Goal: Task Accomplishment & Management: Use online tool/utility

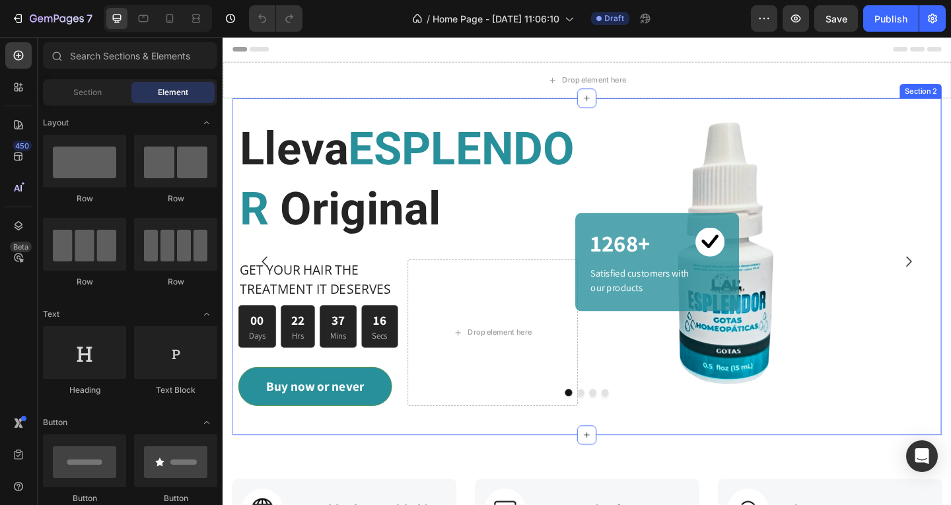
click at [244, 112] on div "Lleva ESPLENDOR Original Heading GET YOUR HAIR THE TREATMENT IT DESERVES Text b…" at bounding box center [618, 287] width 771 height 366
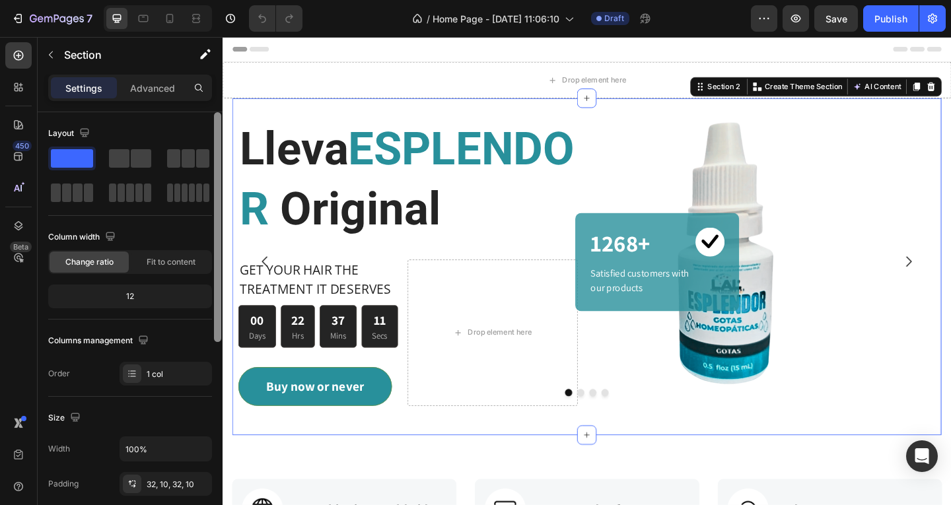
drag, startPoint x: 219, startPoint y: 217, endPoint x: 218, endPoint y: 137, distance: 79.2
click at [218, 137] on div at bounding box center [217, 227] width 7 height 230
drag, startPoint x: 219, startPoint y: 253, endPoint x: 215, endPoint y: 132, distance: 120.9
click at [213, 133] on div at bounding box center [218, 327] width 10 height 430
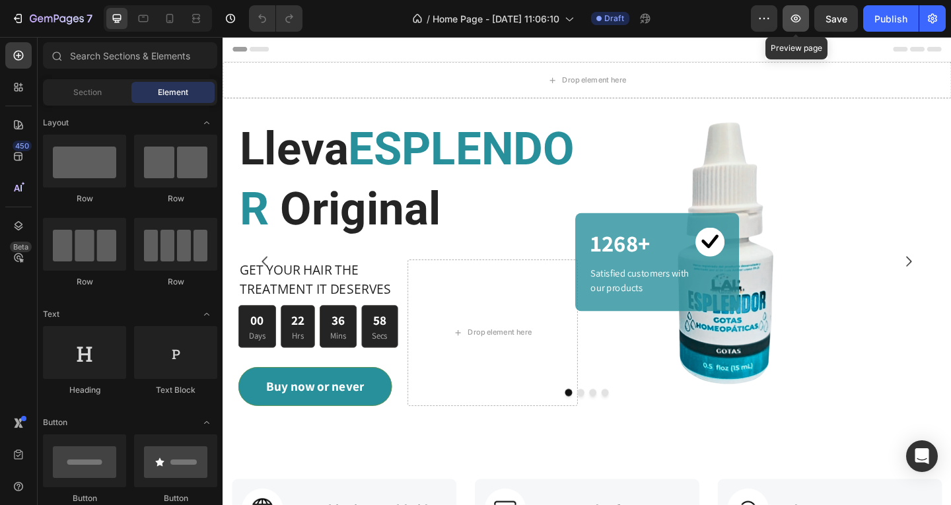
click at [795, 18] on icon "button" at bounding box center [796, 19] width 10 height 8
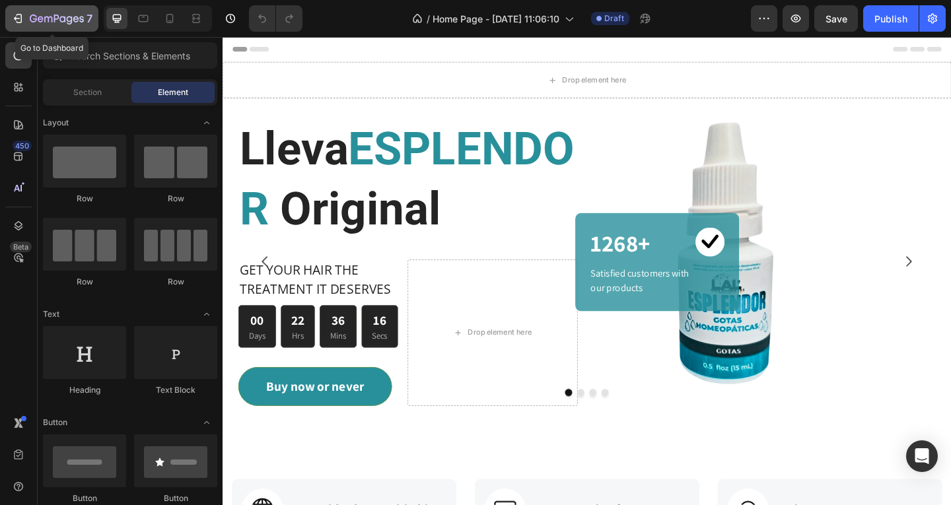
click at [62, 19] on icon "button" at bounding box center [57, 19] width 54 height 11
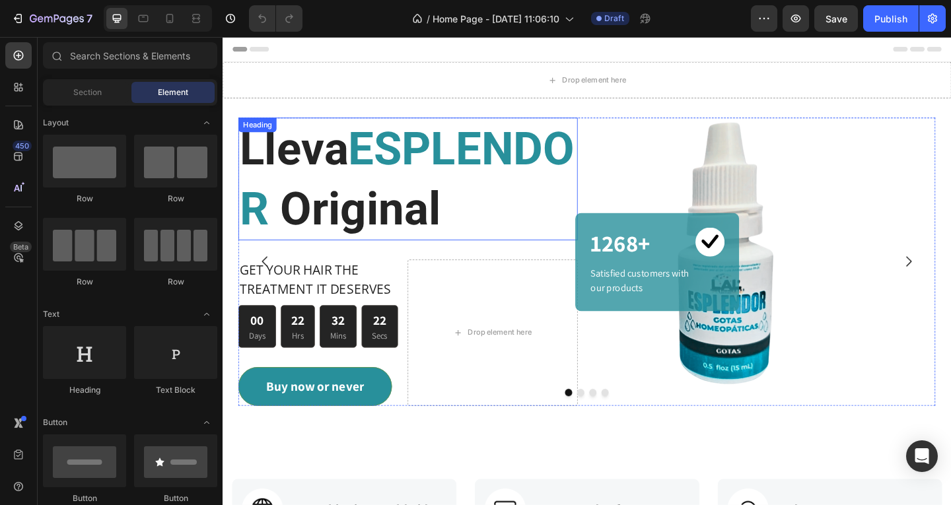
click at [607, 150] on h2 "Lleva ESPLENDOR Original" at bounding box center [424, 191] width 369 height 133
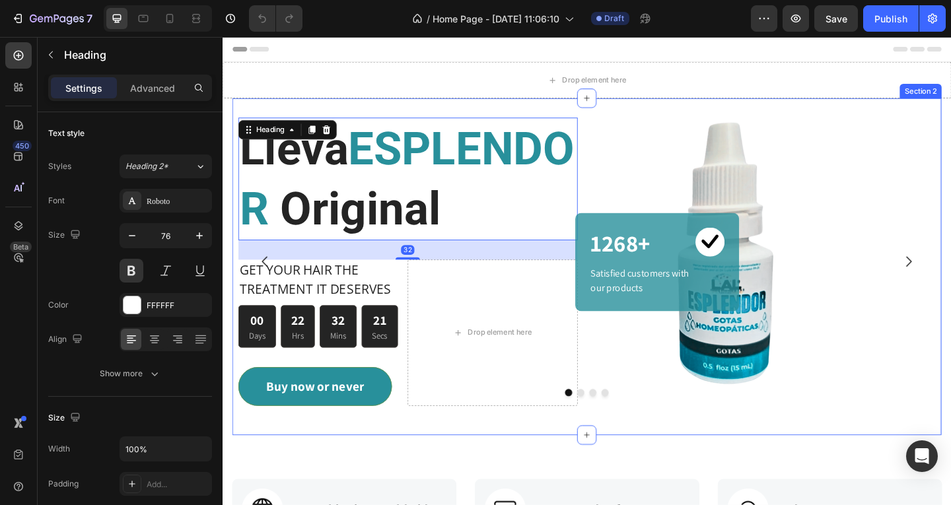
click at [613, 119] on div "Lleva ESPLENDOR Original Heading 32 GET YOUR HAIR THE TREATMENT IT DESERVES Tex…" at bounding box center [618, 287] width 771 height 366
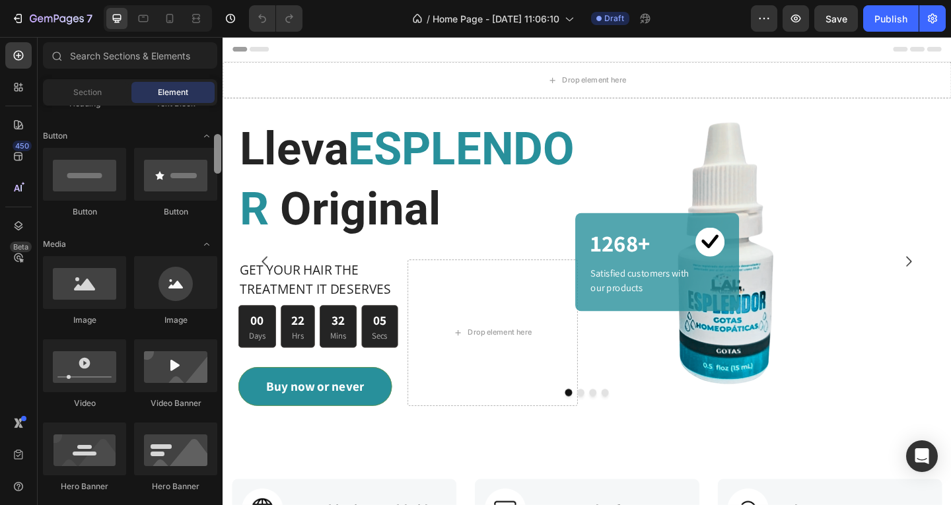
scroll to position [306, 0]
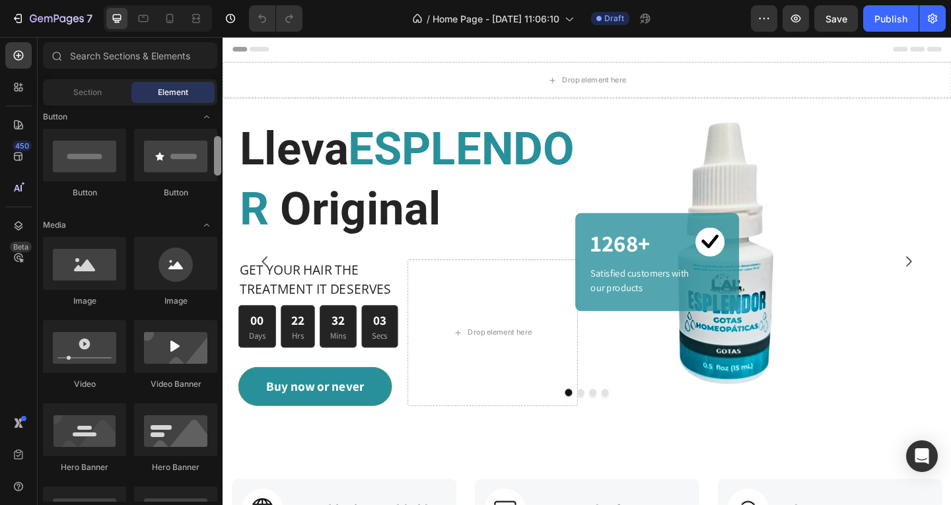
drag, startPoint x: 219, startPoint y: 136, endPoint x: 222, endPoint y: 167, distance: 31.1
click at [222, 167] on div at bounding box center [218, 304] width 10 height 396
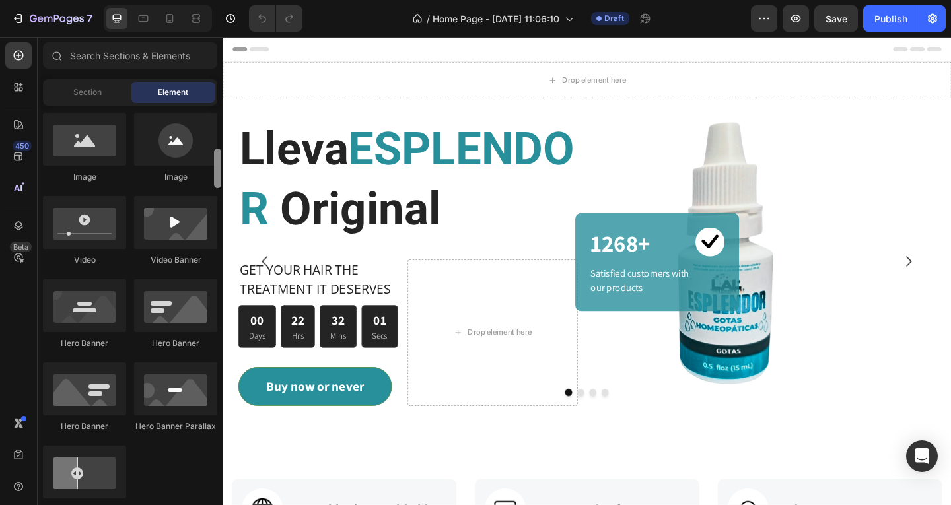
scroll to position [436, 0]
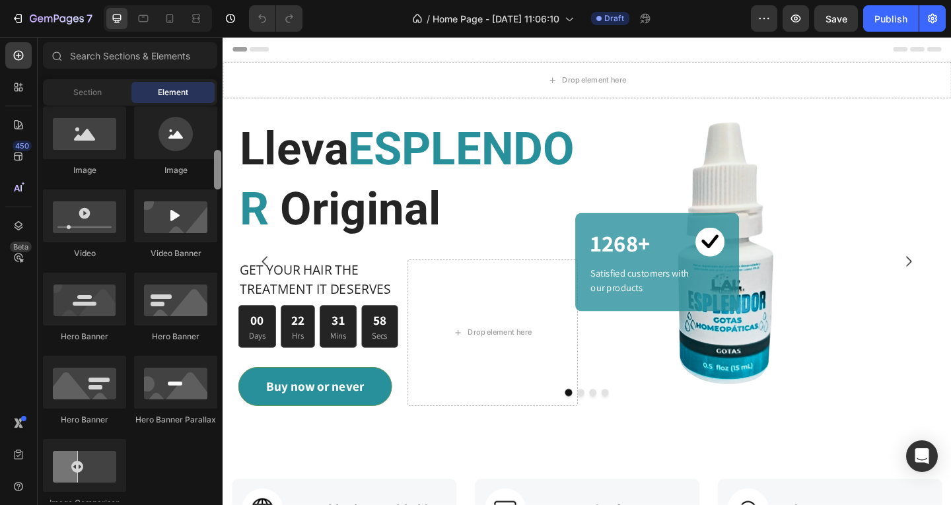
drag, startPoint x: 220, startPoint y: 164, endPoint x: 221, endPoint y: 176, distance: 11.9
click at [221, 176] on div at bounding box center [218, 304] width 10 height 396
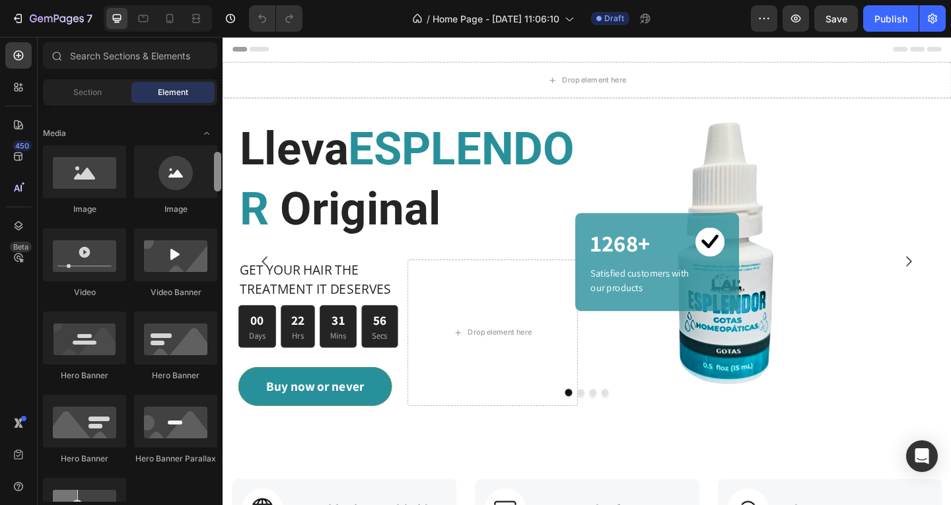
scroll to position [403, 0]
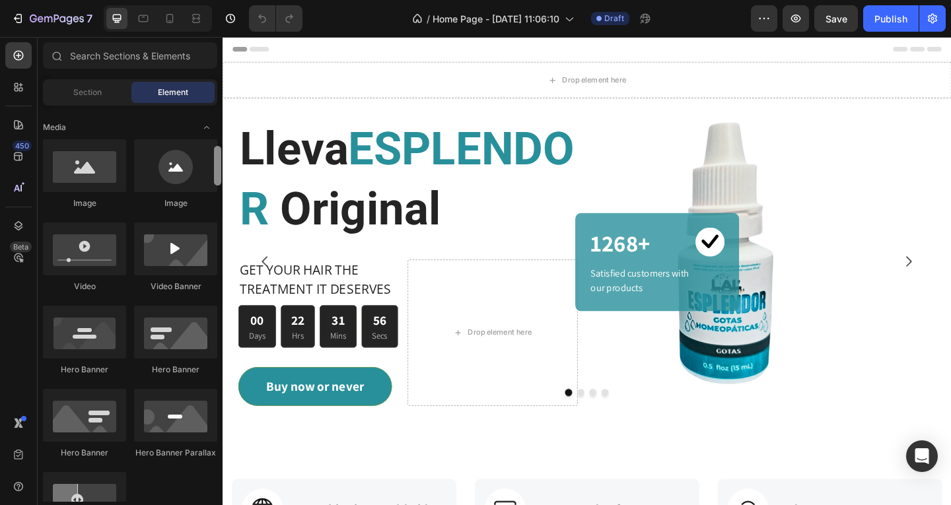
click at [221, 169] on div at bounding box center [218, 304] width 10 height 396
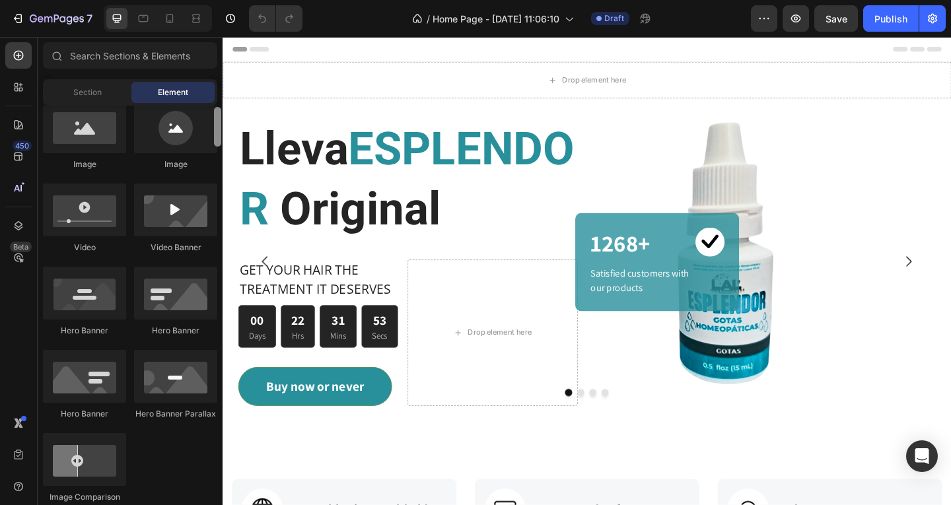
scroll to position [449, 0]
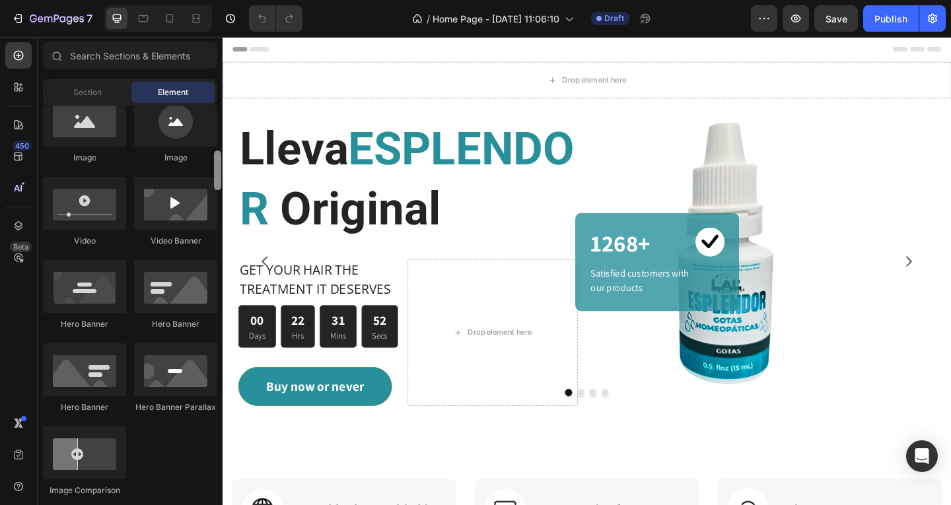
click at [217, 173] on div at bounding box center [217, 171] width 7 height 40
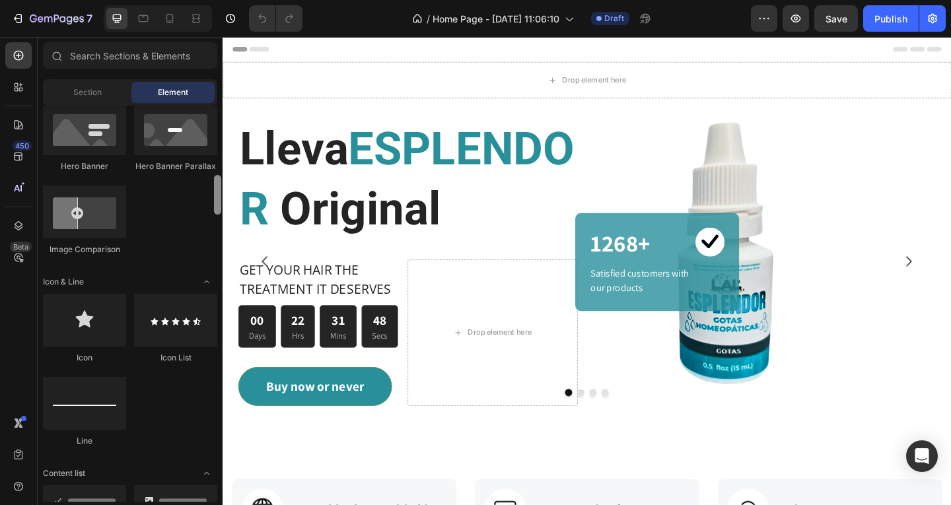
scroll to position [710, 0]
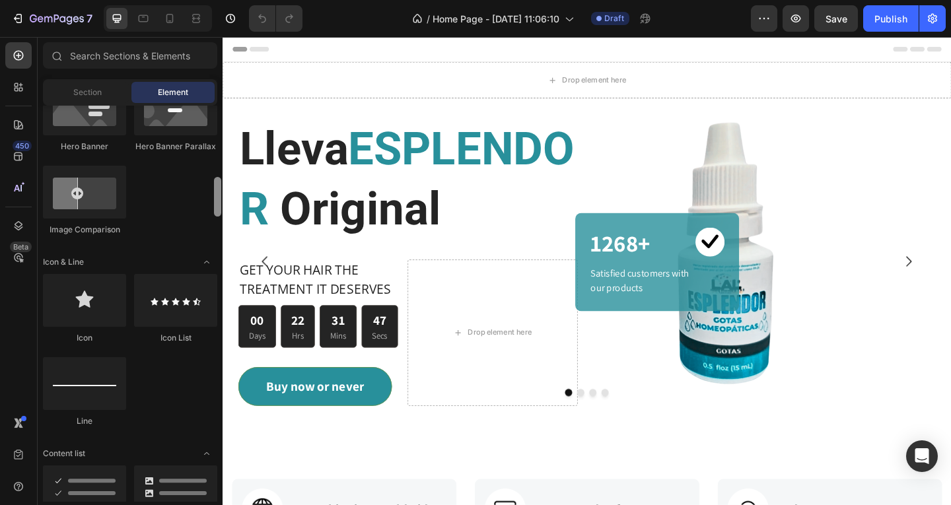
drag, startPoint x: 217, startPoint y: 173, endPoint x: 221, endPoint y: 199, distance: 26.7
click at [221, 199] on div at bounding box center [218, 304] width 10 height 396
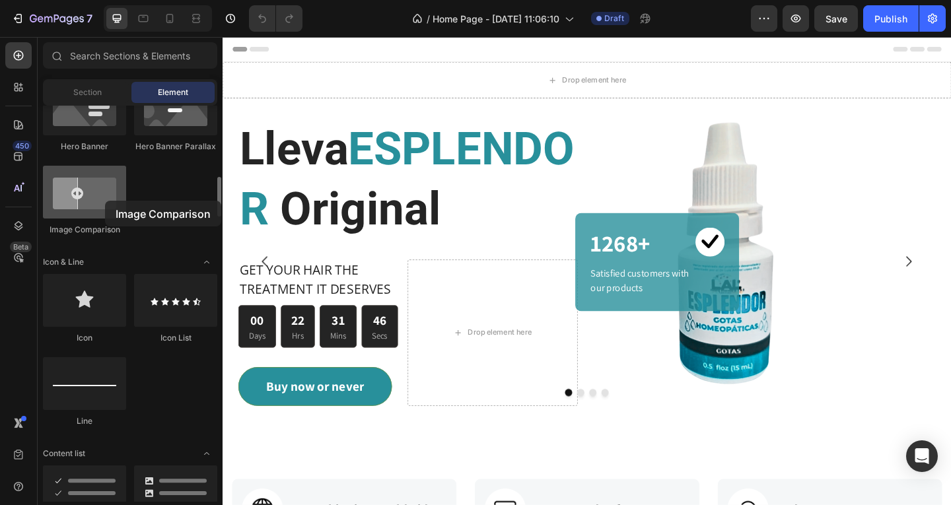
click at [93, 200] on div at bounding box center [84, 192] width 83 height 53
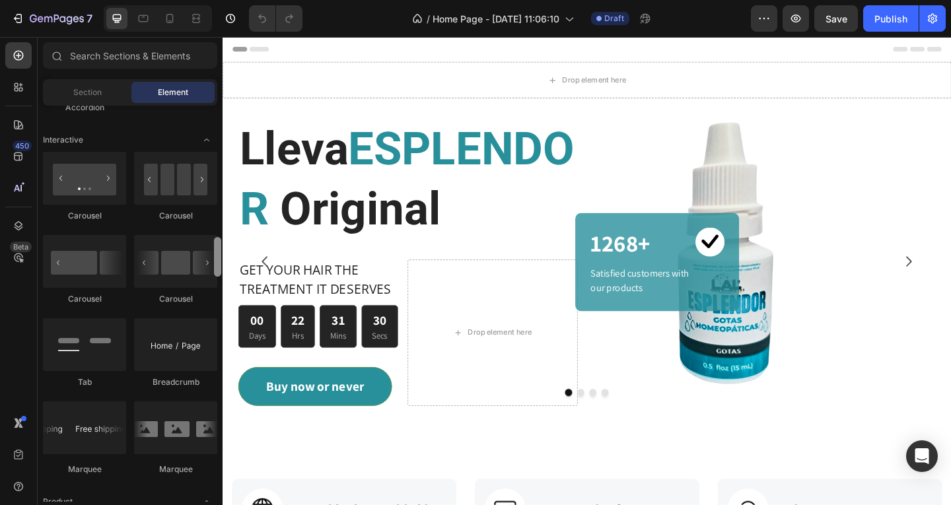
scroll to position [1308, 0]
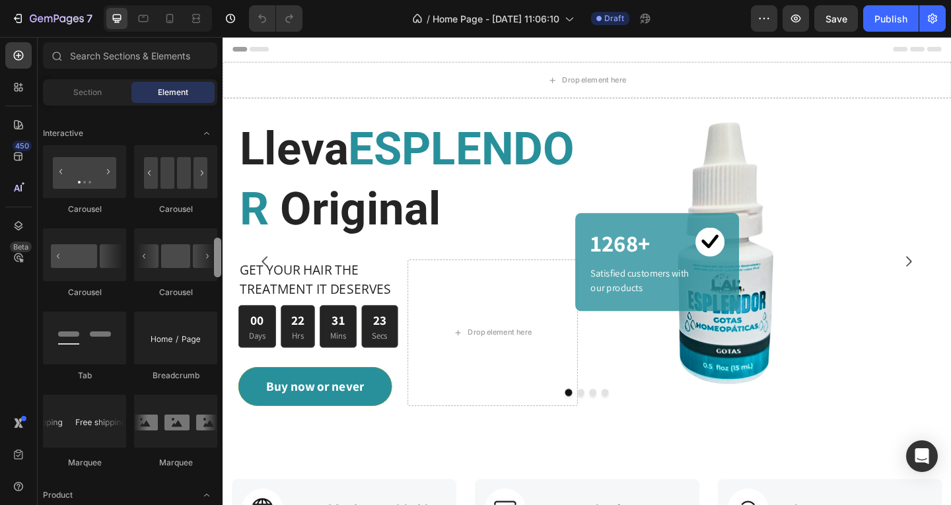
drag, startPoint x: 218, startPoint y: 194, endPoint x: 219, endPoint y: 255, distance: 60.7
click at [219, 255] on div at bounding box center [217, 258] width 7 height 40
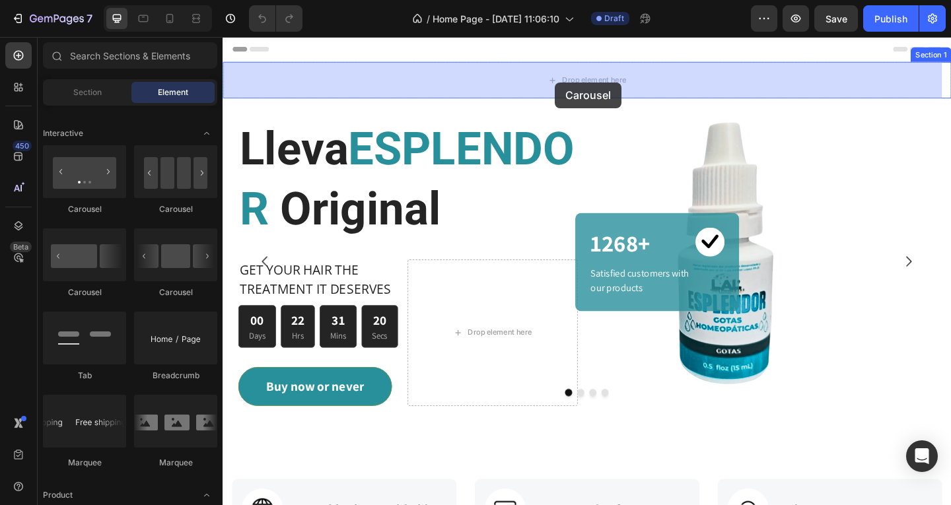
drag, startPoint x: 322, startPoint y: 219, endPoint x: 584, endPoint y: 86, distance: 292.9
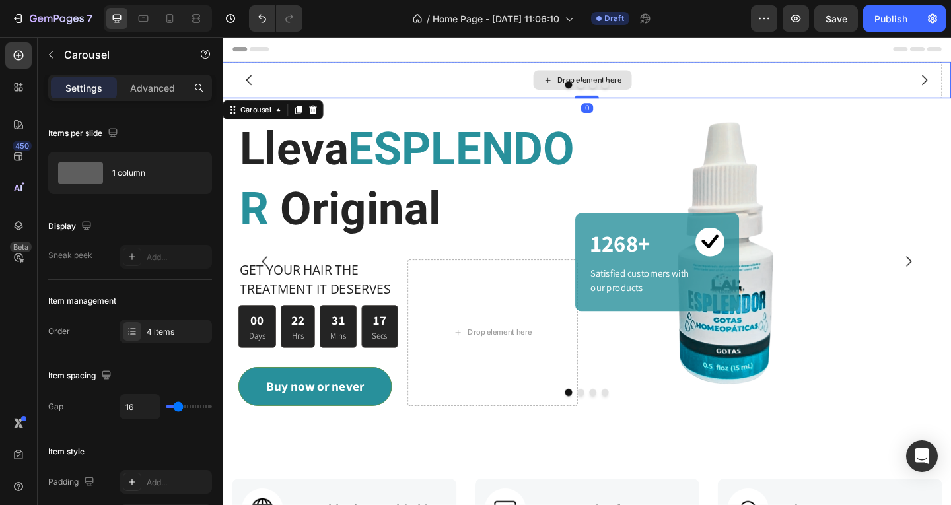
click at [698, 82] on div "Drop element here" at bounding box center [613, 84] width 782 height 40
click at [570, 79] on div "Drop element here" at bounding box center [613, 83] width 107 height 21
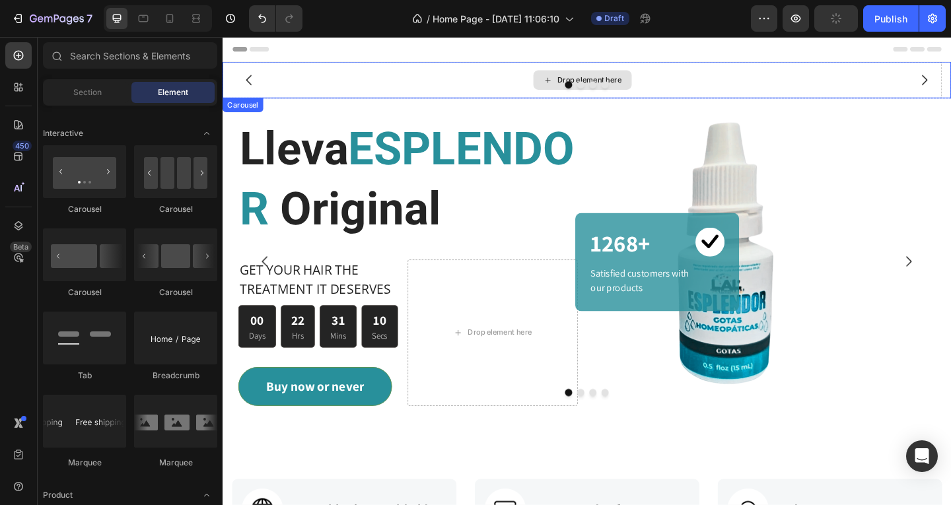
click at [582, 81] on div "Drop element here" at bounding box center [613, 83] width 107 height 21
click at [524, 83] on div "Drop element here" at bounding box center [613, 84] width 782 height 40
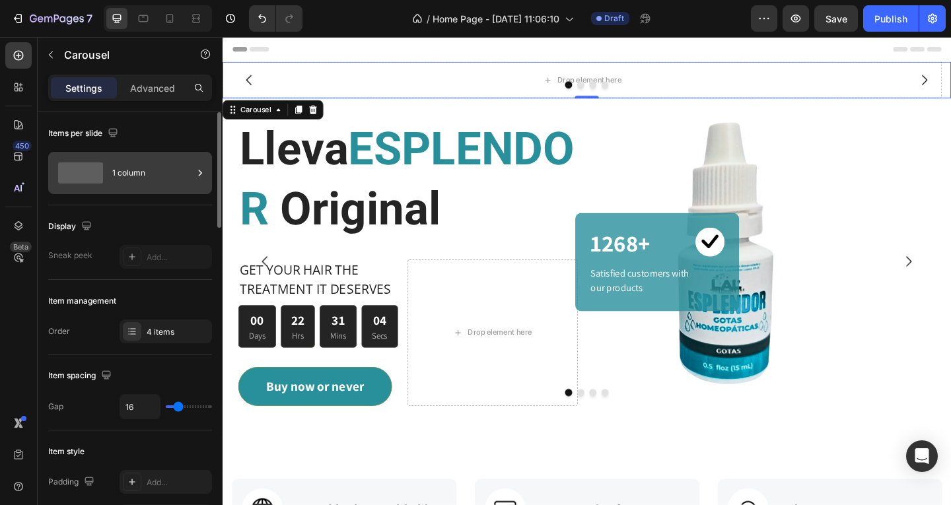
click at [204, 172] on icon at bounding box center [199, 172] width 13 height 13
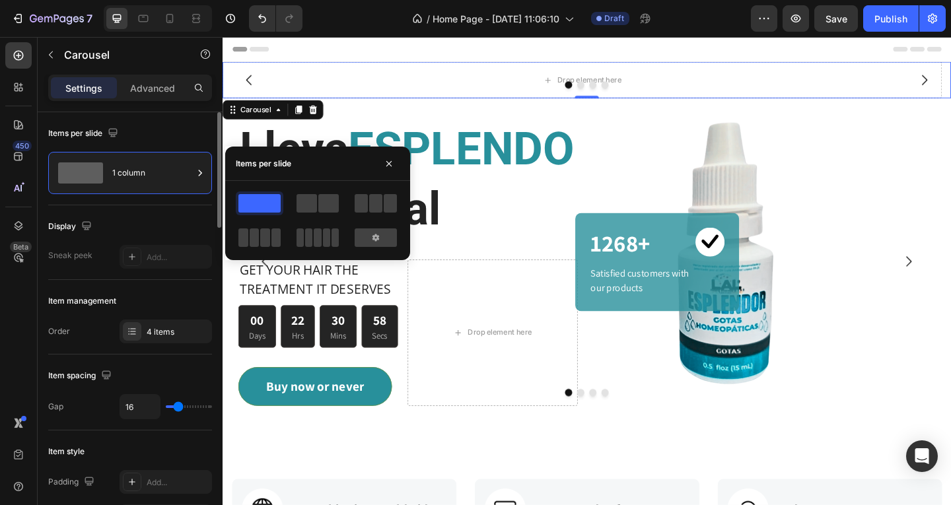
click at [184, 137] on div "Items per slide" at bounding box center [130, 133] width 164 height 21
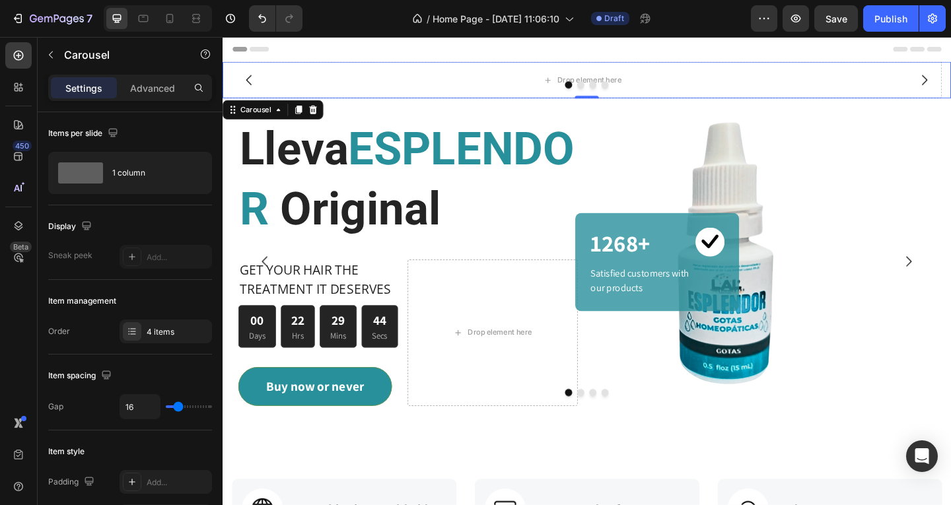
click at [444, 88] on div at bounding box center [618, 89] width 792 height 8
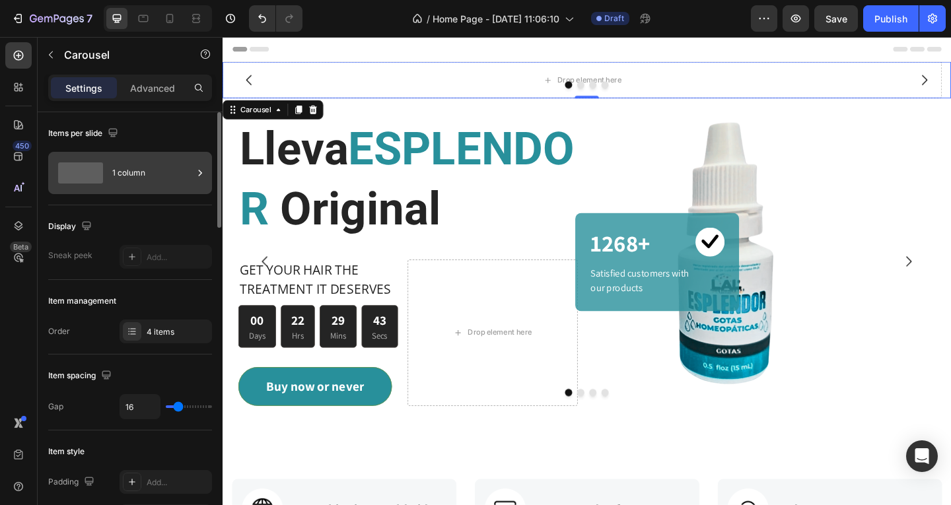
click at [98, 179] on span at bounding box center [80, 172] width 45 height 21
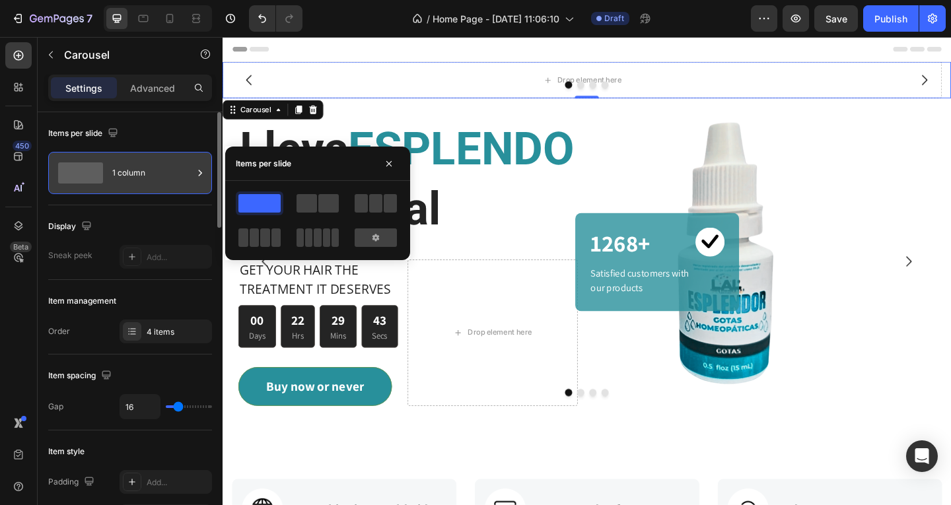
click at [98, 179] on span at bounding box center [80, 172] width 45 height 21
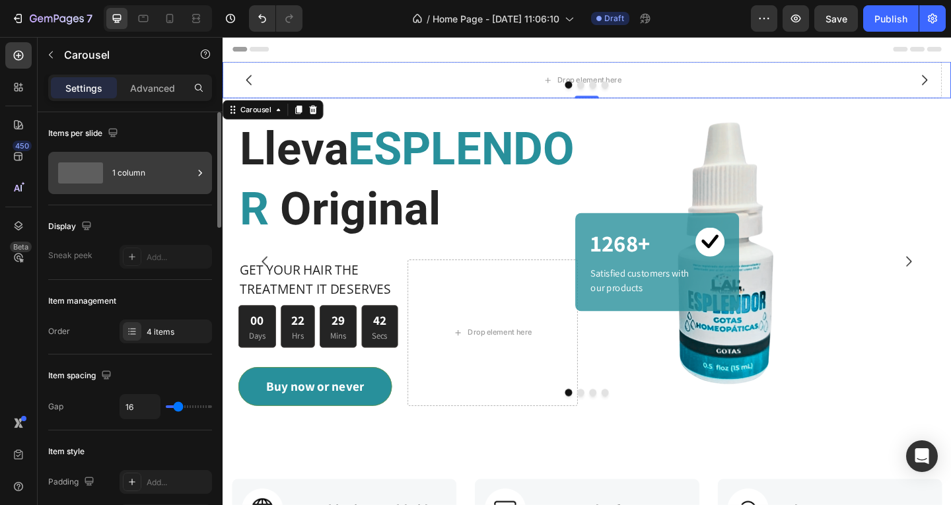
click at [98, 179] on span at bounding box center [80, 172] width 45 height 21
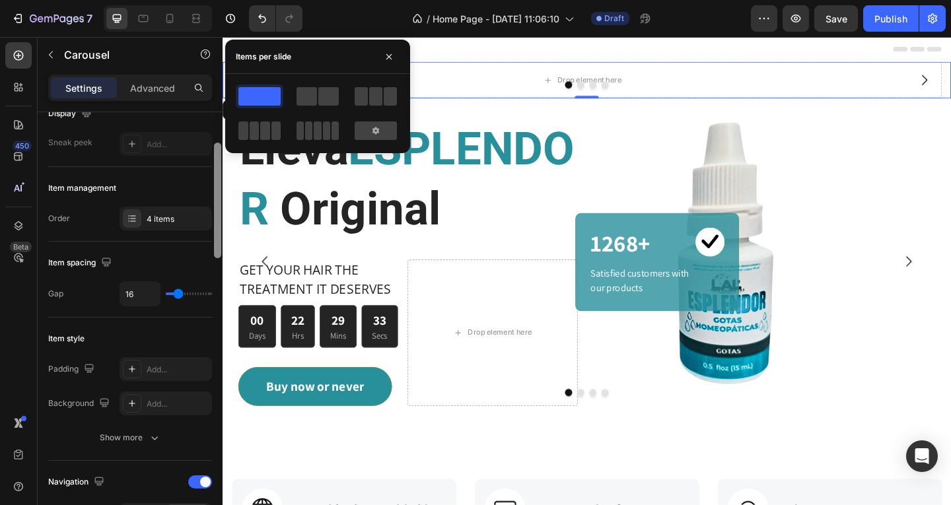
scroll to position [105, 0]
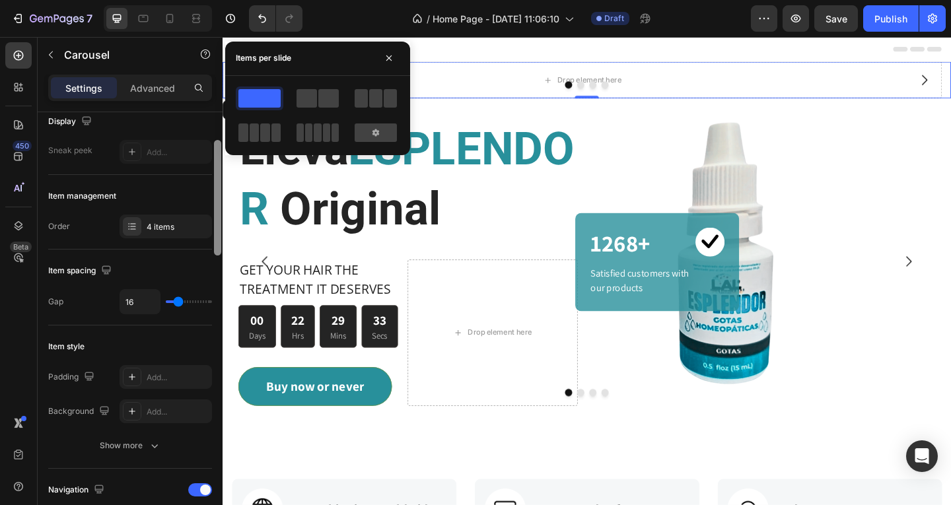
drag, startPoint x: 215, startPoint y: 189, endPoint x: 217, endPoint y: 211, distance: 22.6
click at [217, 211] on div at bounding box center [217, 198] width 7 height 116
click at [165, 221] on div "4 items" at bounding box center [178, 227] width 62 height 12
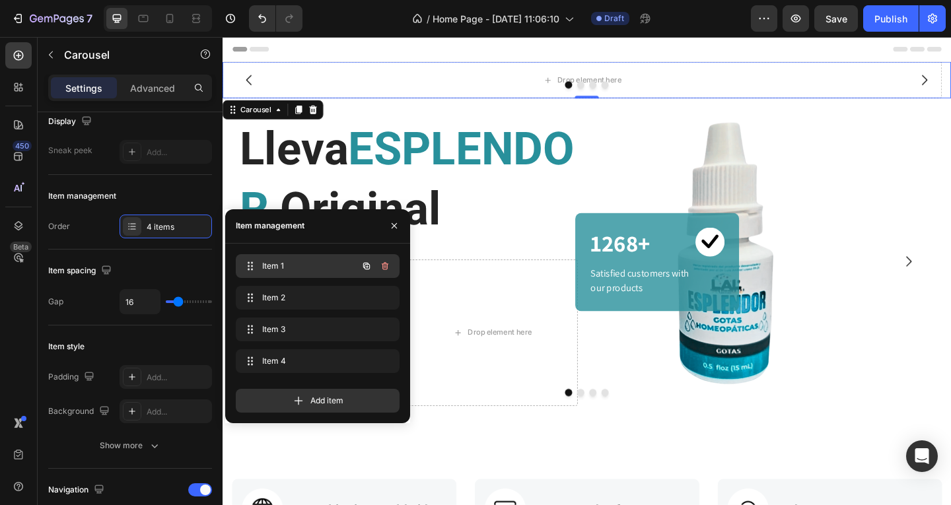
click at [282, 264] on span "Item 1" at bounding box center [299, 266] width 75 height 12
click at [298, 267] on span "Item 1" at bounding box center [299, 266] width 75 height 12
click at [298, 267] on span "Item 1" at bounding box center [308, 266] width 98 height 12
click at [248, 263] on icon at bounding box center [250, 266] width 11 height 11
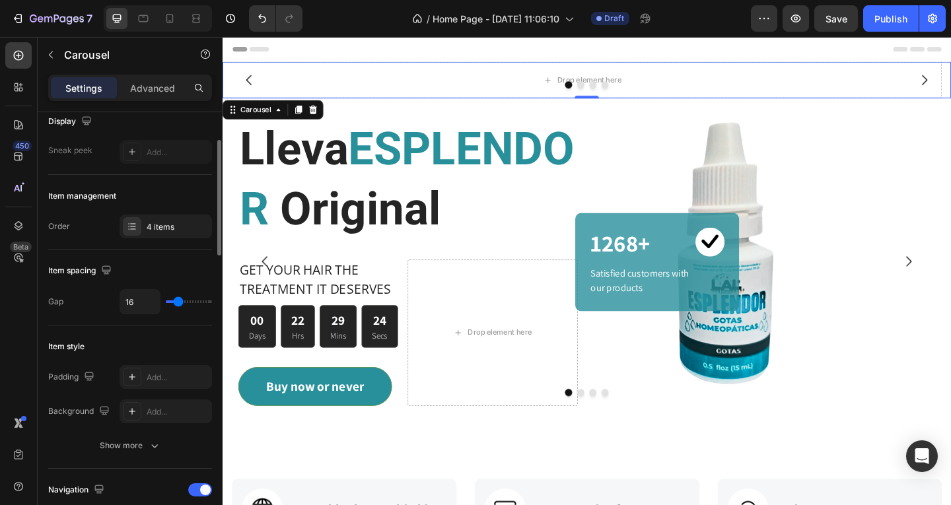
click at [151, 197] on div "Item management" at bounding box center [130, 196] width 164 height 21
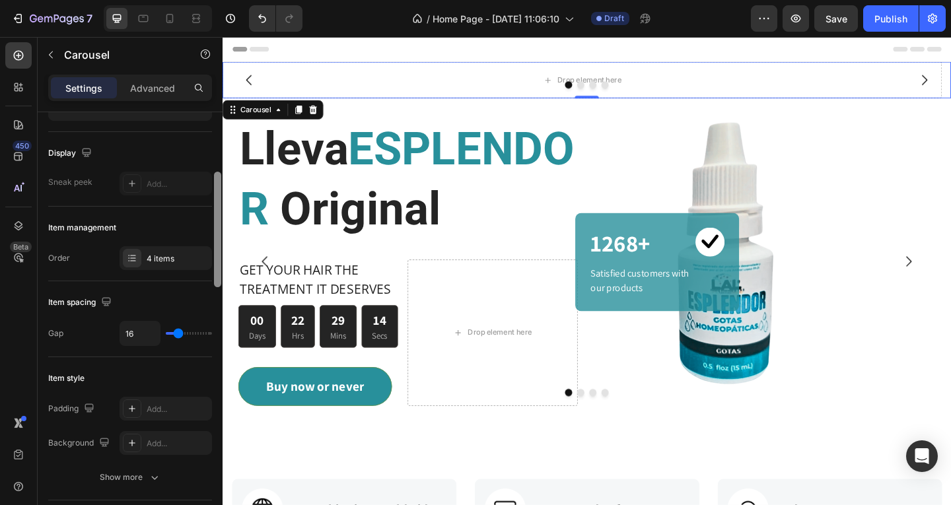
scroll to position [0, 0]
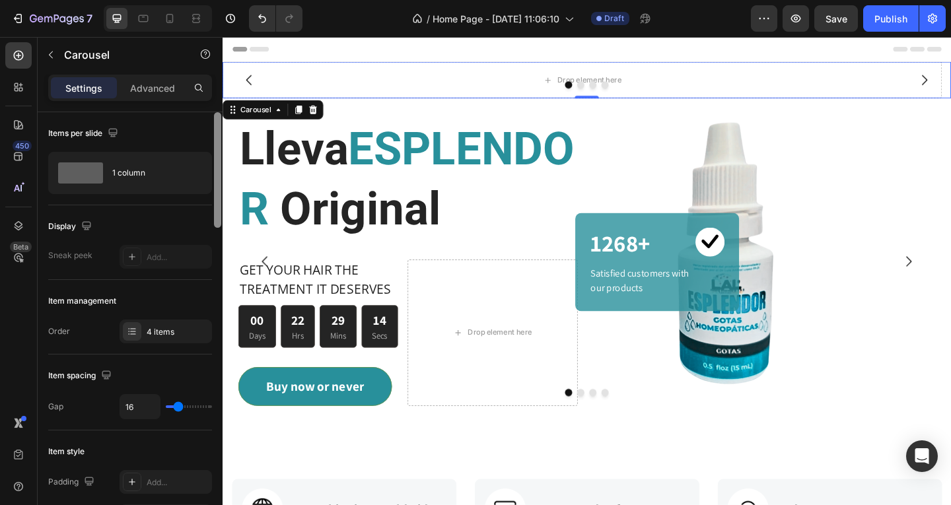
drag, startPoint x: 218, startPoint y: 212, endPoint x: 217, endPoint y: 147, distance: 65.4
click at [217, 147] on div at bounding box center [217, 170] width 7 height 116
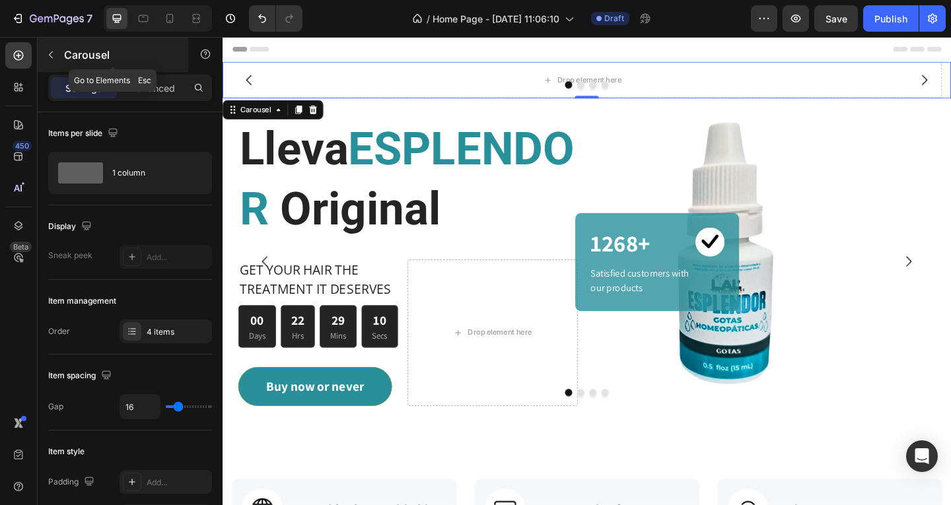
click at [46, 51] on icon "button" at bounding box center [51, 55] width 11 height 11
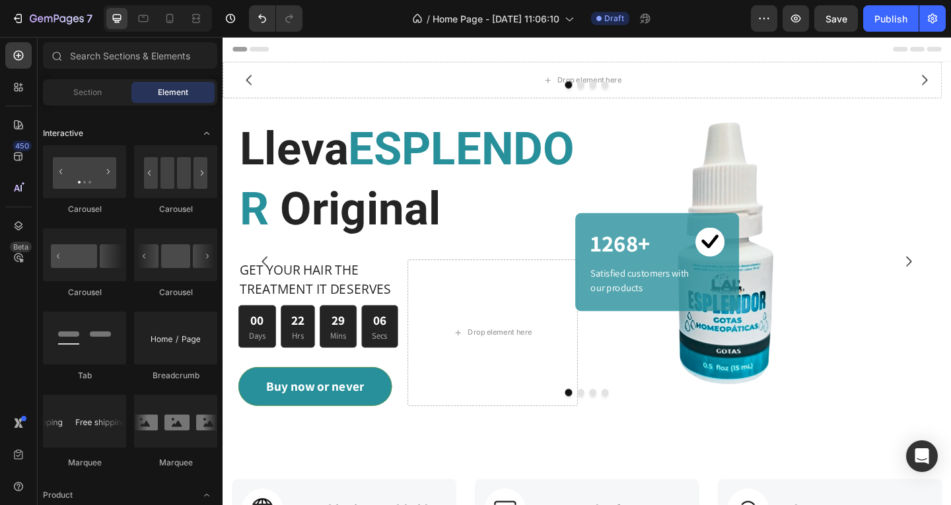
click at [216, 133] on span "Toggle open" at bounding box center [206, 133] width 21 height 21
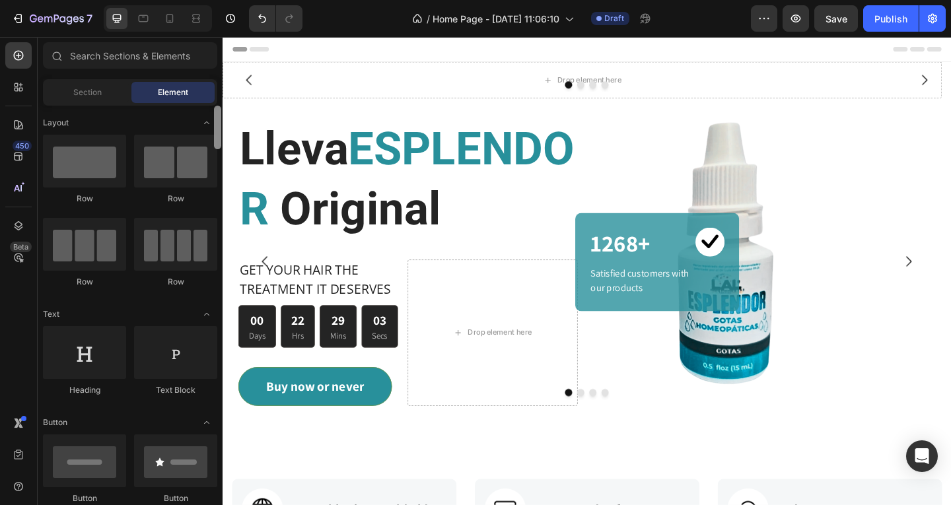
drag, startPoint x: 442, startPoint y: 302, endPoint x: 222, endPoint y: 108, distance: 292.3
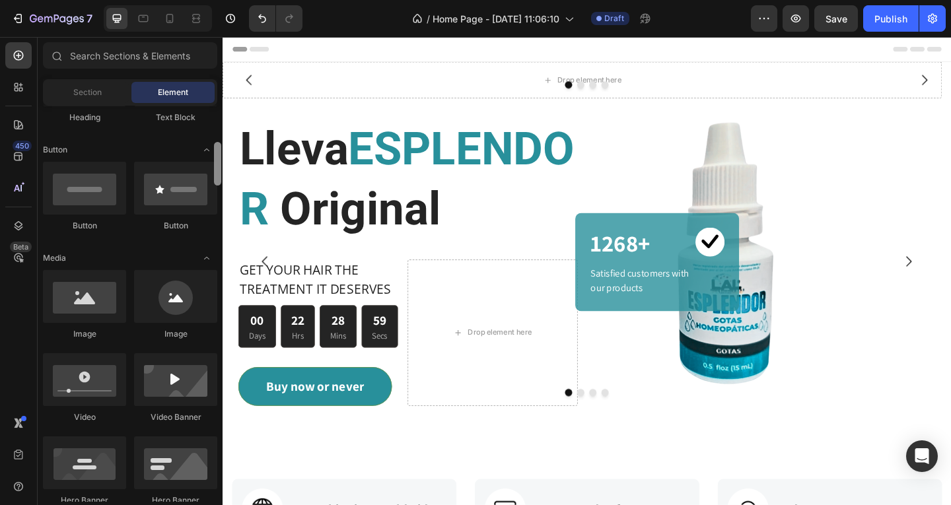
scroll to position [291, 0]
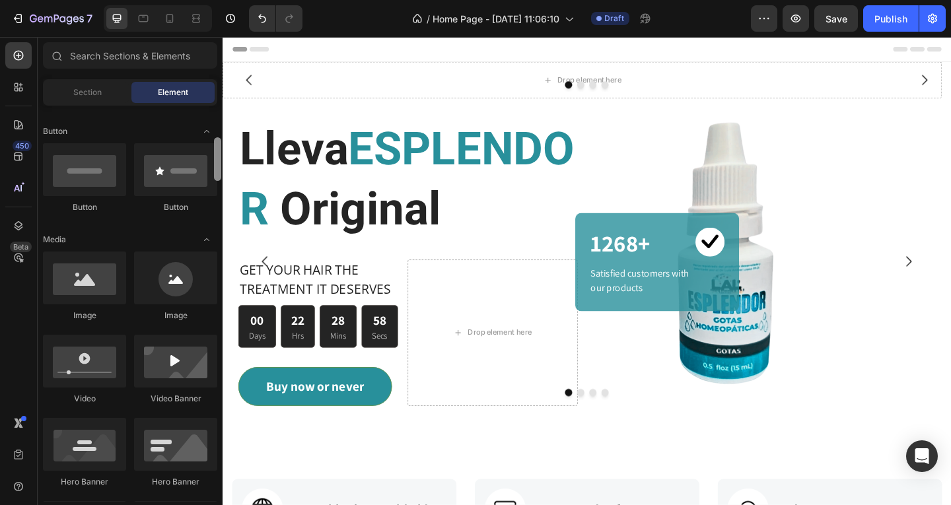
drag, startPoint x: 218, startPoint y: 176, endPoint x: 218, endPoint y: 159, distance: 16.5
click at [218, 159] on div at bounding box center [217, 159] width 7 height 44
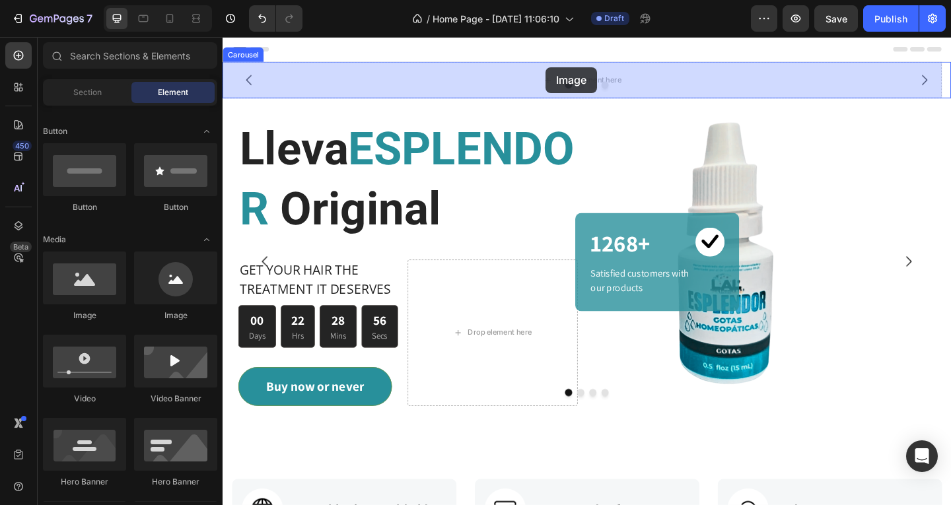
drag, startPoint x: 314, startPoint y: 318, endPoint x: 550, endPoint y: 81, distance: 334.2
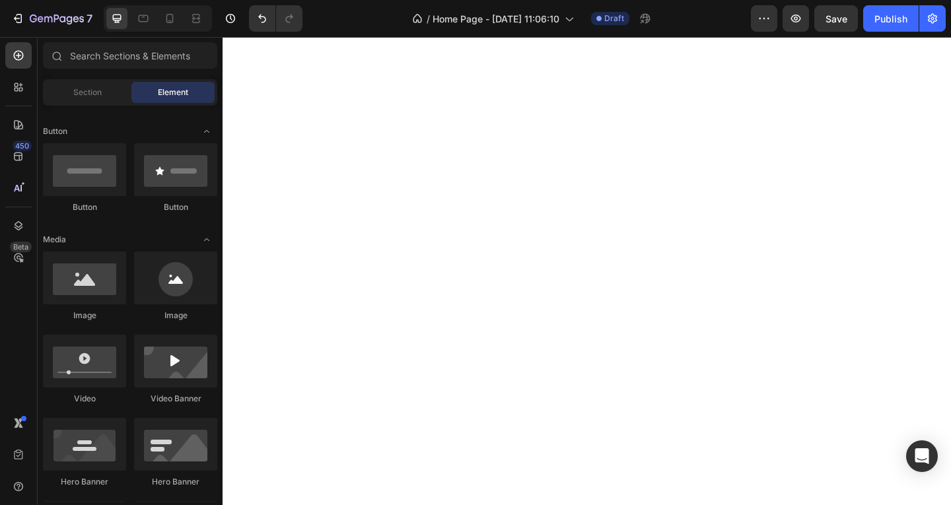
scroll to position [0, 0]
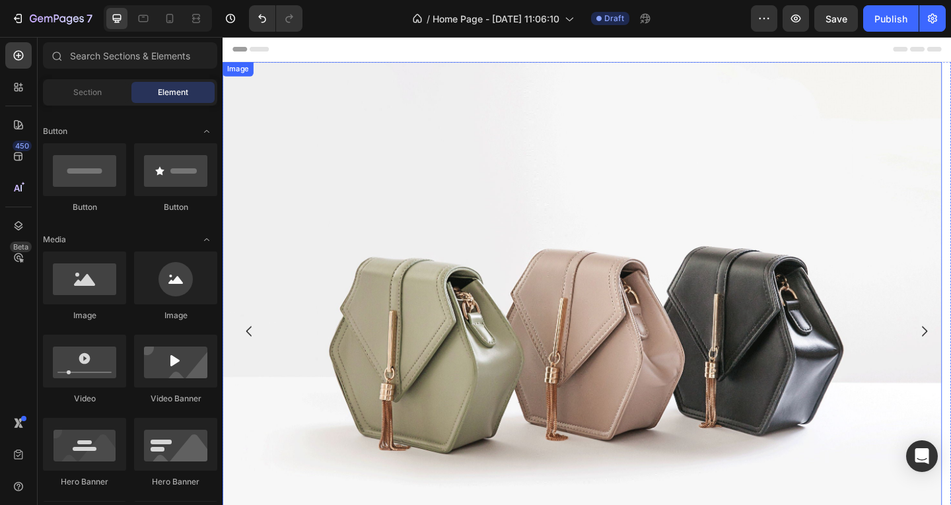
click at [487, 192] on img at bounding box center [613, 357] width 782 height 587
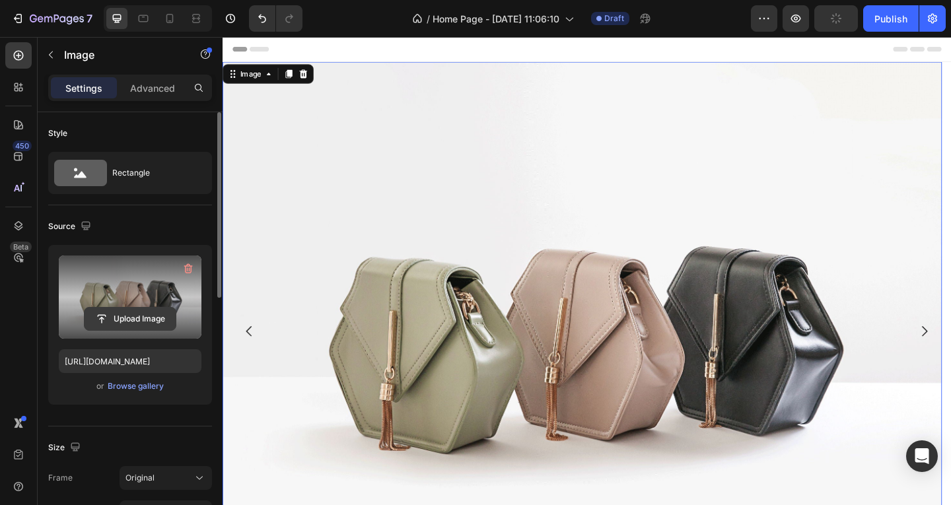
click at [129, 314] on input "file" at bounding box center [129, 319] width 91 height 22
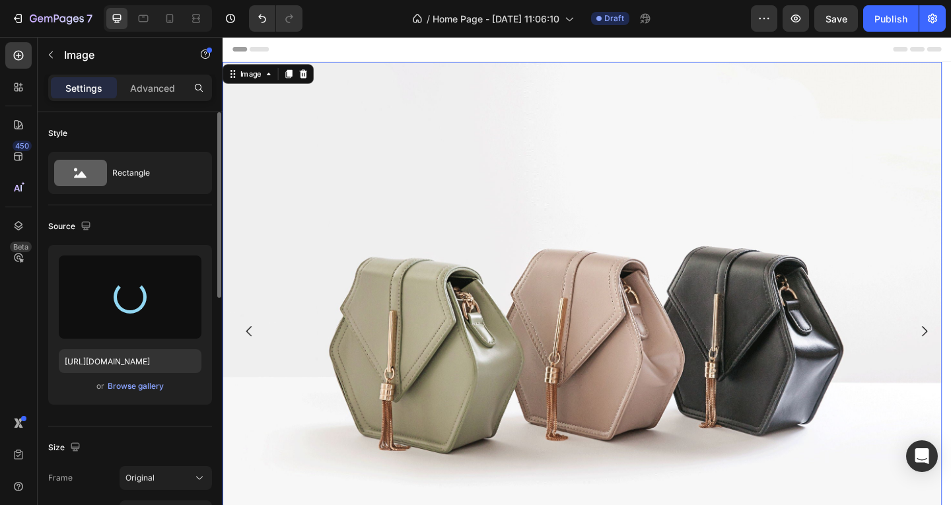
type input "https://cdn.shopify.com/s/files/1/0672/7181/9521/files/gempages_488314662517998…"
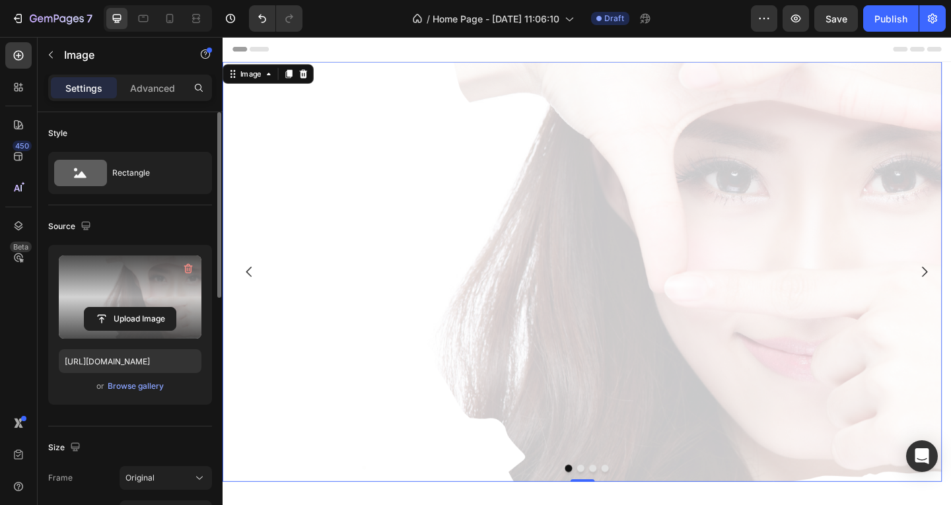
drag, startPoint x: 620, startPoint y: 518, endPoint x: 696, endPoint y: 410, distance: 132.2
click at [631, 471] on div "Image 0" at bounding box center [613, 292] width 782 height 457
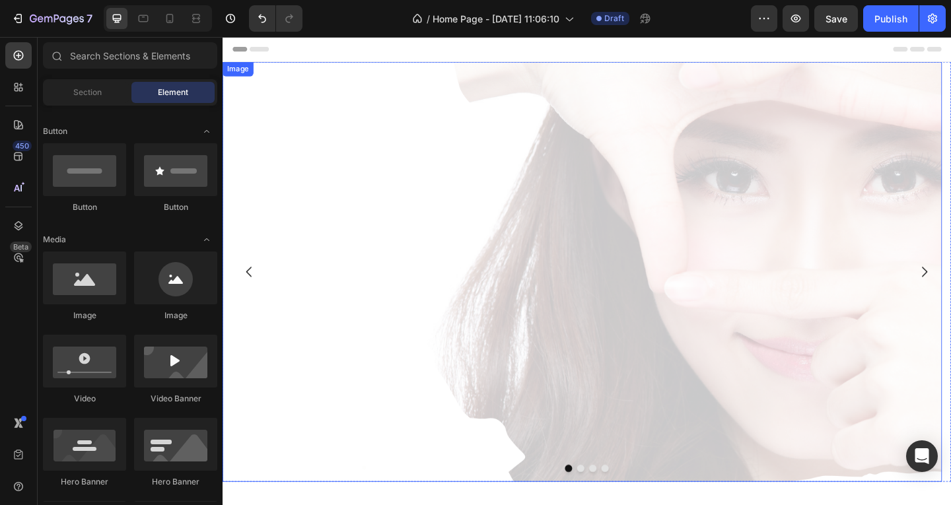
click at [401, 220] on img at bounding box center [613, 292] width 782 height 457
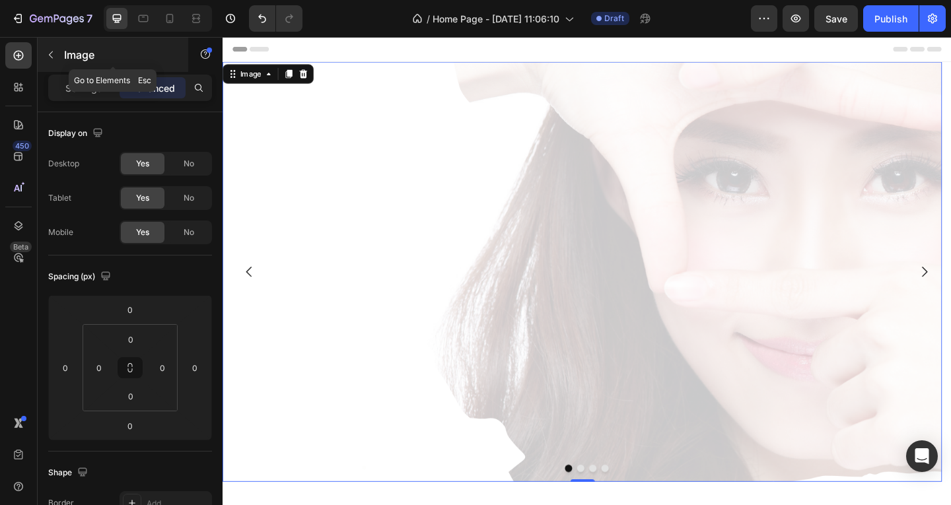
click at [57, 55] on button "button" at bounding box center [50, 54] width 21 height 21
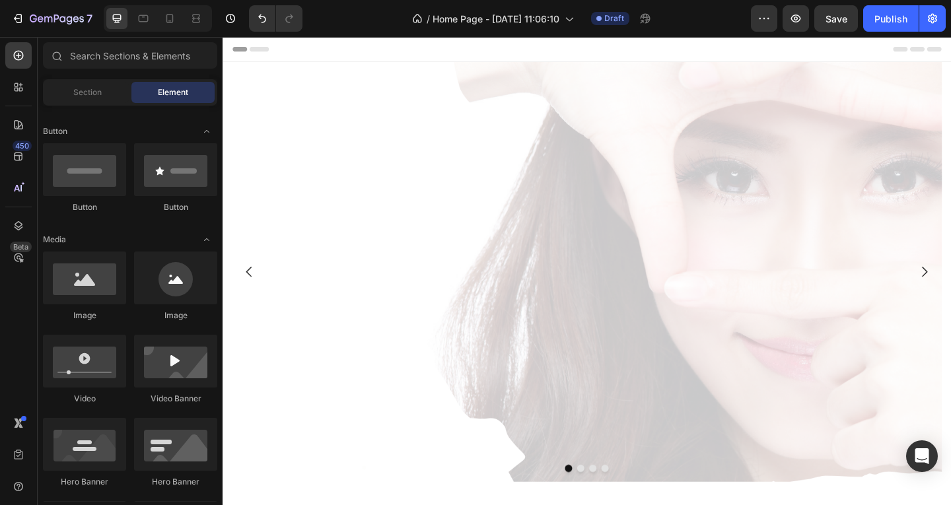
drag, startPoint x: 217, startPoint y: 221, endPoint x: 213, endPoint y: 215, distance: 7.5
drag, startPoint x: 218, startPoint y: 393, endPoint x: 217, endPoint y: 362, distance: 31.0
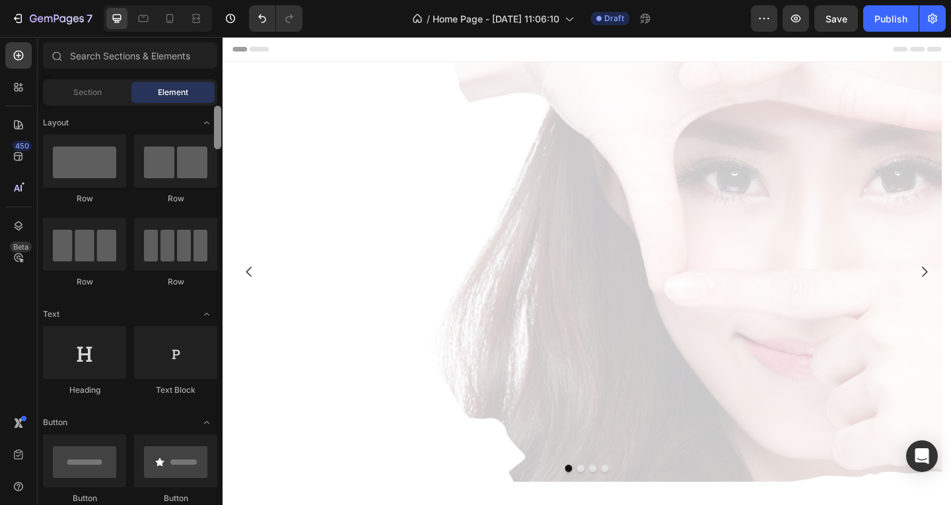
drag, startPoint x: 218, startPoint y: 148, endPoint x: 219, endPoint y: 104, distance: 44.3
click at [219, 104] on div "Sections(18) Elements(83) Section Element Hero Section Product Detail Brands Tr…" at bounding box center [130, 271] width 185 height 459
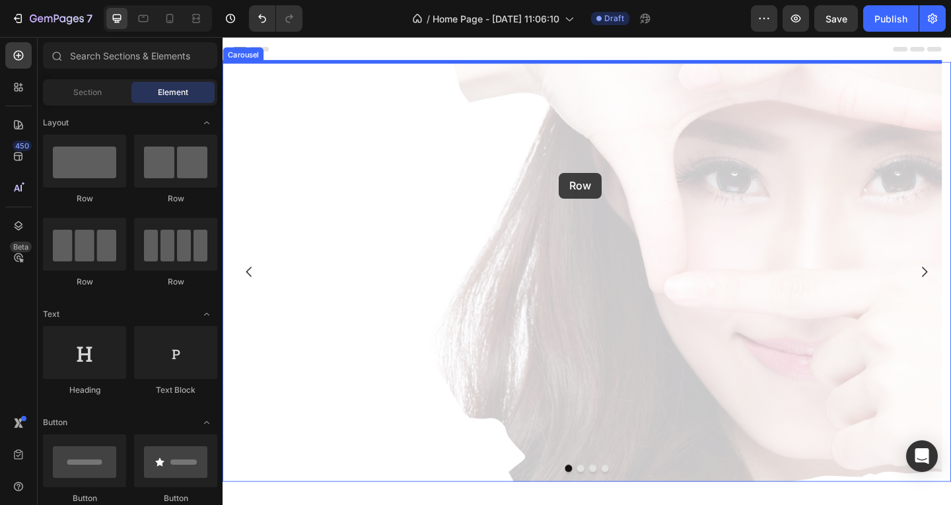
drag, startPoint x: 382, startPoint y: 196, endPoint x: 588, endPoint y: 185, distance: 206.9
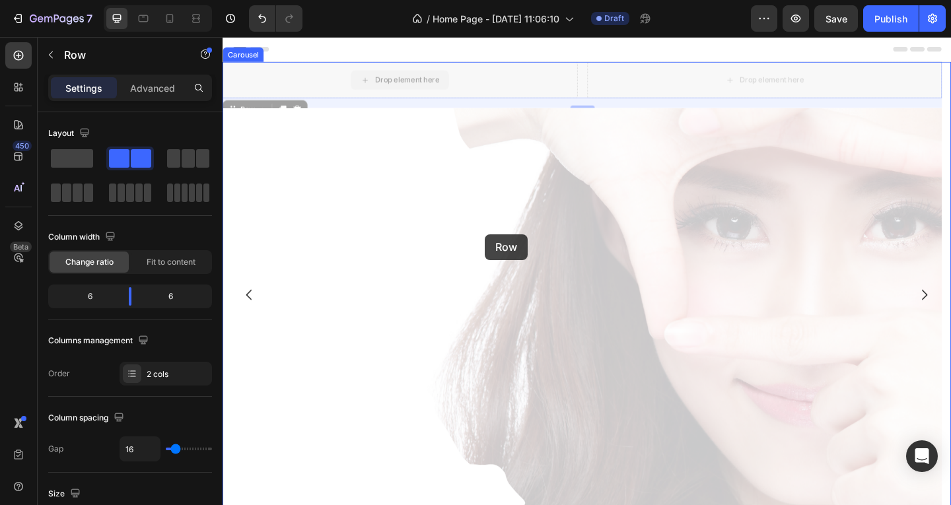
drag, startPoint x: 510, startPoint y: 78, endPoint x: 508, endPoint y: 252, distance: 173.6
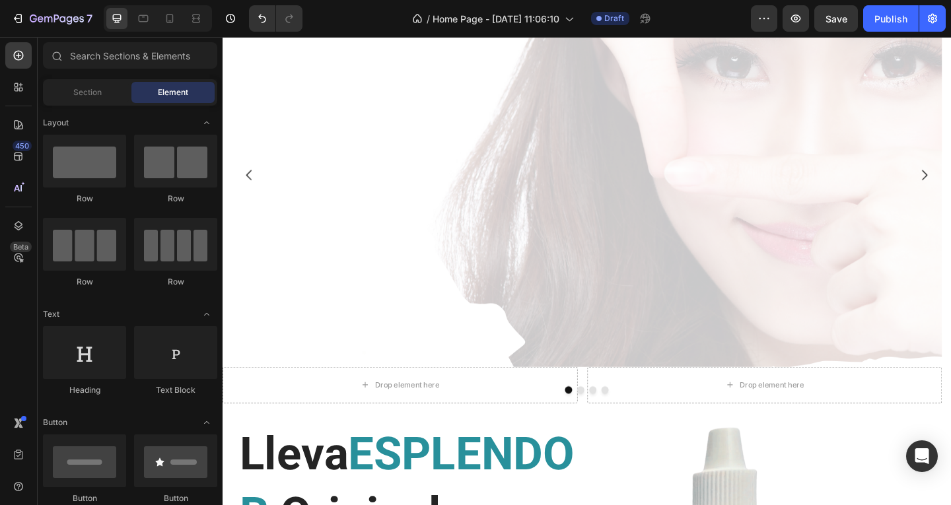
scroll to position [135, 0]
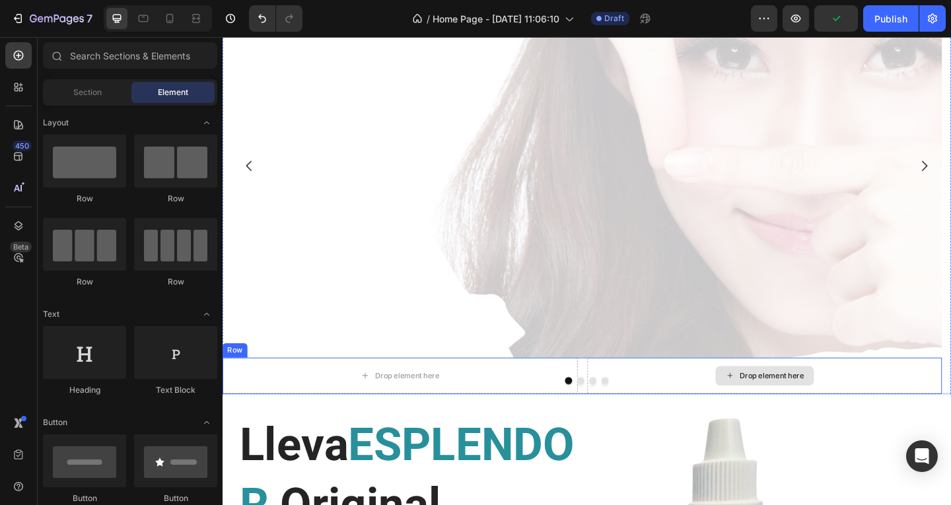
click at [682, 403] on div "Drop element here" at bounding box center [812, 406] width 386 height 40
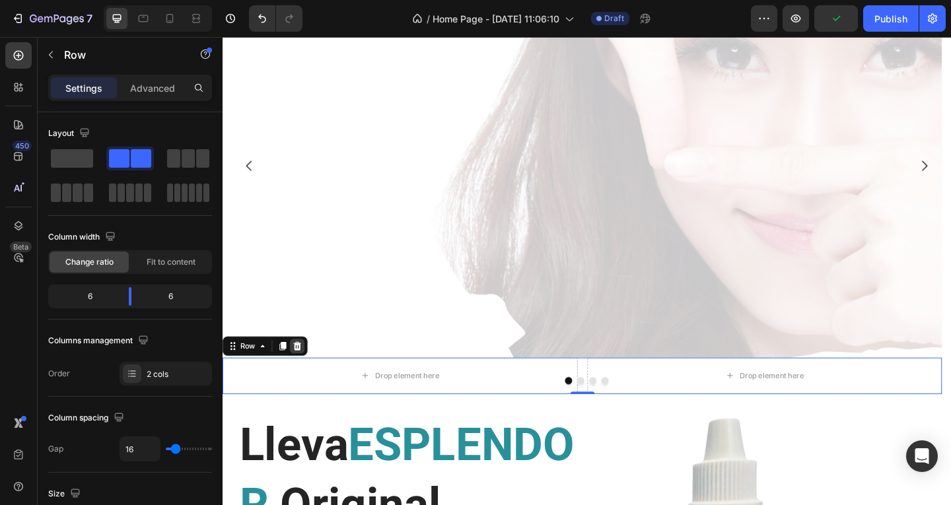
click at [305, 373] on icon at bounding box center [304, 372] width 9 height 9
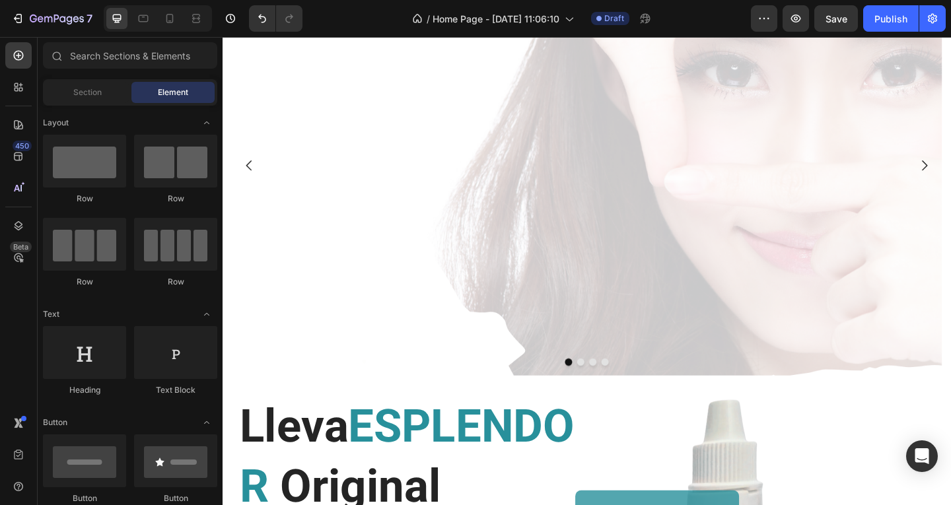
scroll to position [0, 0]
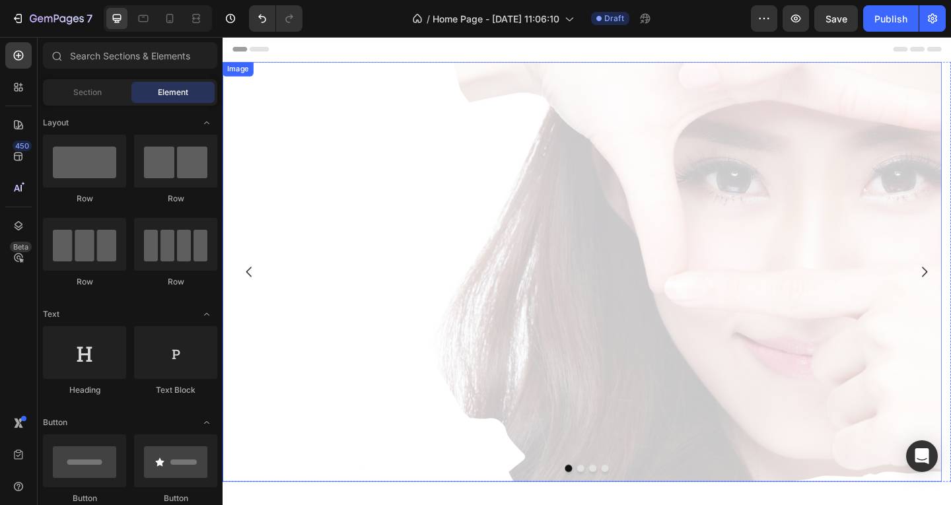
click at [416, 235] on img at bounding box center [613, 292] width 782 height 457
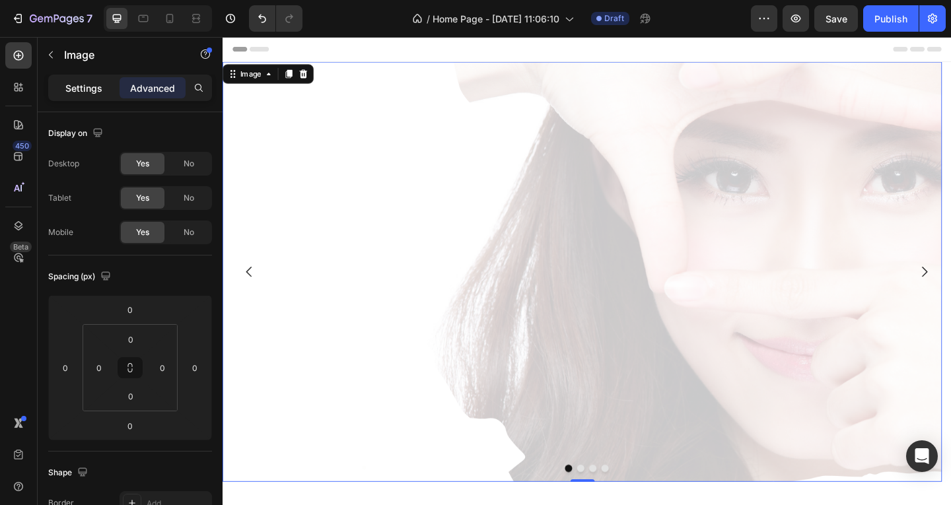
click at [92, 96] on div "Settings" at bounding box center [84, 87] width 66 height 21
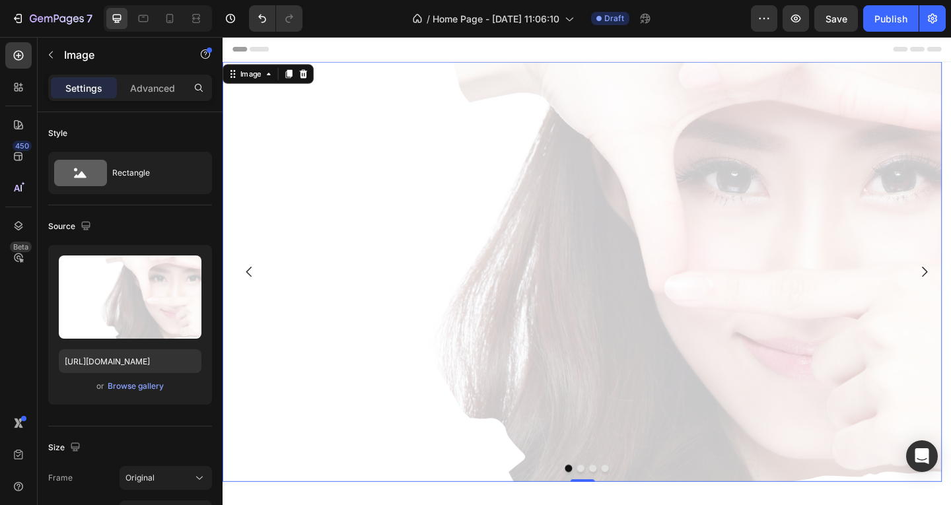
click at [347, 193] on img at bounding box center [613, 292] width 782 height 457
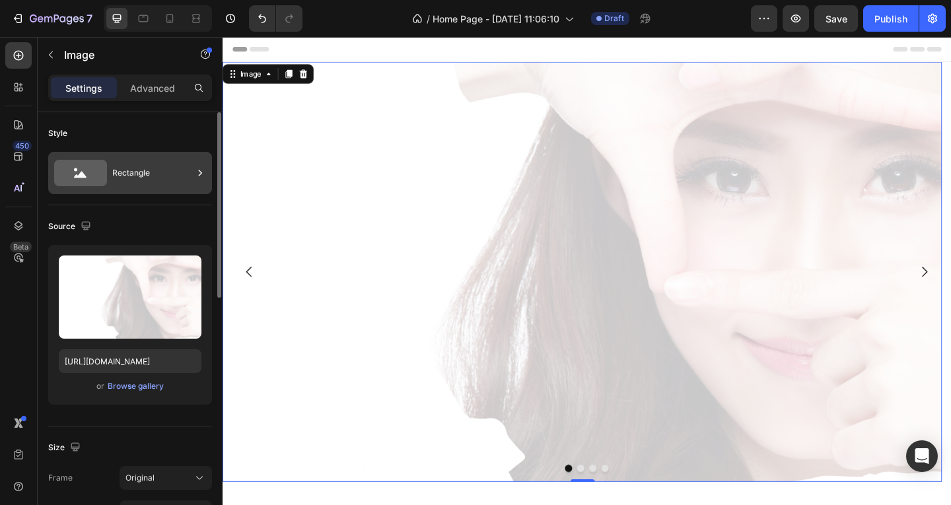
click at [98, 177] on icon at bounding box center [80, 173] width 53 height 26
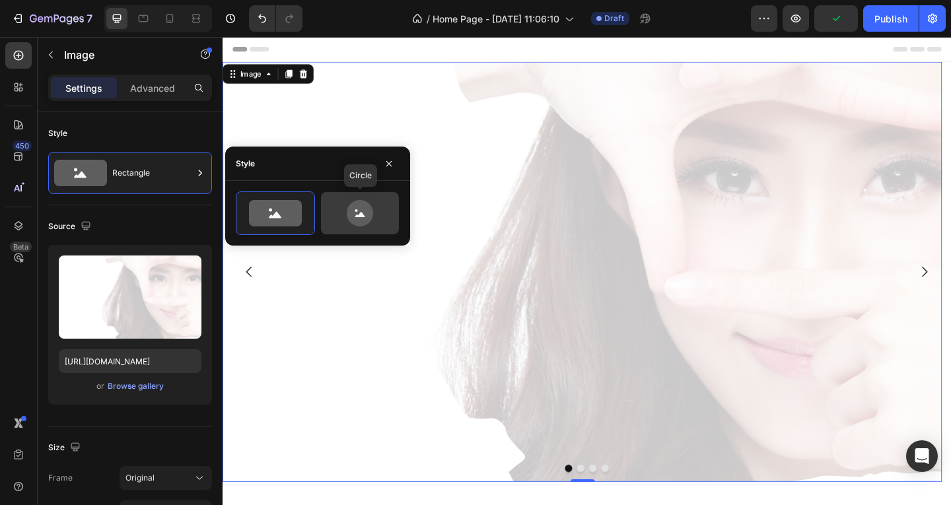
click at [359, 217] on icon at bounding box center [360, 214] width 10 height 5
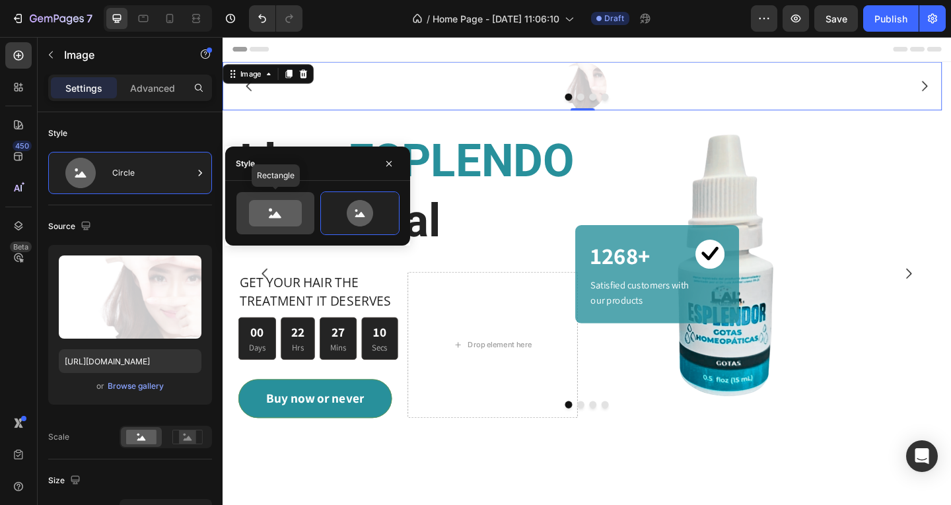
click at [290, 211] on icon at bounding box center [275, 213] width 53 height 26
type input "100"
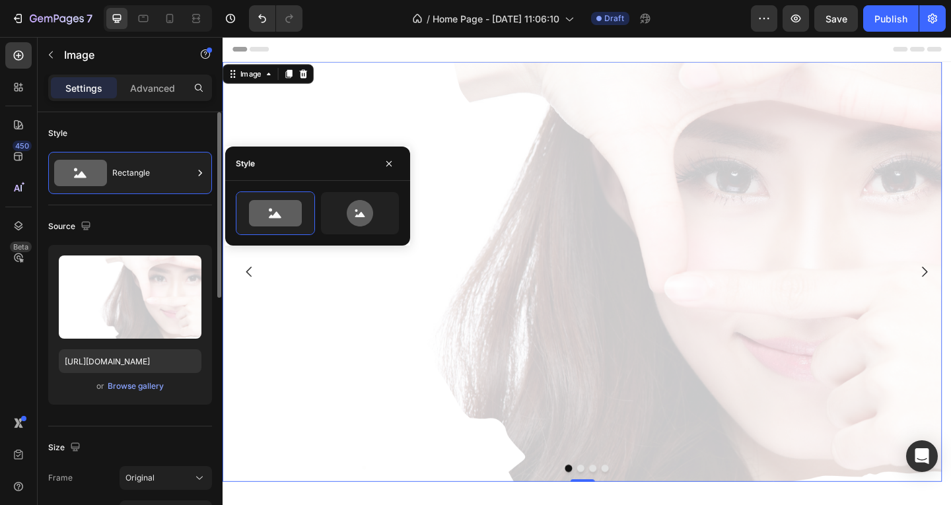
click at [164, 135] on div "Style" at bounding box center [130, 133] width 164 height 21
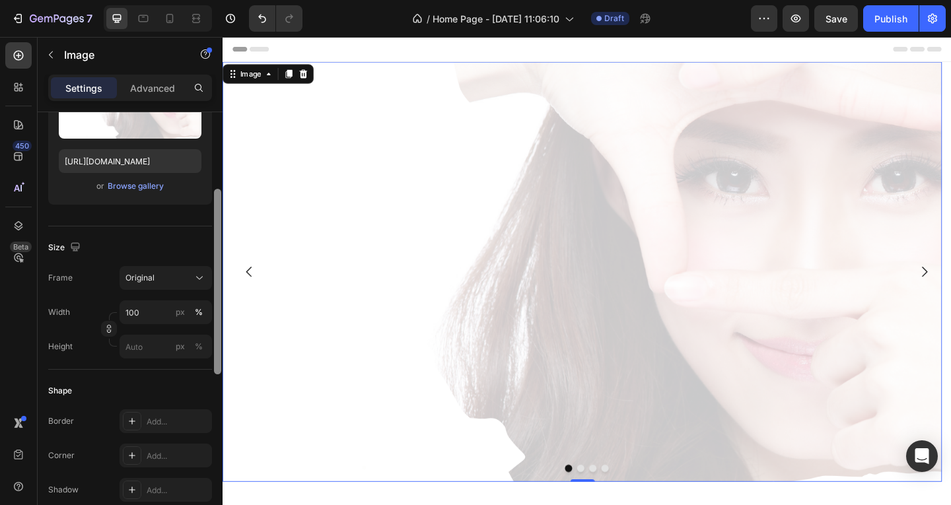
scroll to position [206, 0]
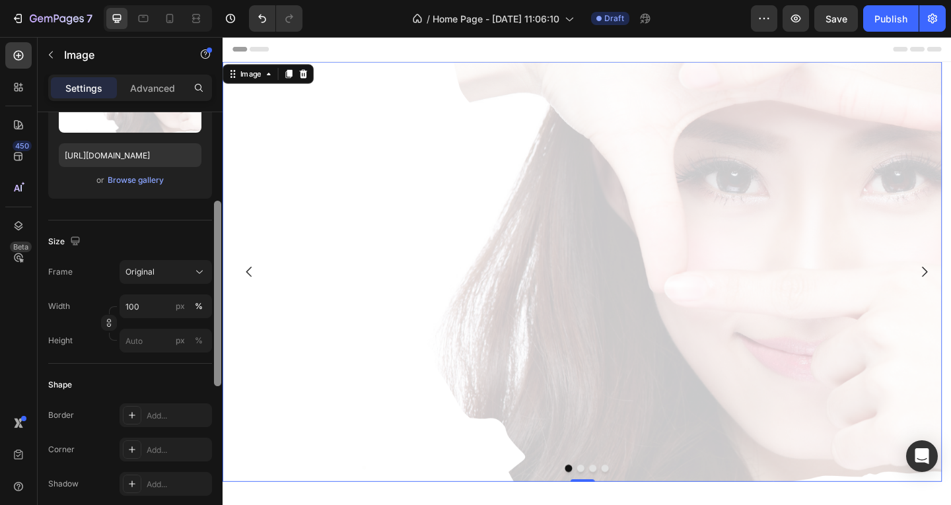
drag, startPoint x: 441, startPoint y: 203, endPoint x: 1014, endPoint y: 372, distance: 597.2
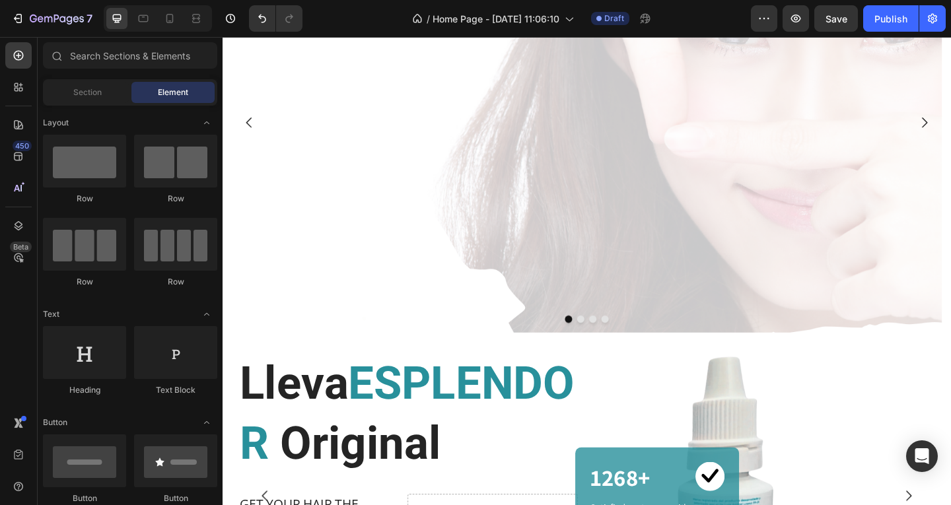
scroll to position [0, 0]
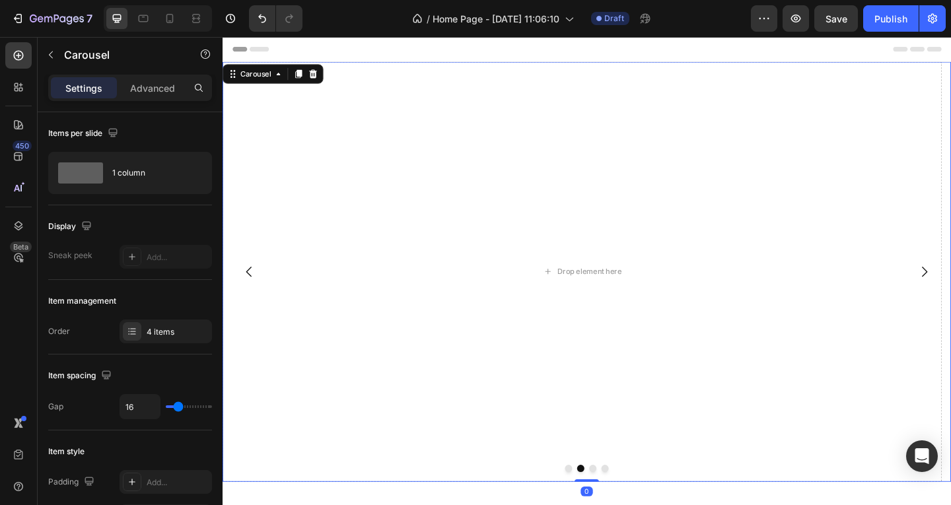
click at [252, 292] on icon "Carousel Back Arrow" at bounding box center [252, 293] width 16 height 16
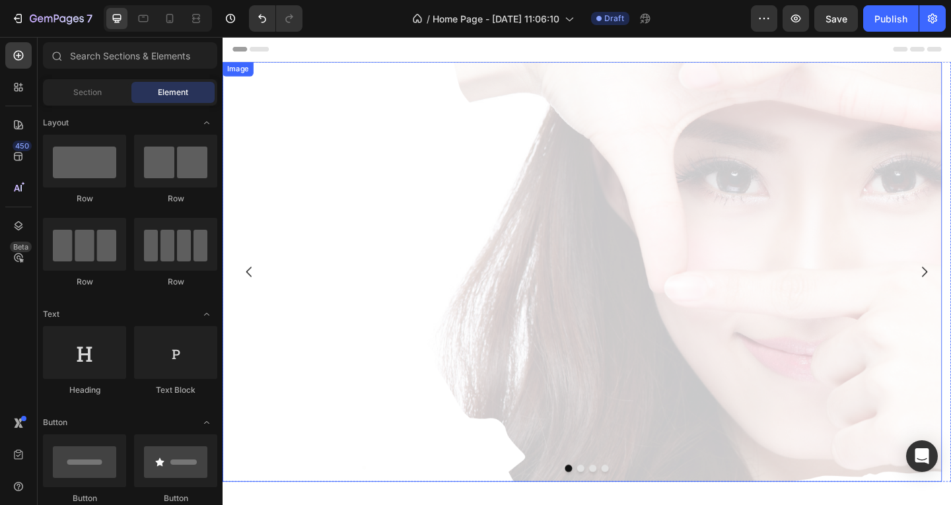
click at [418, 301] on img at bounding box center [613, 292] width 782 height 457
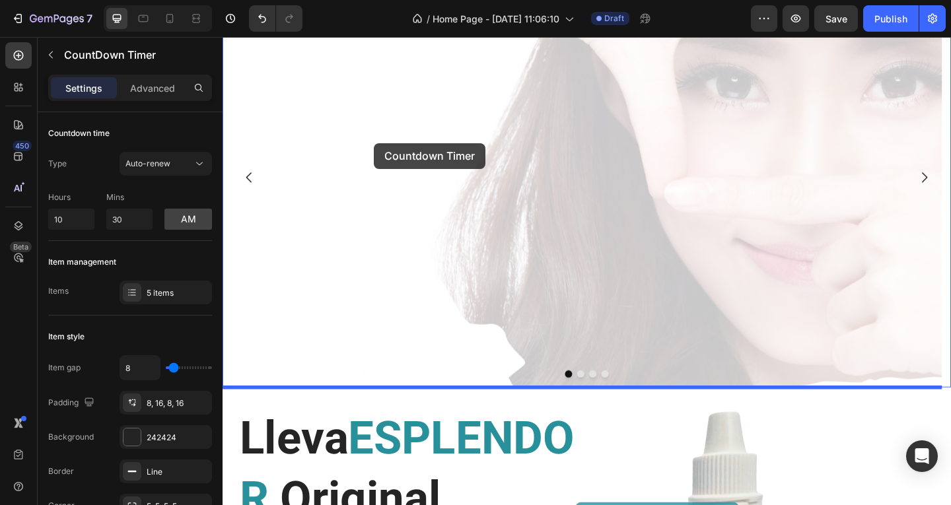
scroll to position [85, 0]
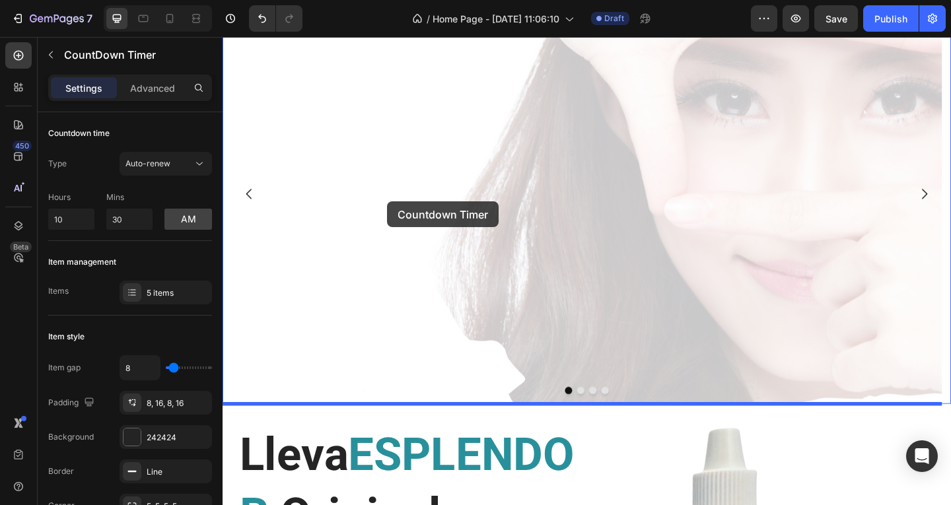
drag, startPoint x: 374, startPoint y: 525, endPoint x: 401, endPoint y: 216, distance: 310.9
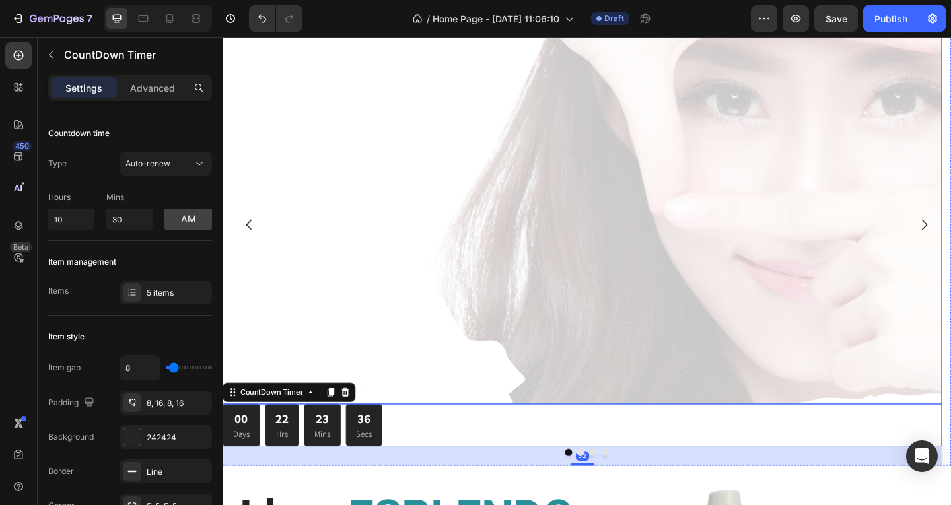
scroll to position [119, 0]
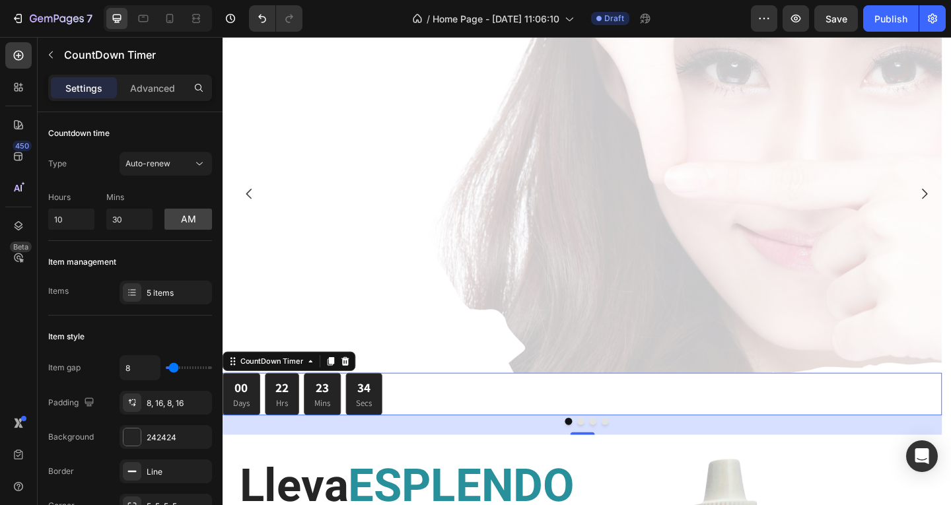
click at [580, 425] on div "00 Days 22 Hrs 23 Mins 34 Secs" at bounding box center [613, 425] width 782 height 47
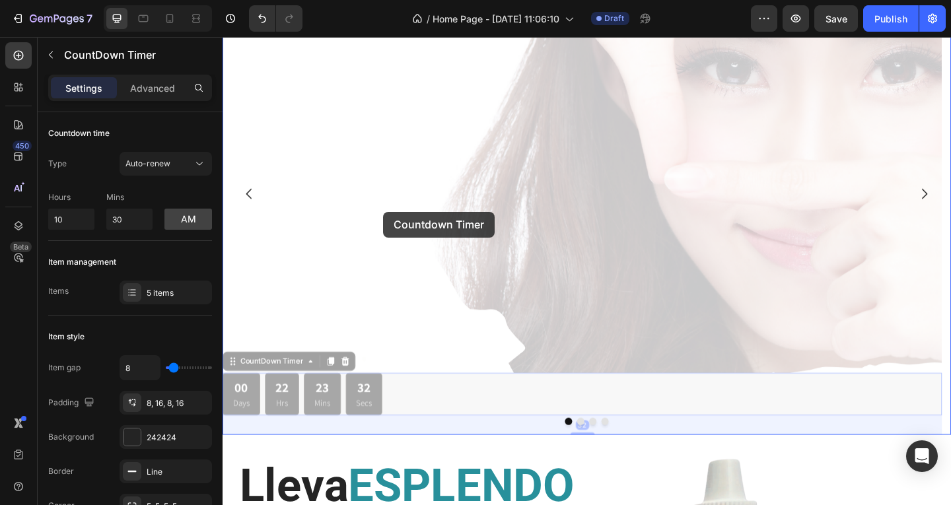
drag, startPoint x: 391, startPoint y: 422, endPoint x: 397, endPoint y: 227, distance: 195.5
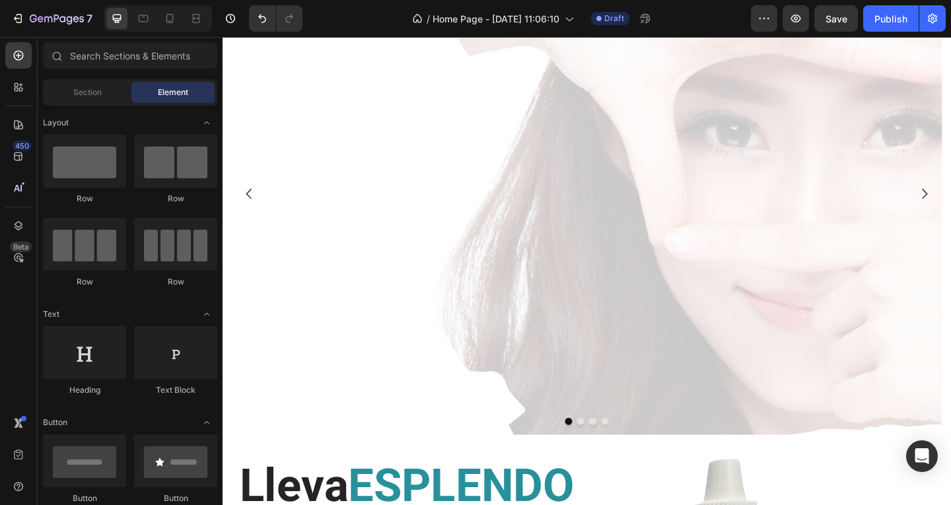
scroll to position [0, 0]
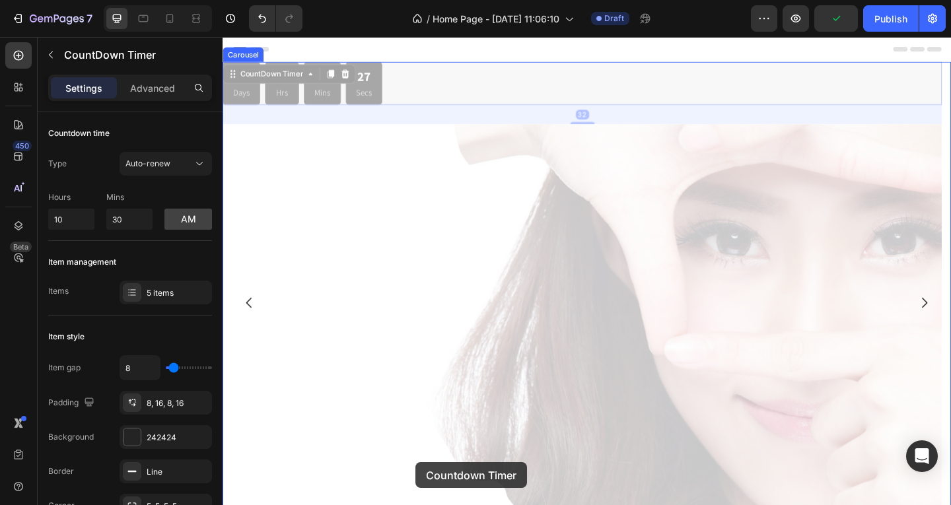
drag, startPoint x: 383, startPoint y: 91, endPoint x: 432, endPoint y: 504, distance: 416.2
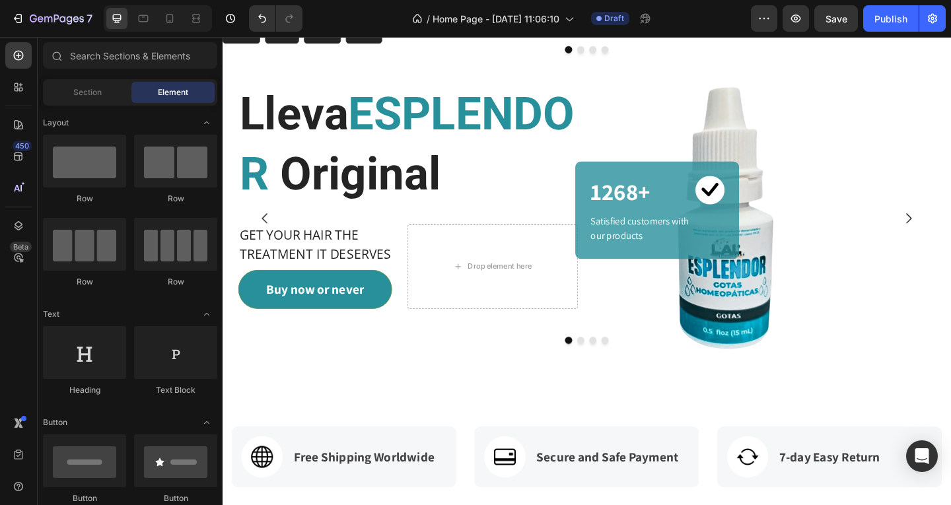
scroll to position [403, 0]
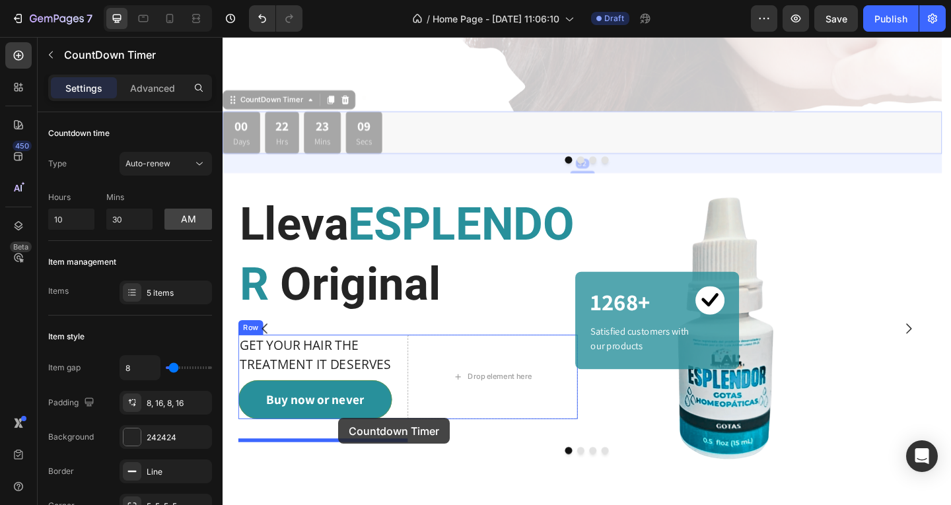
drag, startPoint x: 378, startPoint y: 131, endPoint x: 398, endPoint y: 458, distance: 327.4
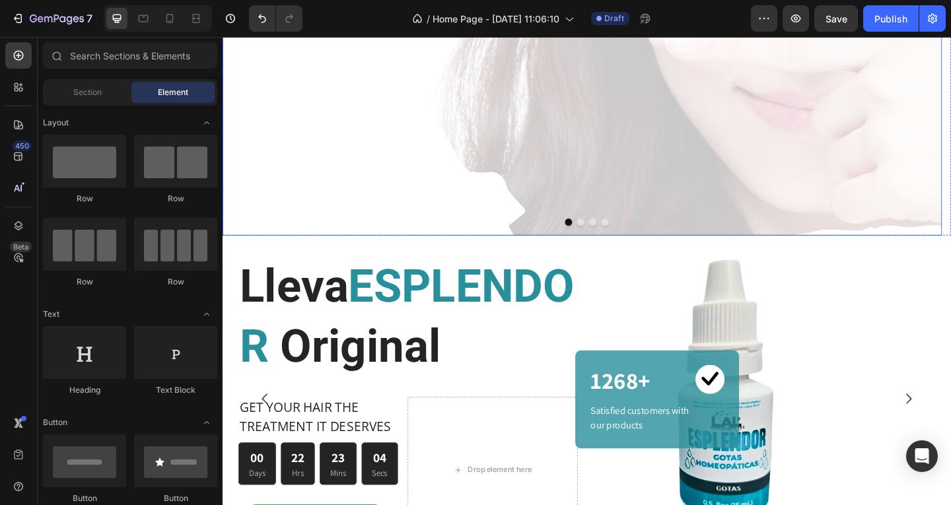
scroll to position [292, 0]
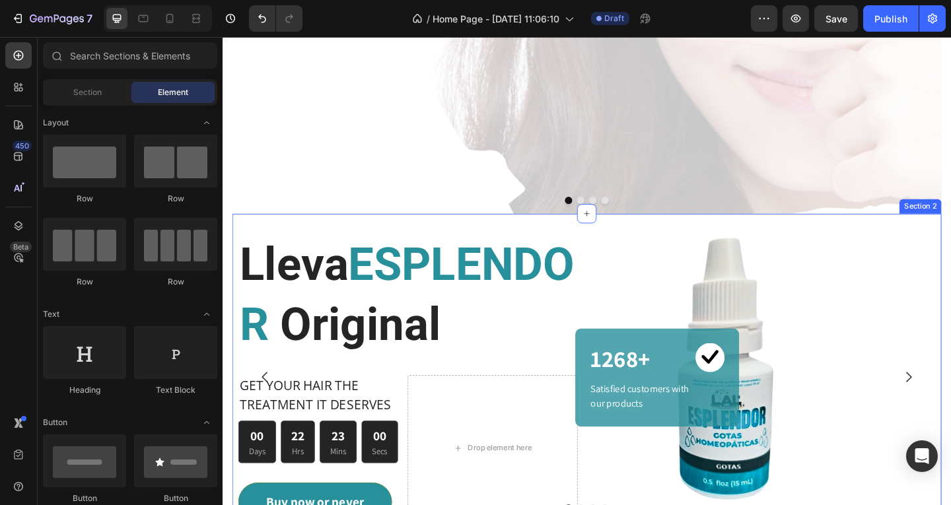
click at [421, 248] on div "Lleva ESPLENDOR Original Heading GET YOUR HAIR THE TREATMENT IT DESERVES Text b…" at bounding box center [618, 412] width 771 height 366
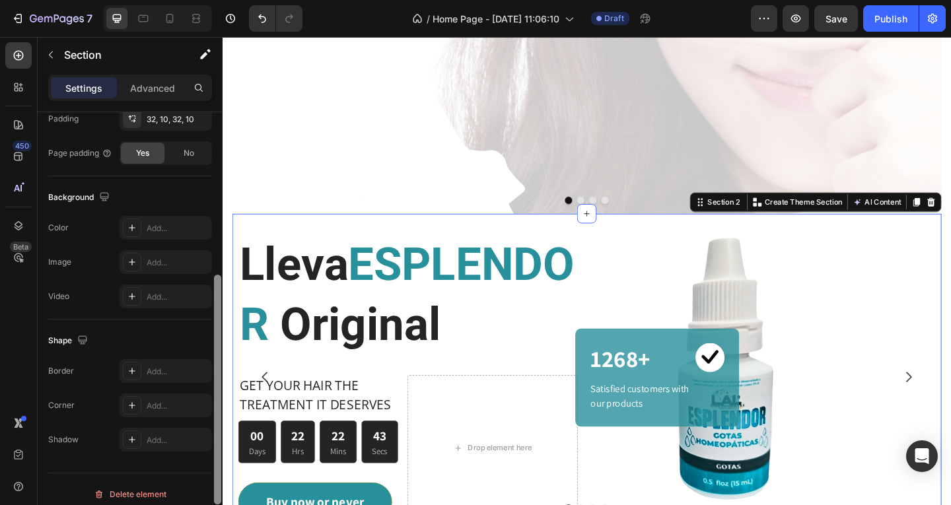
scroll to position [375, 0]
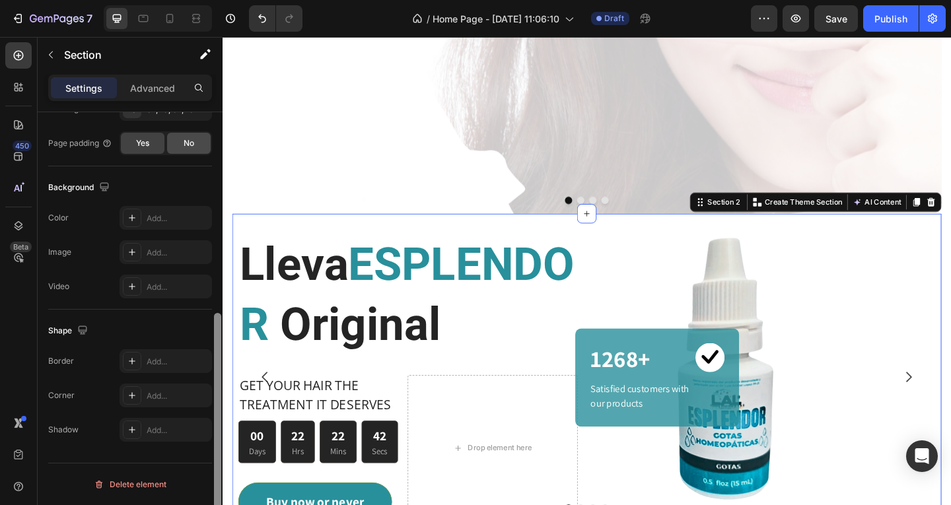
drag, startPoint x: 217, startPoint y: 156, endPoint x: 201, endPoint y: 323, distance: 167.8
click at [222, 255] on div at bounding box center [218, 327] width 10 height 430
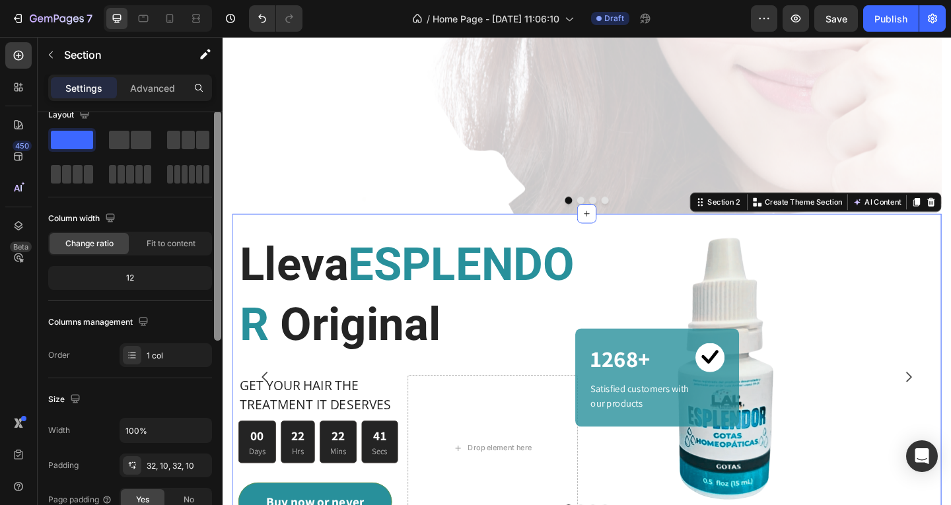
scroll to position [0, 0]
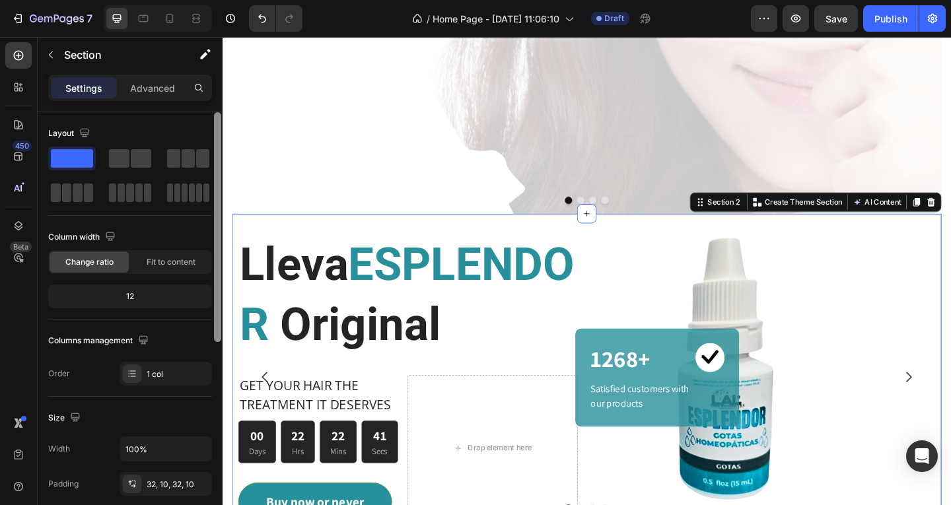
drag, startPoint x: 215, startPoint y: 329, endPoint x: 217, endPoint y: 205, distance: 124.1
click at [217, 205] on div at bounding box center [217, 227] width 7 height 230
click at [151, 88] on p "Advanced" at bounding box center [152, 88] width 45 height 14
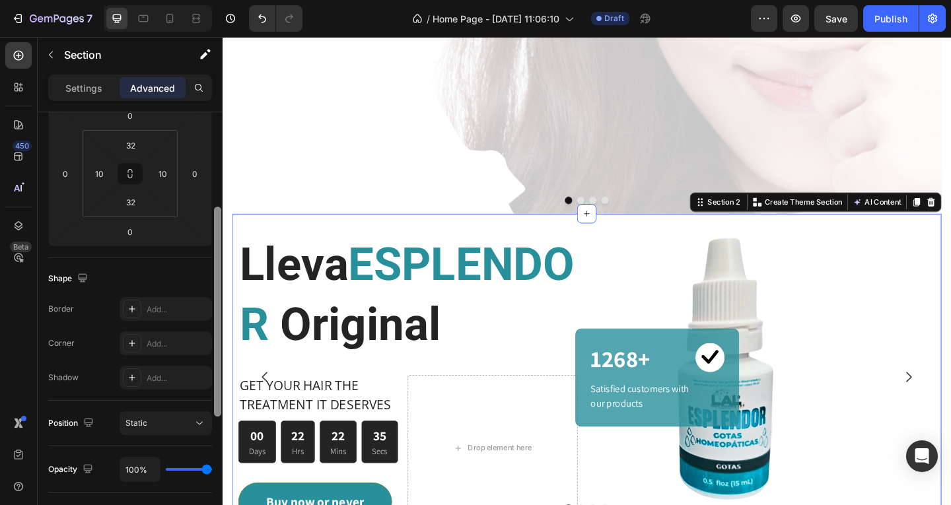
scroll to position [205, 0]
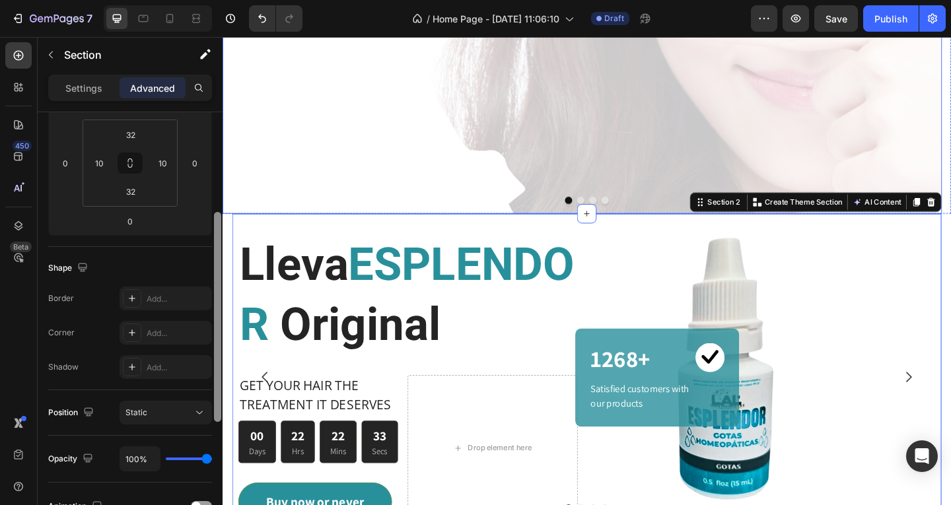
drag, startPoint x: 440, startPoint y: 265, endPoint x: 435, endPoint y: 214, distance: 51.8
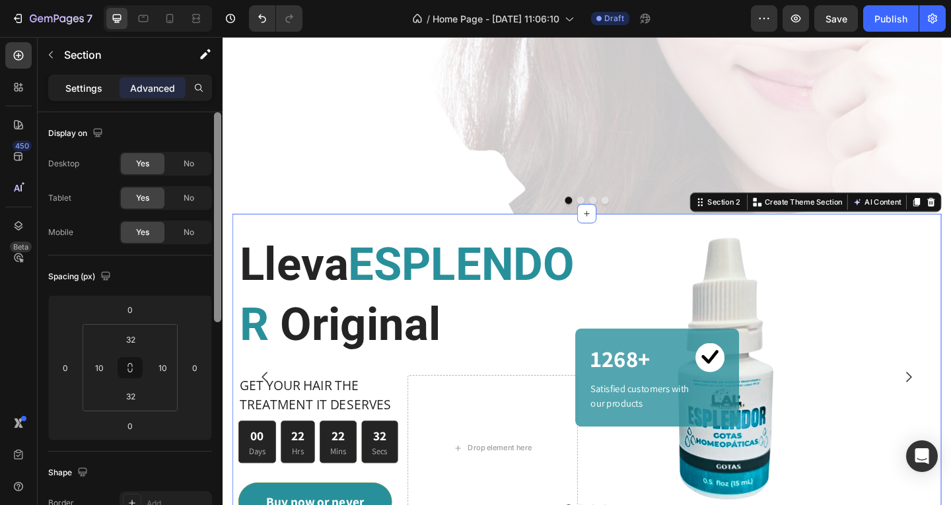
click at [98, 89] on p "Settings" at bounding box center [83, 88] width 37 height 14
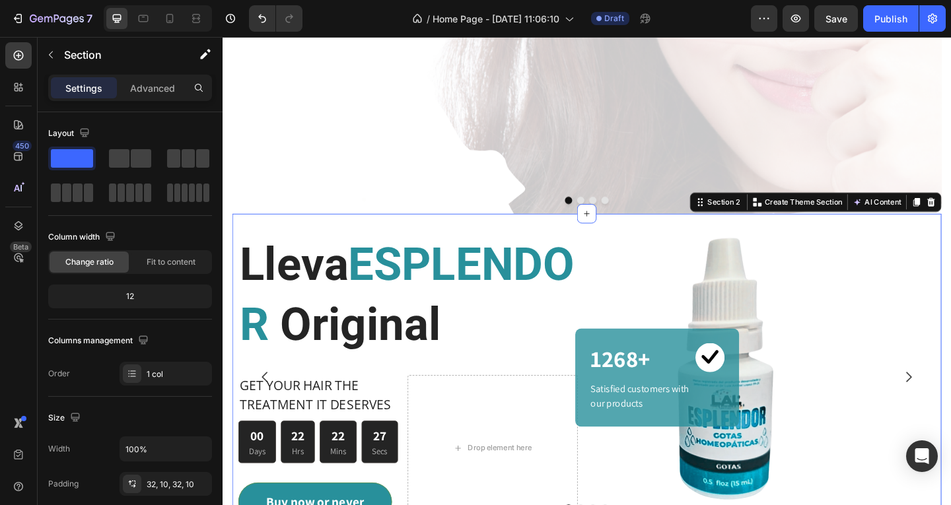
click at [636, 243] on div "Lleva ESPLENDOR Original Heading GET YOUR HAIR THE TREATMENT IT DESERVES Text b…" at bounding box center [618, 412] width 771 height 366
click at [691, 239] on div "Lleva ESPLENDOR Original Heading GET YOUR HAIR THE TREATMENT IT DESERVES Text b…" at bounding box center [618, 412] width 771 height 366
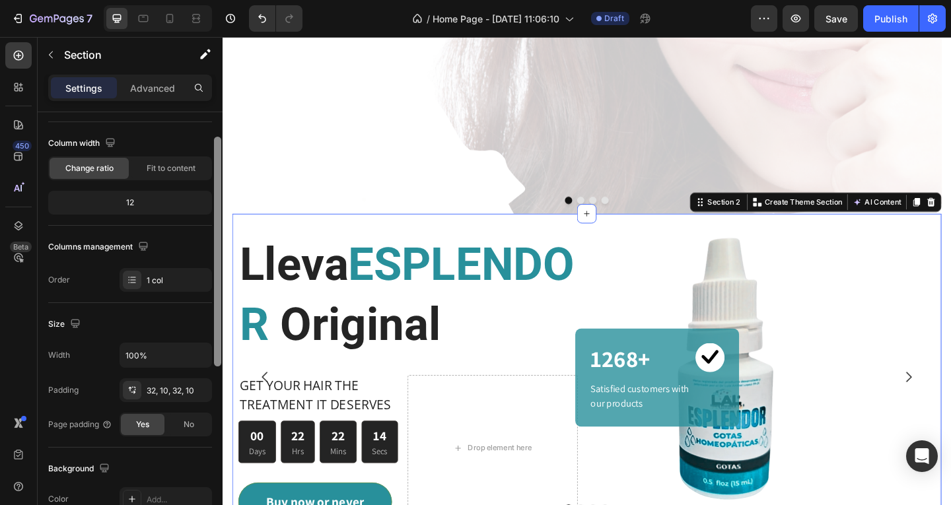
scroll to position [77, 0]
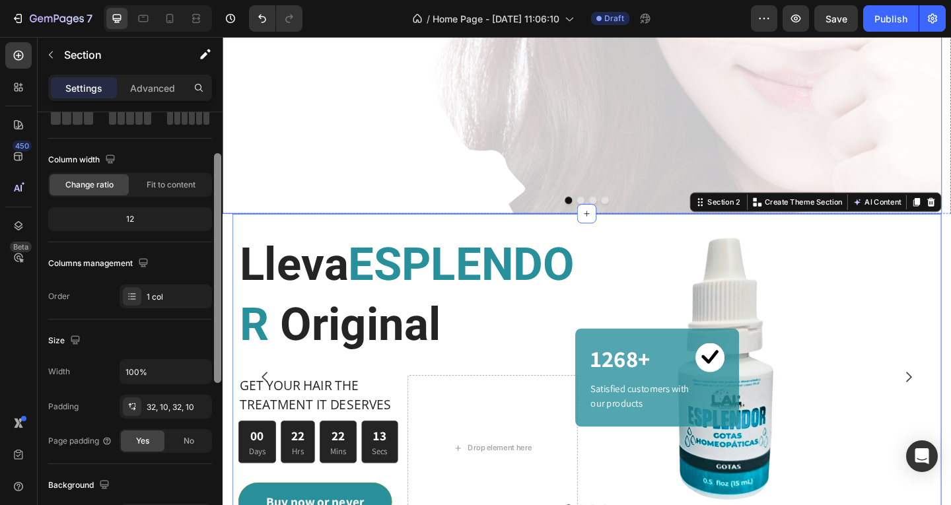
drag, startPoint x: 440, startPoint y: 207, endPoint x: 222, endPoint y: 222, distance: 218.4
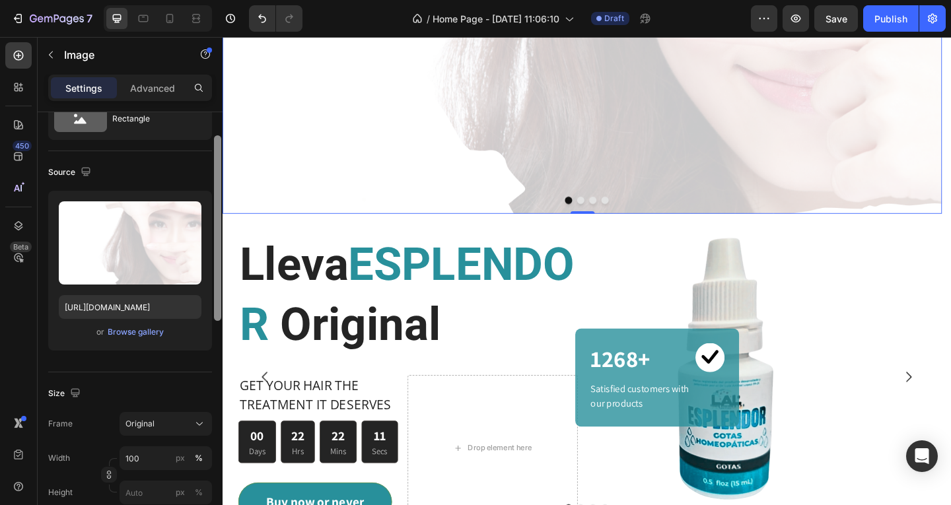
scroll to position [71, 0]
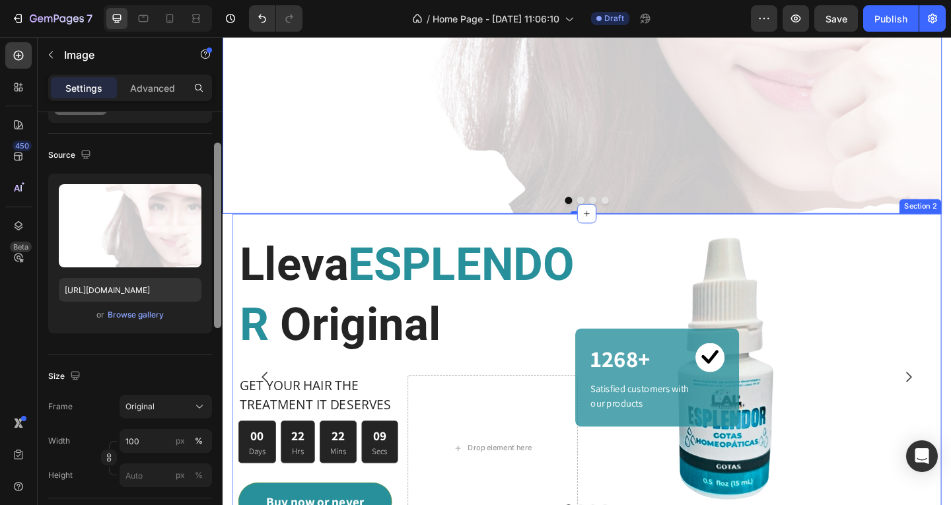
click at [608, 240] on div "Lleva ESPLENDOR Original Heading GET YOUR HAIR THE TREATMENT IT DESERVES Text b…" at bounding box center [618, 412] width 771 height 366
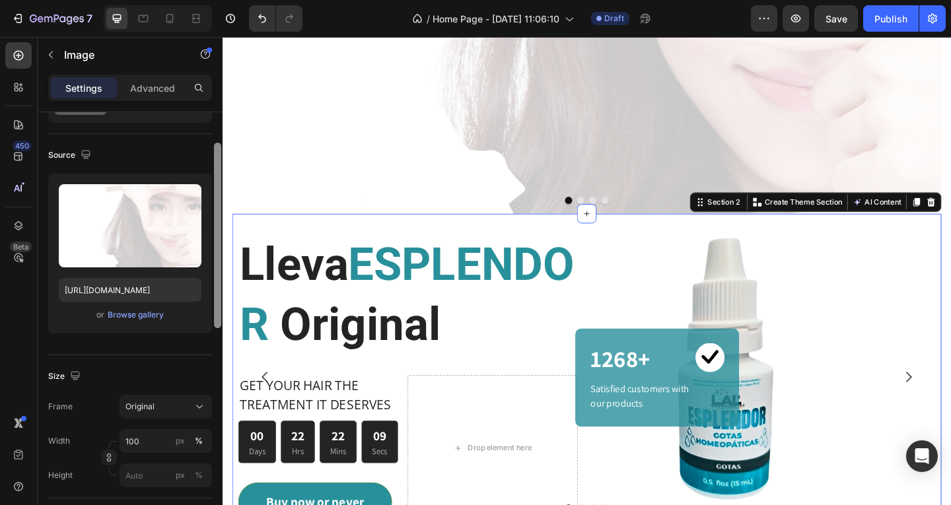
scroll to position [0, 0]
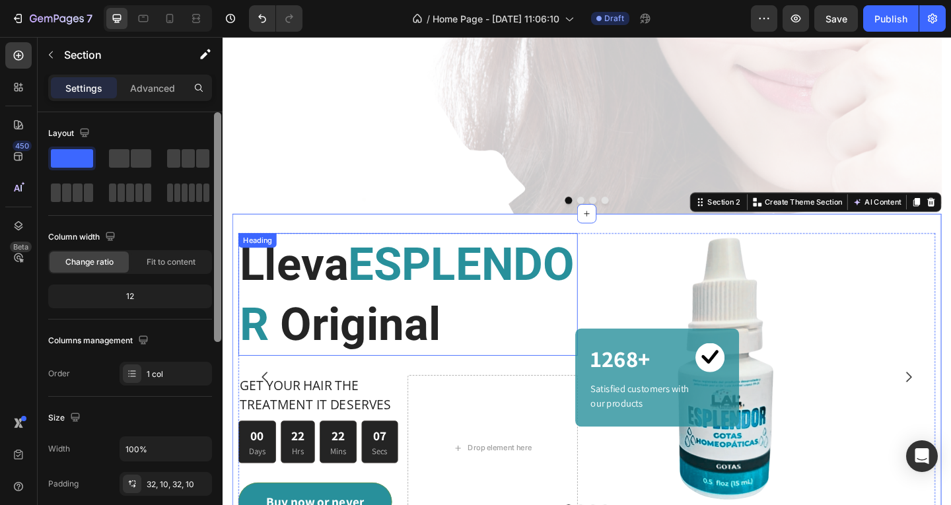
click at [551, 300] on h2 "Lleva ESPLENDOR Original" at bounding box center [424, 316] width 369 height 133
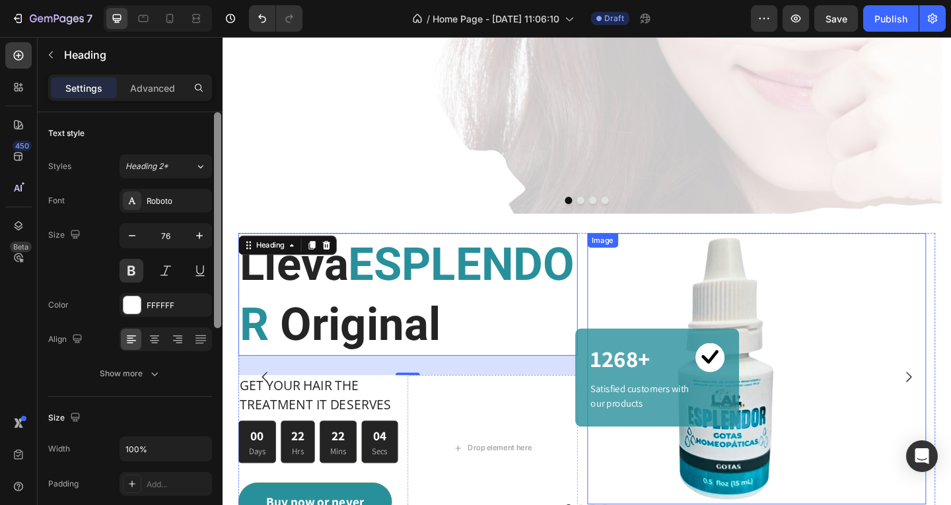
click at [638, 290] on img at bounding box center [766, 397] width 295 height 295
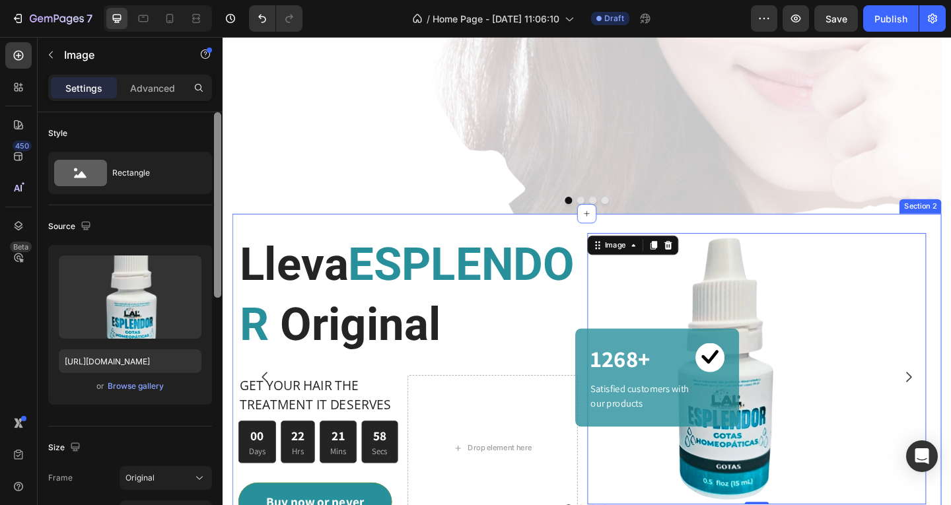
click at [529, 245] on div "Lleva ESPLENDOR Original Heading GET YOUR HAIR THE TREATMENT IT DESERVES Text b…" at bounding box center [618, 412] width 771 height 366
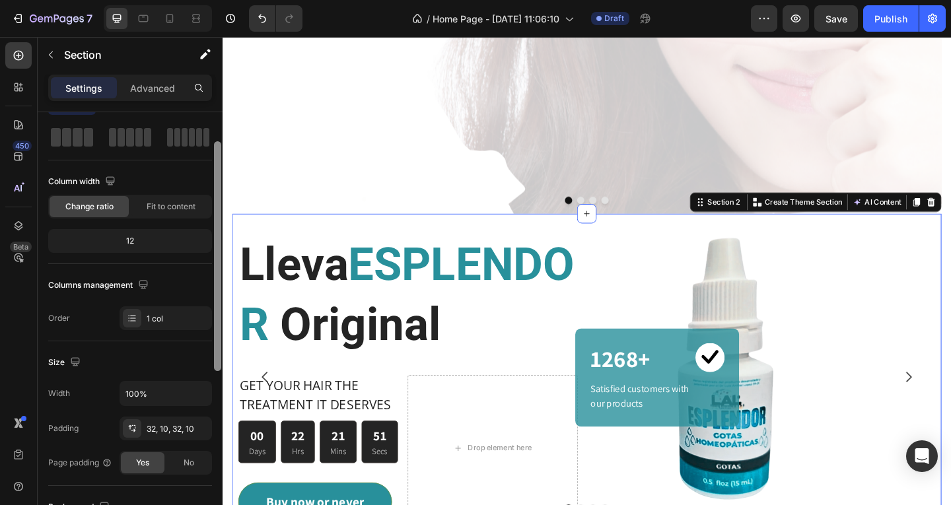
scroll to position [57, 0]
click at [217, 200] on div at bounding box center [217, 258] width 7 height 230
click at [170, 318] on div "1 col" at bounding box center [178, 318] width 62 height 12
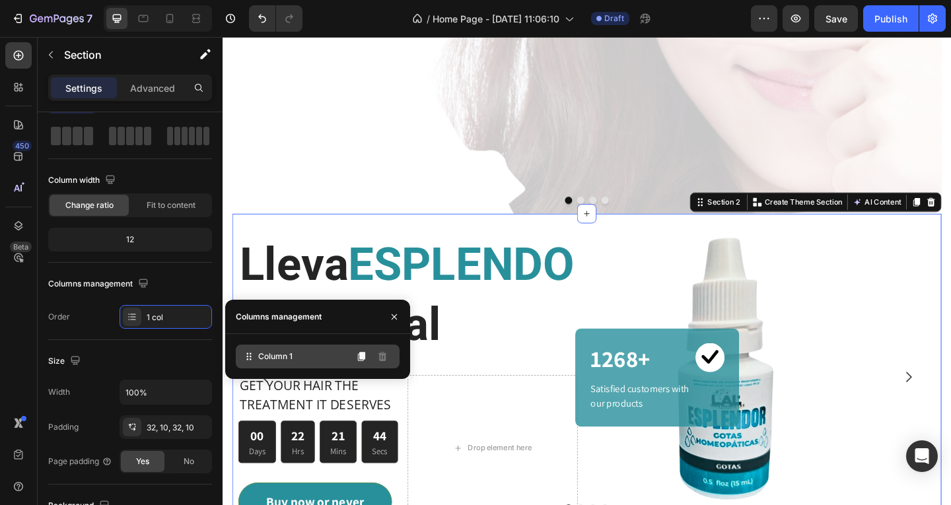
click at [281, 357] on span "Column 1" at bounding box center [275, 357] width 34 height 12
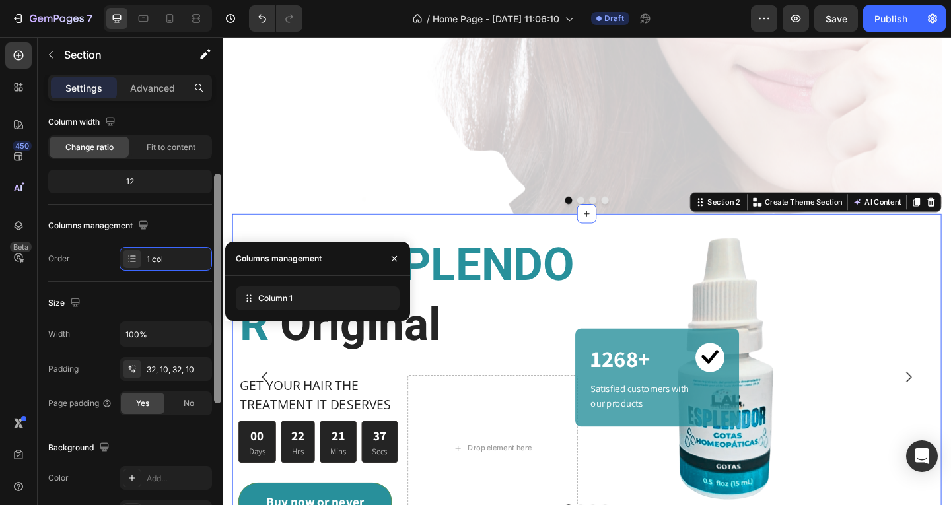
drag, startPoint x: 440, startPoint y: 398, endPoint x: 226, endPoint y: 445, distance: 219.6
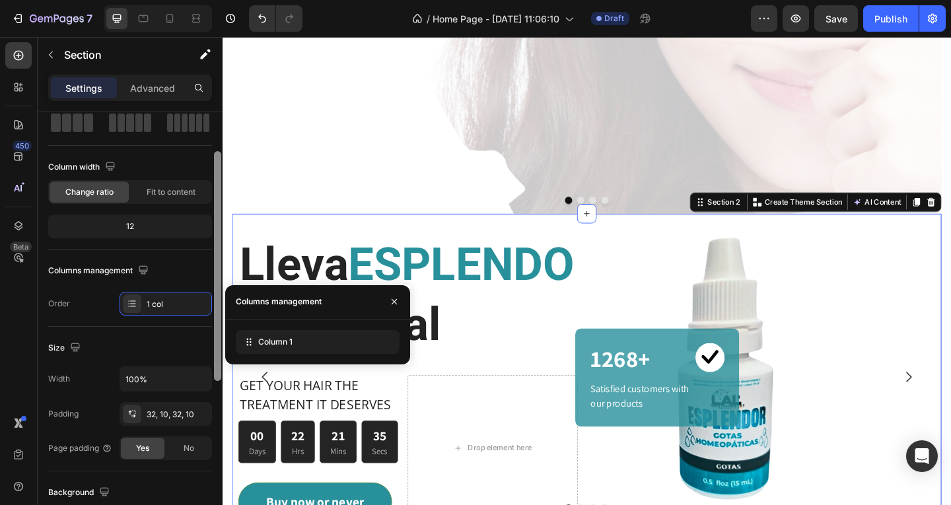
scroll to position [84, 0]
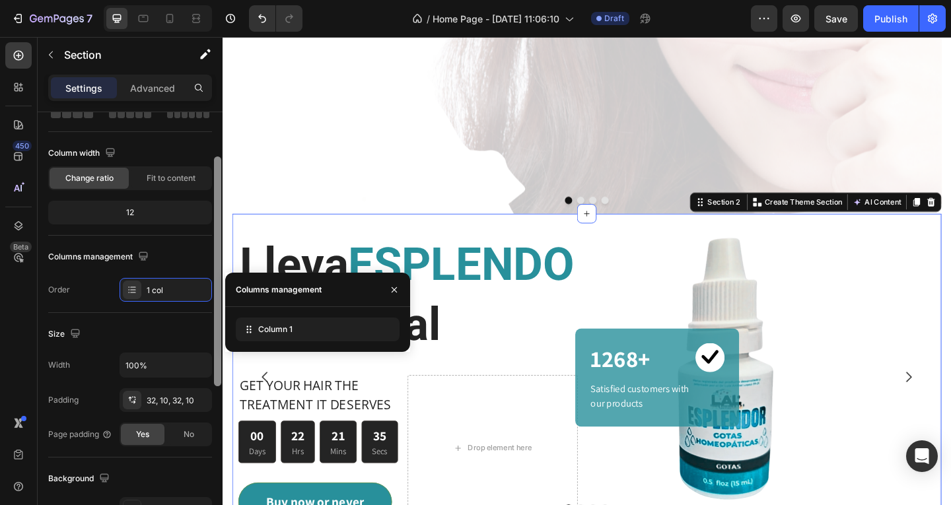
drag, startPoint x: 442, startPoint y: 401, endPoint x: 228, endPoint y: 453, distance: 220.8
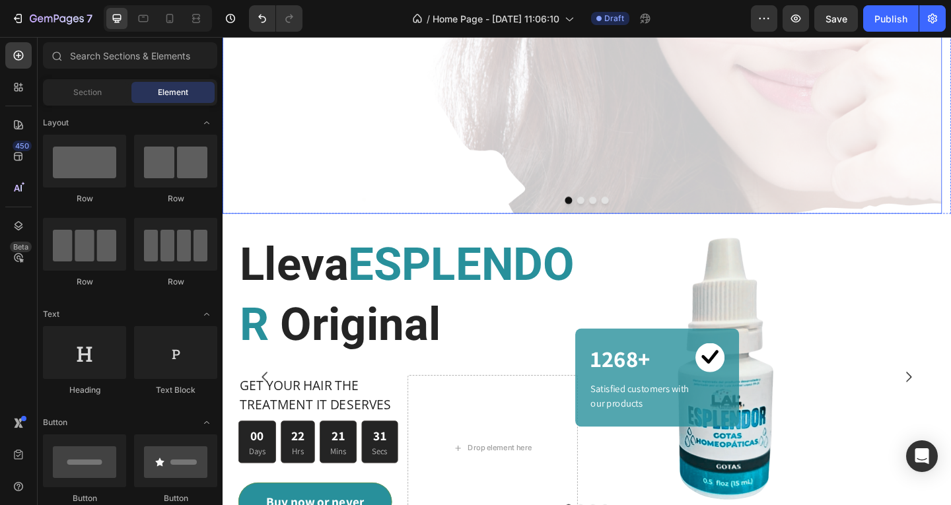
click at [467, 203] on img at bounding box center [613, 0] width 782 height 457
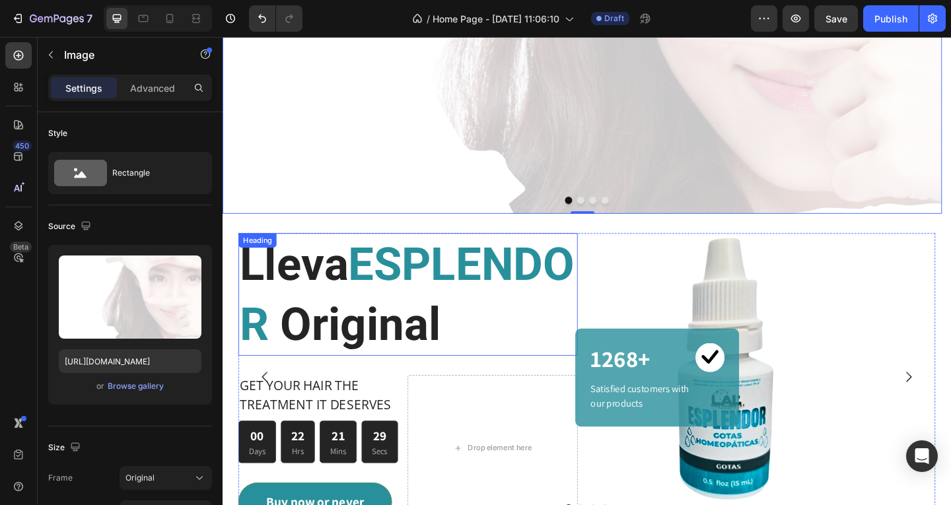
click at [442, 278] on h2 "Lleva ESPLENDOR Original" at bounding box center [424, 316] width 369 height 133
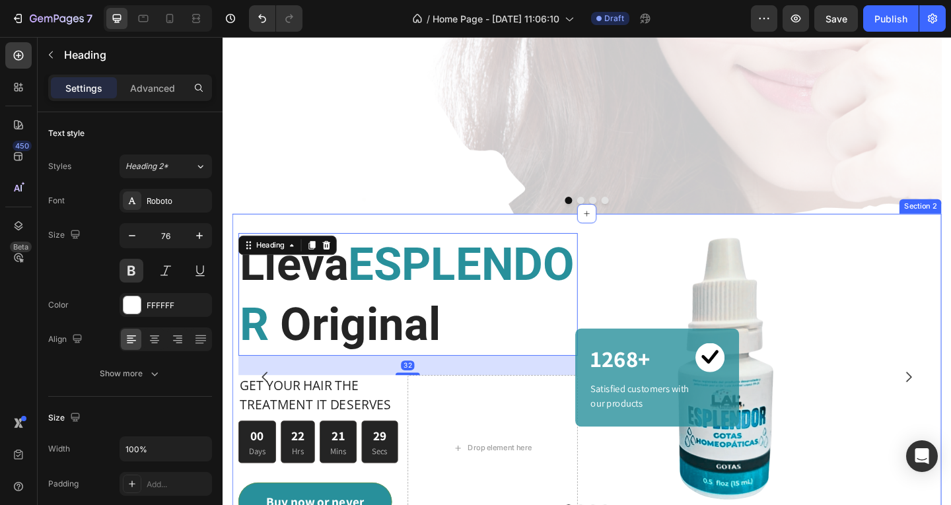
click at [456, 239] on div "Lleva ESPLENDOR Original Heading 32 GET YOUR HAIR THE TREATMENT IT DESERVES Tex…" at bounding box center [618, 412] width 771 height 366
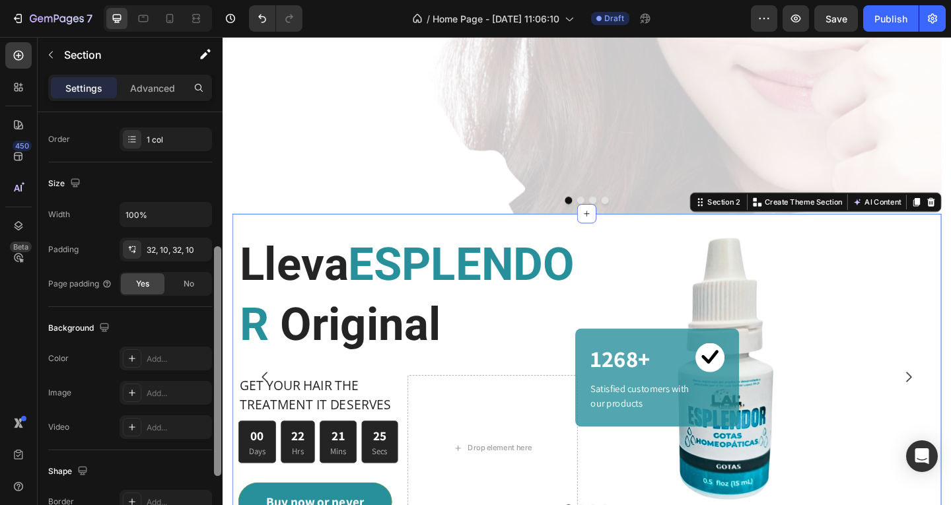
scroll to position [246, 0]
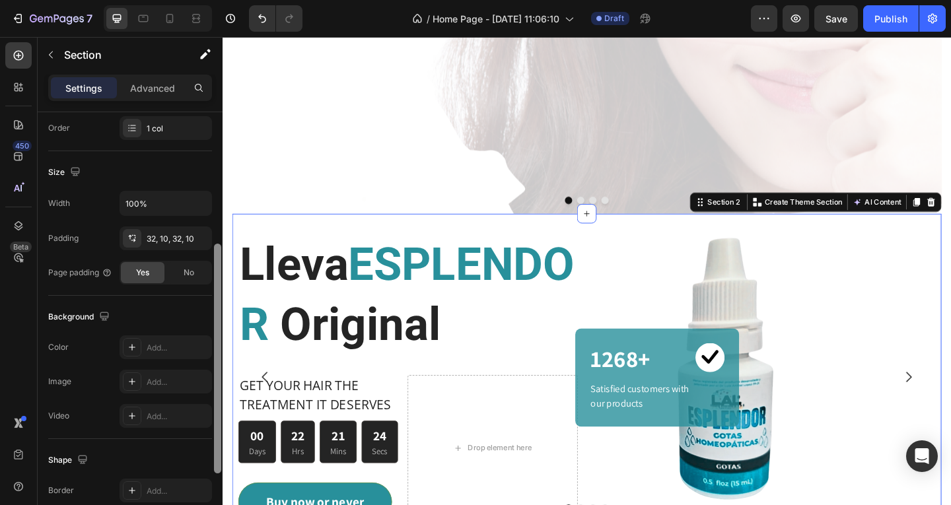
drag, startPoint x: 439, startPoint y: 220, endPoint x: 222, endPoint y: 348, distance: 251.6
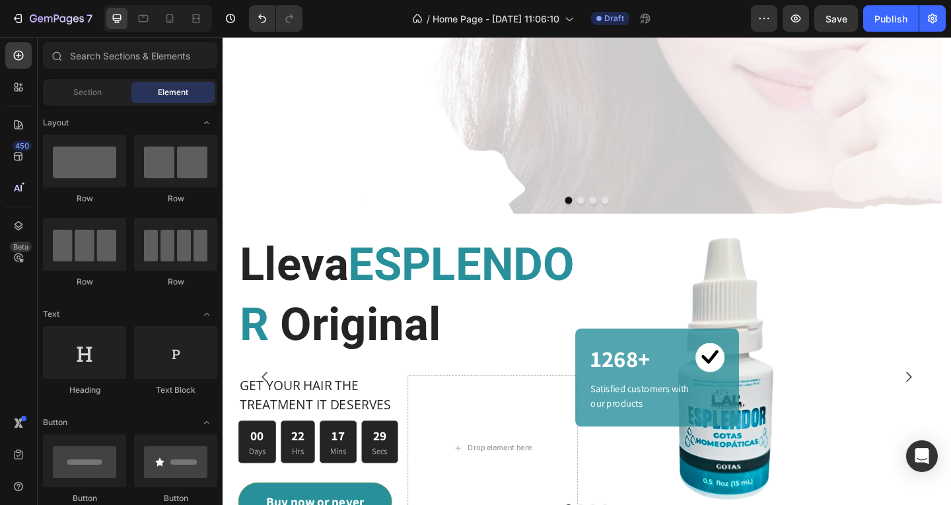
scroll to position [0, 0]
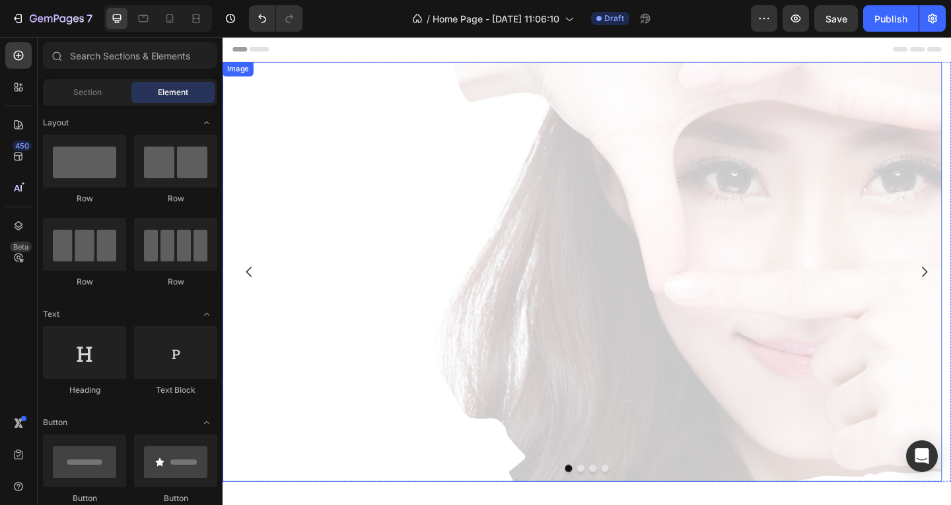
click at [339, 268] on img at bounding box center [613, 292] width 782 height 457
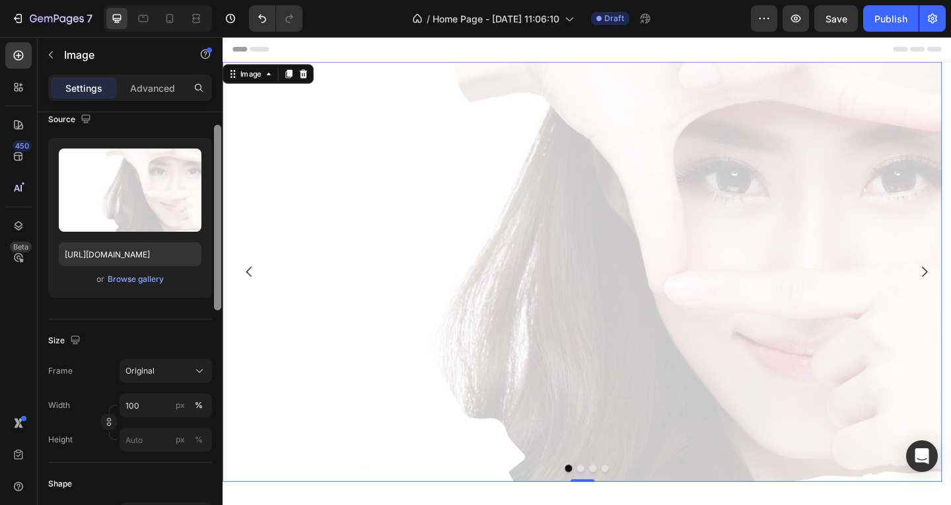
scroll to position [112, 0]
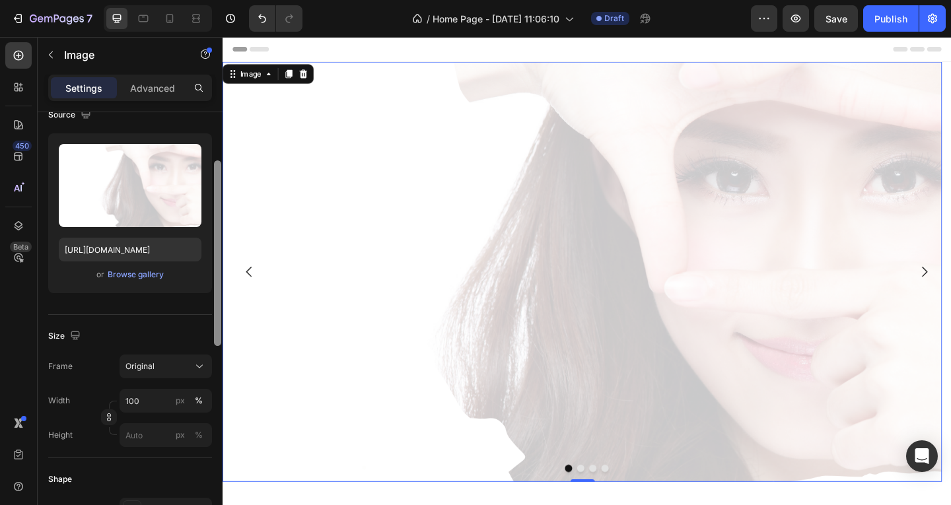
drag, startPoint x: 441, startPoint y: 189, endPoint x: 228, endPoint y: 232, distance: 217.5
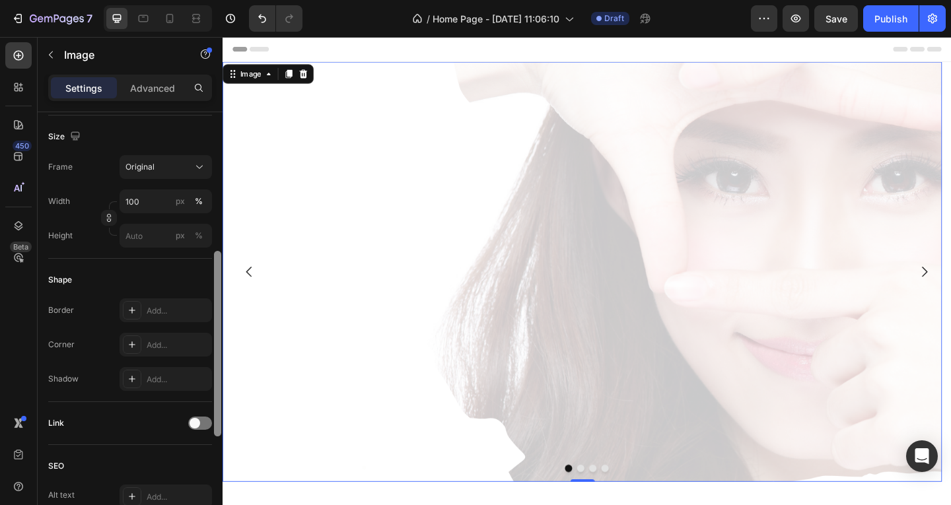
drag, startPoint x: 213, startPoint y: 250, endPoint x: 214, endPoint y: 290, distance: 40.9
click at [212, 288] on div "Style Rectangle Source Upload Image https://cdn.shopify.com/s/files/1/0672/7181…" at bounding box center [130, 327] width 185 height 430
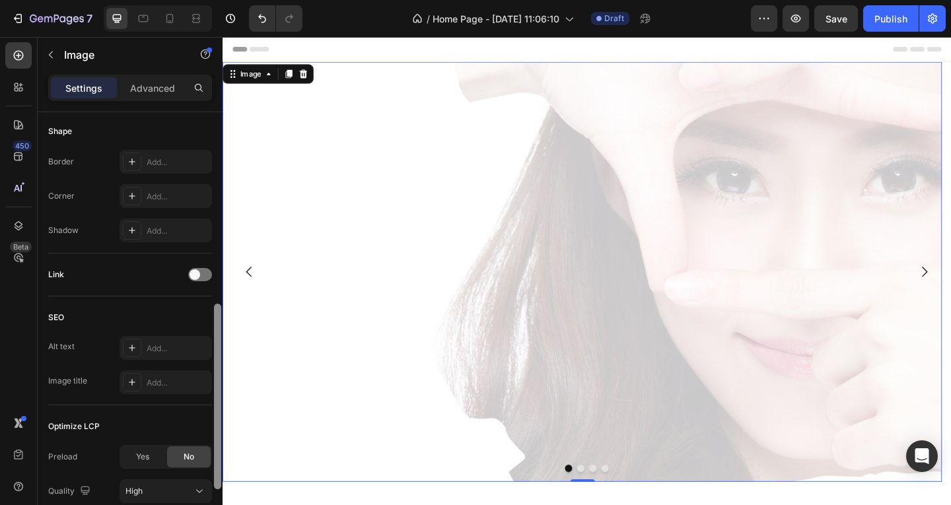
drag, startPoint x: 219, startPoint y: 296, endPoint x: 215, endPoint y: 353, distance: 56.3
click at [217, 357] on div at bounding box center [217, 397] width 7 height 186
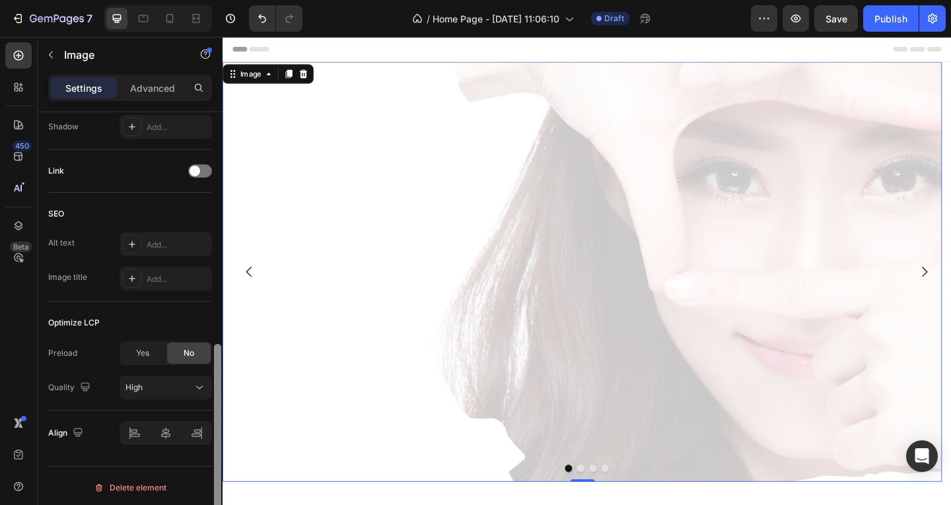
scroll to position [566, 0]
drag, startPoint x: 219, startPoint y: 329, endPoint x: 217, endPoint y: 370, distance: 41.6
click at [217, 370] on div at bounding box center [217, 449] width 7 height 186
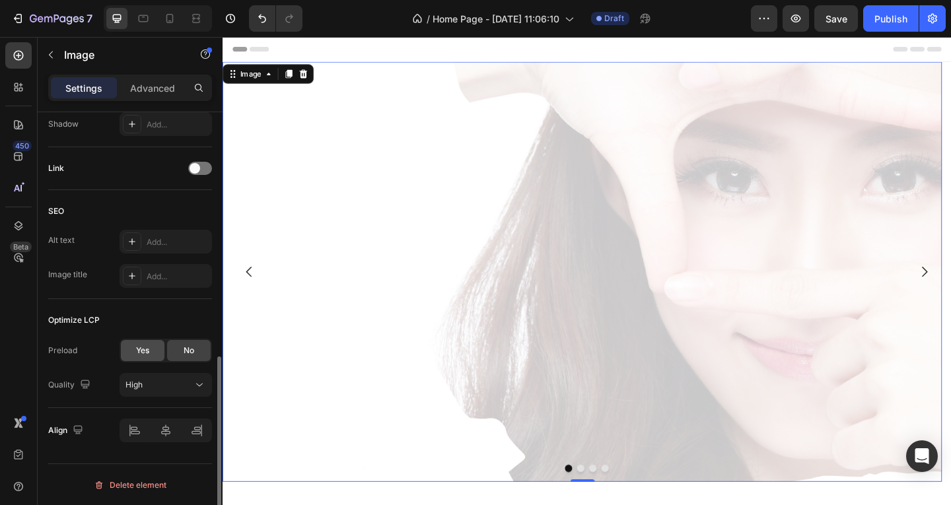
click at [137, 355] on span "Yes" at bounding box center [142, 351] width 13 height 12
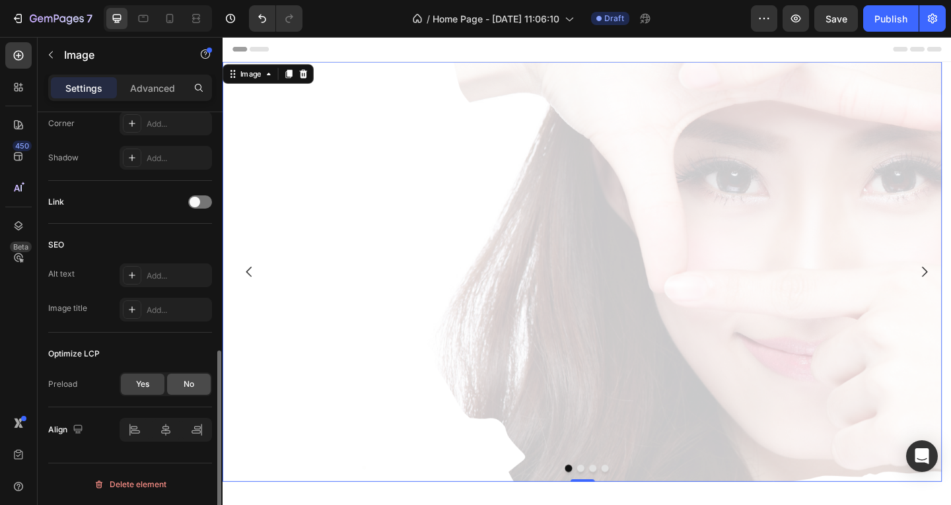
click at [186, 381] on span "No" at bounding box center [189, 384] width 11 height 12
click at [149, 381] on div "Yes" at bounding box center [143, 384] width 44 height 21
drag, startPoint x: 215, startPoint y: 399, endPoint x: 215, endPoint y: 416, distance: 17.2
click at [215, 416] on div at bounding box center [217, 447] width 7 height 192
click at [192, 391] on div "No" at bounding box center [189, 384] width 44 height 21
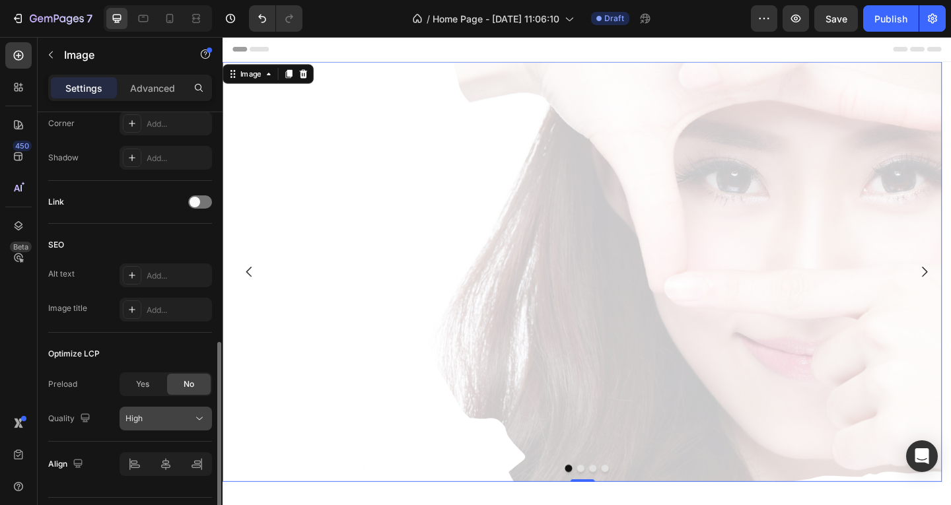
click at [197, 424] on icon at bounding box center [199, 418] width 13 height 13
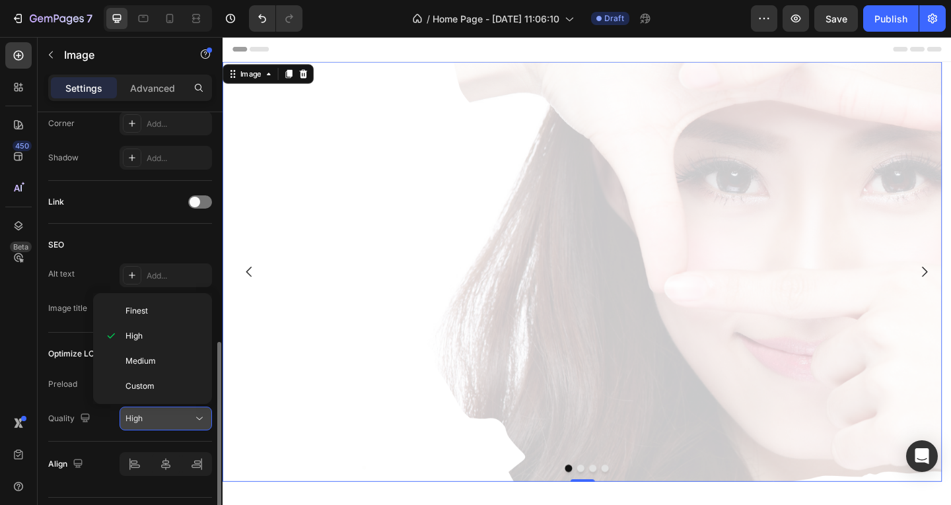
click at [197, 424] on icon at bounding box center [199, 418] width 13 height 13
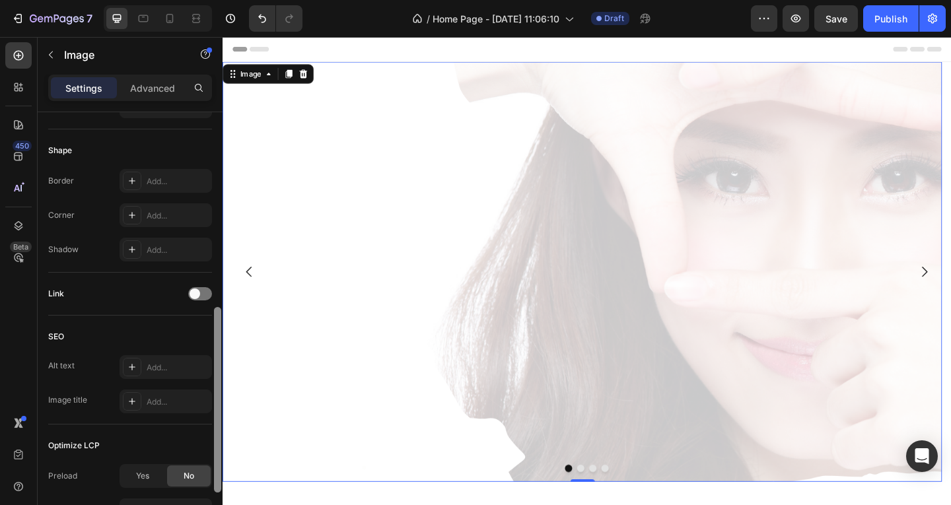
scroll to position [408, 0]
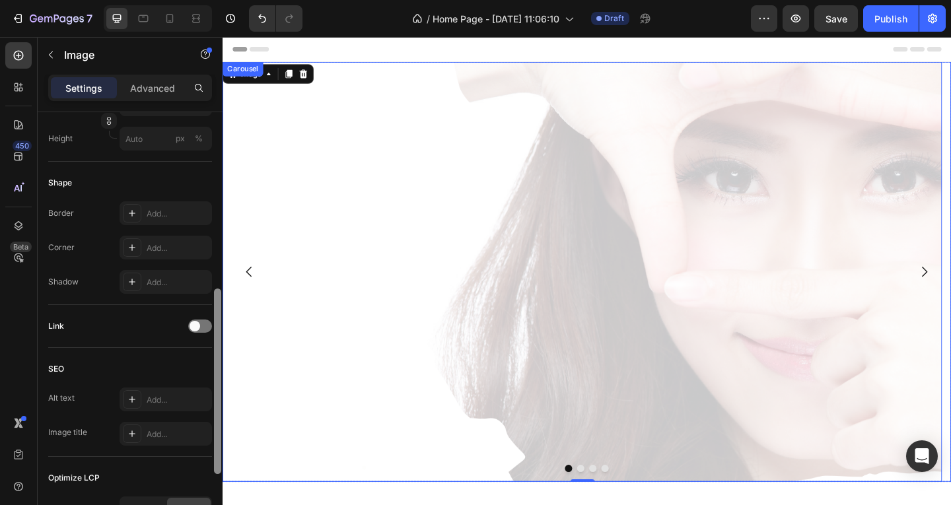
drag, startPoint x: 441, startPoint y: 444, endPoint x: 242, endPoint y: 248, distance: 279.2
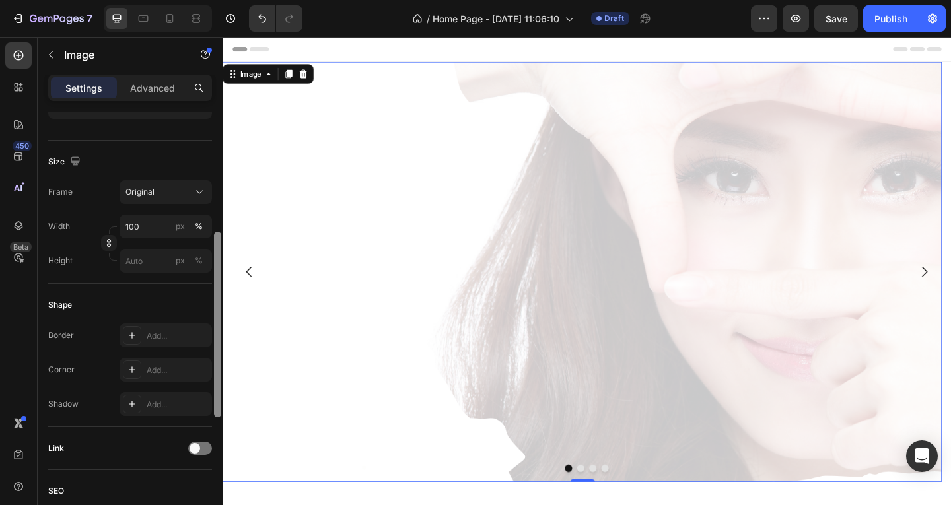
scroll to position [283, 0]
click at [159, 299] on div "Shape" at bounding box center [130, 307] width 164 height 21
click at [147, 84] on p "Advanced" at bounding box center [152, 88] width 45 height 14
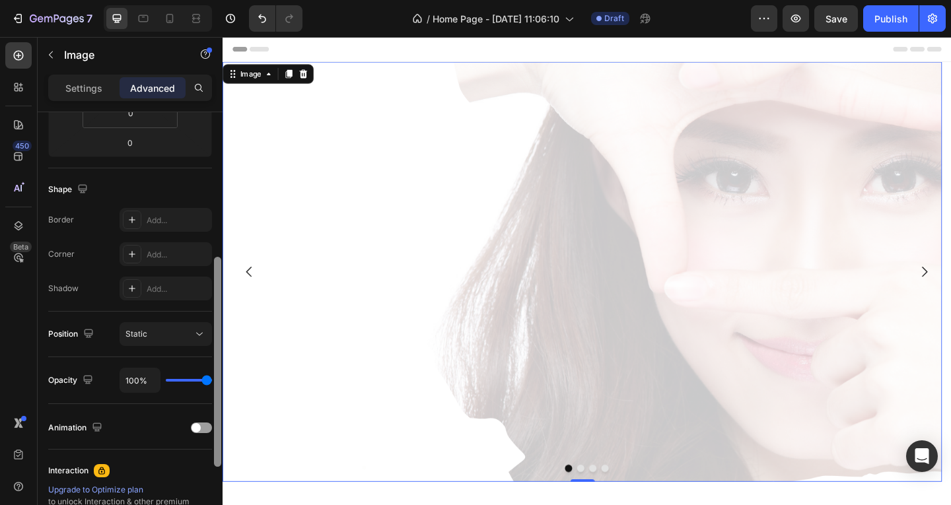
scroll to position [290, 0]
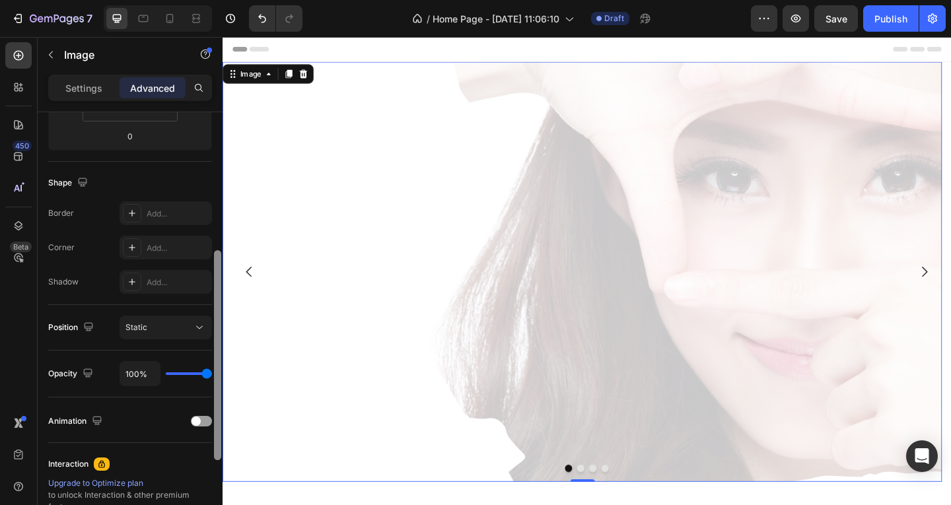
click at [217, 279] on div at bounding box center [217, 355] width 7 height 210
click at [201, 331] on icon at bounding box center [199, 327] width 13 height 13
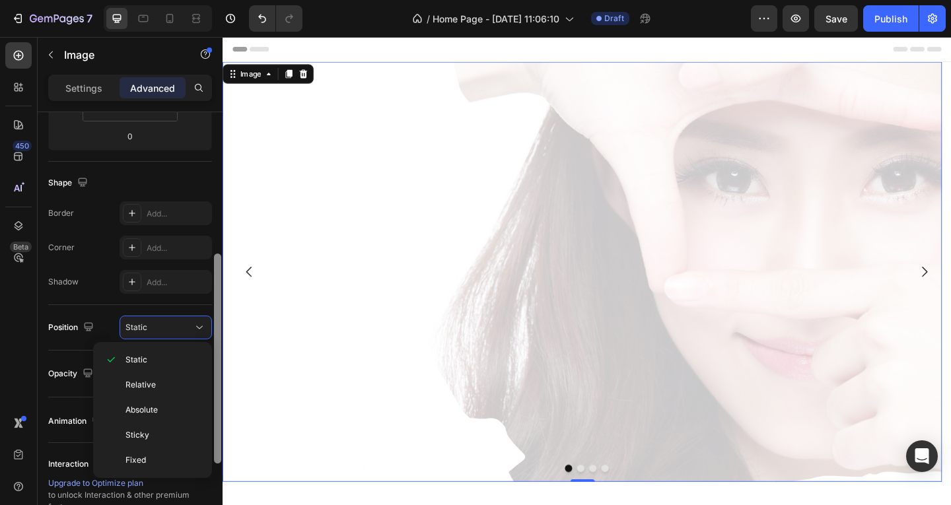
click at [215, 309] on div at bounding box center [217, 358] width 7 height 210
click at [203, 310] on div "Position Static" at bounding box center [130, 328] width 164 height 46
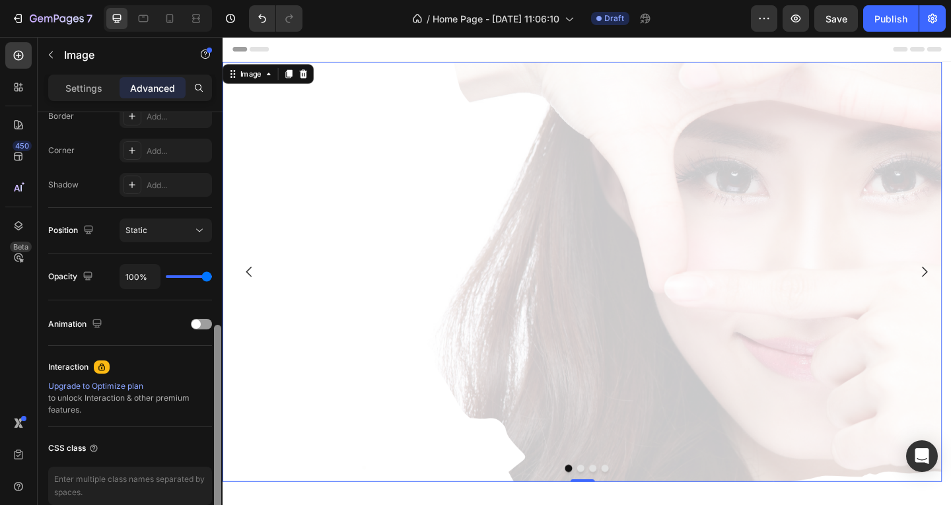
scroll to position [403, 0]
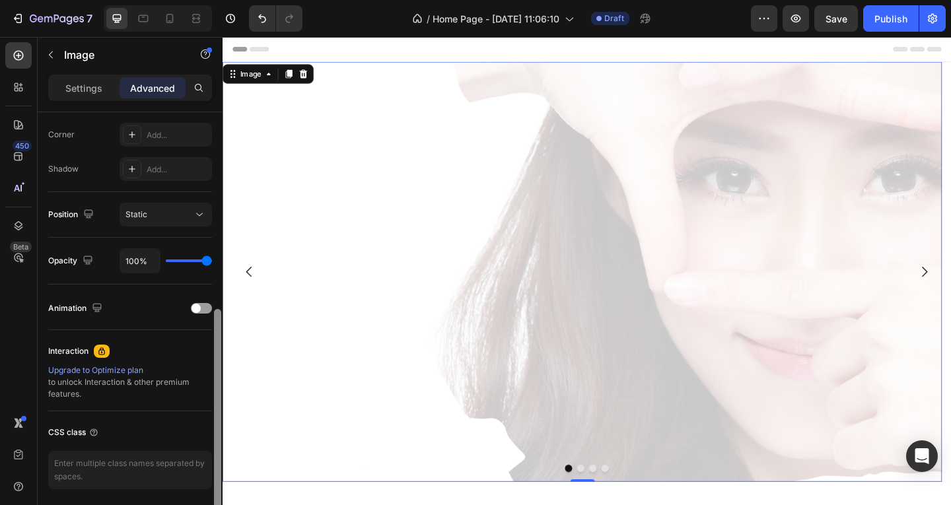
drag, startPoint x: 217, startPoint y: 309, endPoint x: 219, endPoint y: 364, distance: 55.5
click at [219, 364] on div at bounding box center [217, 414] width 7 height 210
click at [207, 309] on div at bounding box center [201, 308] width 21 height 11
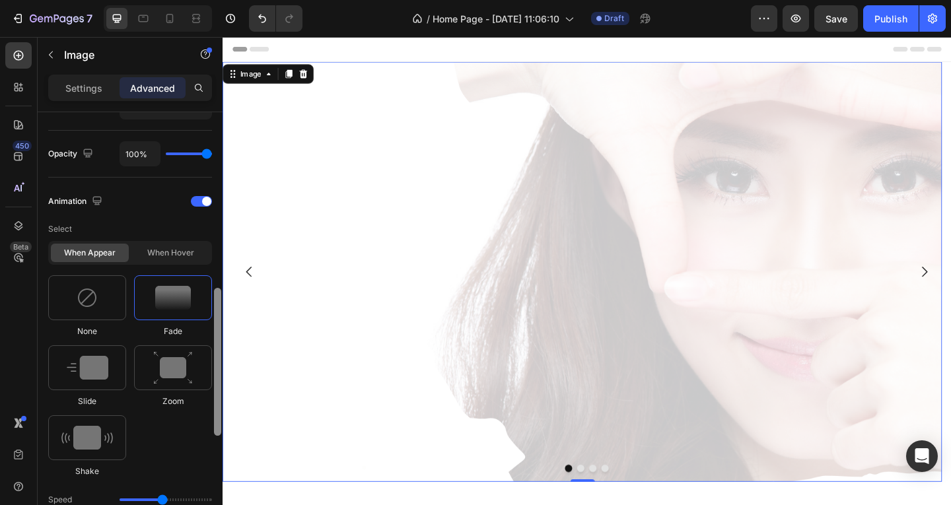
scroll to position [512, 0]
drag, startPoint x: 215, startPoint y: 331, endPoint x: 221, endPoint y: 369, distance: 38.1
click at [221, 369] on div at bounding box center [218, 325] width 10 height 430
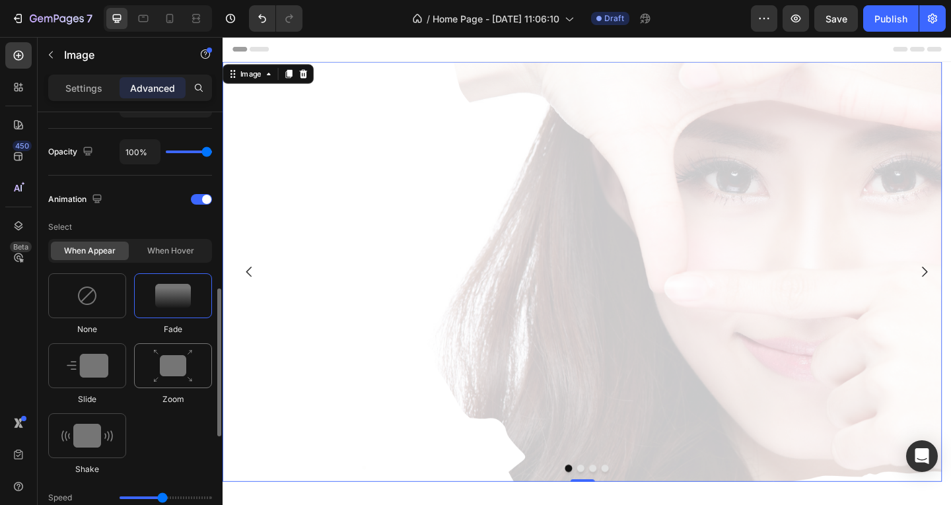
click at [184, 364] on img at bounding box center [173, 366] width 40 height 34
click at [102, 368] on img at bounding box center [88, 366] width 42 height 24
click at [106, 426] on img at bounding box center [86, 436] width 51 height 24
click at [162, 365] on img at bounding box center [173, 366] width 40 height 34
type input "1.7"
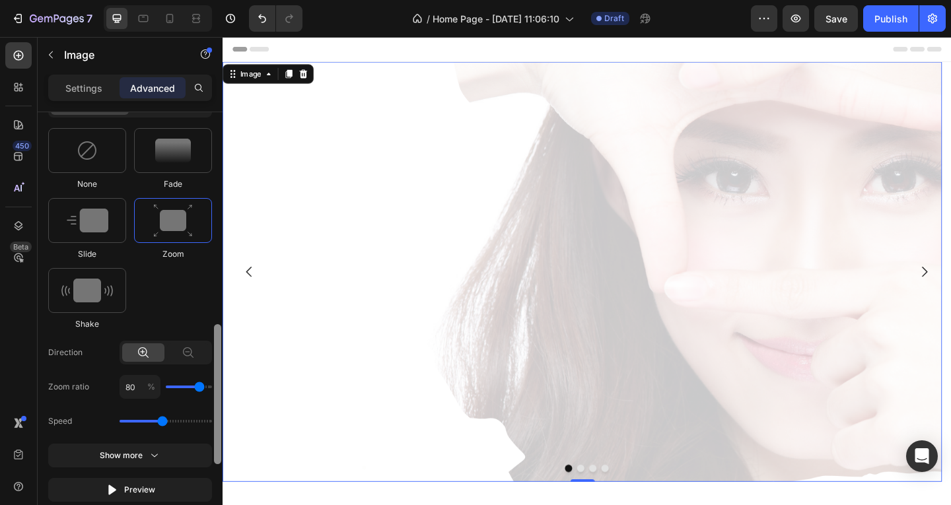
scroll to position [675, 0]
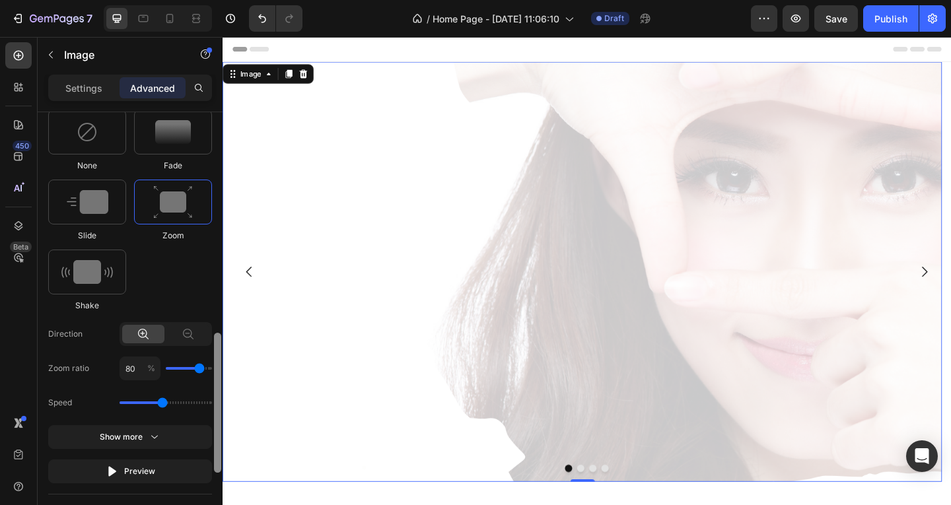
drag, startPoint x: 217, startPoint y: 329, endPoint x: 216, endPoint y: 382, distance: 53.5
click at [216, 382] on div at bounding box center [217, 403] width 7 height 140
click at [177, 147] on div at bounding box center [173, 132] width 78 height 45
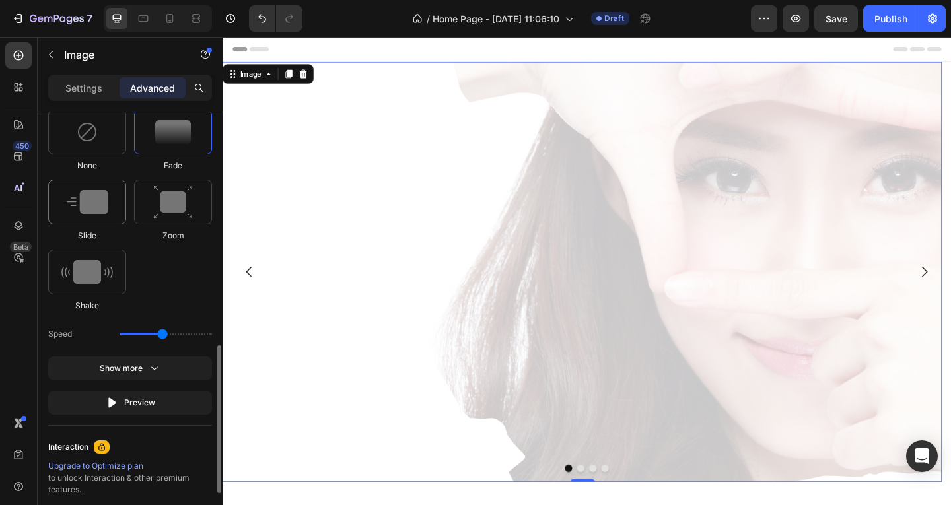
click at [77, 205] on img at bounding box center [88, 202] width 42 height 24
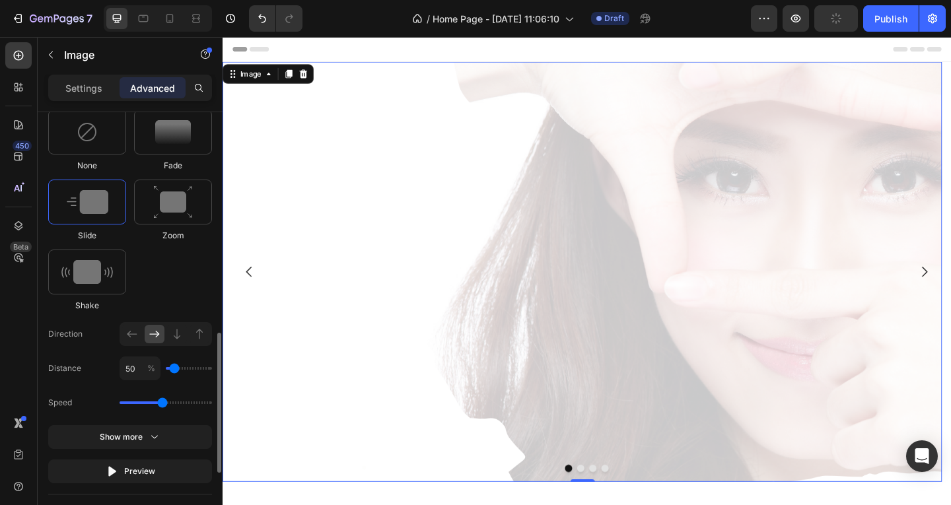
click at [164, 404] on input "range" at bounding box center [165, 402] width 92 height 3
click at [157, 437] on icon "button" at bounding box center [154, 436] width 13 height 13
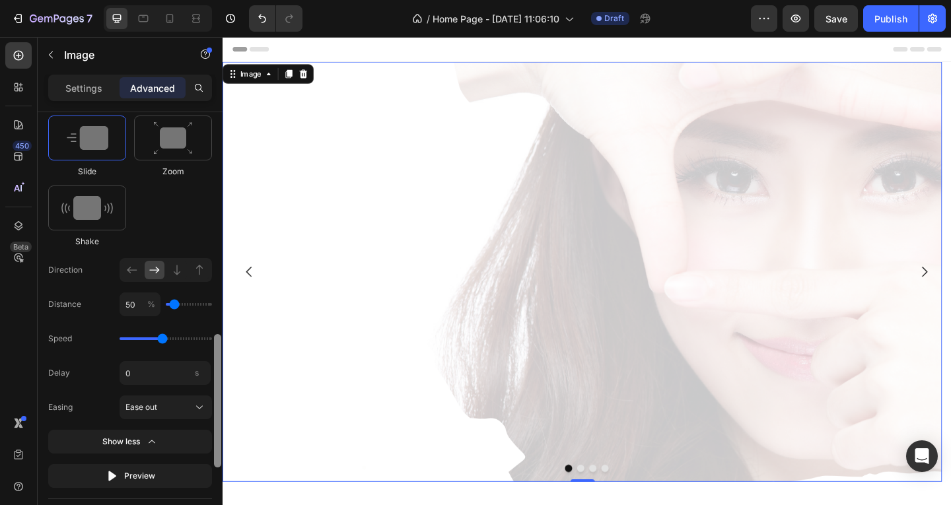
scroll to position [756, 0]
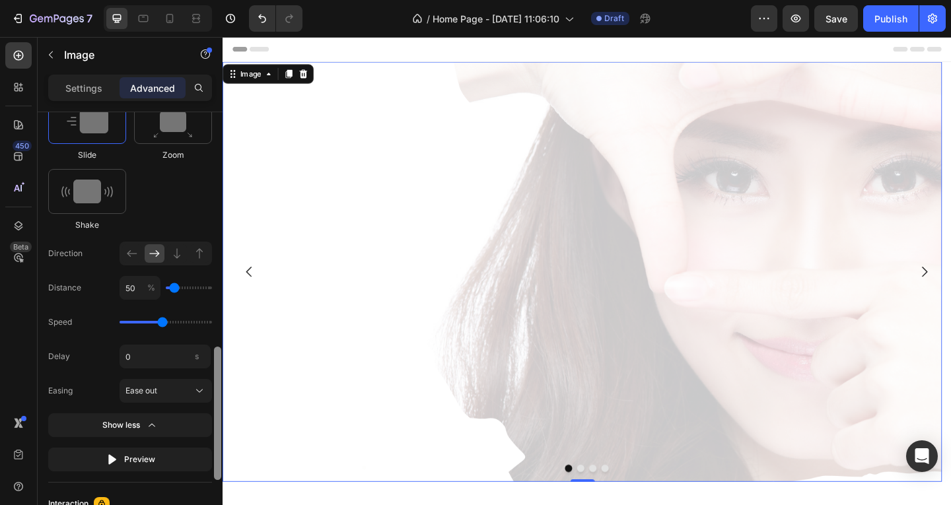
drag, startPoint x: 217, startPoint y: 410, endPoint x: 212, endPoint y: 436, distance: 26.8
click at [212, 436] on div "Display on Desktop Yes No Tablet Yes No Mobile Yes No Spacing (px) 0 0 0 0 0 0 …" at bounding box center [130, 327] width 185 height 430
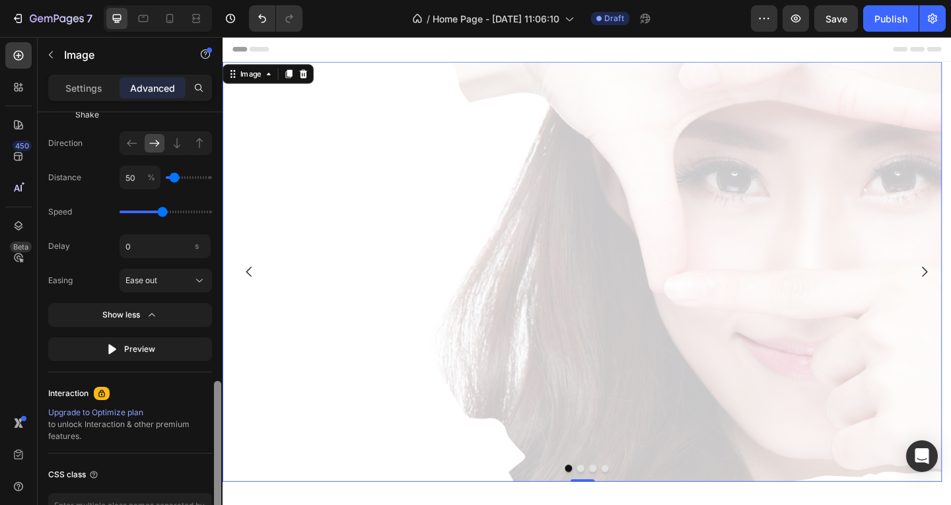
scroll to position [868, 0]
drag, startPoint x: 220, startPoint y: 401, endPoint x: 217, endPoint y: 436, distance: 35.1
click at [217, 436] on div at bounding box center [217, 448] width 7 height 133
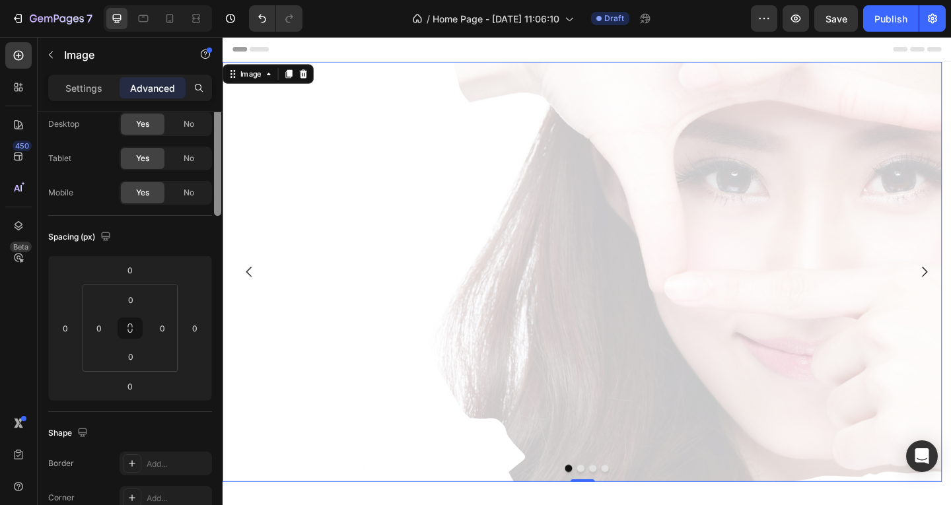
scroll to position [0, 0]
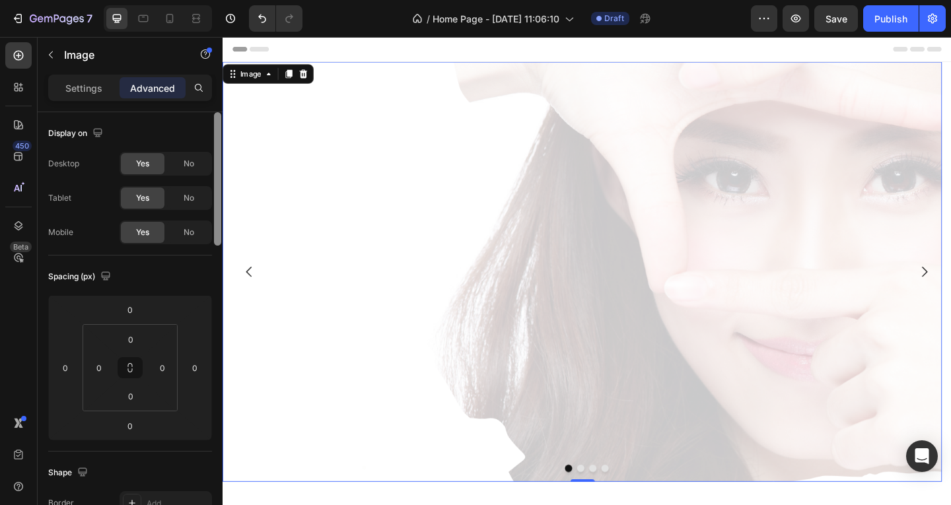
drag, startPoint x: 218, startPoint y: 426, endPoint x: 220, endPoint y: 131, distance: 295.1
click at [220, 131] on div at bounding box center [217, 178] width 7 height 133
click at [648, 239] on img at bounding box center [613, 292] width 782 height 457
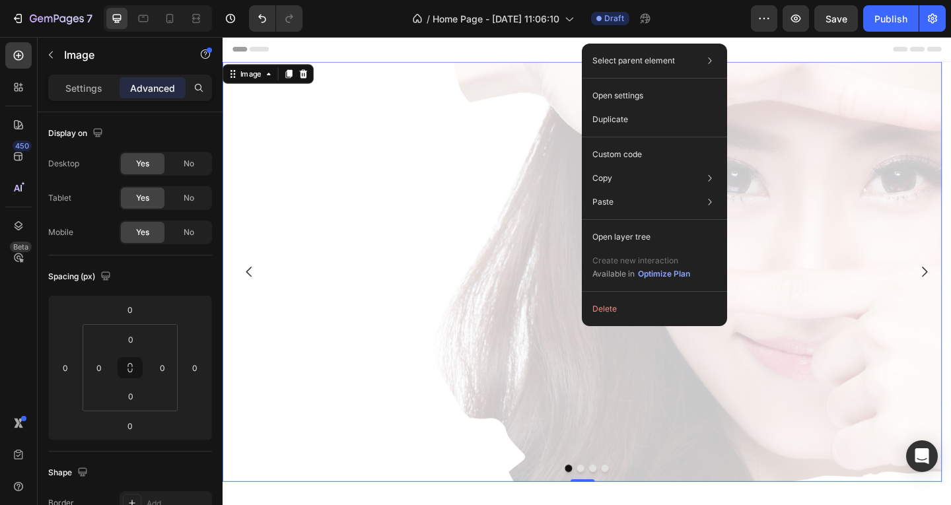
click at [338, 244] on img at bounding box center [613, 292] width 782 height 457
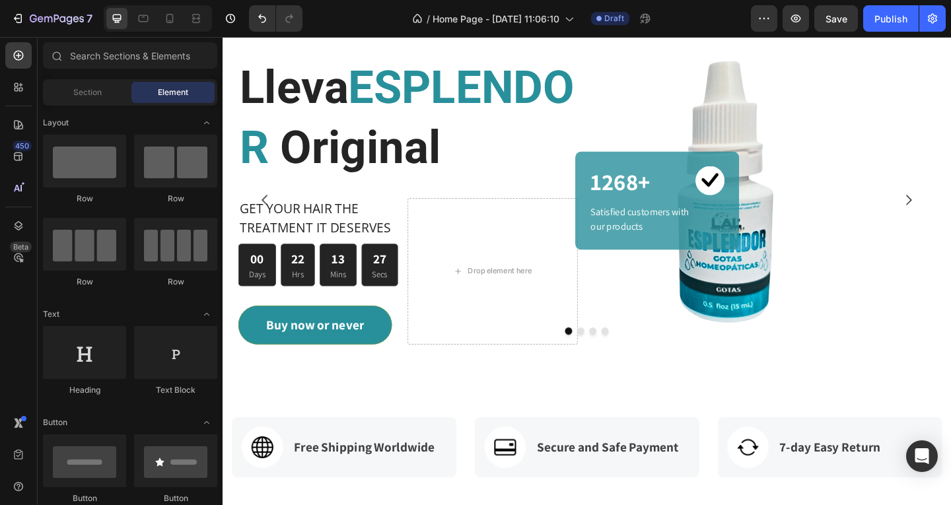
scroll to position [413, 0]
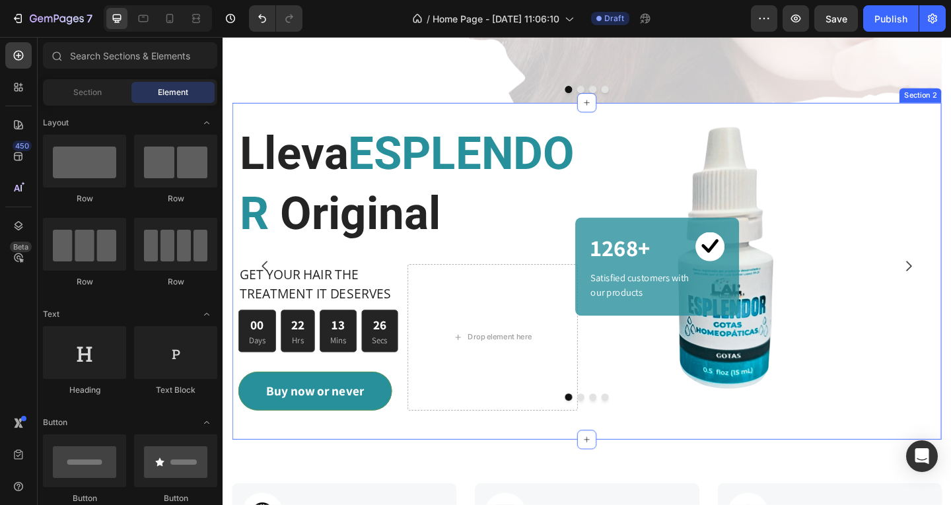
click at [643, 126] on div "Lleva ESPLENDOR Original Heading GET YOUR HAIR THE TREATMENT IT DESERVES Text b…" at bounding box center [618, 291] width 771 height 366
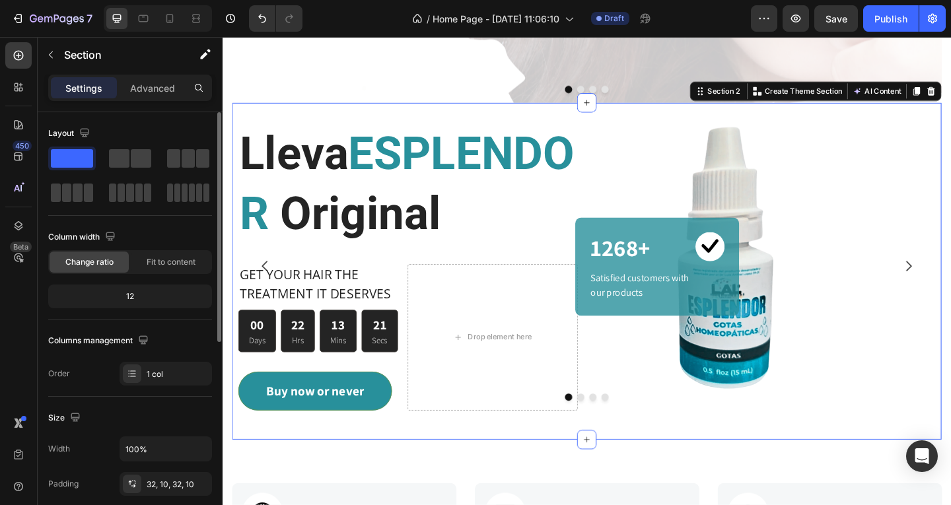
click at [72, 157] on span at bounding box center [72, 158] width 42 height 18
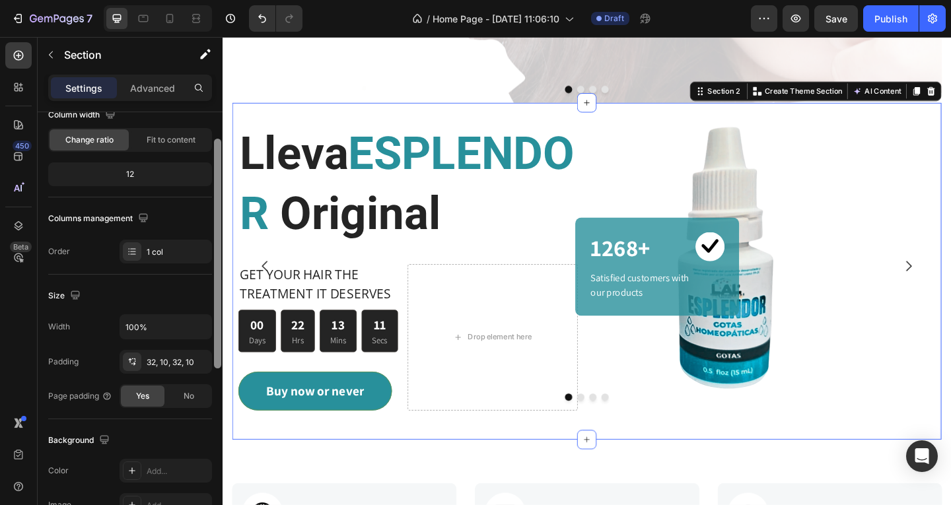
scroll to position [132, 0]
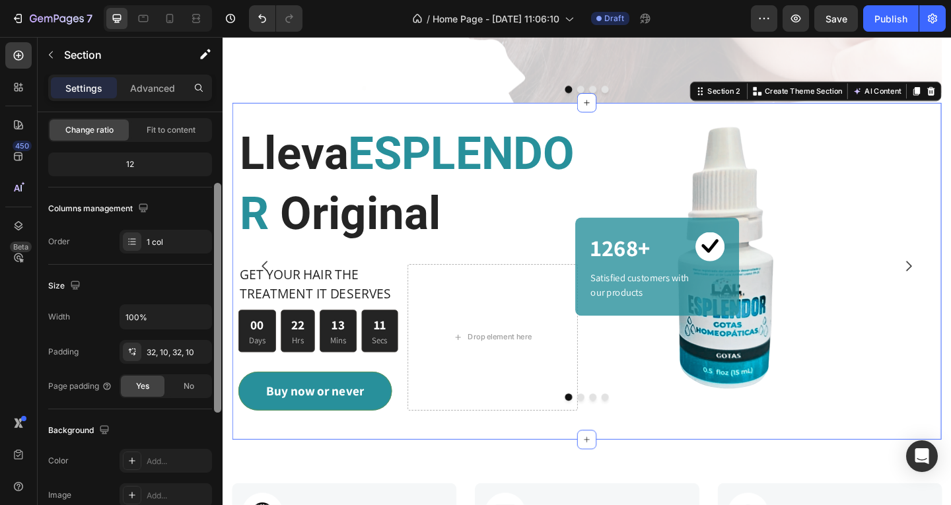
drag, startPoint x: 216, startPoint y: 175, endPoint x: 217, endPoint y: 246, distance: 70.6
click at [217, 246] on div at bounding box center [217, 298] width 7 height 230
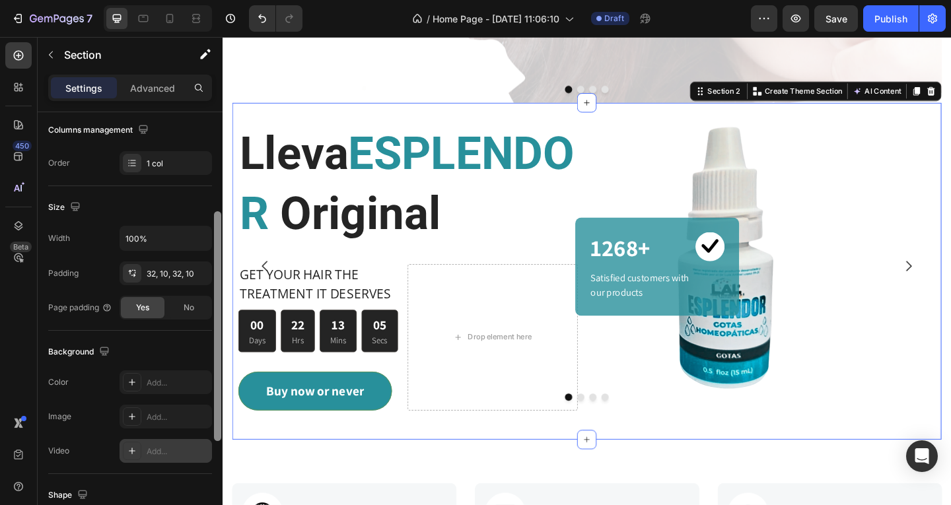
scroll to position [216, 0]
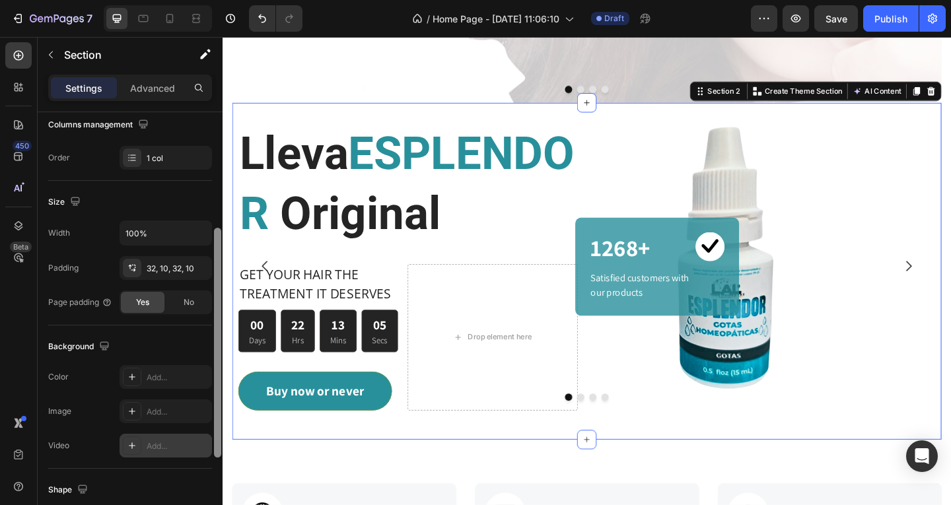
drag, startPoint x: 219, startPoint y: 395, endPoint x: 211, endPoint y: 440, distance: 45.6
click at [211, 440] on div "Layout Column width Change ratio Fit to content 12 Columns management Order 1 c…" at bounding box center [130, 327] width 185 height 430
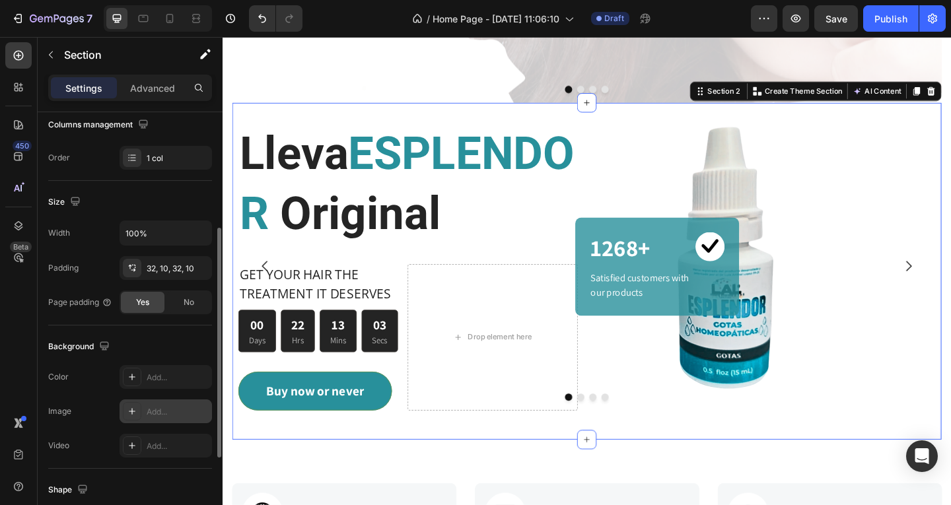
click at [129, 410] on icon at bounding box center [132, 411] width 11 height 11
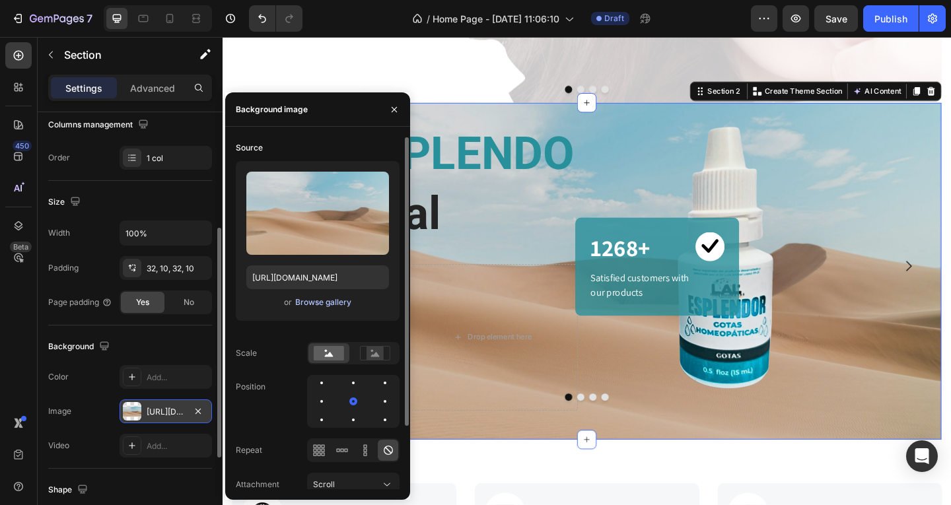
click at [323, 304] on div "Browse gallery" at bounding box center [323, 302] width 56 height 12
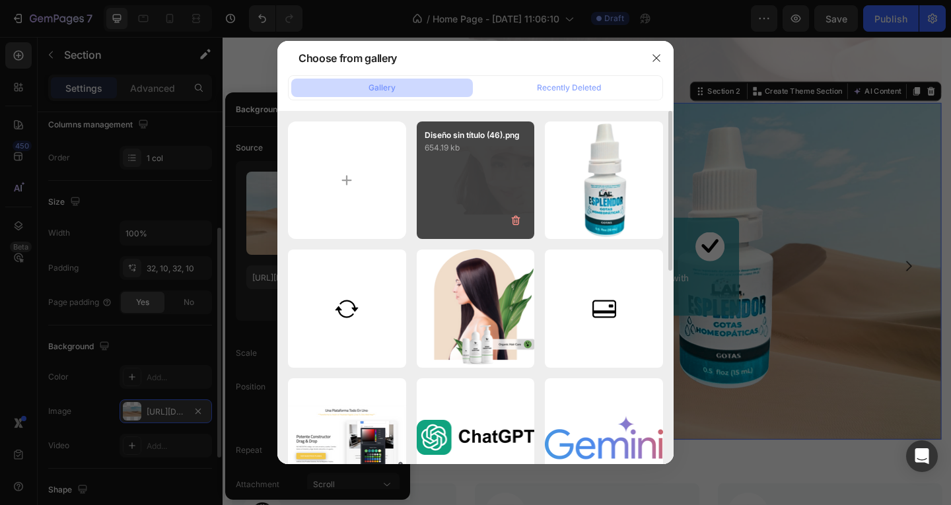
click at [469, 184] on div "Diseño sin título (46).png 654.19 kb" at bounding box center [476, 180] width 118 height 118
type input "https://cdn.shopify.com/s/files/1/0672/7181/9521/files/gempages_488314662517998…"
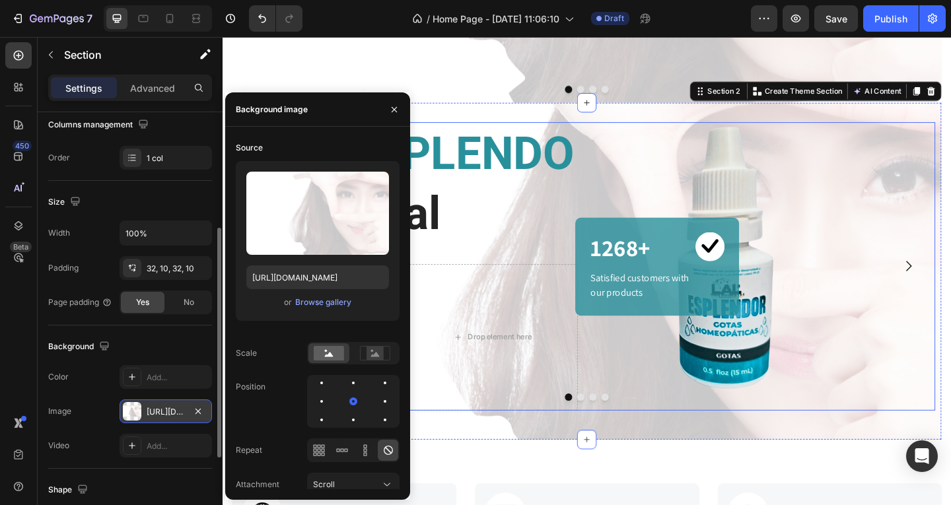
click at [851, 430] on div "Image 1268+ Heading Image Row Satisfied customers with our products Text block …" at bounding box center [803, 286] width 369 height 314
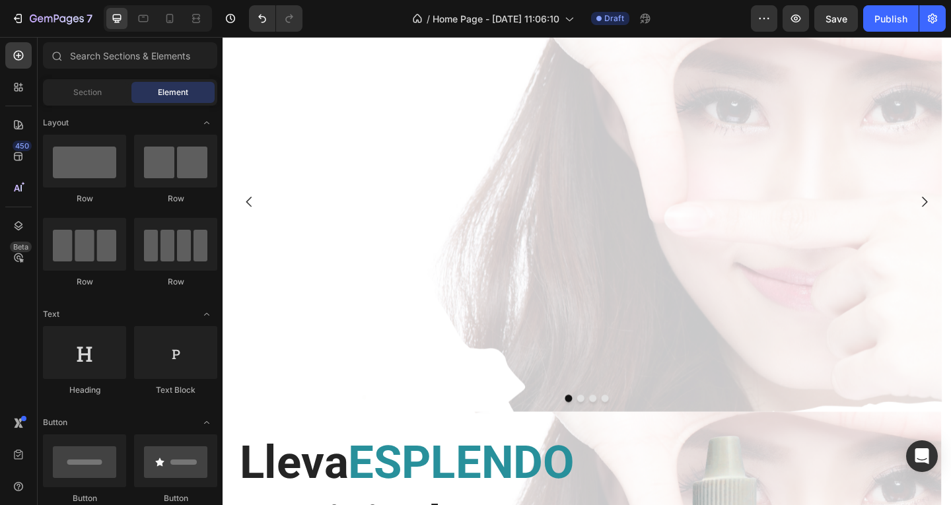
scroll to position [0, 0]
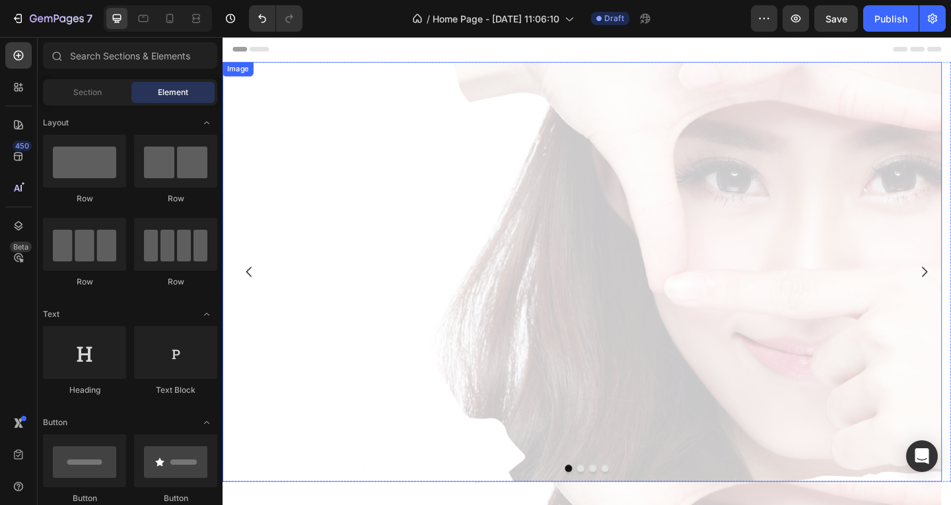
click at [489, 118] on img at bounding box center [613, 292] width 782 height 457
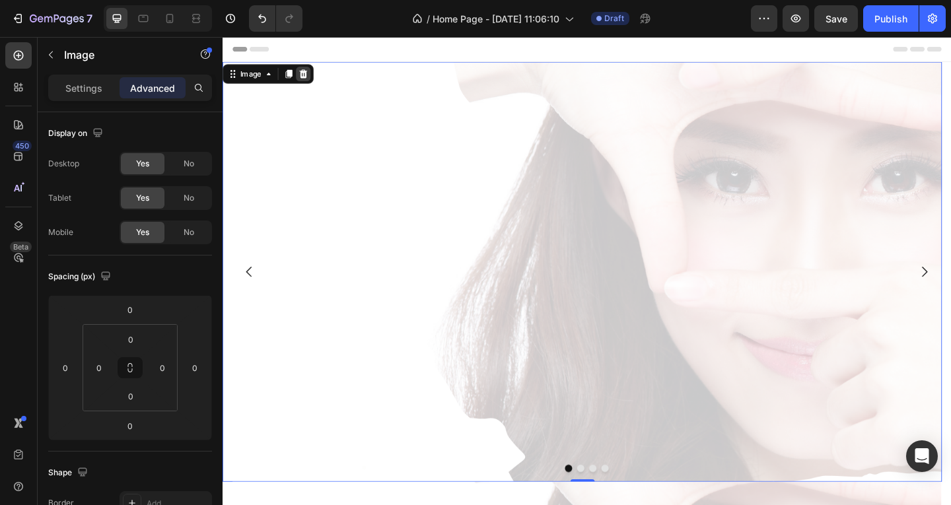
click at [310, 76] on icon at bounding box center [310, 77] width 9 height 9
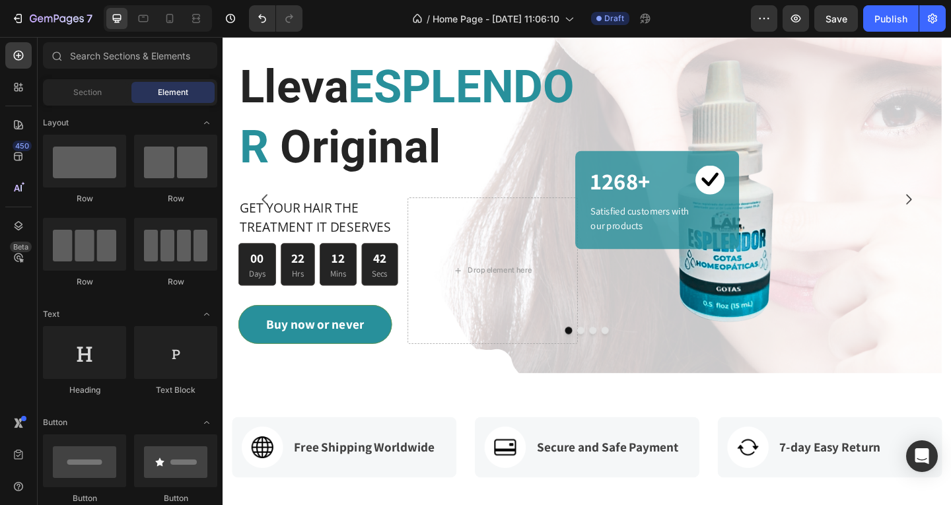
scroll to position [36, 0]
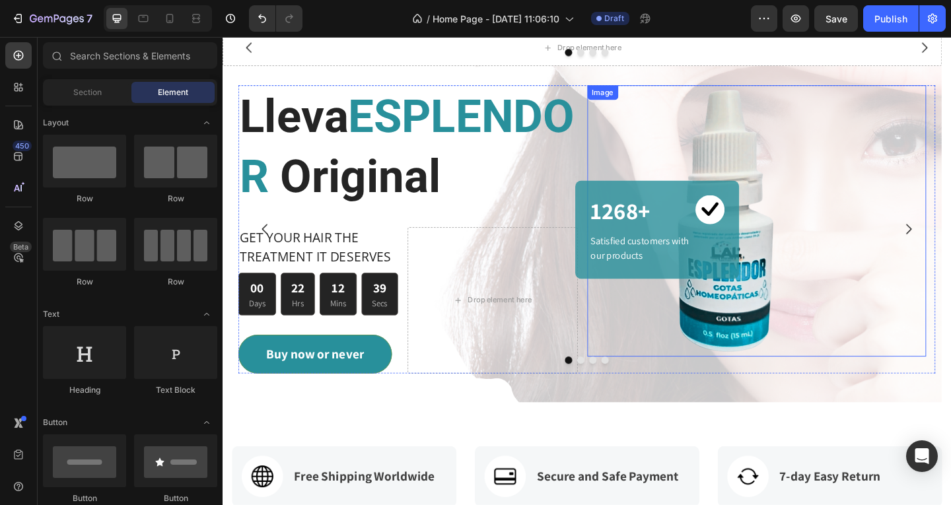
click at [753, 138] on img at bounding box center [766, 236] width 295 height 295
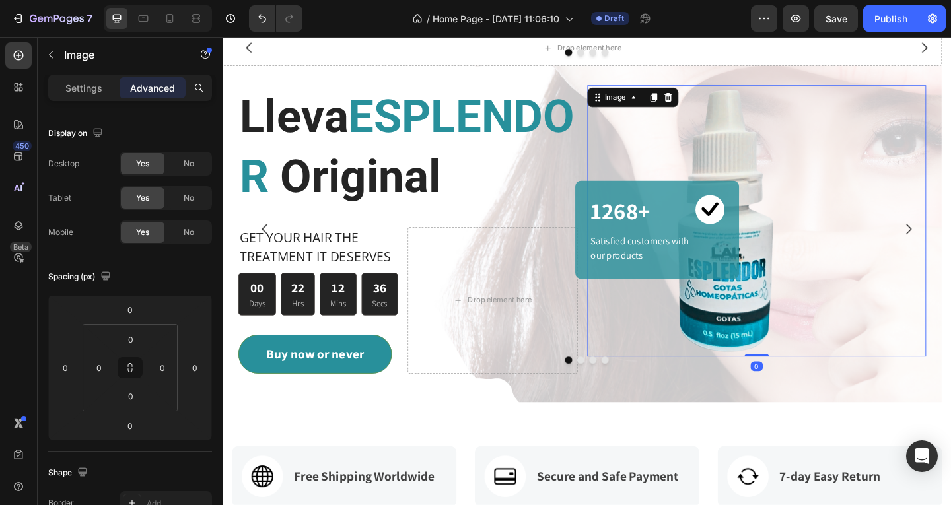
click at [809, 376] on div "Image 0" at bounding box center [803, 236] width 369 height 295
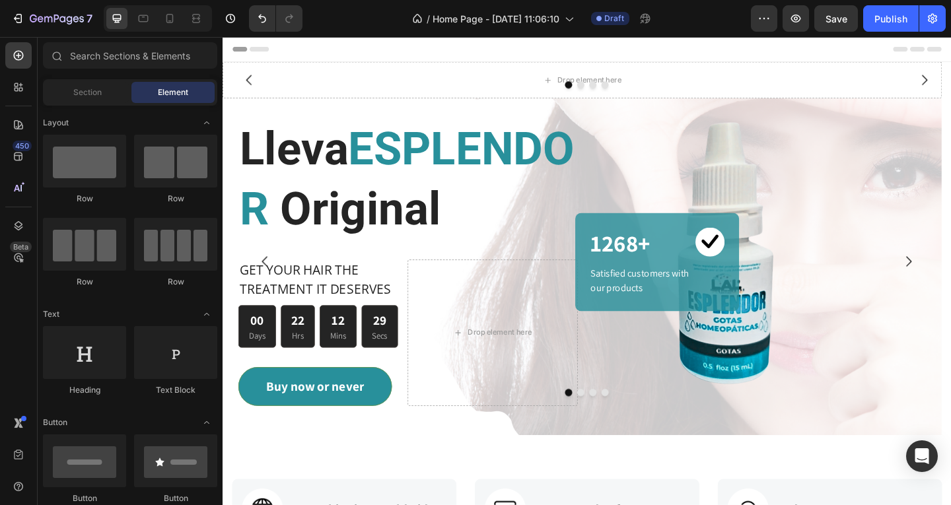
scroll to position [5, 0]
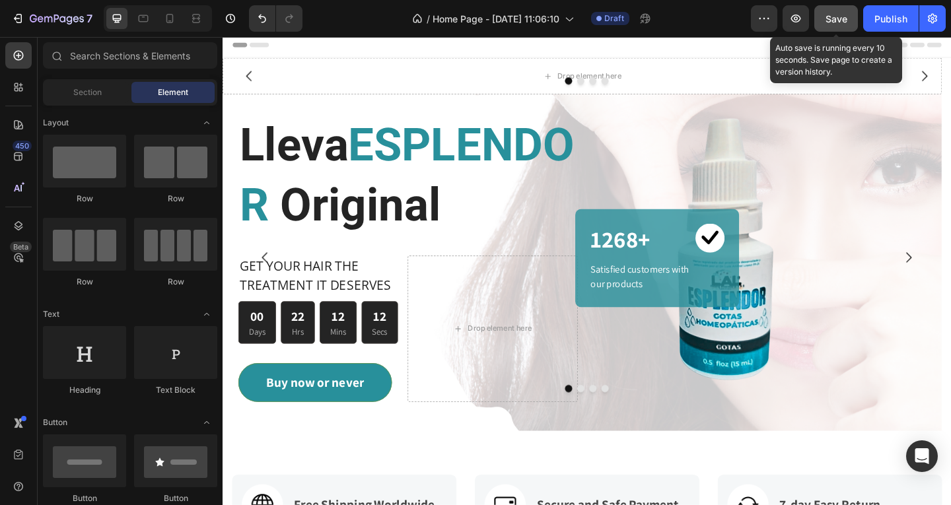
click at [847, 22] on button "Save" at bounding box center [836, 18] width 44 height 26
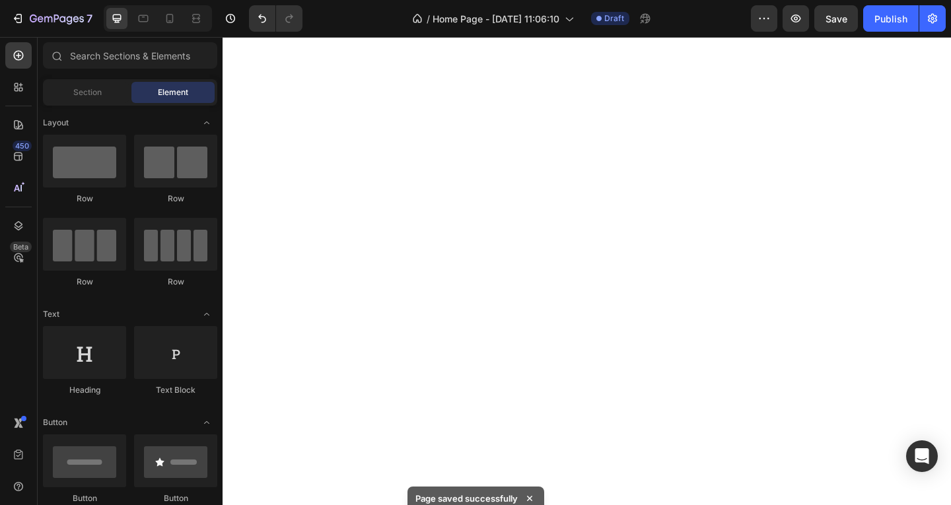
scroll to position [0, 0]
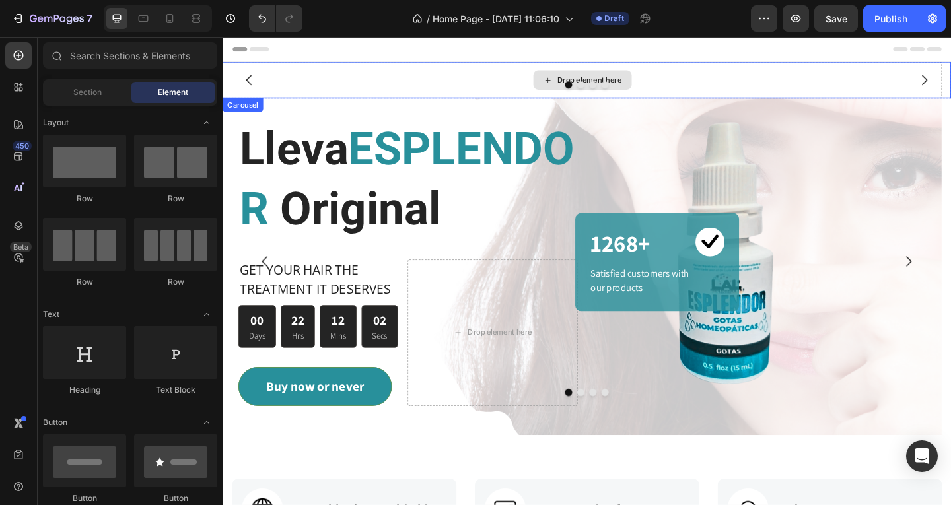
click at [704, 80] on div "Drop element here" at bounding box center [613, 84] width 782 height 40
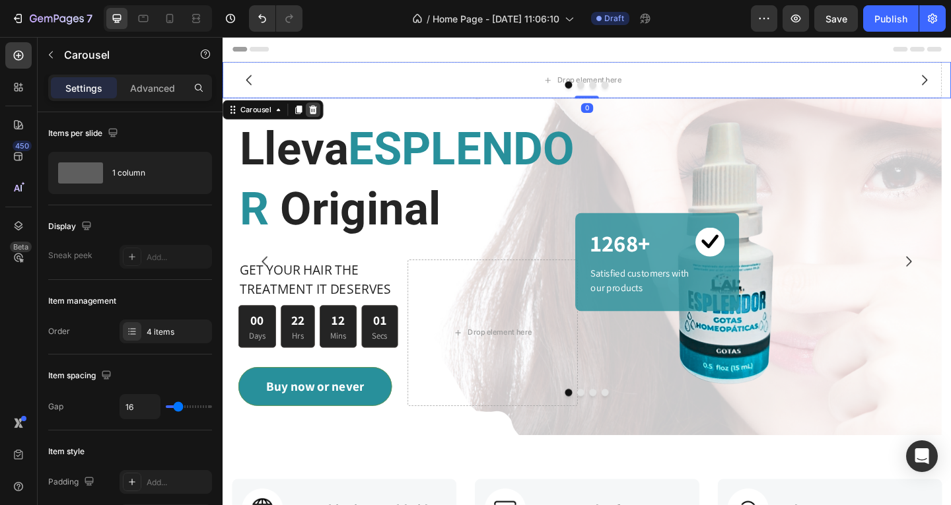
click at [322, 117] on icon at bounding box center [321, 116] width 11 height 11
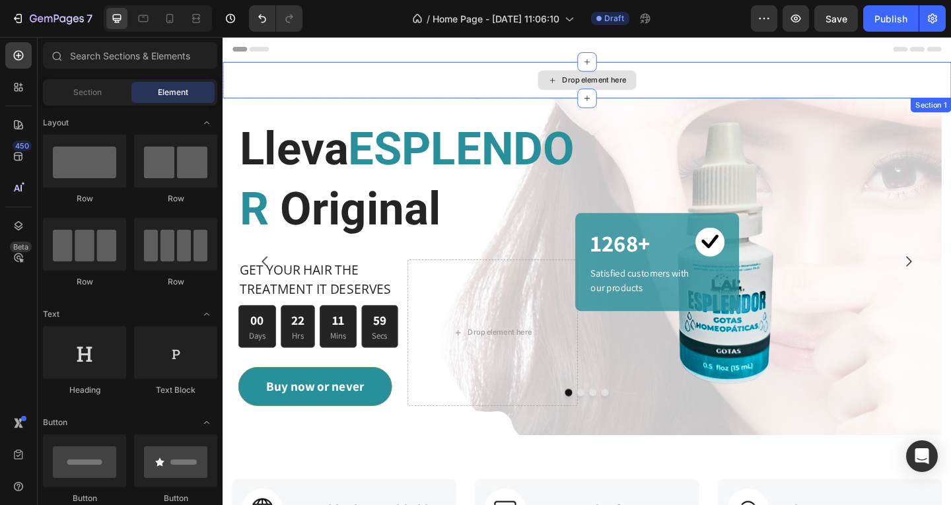
click at [772, 81] on div "Drop element here" at bounding box center [618, 84] width 792 height 40
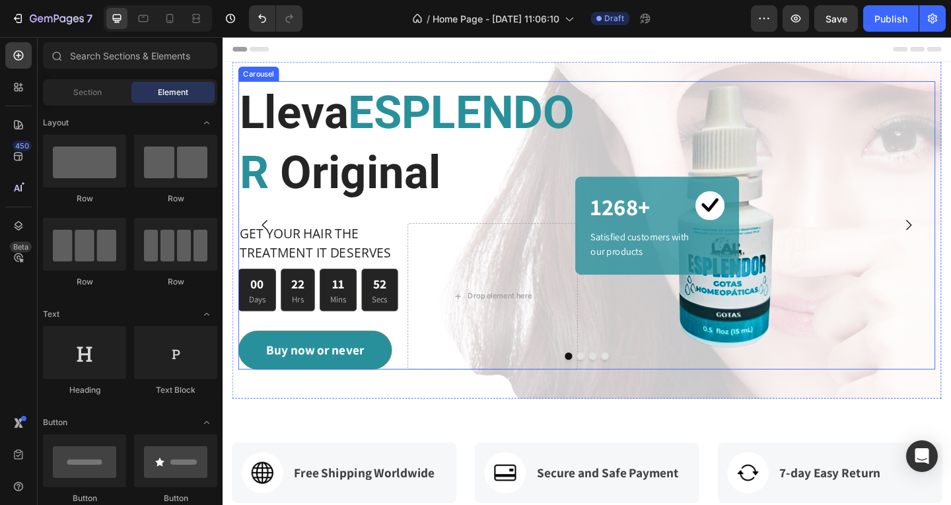
click at [950, 250] on icon "Carousel Next Arrow" at bounding box center [969, 242] width 16 height 16
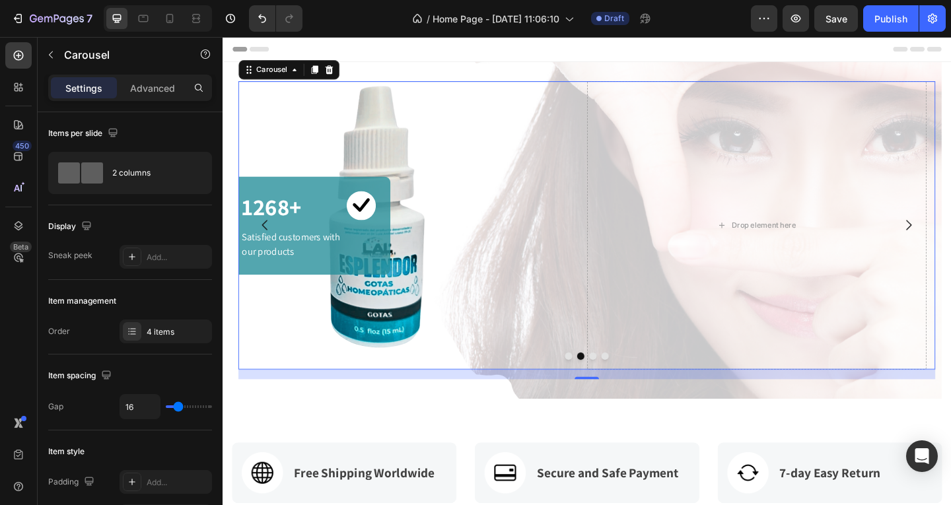
click at [950, 248] on icon "Carousel Next Arrow" at bounding box center [969, 241] width 6 height 11
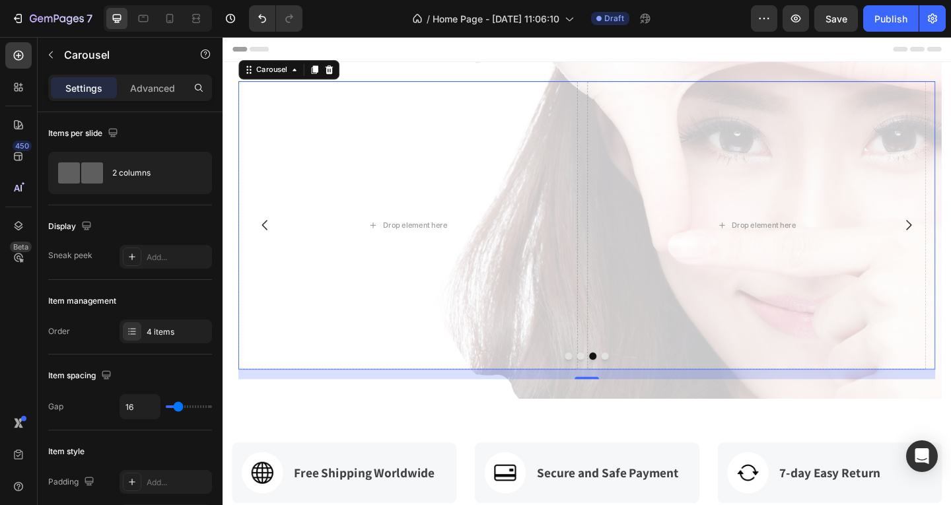
click at [267, 248] on icon "Carousel Back Arrow" at bounding box center [268, 241] width 6 height 11
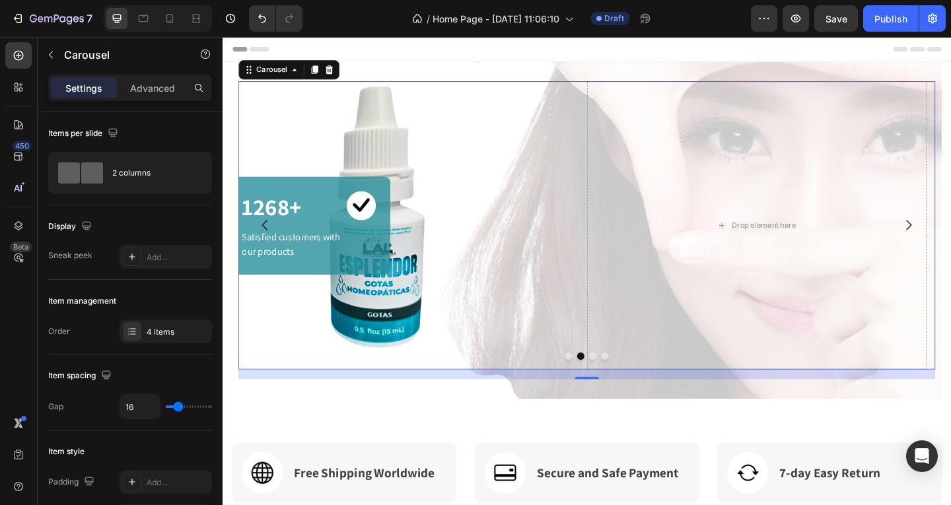
click at [267, 248] on icon "Carousel Back Arrow" at bounding box center [268, 241] width 6 height 11
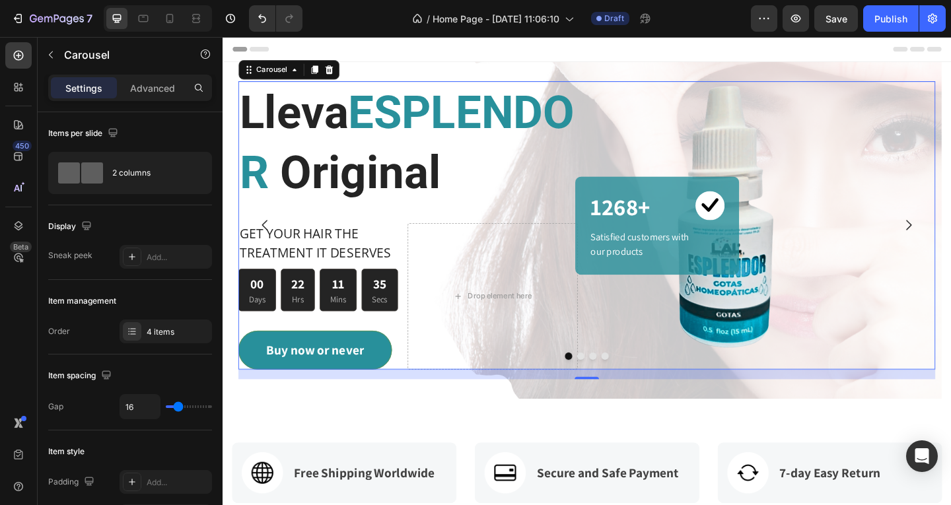
click at [271, 250] on icon "Carousel Back Arrow" at bounding box center [269, 242] width 16 height 16
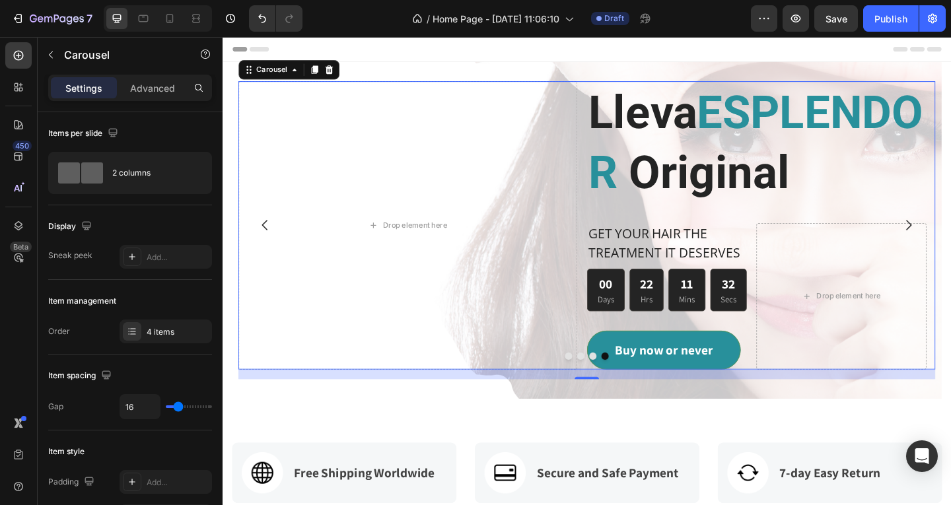
click at [950, 248] on icon "Carousel Next Arrow" at bounding box center [969, 241] width 6 height 11
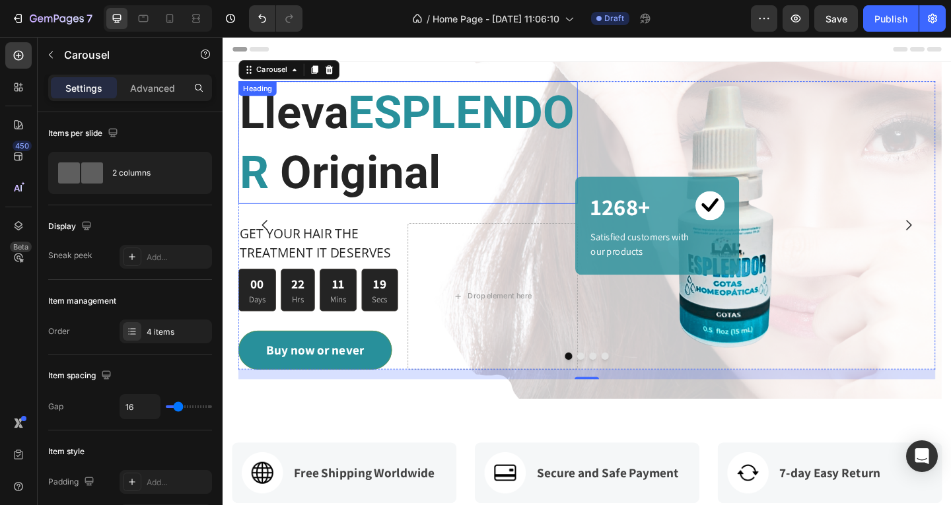
click at [578, 114] on h2 "Lleva ESPLENDOR Original" at bounding box center [424, 151] width 369 height 133
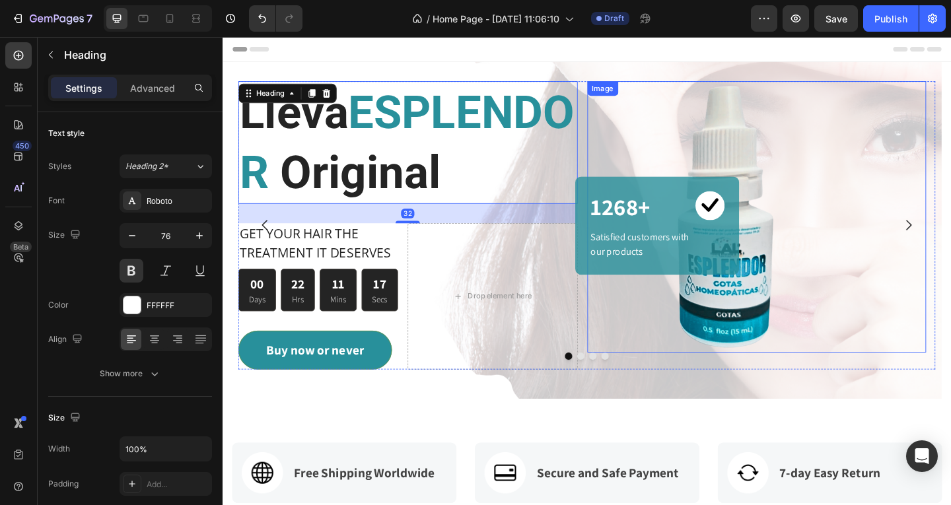
click at [663, 119] on img at bounding box center [766, 232] width 295 height 295
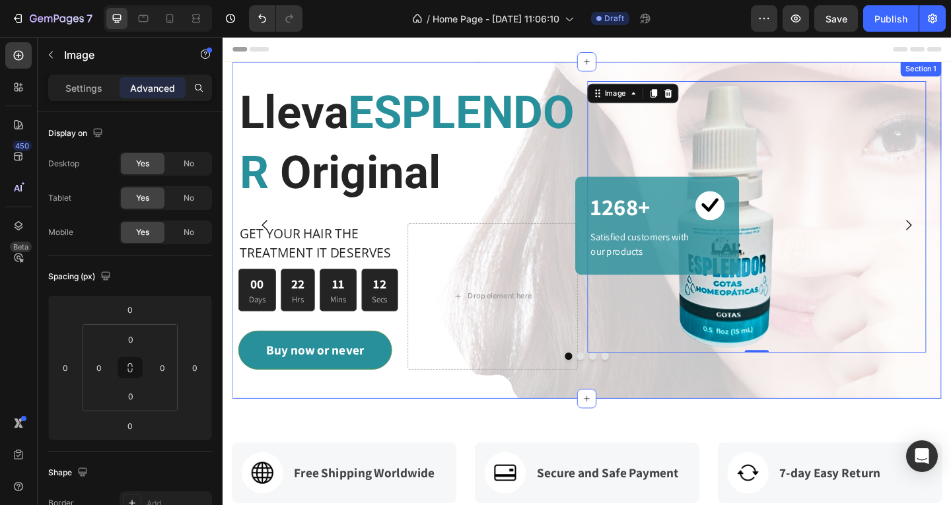
click at [522, 75] on div "Lleva ESPLENDOR Original Heading GET YOUR HAIR THE TREATMENT IT DESERVES Text b…" at bounding box center [618, 247] width 771 height 366
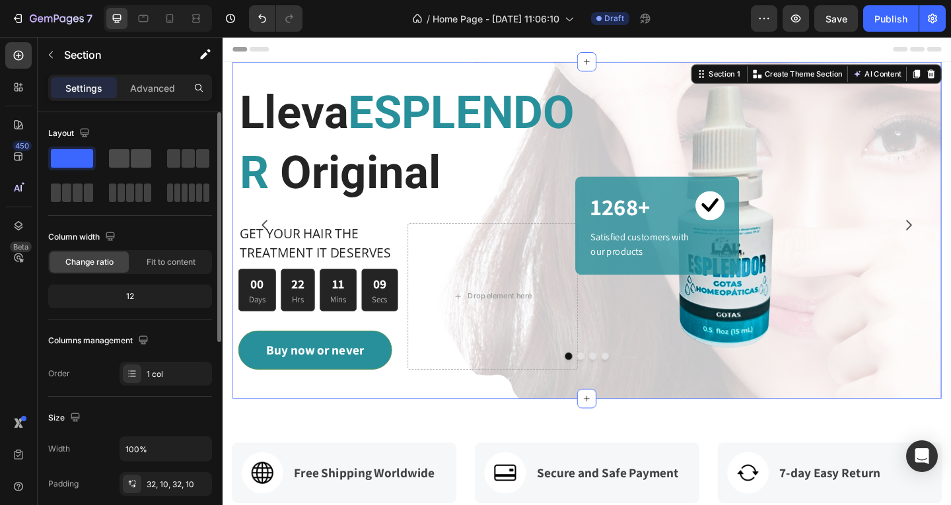
click at [147, 158] on span at bounding box center [141, 158] width 20 height 18
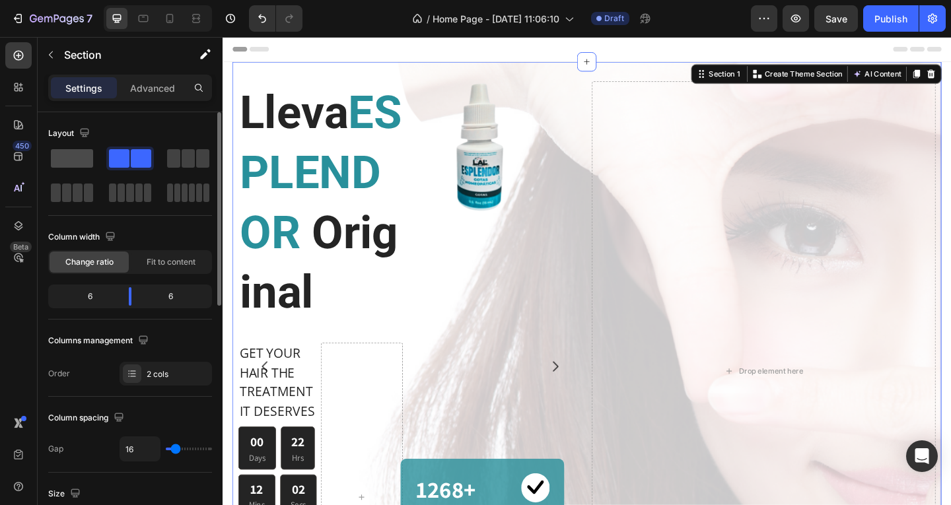
click at [86, 155] on span at bounding box center [72, 158] width 42 height 18
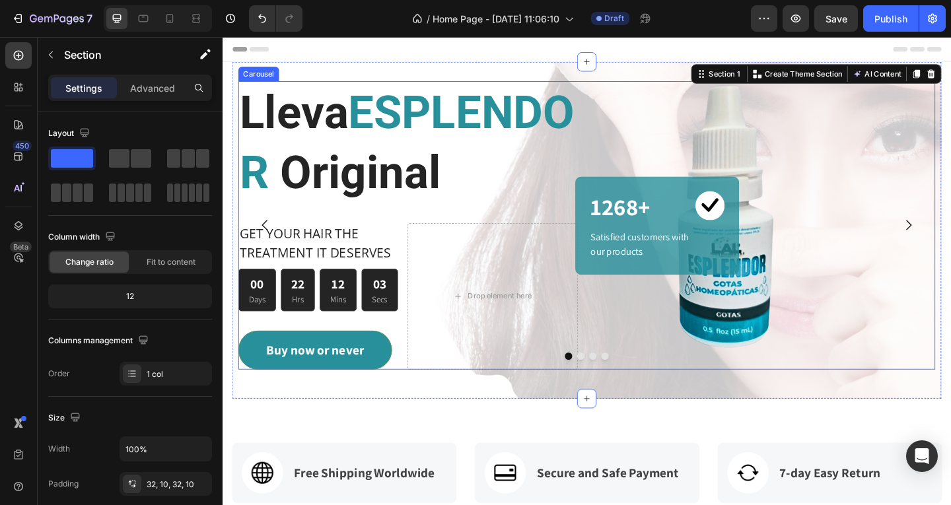
click at [950, 250] on icon "Carousel Next Arrow" at bounding box center [969, 242] width 16 height 16
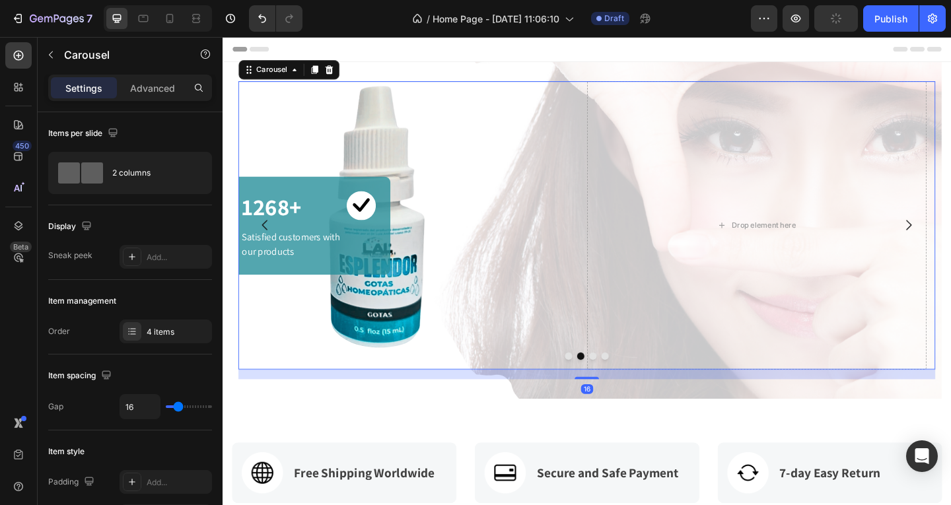
click at [264, 250] on icon "Carousel Back Arrow" at bounding box center [269, 242] width 16 height 16
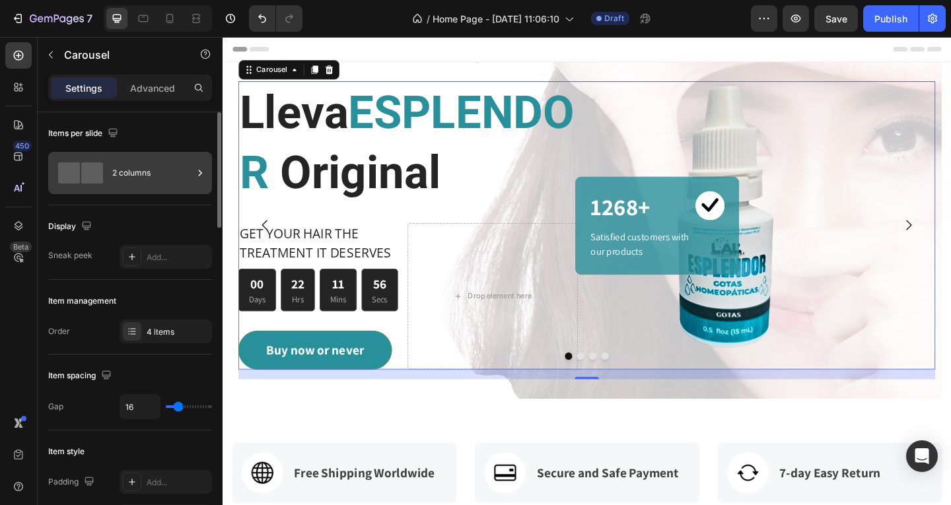
click at [156, 182] on div "2 columns" at bounding box center [152, 173] width 81 height 30
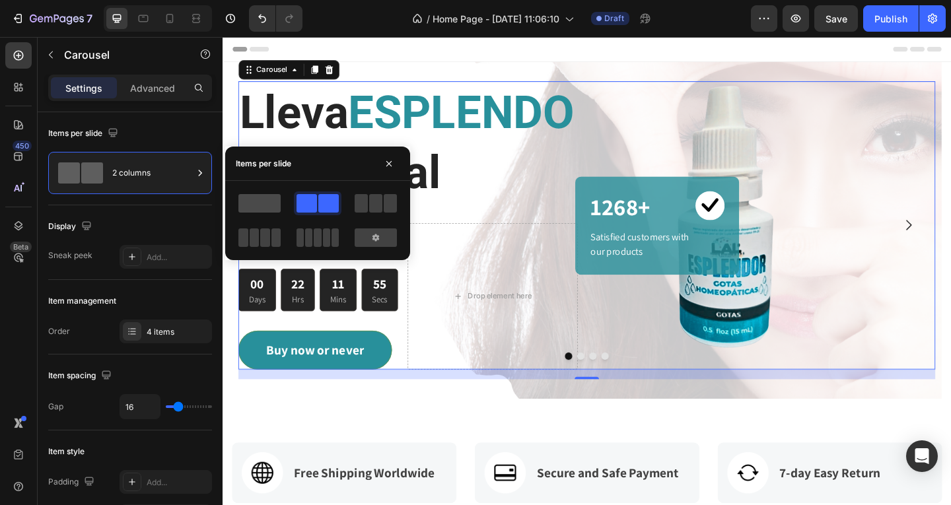
click at [265, 203] on span at bounding box center [259, 203] width 42 height 18
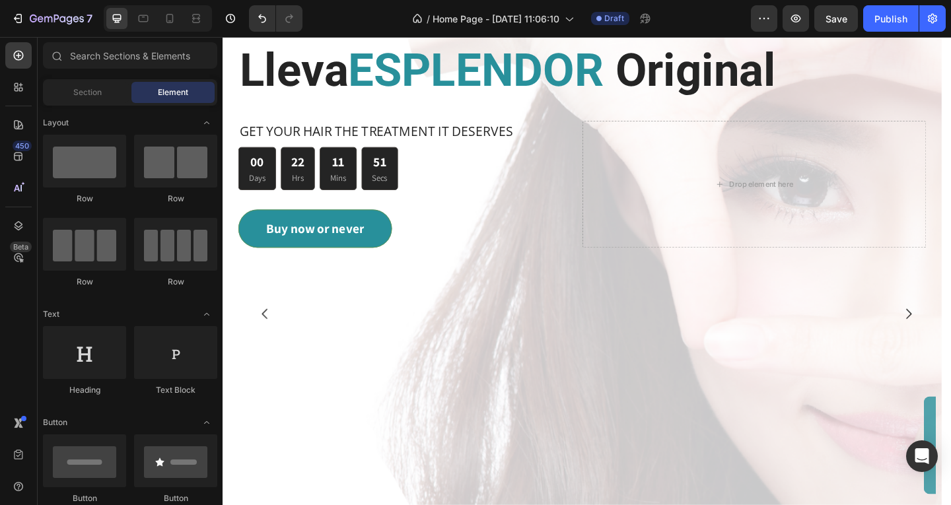
scroll to position [5, 0]
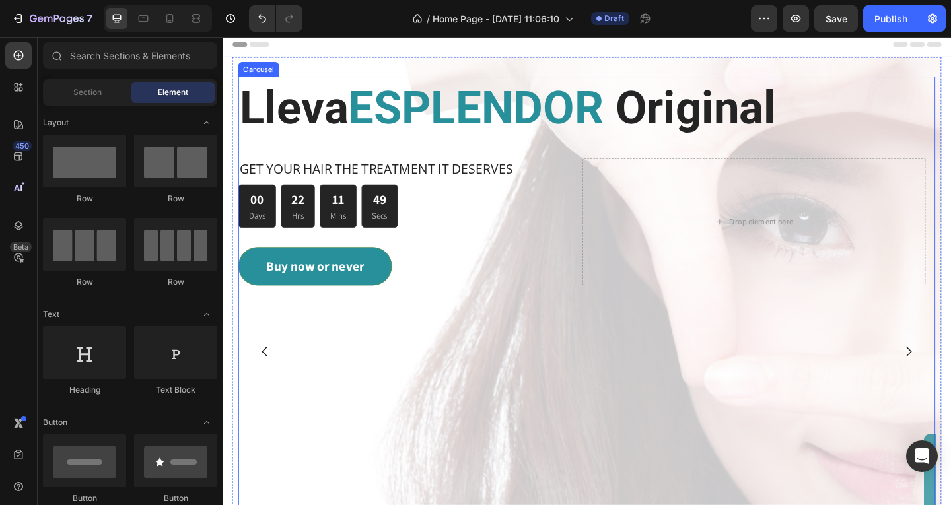
click at [950, 377] on icon "Carousel Next Arrow" at bounding box center [969, 379] width 16 height 16
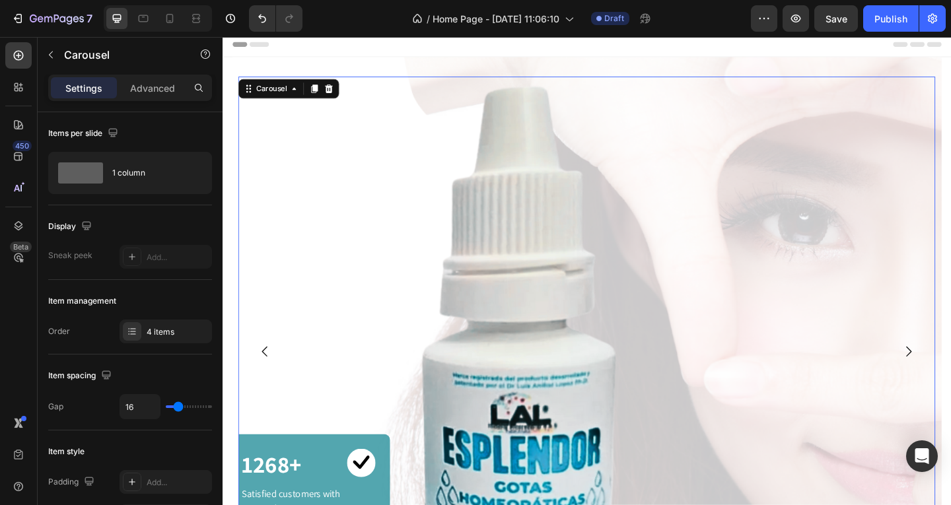
click at [268, 374] on icon "Carousel Back Arrow" at bounding box center [269, 379] width 16 height 16
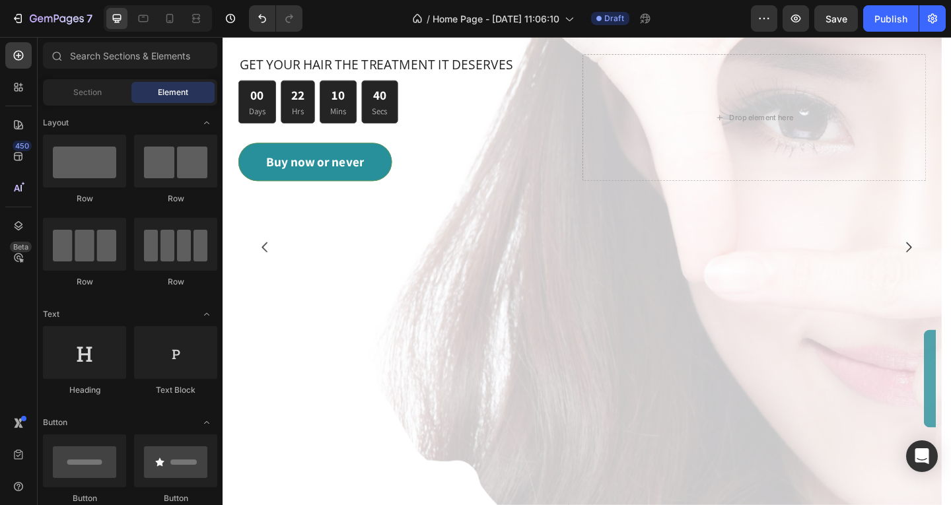
scroll to position [0, 0]
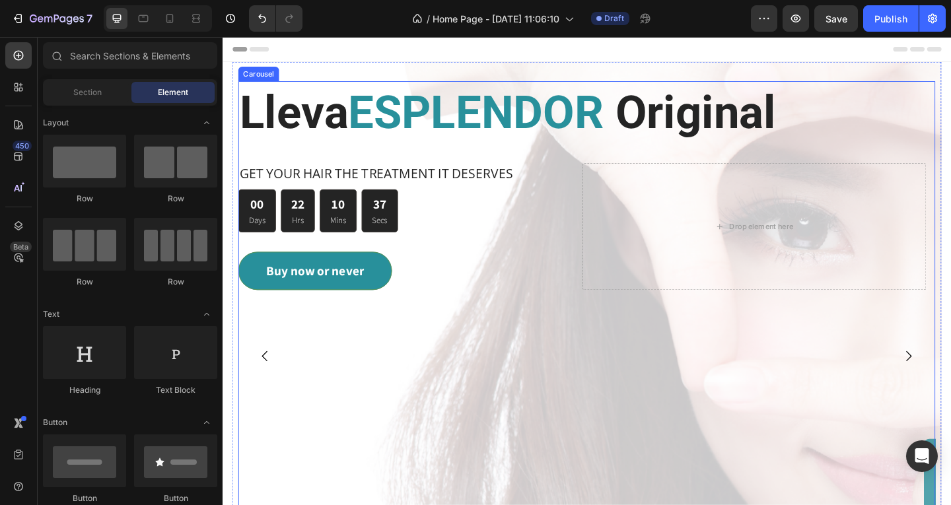
click at [627, 155] on div "Lleva ESPLENDOR Original Heading GET YOUR HAIR THE TREATMENT IT DESERVES Text b…" at bounding box center [614, 384] width 748 height 598
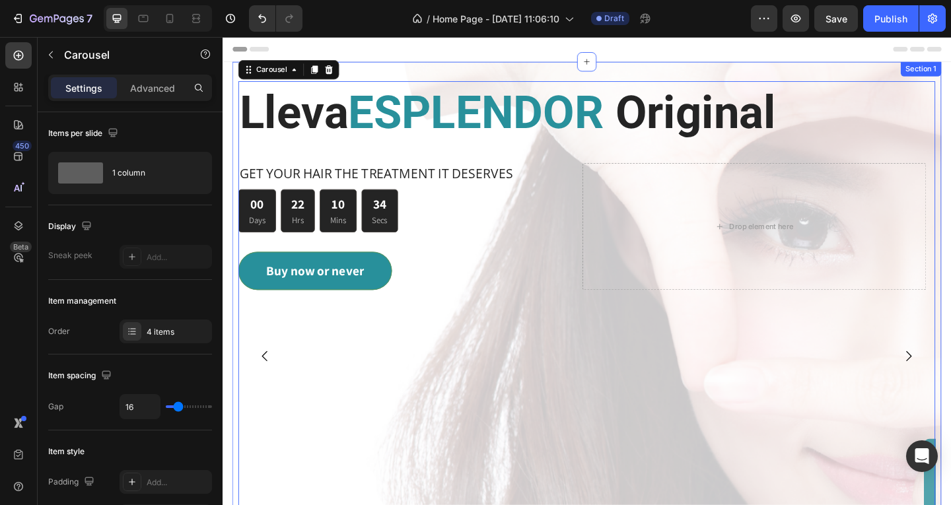
click at [673, 76] on div "Lleva ESPLENDOR Original Heading GET YOUR HAIR THE TREATMENT IT DESERVES Text b…" at bounding box center [618, 389] width 771 height 651
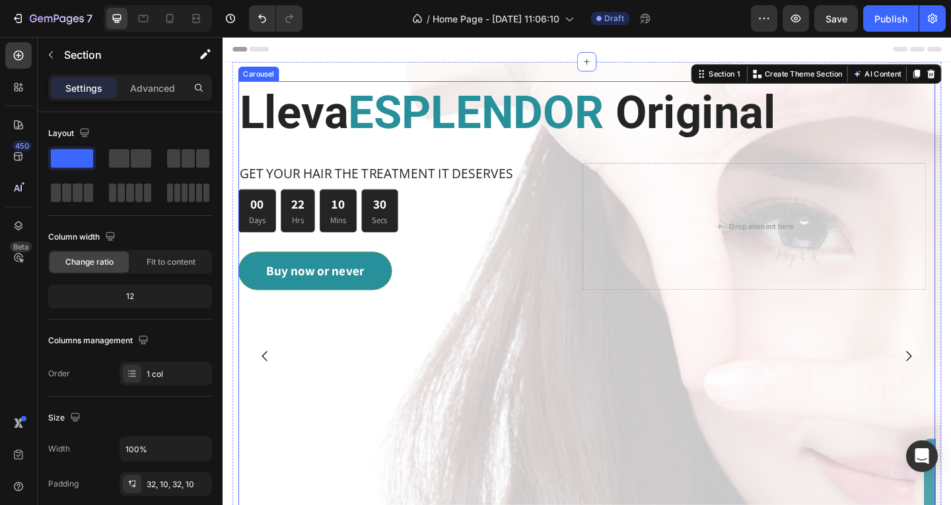
click at [797, 358] on div "Lleva ESPLENDOR Original Heading GET YOUR HAIR THE TREATMENT IT DESERVES Text b…" at bounding box center [614, 384] width 748 height 598
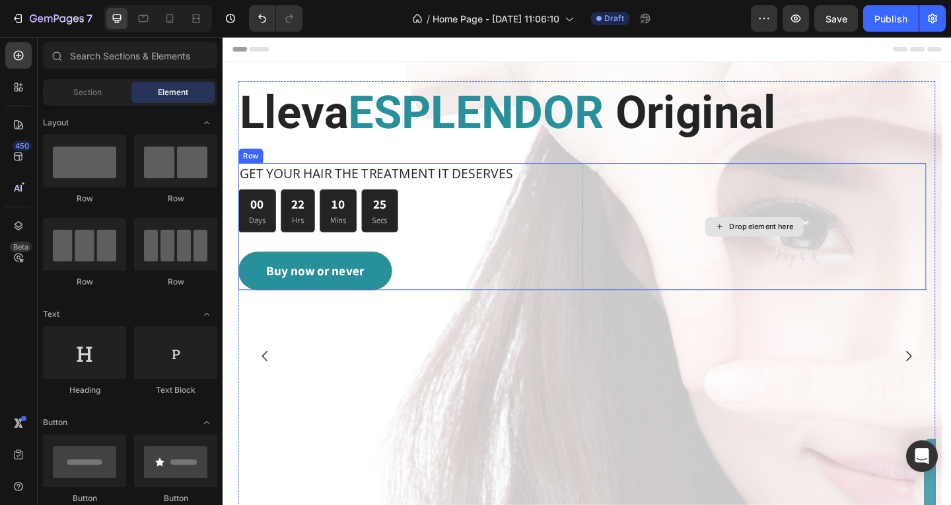
click at [649, 285] on div "Drop element here" at bounding box center [801, 243] width 374 height 139
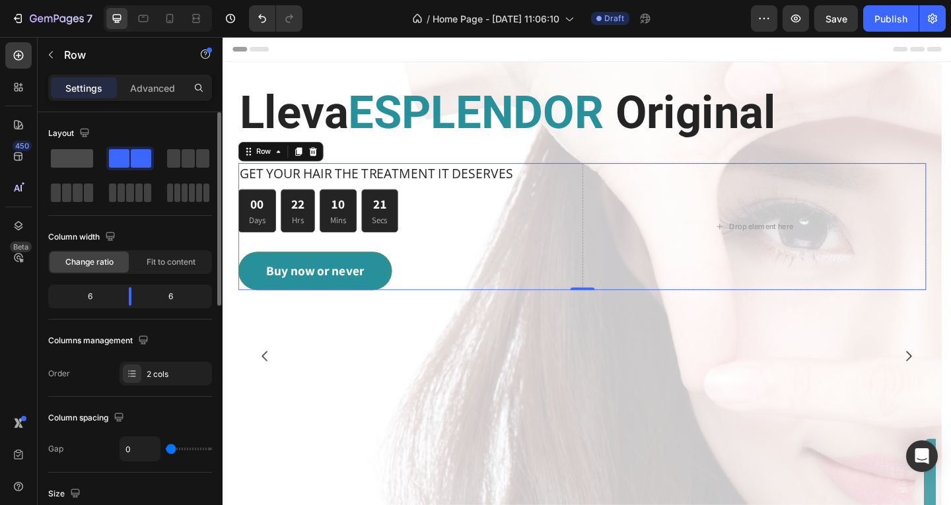
click at [69, 160] on span at bounding box center [72, 158] width 42 height 18
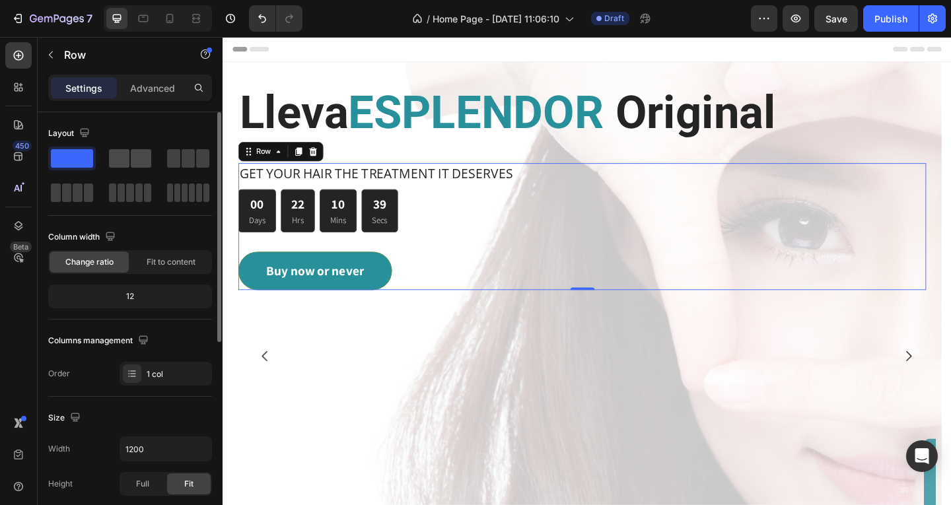
click at [135, 162] on span at bounding box center [141, 158] width 20 height 18
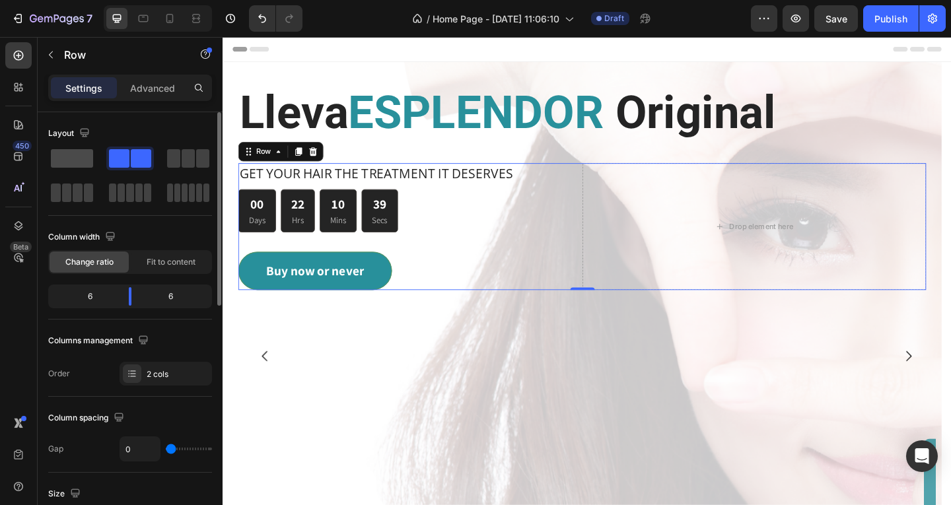
click at [77, 158] on span at bounding box center [72, 158] width 42 height 18
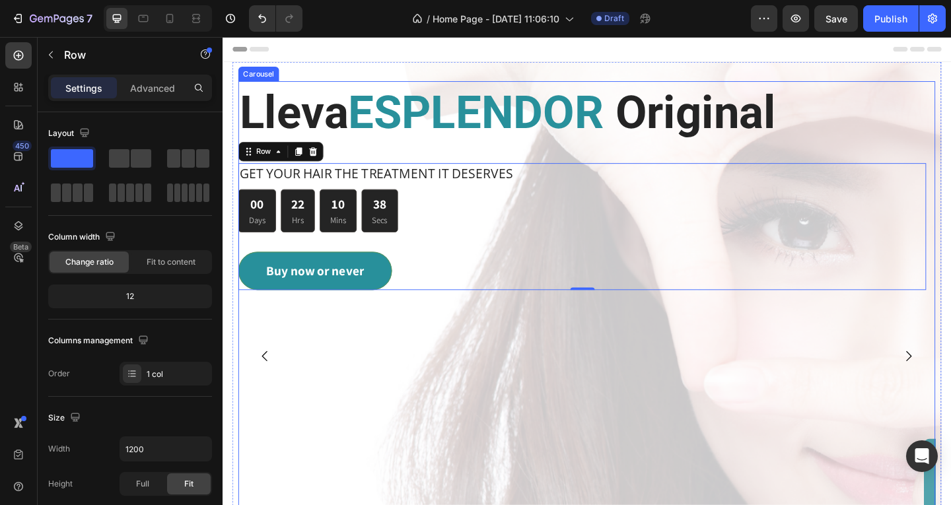
click at [950, 382] on icon "Carousel Next Arrow" at bounding box center [969, 384] width 16 height 16
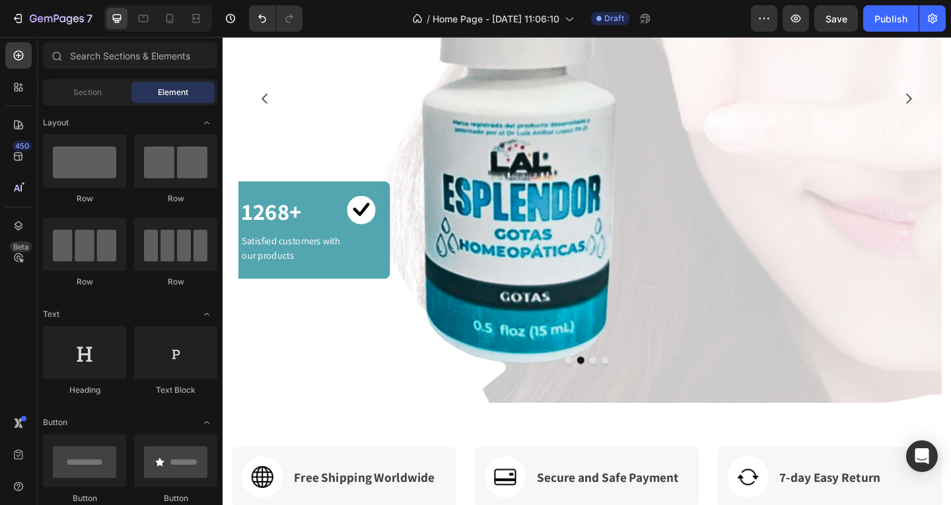
scroll to position [285, 0]
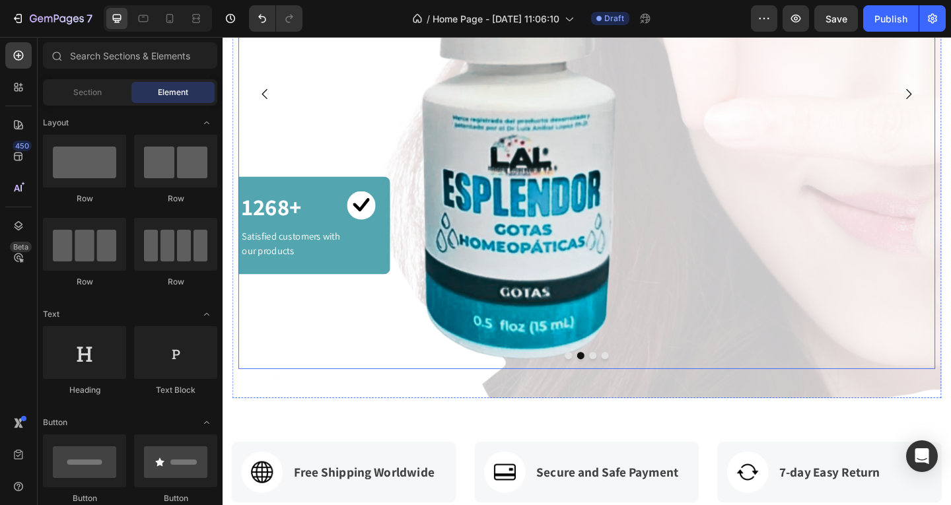
click at [950, 99] on icon "Carousel Next Arrow" at bounding box center [969, 99] width 16 height 16
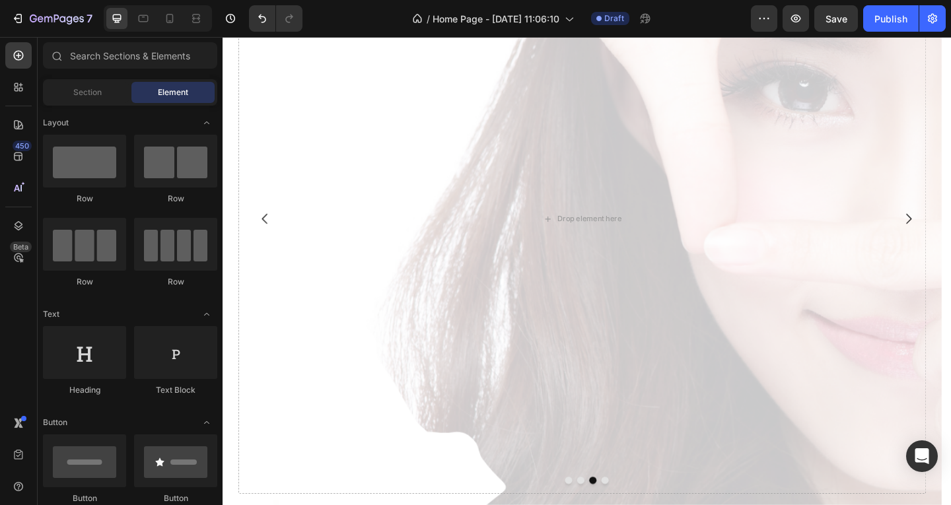
scroll to position [160, 0]
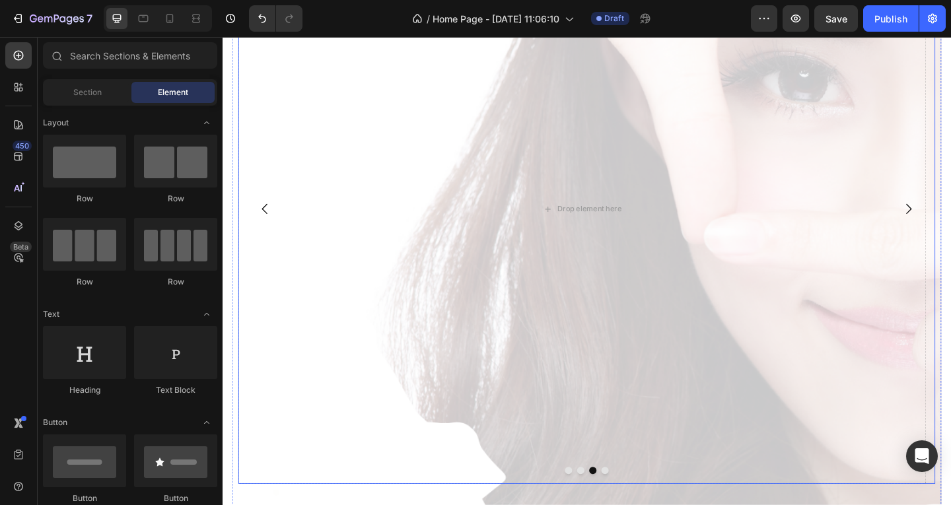
click at [950, 224] on icon "Carousel Next Arrow" at bounding box center [969, 224] width 6 height 11
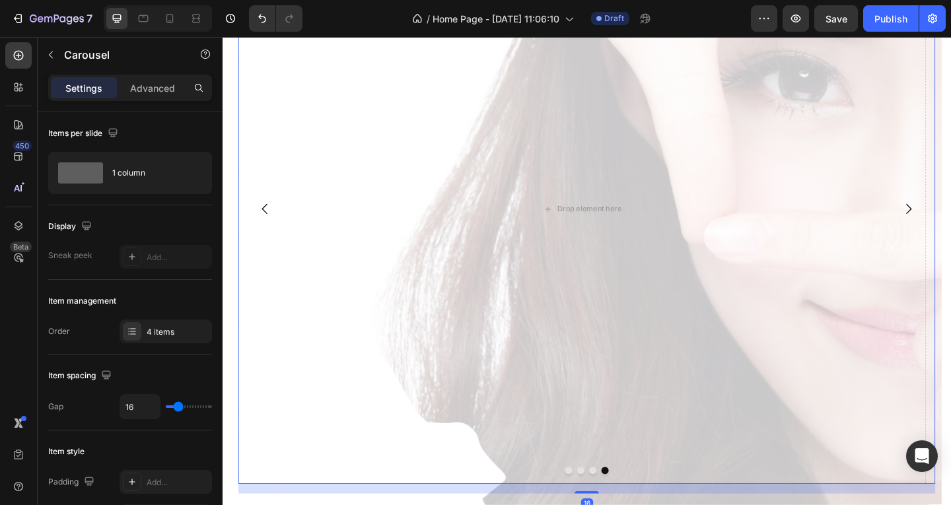
click at [950, 224] on icon "Carousel Next Arrow" at bounding box center [969, 224] width 6 height 11
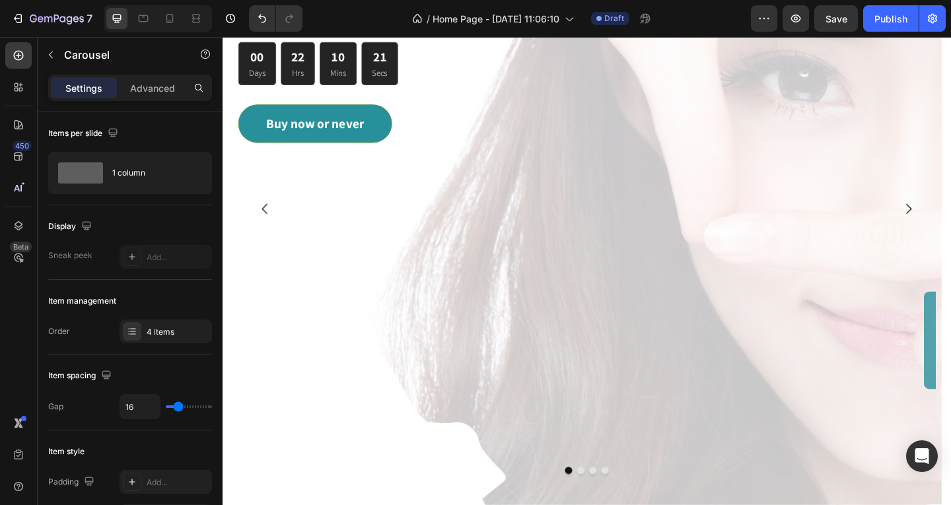
scroll to position [0, 0]
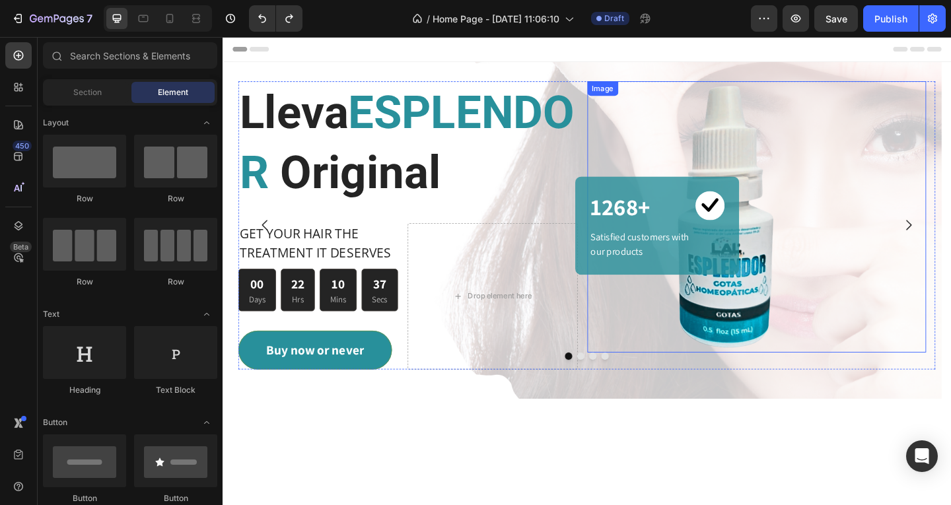
click at [653, 175] on img at bounding box center [766, 232] width 295 height 295
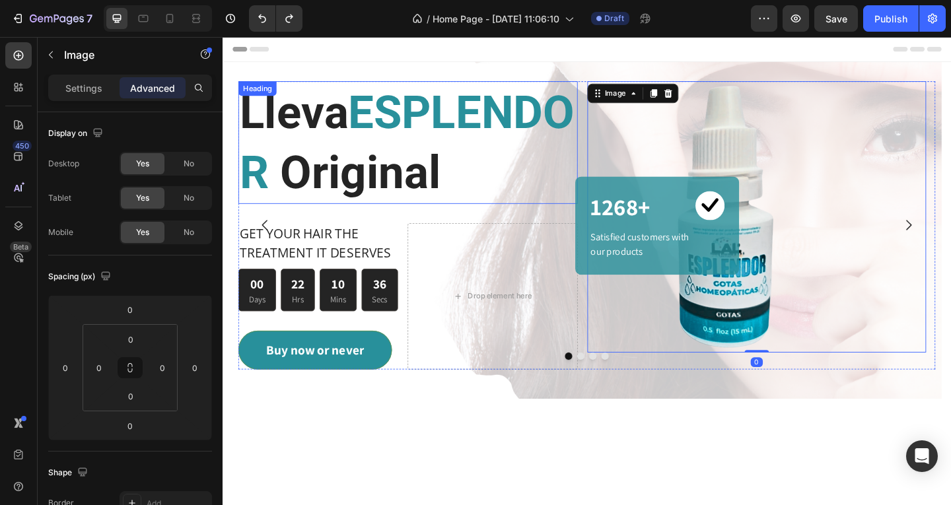
click at [582, 172] on h2 "Lleva ESPLENDOR Original" at bounding box center [424, 151] width 369 height 133
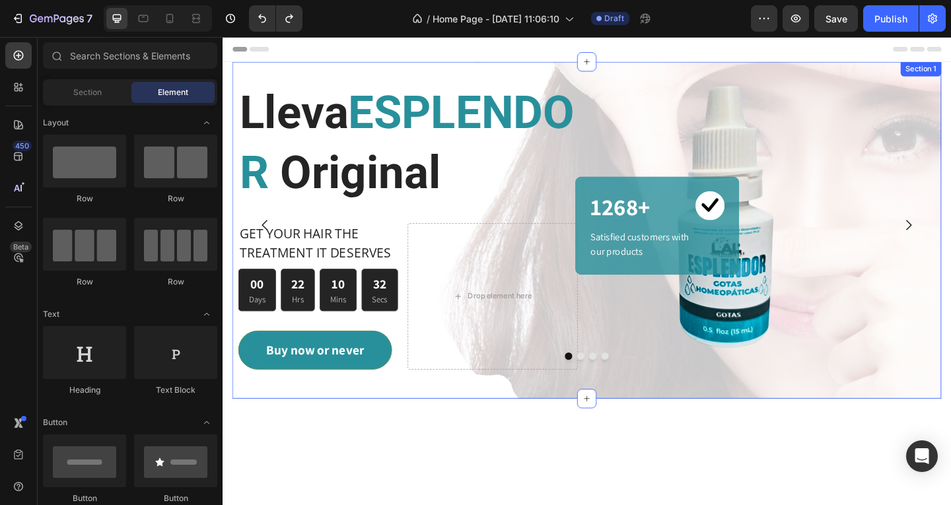
click at [693, 77] on div "Lleva ESPLENDOR Original Heading GET YOUR HAIR THE TREATMENT IT DESERVES Text b…" at bounding box center [618, 247] width 771 height 366
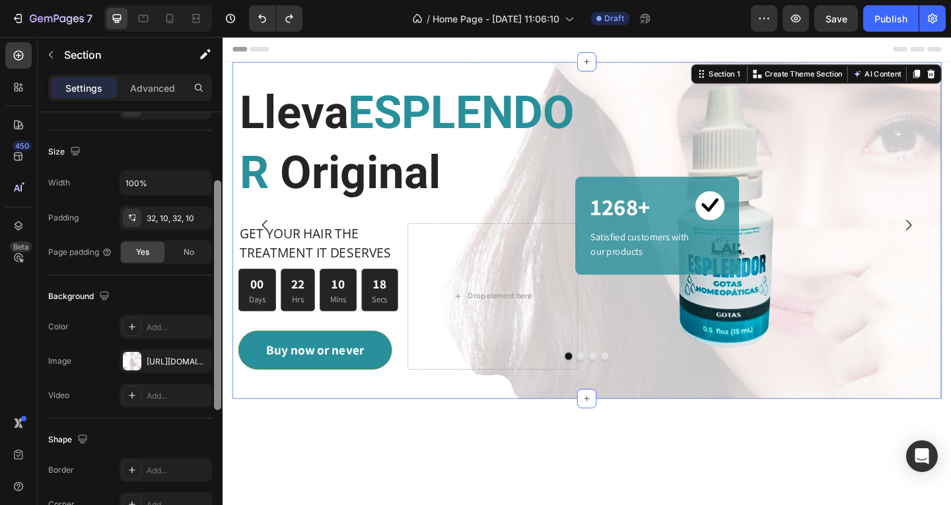
scroll to position [274, 0]
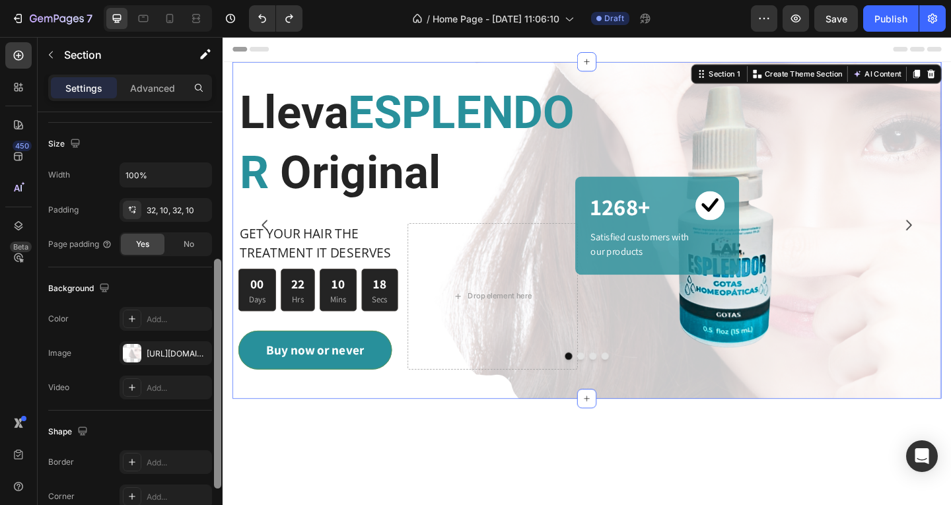
drag, startPoint x: 216, startPoint y: 327, endPoint x: 211, endPoint y: 473, distance: 146.6
click at [211, 473] on div "Layout Column width Change ratio Fit to content 12 Columns management Order 1 c…" at bounding box center [130, 327] width 185 height 430
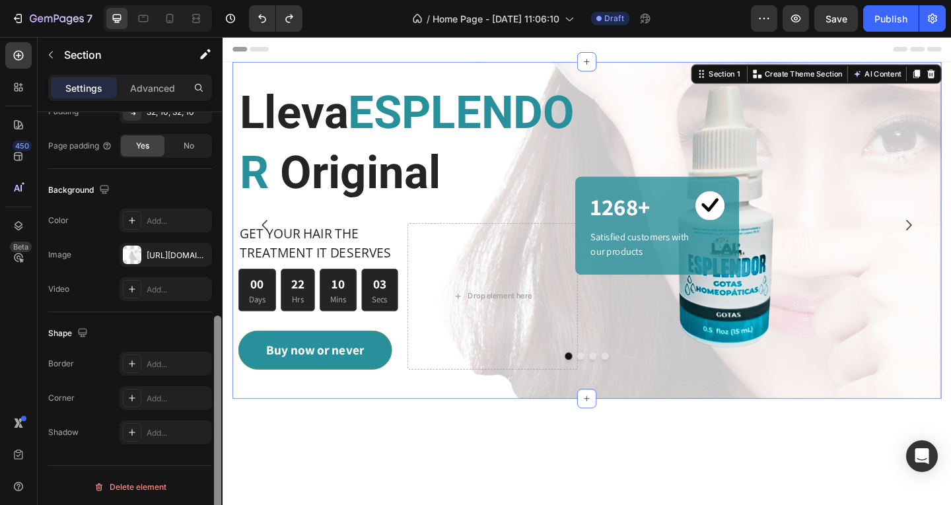
scroll to position [375, 0]
drag, startPoint x: 217, startPoint y: 353, endPoint x: 215, endPoint y: 422, distance: 68.7
click at [215, 422] on div at bounding box center [217, 428] width 7 height 230
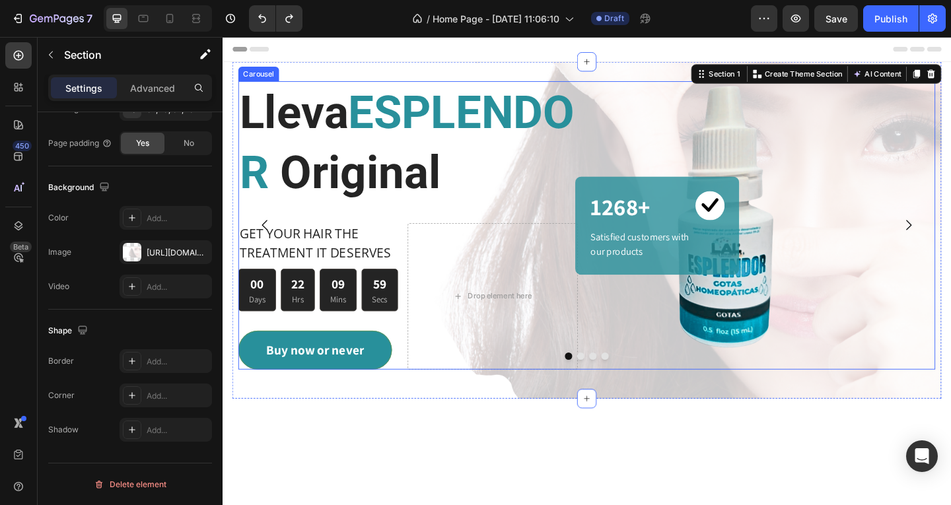
click at [950, 250] on icon "Carousel Next Arrow" at bounding box center [969, 242] width 16 height 16
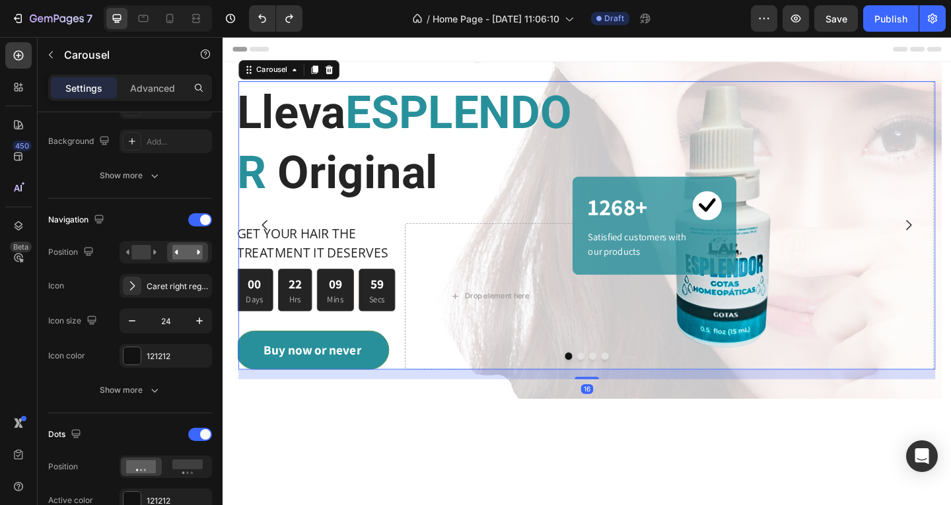
scroll to position [0, 0]
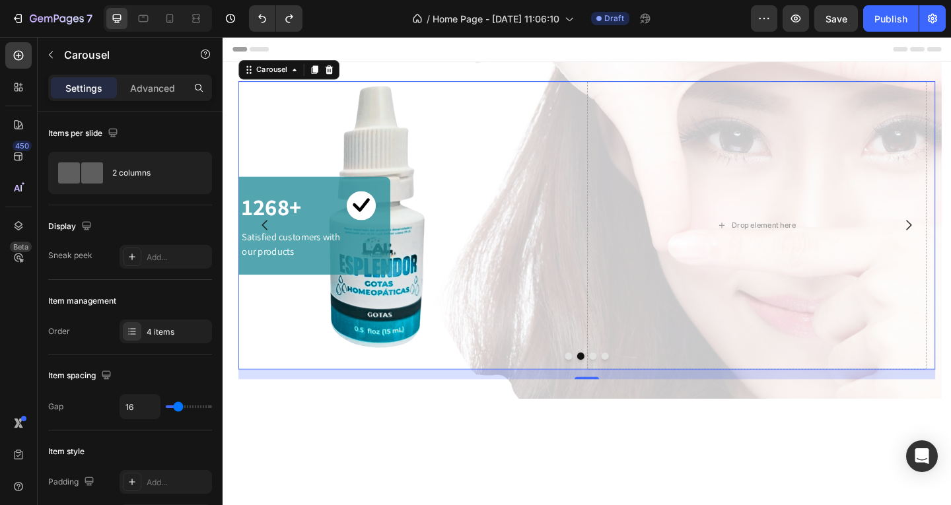
click at [950, 250] on icon "Carousel Next Arrow" at bounding box center [969, 242] width 16 height 16
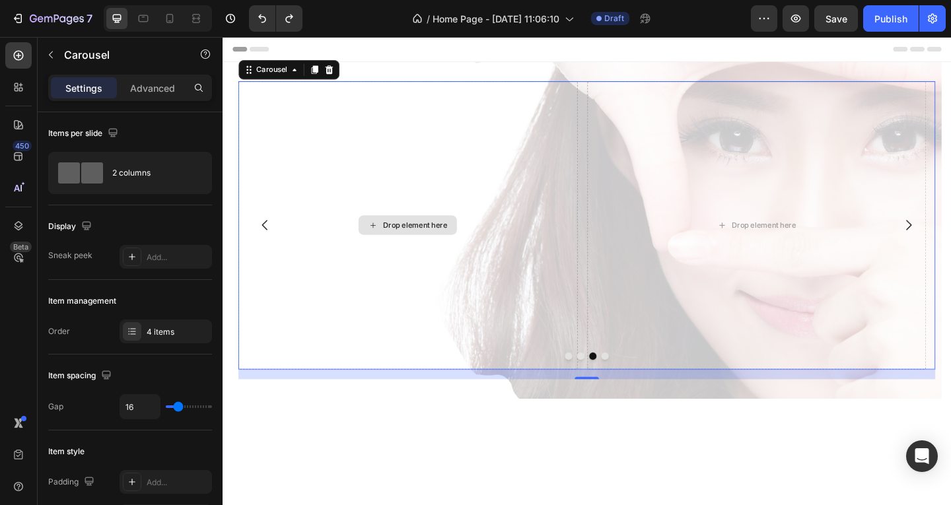
click at [435, 170] on div "Drop element here" at bounding box center [424, 242] width 369 height 314
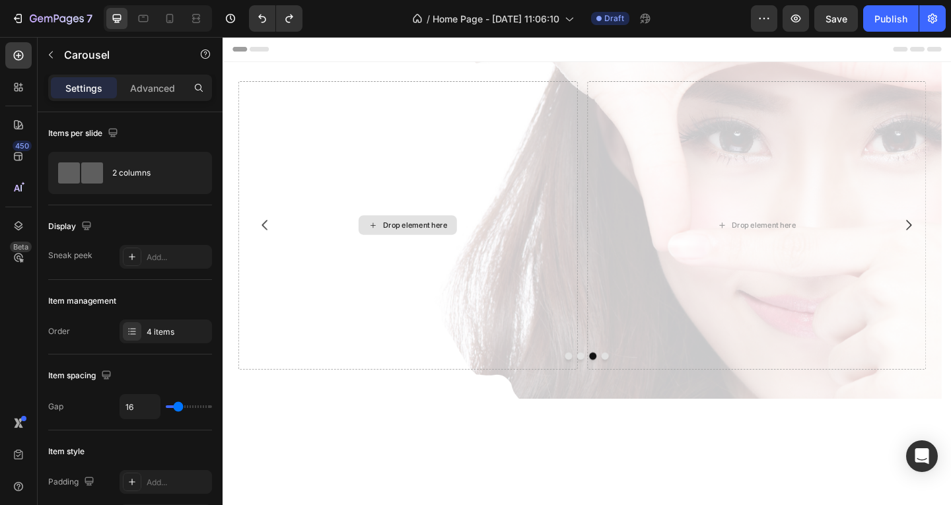
click at [426, 247] on div "Drop element here" at bounding box center [432, 241] width 70 height 11
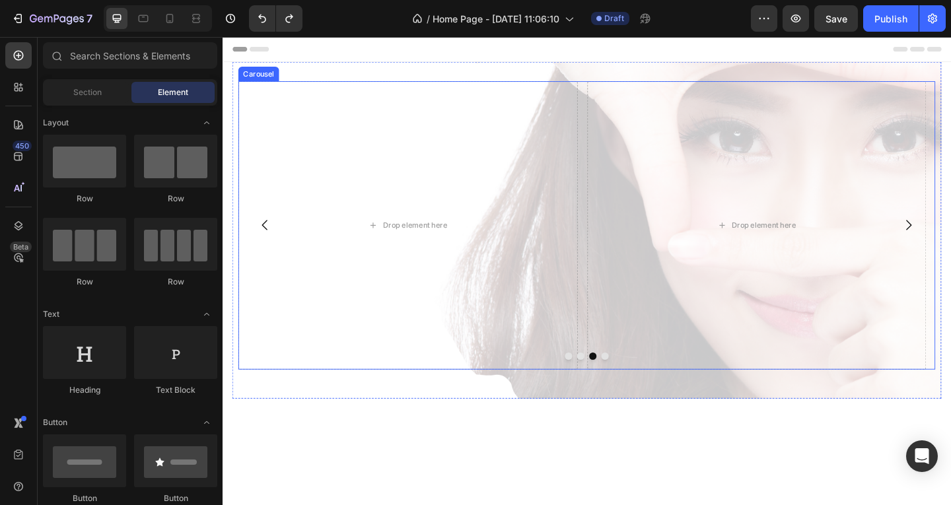
click at [269, 250] on icon "Carousel Back Arrow" at bounding box center [269, 242] width 16 height 16
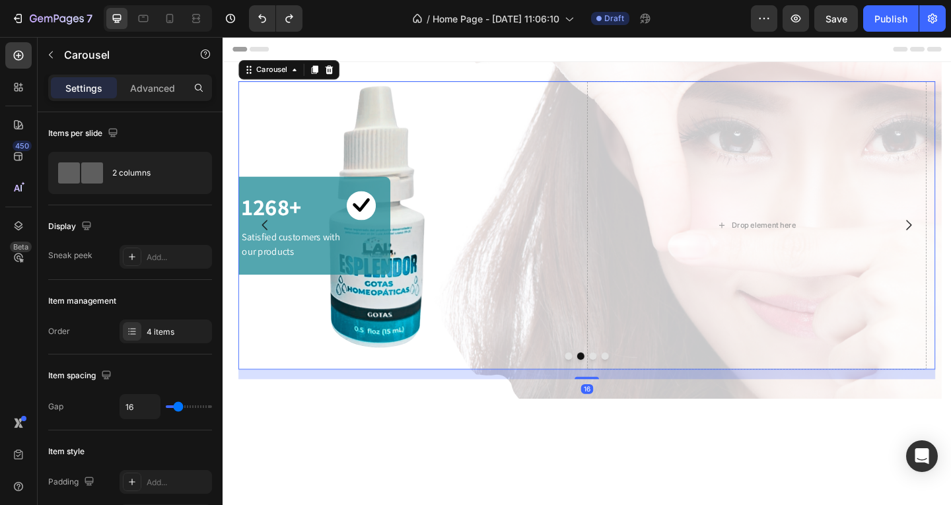
click at [269, 250] on icon "Carousel Back Arrow" at bounding box center [269, 242] width 16 height 16
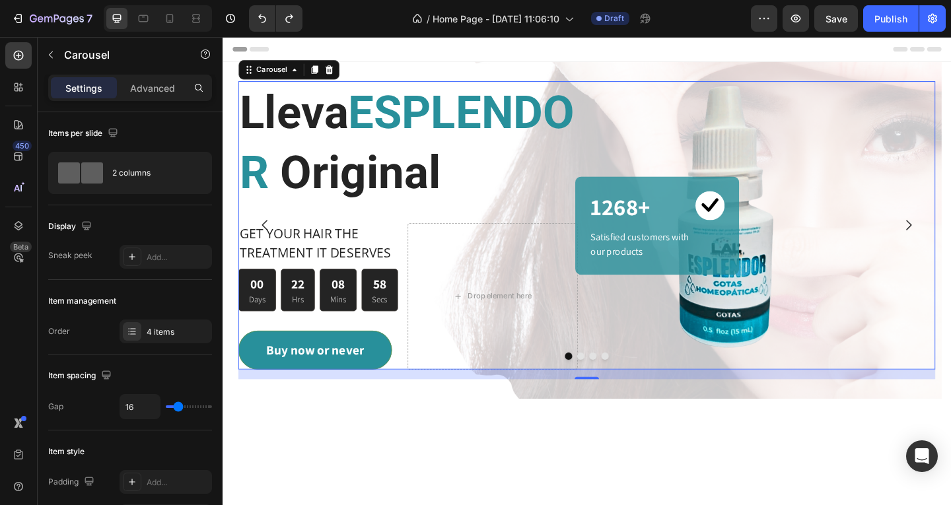
click at [950, 250] on icon "Carousel Next Arrow" at bounding box center [969, 242] width 16 height 16
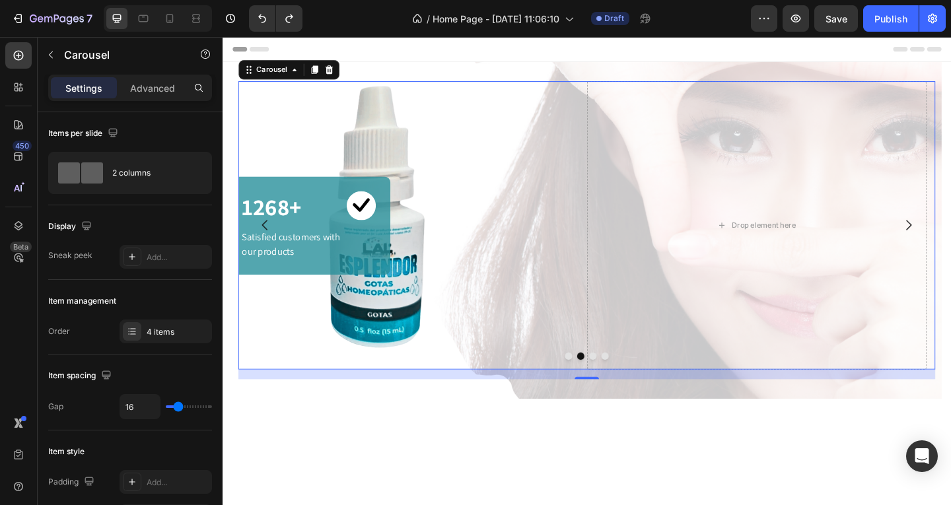
click at [269, 248] on icon "Carousel Back Arrow" at bounding box center [268, 241] width 6 height 11
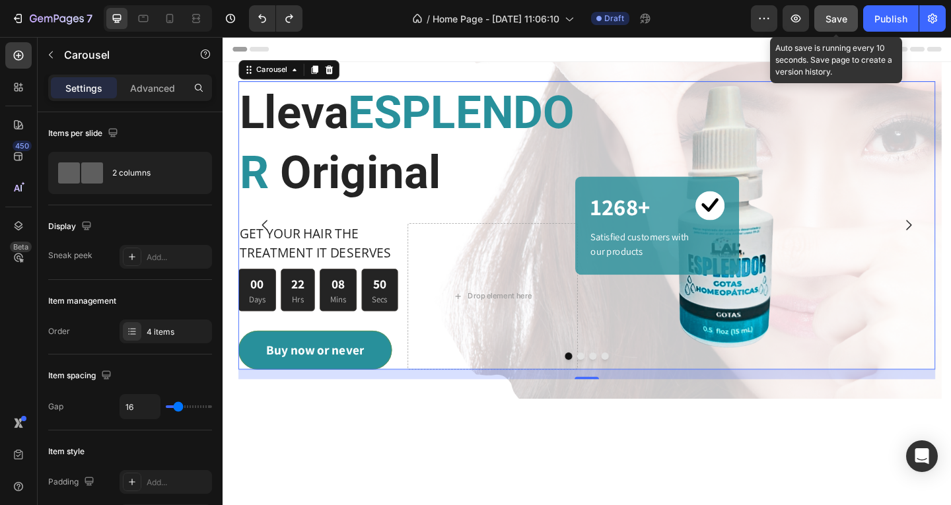
click at [830, 19] on span "Save" at bounding box center [836, 18] width 22 height 11
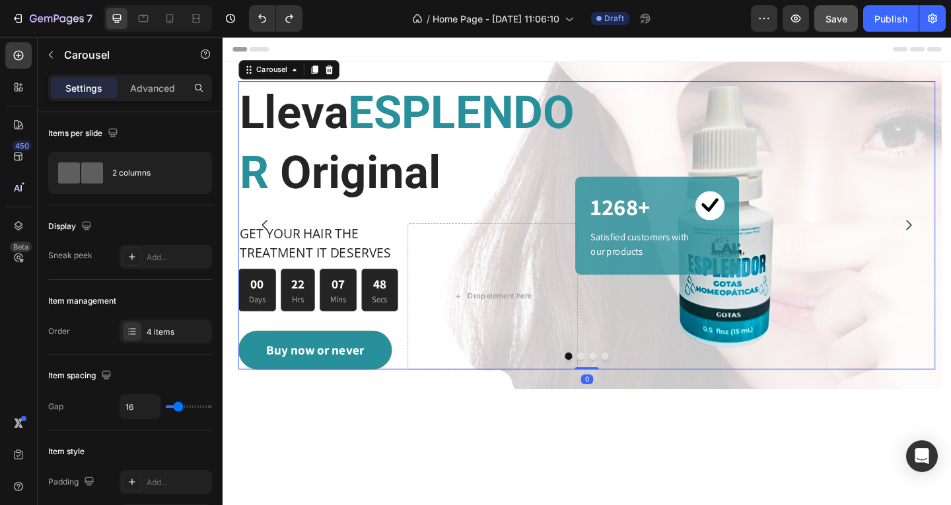
drag, startPoint x: 611, startPoint y: 473, endPoint x: 621, endPoint y: 454, distance: 21.0
click at [621, 399] on div "Lleva ESPLENDOR Original Heading GET YOUR HAIR THE TREATMENT IT DESERVES Text b…" at bounding box center [619, 242] width 758 height 314
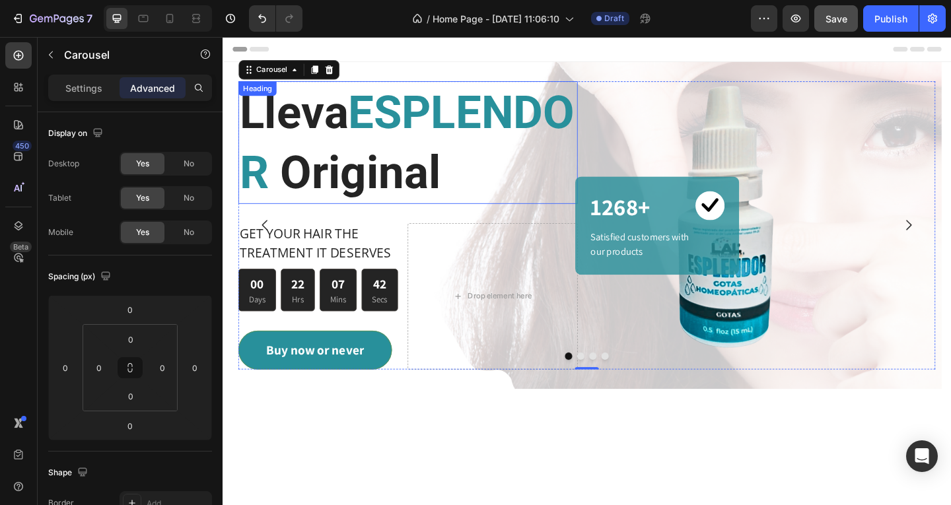
click at [261, 170] on span "ESPLENDOR" at bounding box center [423, 151] width 364 height 123
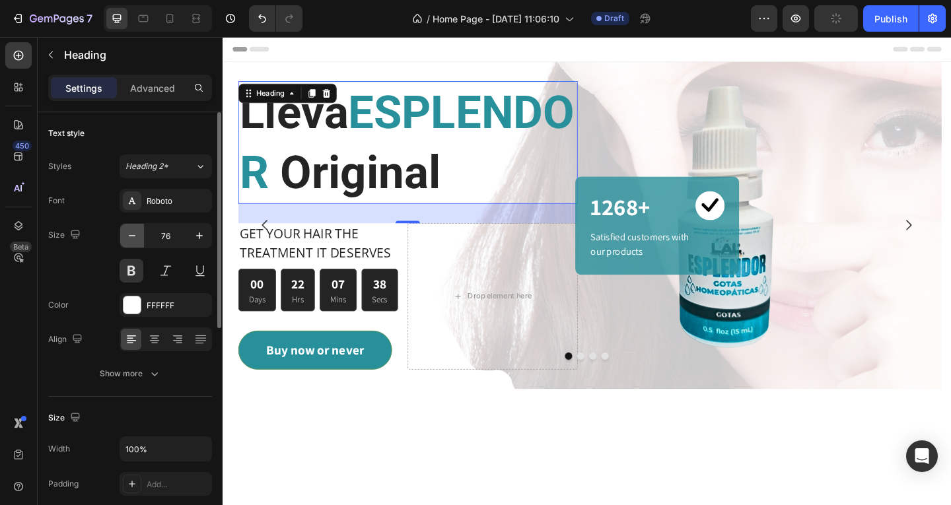
click at [134, 240] on icon "button" at bounding box center [131, 235] width 13 height 13
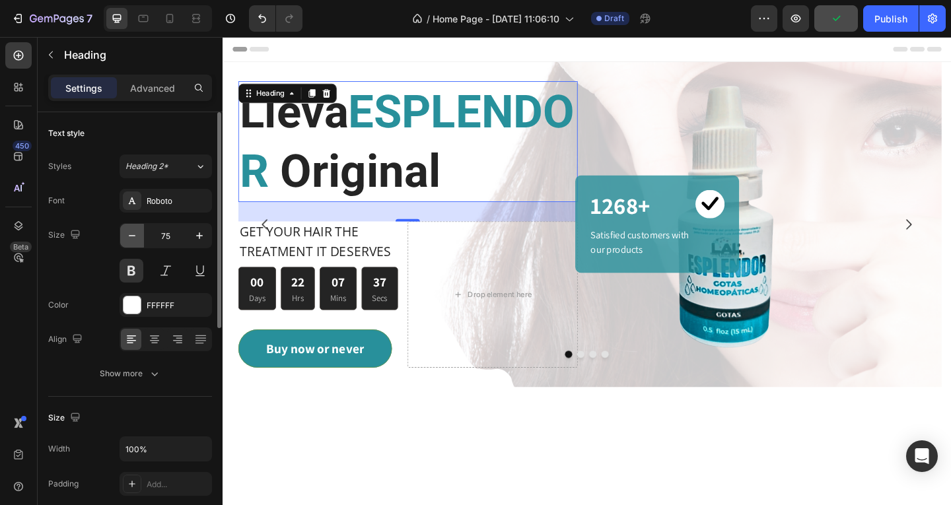
click at [134, 240] on icon "button" at bounding box center [131, 235] width 13 height 13
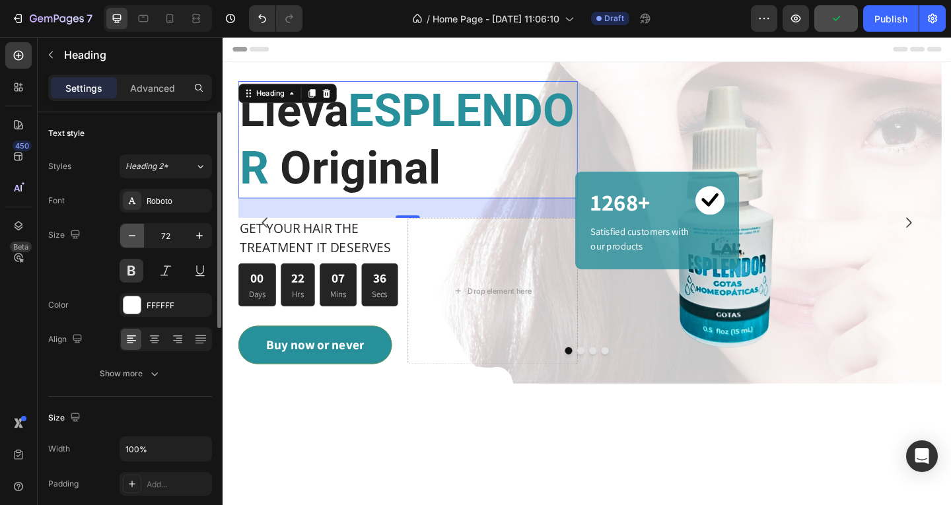
click at [134, 240] on icon "button" at bounding box center [131, 235] width 13 height 13
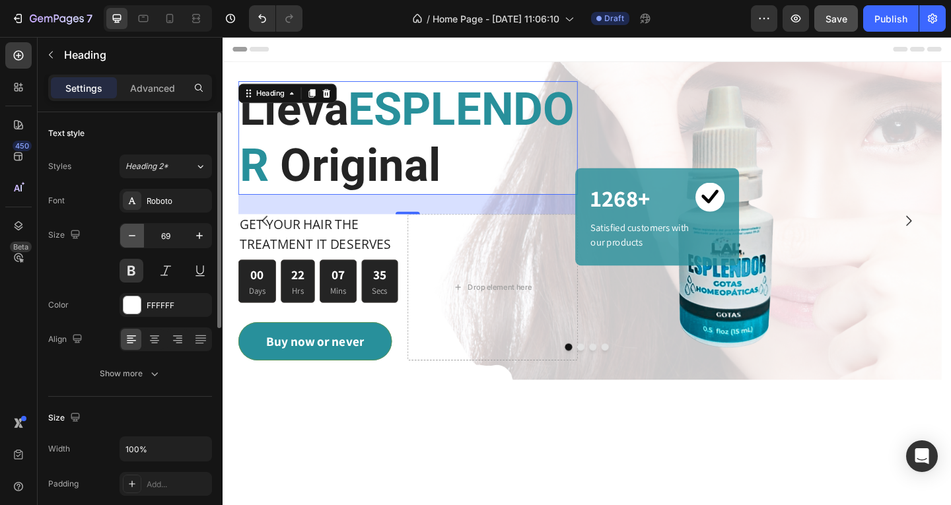
click at [134, 240] on icon "button" at bounding box center [131, 235] width 13 height 13
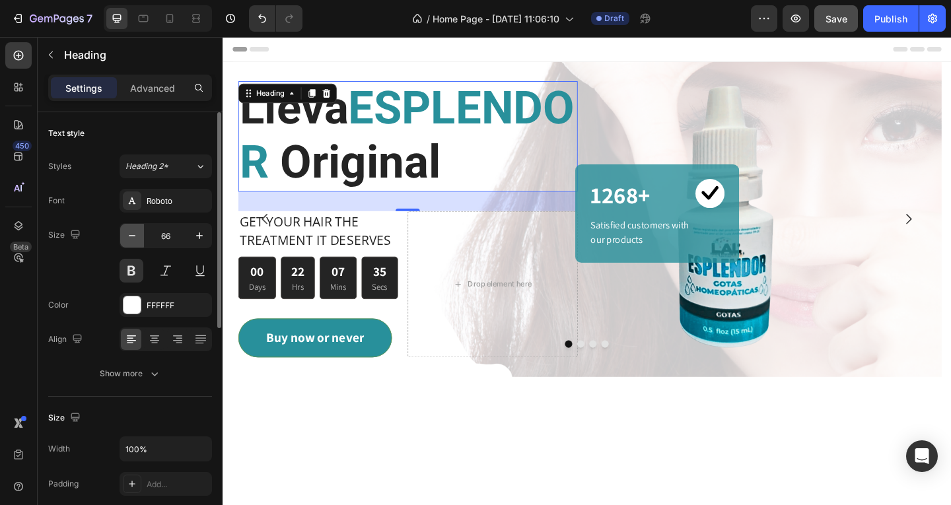
click at [134, 240] on icon "button" at bounding box center [131, 235] width 13 height 13
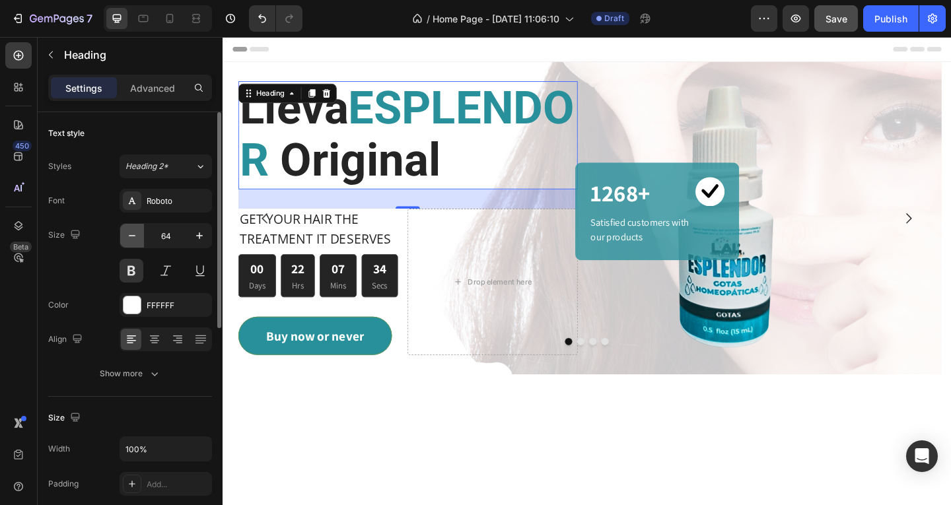
click at [134, 240] on icon "button" at bounding box center [131, 235] width 13 height 13
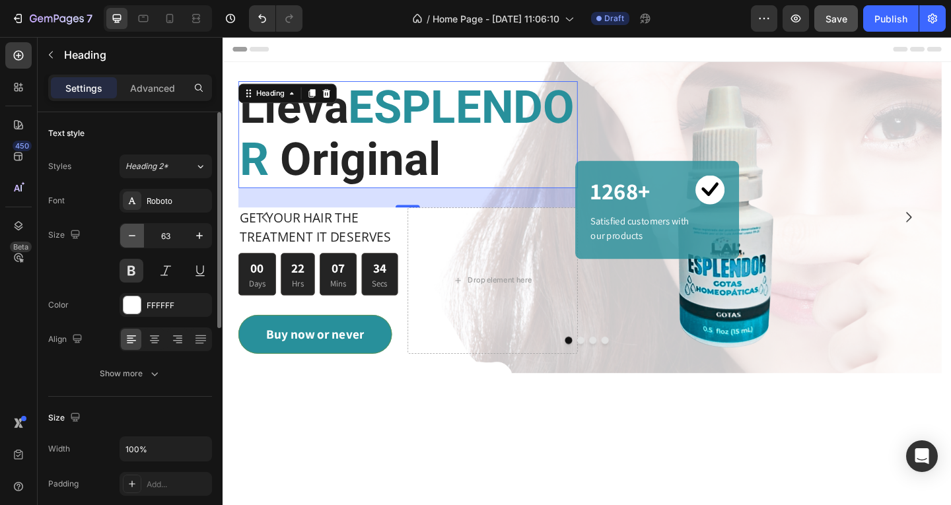
click at [134, 240] on icon "button" at bounding box center [131, 235] width 13 height 13
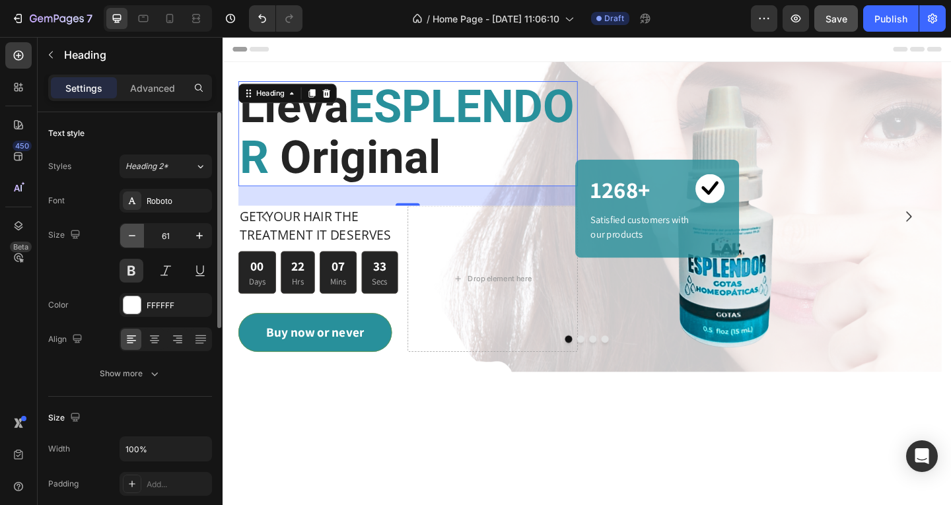
click at [134, 240] on icon "button" at bounding box center [131, 235] width 13 height 13
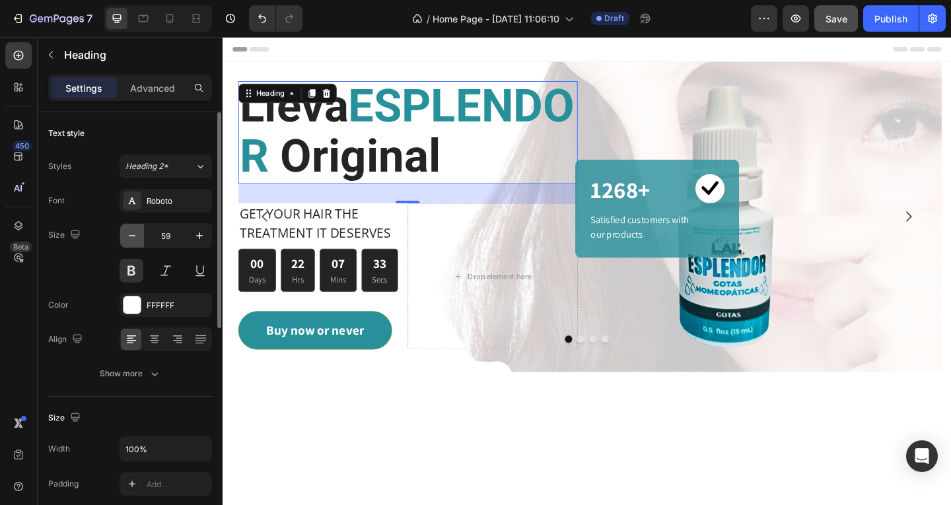
click at [134, 240] on icon "button" at bounding box center [131, 235] width 13 height 13
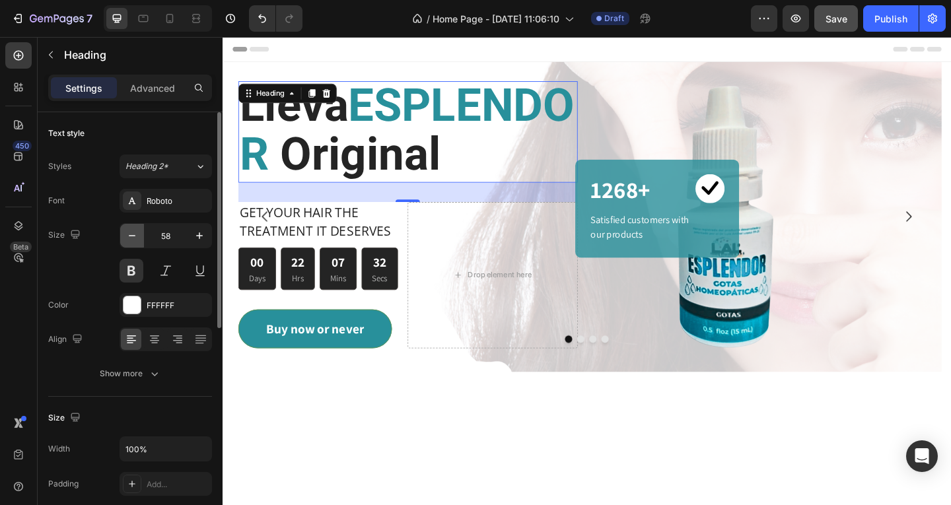
click at [134, 240] on icon "button" at bounding box center [131, 235] width 13 height 13
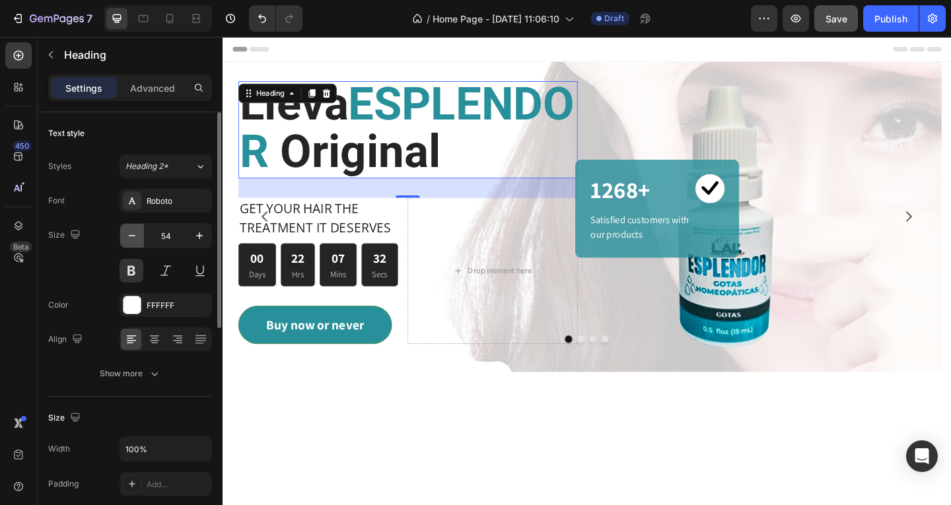
click at [134, 240] on icon "button" at bounding box center [131, 235] width 13 height 13
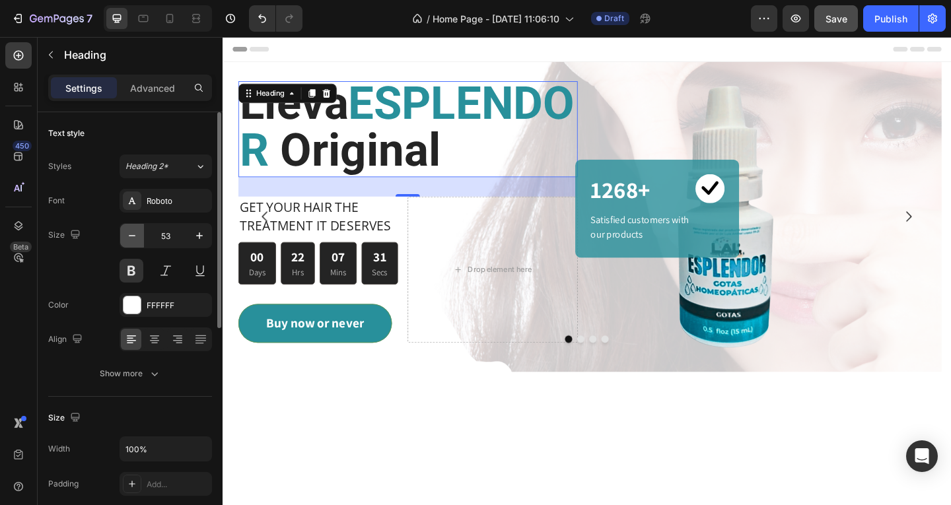
click at [134, 240] on icon "button" at bounding box center [131, 235] width 13 height 13
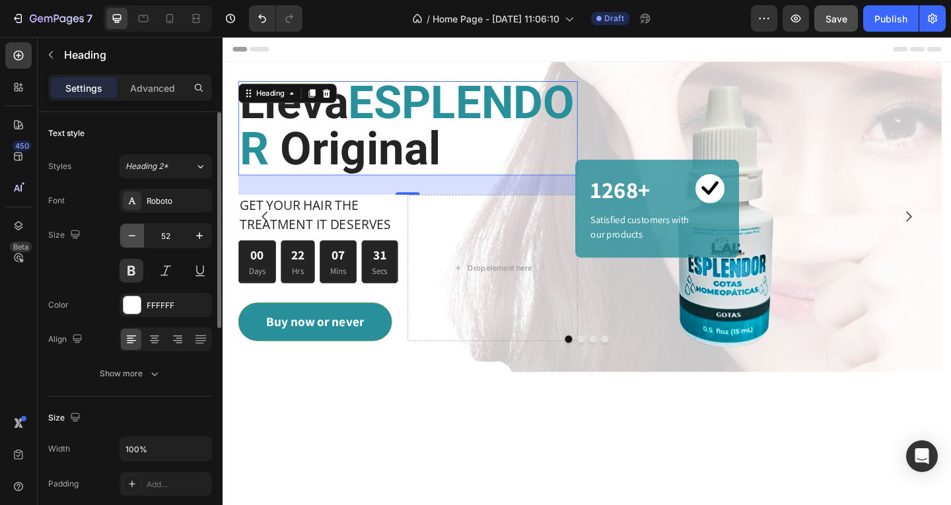
click at [134, 240] on icon "button" at bounding box center [131, 235] width 13 height 13
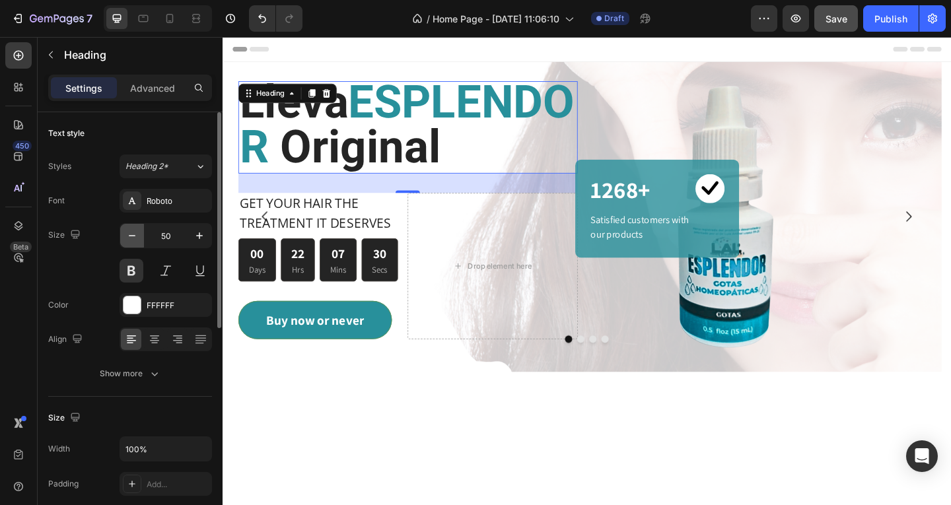
click at [134, 240] on icon "button" at bounding box center [131, 235] width 13 height 13
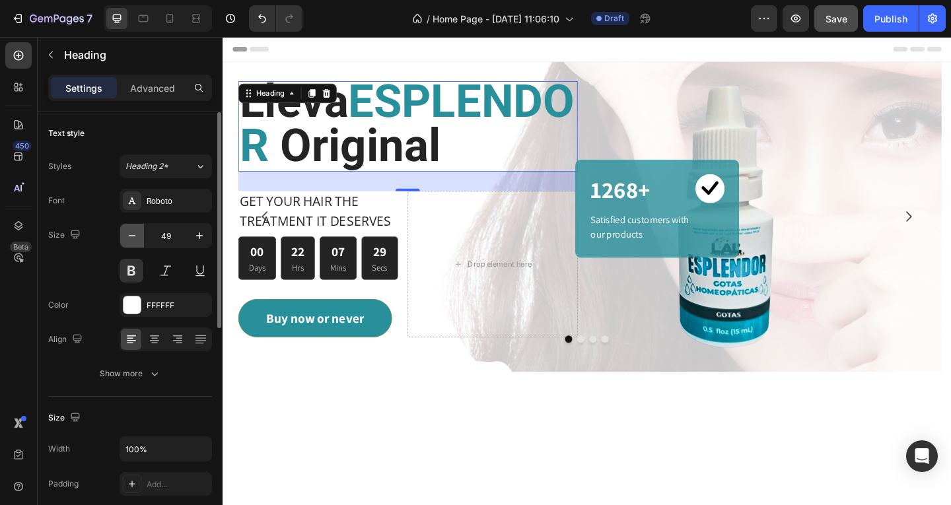
click at [134, 240] on icon "button" at bounding box center [131, 235] width 13 height 13
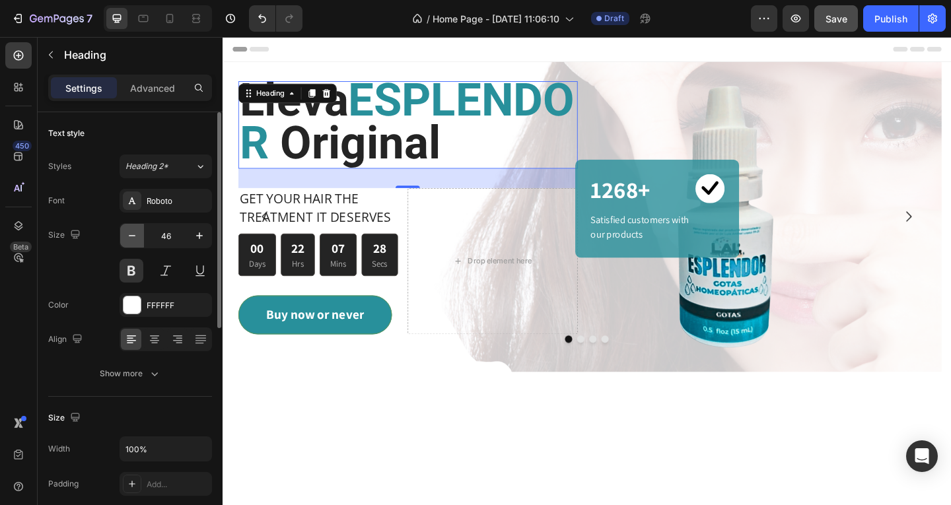
click at [134, 240] on icon "button" at bounding box center [131, 235] width 13 height 13
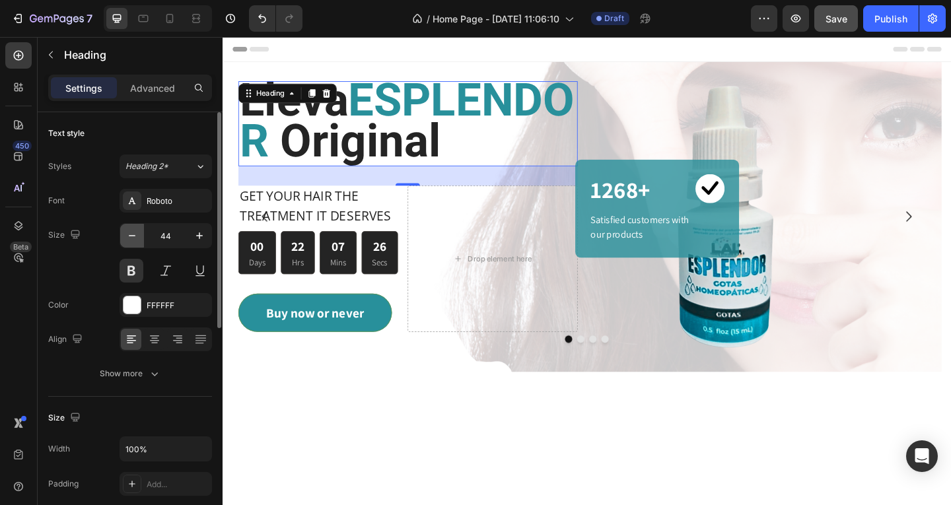
click at [134, 240] on icon "button" at bounding box center [131, 235] width 13 height 13
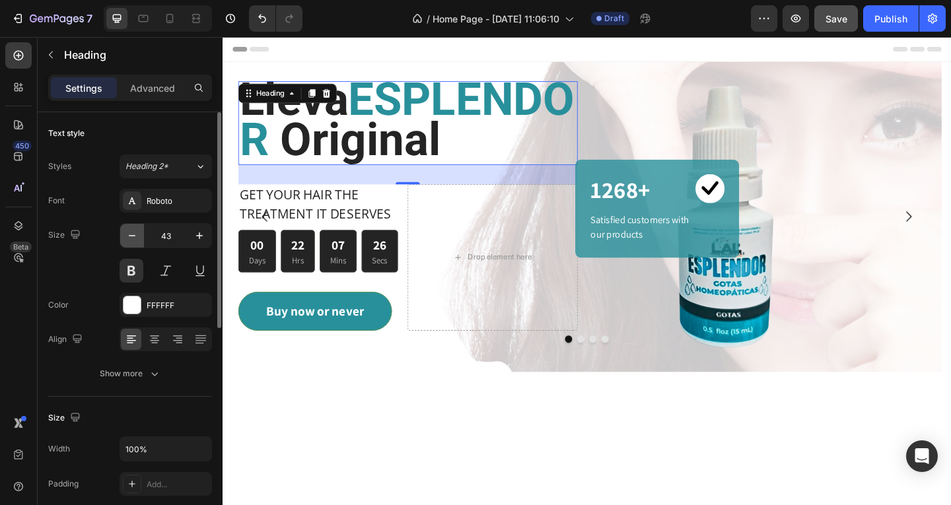
click at [134, 240] on icon "button" at bounding box center [131, 235] width 13 height 13
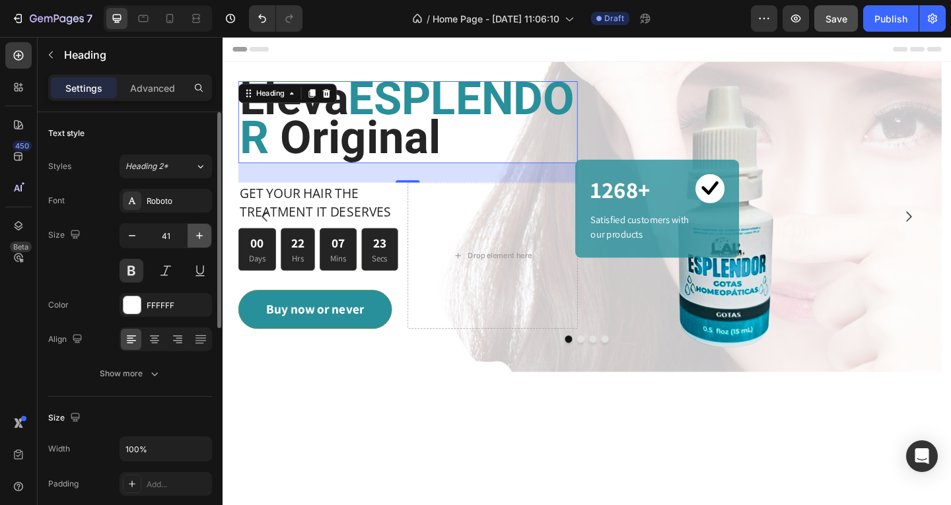
click at [197, 238] on icon "button" at bounding box center [199, 235] width 13 height 13
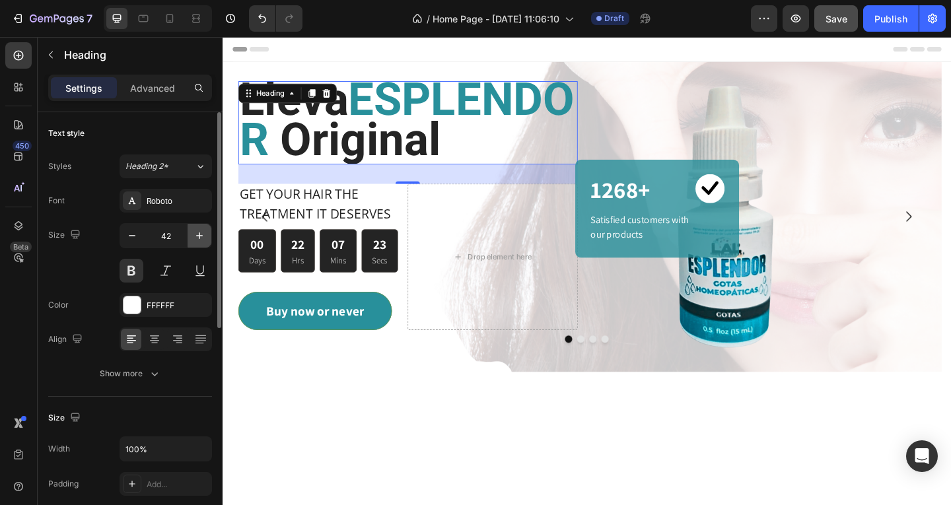
click at [197, 238] on icon "button" at bounding box center [199, 235] width 13 height 13
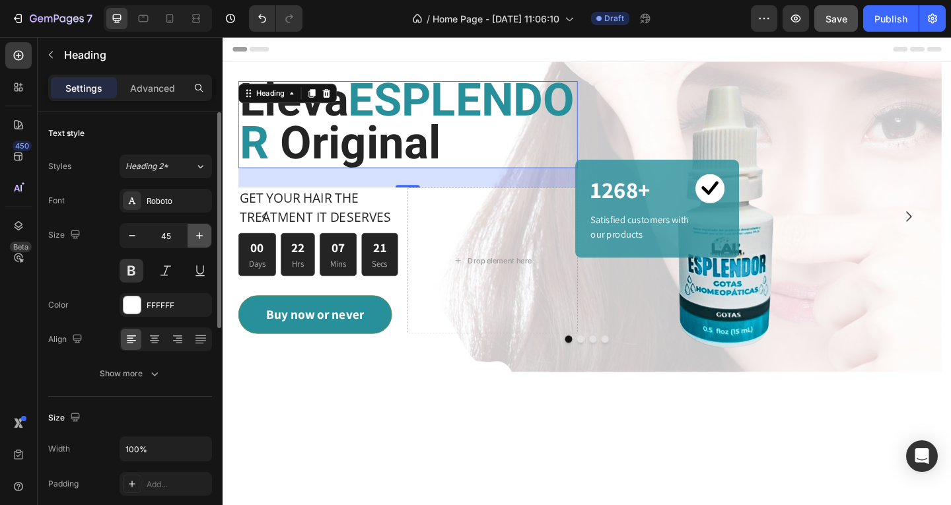
click at [197, 238] on icon "button" at bounding box center [199, 235] width 13 height 13
type input "46"
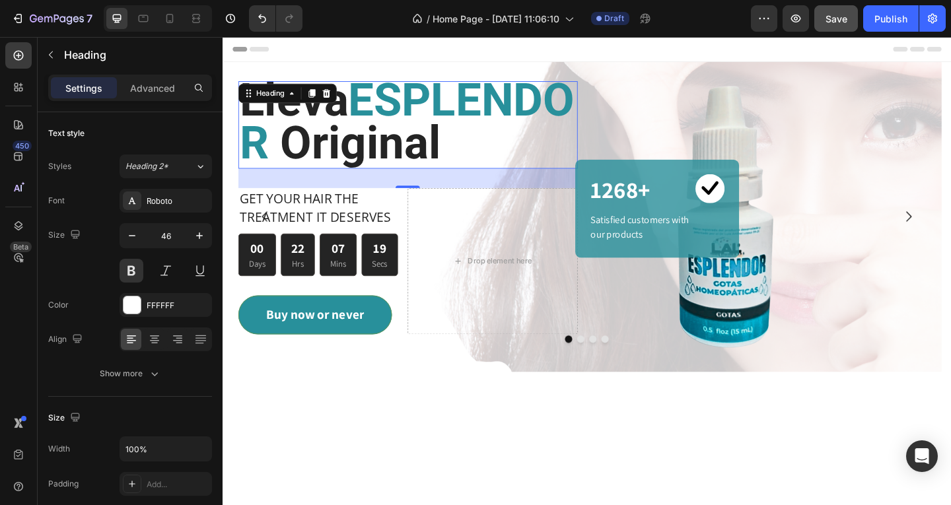
click at [900, 472] on div at bounding box center [618, 481] width 792 height 161
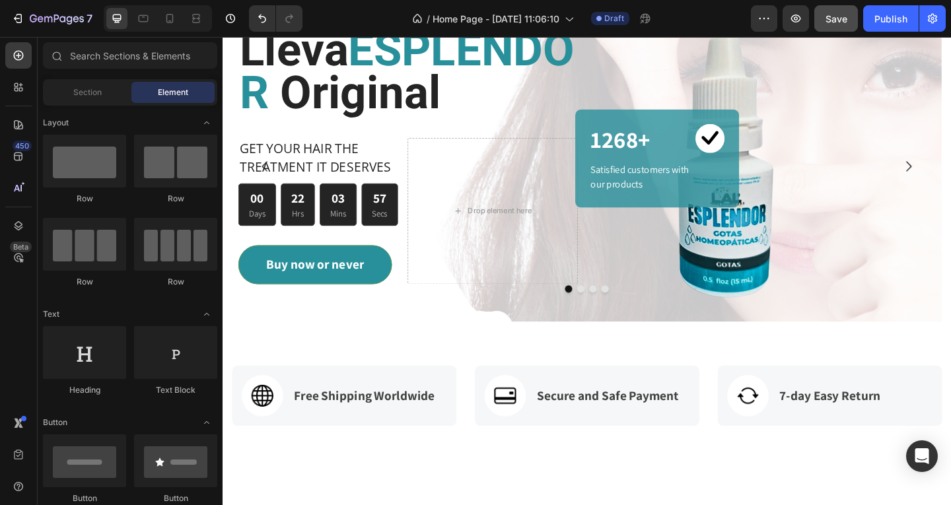
scroll to position [735, 0]
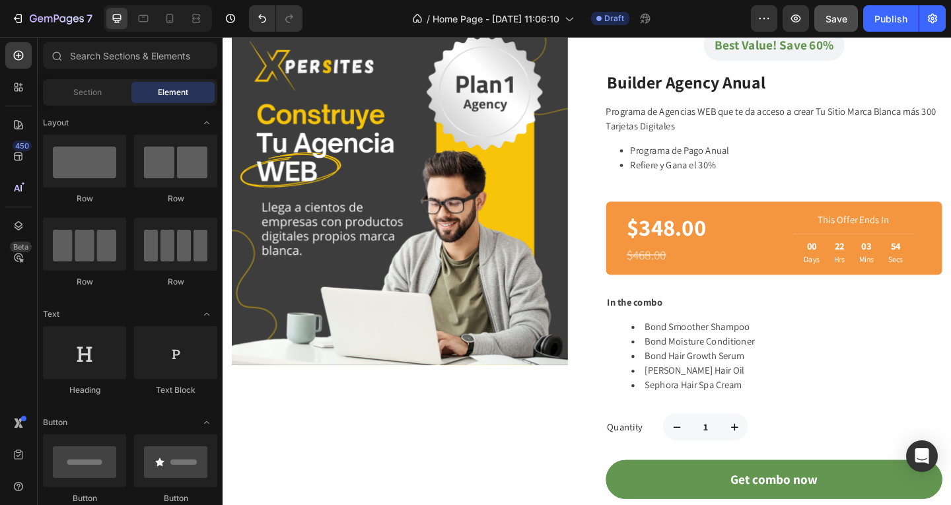
drag, startPoint x: 1012, startPoint y: 73, endPoint x: 1172, endPoint y: 63, distance: 160.7
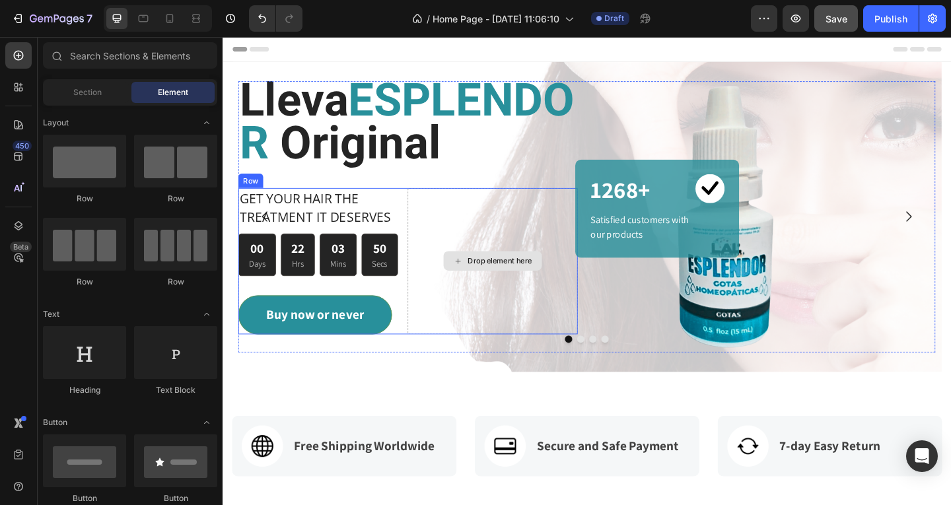
click at [608, 370] on button "Dot" at bounding box center [612, 366] width 8 height 8
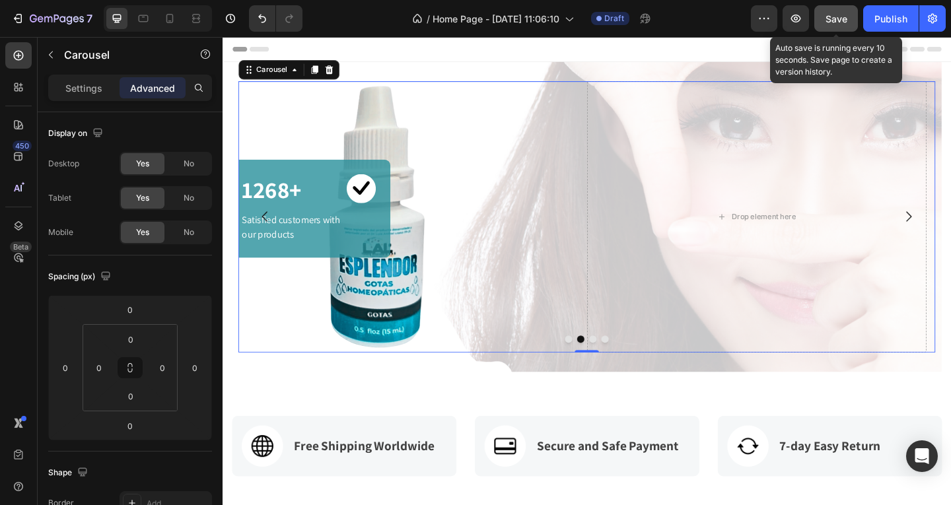
click at [828, 17] on span "Save" at bounding box center [836, 18] width 22 height 11
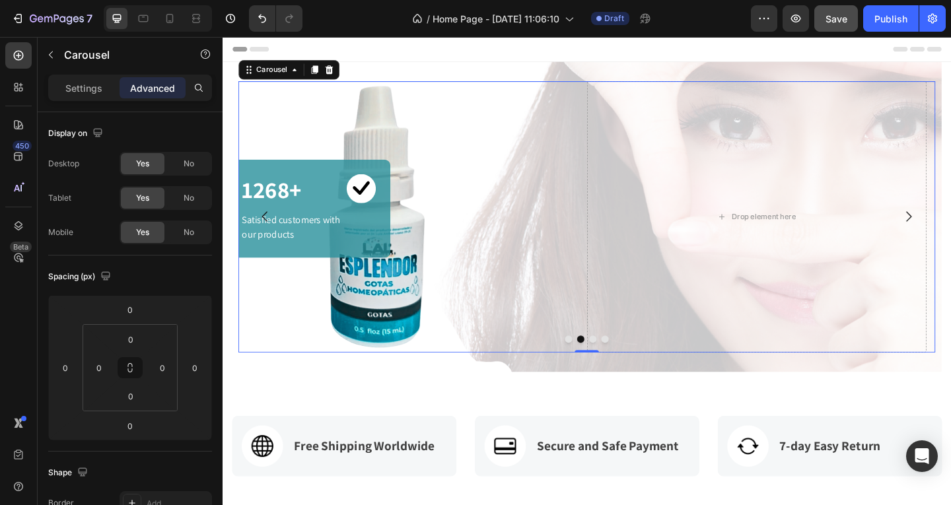
click at [595, 370] on button "Dot" at bounding box center [599, 366] width 8 height 8
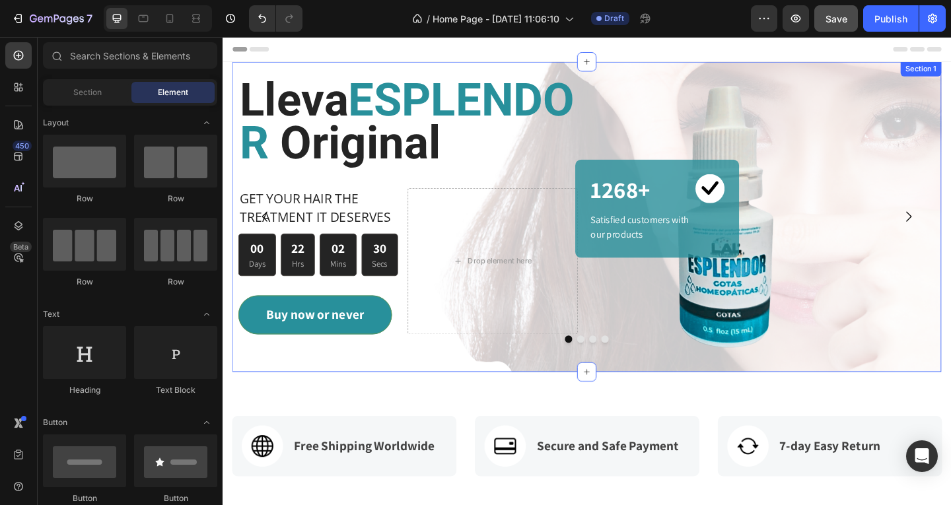
click at [583, 76] on div "Lleva ESPLENDOR Original Heading GET YOUR HAIR THE TREATMENT IT DESERVES Text b…" at bounding box center [618, 232] width 771 height 337
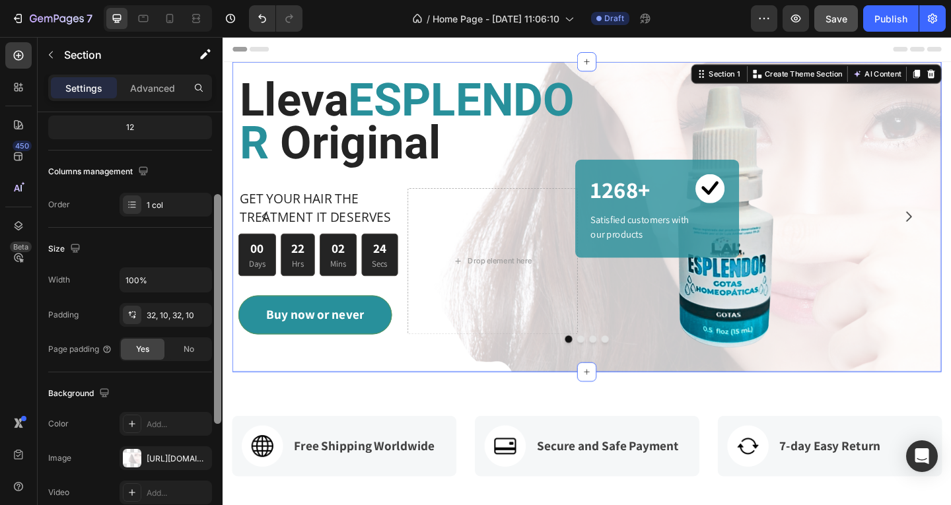
scroll to position [171, 0]
drag, startPoint x: 217, startPoint y: 209, endPoint x: 219, endPoint y: 298, distance: 89.8
click at [219, 298] on div at bounding box center [217, 318] width 7 height 230
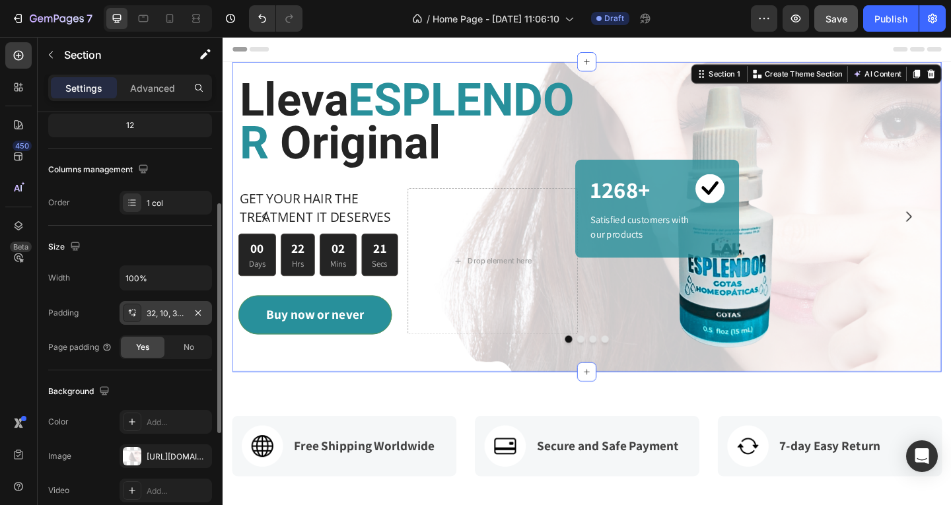
click at [155, 312] on div "32, 10, 32, 10" at bounding box center [166, 314] width 38 height 12
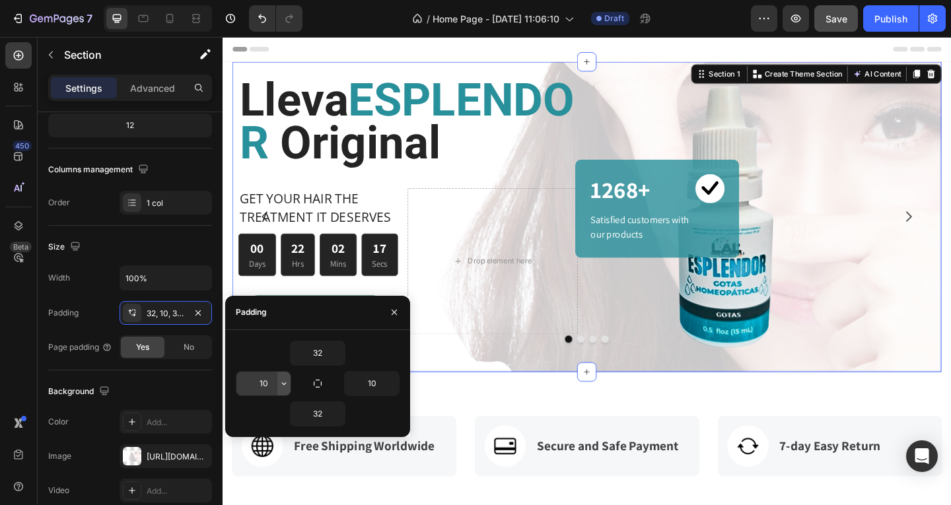
click at [277, 384] on button "button" at bounding box center [283, 384] width 13 height 24
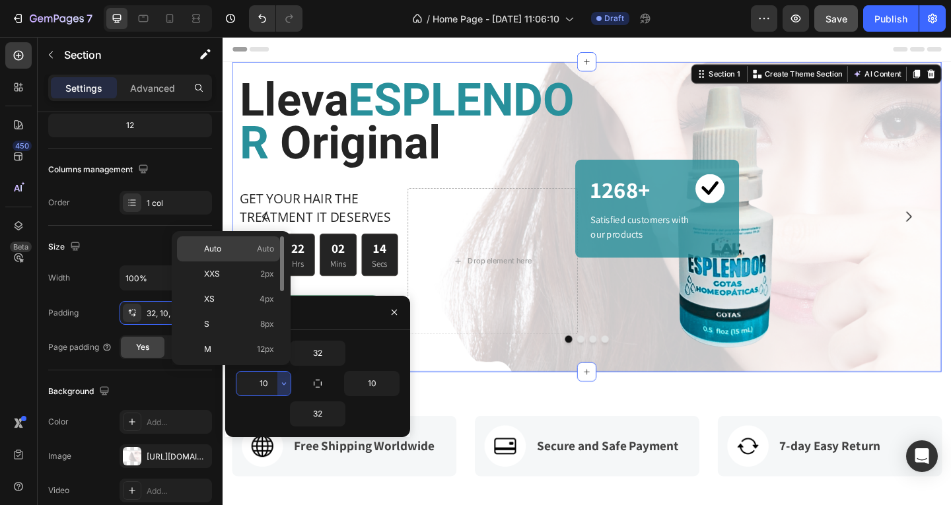
click at [246, 244] on p "Auto Auto" at bounding box center [239, 249] width 70 height 12
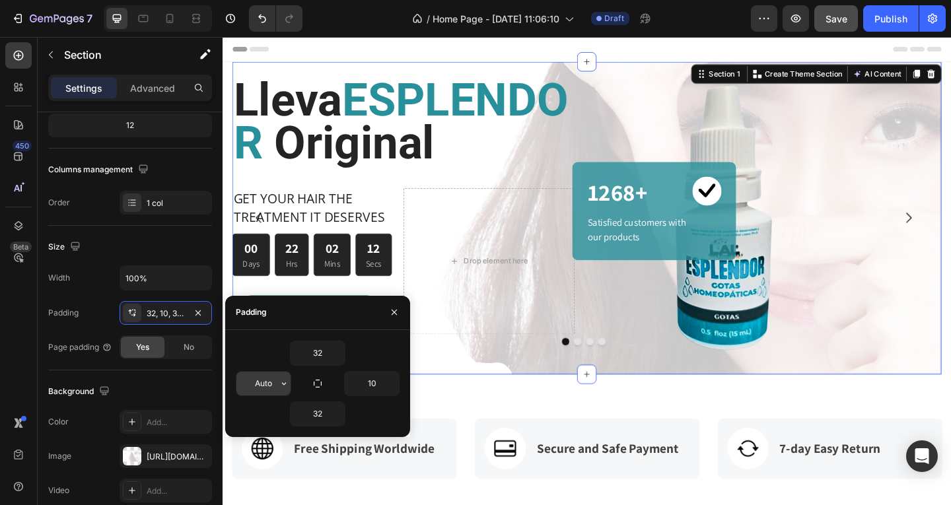
click at [275, 382] on input "Auto" at bounding box center [263, 384] width 54 height 24
click at [283, 383] on icon "button" at bounding box center [284, 383] width 11 height 11
click at [269, 386] on input "Auto" at bounding box center [263, 384] width 54 height 24
click at [273, 384] on input "Auto" at bounding box center [263, 384] width 54 height 24
type input "A"
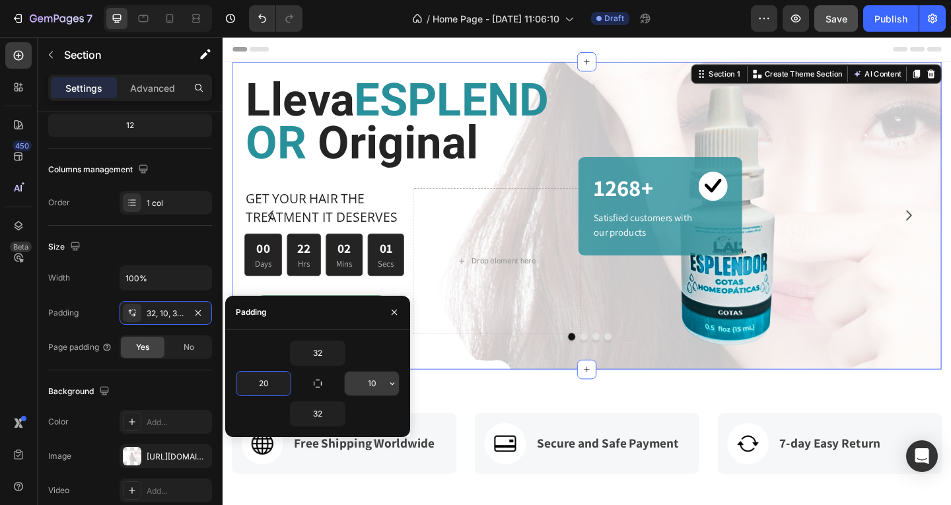
type input "20"
click at [384, 383] on input "10" at bounding box center [372, 384] width 54 height 24
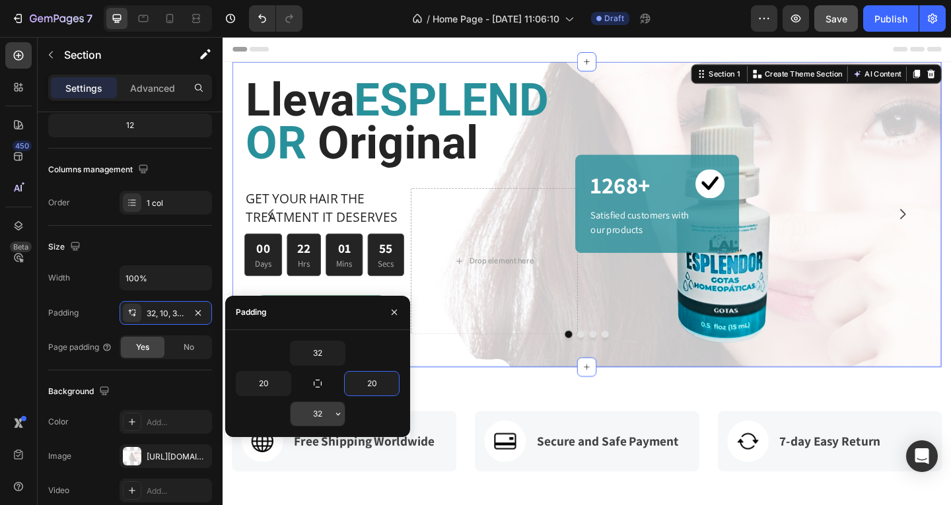
type input "20"
click at [325, 417] on input "32" at bounding box center [317, 414] width 54 height 24
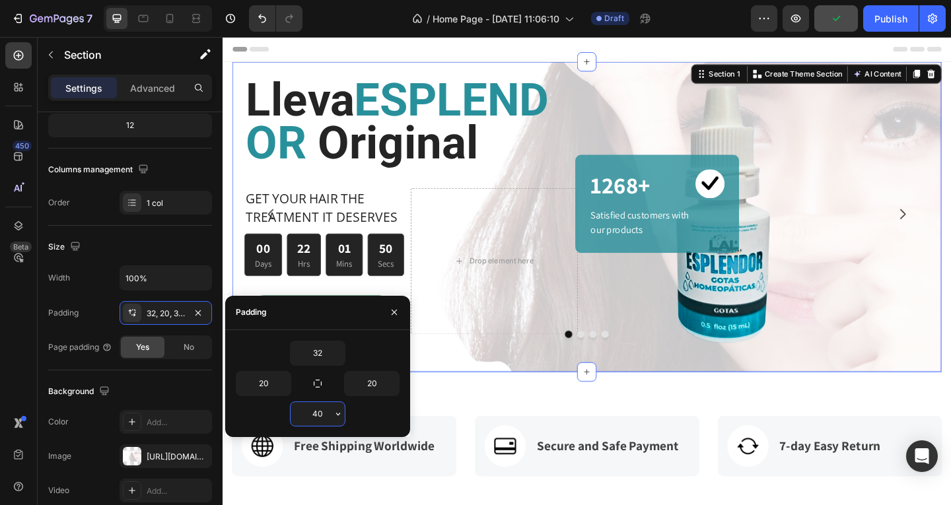
type input "4"
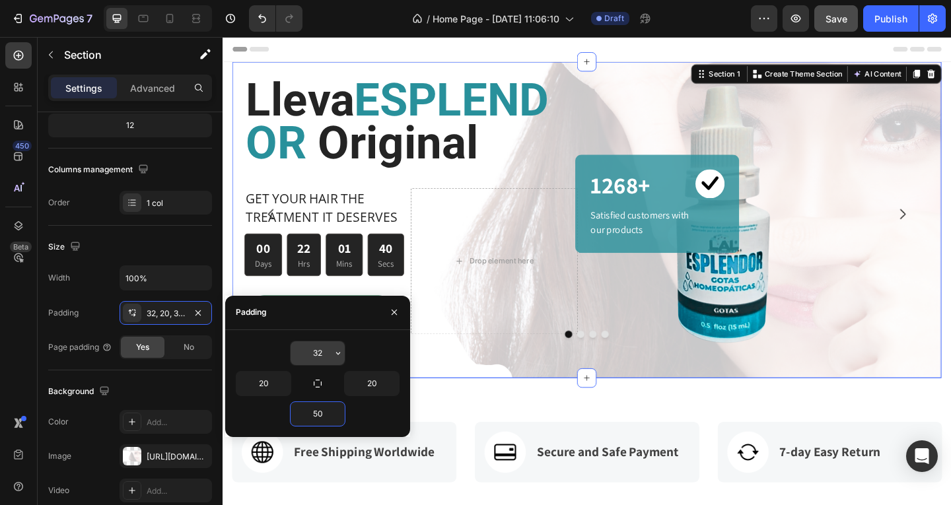
type input "50"
click at [328, 354] on input "32" at bounding box center [317, 353] width 54 height 24
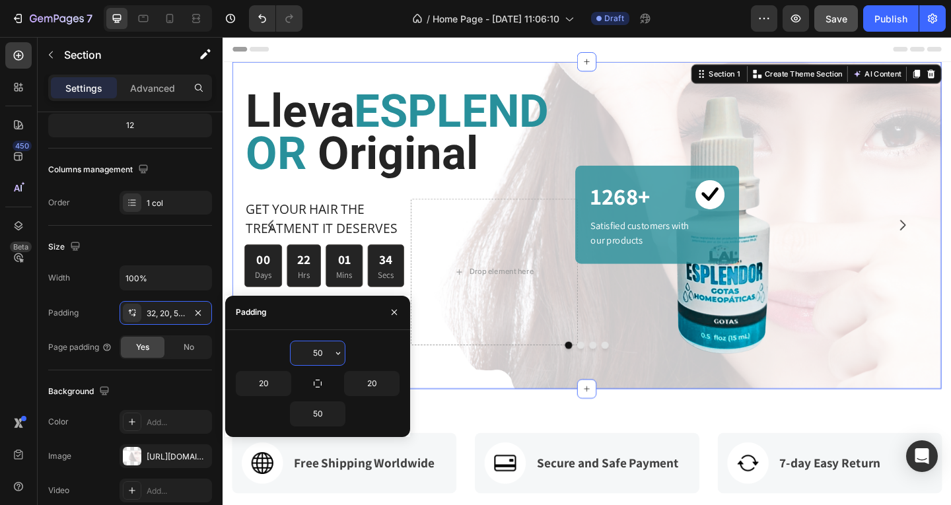
type input "5"
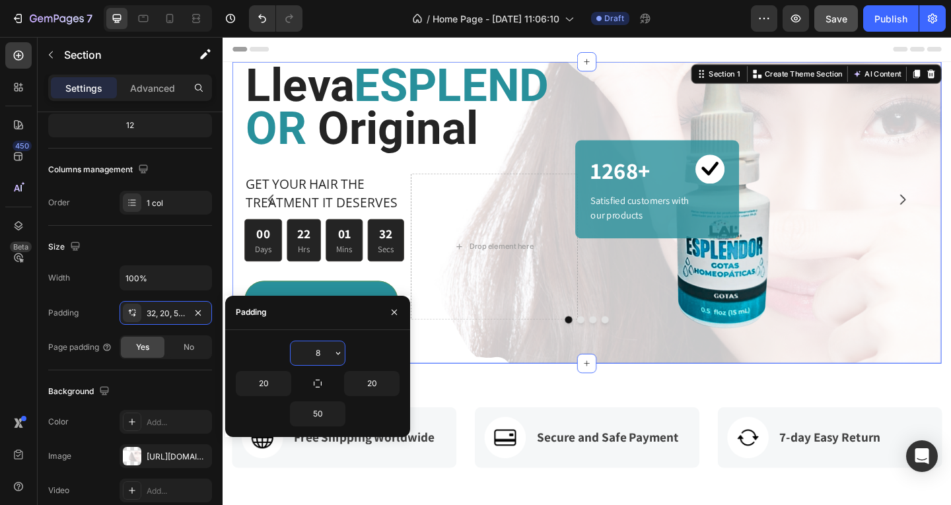
type input "80"
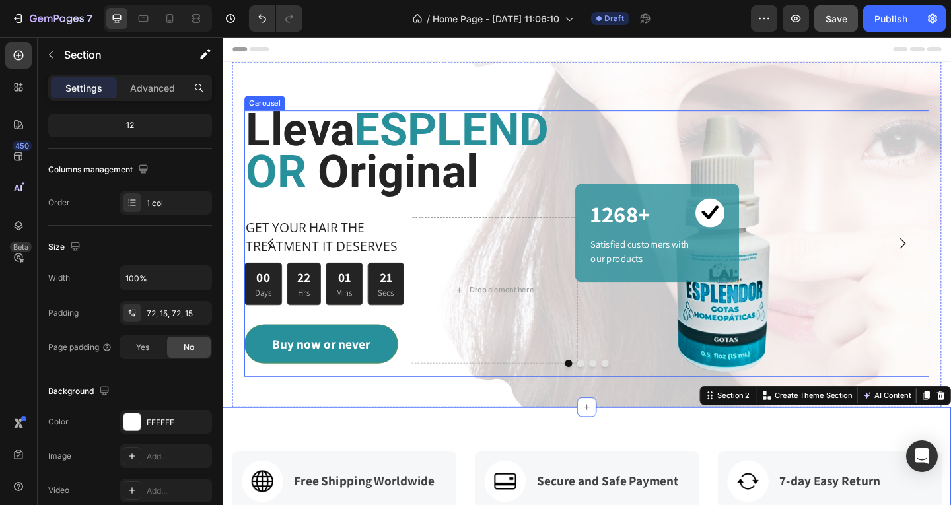
click at [608, 396] on button "Dot" at bounding box center [612, 392] width 8 height 8
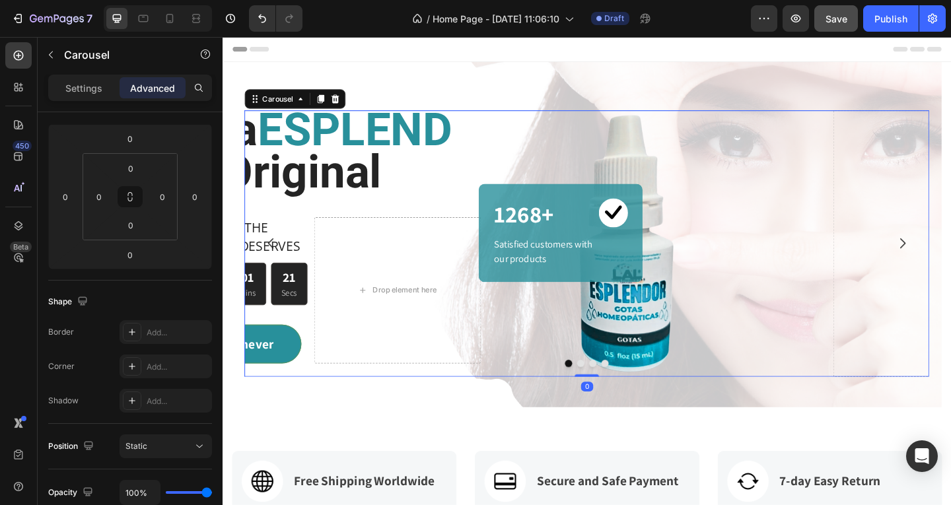
scroll to position [0, 0]
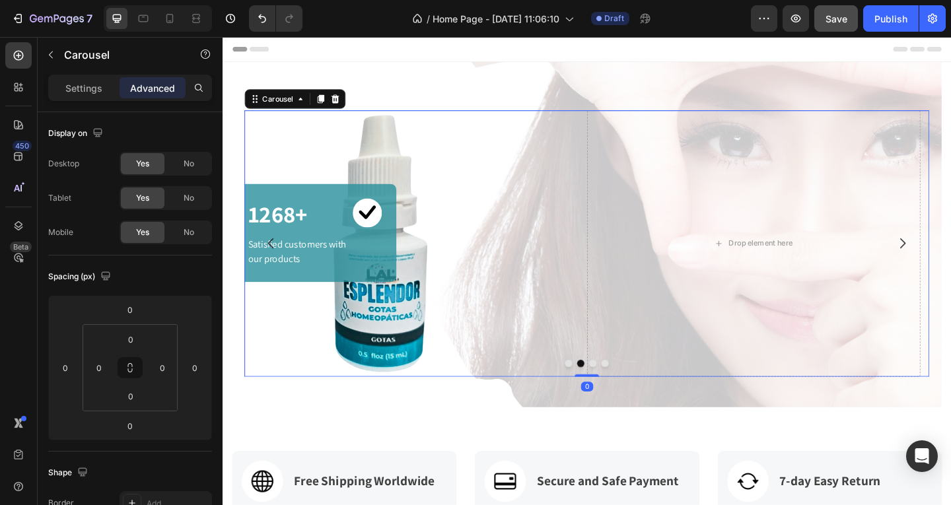
click at [595, 396] on button "Dot" at bounding box center [599, 392] width 8 height 8
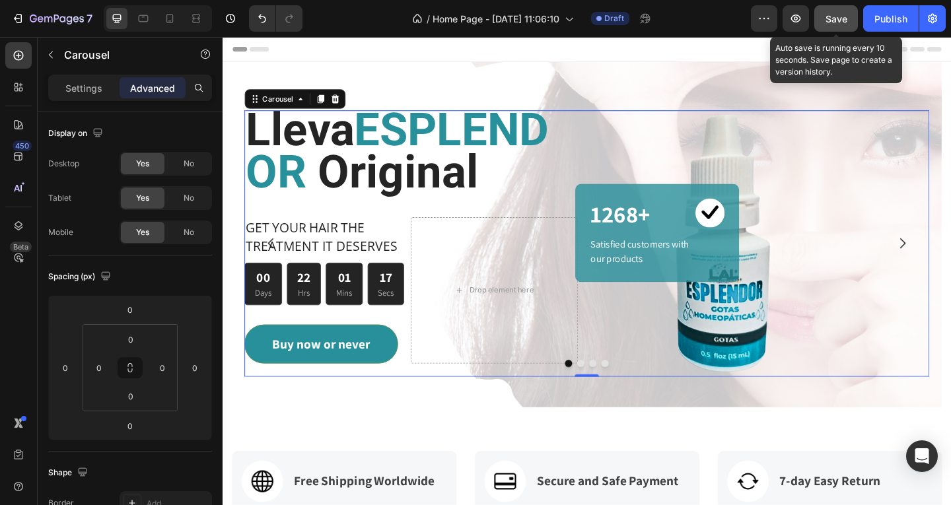
click at [842, 23] on span "Save" at bounding box center [836, 18] width 22 height 11
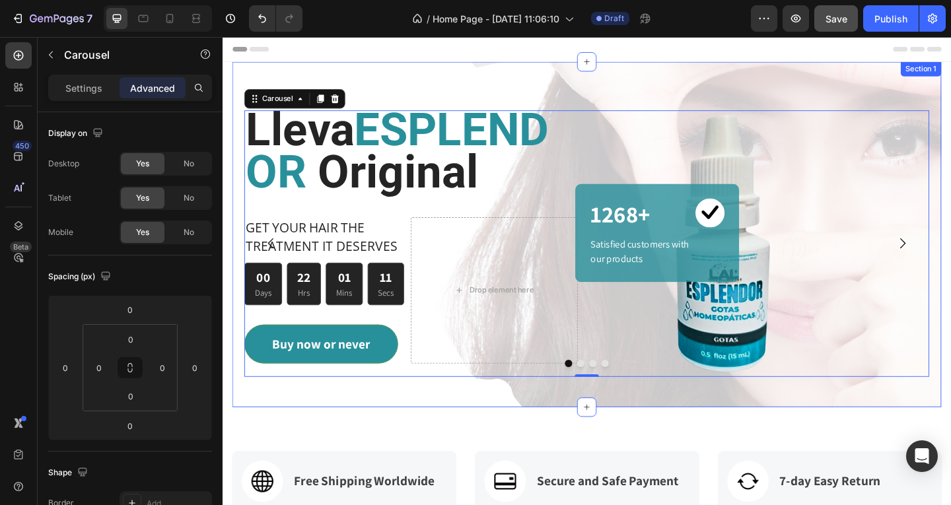
click at [581, 88] on div "Lleva ESPLENDOR Original Heading GET YOUR HAIR THE TREATMENT IT DESERVES Text b…" at bounding box center [618, 252] width 771 height 376
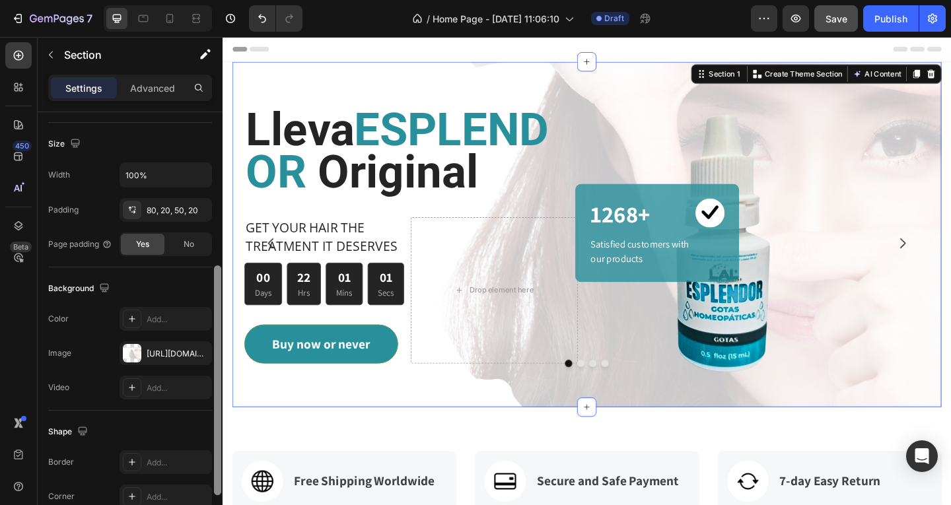
scroll to position [280, 0]
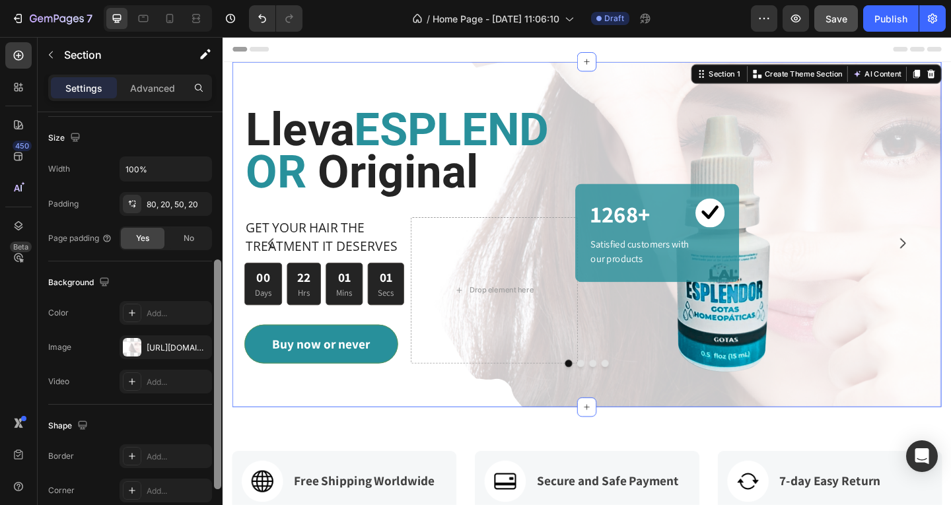
drag, startPoint x: 220, startPoint y: 178, endPoint x: 206, endPoint y: 327, distance: 150.5
click at [206, 327] on div "Layout Column width Change ratio Fit to content 12 Columns management Order 1 c…" at bounding box center [130, 327] width 185 height 430
click at [194, 240] on span "No" at bounding box center [189, 238] width 11 height 12
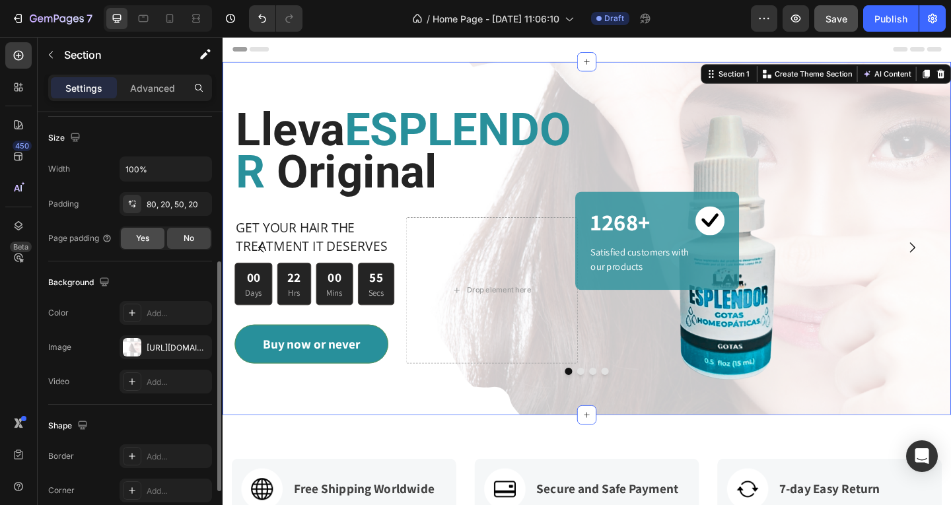
click at [149, 242] on div "Yes" at bounding box center [143, 238] width 44 height 21
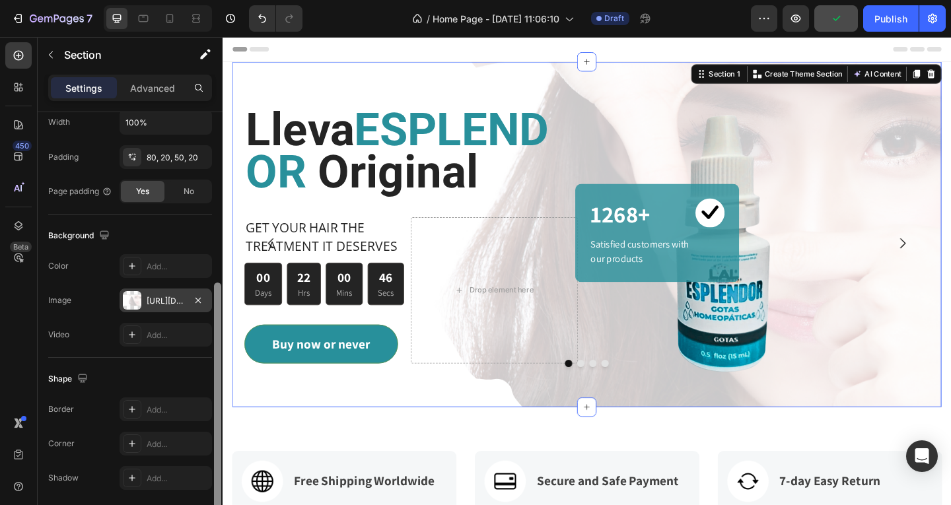
scroll to position [331, 0]
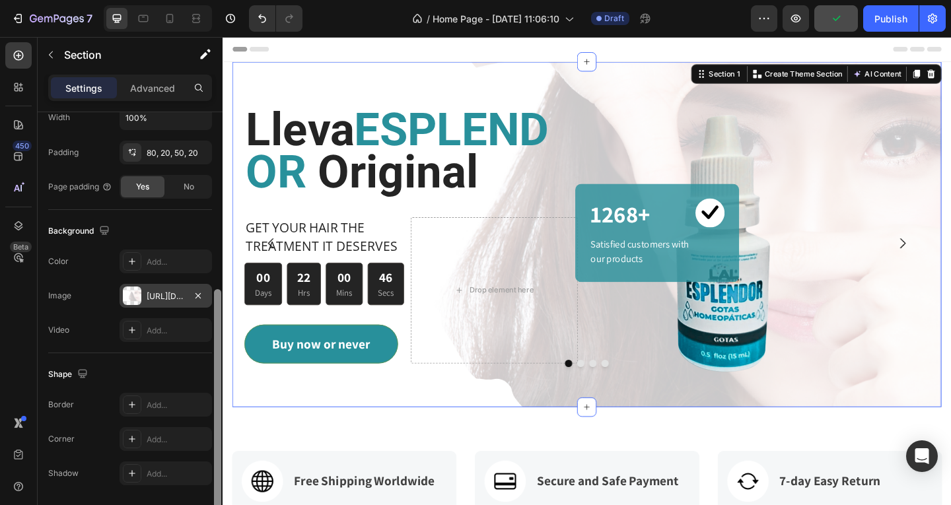
drag, startPoint x: 219, startPoint y: 273, endPoint x: 211, endPoint y: 301, distance: 28.8
click at [211, 301] on div "Layout Column width Change ratio Fit to content 12 Columns management Order 1 c…" at bounding box center [130, 327] width 185 height 430
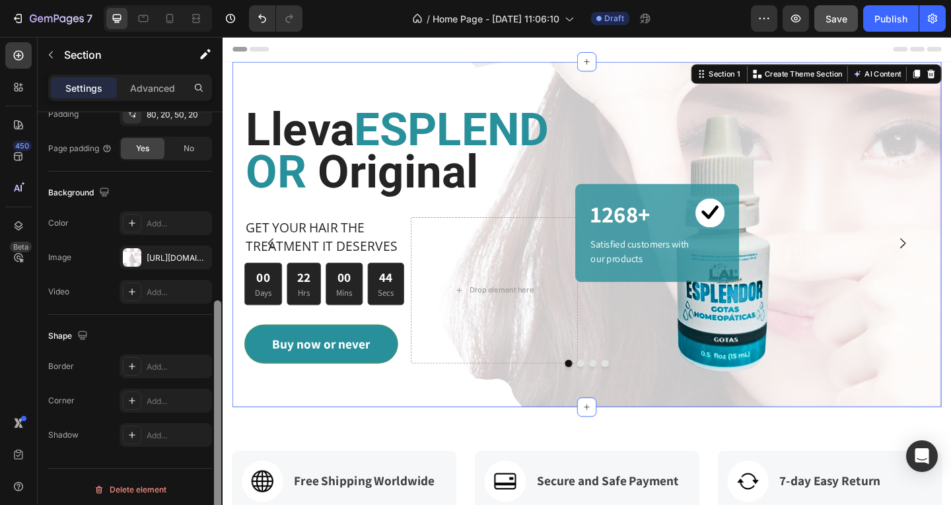
scroll to position [375, 0]
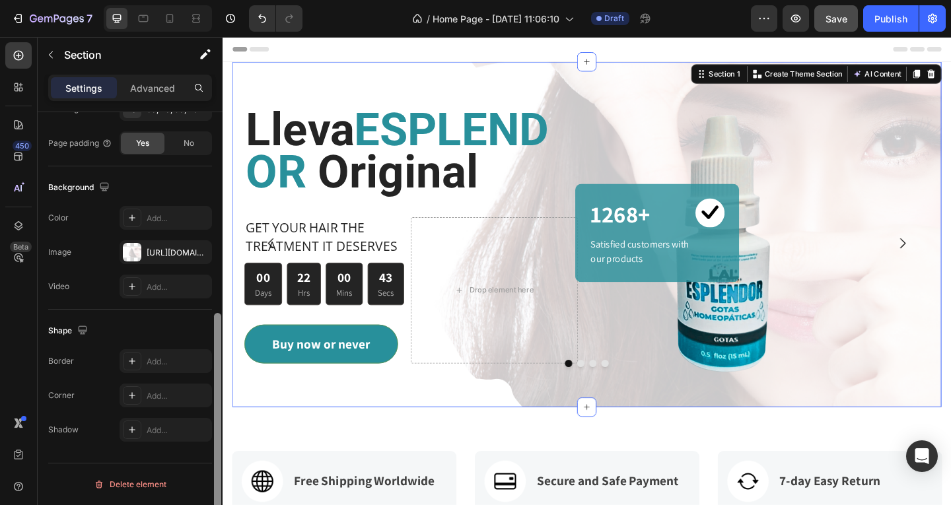
drag, startPoint x: 217, startPoint y: 302, endPoint x: 216, endPoint y: 344, distance: 42.3
click at [216, 343] on div at bounding box center [217, 428] width 7 height 230
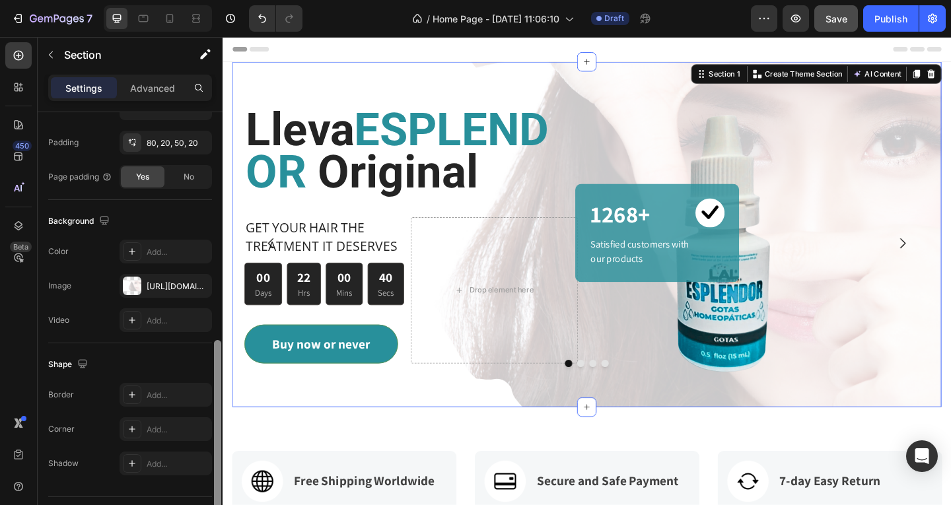
drag, startPoint x: 215, startPoint y: 356, endPoint x: 217, endPoint y: 318, distance: 39.0
click at [217, 340] on div at bounding box center [217, 455] width 7 height 230
click at [163, 89] on p "Advanced" at bounding box center [152, 88] width 45 height 14
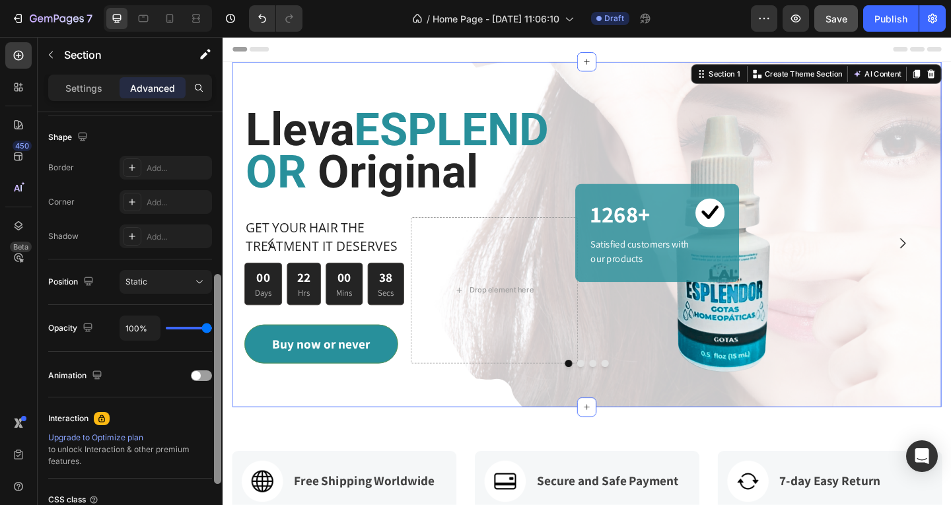
scroll to position [333, 0]
click at [219, 299] on div at bounding box center [217, 382] width 7 height 210
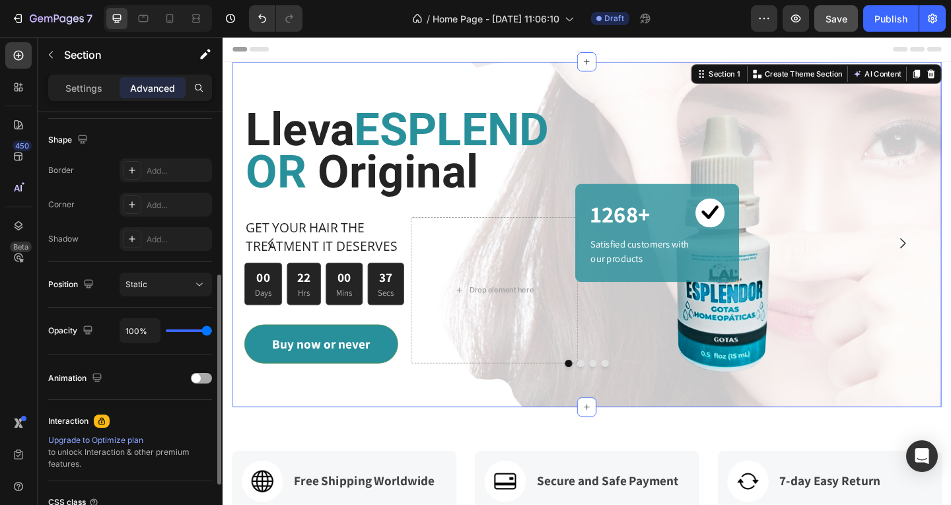
click at [207, 380] on div at bounding box center [201, 378] width 21 height 11
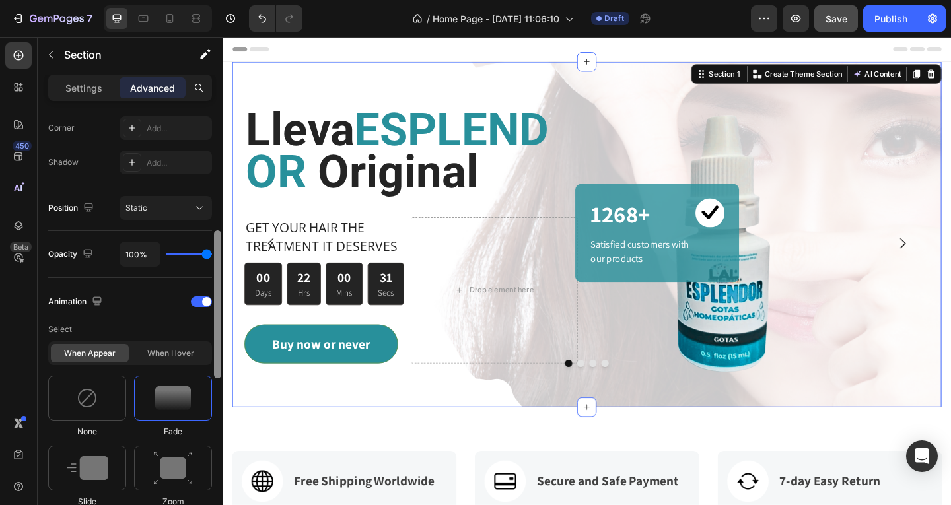
scroll to position [424, 0]
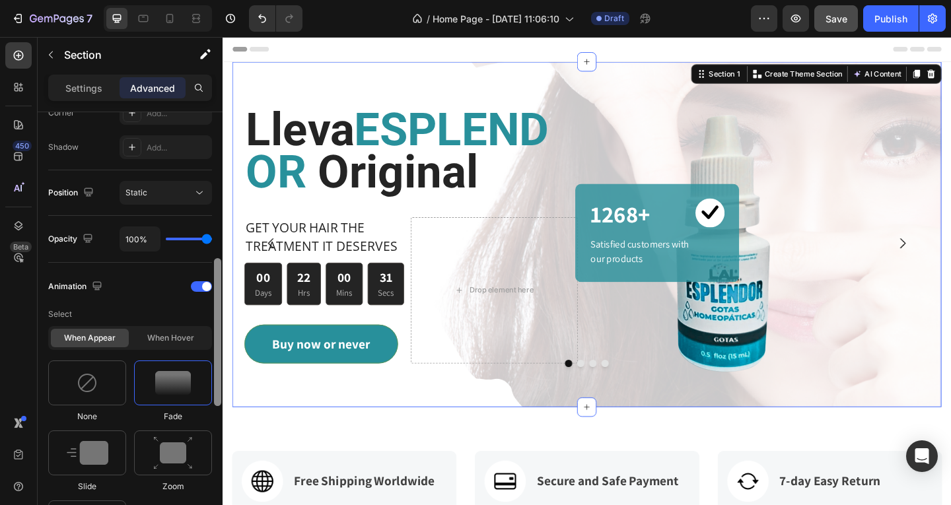
drag, startPoint x: 216, startPoint y: 352, endPoint x: 213, endPoint y: 384, distance: 31.8
click at [213, 384] on div at bounding box center [218, 327] width 10 height 430
click at [203, 197] on icon at bounding box center [199, 192] width 13 height 13
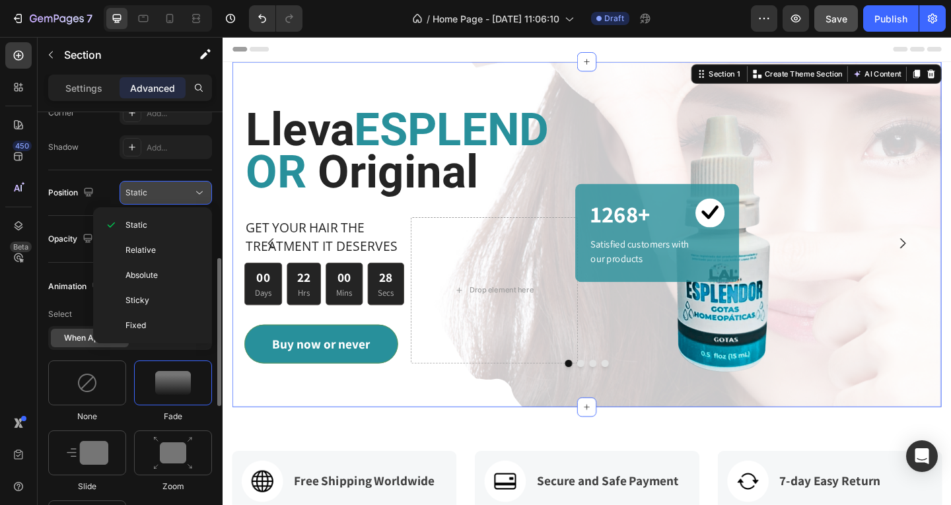
click at [203, 197] on icon at bounding box center [199, 192] width 13 height 13
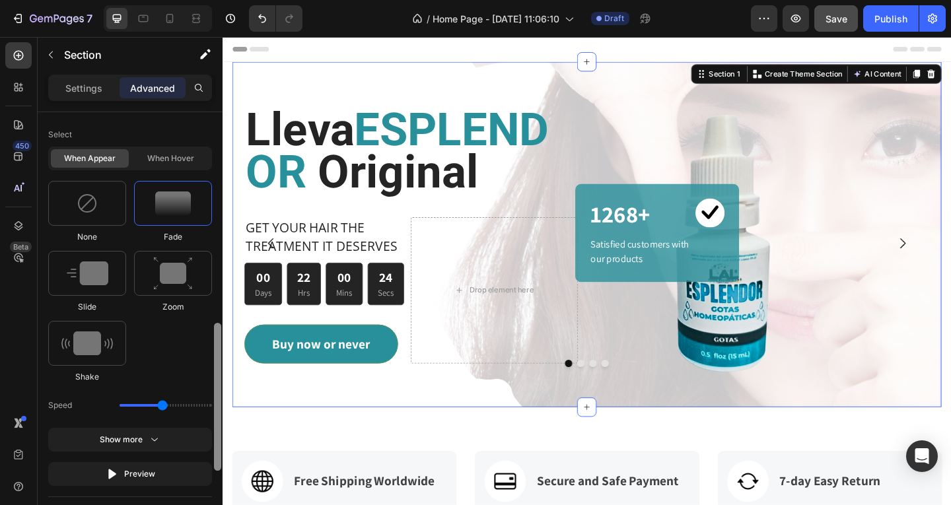
scroll to position [608, 0]
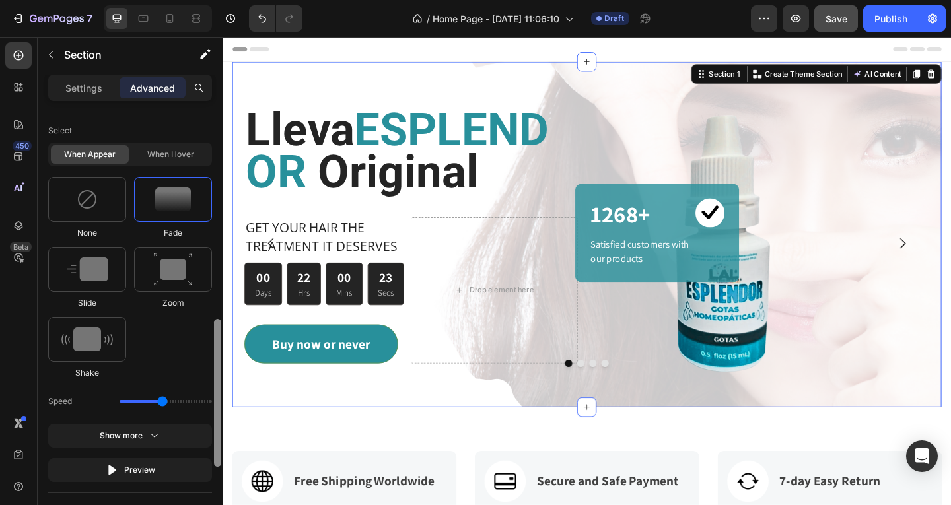
drag, startPoint x: 217, startPoint y: 276, endPoint x: 211, endPoint y: 339, distance: 63.7
click at [211, 339] on div "Display on Desktop Yes No Tablet Yes No Mobile Yes No Spacing (px) 0 0 0 0 80 2…" at bounding box center [130, 327] width 185 height 430
click at [181, 152] on div "When hover" at bounding box center [170, 154] width 78 height 18
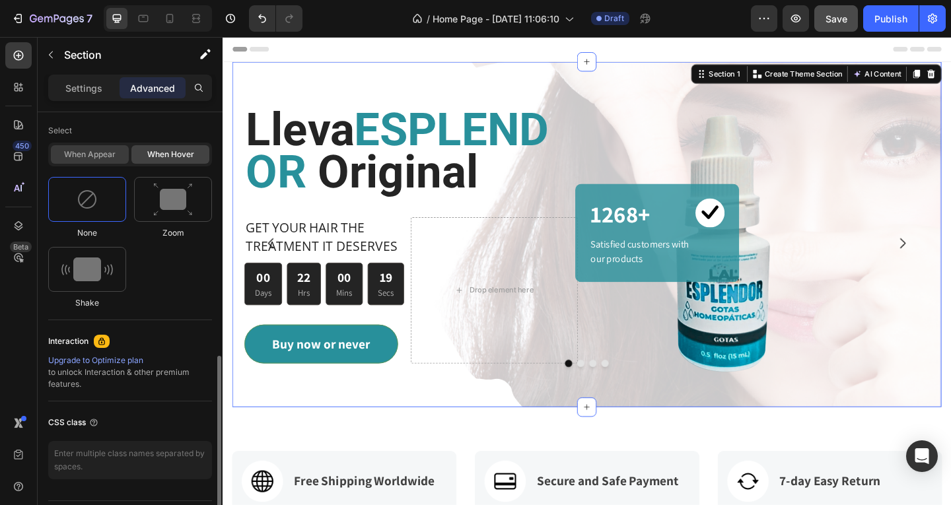
click at [104, 149] on div "When appear" at bounding box center [90, 154] width 78 height 18
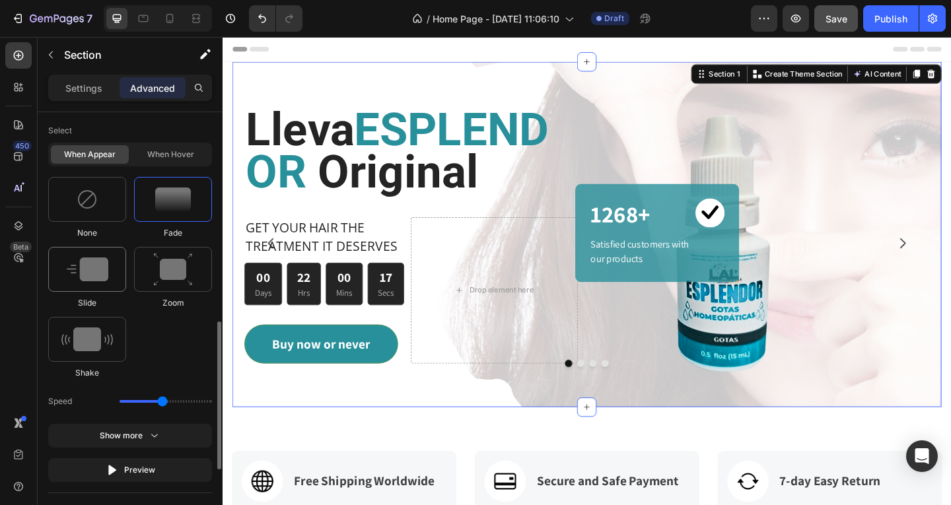
click at [95, 275] on img at bounding box center [88, 269] width 42 height 24
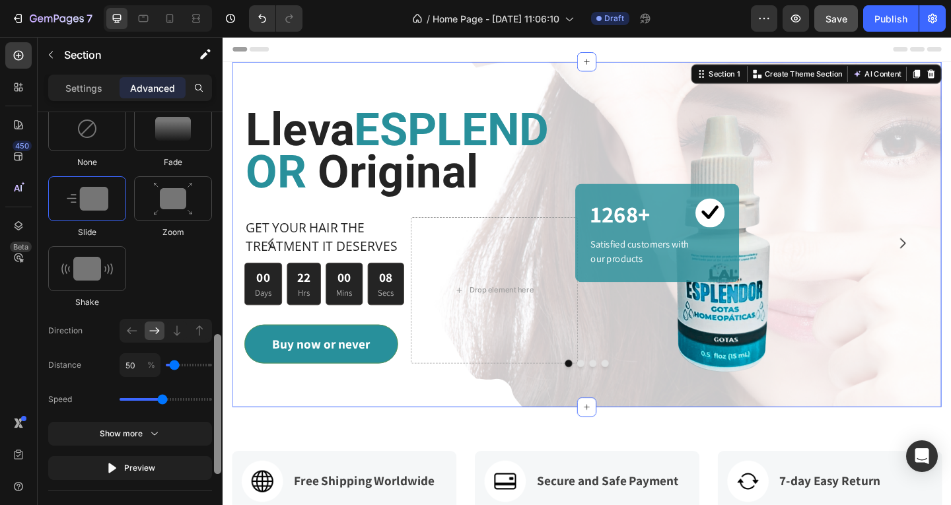
scroll to position [681, 0]
drag, startPoint x: 217, startPoint y: 339, endPoint x: 217, endPoint y: 362, distance: 23.8
click at [217, 362] on div at bounding box center [217, 402] width 7 height 140
click at [109, 264] on img at bounding box center [86, 267] width 51 height 24
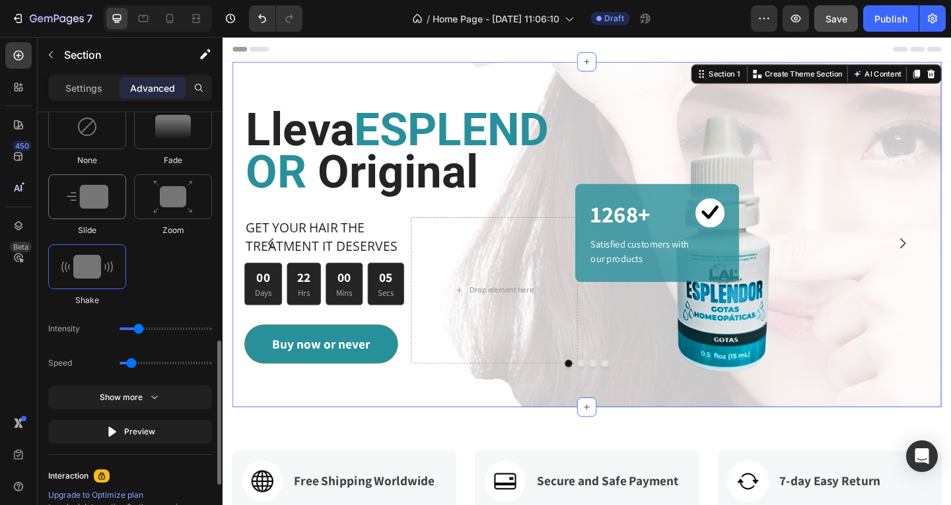
click at [110, 203] on div at bounding box center [87, 196] width 78 height 45
type input "1.7"
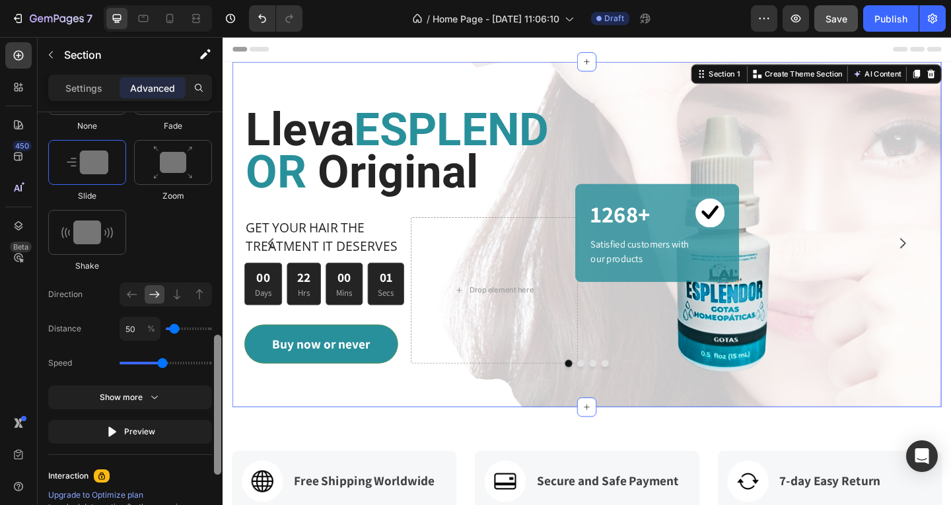
scroll to position [717, 0]
drag, startPoint x: 219, startPoint y: 345, endPoint x: 219, endPoint y: 357, distance: 11.9
click at [219, 357] on div at bounding box center [217, 403] width 7 height 140
click at [179, 291] on icon at bounding box center [176, 292] width 13 height 13
type input "100"
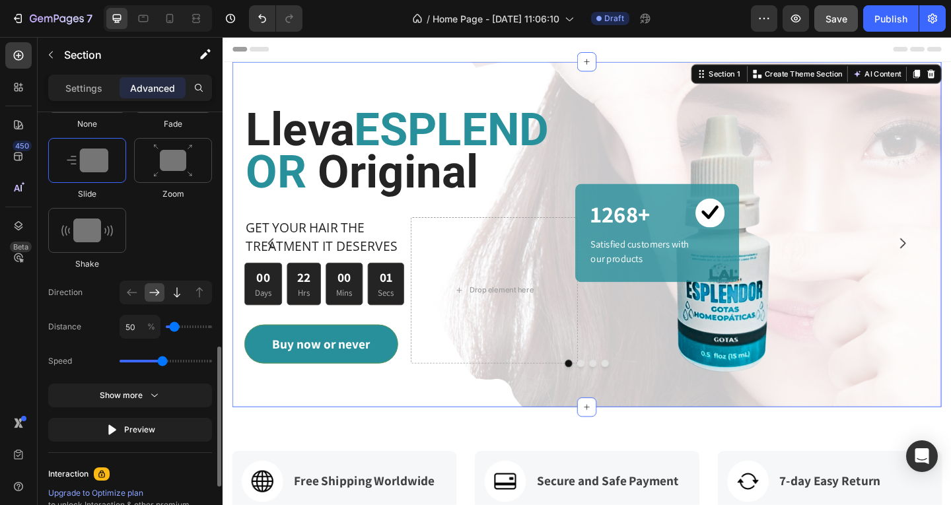
type input "100"
click at [157, 291] on icon at bounding box center [154, 292] width 10 height 7
type input "50"
click at [174, 294] on icon at bounding box center [176, 292] width 13 height 13
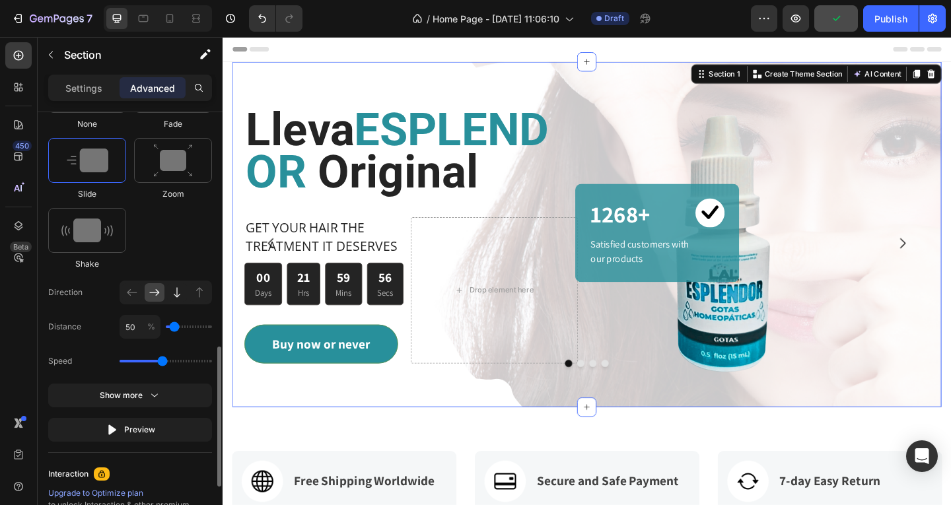
type input "100"
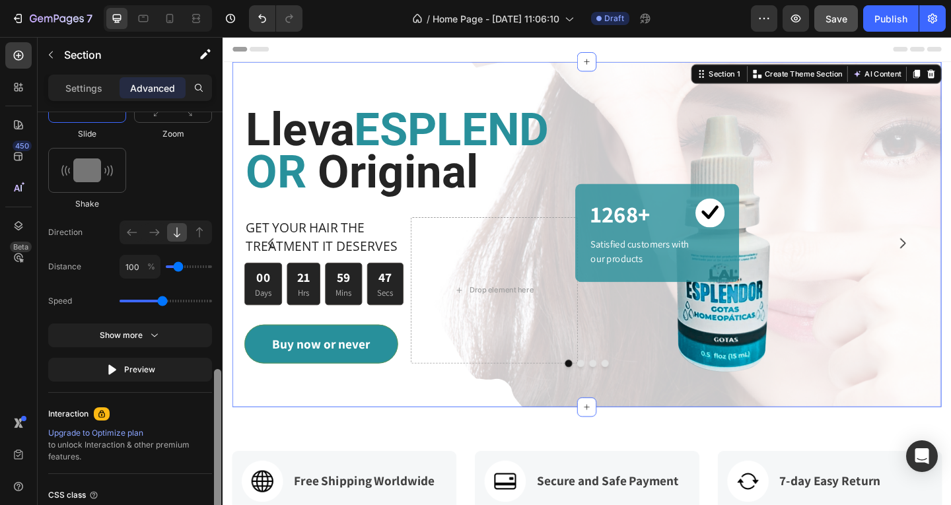
scroll to position [784, 0]
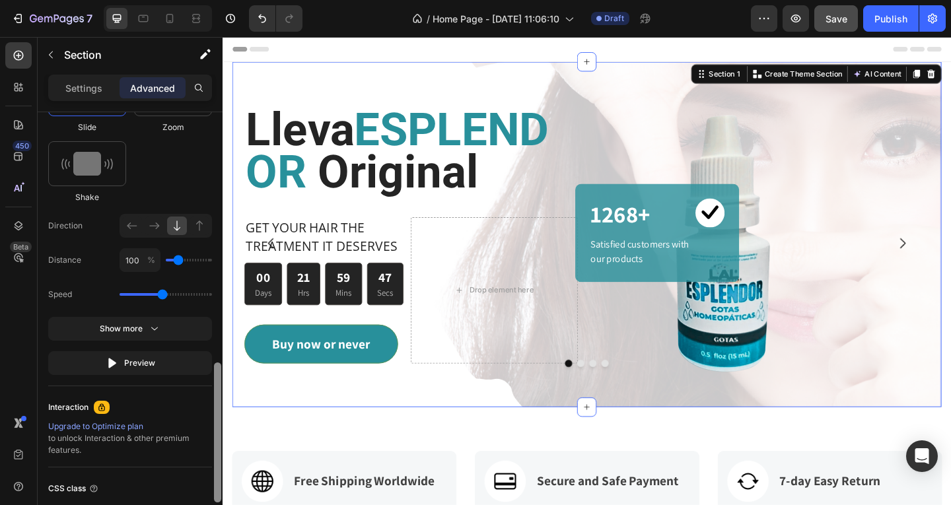
drag, startPoint x: 217, startPoint y: 363, endPoint x: 216, endPoint y: 385, distance: 21.8
click at [216, 385] on div at bounding box center [217, 432] width 7 height 140
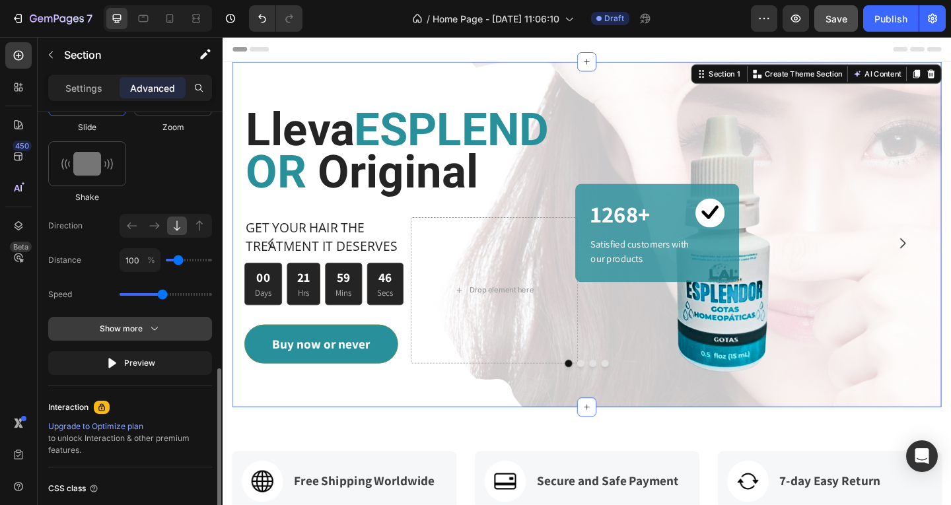
click at [156, 332] on icon "button" at bounding box center [154, 328] width 13 height 13
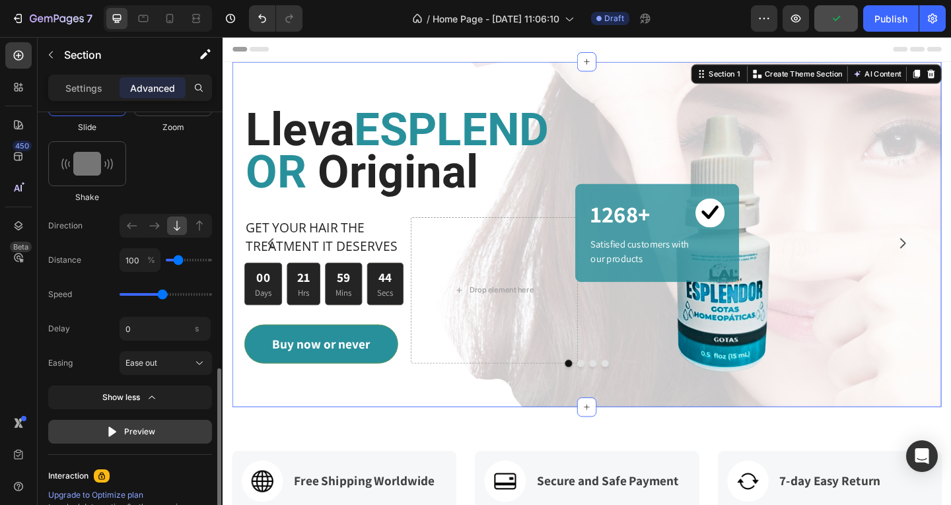
click at [127, 426] on div "Preview" at bounding box center [131, 431] width 50 height 13
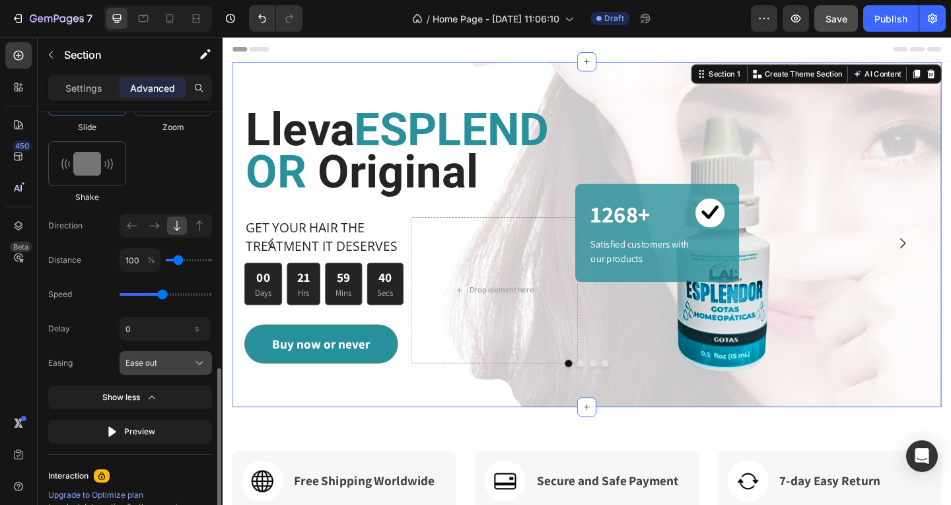
click at [201, 356] on button "Ease out" at bounding box center [165, 363] width 92 height 24
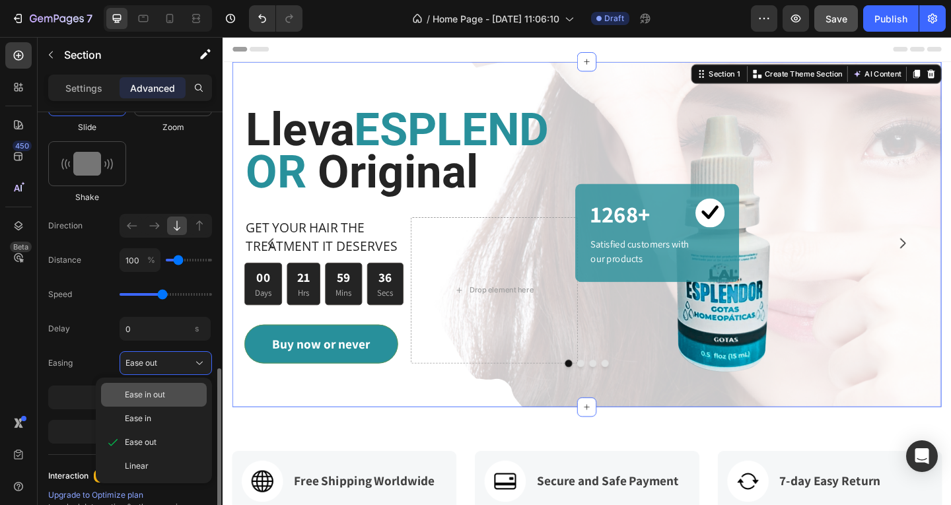
click at [158, 391] on span "Ease in out" at bounding box center [145, 395] width 40 height 12
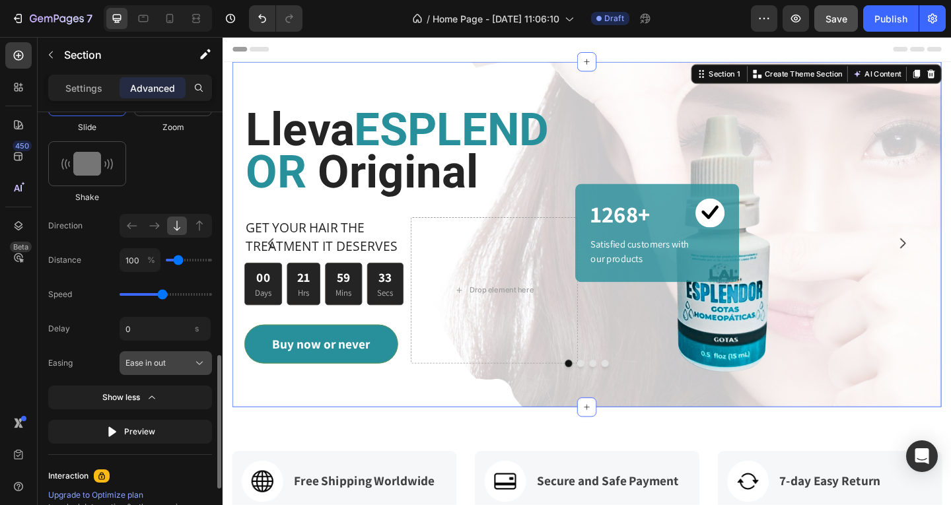
click at [195, 369] on icon at bounding box center [199, 362] width 13 height 13
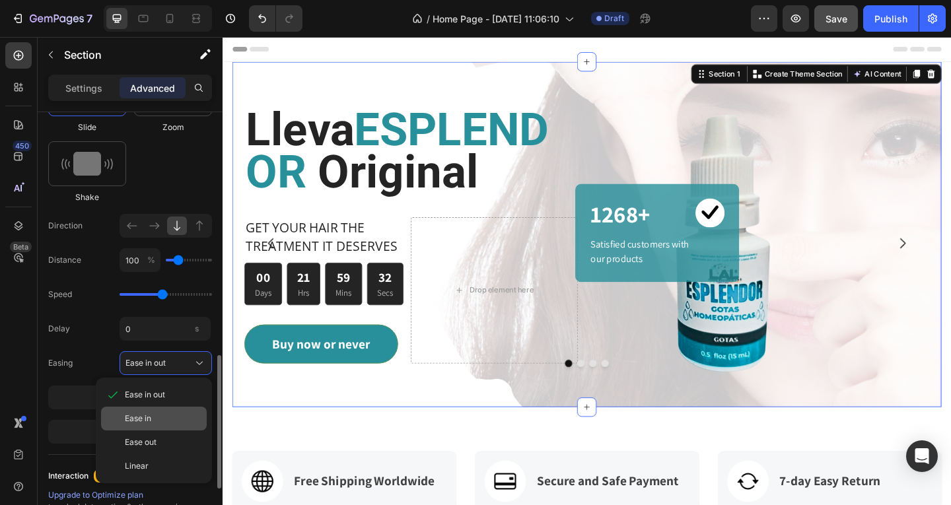
click at [164, 414] on div "Ease in" at bounding box center [163, 419] width 77 height 12
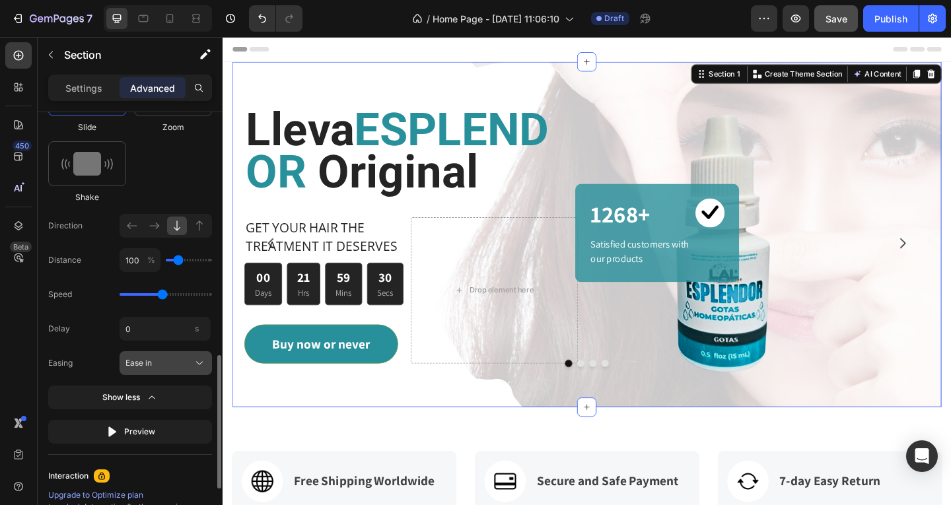
click at [195, 367] on icon at bounding box center [199, 362] width 13 height 13
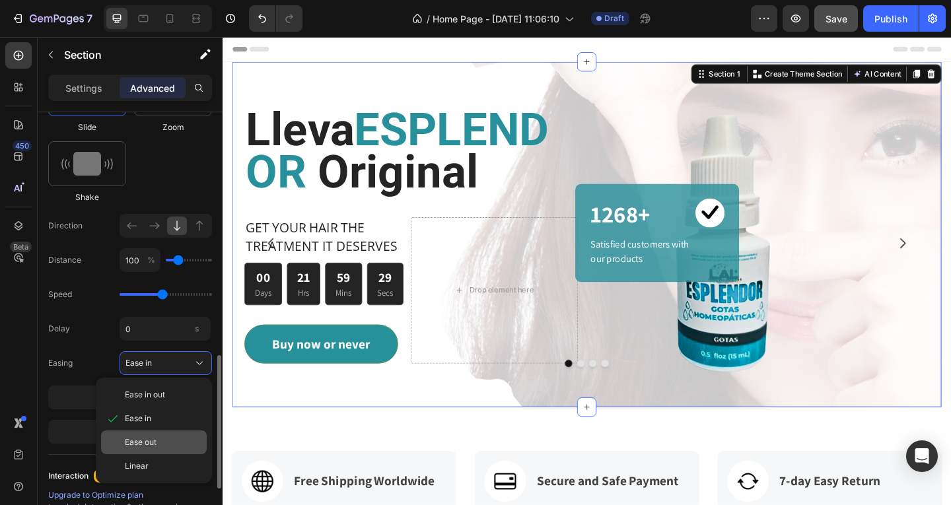
click at [159, 440] on div "Ease out" at bounding box center [163, 442] width 77 height 12
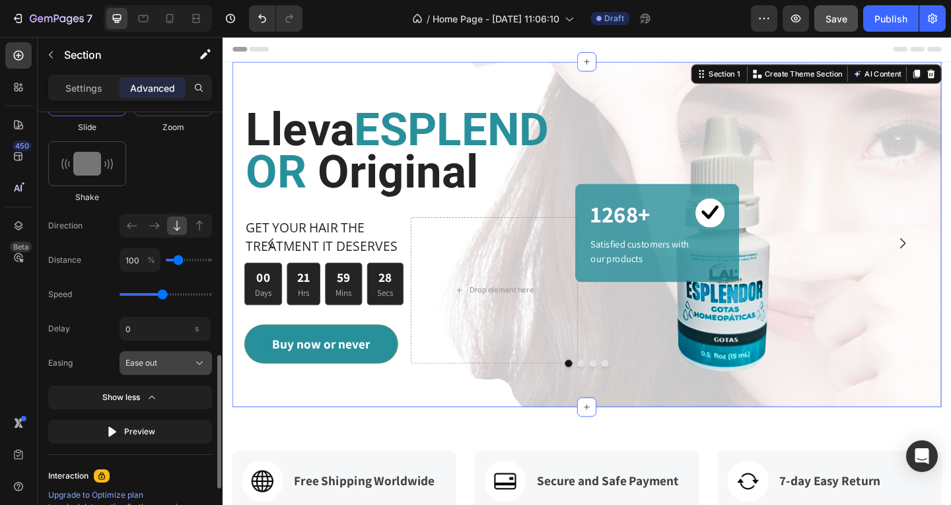
click at [206, 366] on button "Ease out" at bounding box center [165, 363] width 92 height 24
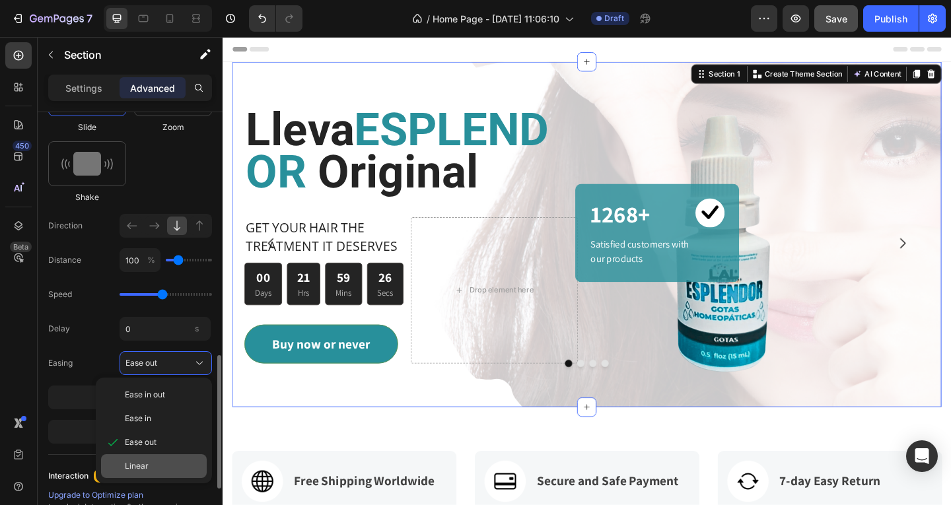
click at [170, 457] on div "Linear" at bounding box center [154, 466] width 106 height 24
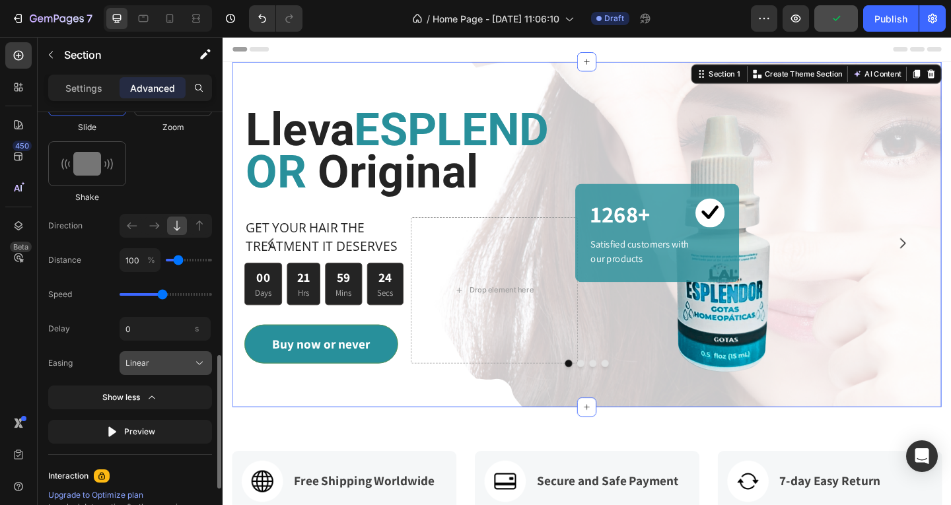
click at [203, 372] on button "Linear" at bounding box center [165, 363] width 92 height 24
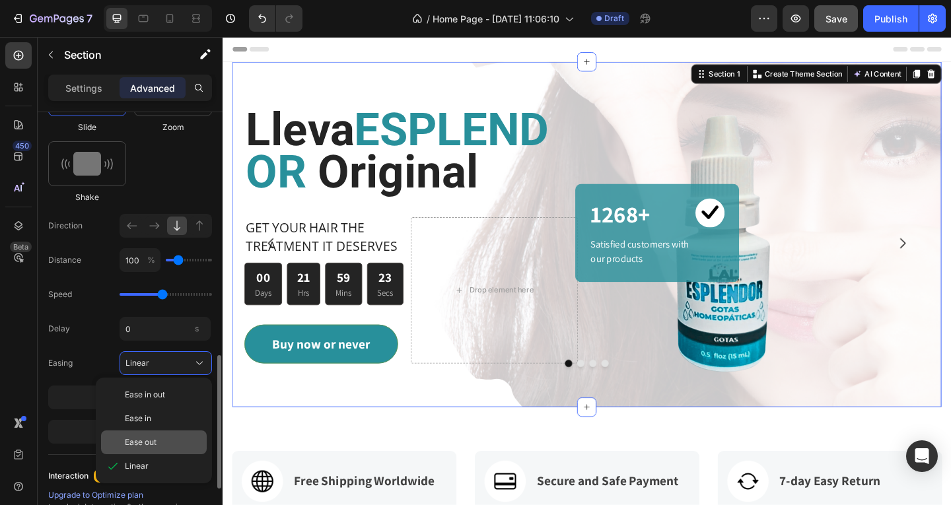
click at [169, 432] on div "Ease out" at bounding box center [154, 442] width 106 height 24
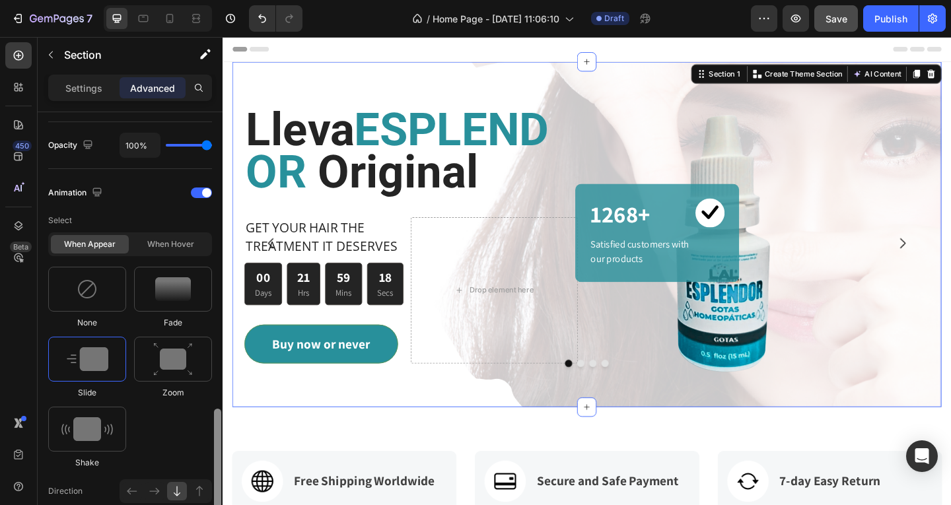
scroll to position [512, 0]
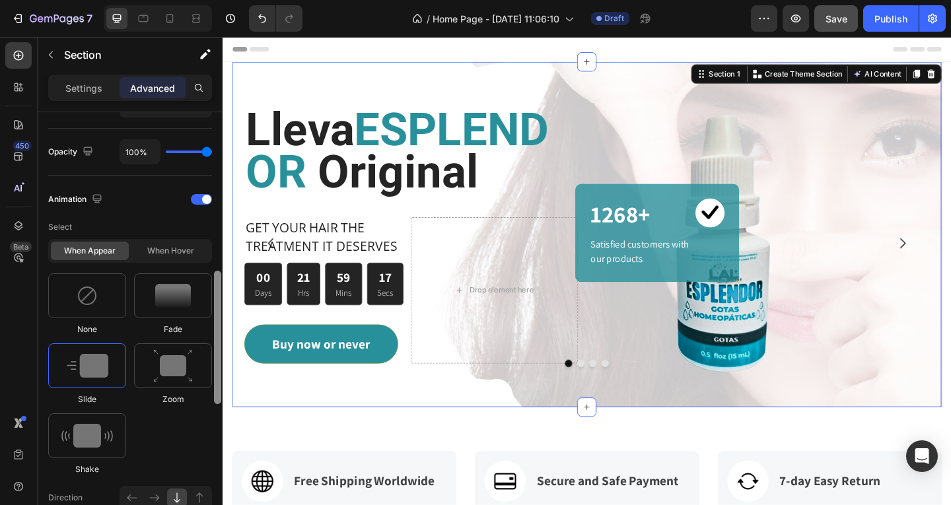
drag, startPoint x: 440, startPoint y: 438, endPoint x: 238, endPoint y: 280, distance: 256.3
click at [950, 269] on icon "Carousel Next Arrow" at bounding box center [962, 261] width 16 height 16
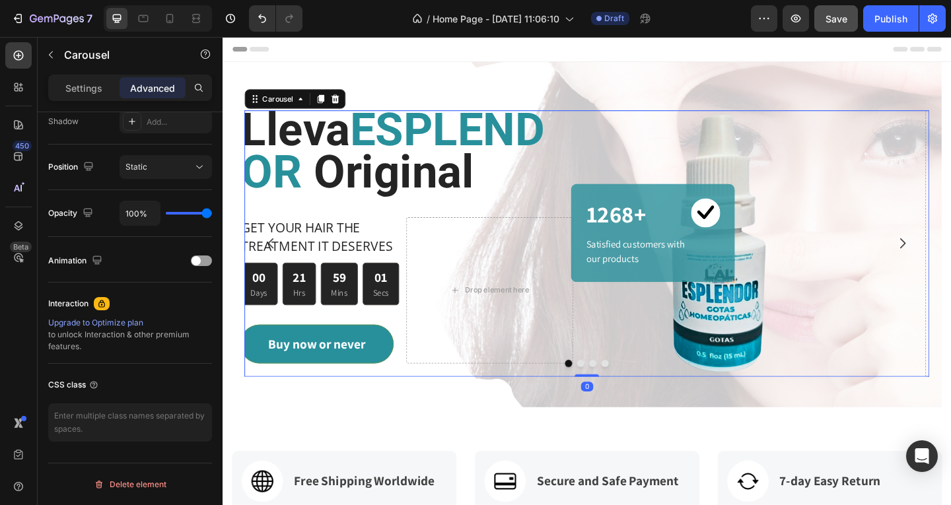
scroll to position [0, 0]
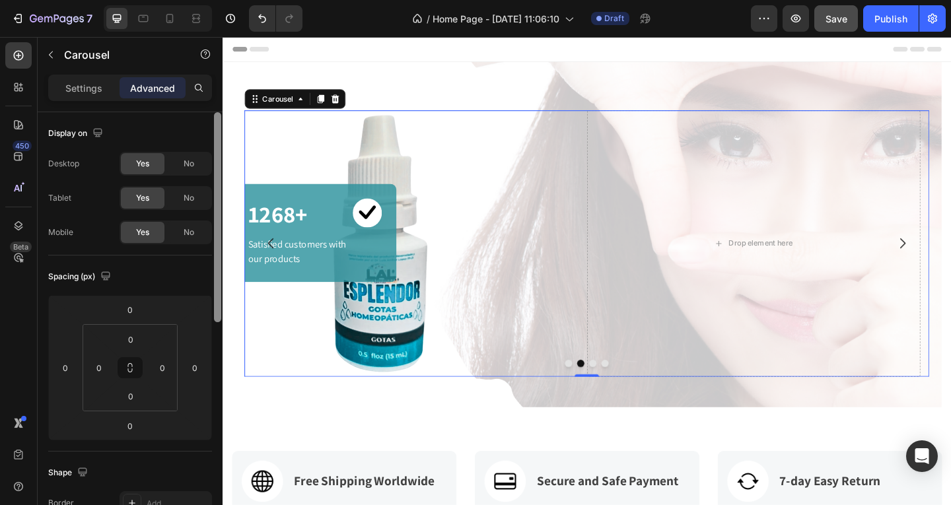
click at [595, 396] on button "Dot" at bounding box center [599, 392] width 8 height 8
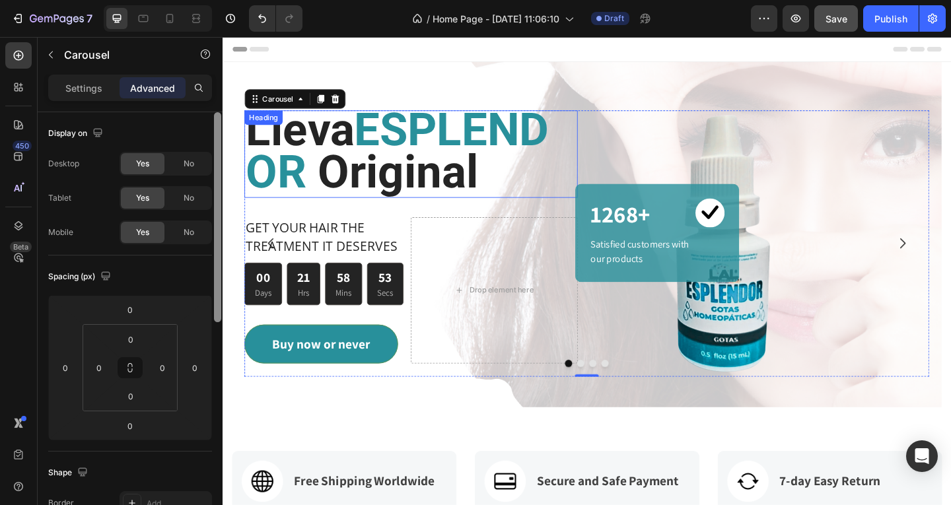
click at [361, 170] on span "ESPLENDOR" at bounding box center [413, 160] width 330 height 104
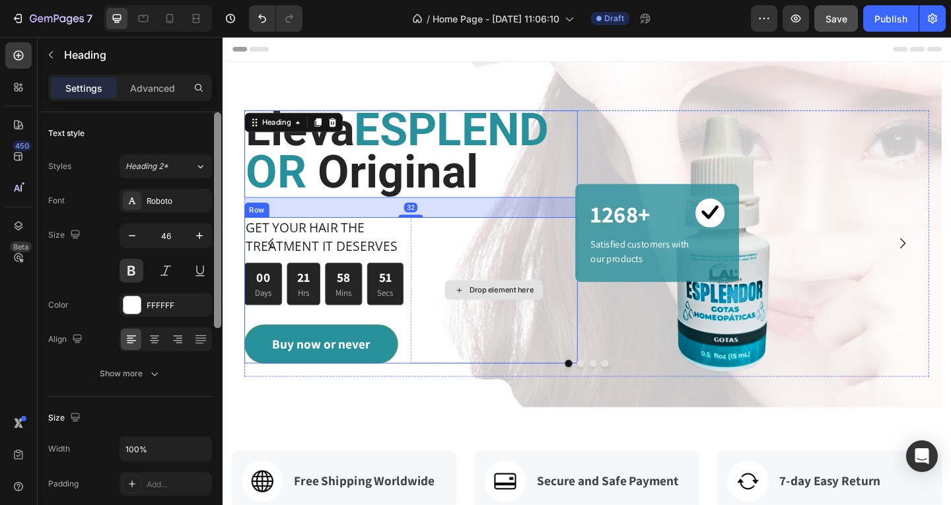
click at [527, 310] on div "Drop element here" at bounding box center [517, 312] width 181 height 159
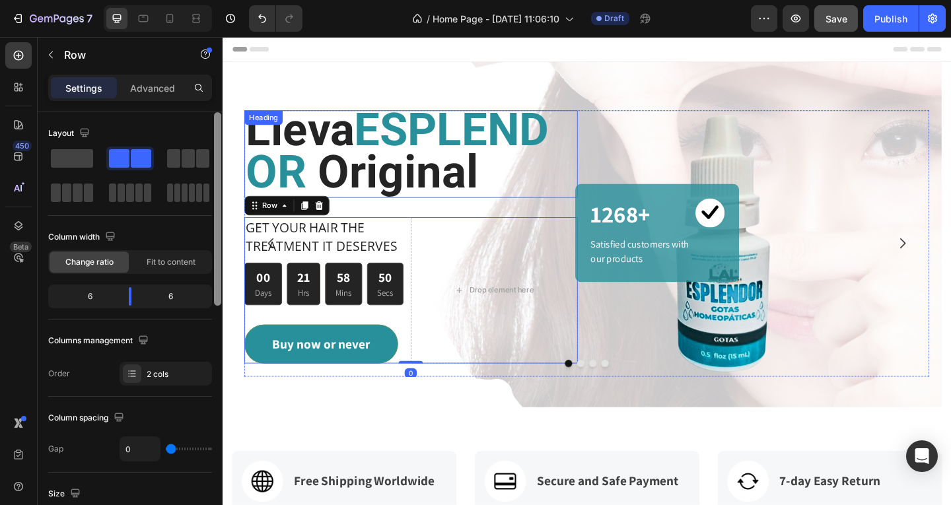
click at [358, 139] on span "Lleva" at bounding box center [307, 137] width 118 height 58
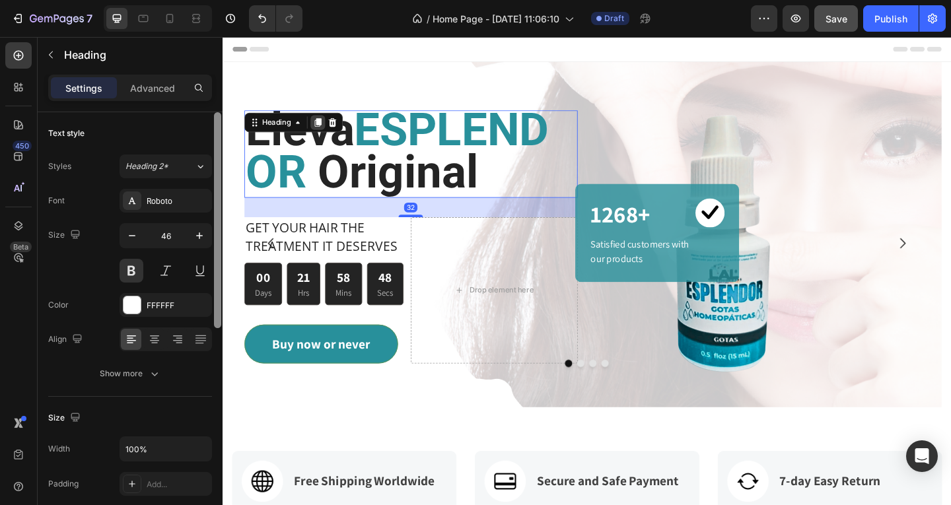
click at [326, 128] on icon at bounding box center [326, 129] width 7 height 9
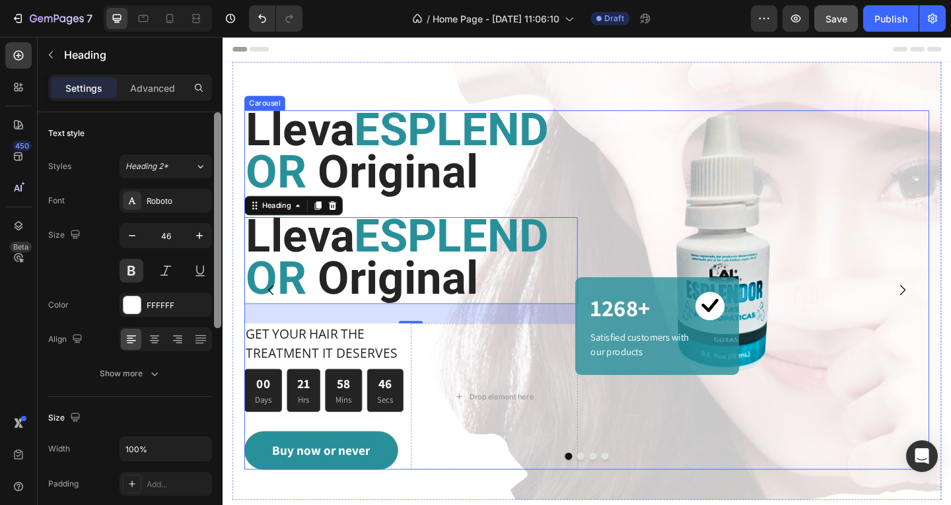
click at [950, 320] on icon "Carousel Next Arrow" at bounding box center [962, 312] width 16 height 16
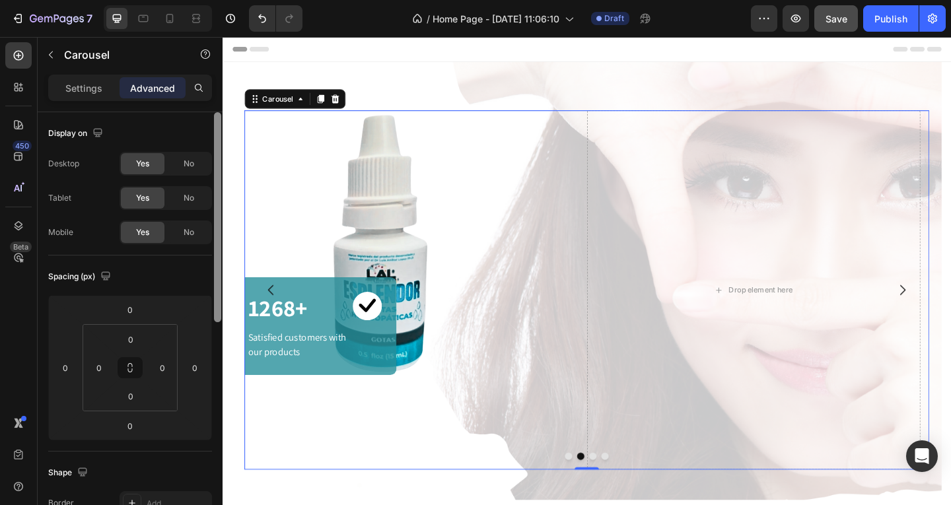
click at [276, 318] on icon "Carousel Back Arrow" at bounding box center [275, 312] width 6 height 11
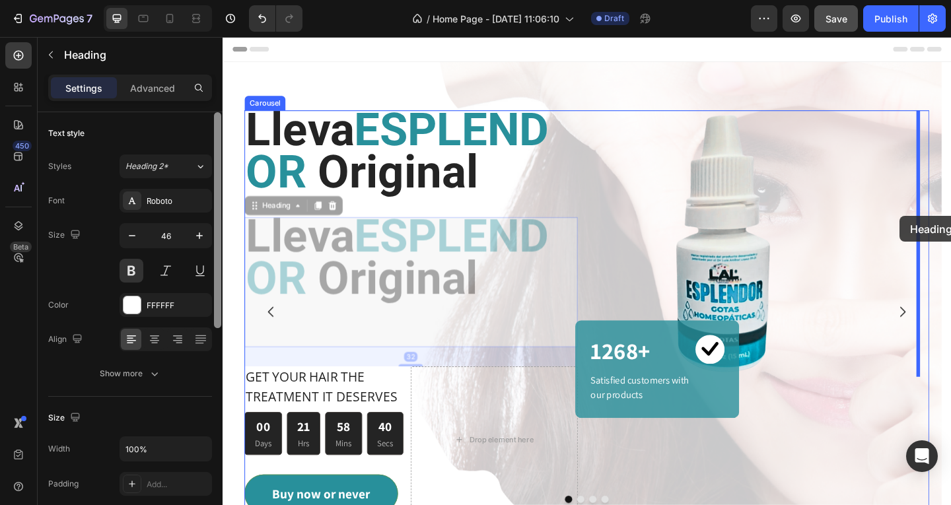
drag, startPoint x: 315, startPoint y: 312, endPoint x: 959, endPoint y: 232, distance: 648.6
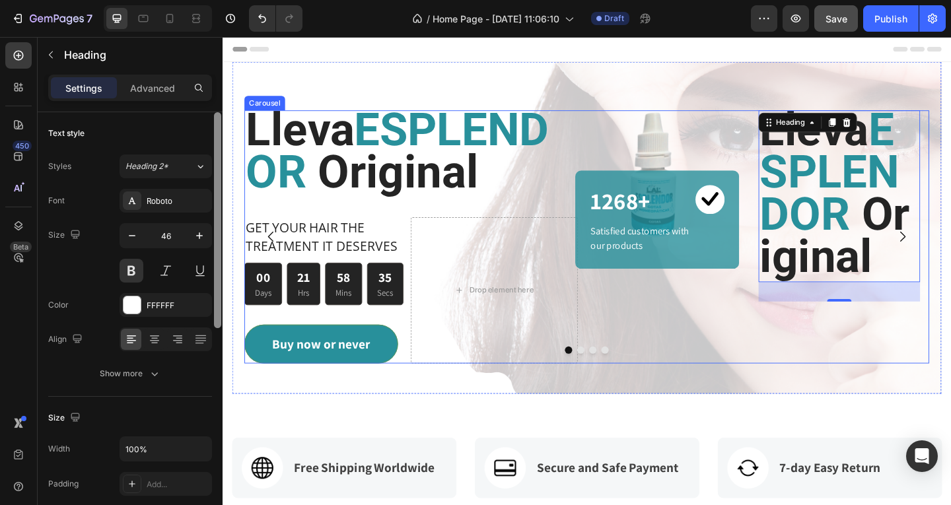
click at [893, 382] on div at bounding box center [618, 378] width 745 height 8
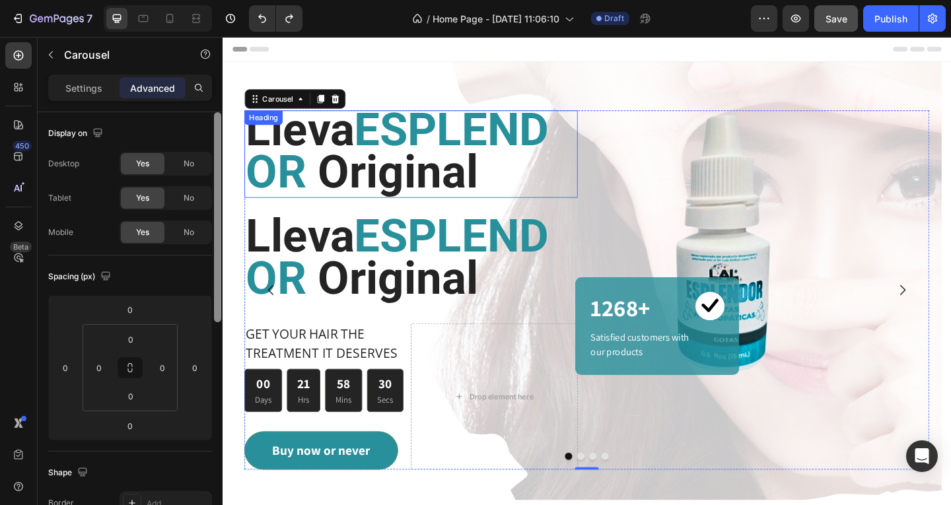
click at [413, 195] on span "ESPLENDOR" at bounding box center [413, 160] width 330 height 104
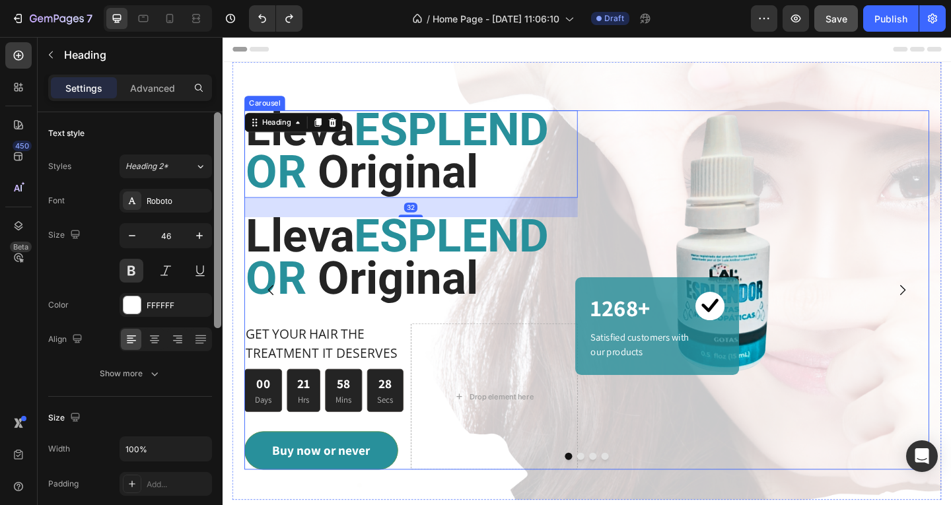
click at [950, 320] on icon "Carousel Next Arrow" at bounding box center [962, 312] width 16 height 16
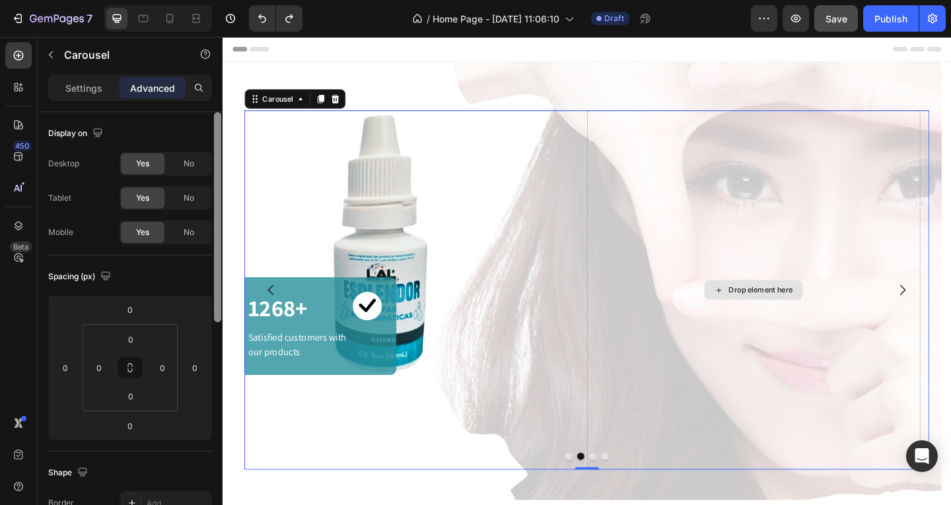
click at [825, 318] on div "Drop element here" at bounding box center [808, 312] width 70 height 11
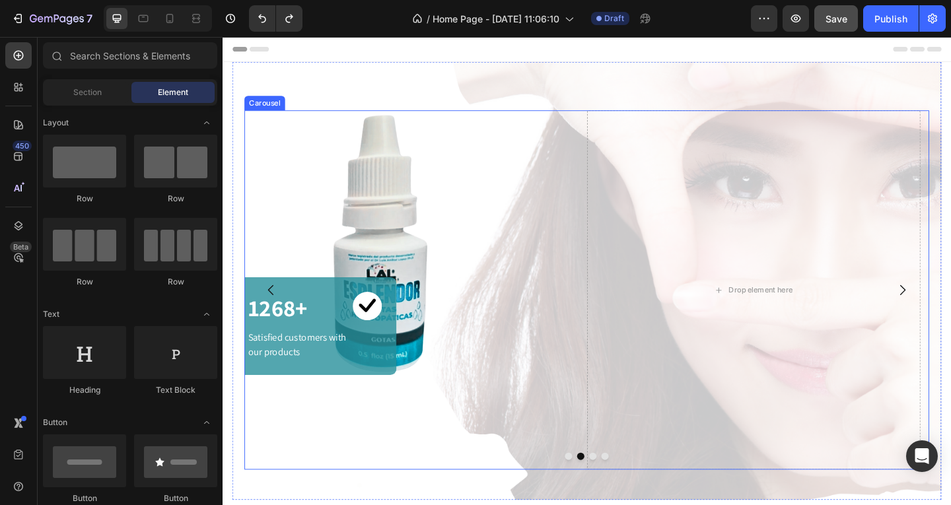
click at [275, 320] on icon "Carousel Back Arrow" at bounding box center [275, 312] width 16 height 16
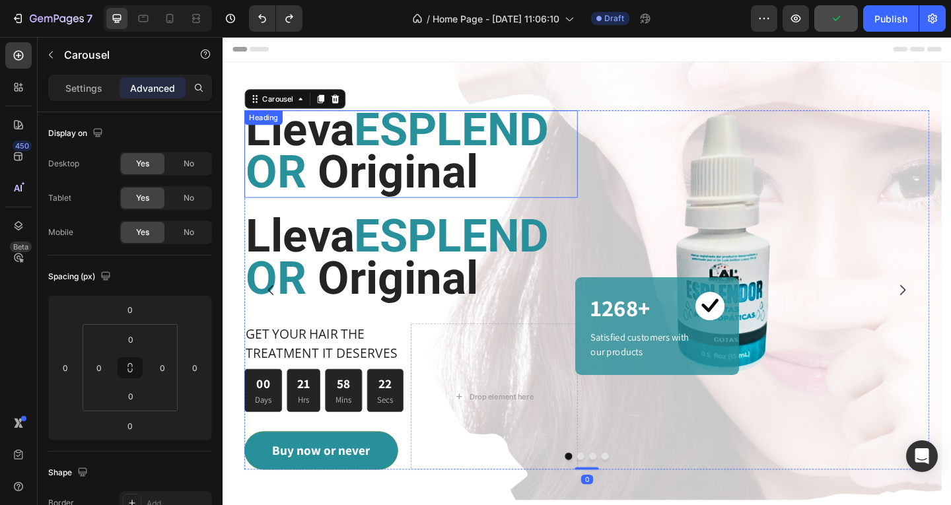
click at [326, 213] on span "Original" at bounding box center [413, 183] width 174 height 58
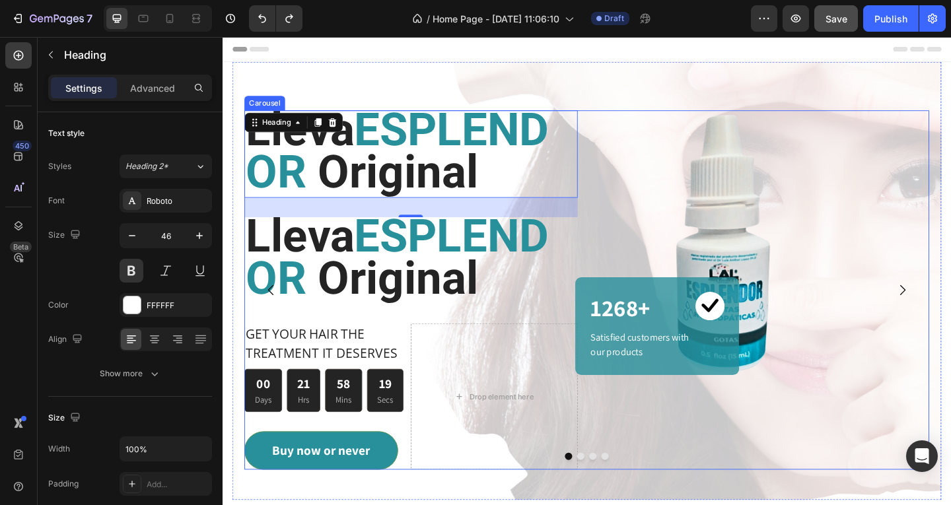
click at [950, 320] on icon "Carousel Next Arrow" at bounding box center [962, 312] width 16 height 16
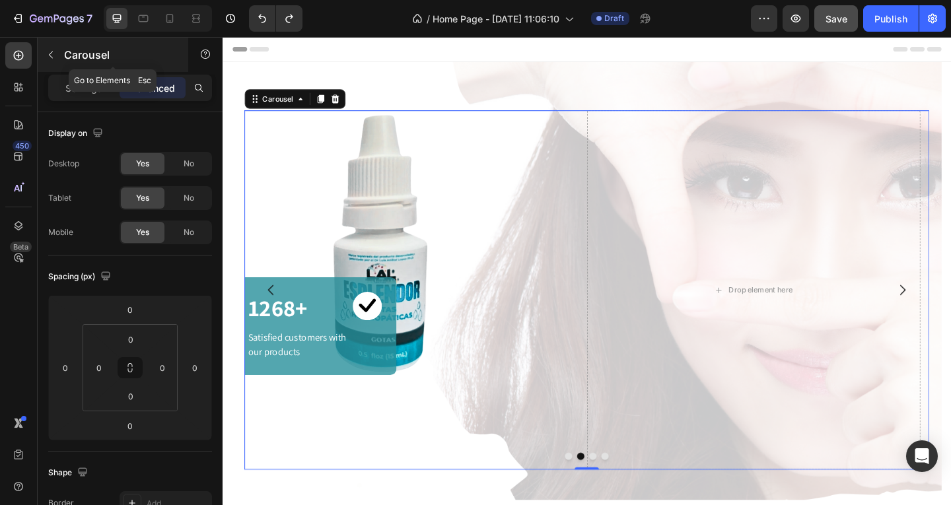
click at [58, 50] on button "button" at bounding box center [50, 54] width 21 height 21
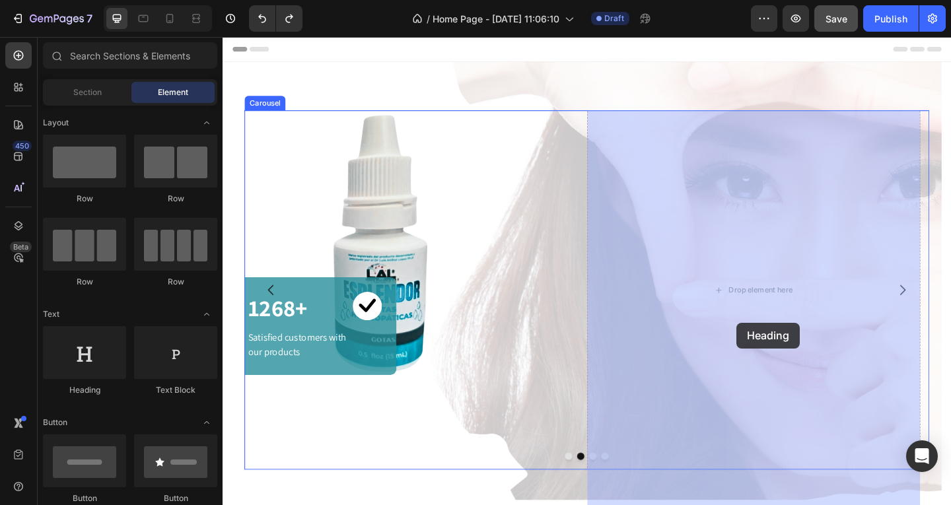
drag, startPoint x: 318, startPoint y: 393, endPoint x: 781, endPoint y: 348, distance: 465.6
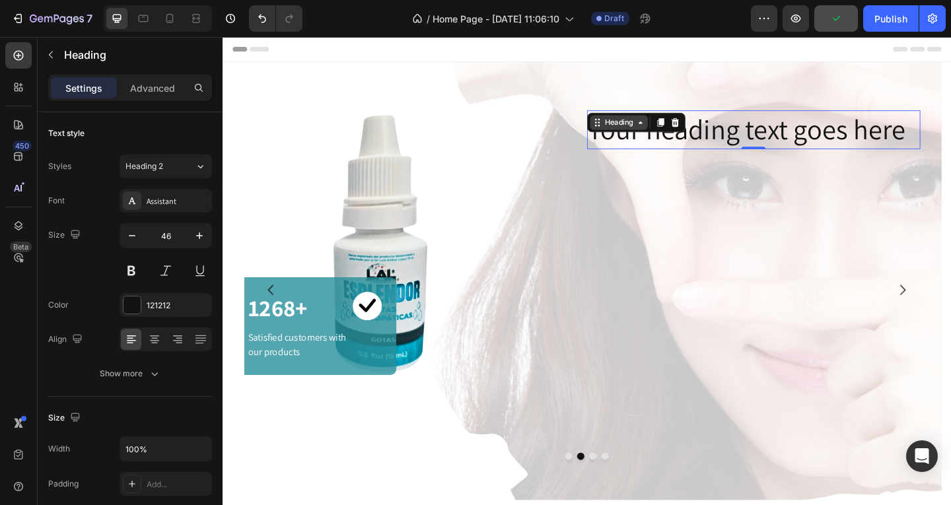
click at [661, 135] on div "Heading" at bounding box center [654, 130] width 36 height 12
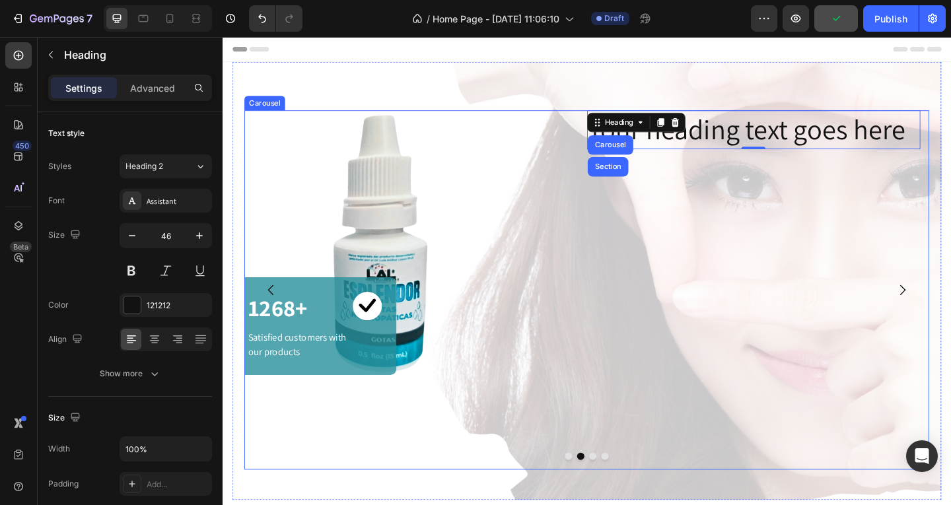
click at [749, 252] on div "Your heading text goes here Heading Carousel Section 0" at bounding box center [800, 312] width 362 height 391
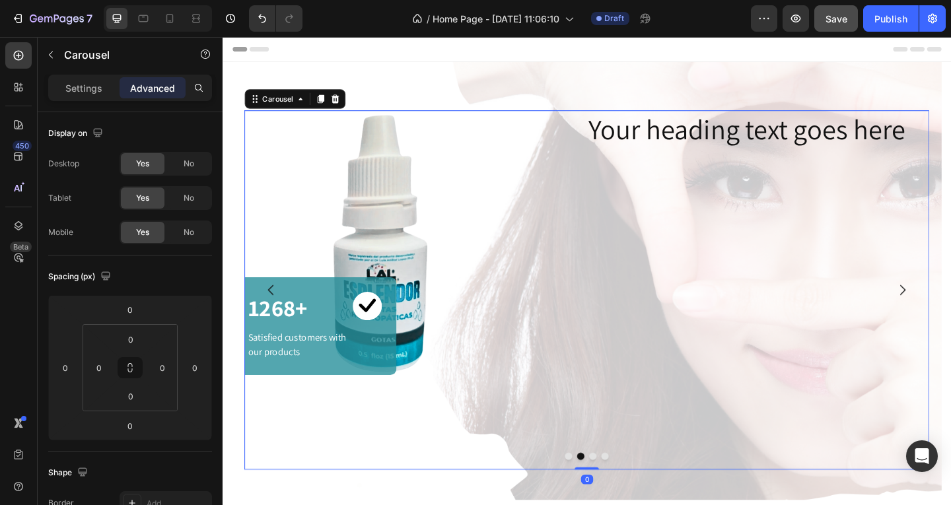
click at [271, 320] on icon "Carousel Back Arrow" at bounding box center [275, 312] width 16 height 16
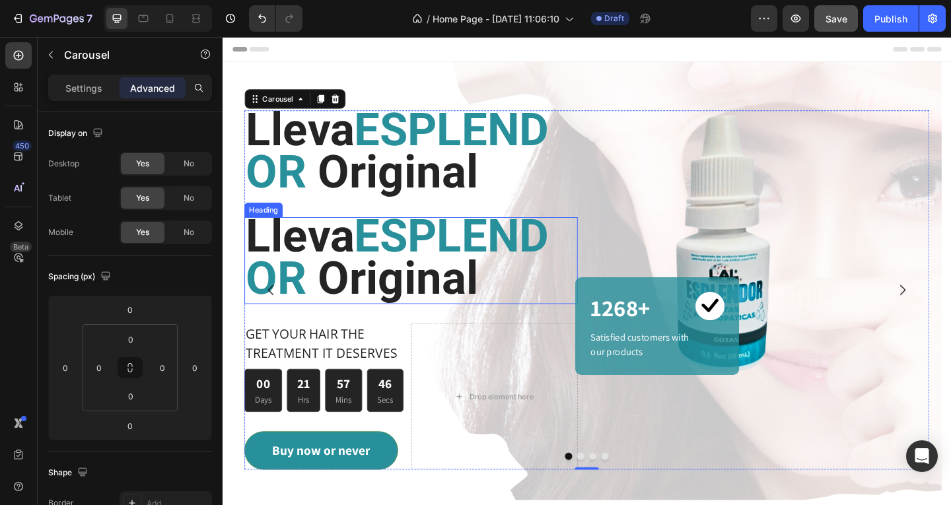
click at [438, 329] on span "ESPLENDOR" at bounding box center [413, 276] width 330 height 104
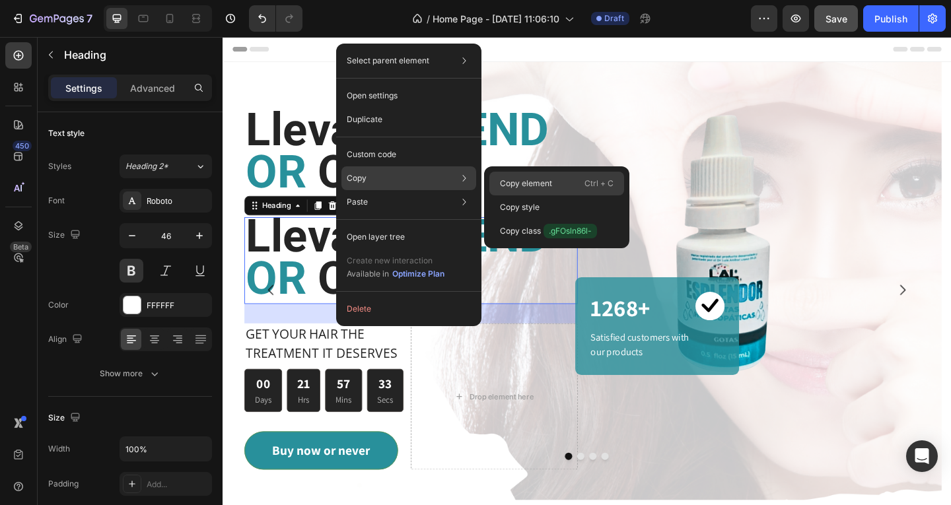
click at [530, 184] on p "Copy element" at bounding box center [526, 184] width 52 height 12
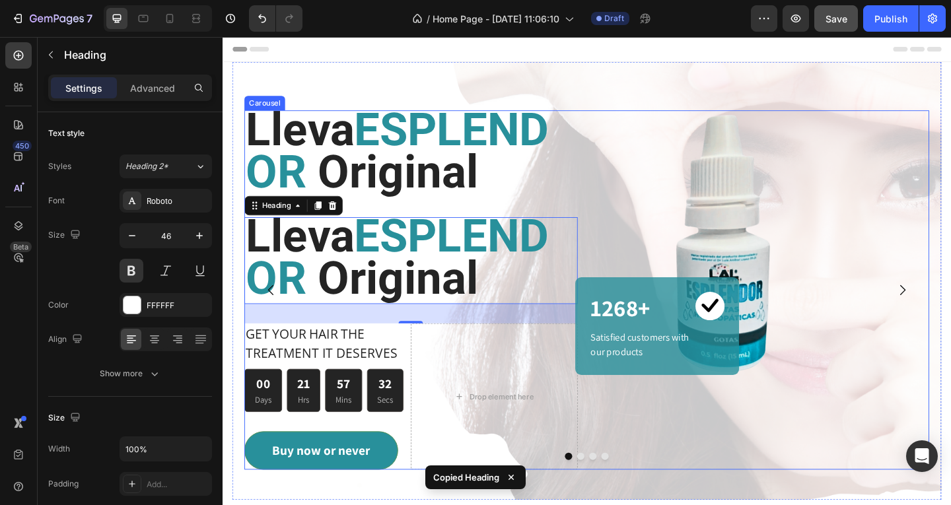
click at [950, 320] on icon "Carousel Next Arrow" at bounding box center [962, 312] width 16 height 16
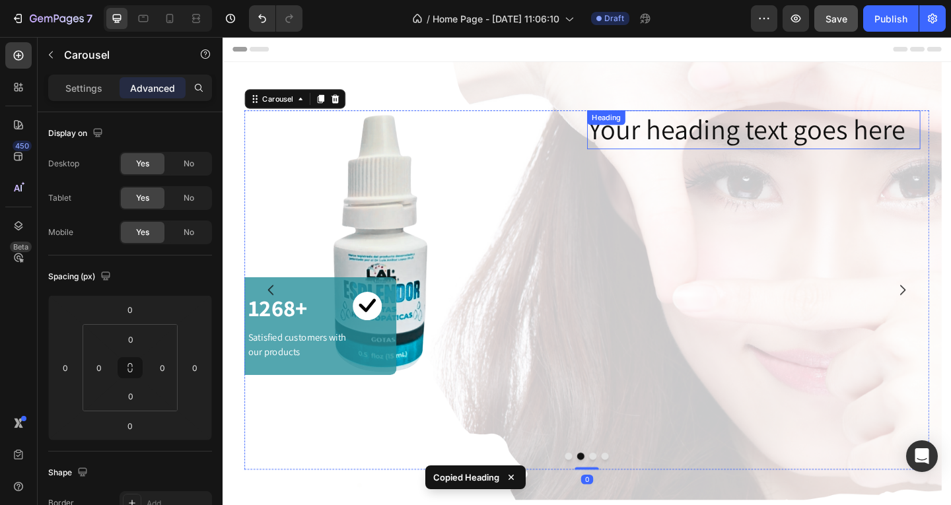
click at [764, 144] on h2 "Your heading text goes here" at bounding box center [800, 138] width 362 height 42
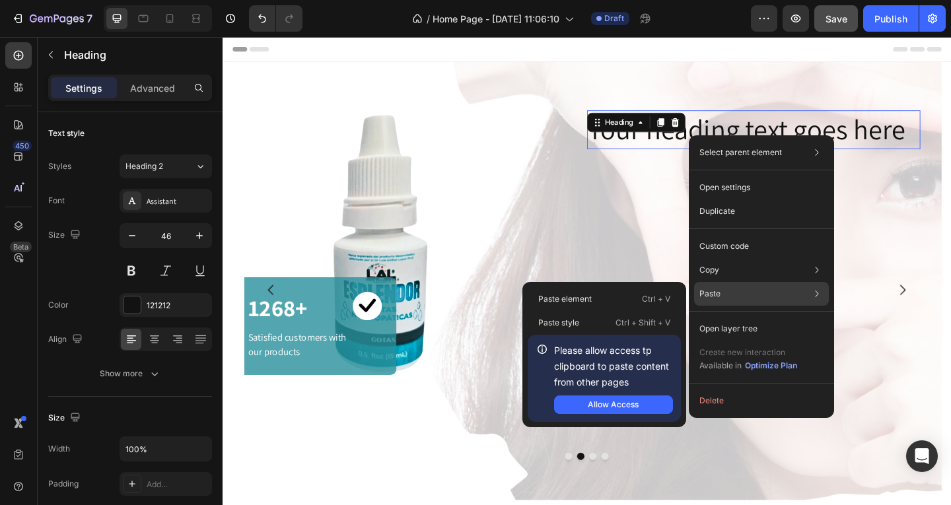
click at [745, 317] on div "Paste Paste element Ctrl + V Paste style Ctrl + Shift + V Please allow access t…" at bounding box center [761, 329] width 135 height 24
click at [632, 311] on div "Paste element Ctrl + V" at bounding box center [603, 323] width 153 height 24
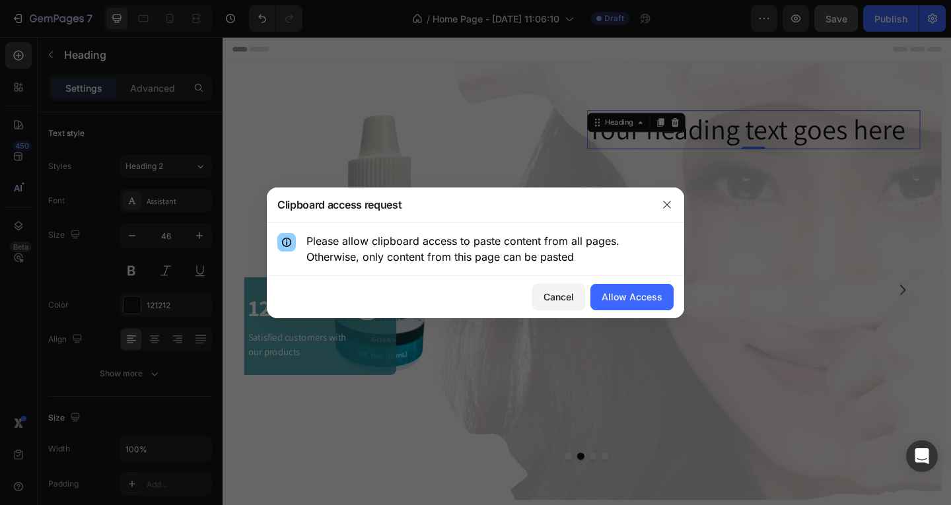
drag, startPoint x: 579, startPoint y: 259, endPoint x: 302, endPoint y: 231, distance: 278.0
click at [302, 231] on div "Please allow clipboard access to paste content from all pages. Otherwise, only …" at bounding box center [475, 248] width 417 height 53
copy p "Please allow clipboard access to paste content from all pages. Otherwise, only …"
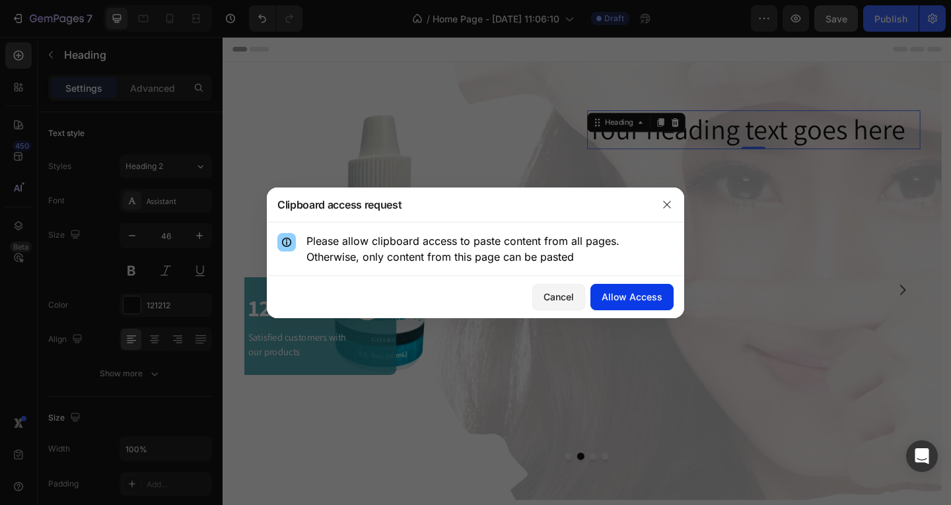
click at [630, 292] on div "Allow Access" at bounding box center [631, 297] width 61 height 14
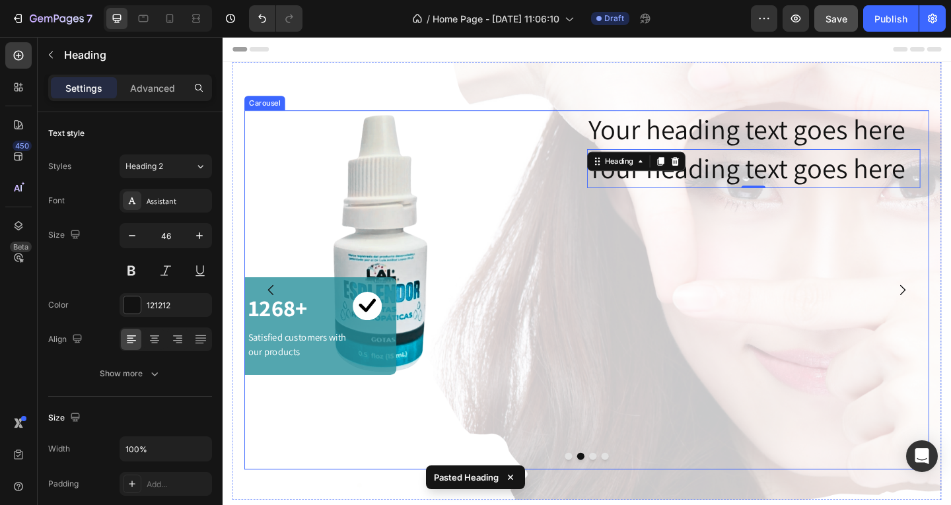
click at [274, 320] on icon "Carousel Back Arrow" at bounding box center [275, 312] width 16 height 16
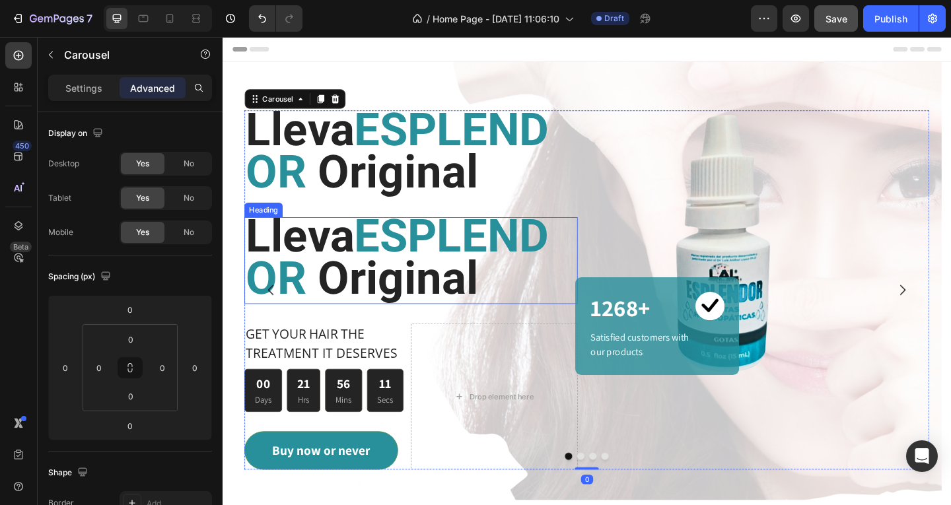
click at [316, 320] on span "ESPLENDOR" at bounding box center [413, 276] width 330 height 104
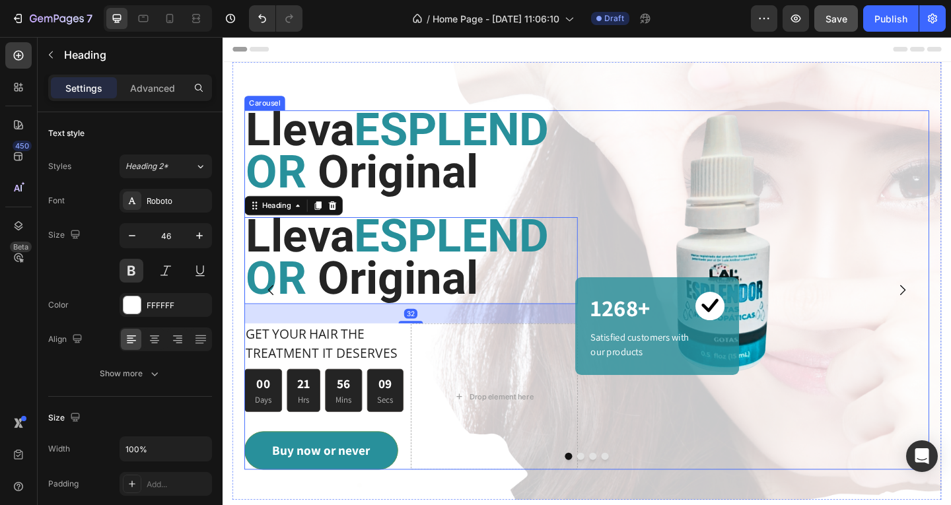
click at [950, 318] on icon "Carousel Next Arrow" at bounding box center [962, 312] width 6 height 11
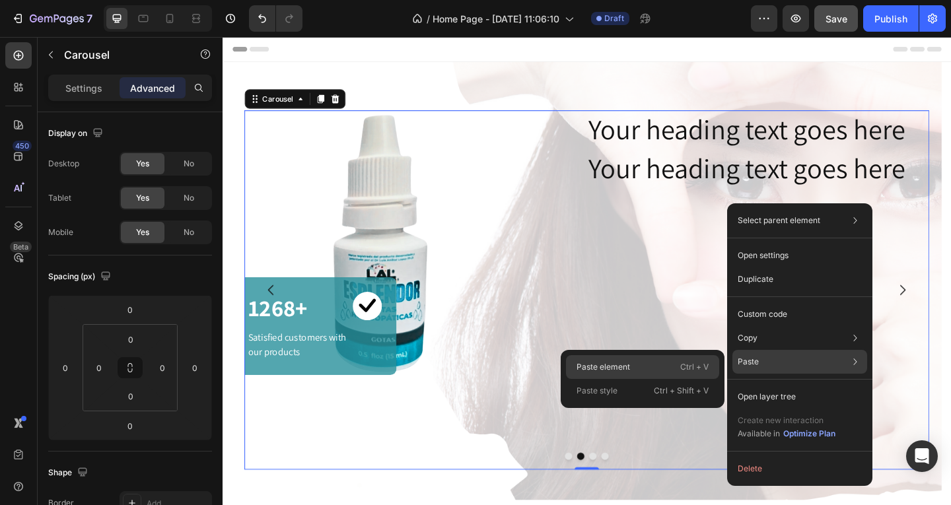
click at [649, 379] on div "Paste element Ctrl + V" at bounding box center [642, 391] width 153 height 24
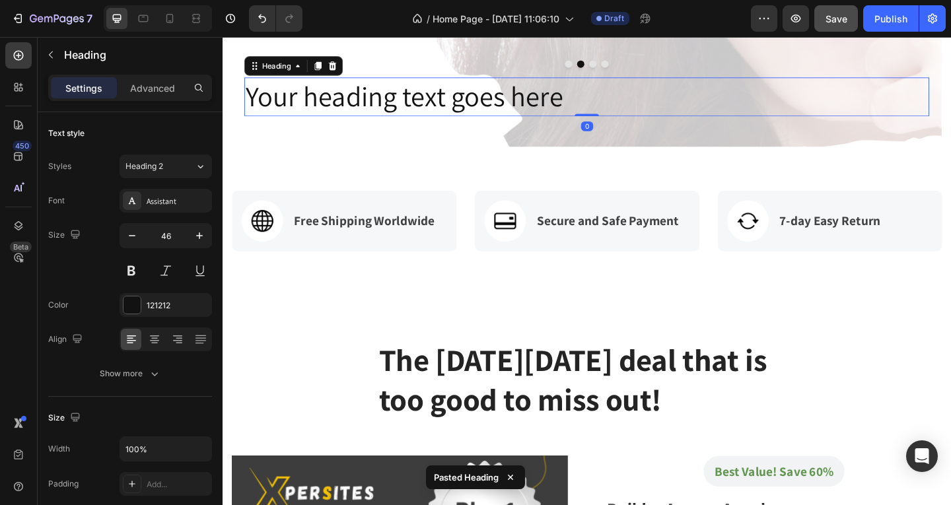
scroll to position [519, 0]
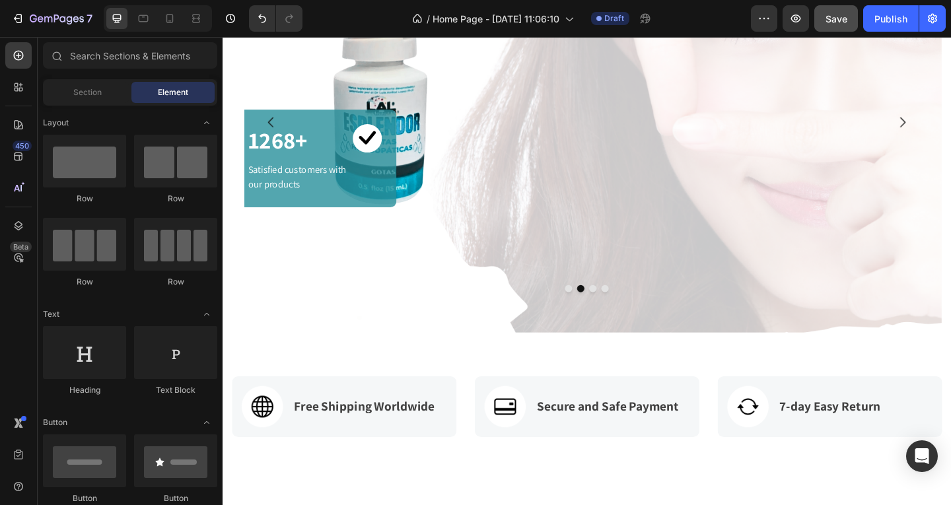
scroll to position [0, 0]
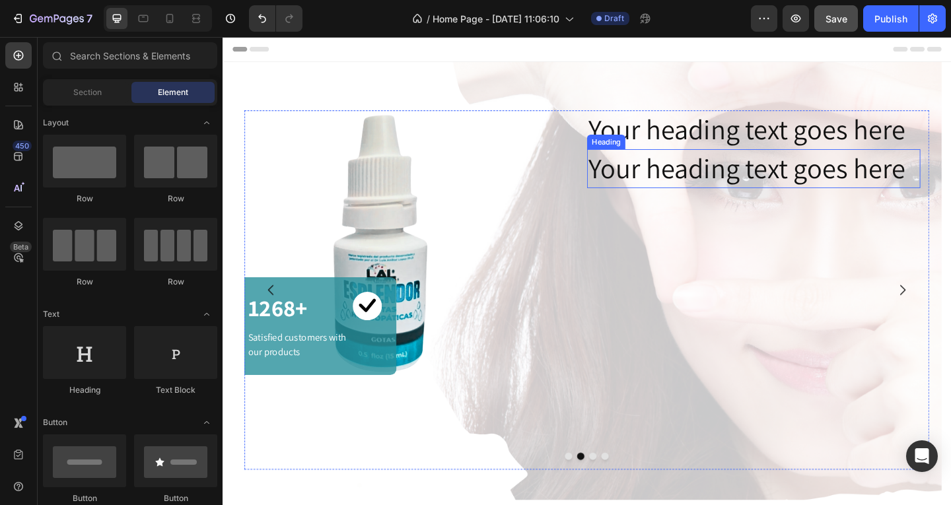
click at [779, 176] on h2 "Your heading text goes here" at bounding box center [800, 180] width 362 height 42
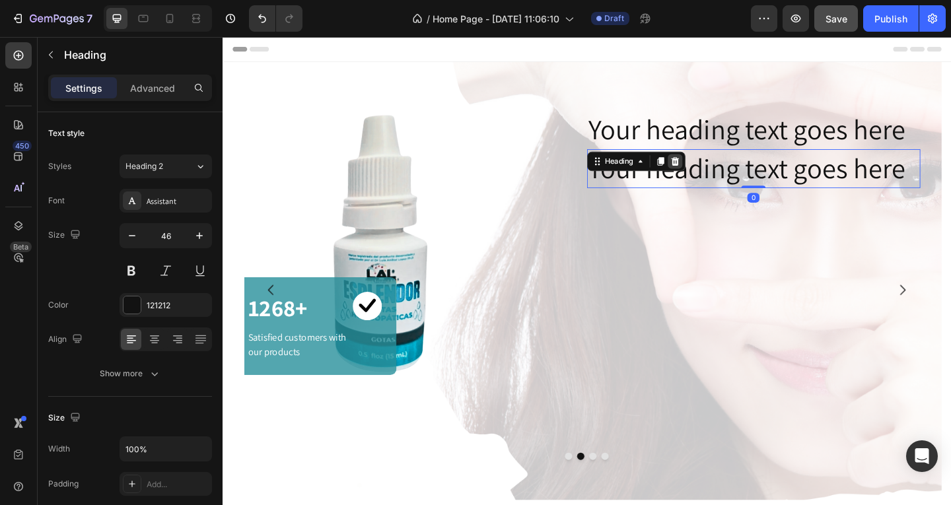
click at [715, 172] on icon at bounding box center [714, 172] width 9 height 9
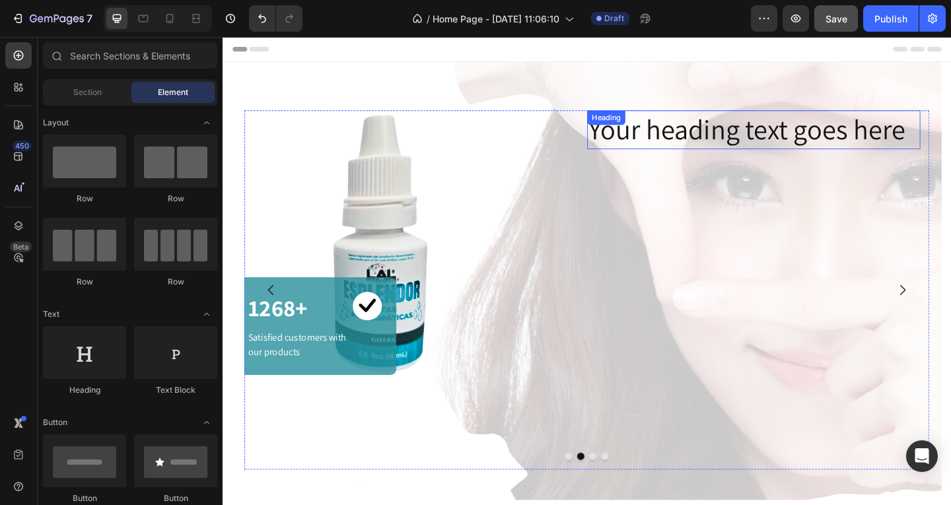
click at [788, 139] on h2 "Your heading text goes here" at bounding box center [800, 138] width 362 height 42
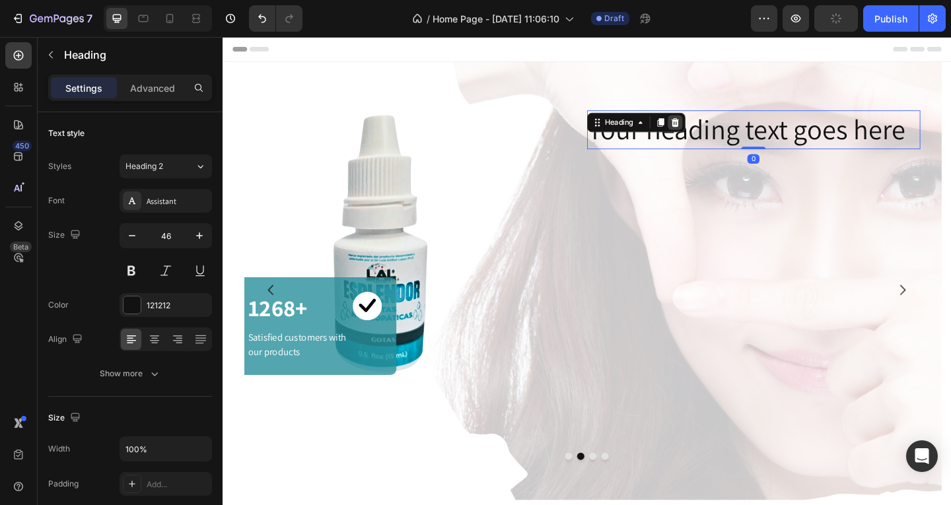
click at [718, 127] on icon at bounding box center [714, 129] width 9 height 9
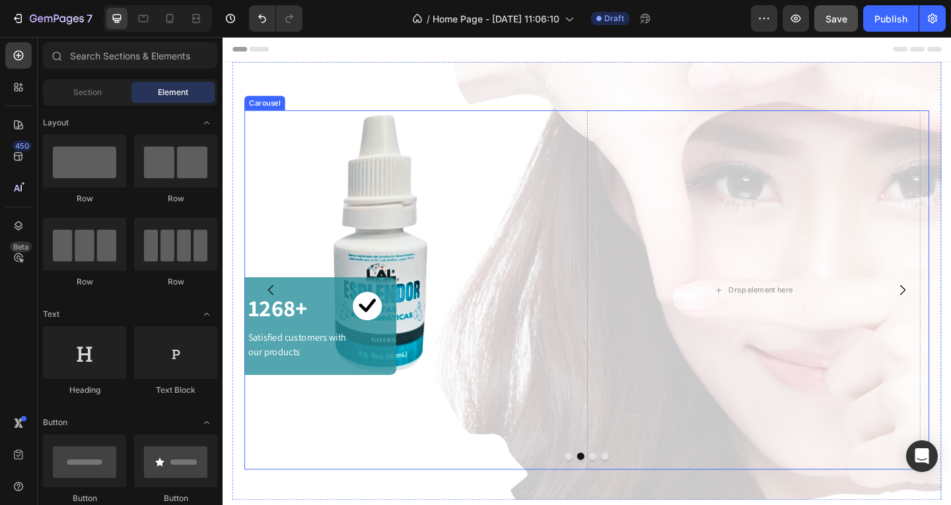
click at [272, 320] on icon "Carousel Back Arrow" at bounding box center [275, 312] width 16 height 16
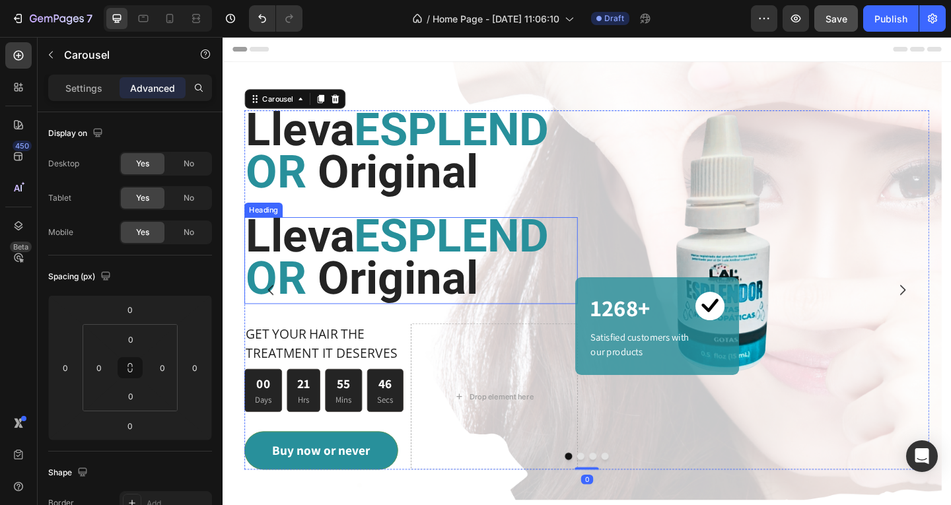
click at [309, 320] on span "ESPLENDOR" at bounding box center [413, 276] width 330 height 104
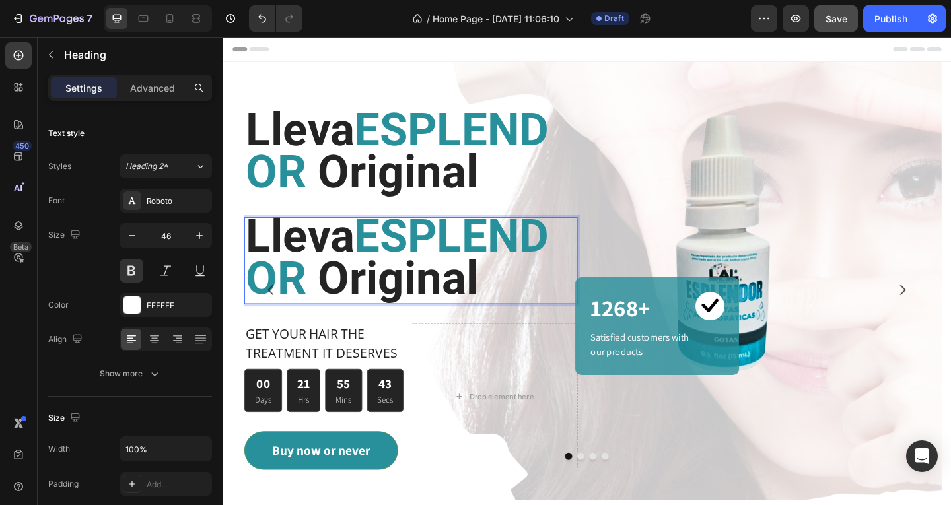
drag, startPoint x: 454, startPoint y: 337, endPoint x: 385, endPoint y: 323, distance: 69.9
click at [385, 323] on span "ESPLENDOR" at bounding box center [413, 276] width 330 height 104
click at [468, 314] on p "Lleva ESPLENDOR Original" at bounding box center [428, 280] width 360 height 92
click at [540, 300] on p "Lleva ESPLENDOR Original" at bounding box center [428, 280] width 360 height 92
drag, startPoint x: 539, startPoint y: 300, endPoint x: 436, endPoint y: 255, distance: 112.3
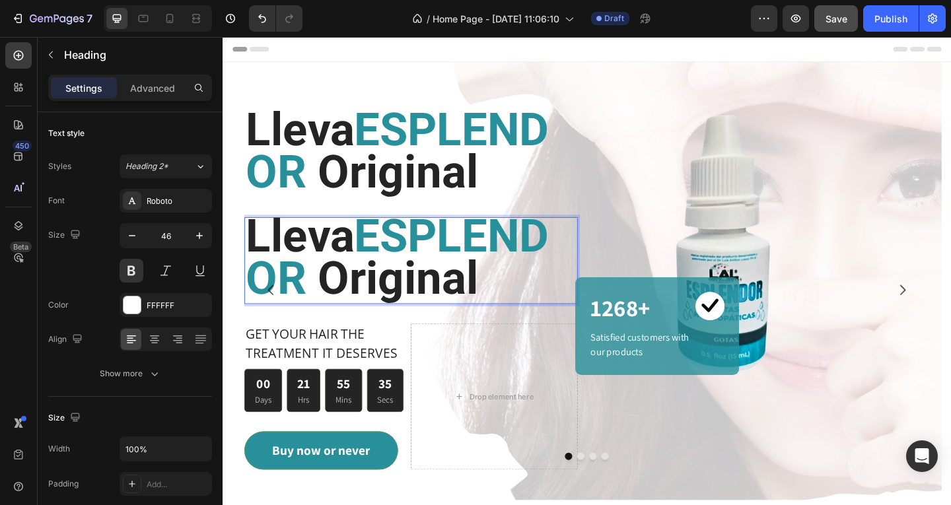
click at [436, 212] on h2 "Lleva ESPLENDOR Original" at bounding box center [427, 164] width 362 height 95
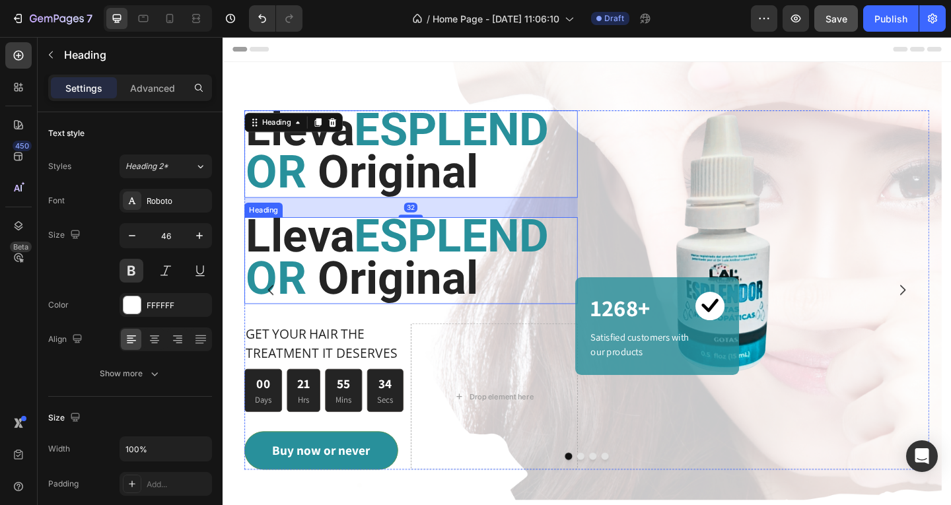
click at [413, 300] on p "⁠⁠⁠⁠⁠⁠⁠ Lleva ESPLENDOR Original" at bounding box center [428, 280] width 360 height 92
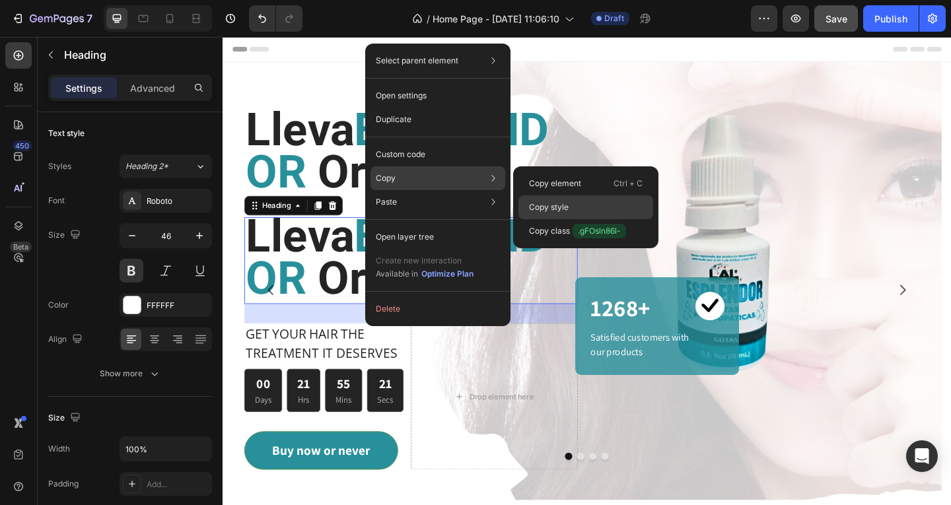
click at [566, 210] on p "Copy style" at bounding box center [549, 207] width 40 height 12
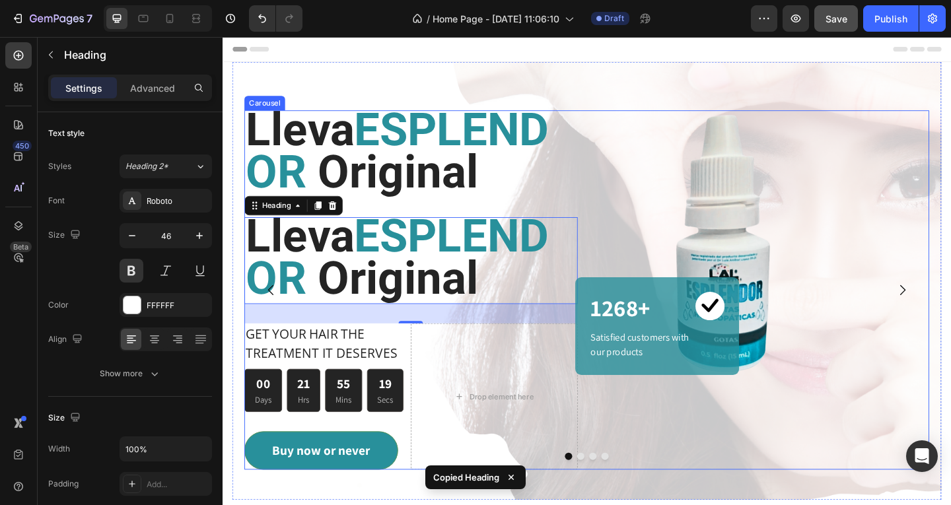
click at [950, 320] on icon "Carousel Next Arrow" at bounding box center [962, 312] width 16 height 16
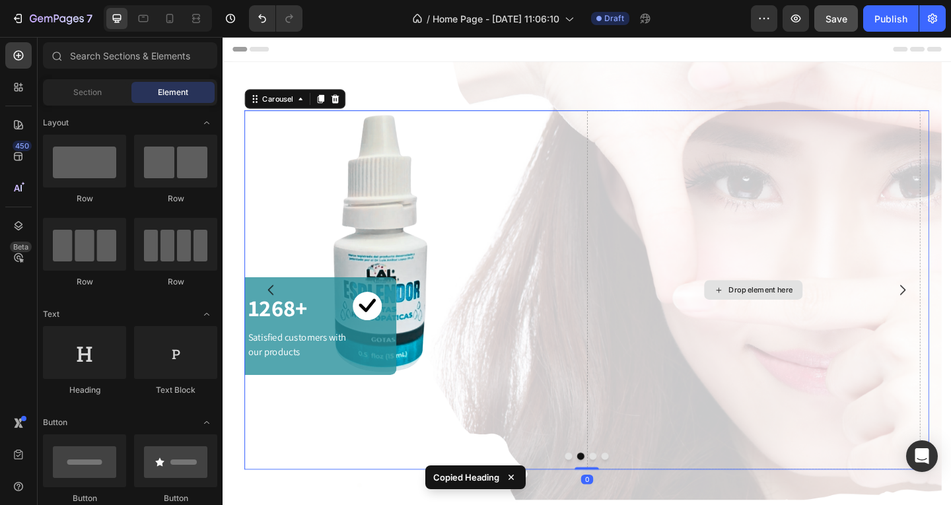
click at [822, 318] on div "Drop element here" at bounding box center [808, 312] width 70 height 11
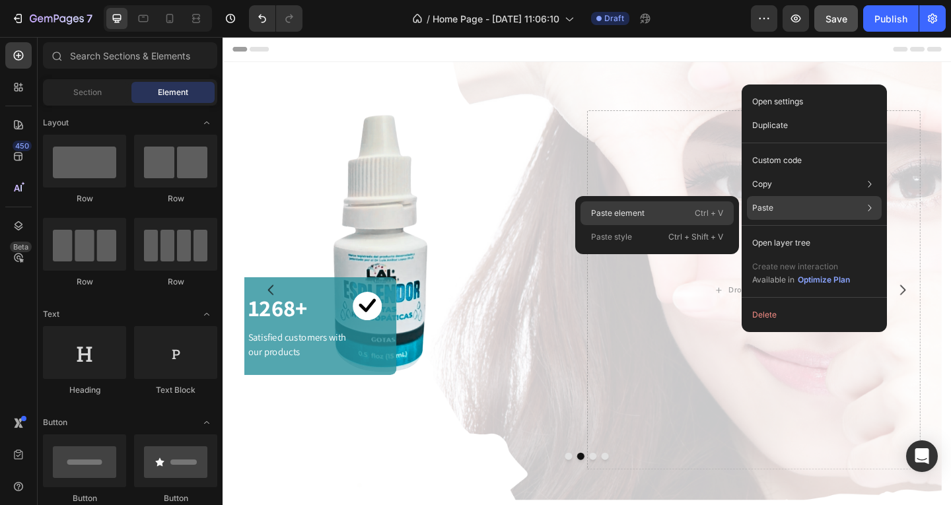
click at [634, 211] on p "Paste element" at bounding box center [617, 213] width 53 height 12
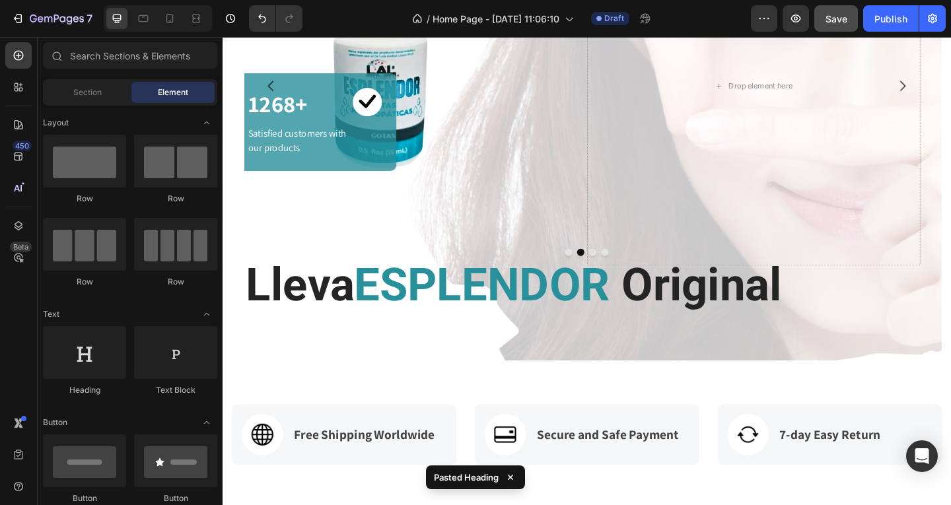
scroll to position [193, 0]
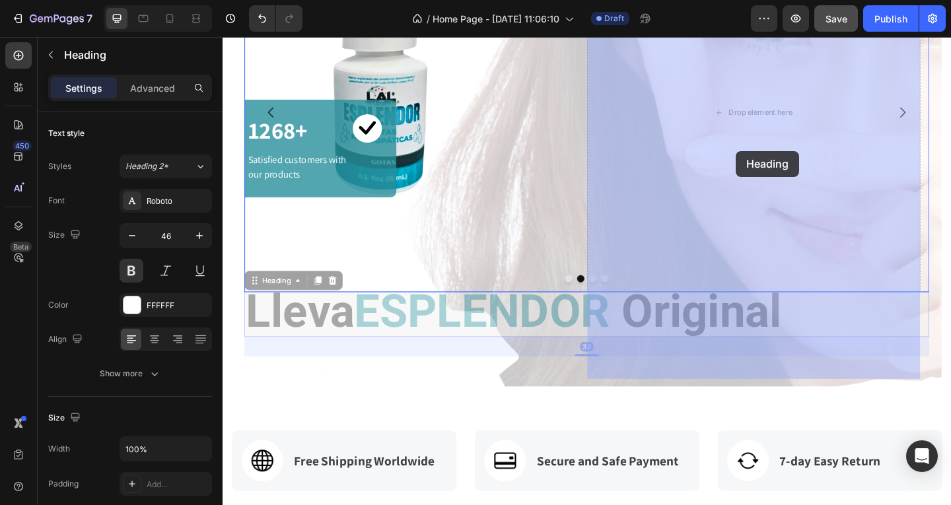
drag, startPoint x: 494, startPoint y: 431, endPoint x: 780, endPoint y: 161, distance: 393.7
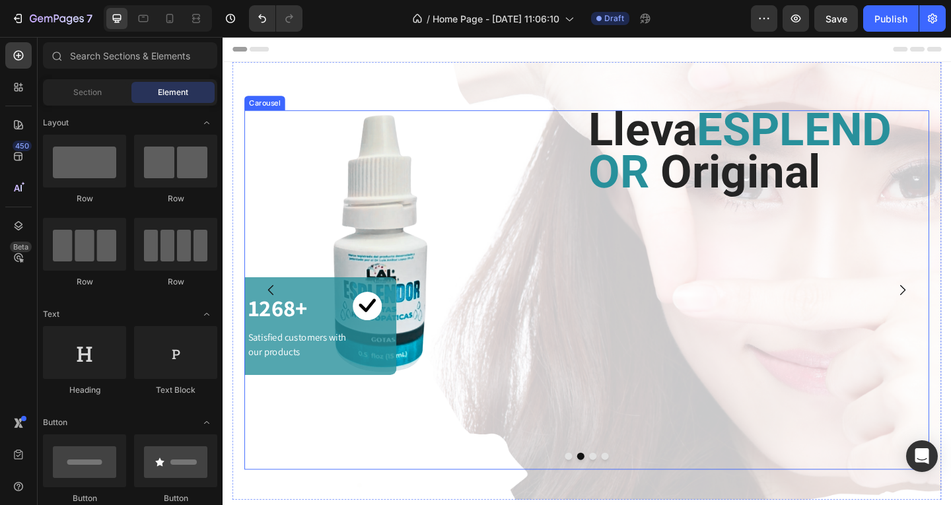
click at [274, 318] on icon "Carousel Back Arrow" at bounding box center [275, 312] width 6 height 11
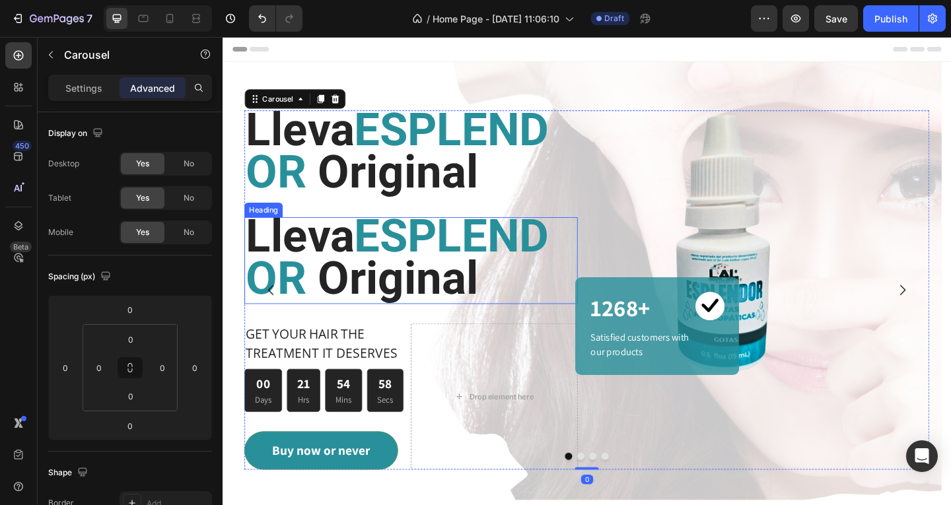
click at [317, 329] on span "ESPLENDOR" at bounding box center [413, 276] width 330 height 104
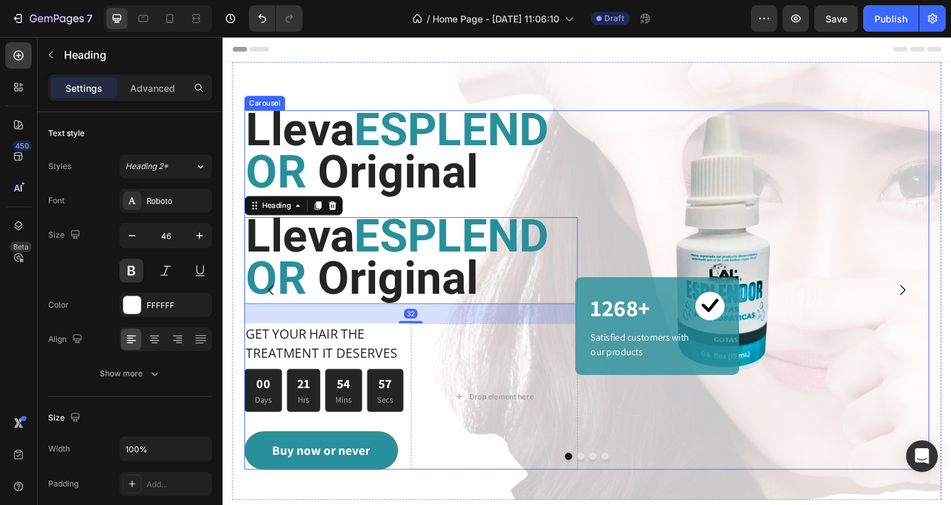
click at [380, 172] on span "ESPLENDOR" at bounding box center [413, 160] width 330 height 104
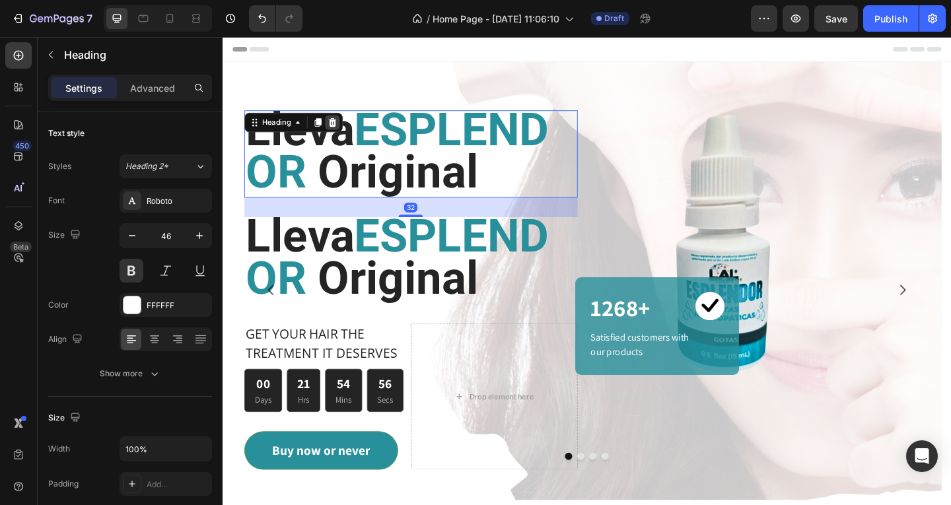
click at [341, 126] on icon at bounding box center [342, 129] width 9 height 9
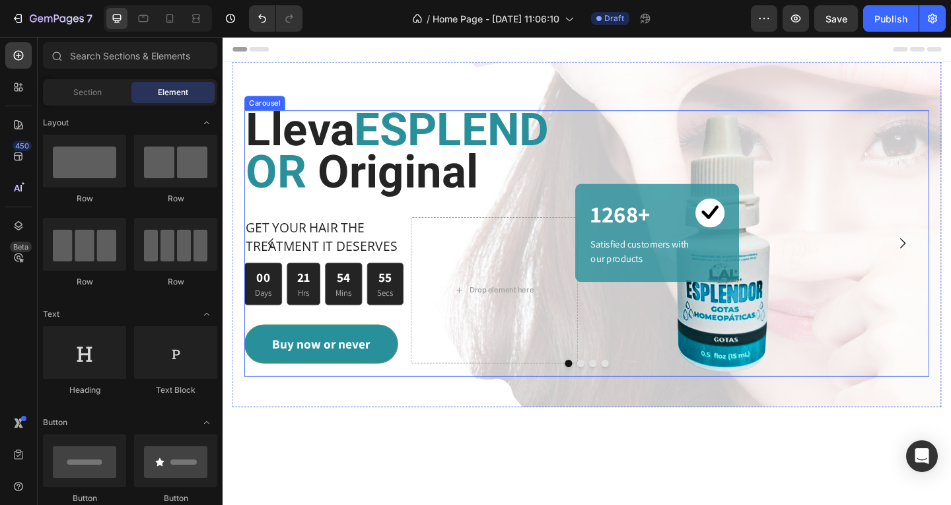
click at [950, 269] on icon "Carousel Next Arrow" at bounding box center [962, 261] width 16 height 16
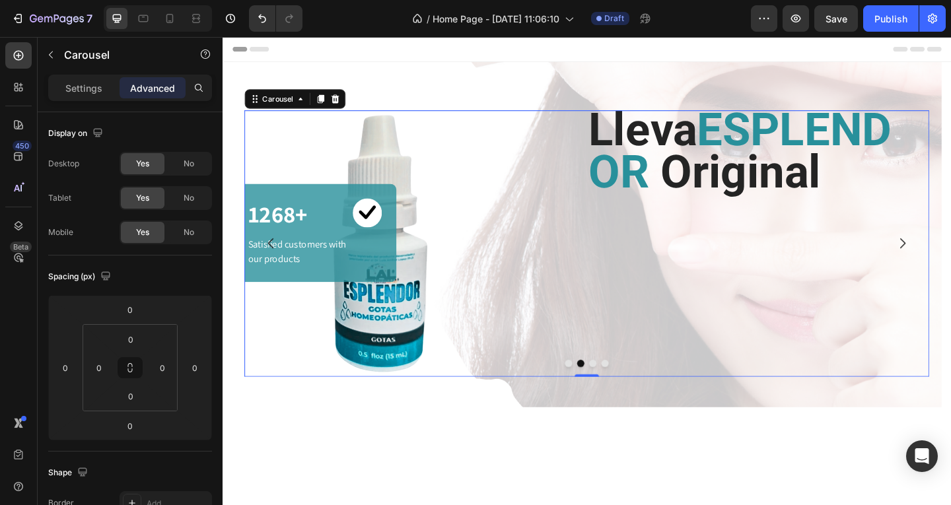
click at [273, 267] on icon "Carousel Back Arrow" at bounding box center [275, 261] width 6 height 11
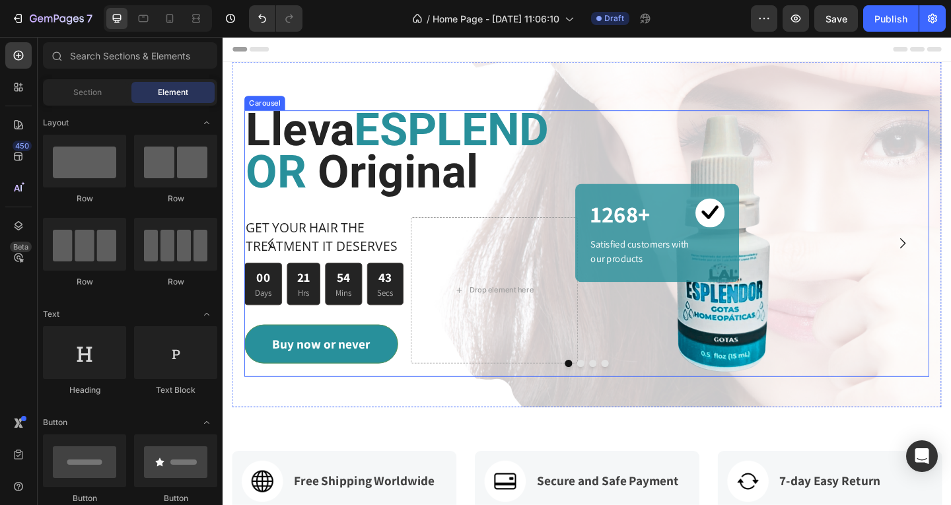
click at [950, 269] on icon "Carousel Next Arrow" at bounding box center [962, 261] width 16 height 16
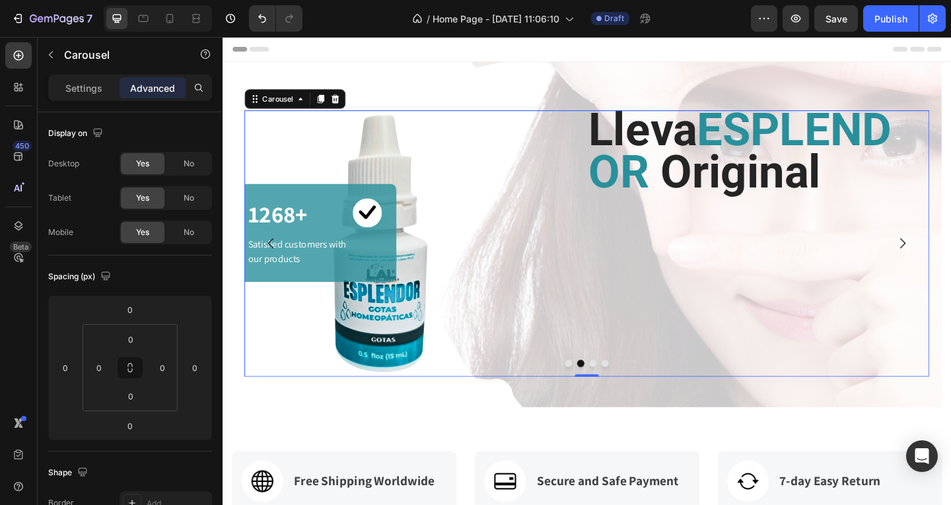
click at [275, 269] on icon "Carousel Back Arrow" at bounding box center [275, 261] width 16 height 16
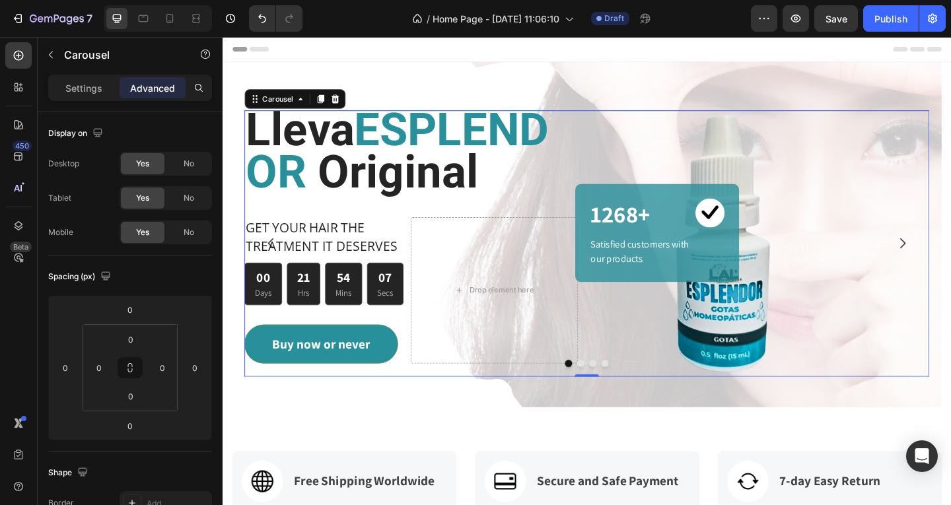
click at [950, 269] on icon "Carousel Next Arrow" at bounding box center [962, 261] width 16 height 16
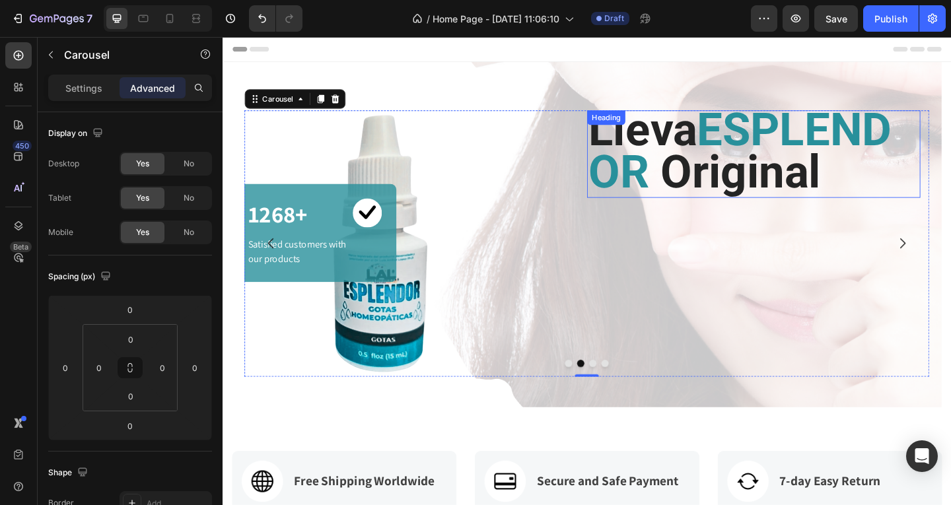
click at [677, 178] on span "ESPLENDOR" at bounding box center [786, 160] width 330 height 104
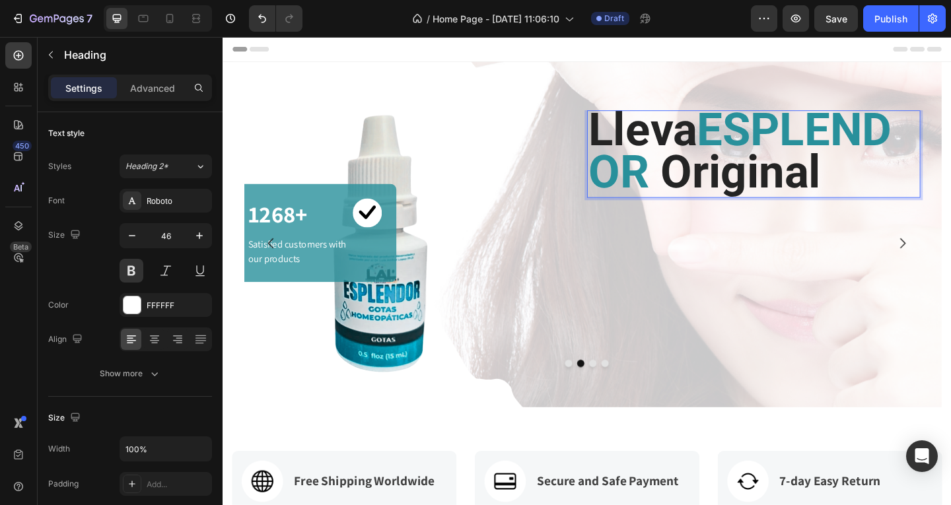
click at [733, 146] on span "Lleva" at bounding box center [680, 137] width 118 height 58
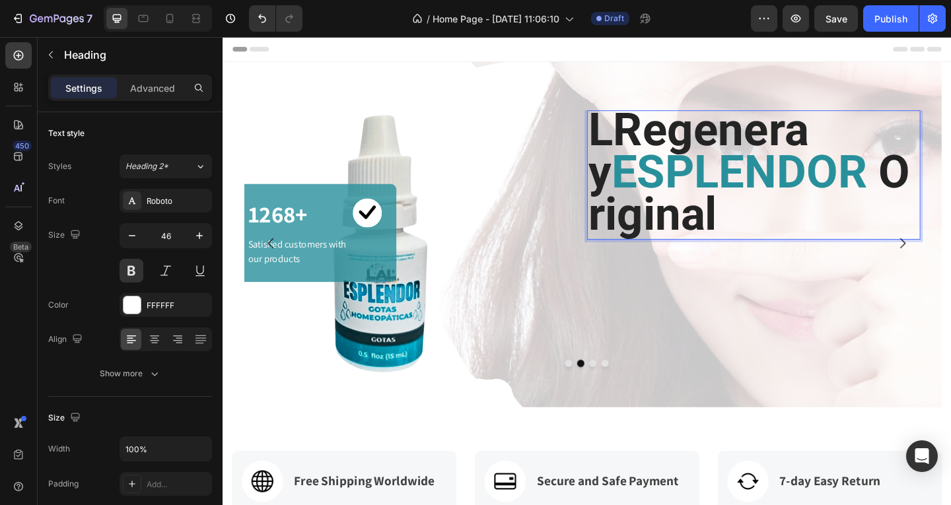
click at [646, 134] on span "LRegenera y" at bounding box center [741, 160] width 240 height 104
click at [889, 181] on span "ESPLENDOR" at bounding box center [785, 183] width 278 height 58
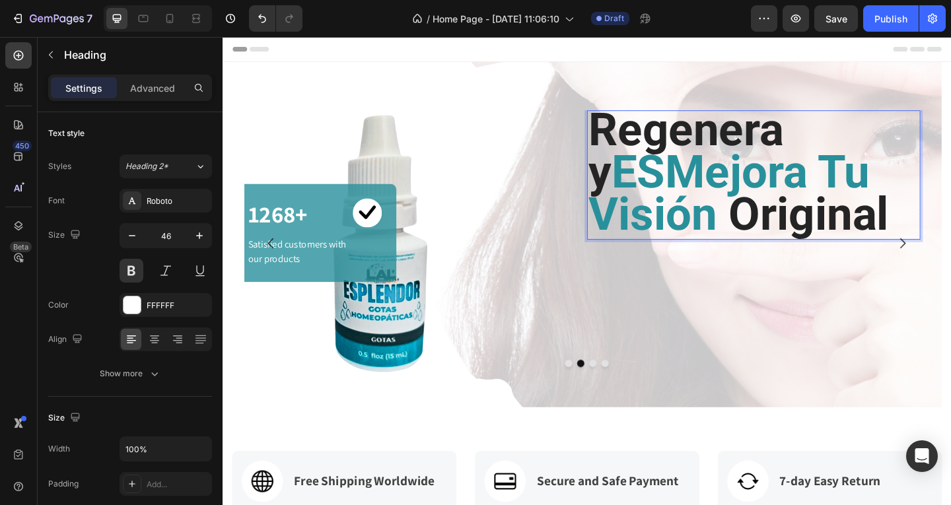
click at [682, 179] on span "ESMejora Tu Visión" at bounding box center [774, 206] width 306 height 104
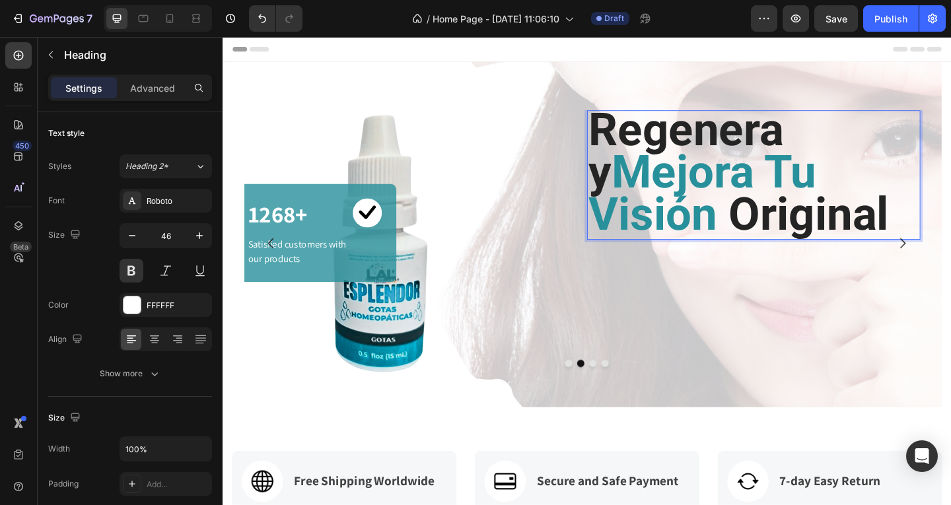
click at [789, 230] on span "Original" at bounding box center [860, 230] width 174 height 58
click at [947, 228] on span "Original" at bounding box center [860, 230] width 174 height 58
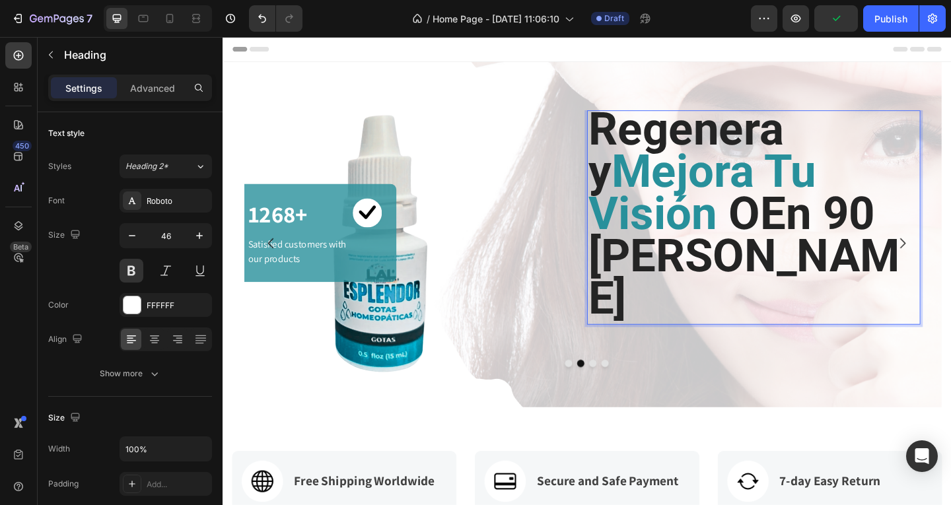
click at [822, 228] on span "OEn 90 Días" at bounding box center [790, 275] width 339 height 151
click at [664, 141] on span "Regenera y" at bounding box center [727, 160] width 213 height 104
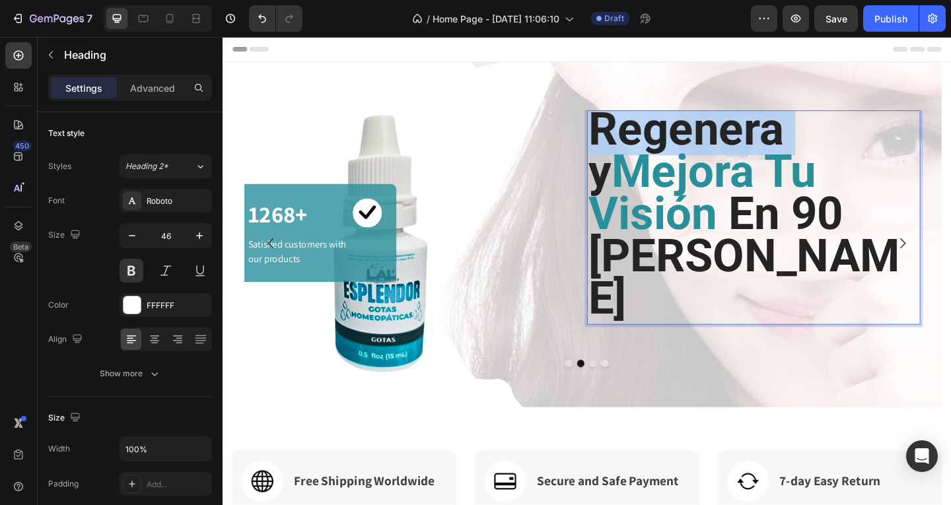
click at [664, 141] on span "Regenera y" at bounding box center [727, 160] width 213 height 104
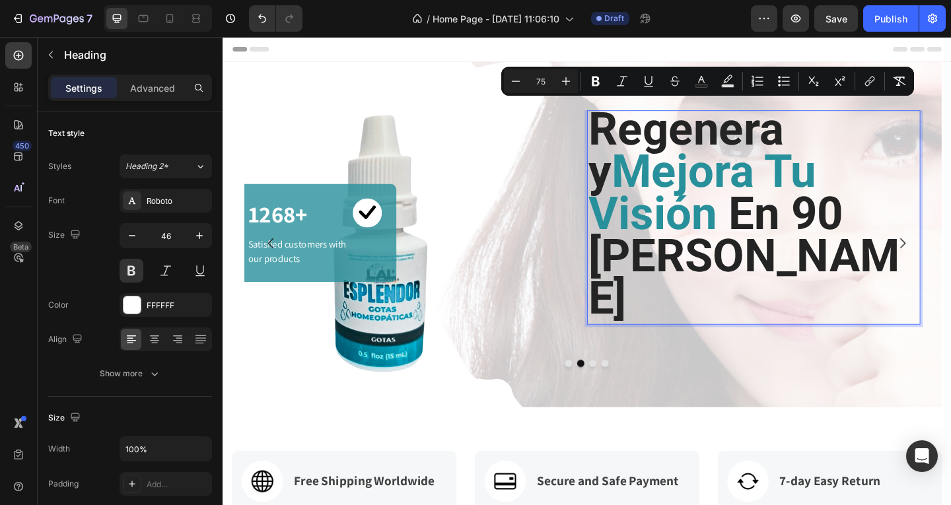
click at [676, 162] on span "Mejora Tu Visión" at bounding box center [745, 206] width 248 height 104
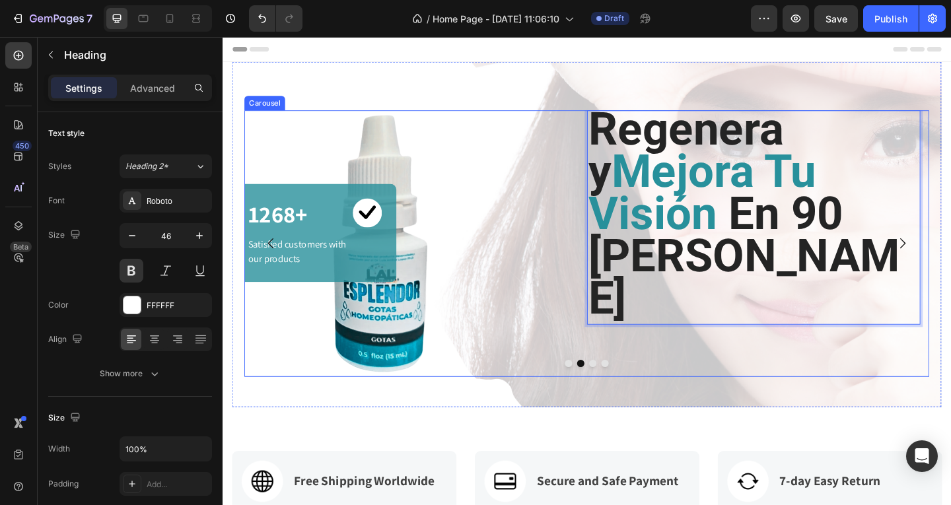
click at [950, 267] on icon "Carousel Next Arrow" at bounding box center [962, 261] width 6 height 11
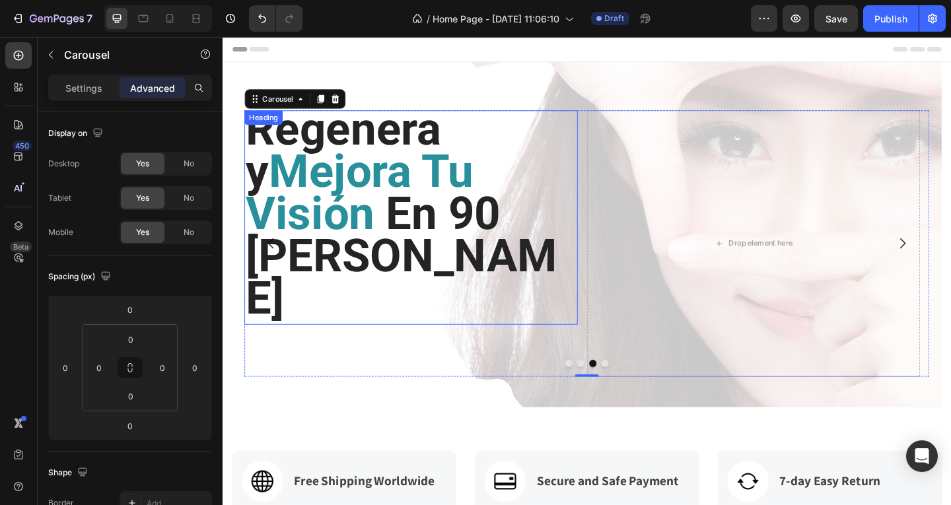
click at [337, 156] on span "Mejora Tu Visión" at bounding box center [372, 206] width 248 height 104
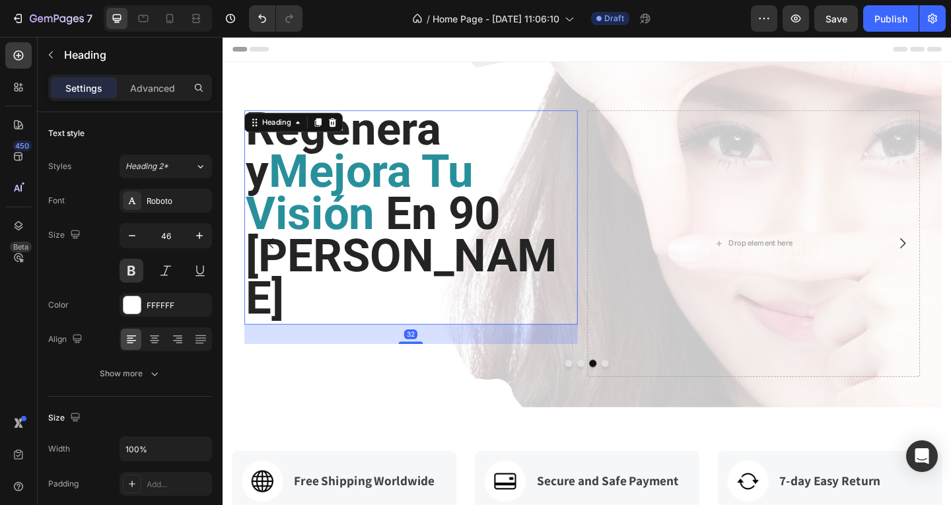
scroll to position [0, 0]
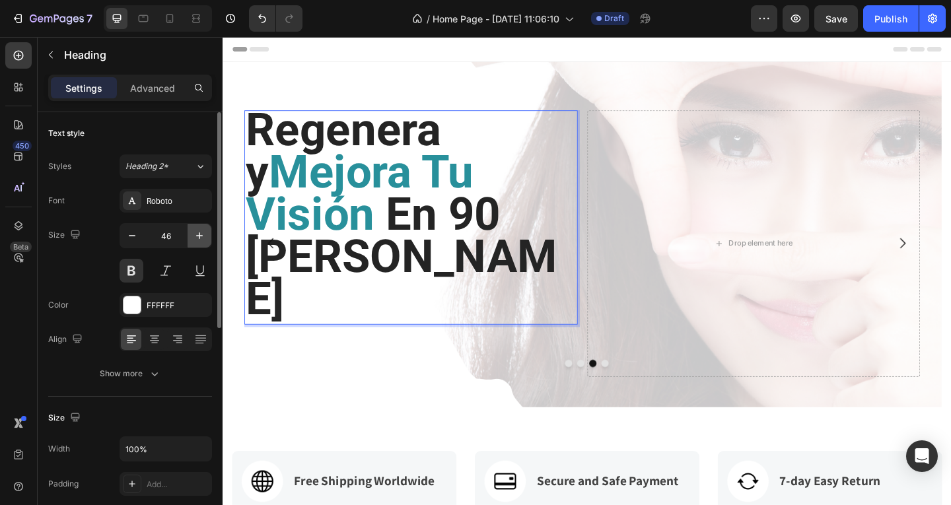
click at [204, 232] on icon "button" at bounding box center [199, 235] width 13 height 13
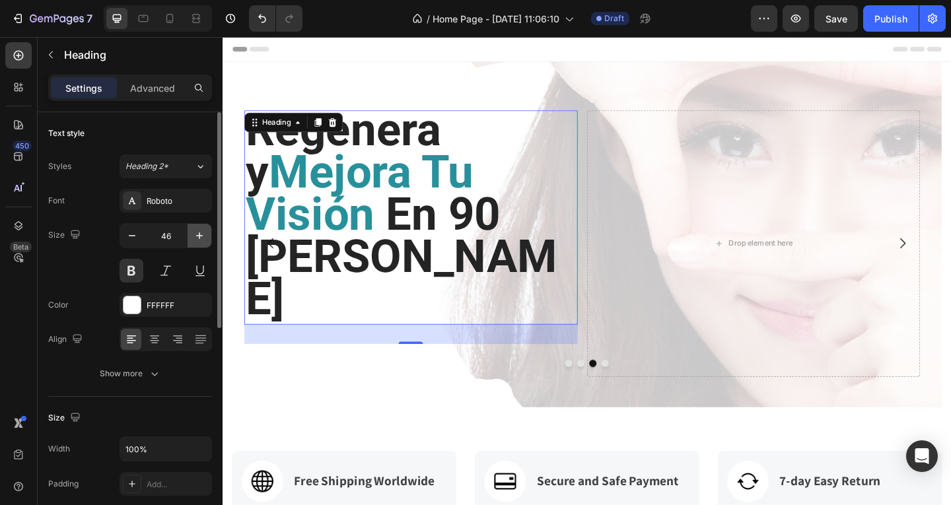
click at [204, 232] on icon "button" at bounding box center [199, 235] width 13 height 13
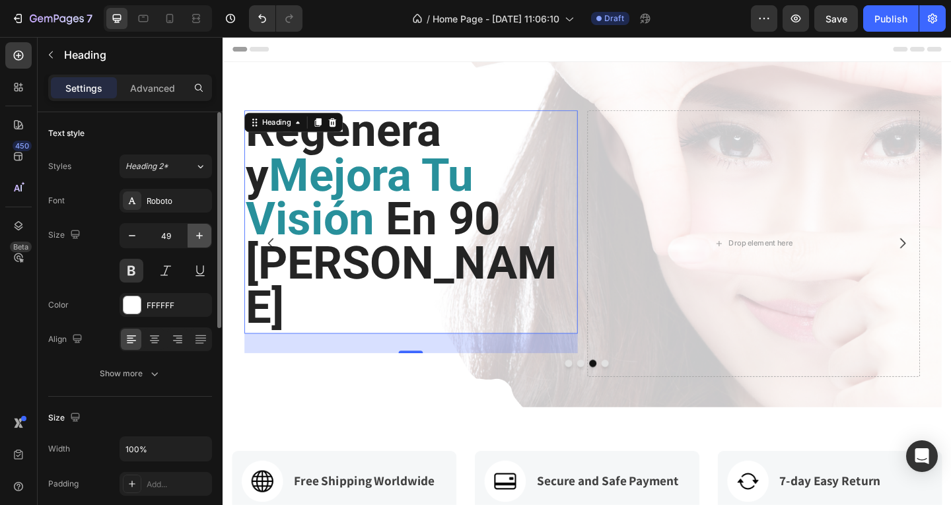
click at [204, 232] on icon "button" at bounding box center [199, 235] width 13 height 13
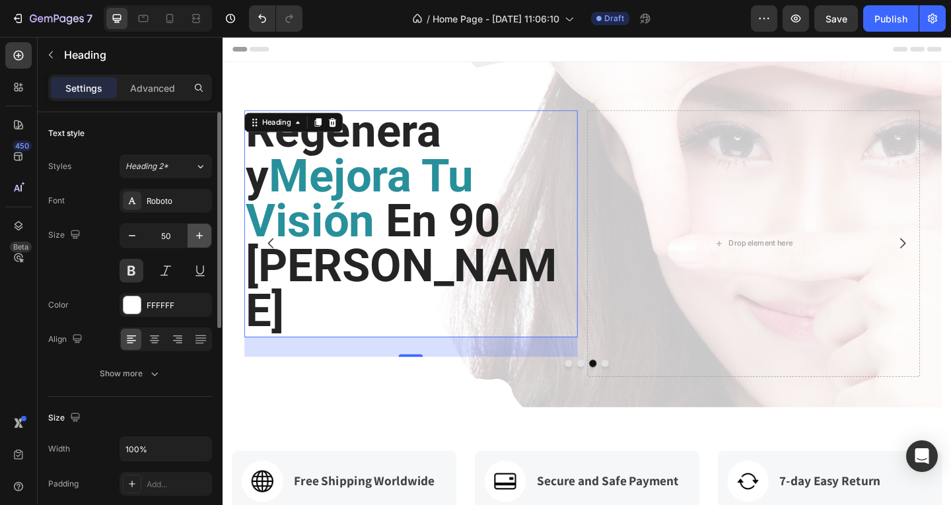
click at [204, 232] on icon "button" at bounding box center [199, 235] width 13 height 13
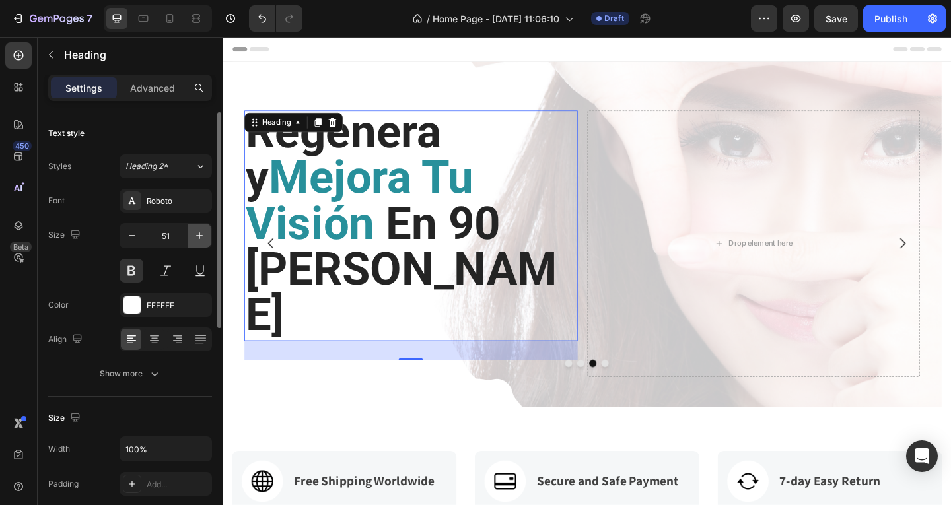
click at [204, 232] on icon "button" at bounding box center [199, 235] width 13 height 13
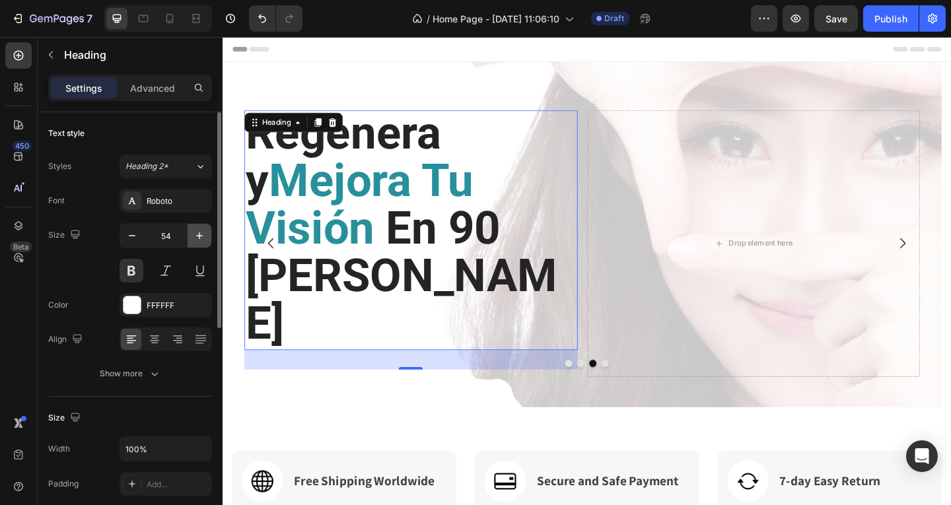
click at [204, 232] on icon "button" at bounding box center [199, 235] width 13 height 13
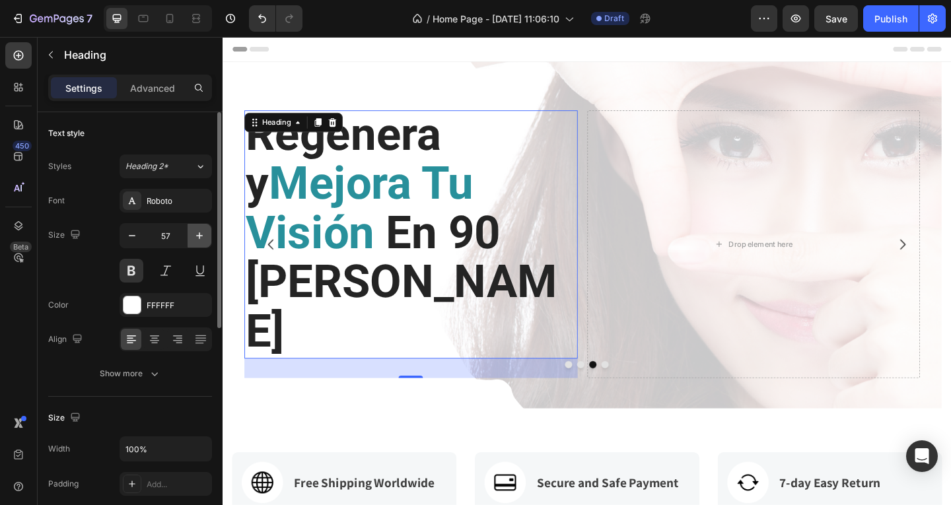
click at [204, 232] on icon "button" at bounding box center [199, 235] width 13 height 13
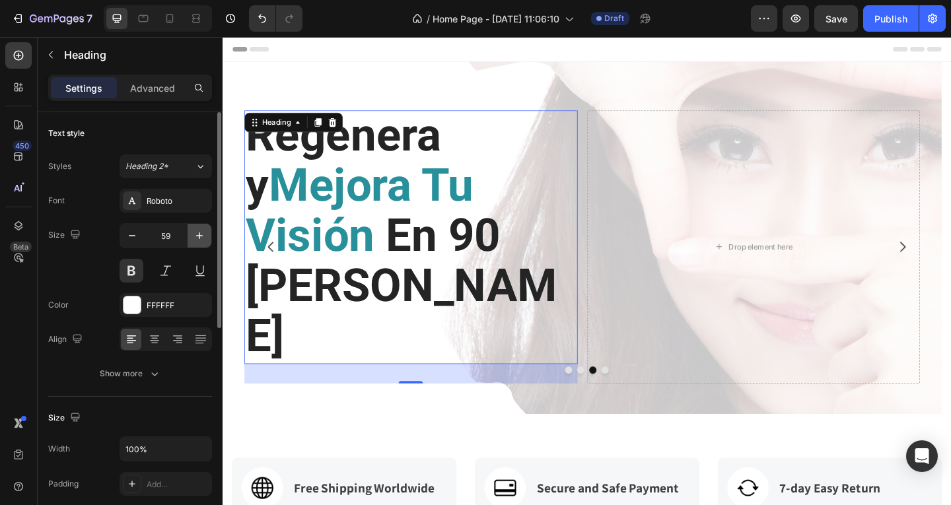
click at [204, 232] on icon "button" at bounding box center [199, 235] width 13 height 13
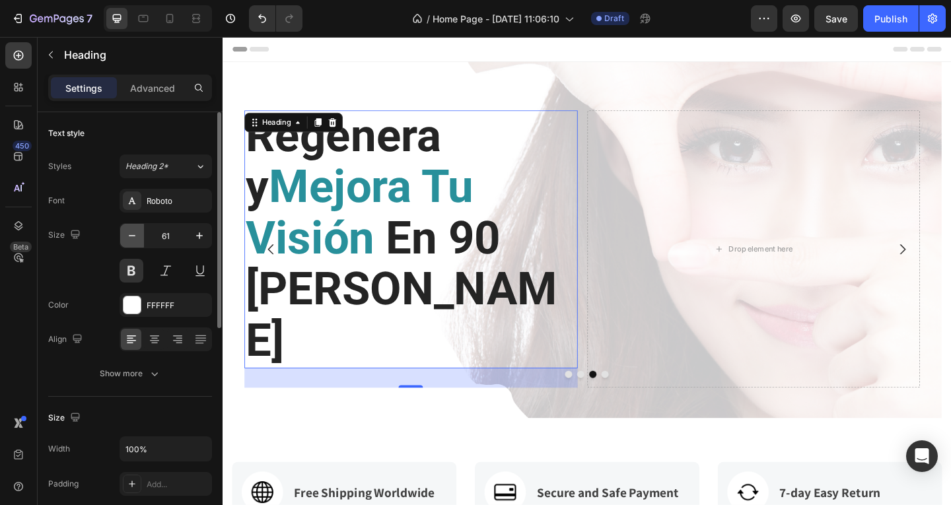
click at [137, 235] on icon "button" at bounding box center [131, 235] width 13 height 13
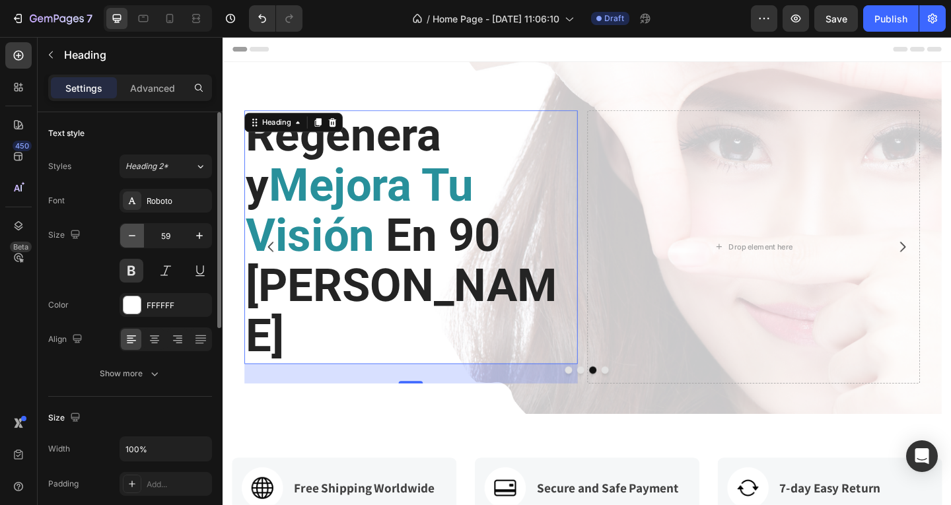
type input "58"
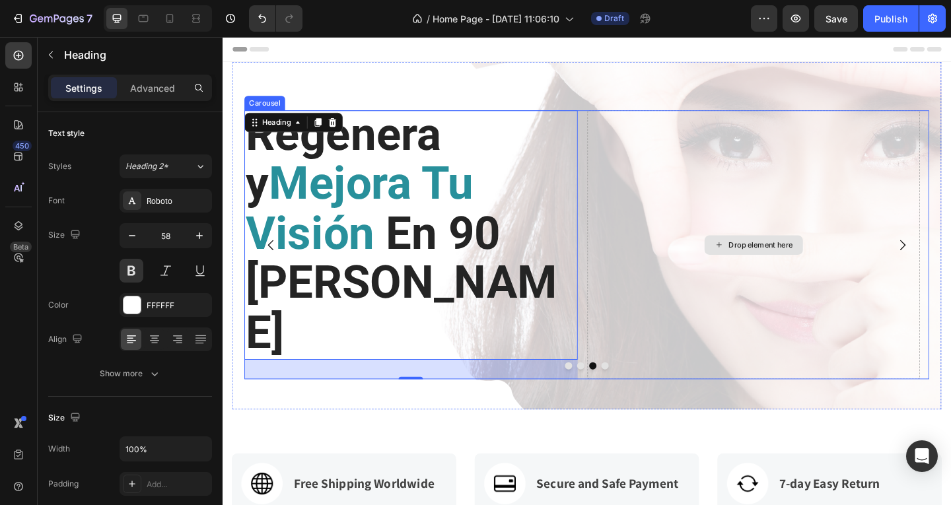
click at [825, 222] on div "Drop element here" at bounding box center [800, 263] width 362 height 292
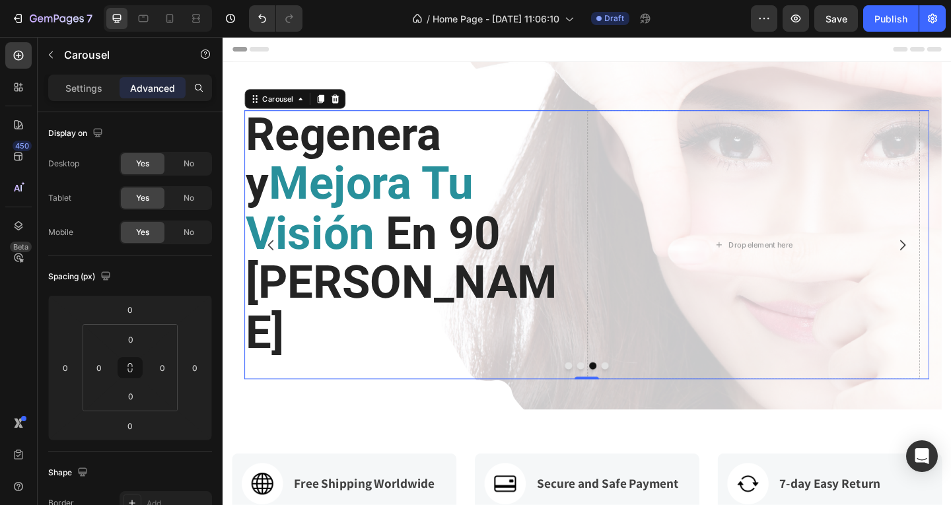
click at [950, 271] on icon "Carousel Next Arrow" at bounding box center [962, 263] width 16 height 16
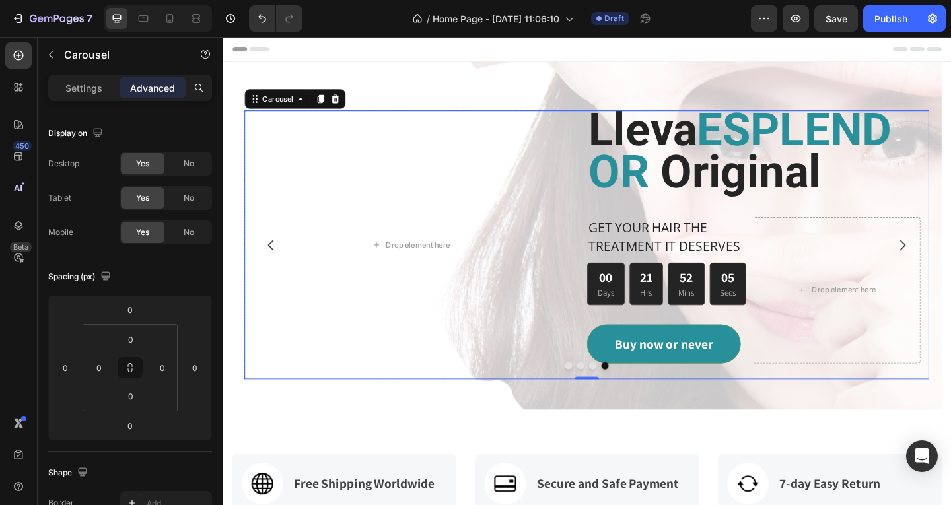
click at [278, 271] on icon "Carousel Back Arrow" at bounding box center [275, 263] width 16 height 16
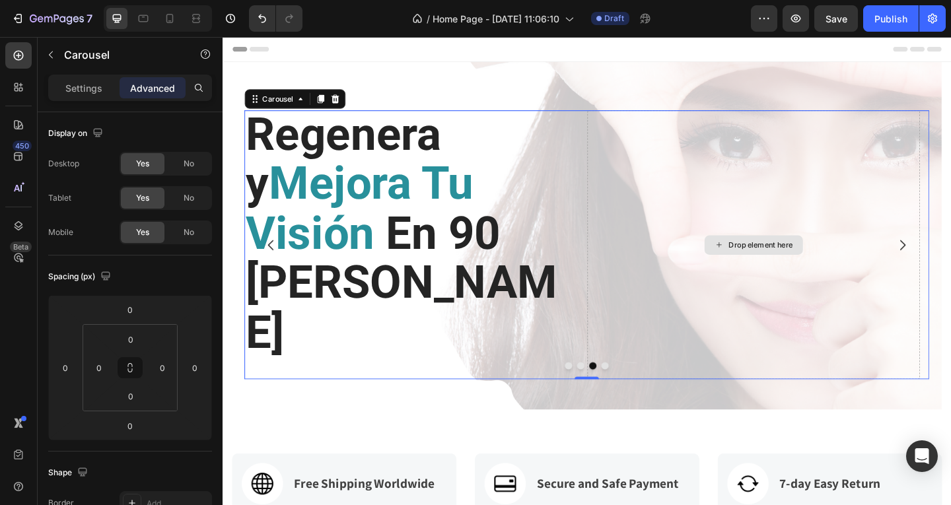
click at [820, 269] on div "Drop element here" at bounding box center [808, 263] width 70 height 11
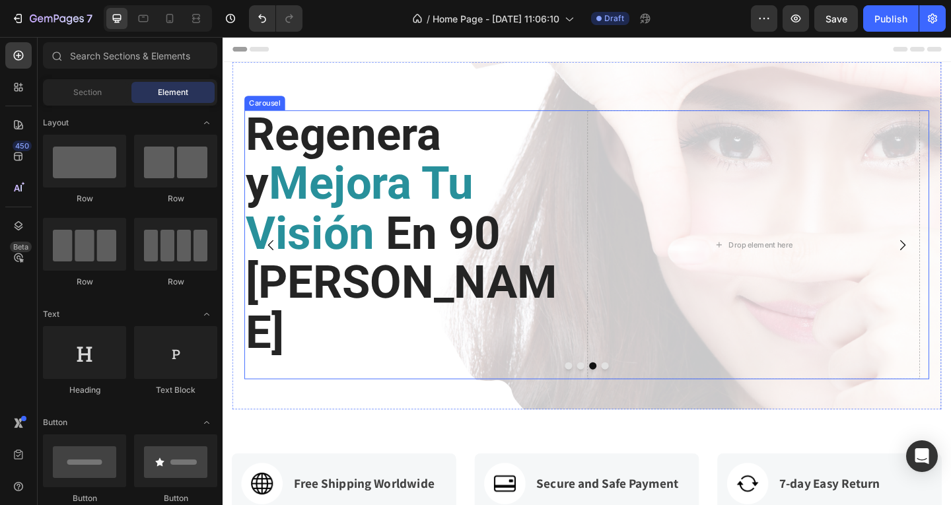
click at [273, 271] on icon "Carousel Back Arrow" at bounding box center [275, 263] width 16 height 16
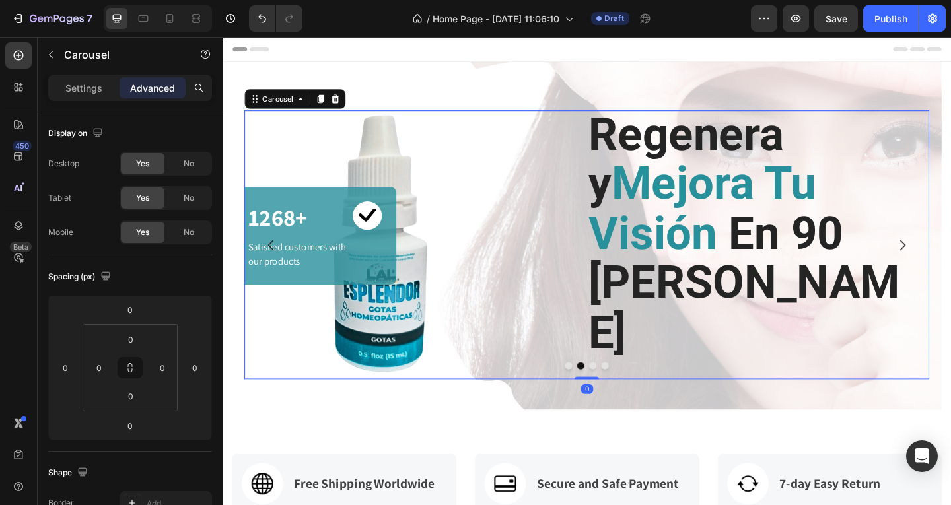
click at [277, 271] on icon "Carousel Back Arrow" at bounding box center [275, 263] width 16 height 16
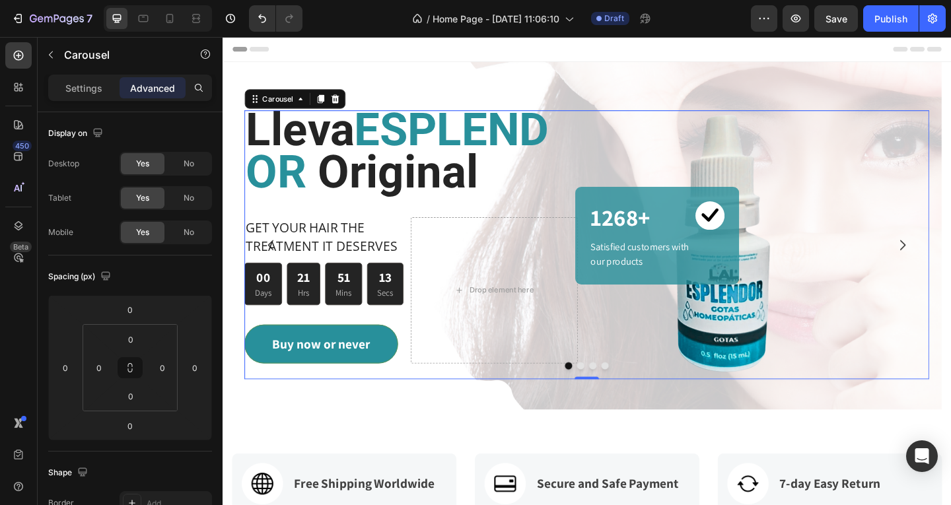
click at [950, 271] on icon "Carousel Next Arrow" at bounding box center [962, 263] width 16 height 16
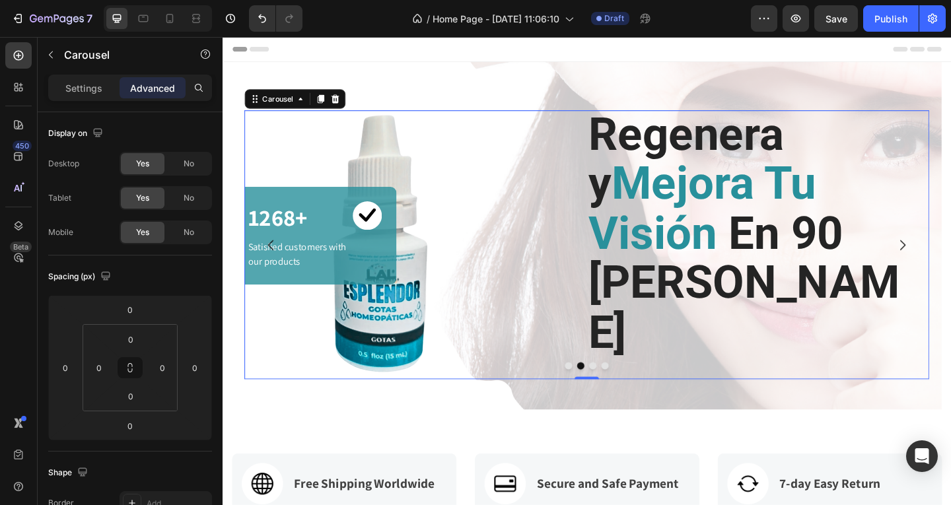
click at [950, 271] on icon "Carousel Next Arrow" at bounding box center [962, 263] width 16 height 16
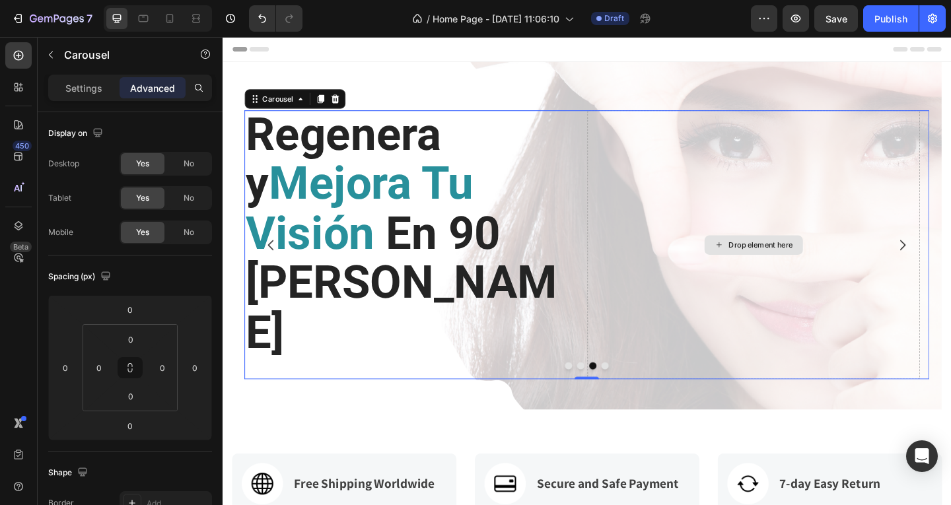
click at [768, 272] on div "Drop element here" at bounding box center [800, 263] width 107 height 21
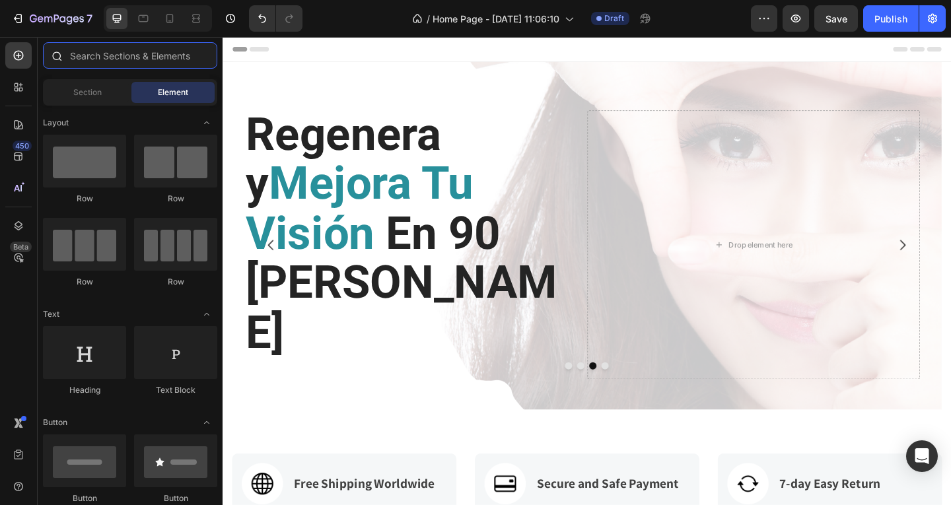
click at [108, 59] on input "text" at bounding box center [130, 55] width 174 height 26
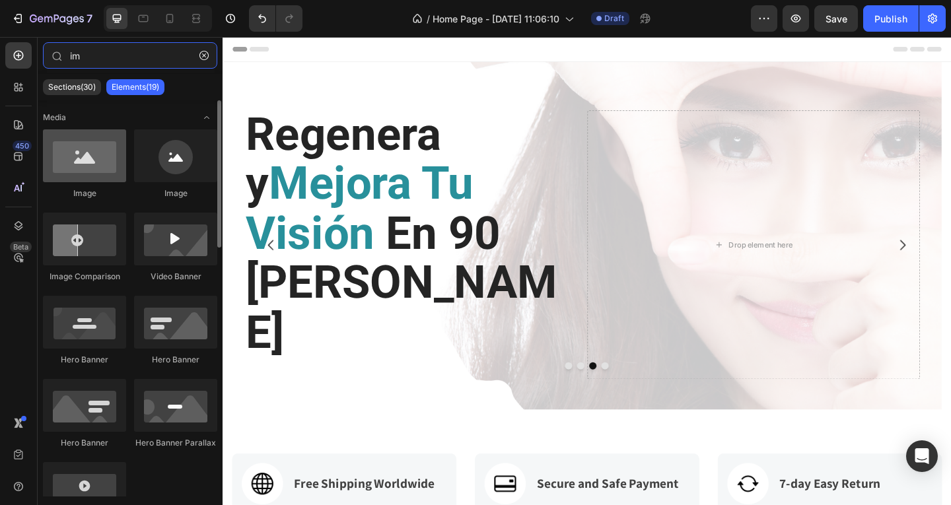
type input "im"
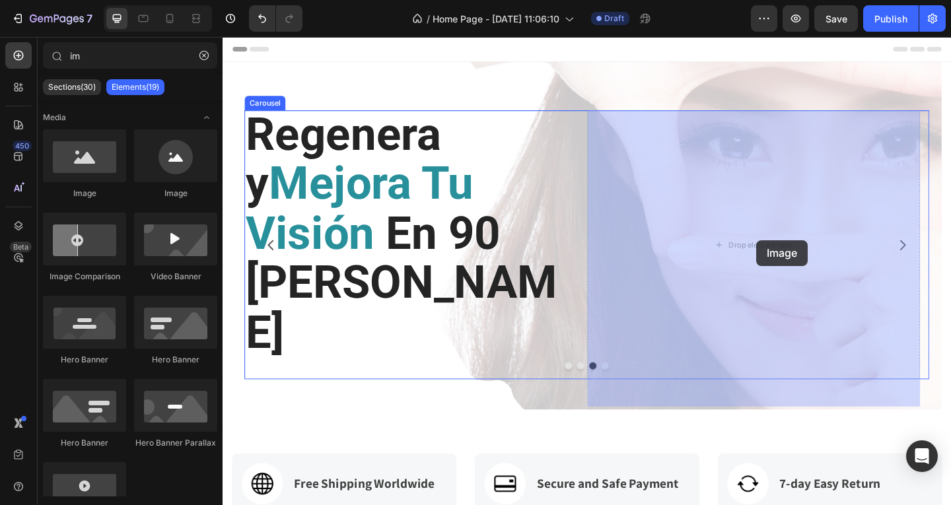
drag, startPoint x: 306, startPoint y: 196, endPoint x: 803, endPoint y: 258, distance: 501.0
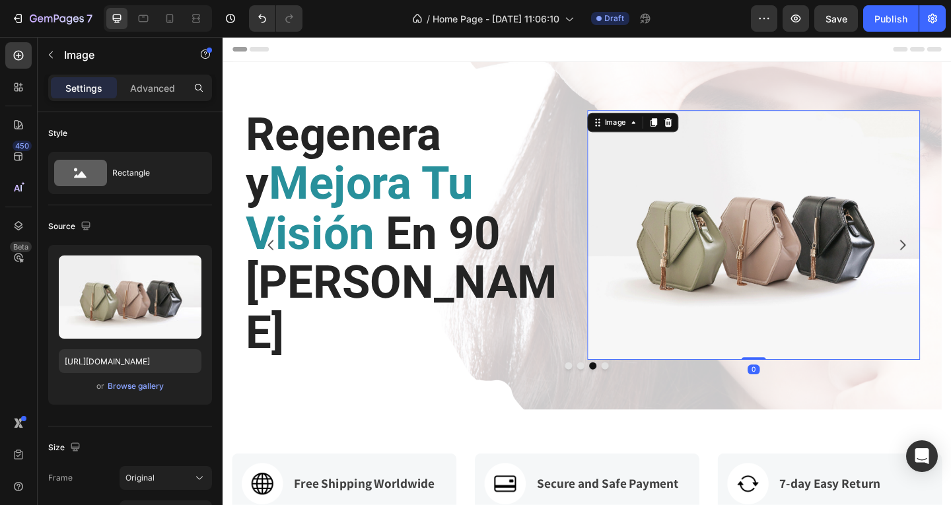
click at [782, 267] on img at bounding box center [800, 252] width 362 height 271
click at [645, 128] on div "Image" at bounding box center [650, 130] width 28 height 12
click at [771, 199] on img at bounding box center [800, 252] width 362 height 271
click at [133, 388] on div "Browse gallery" at bounding box center [136, 386] width 56 height 12
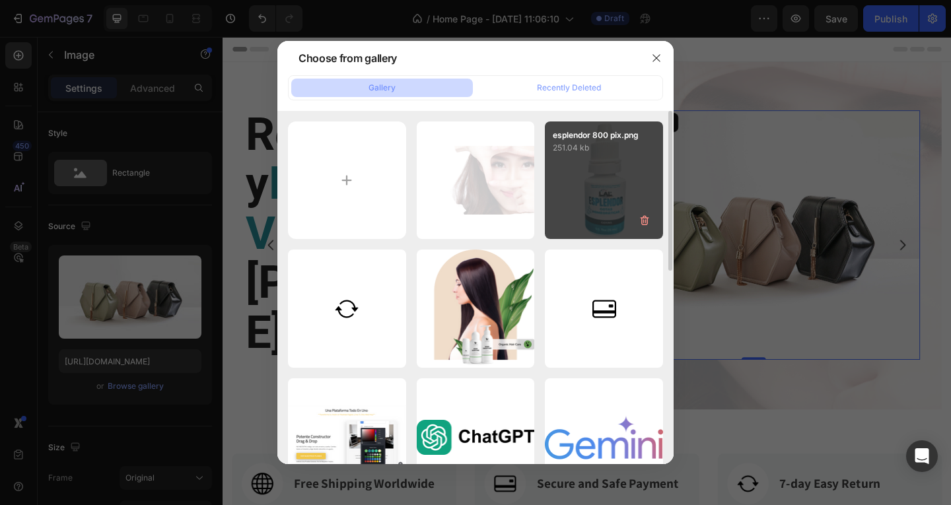
click at [597, 215] on div "esplendor 800 pix.png 251.04 kb" at bounding box center [604, 180] width 118 height 118
type input "https://cdn.shopify.com/s/files/1/0672/7181/9521/files/gempages_488314662517998…"
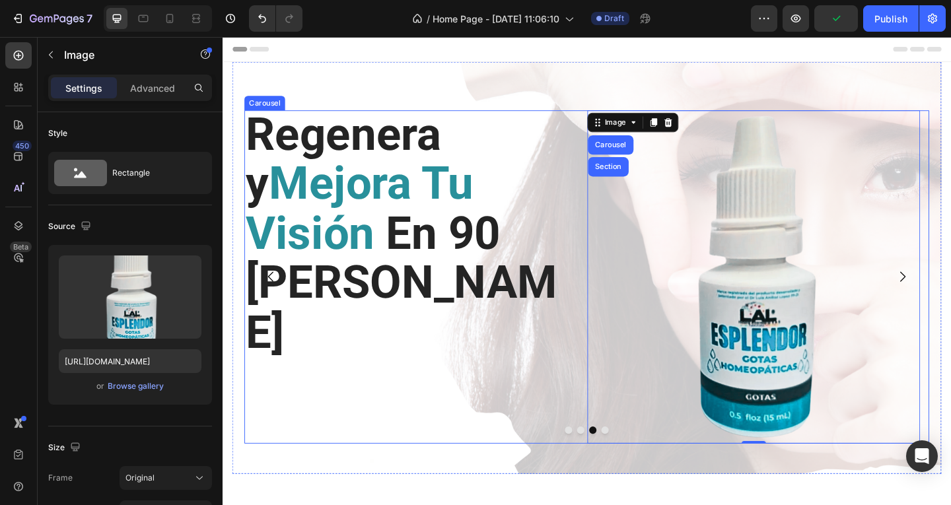
click at [430, 365] on div "⁠⁠⁠⁠⁠⁠⁠ Regenera y Mejora Tu Visión En 90 Días Heading" at bounding box center [427, 298] width 362 height 362
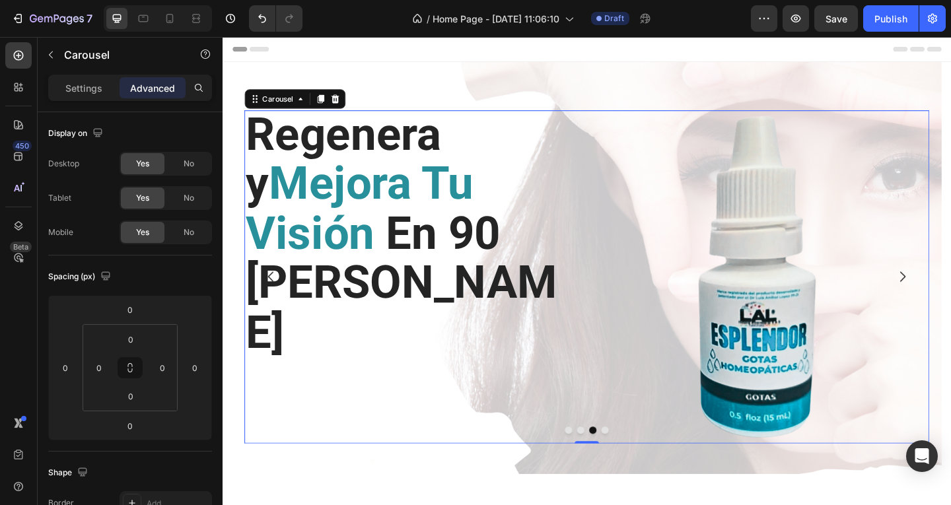
click at [634, 463] on button "Dot" at bounding box center [638, 465] width 8 height 8
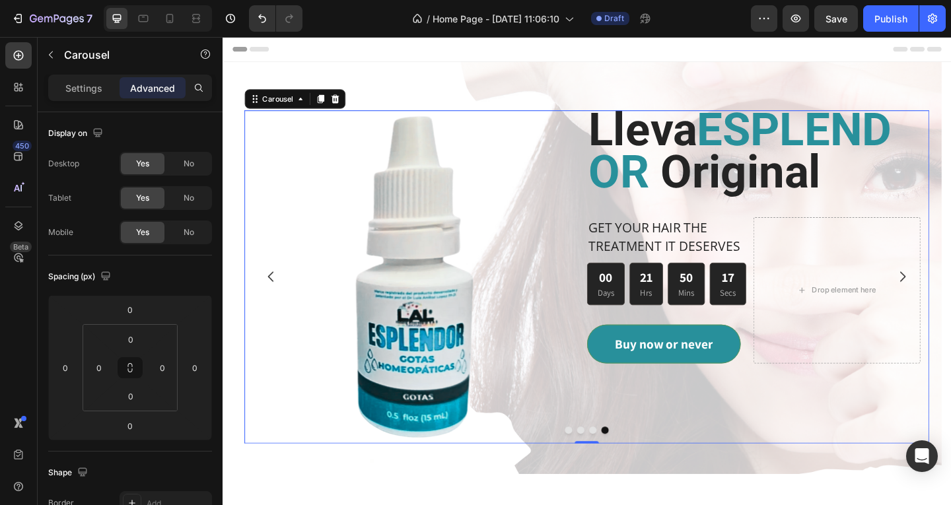
click at [950, 294] on icon "Carousel Next Arrow" at bounding box center [962, 298] width 16 height 16
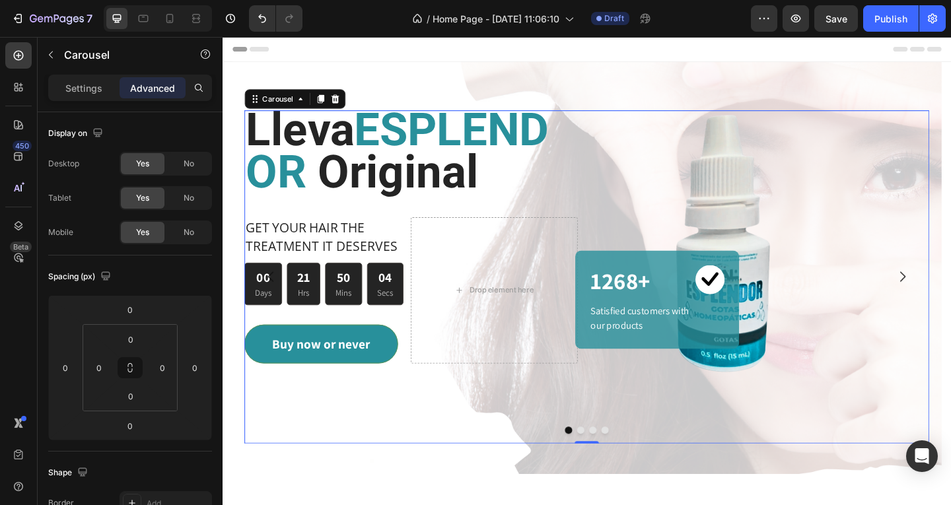
click at [950, 297] on icon "Carousel Next Arrow" at bounding box center [962, 298] width 16 height 16
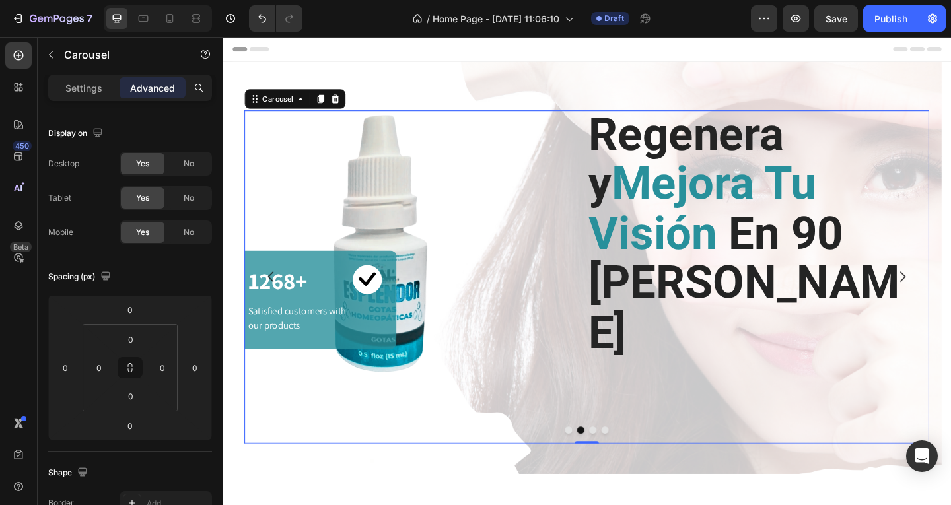
click at [950, 296] on icon "Carousel Next Arrow" at bounding box center [962, 298] width 16 height 16
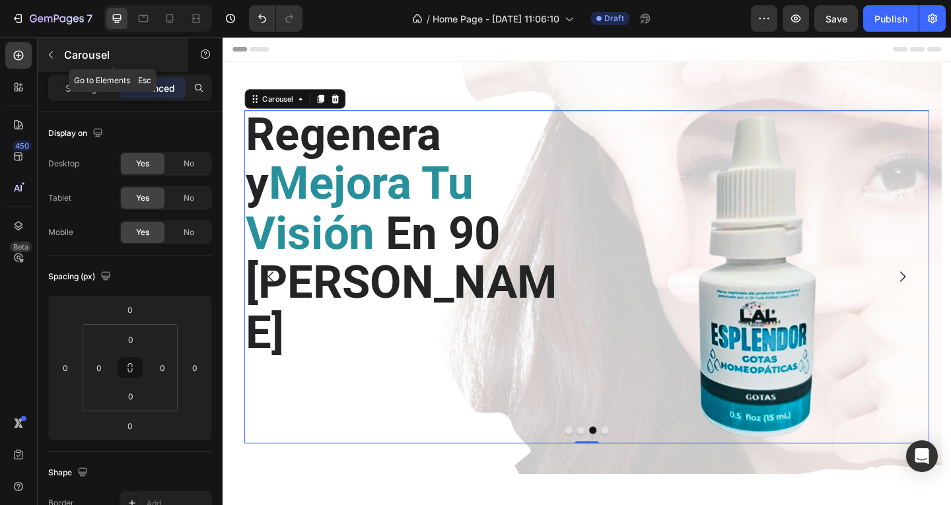
click at [53, 56] on icon "button" at bounding box center [51, 55] width 11 height 11
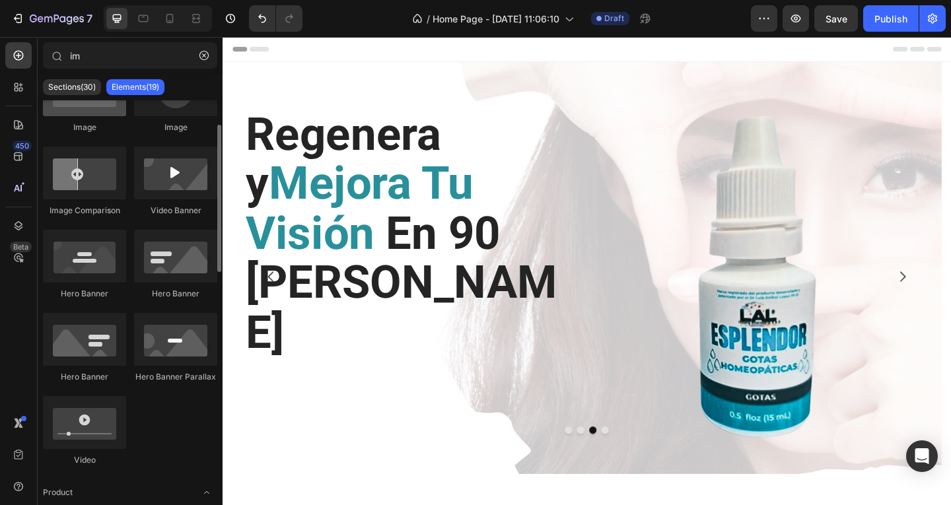
scroll to position [66, 0]
click at [98, 61] on input "im" at bounding box center [130, 55] width 174 height 26
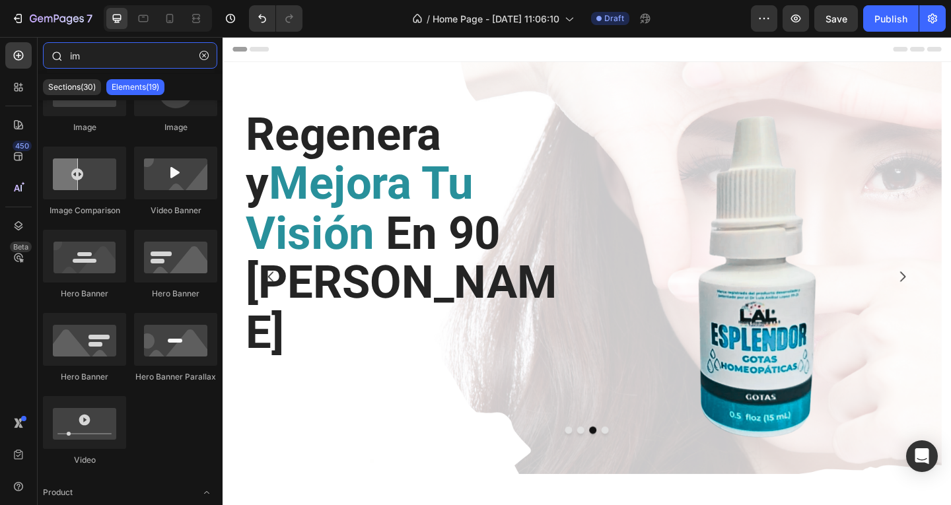
type input "i"
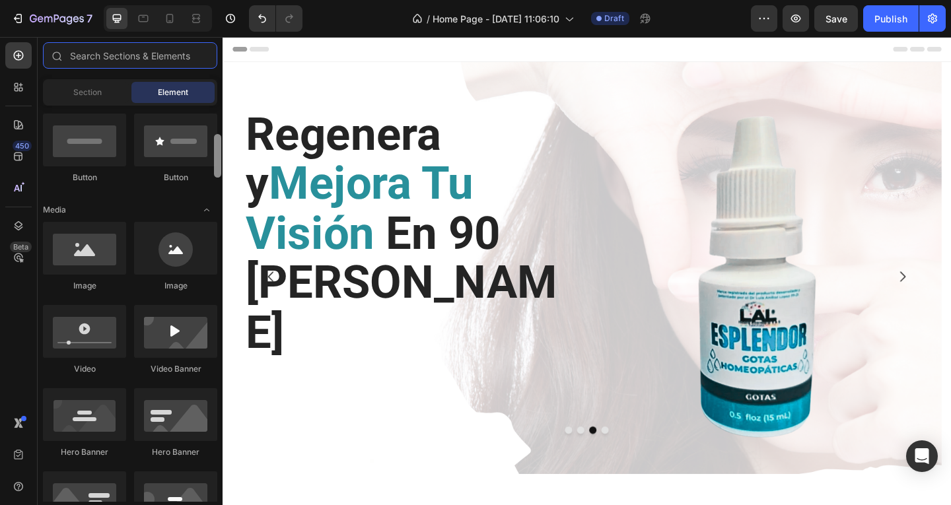
scroll to position [285, 0]
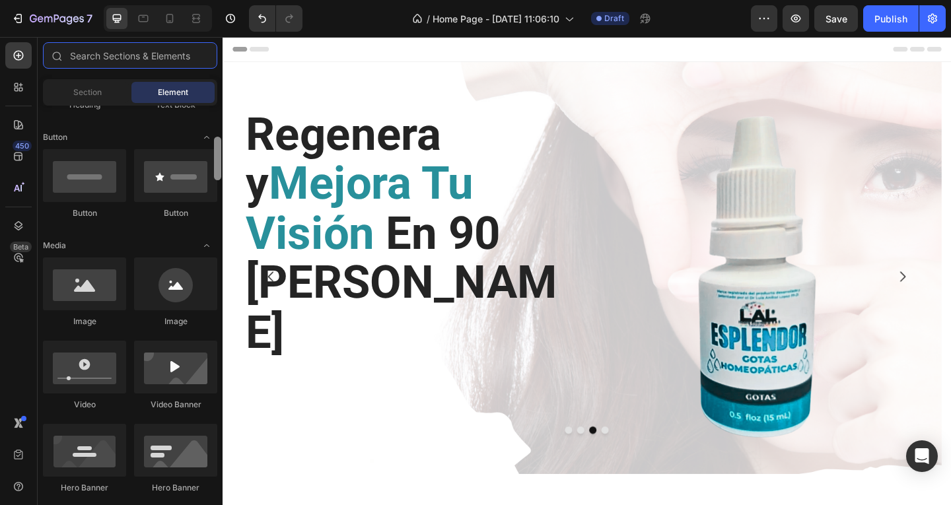
drag, startPoint x: 439, startPoint y: 174, endPoint x: 222, endPoint y: 153, distance: 217.5
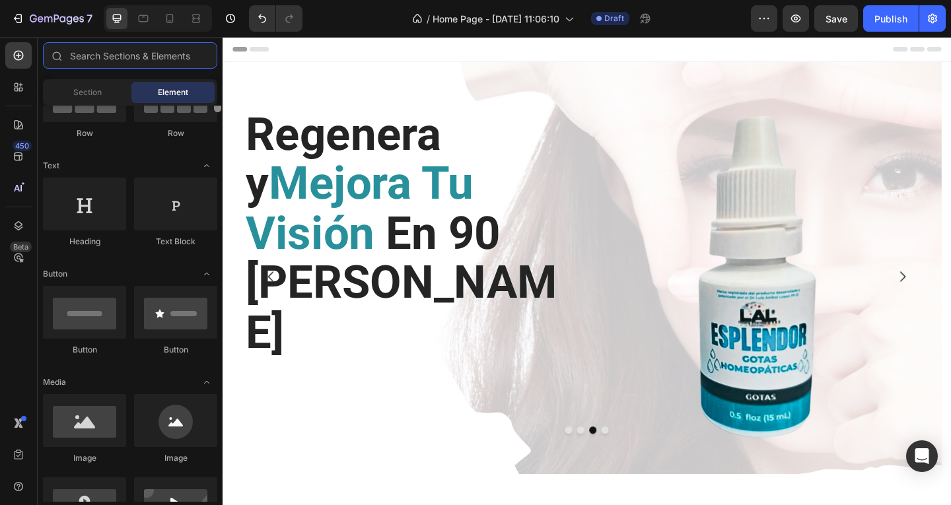
scroll to position [53, 0]
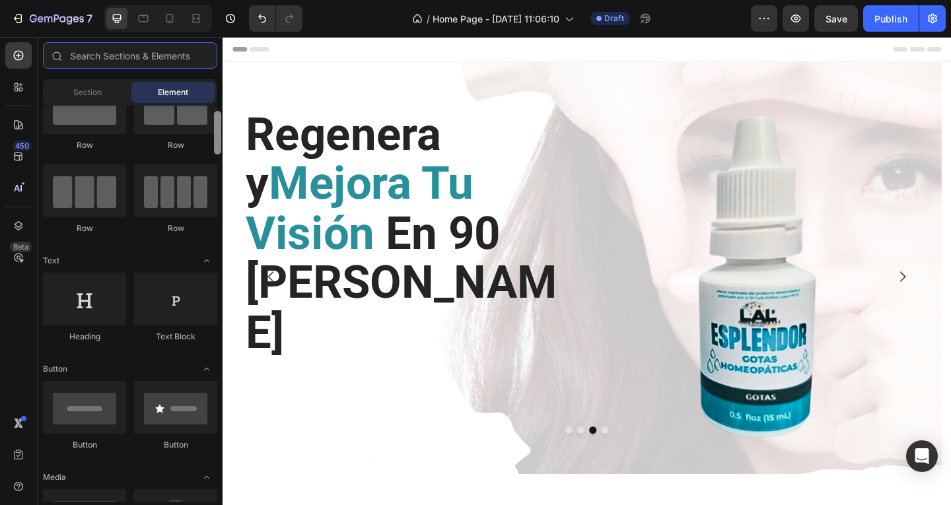
drag, startPoint x: 442, startPoint y: 190, endPoint x: 426, endPoint y: 168, distance: 26.9
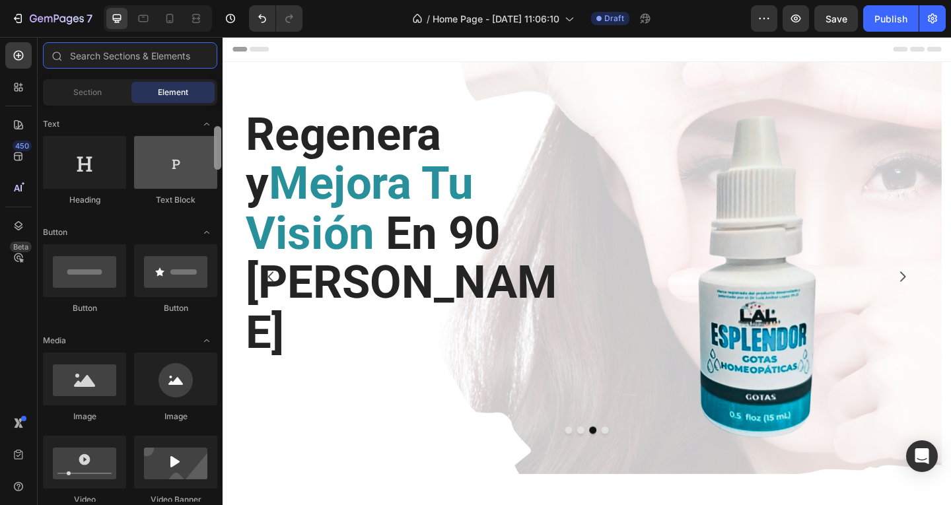
scroll to position [196, 0]
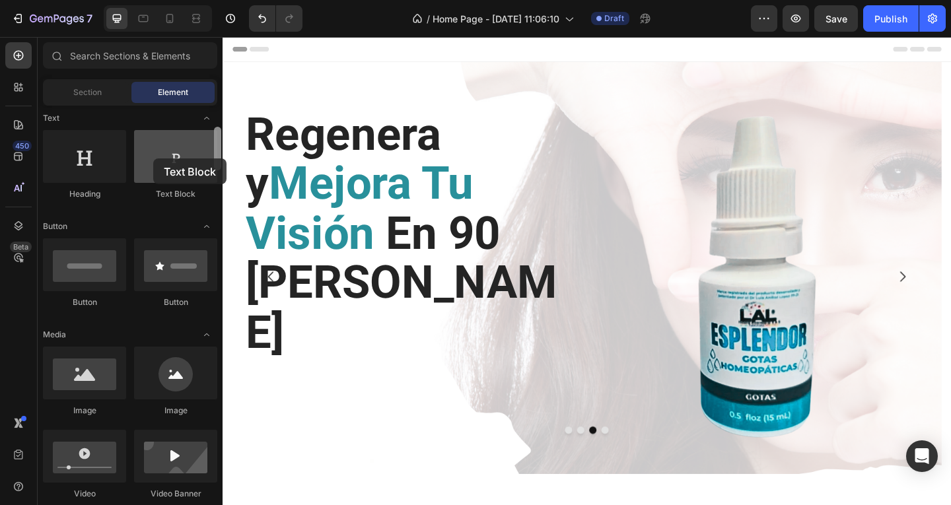
click at [153, 158] on div at bounding box center [175, 156] width 83 height 53
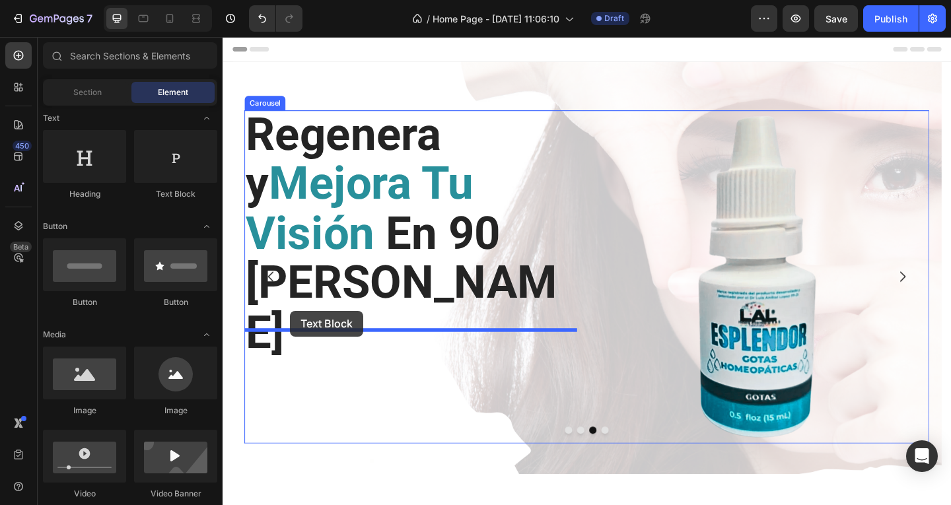
drag, startPoint x: 378, startPoint y: 194, endPoint x: 296, endPoint y: 335, distance: 162.7
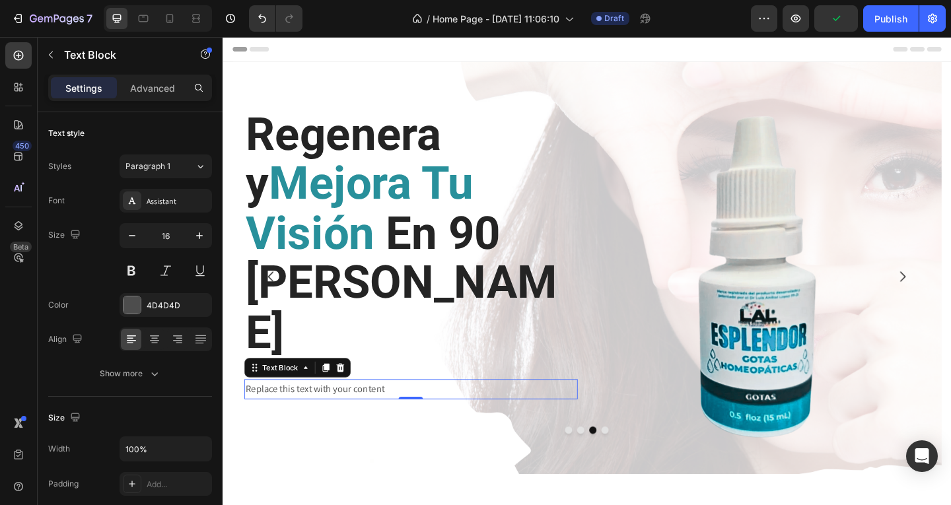
click at [411, 409] on div "Replace this text with your content" at bounding box center [427, 420] width 362 height 22
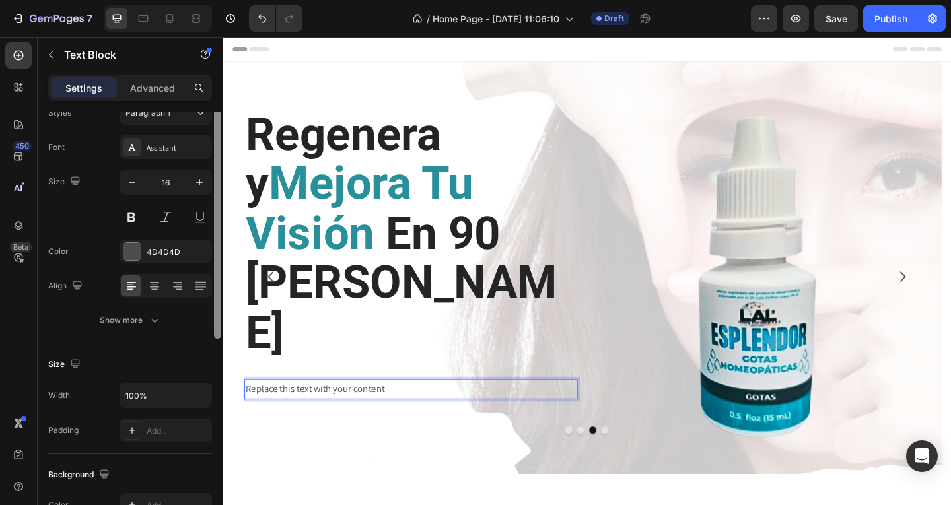
scroll to position [75, 0]
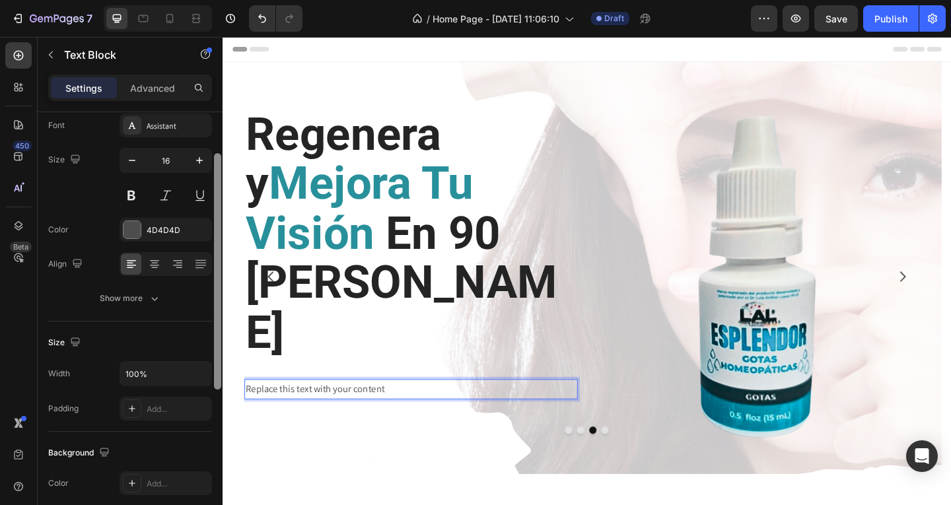
drag, startPoint x: 439, startPoint y: 222, endPoint x: 224, endPoint y: 175, distance: 219.8
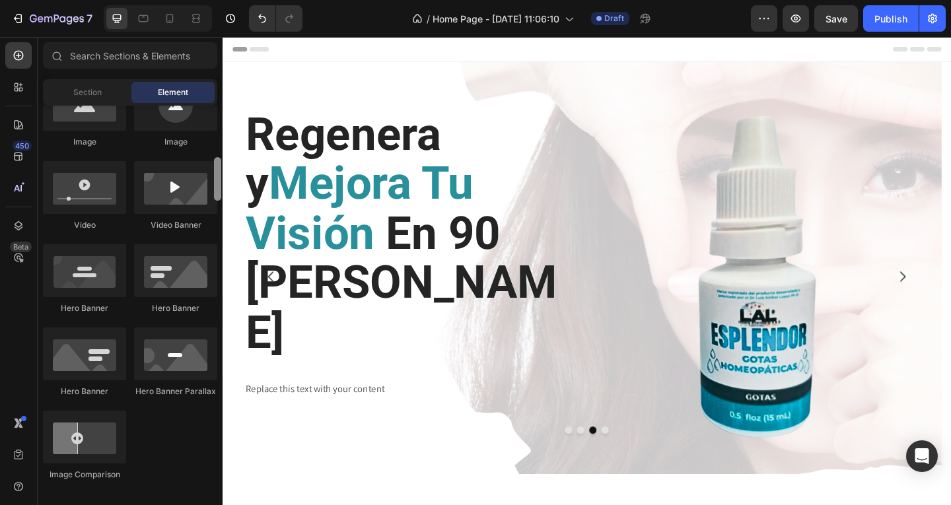
drag, startPoint x: 216, startPoint y: 173, endPoint x: 219, endPoint y: 188, distance: 15.4
click at [219, 188] on div at bounding box center [217, 179] width 7 height 44
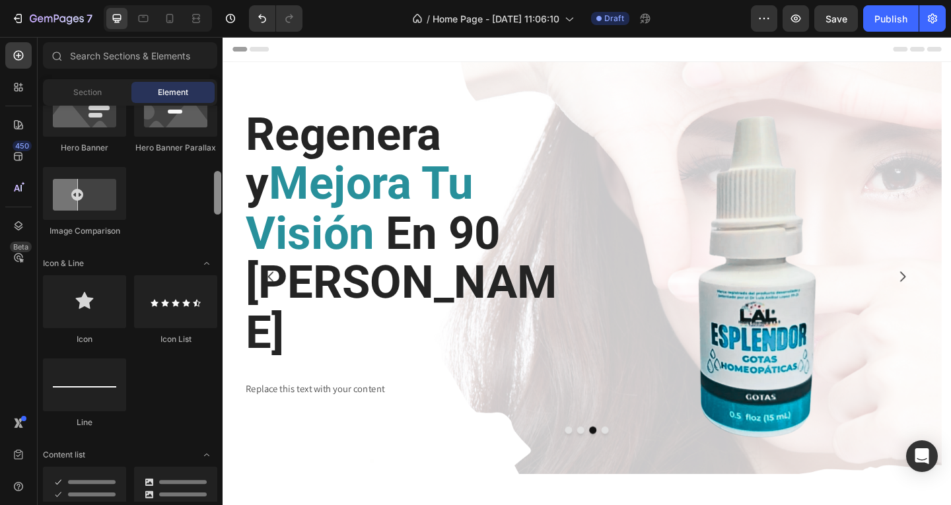
scroll to position [768, 0]
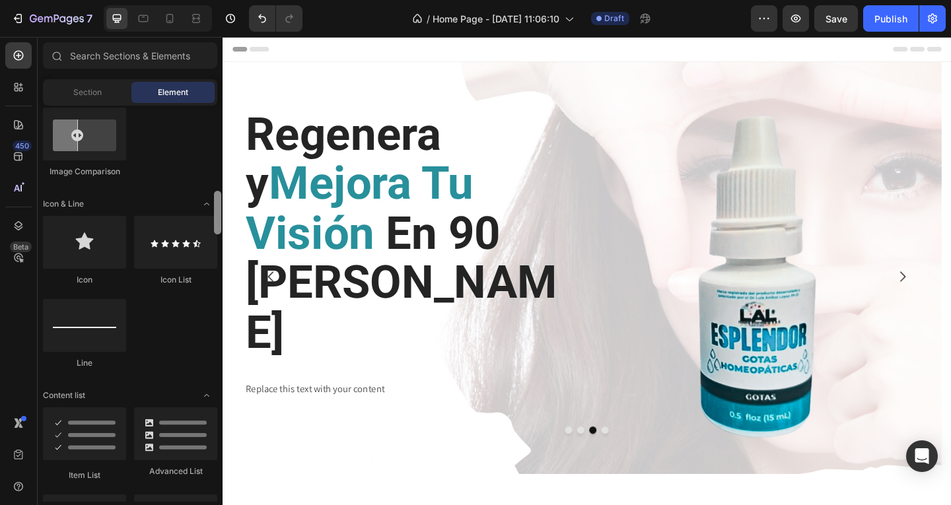
drag, startPoint x: 220, startPoint y: 186, endPoint x: 220, endPoint y: 218, distance: 32.3
click at [220, 218] on div at bounding box center [217, 213] width 7 height 44
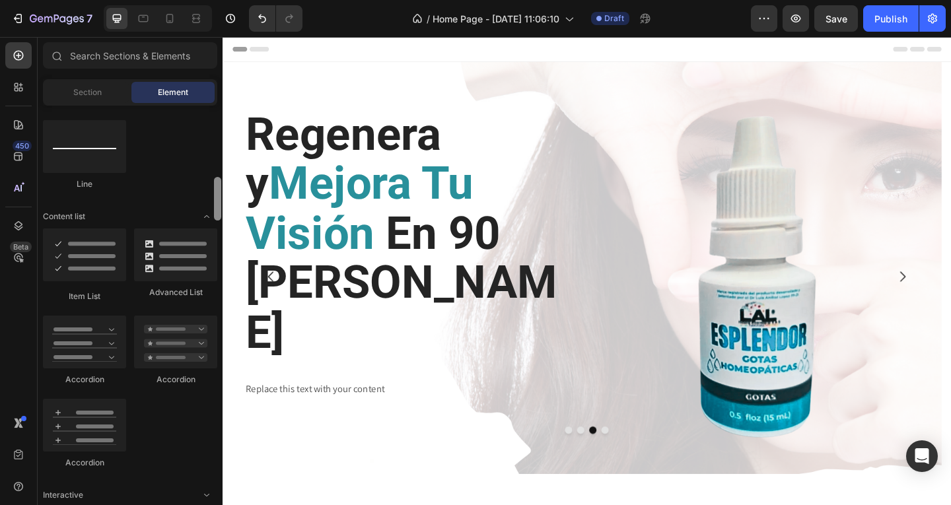
scroll to position [953, 0]
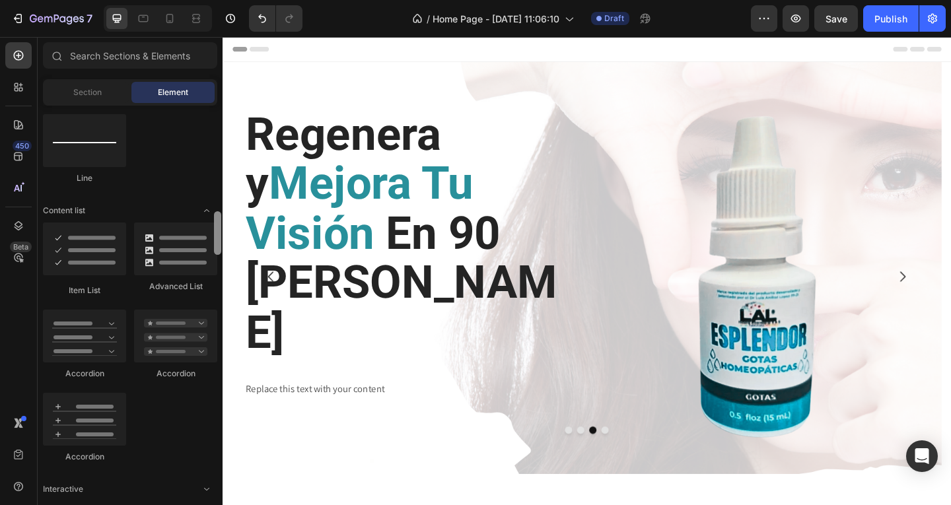
drag, startPoint x: 216, startPoint y: 211, endPoint x: 213, endPoint y: 231, distance: 20.6
click at [213, 231] on div at bounding box center [218, 304] width 10 height 396
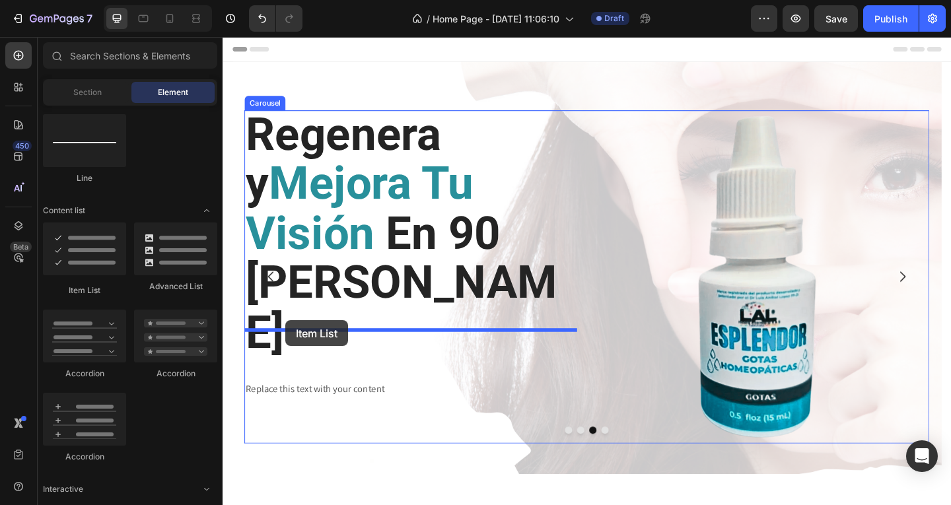
drag, startPoint x: 303, startPoint y: 290, endPoint x: 290, endPoint y: 345, distance: 56.2
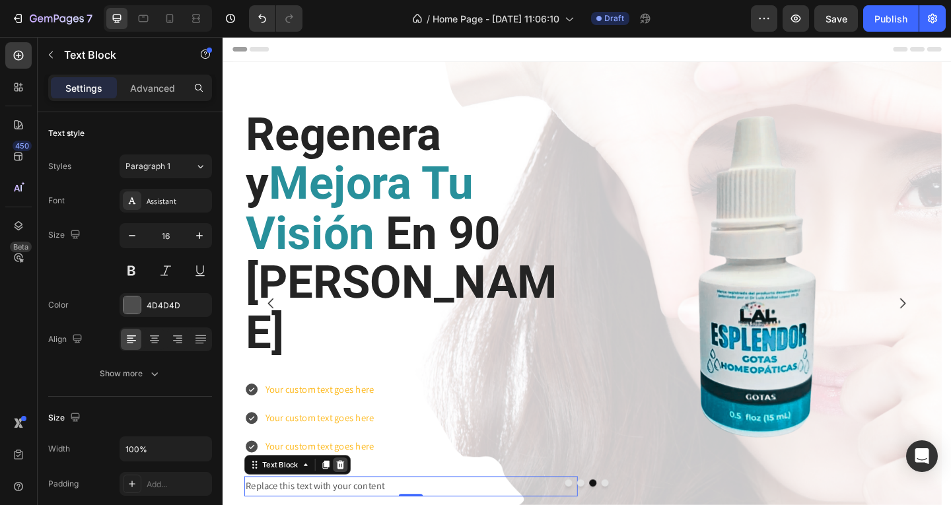
click at [351, 497] on icon at bounding box center [350, 502] width 11 height 11
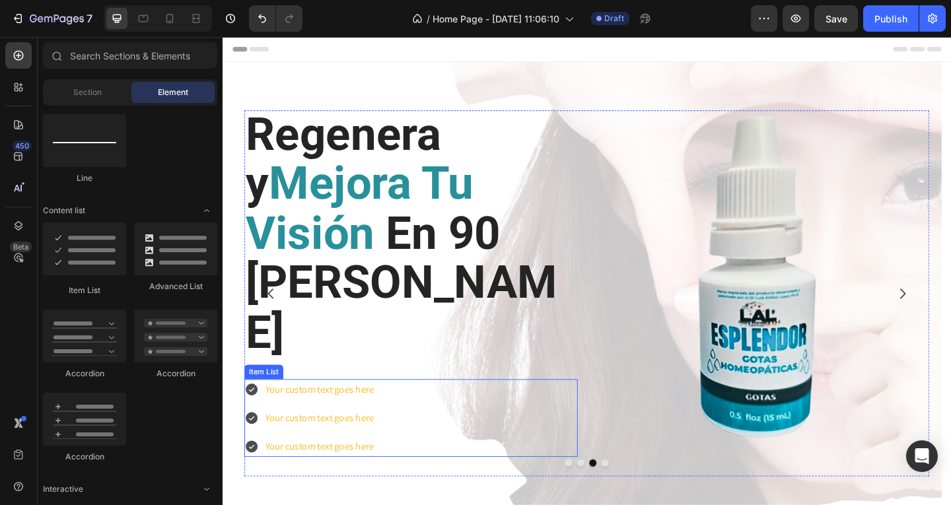
click at [370, 409] on div "Your custom text goes here" at bounding box center [327, 420] width 121 height 23
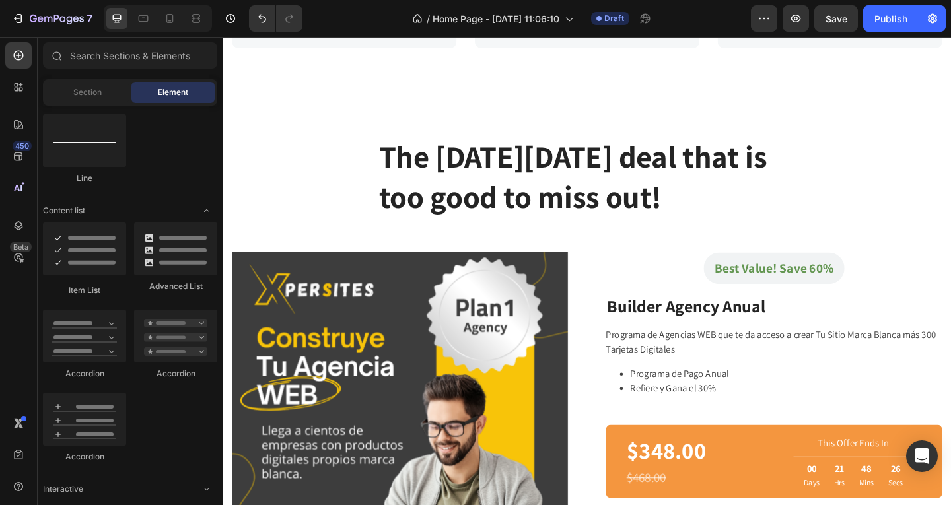
scroll to position [0, 0]
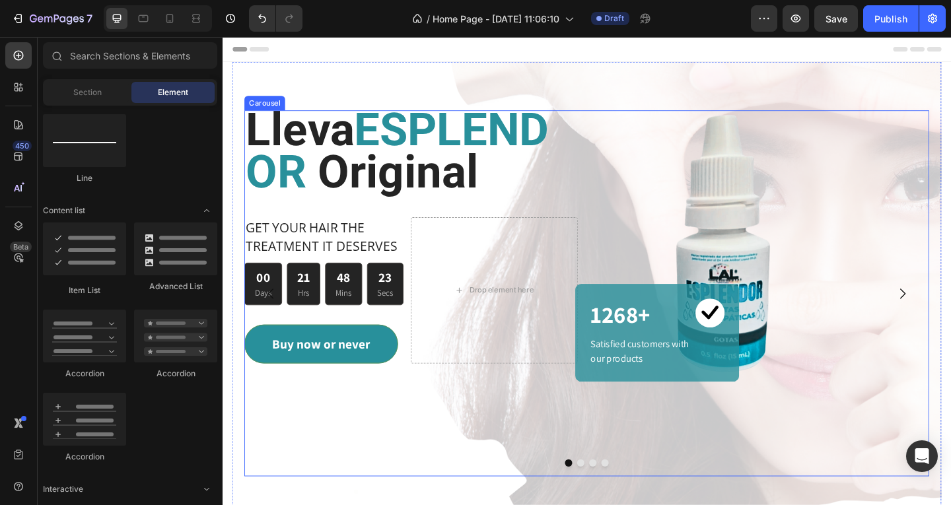
click at [950, 308] on icon "Carousel Next Arrow" at bounding box center [962, 316] width 16 height 16
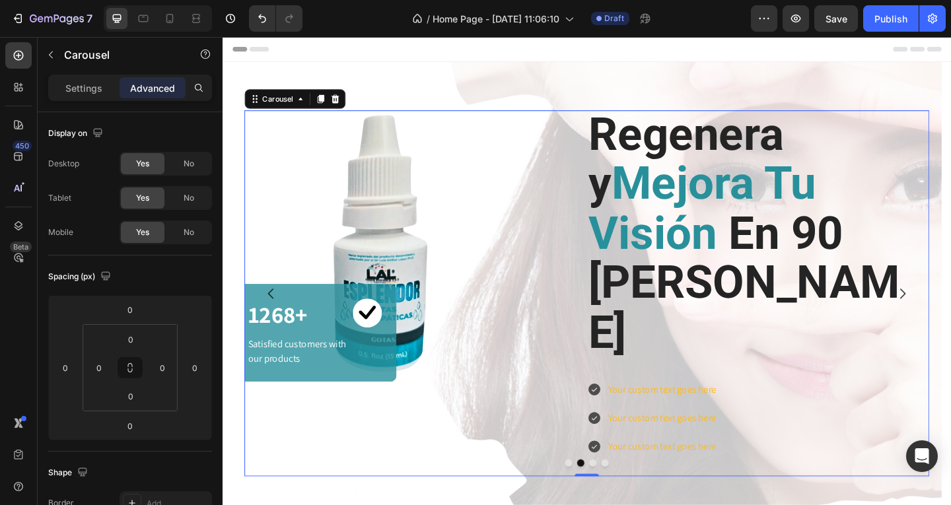
click at [950, 310] on icon "Carousel Next Arrow" at bounding box center [962, 315] width 6 height 11
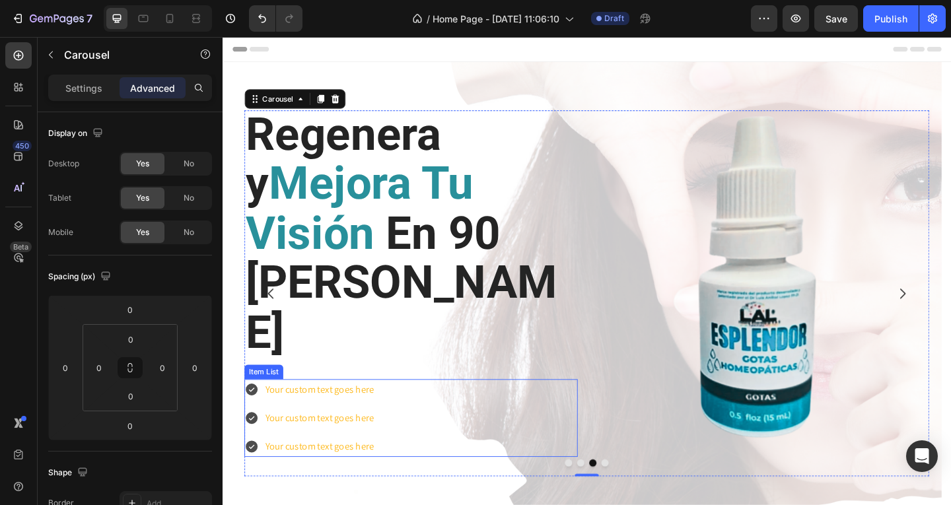
click at [438, 409] on div "Your custom text goes here Your custom text goes here Your custom text goes here" at bounding box center [427, 451] width 362 height 84
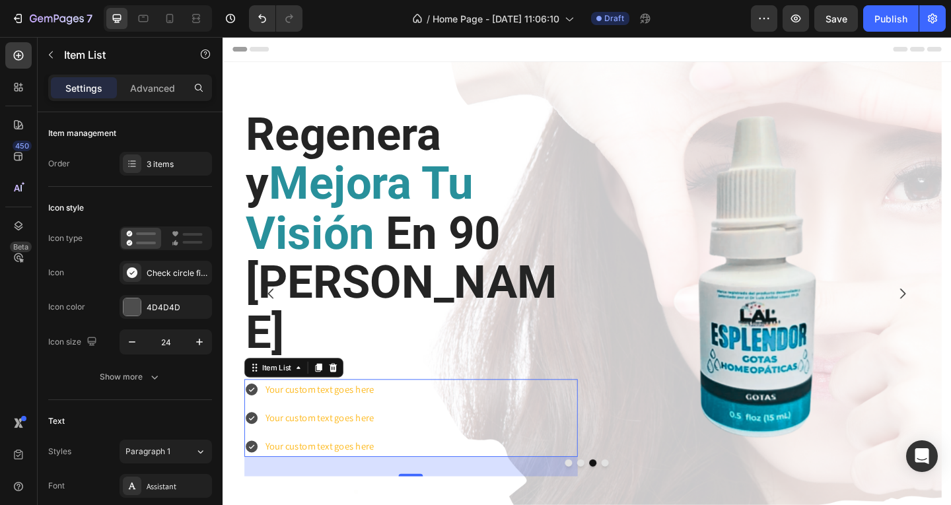
click at [313, 409] on div "Your custom text goes here" at bounding box center [327, 420] width 121 height 23
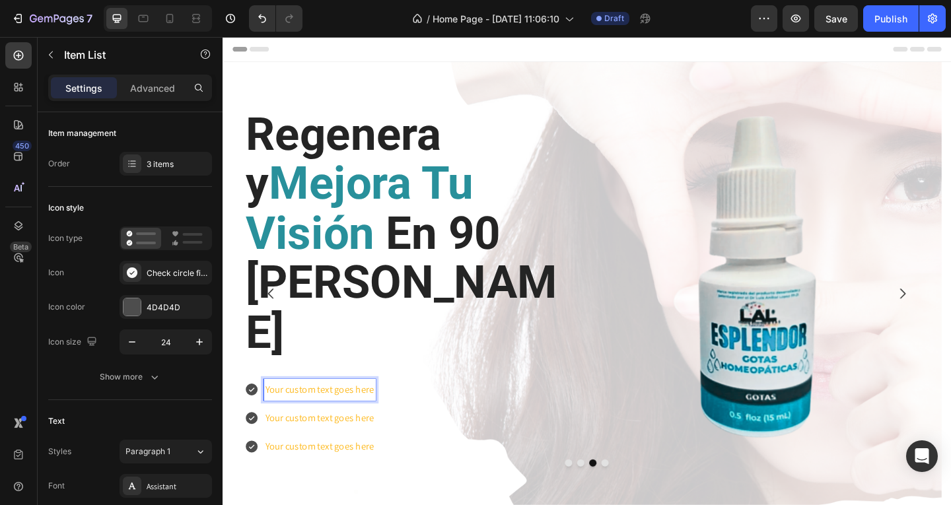
click at [324, 411] on p "Your custom text goes here" at bounding box center [328, 420] width 118 height 19
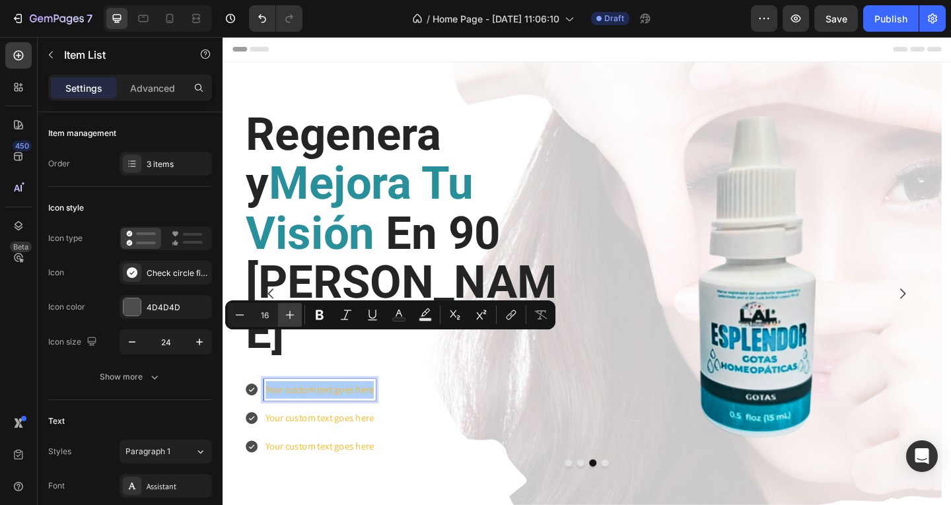
click at [292, 318] on icon "Editor contextual toolbar" at bounding box center [289, 314] width 13 height 13
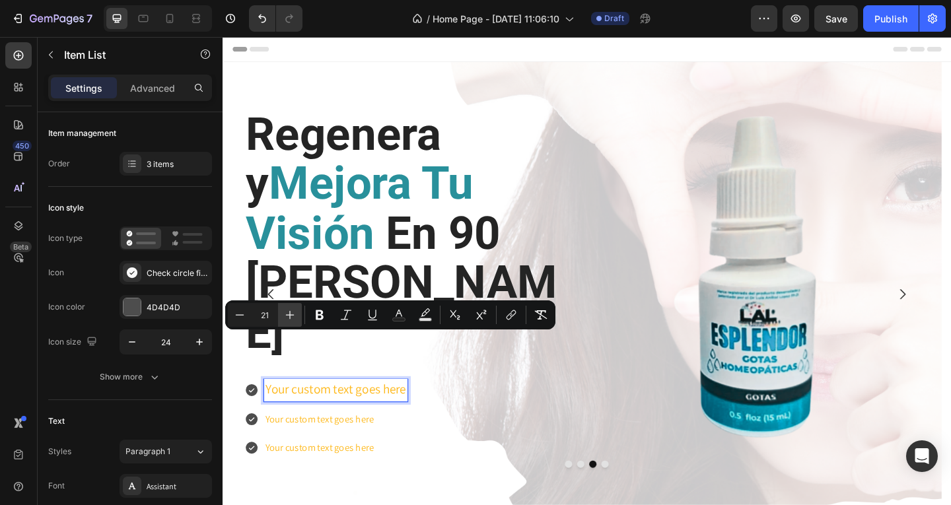
click at [292, 318] on icon "Editor contextual toolbar" at bounding box center [289, 314] width 13 height 13
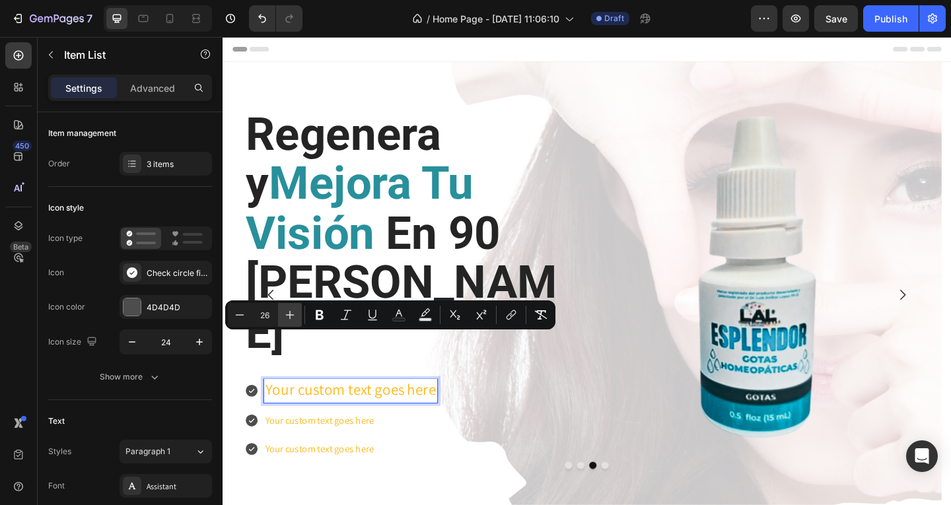
click at [292, 318] on icon "Editor contextual toolbar" at bounding box center [289, 314] width 13 height 13
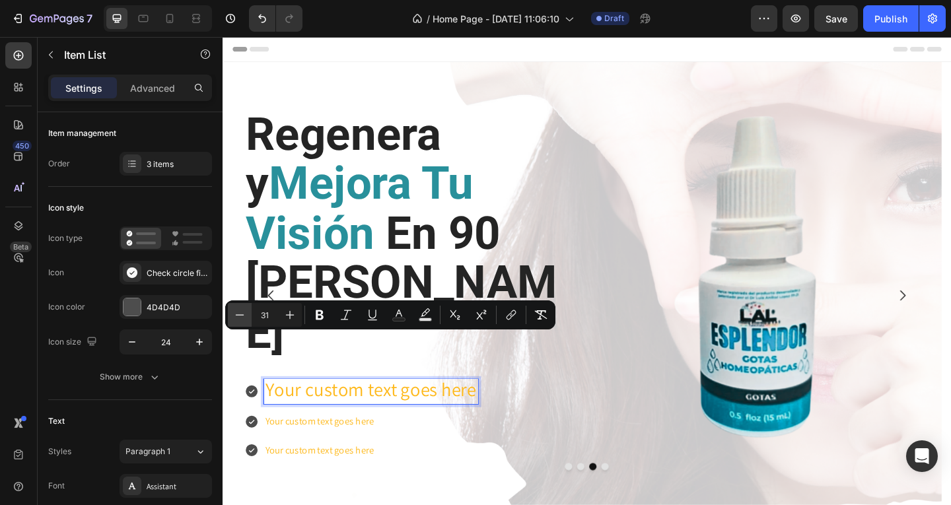
click at [242, 316] on icon "Editor contextual toolbar" at bounding box center [239, 314] width 13 height 13
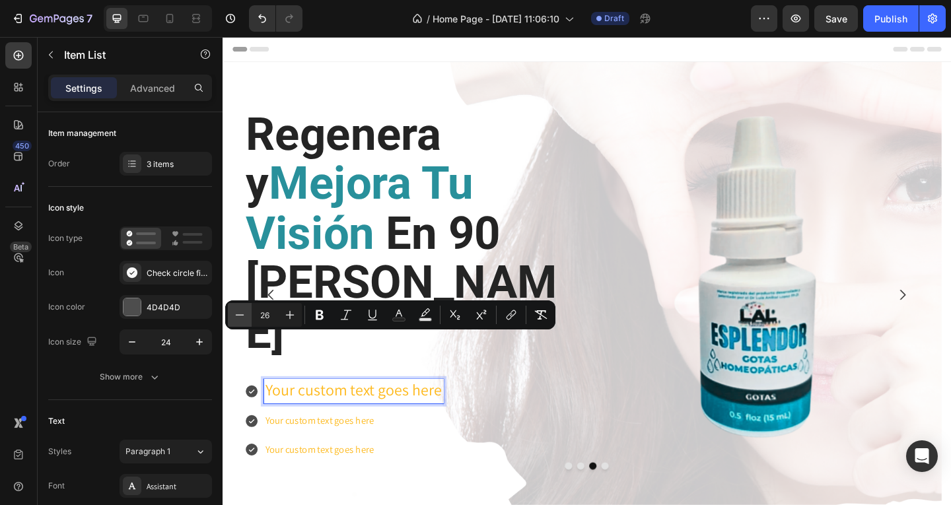
click at [242, 316] on icon "Editor contextual toolbar" at bounding box center [239, 314] width 13 height 13
click at [285, 316] on icon "Editor contextual toolbar" at bounding box center [289, 314] width 13 height 13
type input "25"
click at [427, 320] on rect "Editor contextual toolbar" at bounding box center [425, 319] width 13 height 3
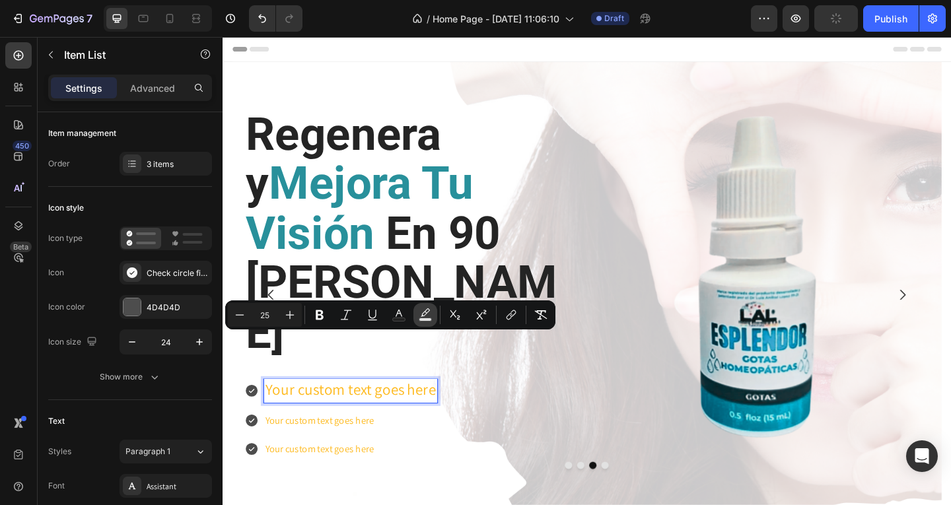
type input "000000"
type input "77"
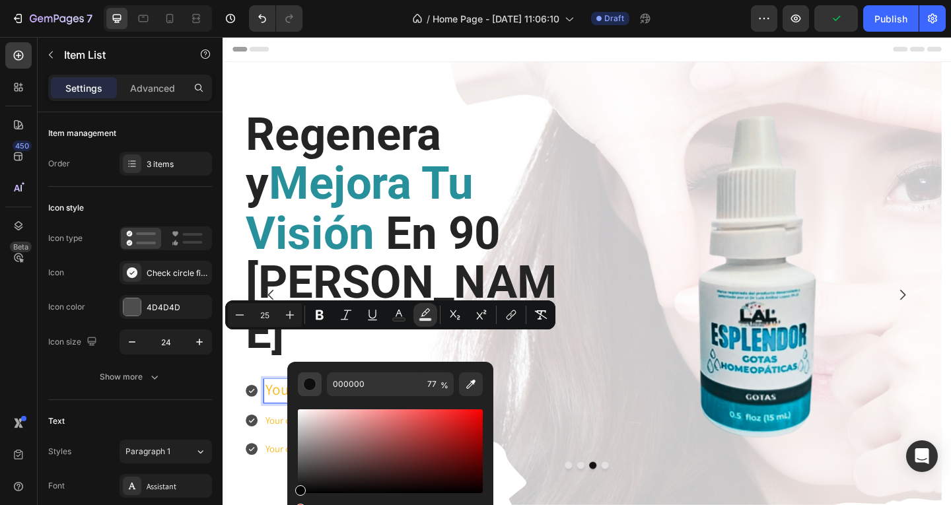
click at [310, 384] on div "Editor contextual toolbar" at bounding box center [309, 384] width 13 height 13
click at [300, 487] on div "Editor contextual toolbar" at bounding box center [300, 490] width 11 height 11
click at [475, 384] on icon "Editor contextual toolbar" at bounding box center [470, 384] width 13 height 13
type input "242424"
type input "100"
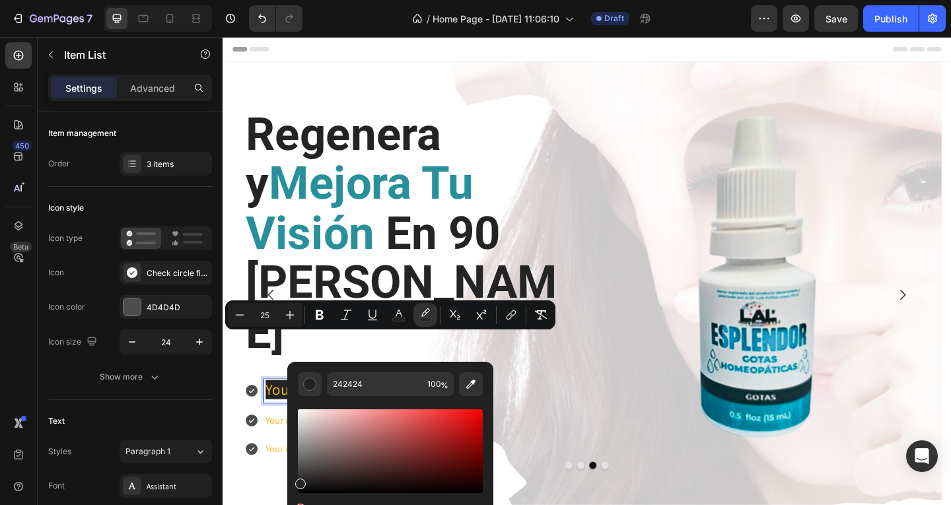
click at [574, 409] on div "Your custom text goes here Your custom text goes here Your custom text goes here" at bounding box center [427, 452] width 362 height 87
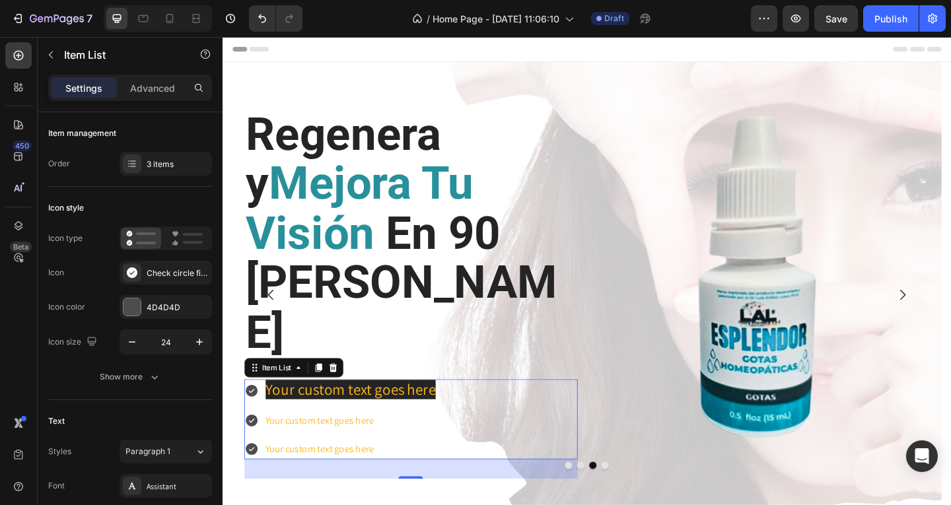
click at [469, 409] on div "Your custom text goes here Your custom text goes here Your custom text goes here" at bounding box center [427, 452] width 362 height 87
click at [440, 409] on div "Your custom text goes here Your custom text goes here Your custom text goes here" at bounding box center [351, 452] width 210 height 87
click at [419, 445] on p "Your custom text goes here" at bounding box center [361, 454] width 185 height 19
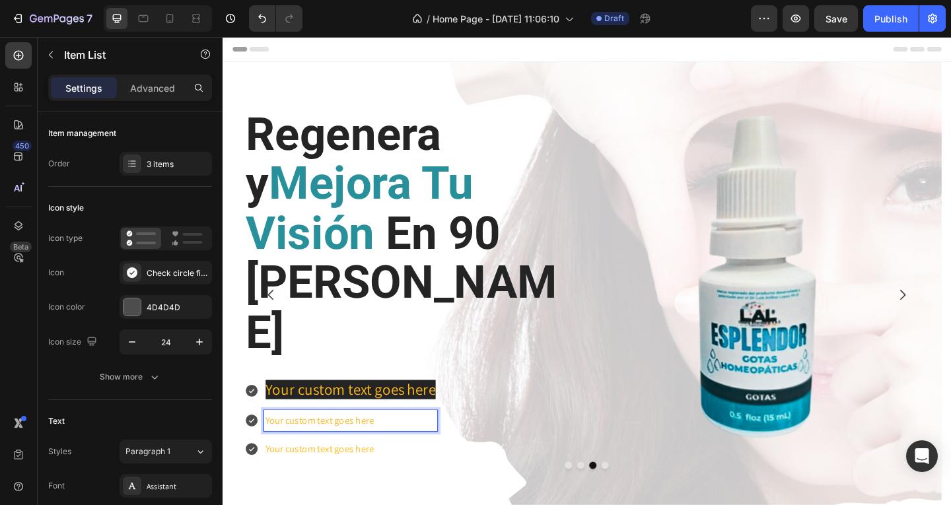
click at [380, 476] on p "Your custom text goes here" at bounding box center [361, 485] width 185 height 19
click at [393, 409] on span "Your custom text goes here" at bounding box center [361, 420] width 185 height 22
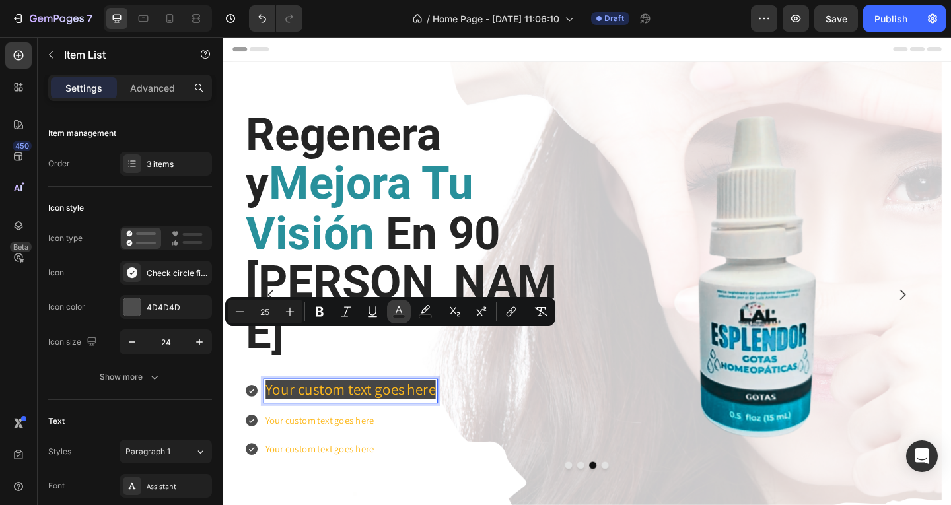
click at [403, 315] on rect "Editor contextual toolbar" at bounding box center [399, 316] width 13 height 3
type input "FEB91C"
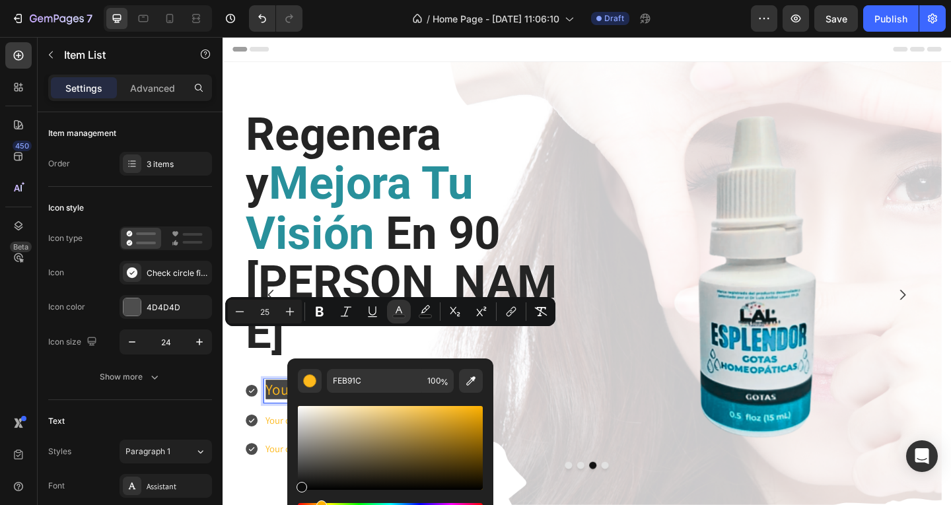
type input "0C0C0C"
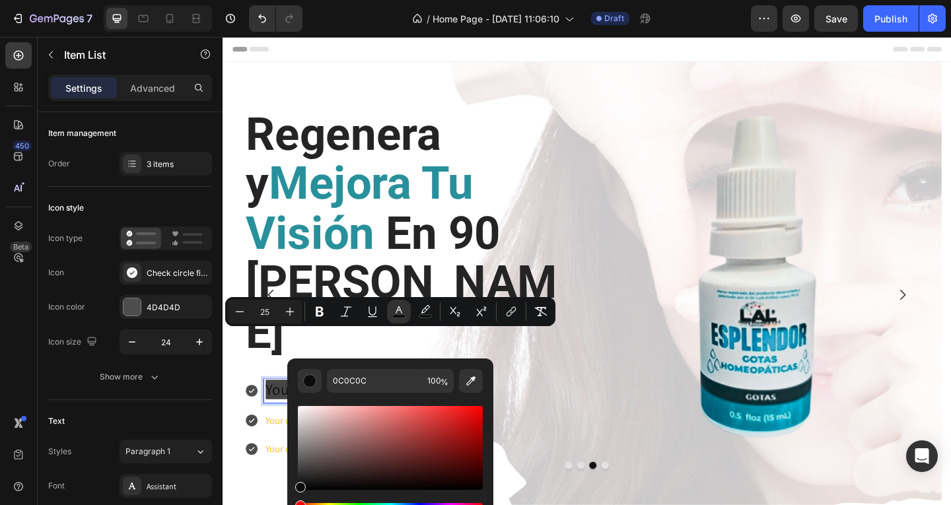
drag, startPoint x: 442, startPoint y: 416, endPoint x: 300, endPoint y: 485, distance: 157.1
click at [300, 485] on div "Editor contextual toolbar" at bounding box center [300, 487] width 11 height 11
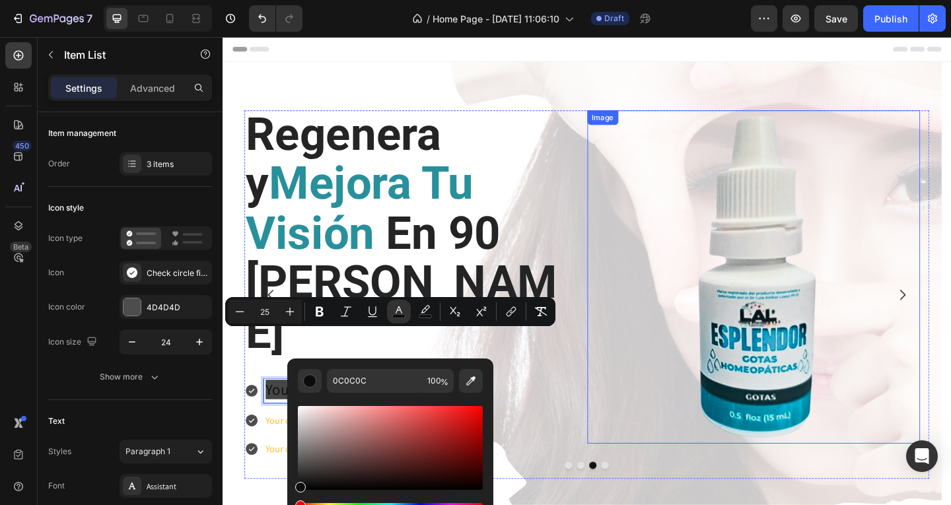
click at [654, 397] on img at bounding box center [800, 298] width 362 height 362
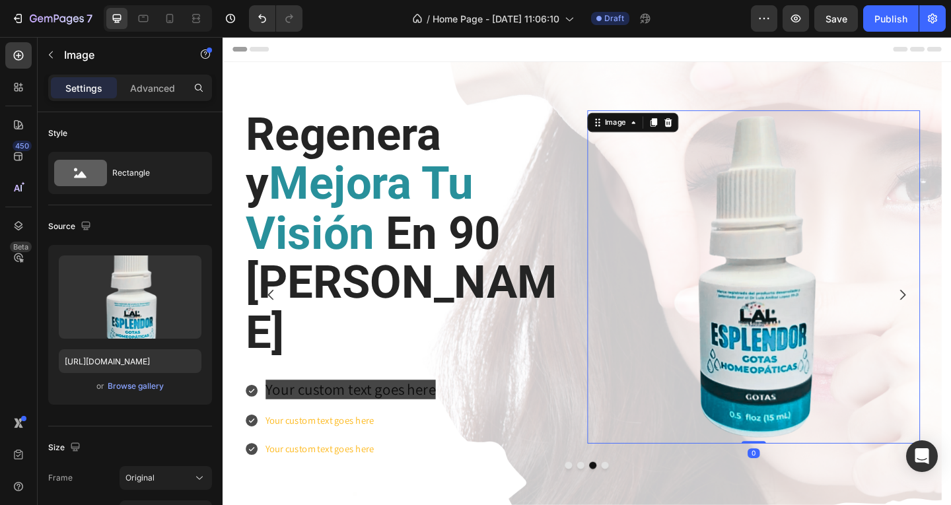
click at [950, 422] on section "Lleva ESPLENDOR Original Heading GET YOUR HAIR THE TREATMENT IT DESERVES Text b…" at bounding box center [618, 307] width 792 height 487
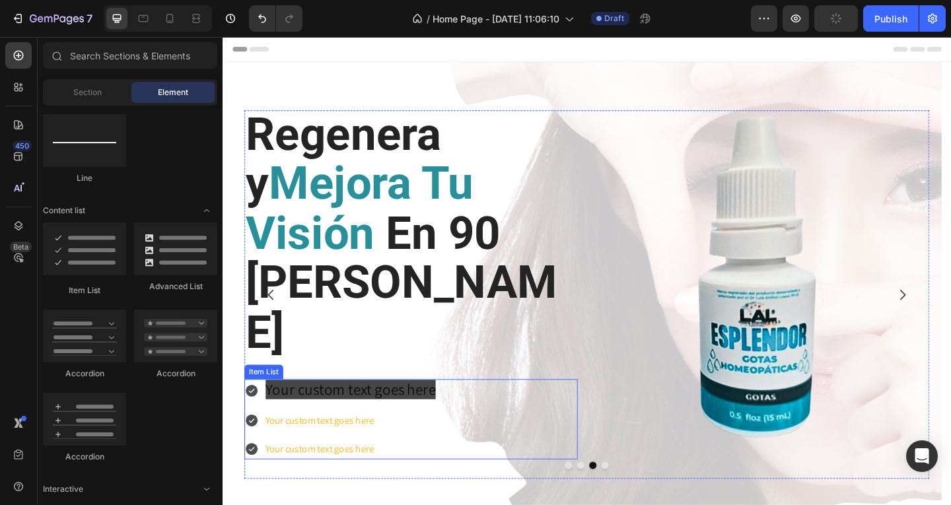
click at [576, 409] on div "Your custom text goes here Your custom text goes here Your custom text goes here" at bounding box center [427, 452] width 362 height 87
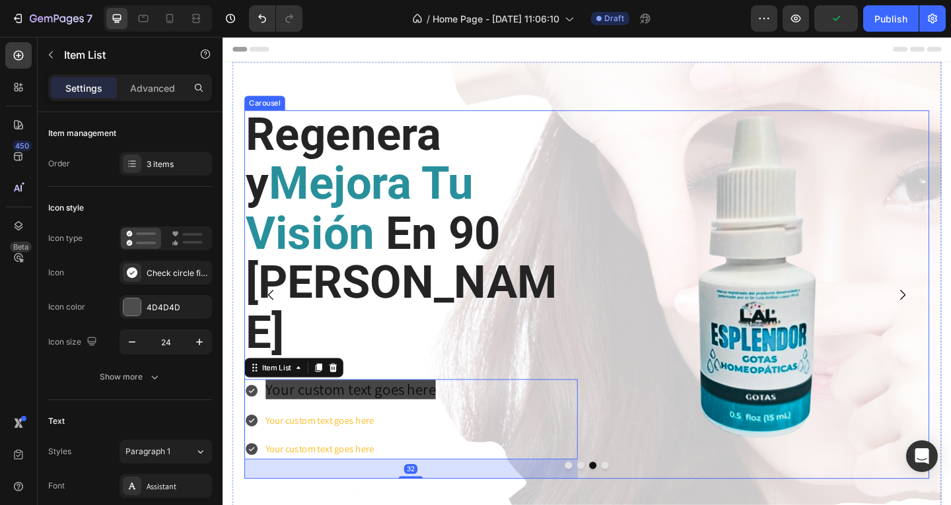
click at [503, 334] on h2 "Regenera y Mejora Tu Visión En 90 Días" at bounding box center [427, 252] width 362 height 271
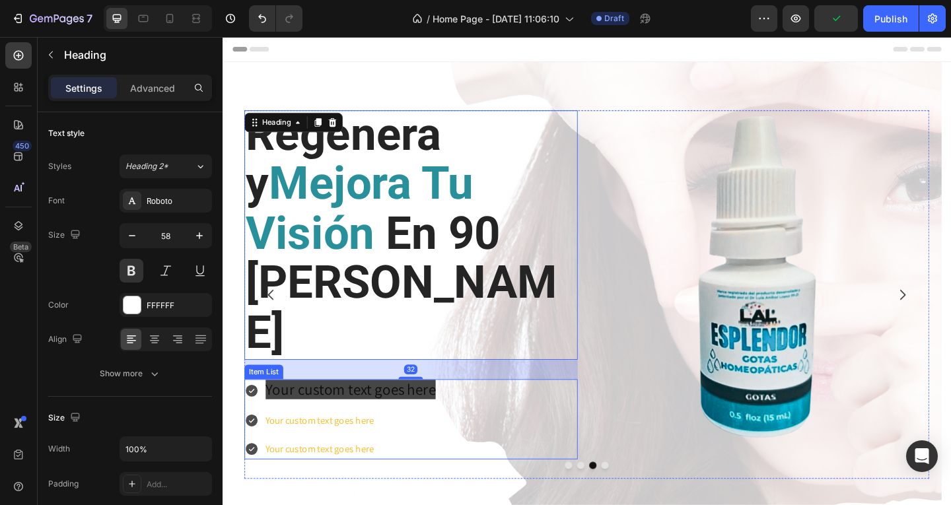
click at [446, 445] on p "Your custom text goes here" at bounding box center [361, 454] width 185 height 19
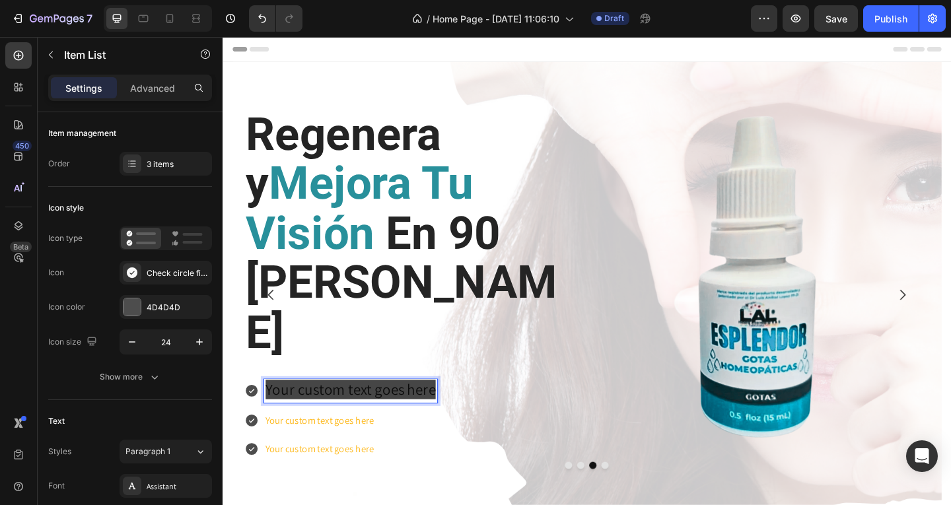
click at [364, 409] on span "Your custom text goes here" at bounding box center [361, 420] width 185 height 22
click at [445, 409] on span "Your custom text goes here" at bounding box center [361, 420] width 185 height 22
click at [273, 409] on span "Your custom text goes here" at bounding box center [361, 420] width 185 height 22
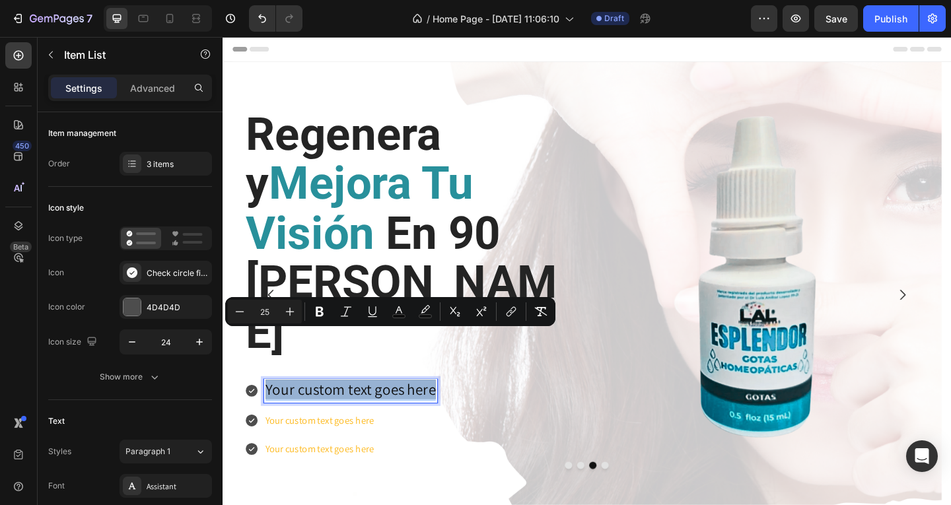
drag, startPoint x: 272, startPoint y: 364, endPoint x: 463, endPoint y: 375, distance: 191.8
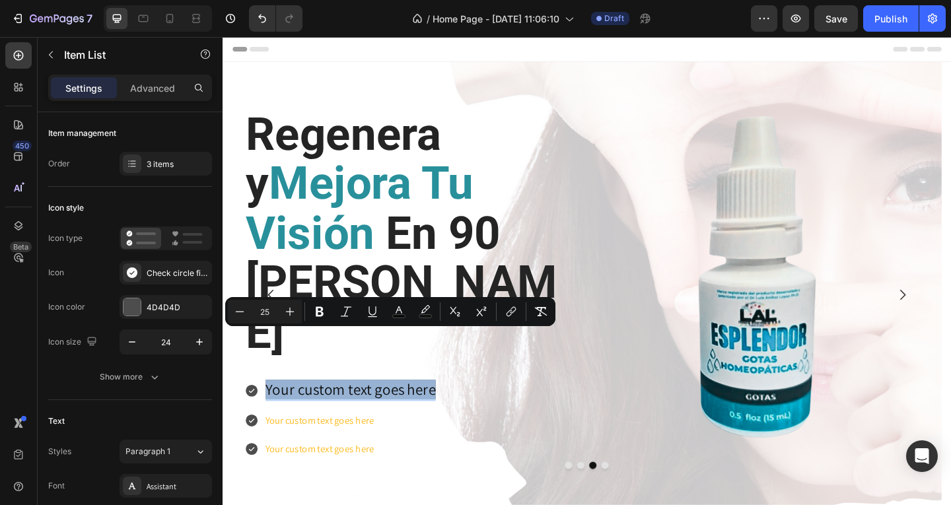
click at [548, 409] on div "Your custom text goes here Your custom text goes here Your custom text goes here" at bounding box center [427, 452] width 362 height 87
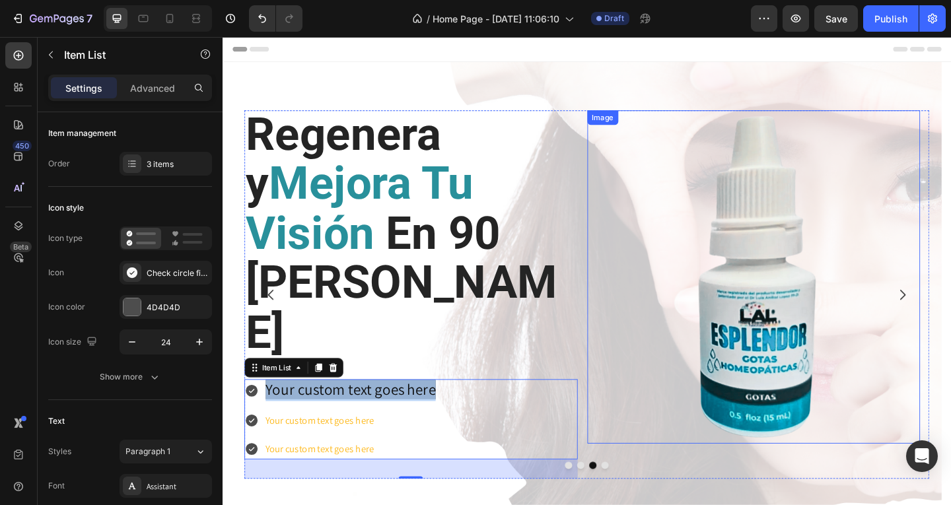
click at [695, 391] on img at bounding box center [800, 298] width 362 height 362
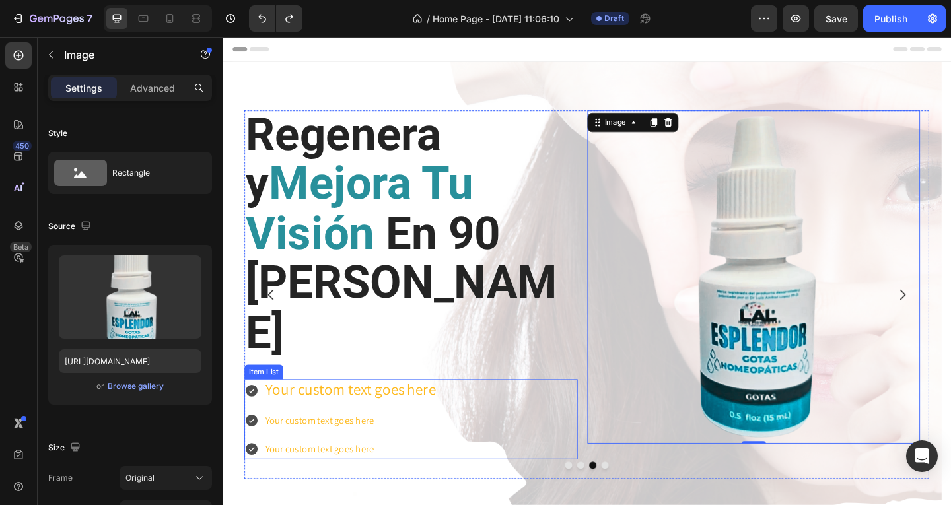
click at [364, 409] on span "Your custom text goes here" at bounding box center [361, 420] width 185 height 22
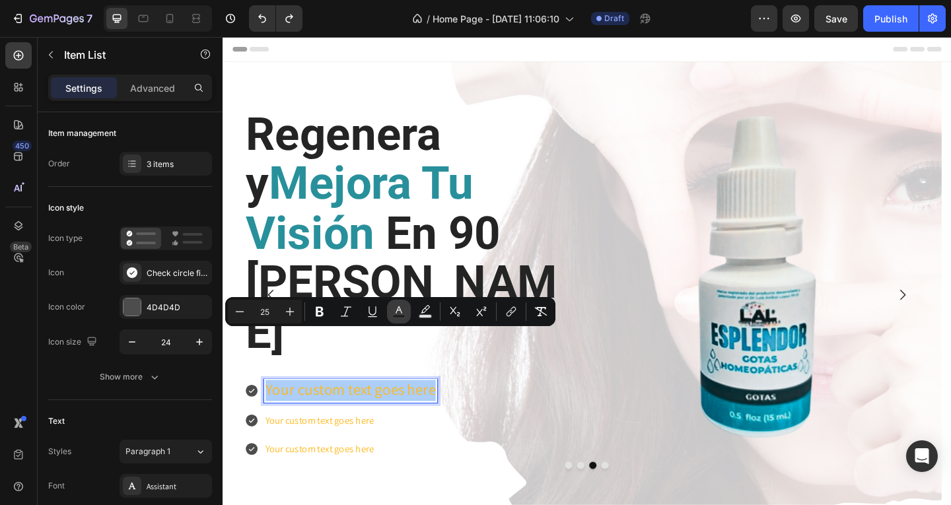
click at [401, 314] on icon "Editor contextual toolbar" at bounding box center [398, 311] width 13 height 13
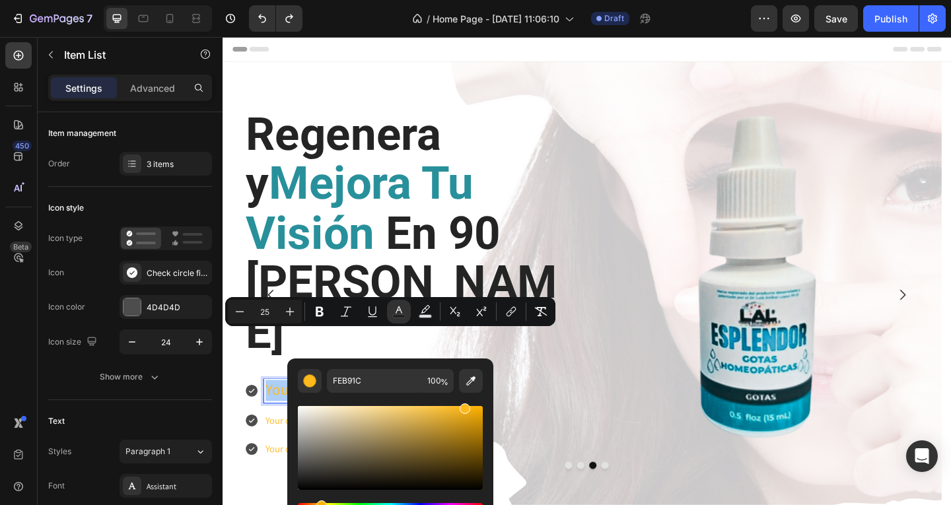
click at [301, 483] on div "Editor contextual toolbar" at bounding box center [390, 448] width 185 height 84
type input "141414"
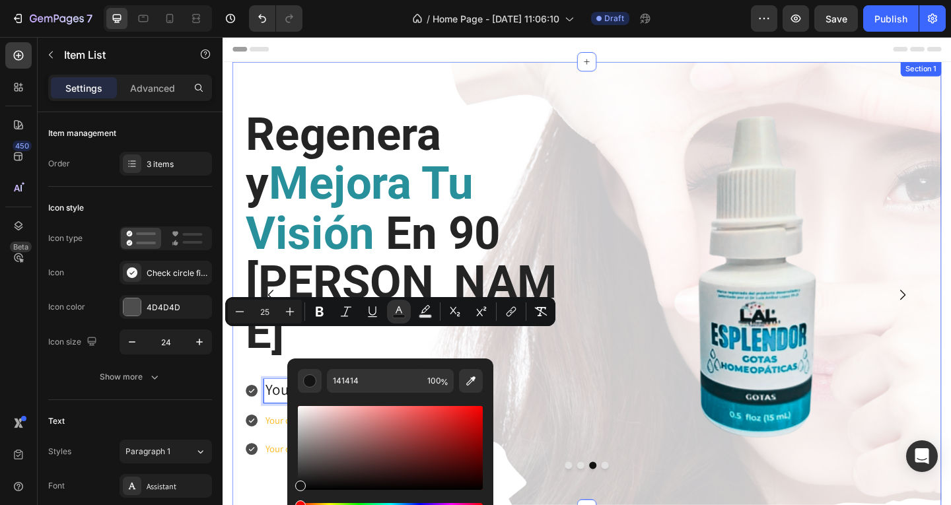
drag, startPoint x: 737, startPoint y: 491, endPoint x: 717, endPoint y: 492, distance: 19.8
click at [737, 491] on div "Lleva ESPLENDOR Original Heading GET YOUR HAIR THE TREATMENT IT DESERVES Text b…" at bounding box center [618, 307] width 771 height 487
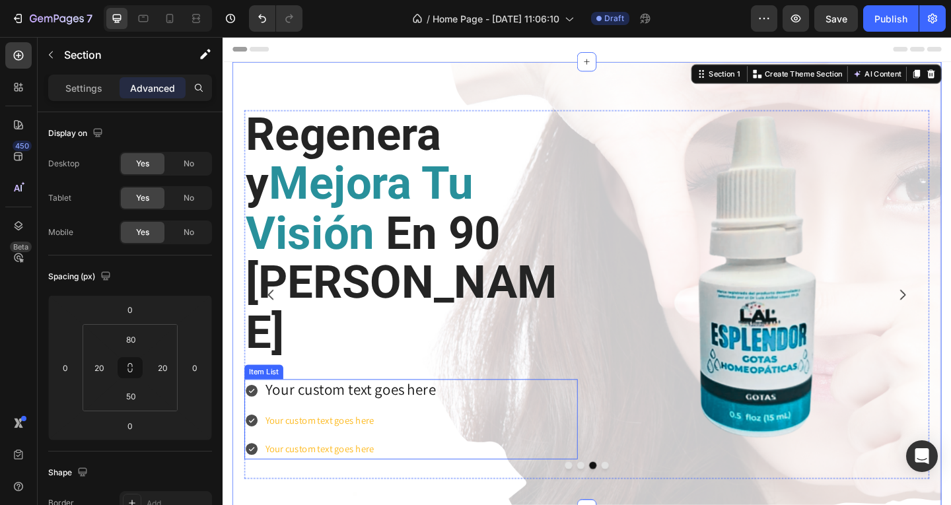
click at [384, 409] on span "Your custom text goes here" at bounding box center [361, 420] width 185 height 22
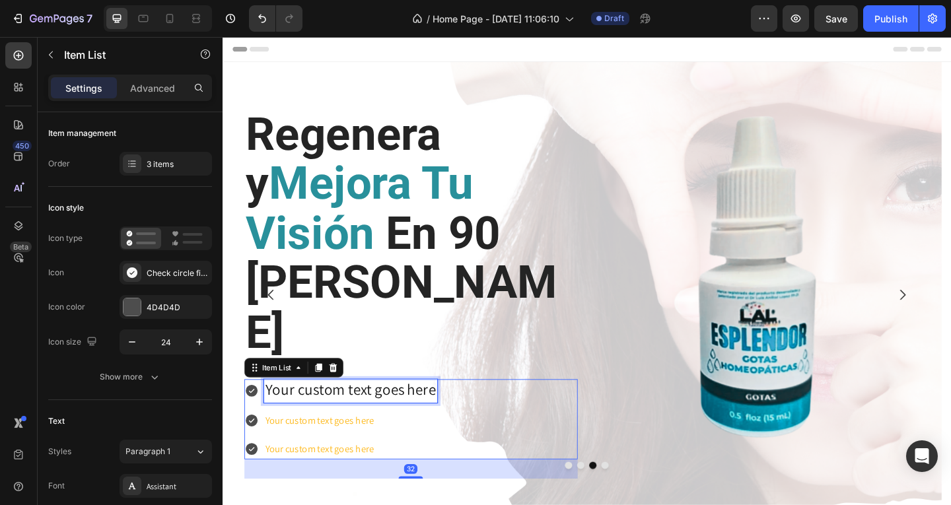
click at [409, 409] on span "Your custom text goes here" at bounding box center [361, 420] width 185 height 22
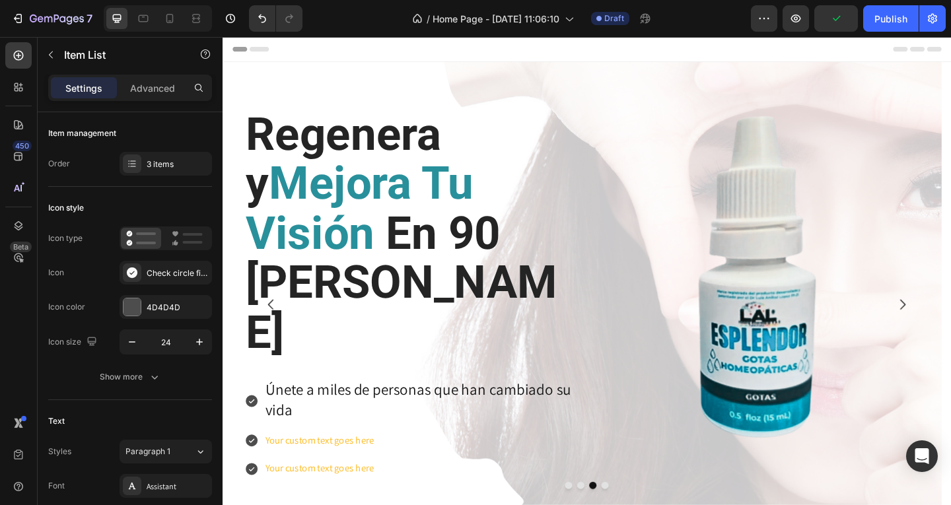
click at [364, 411] on p "Únete a miles de personas que han cambiado su vida" at bounding box center [437, 433] width 337 height 44
click at [260, 409] on div "Únete a miles de personas que han cambiado su vida" at bounding box center [427, 433] width 362 height 48
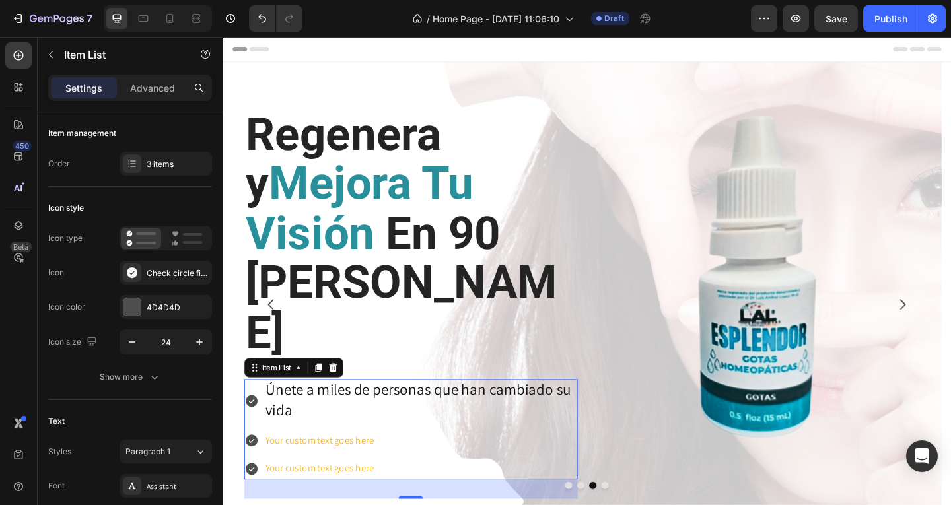
click at [424, 411] on p "Únete a miles de personas que han cambiado su vida" at bounding box center [437, 433] width 337 height 44
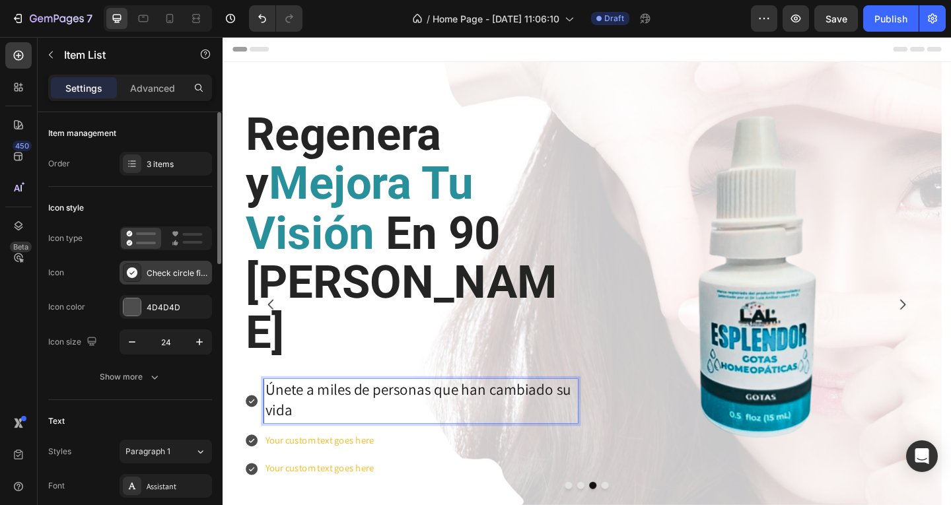
click at [142, 272] on div "Check circle filled" at bounding box center [165, 273] width 92 height 24
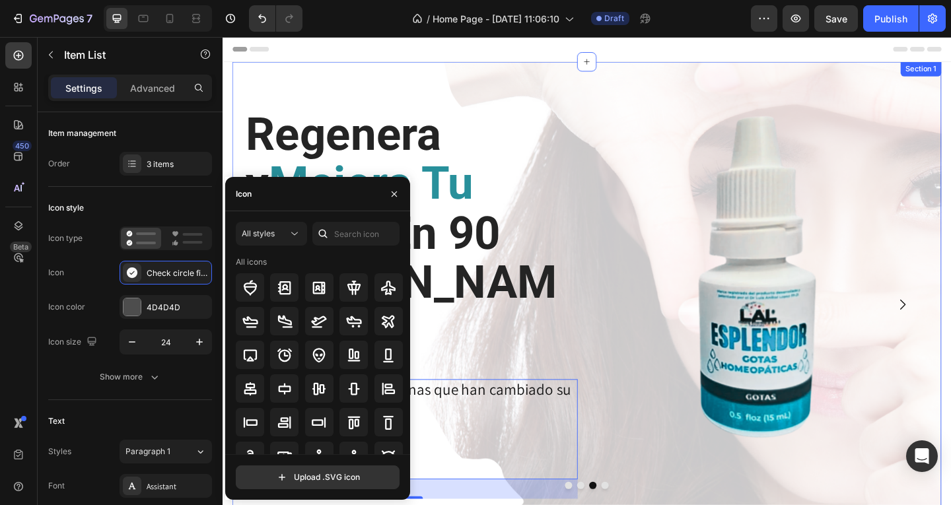
click at [656, 502] on div "Lleva ESPLENDOR Original Heading GET YOUR HAIR THE TREATMENT IT DESERVES Text b…" at bounding box center [618, 318] width 771 height 508
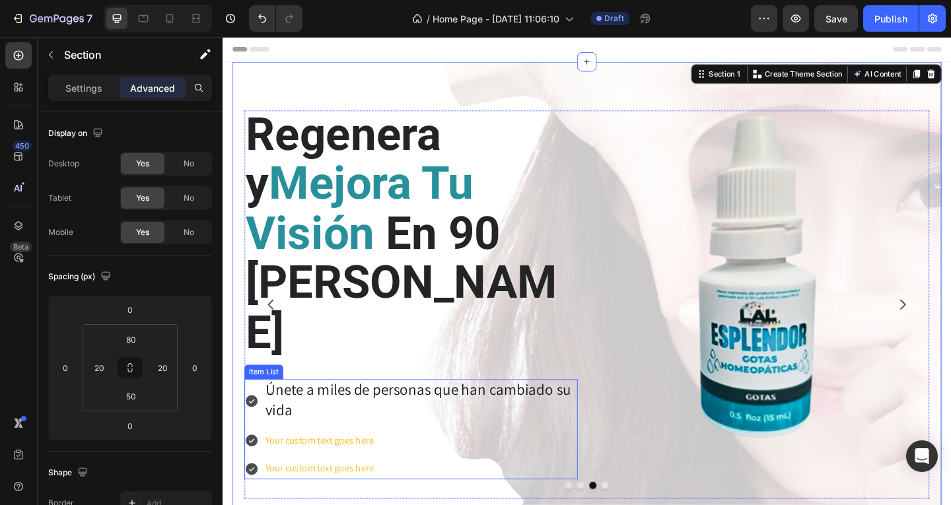
click at [391, 409] on span "Únete a miles de personas que han cambiado su vida" at bounding box center [435, 431] width 332 height 44
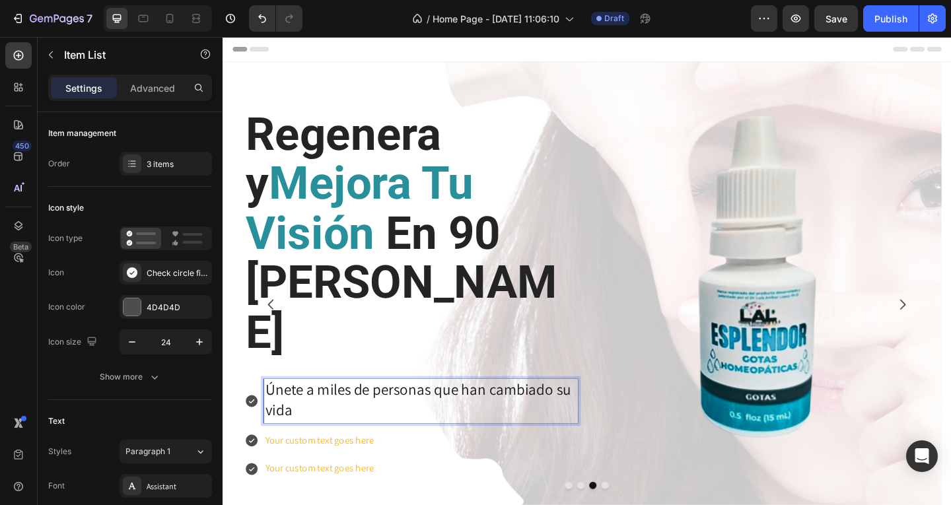
click at [391, 409] on span "Únete a miles de personas que han cambiado su vida" at bounding box center [435, 431] width 332 height 44
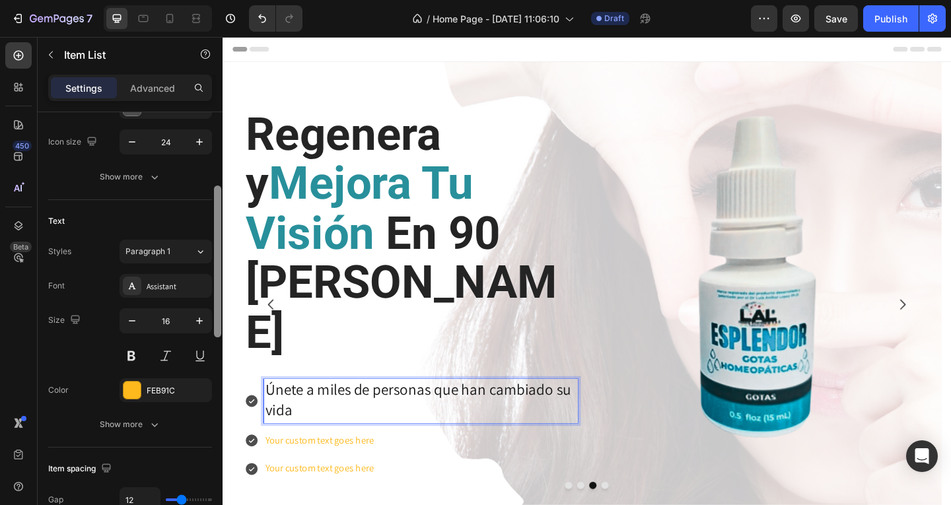
scroll to position [202, 0]
drag, startPoint x: 220, startPoint y: 258, endPoint x: 218, endPoint y: 329, distance: 71.3
click at [218, 329] on div at bounding box center [217, 260] width 7 height 152
click at [306, 411] on p "Únete a miles de personas que han cambiado su vida" at bounding box center [437, 433] width 337 height 44
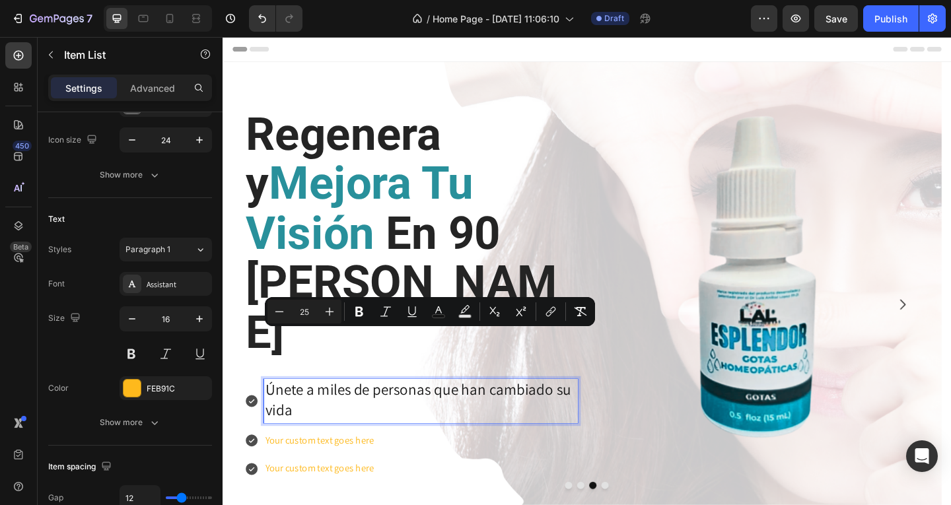
drag, startPoint x: 300, startPoint y: 384, endPoint x: 268, endPoint y: 364, distance: 38.3
click at [268, 409] on div "Únete a miles de personas que han cambiado su vida" at bounding box center [437, 433] width 341 height 48
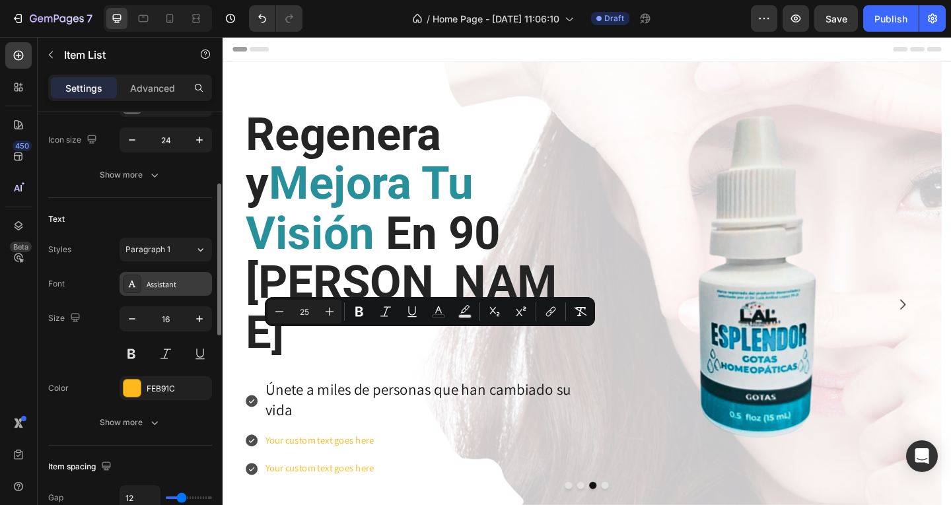
click at [186, 277] on div "Assistant" at bounding box center [165, 284] width 92 height 24
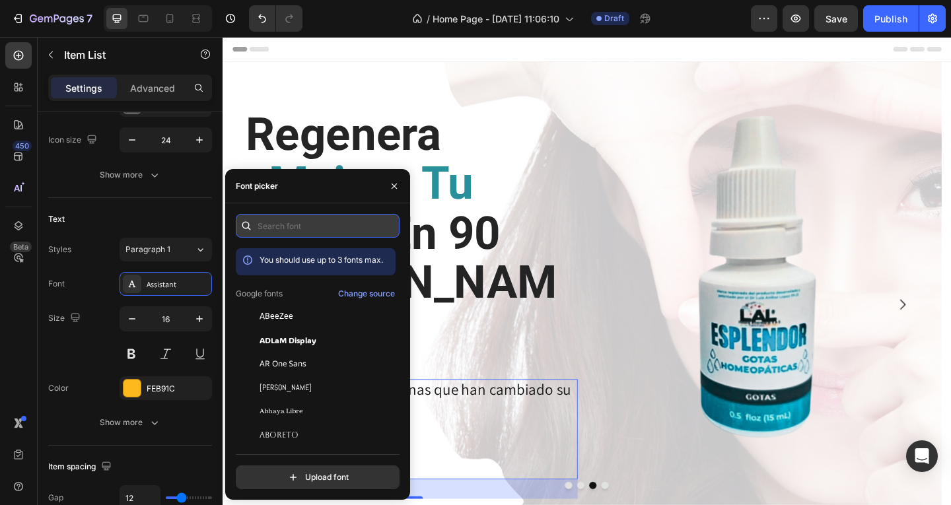
click at [276, 230] on input "text" at bounding box center [318, 226] width 164 height 24
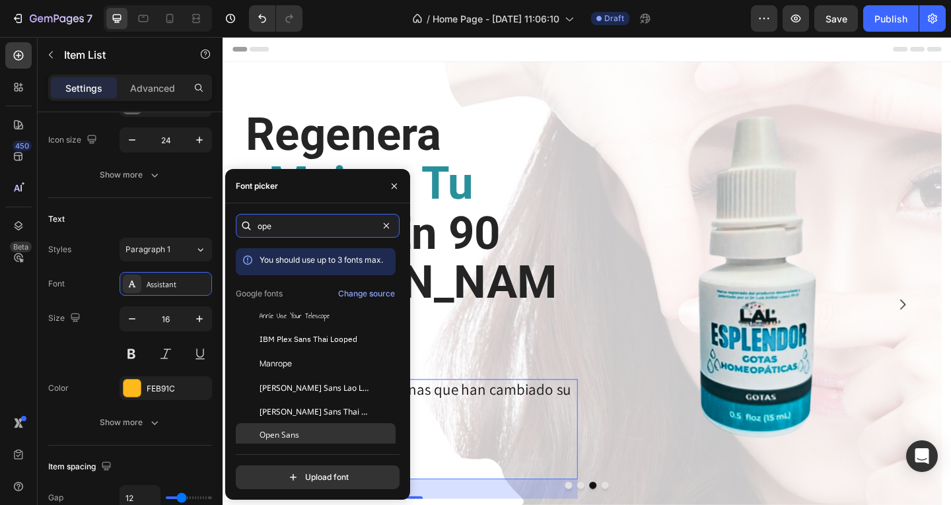
type input "ope"
click at [290, 431] on span "Open Sans" at bounding box center [279, 435] width 40 height 12
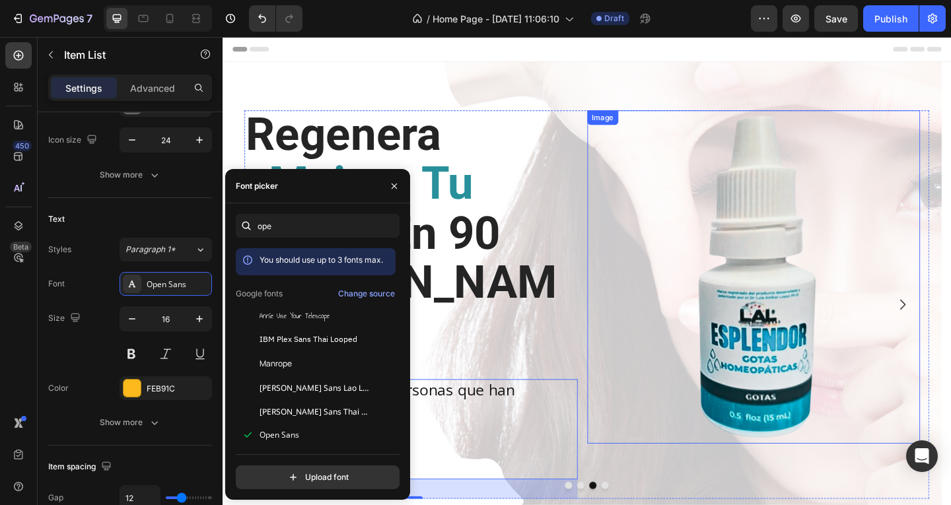
click at [649, 401] on img at bounding box center [800, 298] width 362 height 362
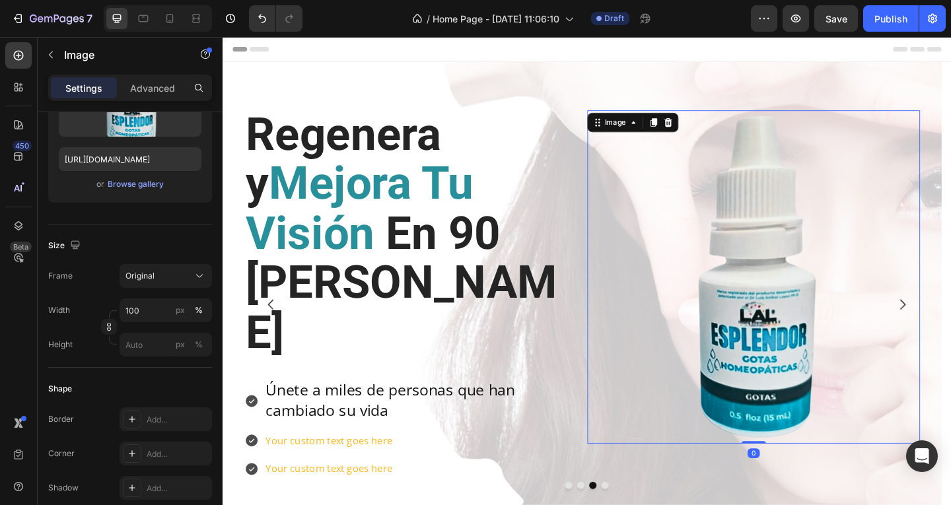
scroll to position [0, 0]
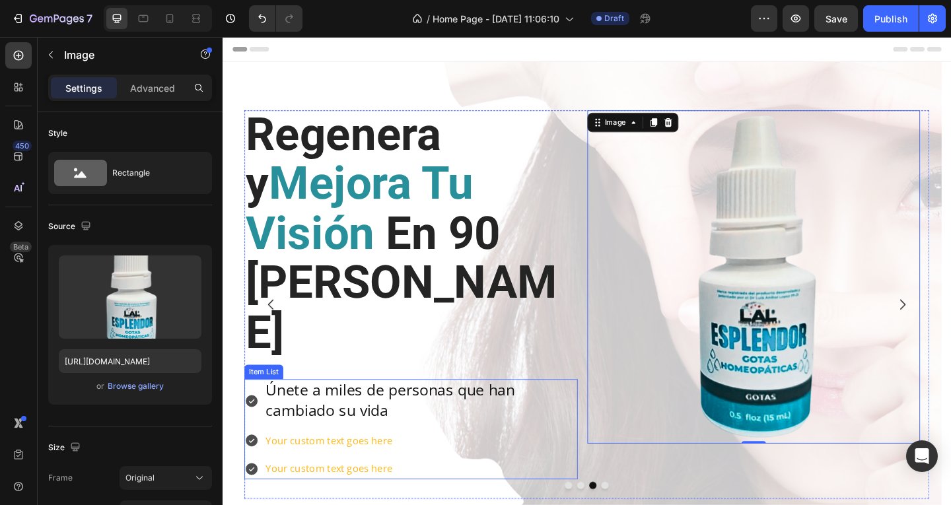
click at [323, 467] on p "Your custom text goes here" at bounding box center [437, 476] width 337 height 19
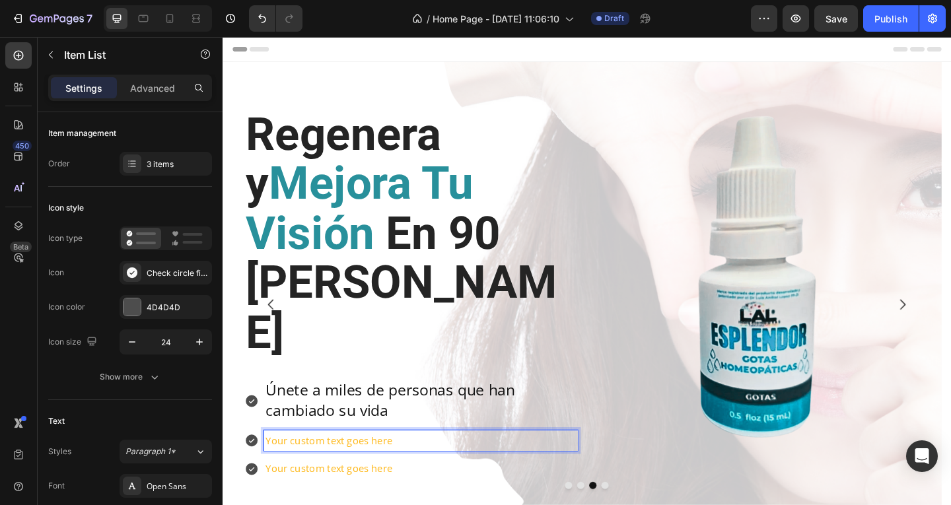
click at [376, 409] on span "Únete a miles de personas que han cambiado su vida" at bounding box center [404, 431] width 271 height 44
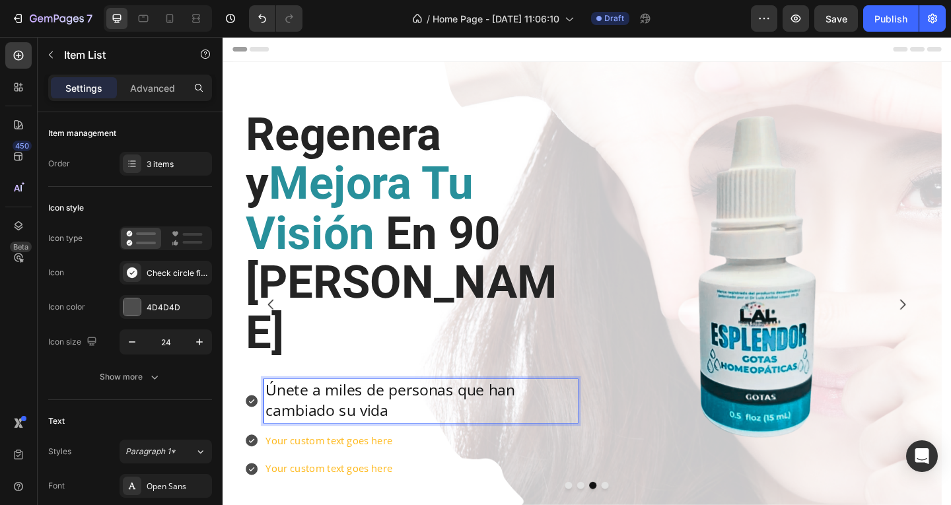
click at [389, 409] on span "Únete a miles de personas que han cambiado su vida" at bounding box center [404, 431] width 271 height 44
click at [403, 409] on span "Únete a miles de personas que han cambiado su vida" at bounding box center [404, 431] width 271 height 44
click at [355, 467] on p "Your custom text goes here" at bounding box center [437, 476] width 337 height 19
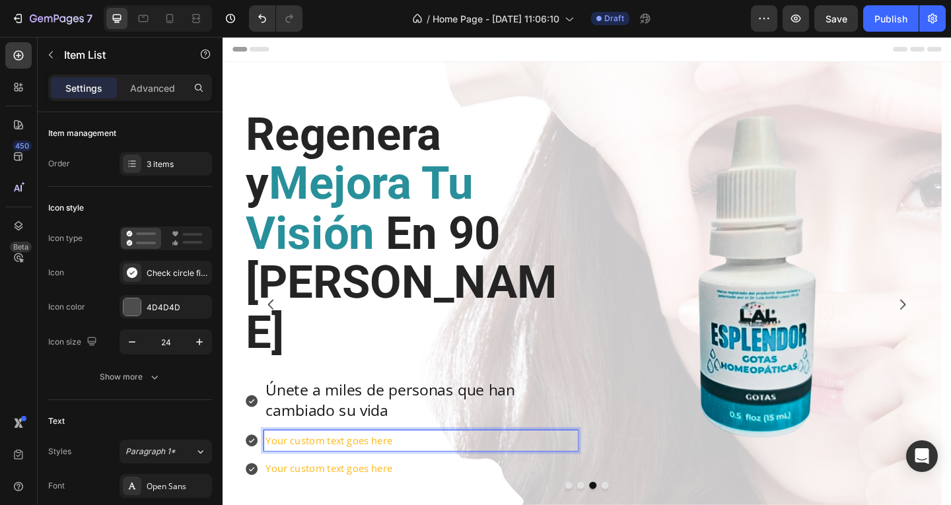
click at [413, 467] on p "Your custom text goes here" at bounding box center [437, 476] width 337 height 19
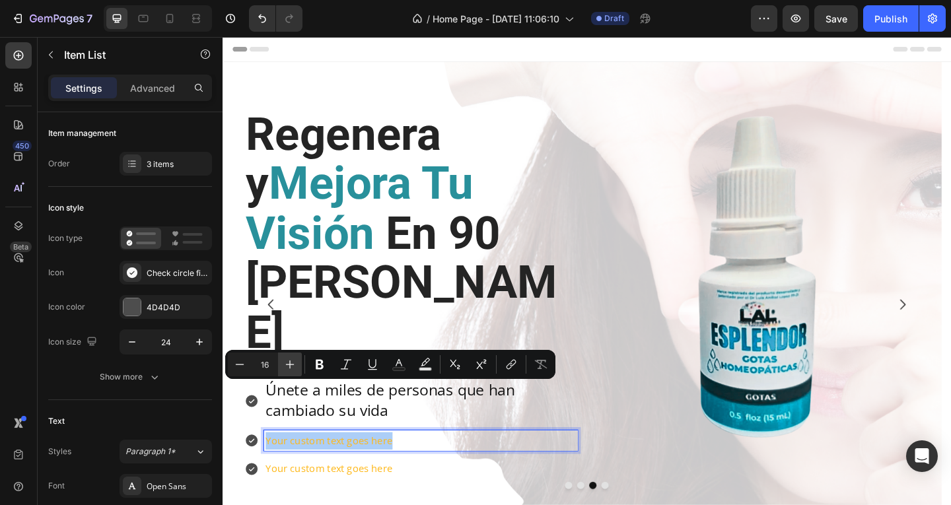
click at [288, 364] on icon "Editor contextual toolbar" at bounding box center [290, 364] width 9 height 9
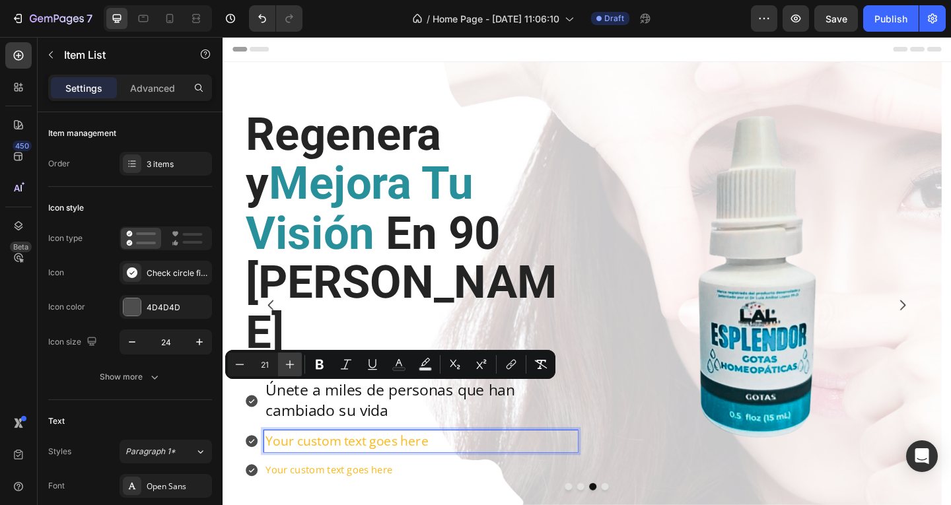
click at [288, 364] on icon "Editor contextual toolbar" at bounding box center [290, 364] width 9 height 9
type input "24"
click at [399, 366] on icon "Editor contextual toolbar" at bounding box center [398, 364] width 13 height 13
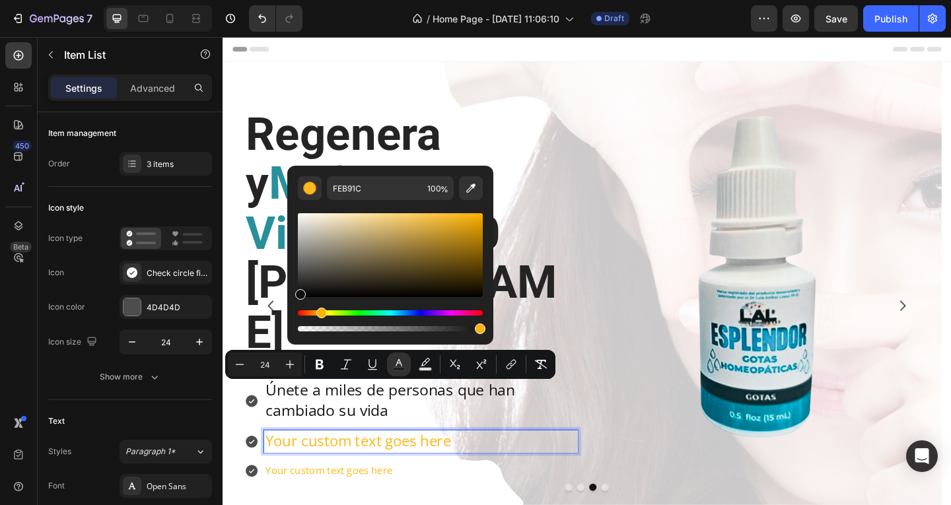
type input "0F0F0F"
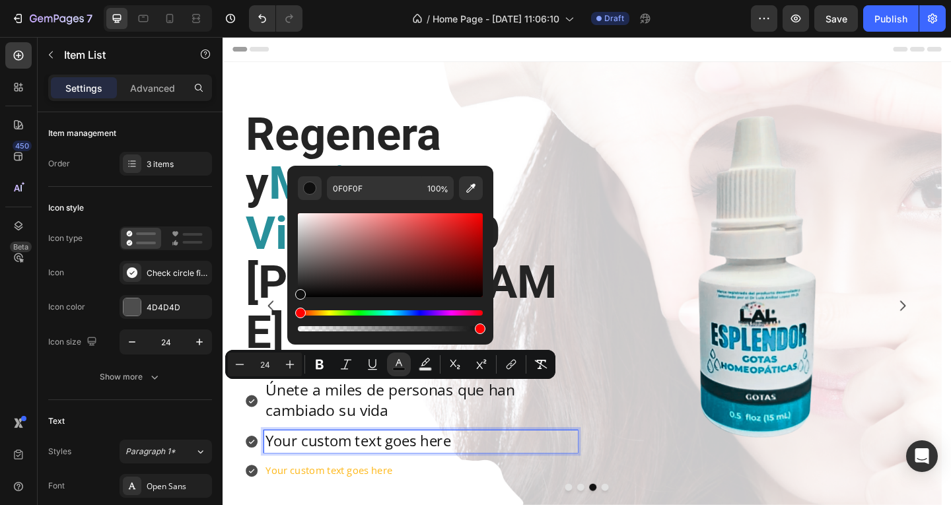
drag, startPoint x: 465, startPoint y: 217, endPoint x: 298, endPoint y: 292, distance: 183.2
click at [298, 292] on div "Editor contextual toolbar" at bounding box center [300, 294] width 11 height 11
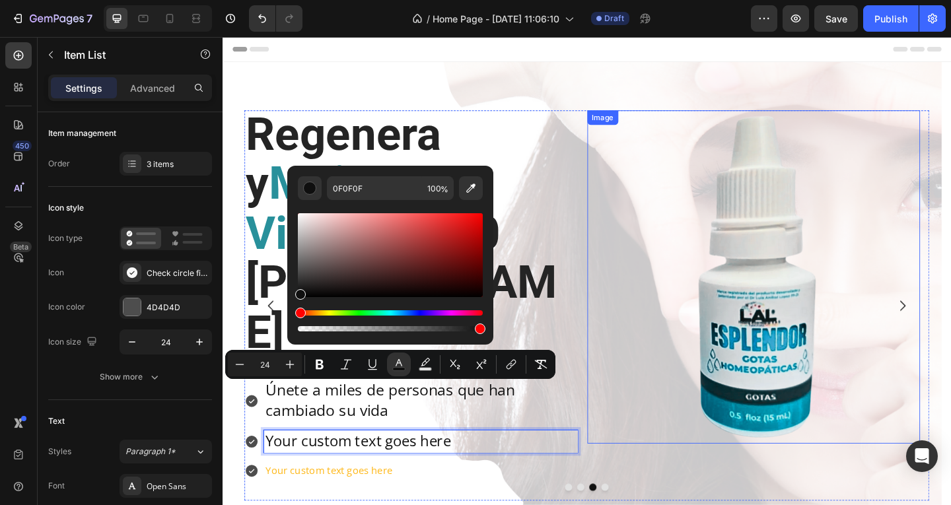
click at [703, 443] on img at bounding box center [800, 298] width 362 height 362
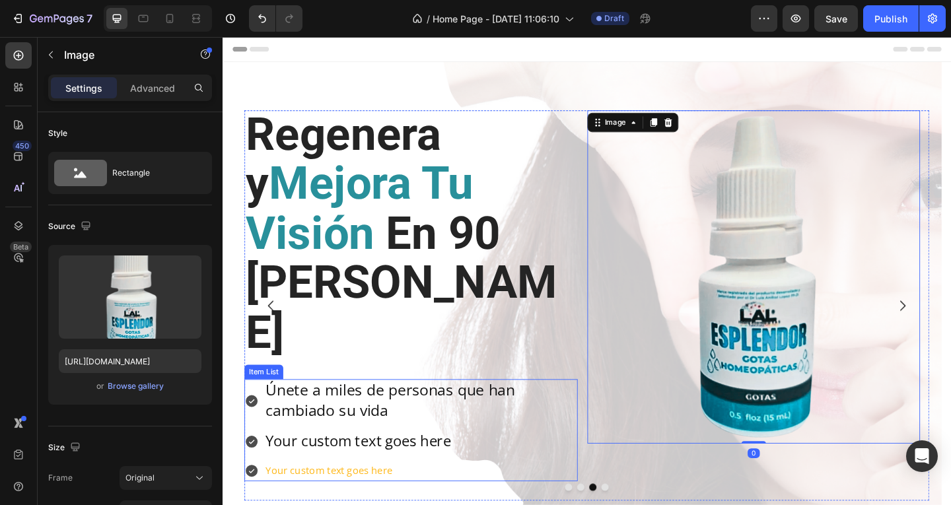
click at [439, 465] on span "Your custom text goes here" at bounding box center [369, 476] width 201 height 22
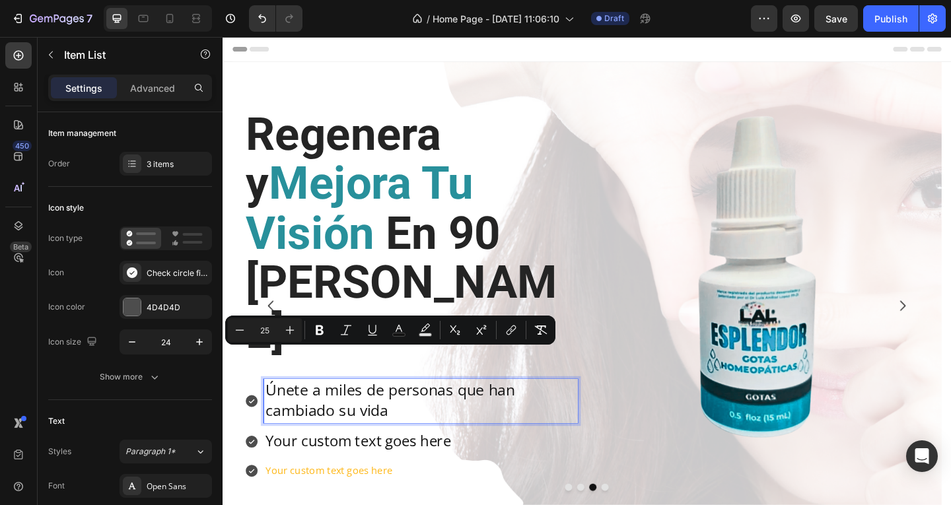
click at [411, 411] on p "Únete a miles de personas que han cambiado su vida" at bounding box center [437, 433] width 337 height 44
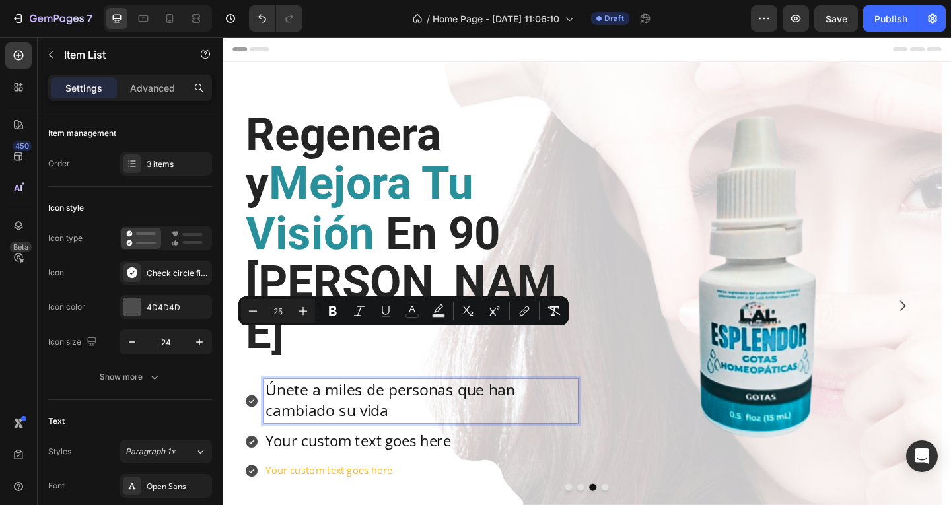
drag, startPoint x: 407, startPoint y: 388, endPoint x: 265, endPoint y: 364, distance: 143.9
click at [265, 409] on div "Únete a miles de personas que han cambiado su vida" at bounding box center [427, 433] width 362 height 48
copy span "Únete a miles de personas que han cambiado su vida"
click at [446, 465] on span "Your custom text goes here" at bounding box center [369, 476] width 201 height 22
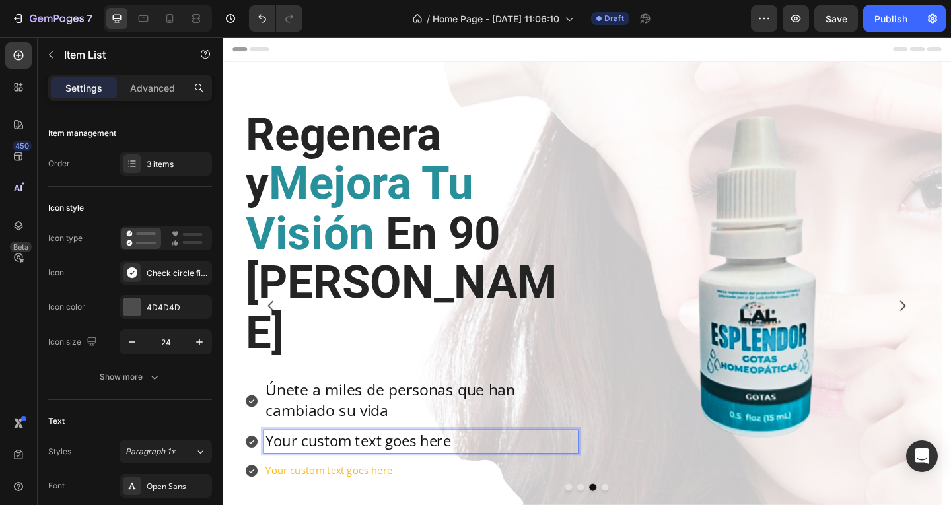
click at [470, 465] on span "Your custom text goes here" at bounding box center [369, 476] width 201 height 22
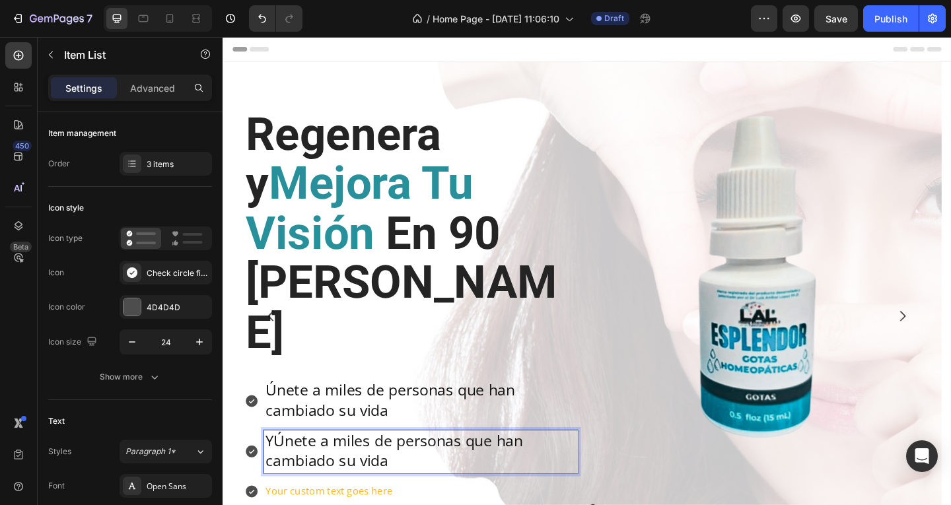
click at [280, 465] on span "Únete a miles de personas que han cambiado su vida" at bounding box center [409, 487] width 280 height 44
click at [384, 465] on span "Únete a miles de personas que han cambiado su vida" at bounding box center [404, 487] width 271 height 44
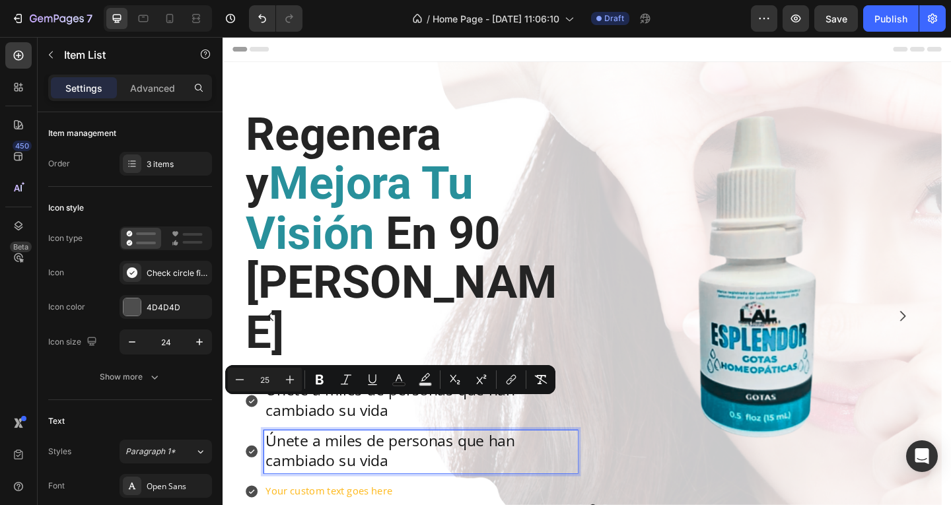
click at [403, 465] on span "Únete a miles de personas que han cambiado su vida" at bounding box center [404, 487] width 271 height 44
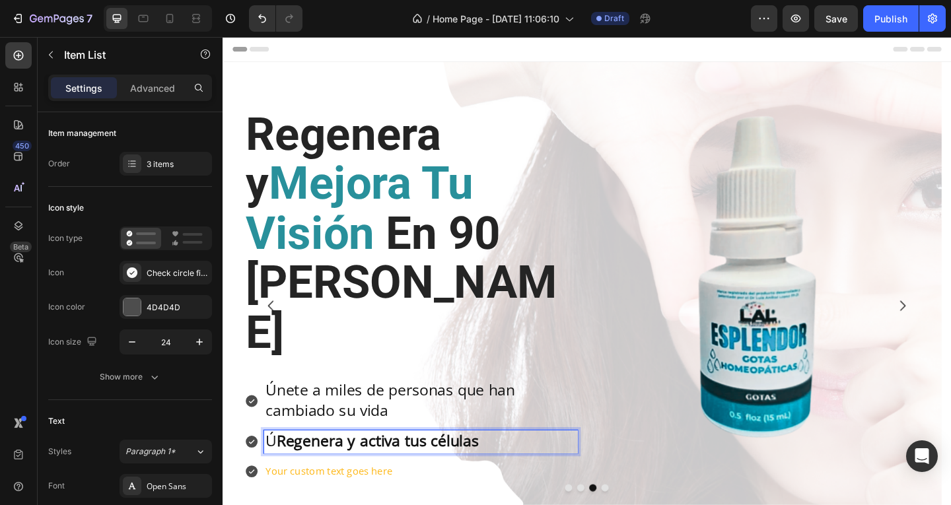
click at [281, 465] on span "Ú Regenera y activa tus células" at bounding box center [387, 476] width 236 height 22
click at [950, 349] on section "Lleva ESPLENDOR Original Heading GET YOUR HAIR THE TREATMENT IT DESERVES Text b…" at bounding box center [618, 319] width 792 height 511
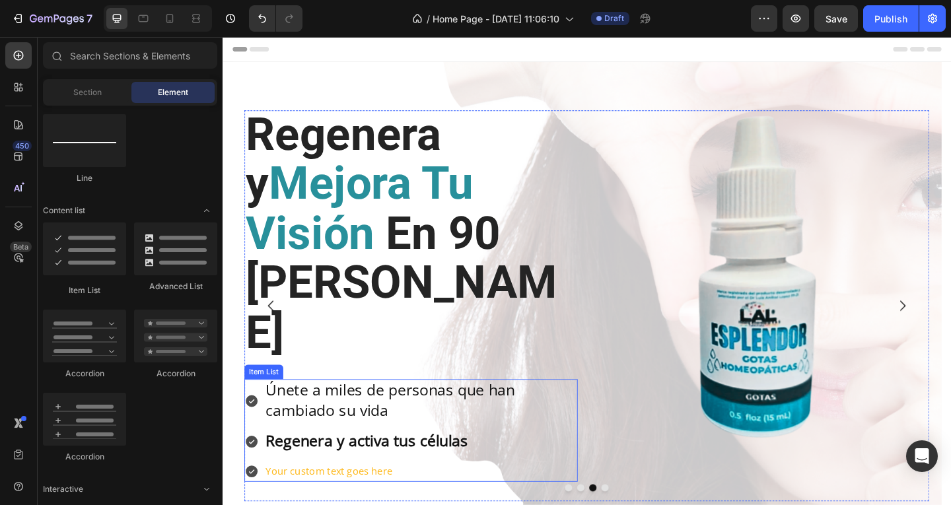
click at [477, 465] on strong "Regenera y activa tus células" at bounding box center [379, 476] width 220 height 22
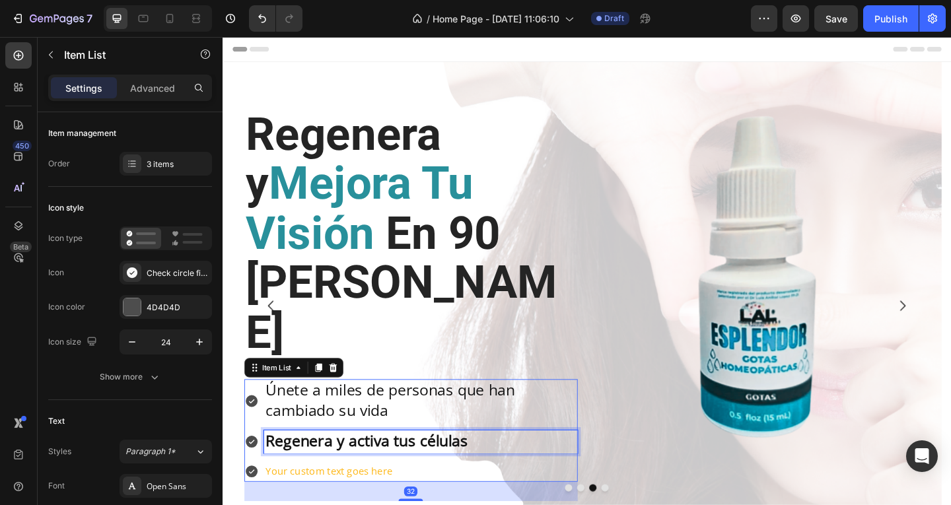
click at [491, 465] on span "Regenera y activa tus células" at bounding box center [381, 476] width 224 height 22
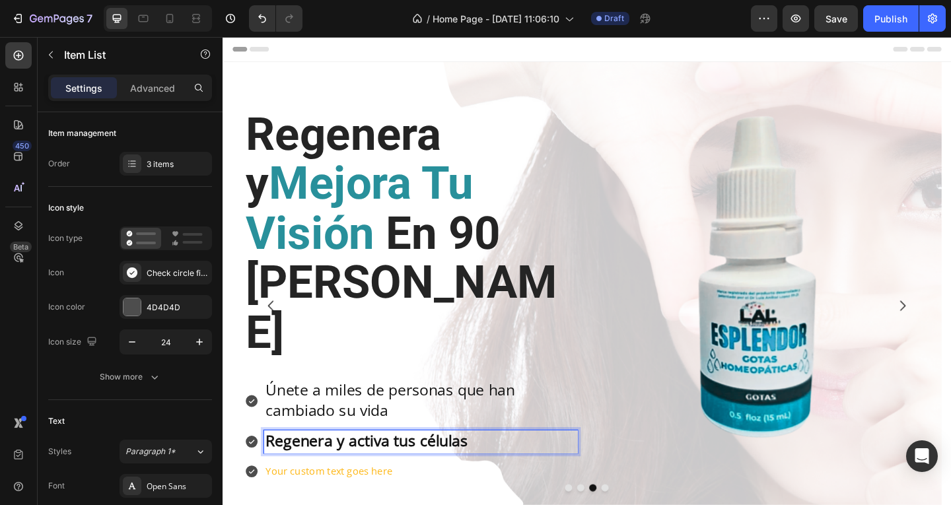
click at [489, 465] on span "Regenera y activa tus células" at bounding box center [381, 476] width 224 height 22
drag, startPoint x: 489, startPoint y: 421, endPoint x: 272, endPoint y: 417, distance: 216.6
click at [272, 465] on span "Regenera y activa tus células" at bounding box center [381, 476] width 224 height 22
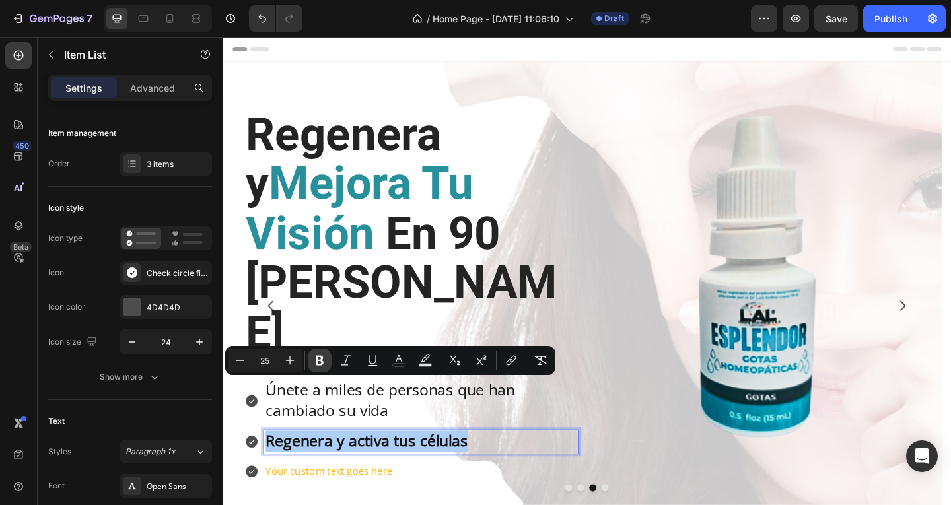
click at [318, 362] on icon "Editor contextual toolbar" at bounding box center [319, 360] width 13 height 13
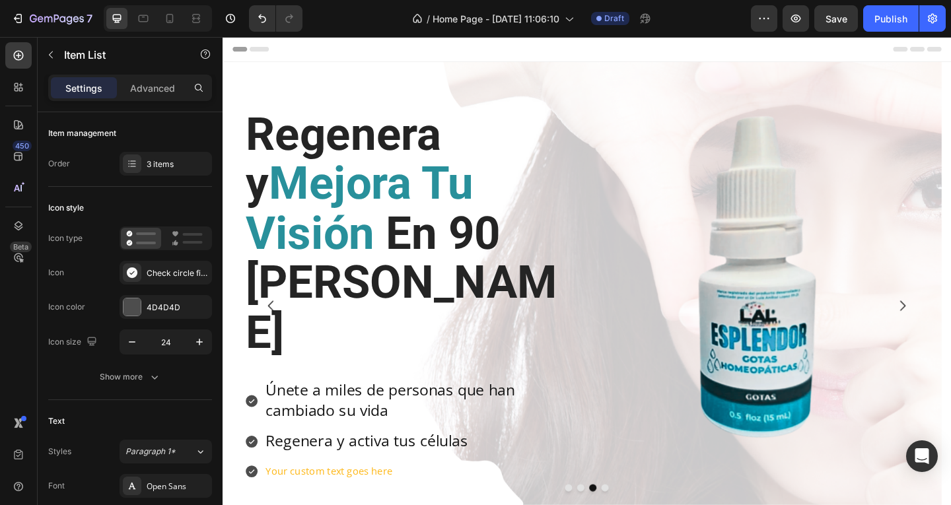
click at [399, 500] on p "Your custom text goes here" at bounding box center [437, 509] width 337 height 19
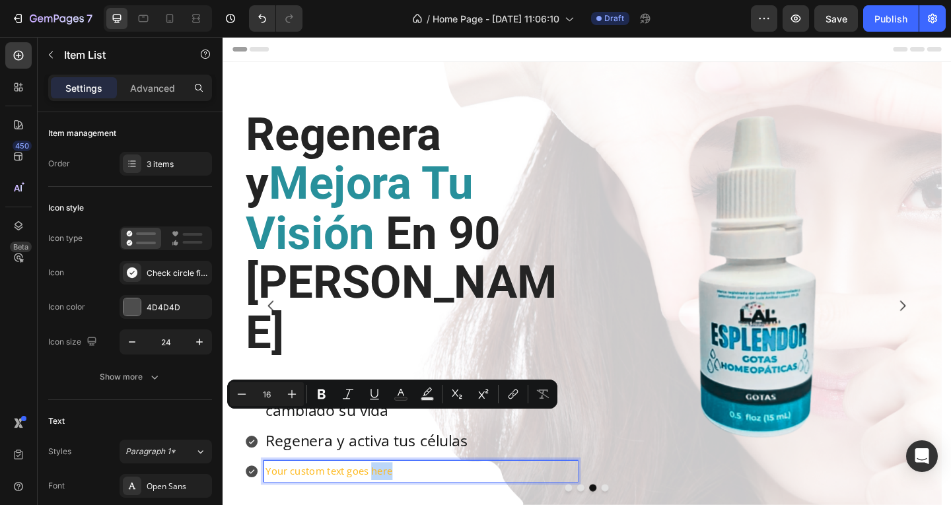
click at [410, 500] on p "Your custom text goes here" at bounding box center [437, 509] width 337 height 19
click at [290, 398] on icon "Editor contextual toolbar" at bounding box center [289, 394] width 13 height 13
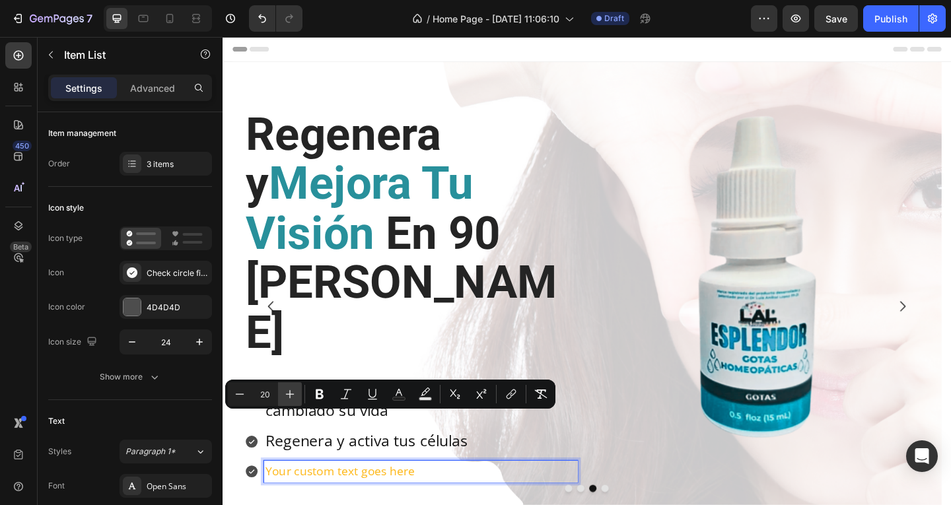
click at [290, 398] on icon "Editor contextual toolbar" at bounding box center [289, 394] width 13 height 13
type input "24"
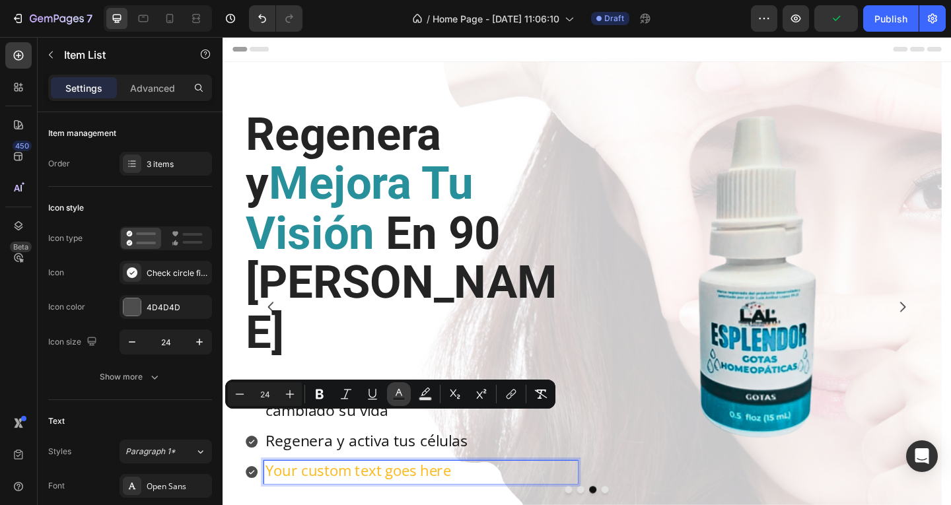
click at [395, 395] on icon "Editor contextual toolbar" at bounding box center [398, 394] width 13 height 13
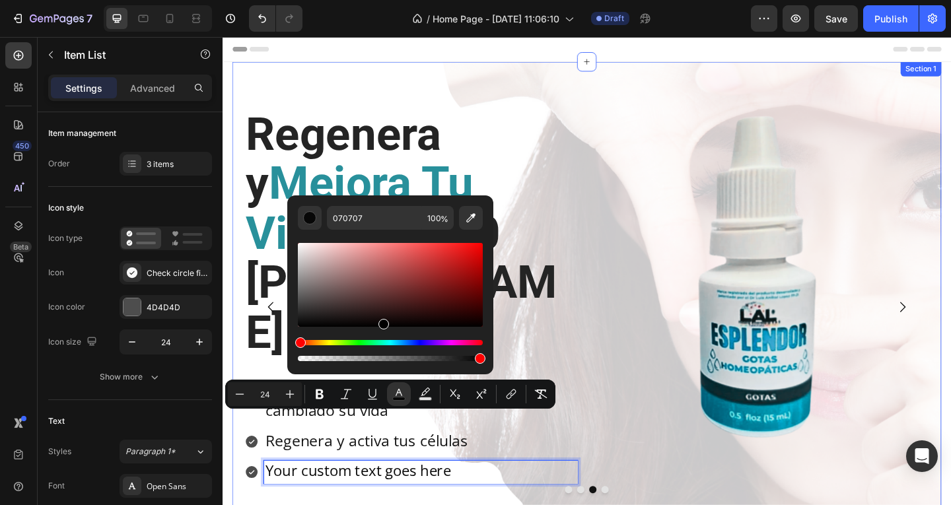
drag, startPoint x: 689, startPoint y: 283, endPoint x: 613, endPoint y: 529, distance: 257.7
type input "000000"
click at [490, 489] on div "Lleva ESPLENDOR Original Heading GET YOUR HAIR THE TREATMENT IT DESERVES Text b…" at bounding box center [618, 320] width 771 height 513
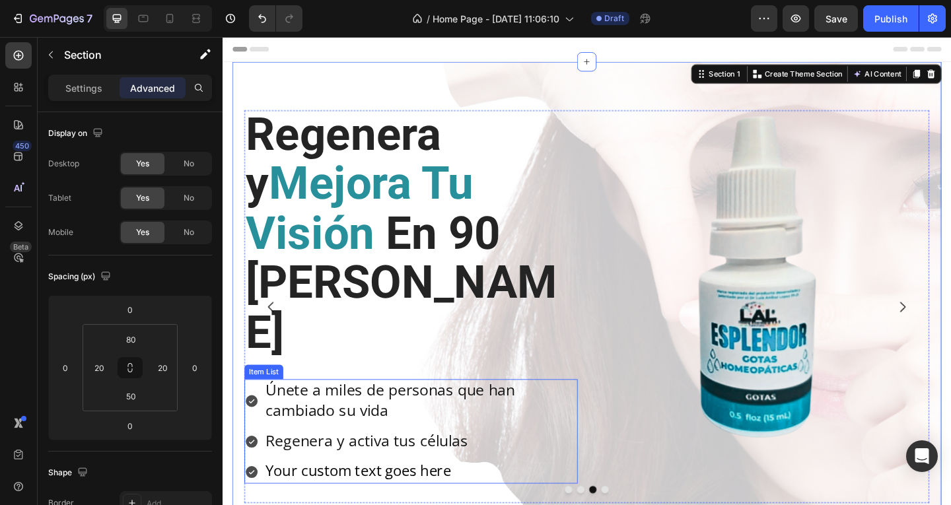
click at [361, 409] on span "Únete a miles de personas que han cambiado su vida" at bounding box center [404, 431] width 271 height 44
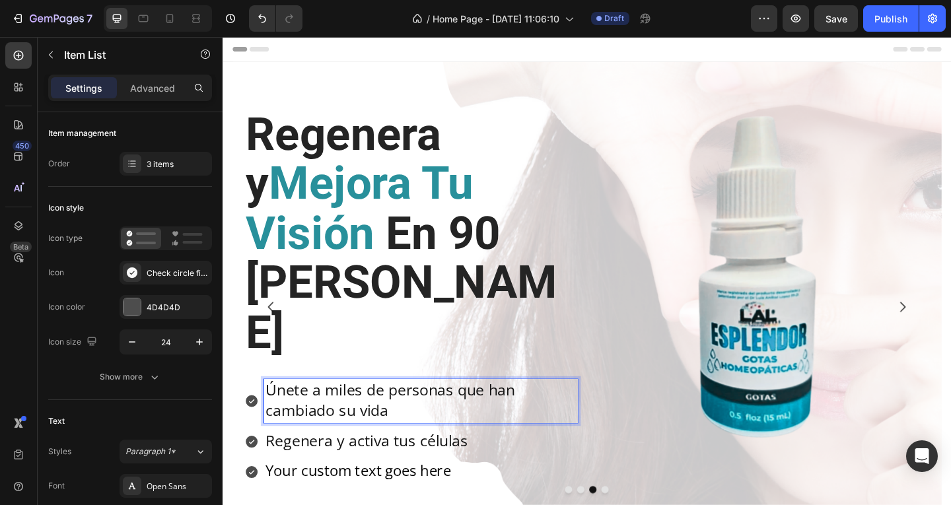
click at [417, 411] on p "Únete a miles de personas que han cambiado su vida" at bounding box center [437, 433] width 337 height 44
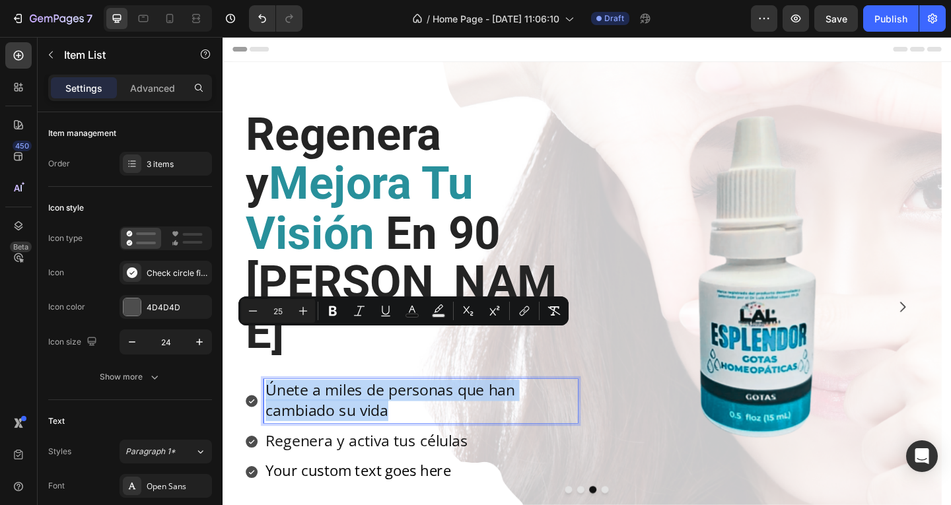
drag, startPoint x: 403, startPoint y: 389, endPoint x: 267, endPoint y: 372, distance: 137.7
click at [267, 409] on div "Únete a miles de personas que han cambiado su vida" at bounding box center [437, 433] width 341 height 48
copy span "Únete a miles de personas que han cambiado su vida"
click at [461, 498] on span "Your custom text goes here" at bounding box center [369, 509] width 201 height 22
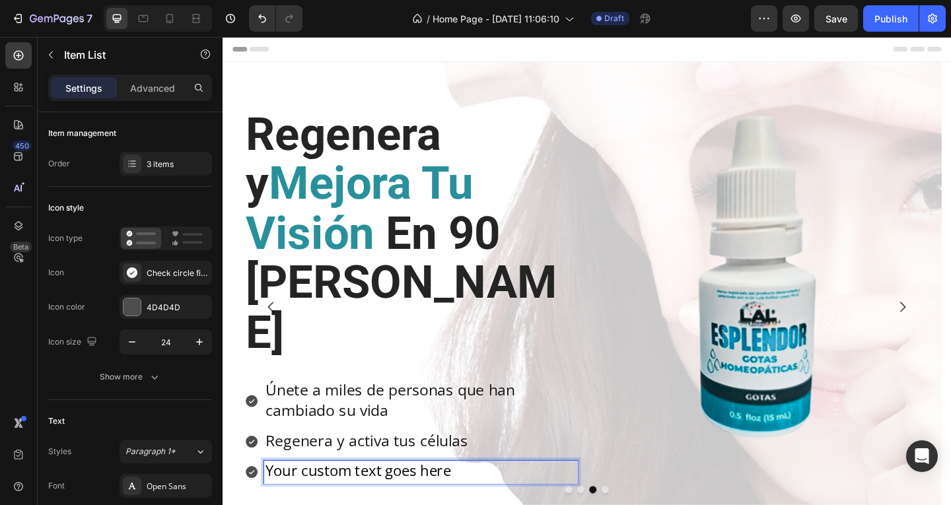
click at [485, 500] on p "Your custom text goes here" at bounding box center [437, 510] width 337 height 21
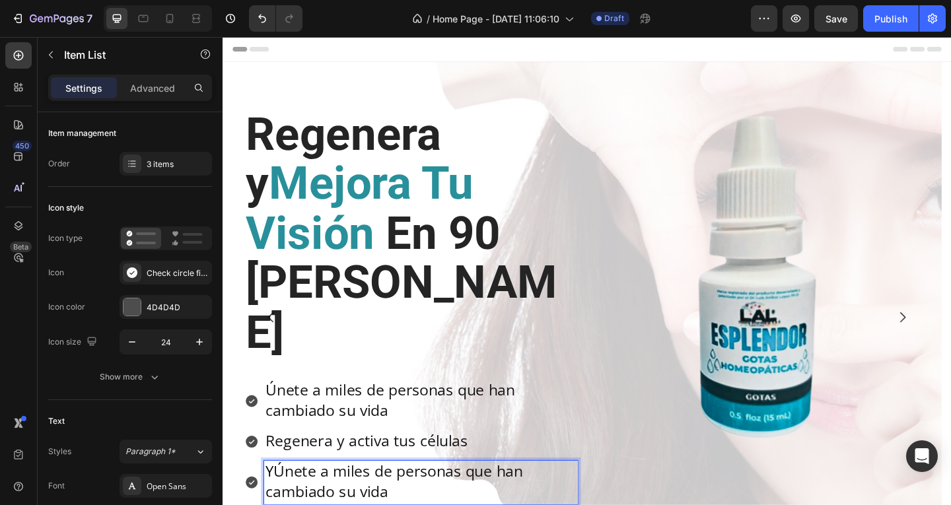
click at [277, 498] on span "Y" at bounding box center [273, 509] width 9 height 22
click at [345, 409] on span "Únete a miles de personas que han cambiado su vida" at bounding box center [404, 431] width 271 height 44
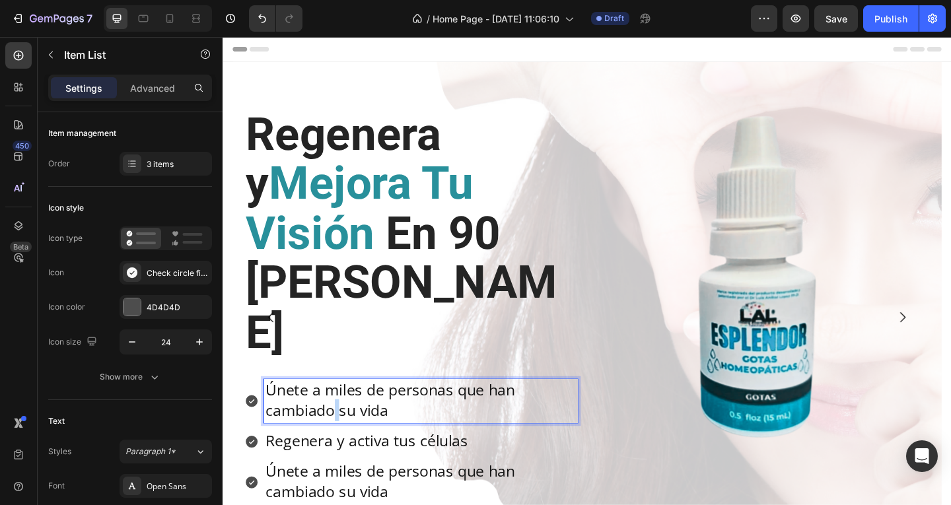
click at [345, 409] on span "Únete a miles de personas que han cambiado su vida" at bounding box center [404, 431] width 271 height 44
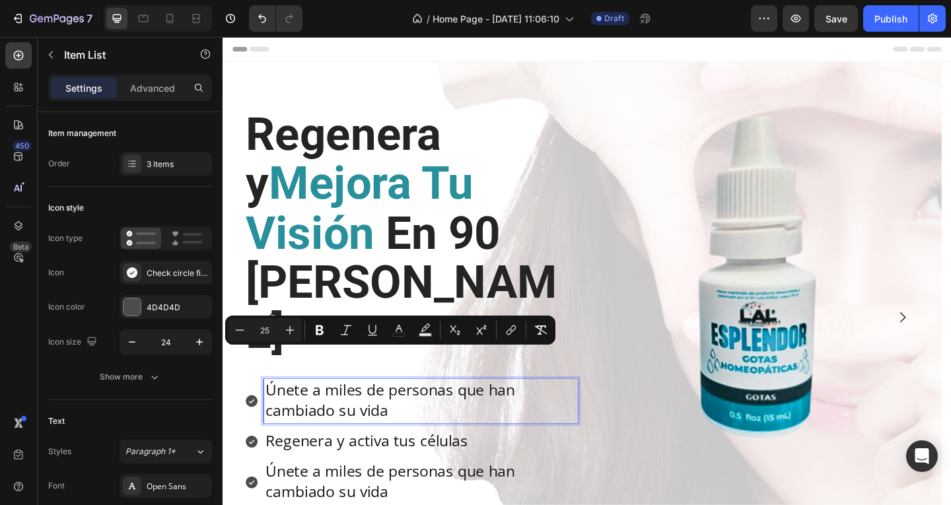
click at [409, 411] on p "Únete a miles de personas que han cambiado su vida" at bounding box center [437, 433] width 337 height 44
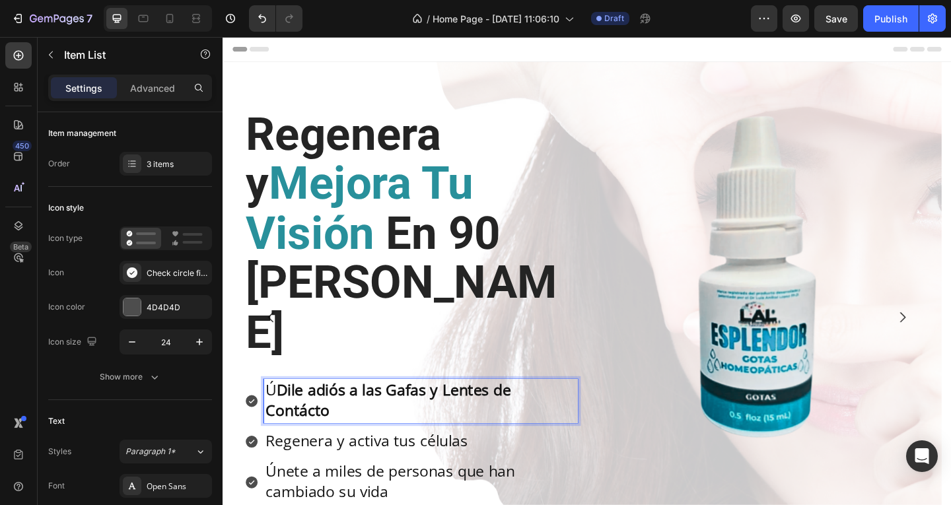
click at [285, 409] on strong "Dile adiós a las Gafas y Lentes de Contácto" at bounding box center [402, 431] width 267 height 44
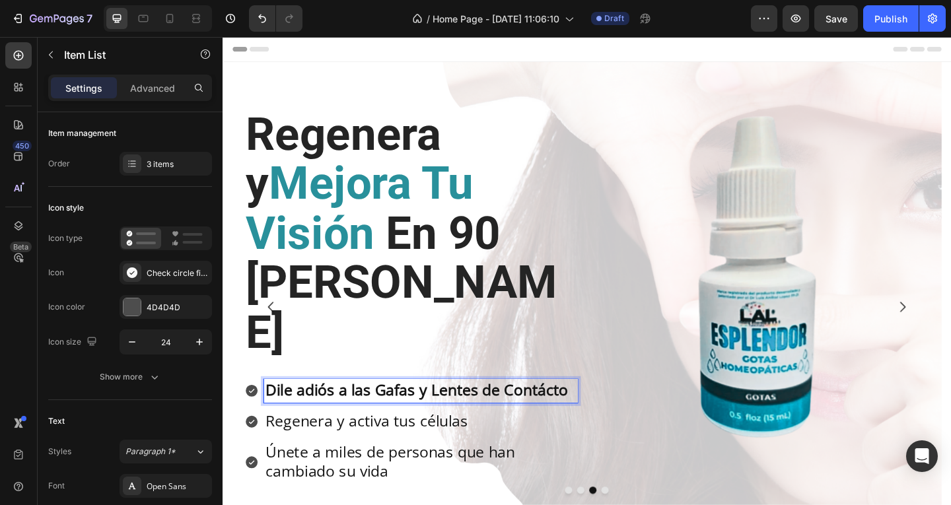
click at [591, 409] on strong "Dile adiós a las Gafas y Lentes de Contácto" at bounding box center [433, 420] width 329 height 22
click at [593, 409] on strong "Dile adiós a las Gafas y Lentes de Contácto" at bounding box center [433, 420] width 329 height 22
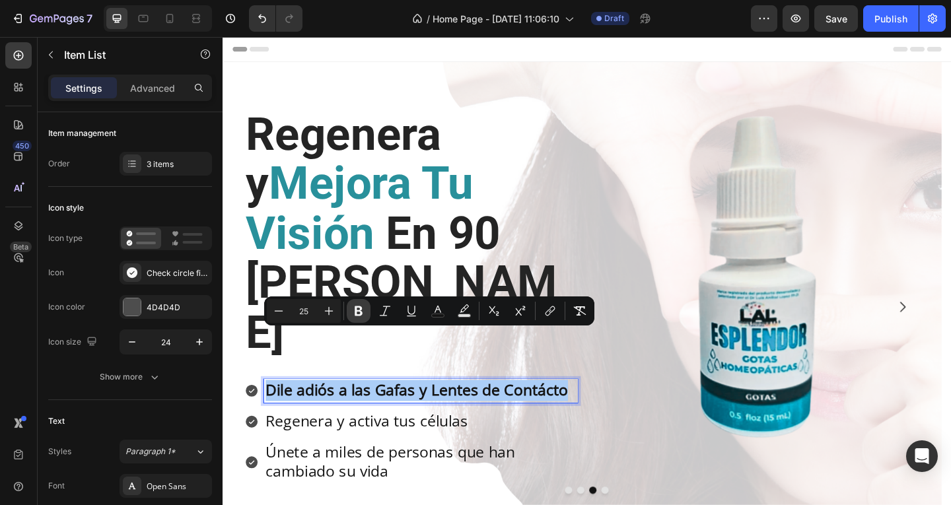
click at [360, 312] on icon "Editor contextual toolbar" at bounding box center [359, 311] width 8 height 10
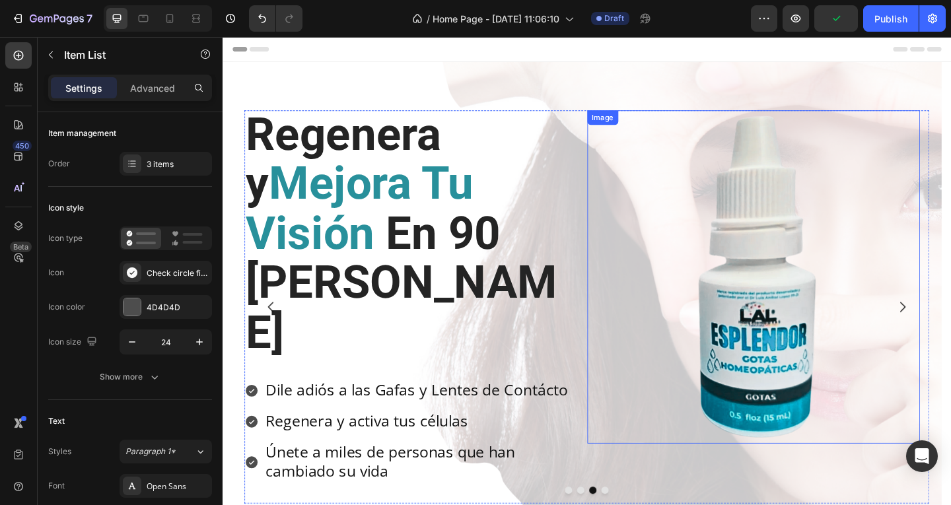
click at [950, 405] on img at bounding box center [800, 298] width 362 height 362
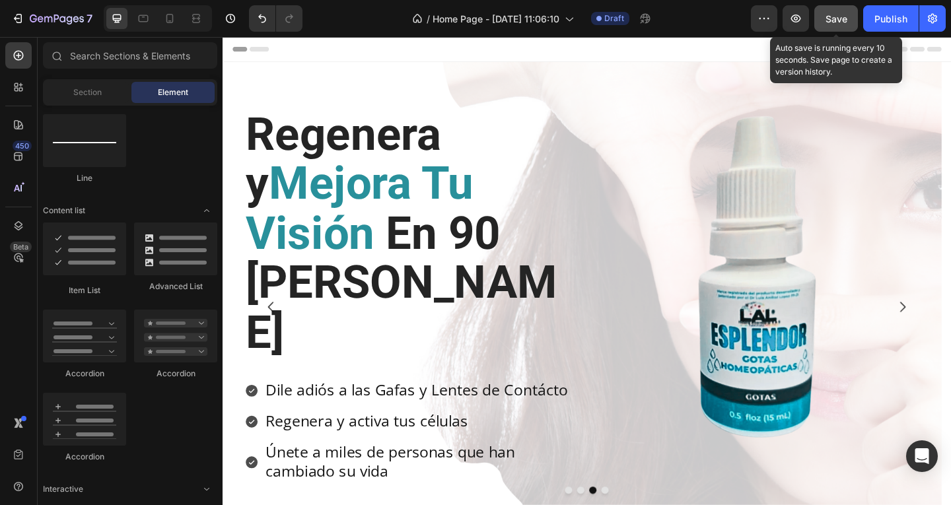
click at [844, 20] on span "Save" at bounding box center [836, 18] width 22 height 11
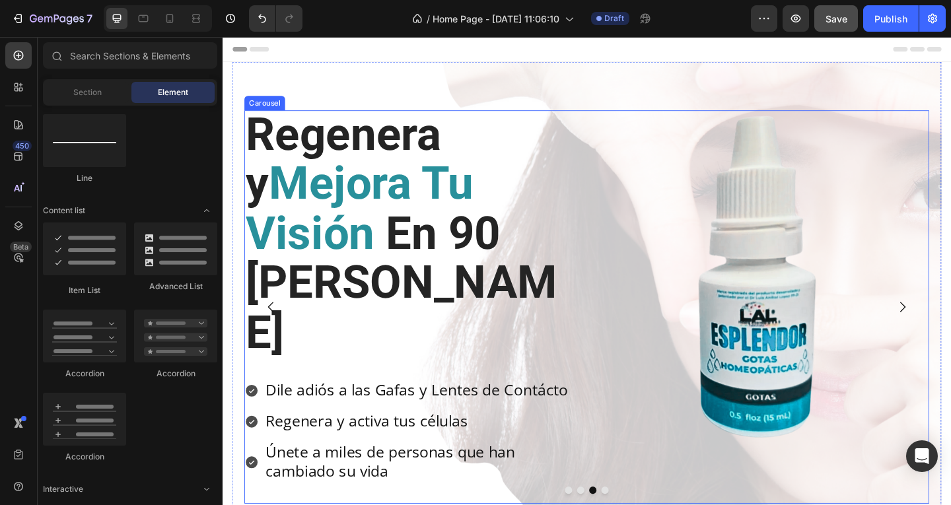
click at [950, 323] on icon "Carousel Next Arrow" at bounding box center [962, 331] width 16 height 16
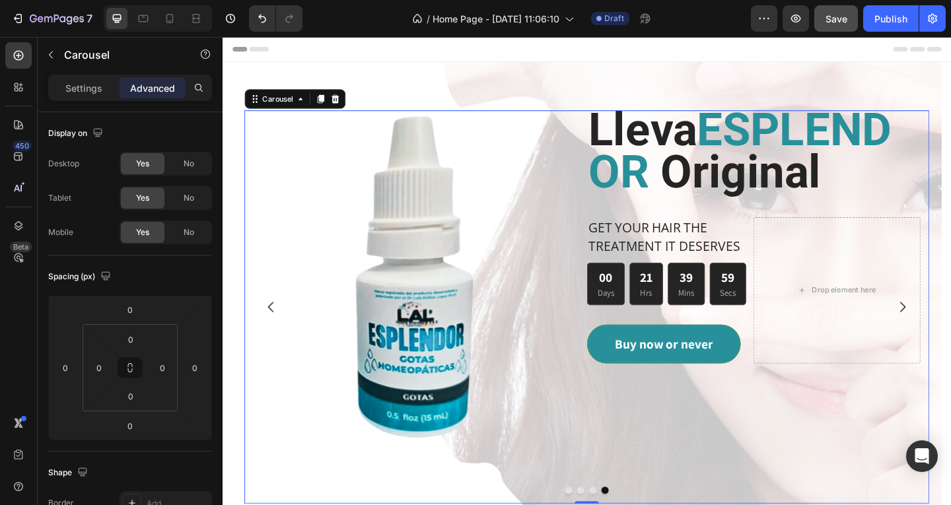
click at [950, 323] on icon "Carousel Next Arrow" at bounding box center [962, 331] width 16 height 16
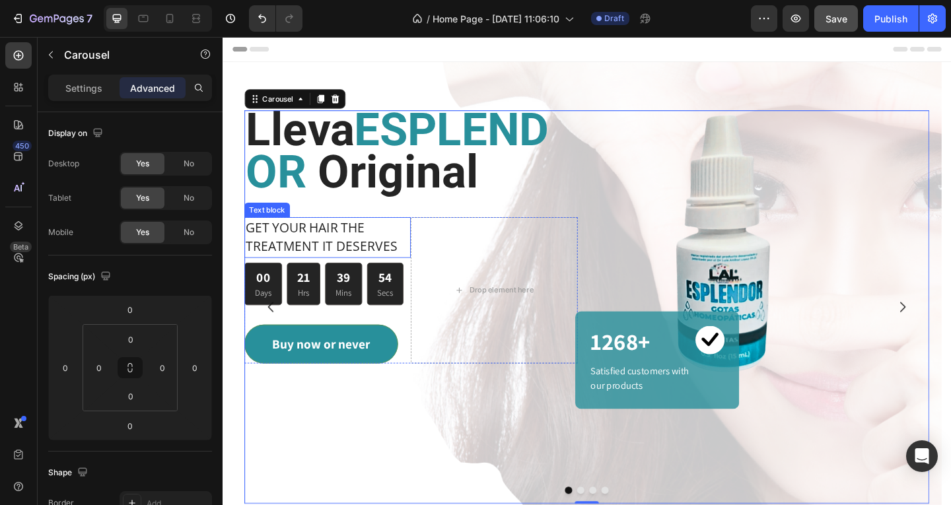
click at [359, 276] on p "GET YOUR HAIR THE TREATMENT IT DESERVES" at bounding box center [337, 255] width 178 height 42
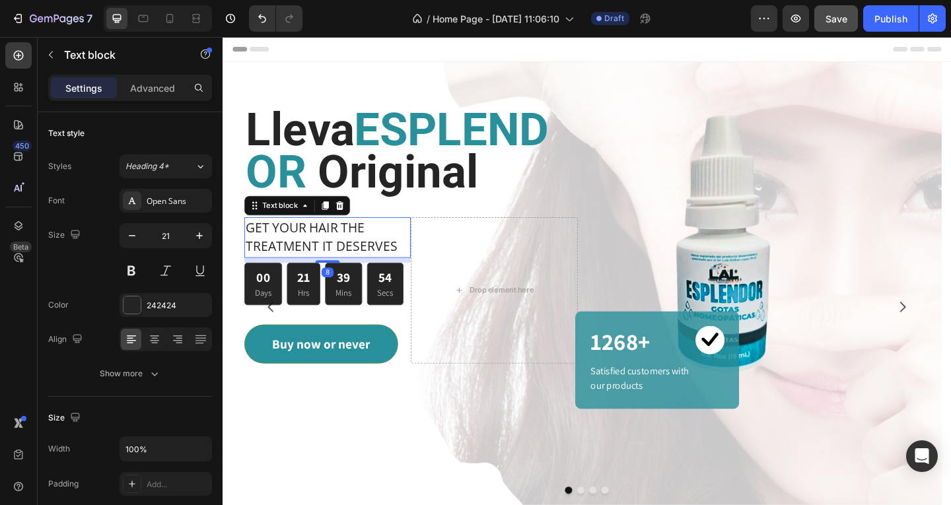
click at [359, 276] on p "GET YOUR HAIR THE TREATMENT IT DESERVES" at bounding box center [337, 255] width 178 height 42
click at [407, 276] on p "GET YOUR HAIR THE TREATMENT IT DESERVES" at bounding box center [337, 255] width 178 height 42
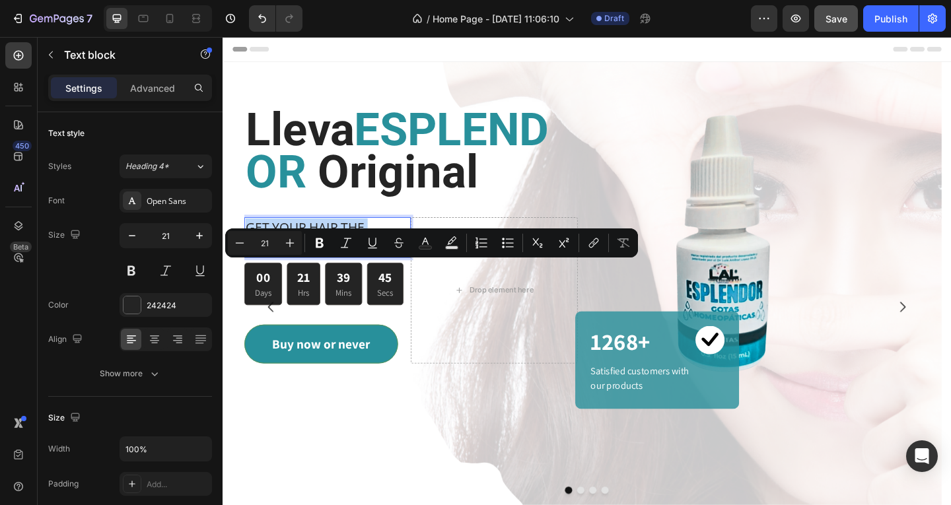
click at [319, 276] on p "GET YOUR HAIR THE TREATMENT IT DESERVES" at bounding box center [337, 255] width 178 height 42
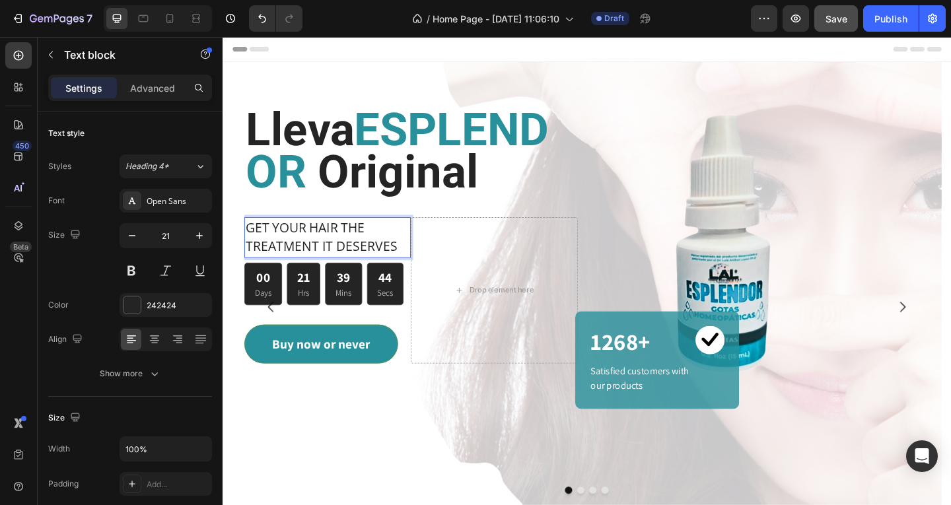
click at [321, 276] on p "GET YOUR HAIR THE TREATMENT IT DESERVES" at bounding box center [337, 255] width 178 height 42
click at [374, 276] on p "GET YOUR HAIR THE TREATMENT IT DESERVES" at bounding box center [337, 255] width 178 height 42
click at [413, 276] on p "GET YOUR HAIR THE TREATMENT IT DESERVES" at bounding box center [337, 255] width 178 height 42
click at [378, 392] on div "GET YOUR HAIR THE TREATMENT IT DESERVES Text block 8 00 Days 21 Hrs 39 Mins 38 …" at bounding box center [336, 312] width 181 height 159
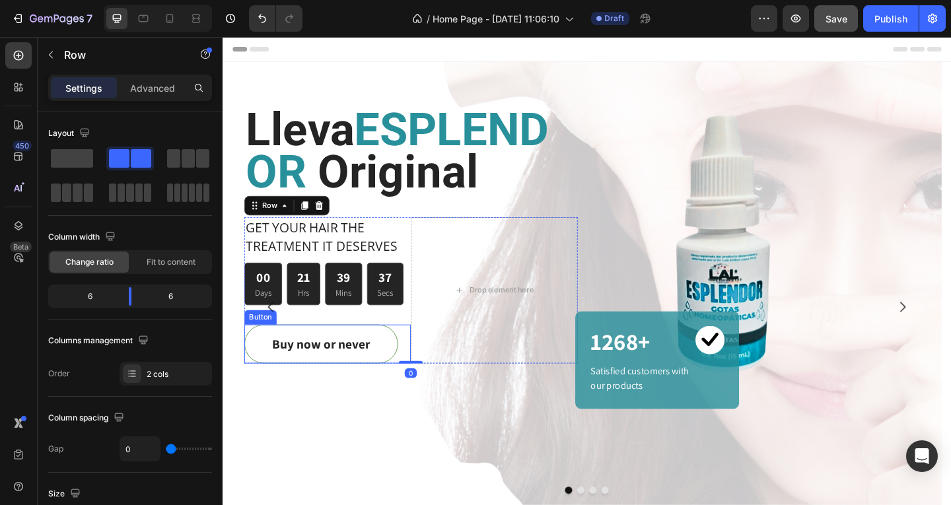
click at [372, 392] on button "Buy now or never" at bounding box center [329, 371] width 167 height 42
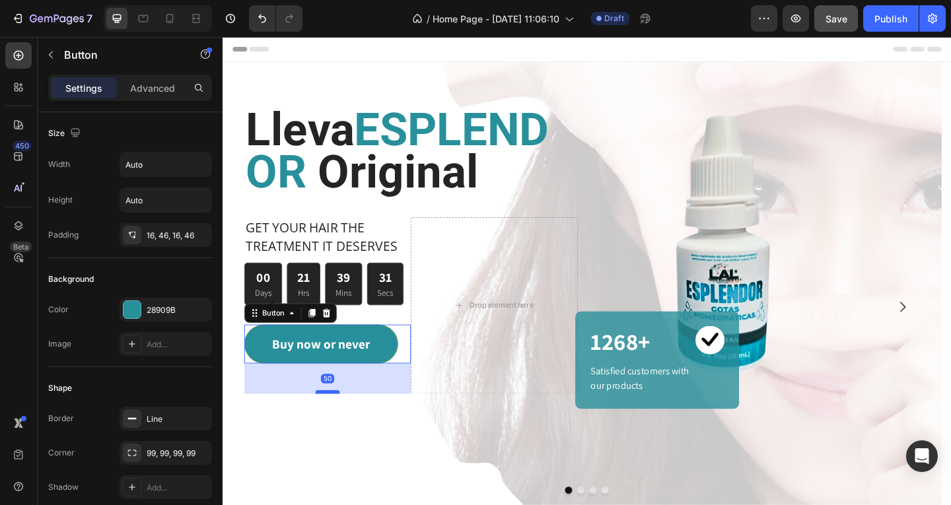
drag, startPoint x: 343, startPoint y: 436, endPoint x: 345, endPoint y: 469, distance: 33.1
click at [345, 425] on div at bounding box center [336, 423] width 26 height 4
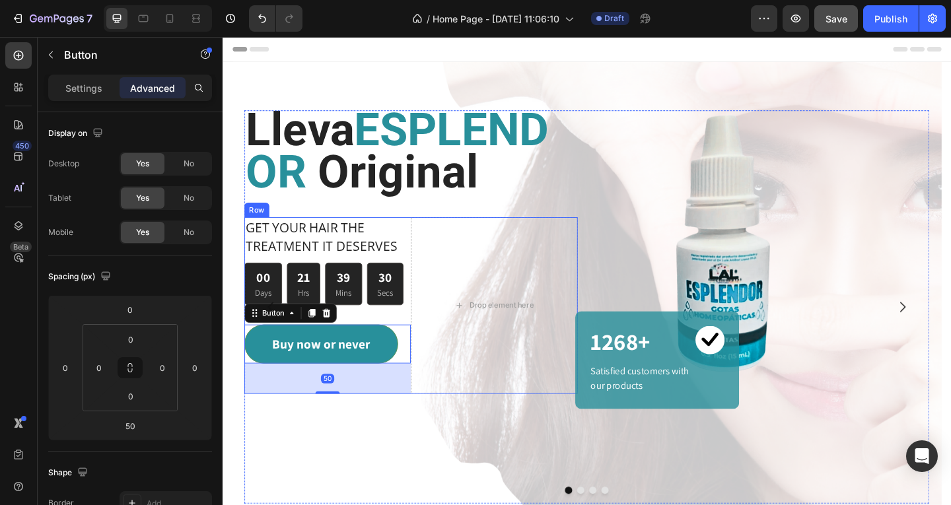
click at [355, 395] on div "GET YOUR HAIR THE TREATMENT IT DESERVES Text block 00 Days 21 Hrs 39 Mins 30 Se…" at bounding box center [336, 329] width 181 height 192
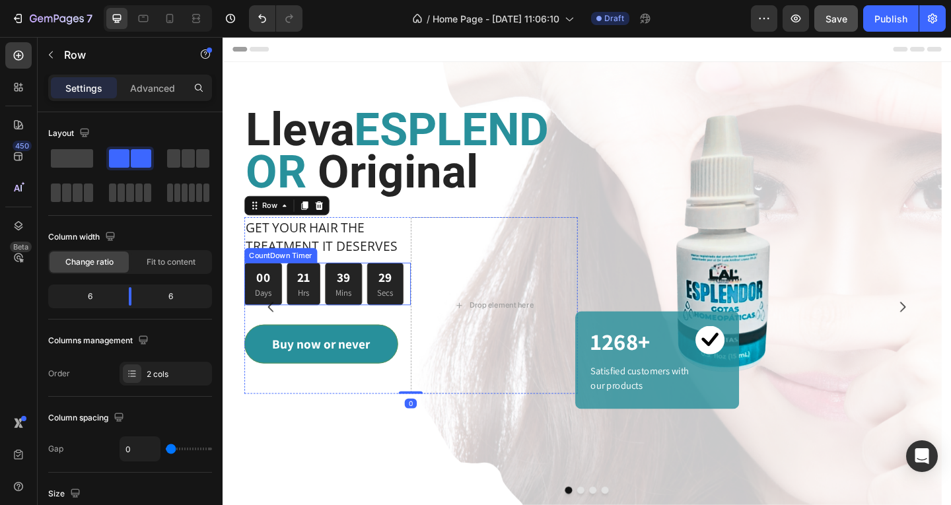
click at [362, 329] on div "39 Mins" at bounding box center [354, 306] width 40 height 47
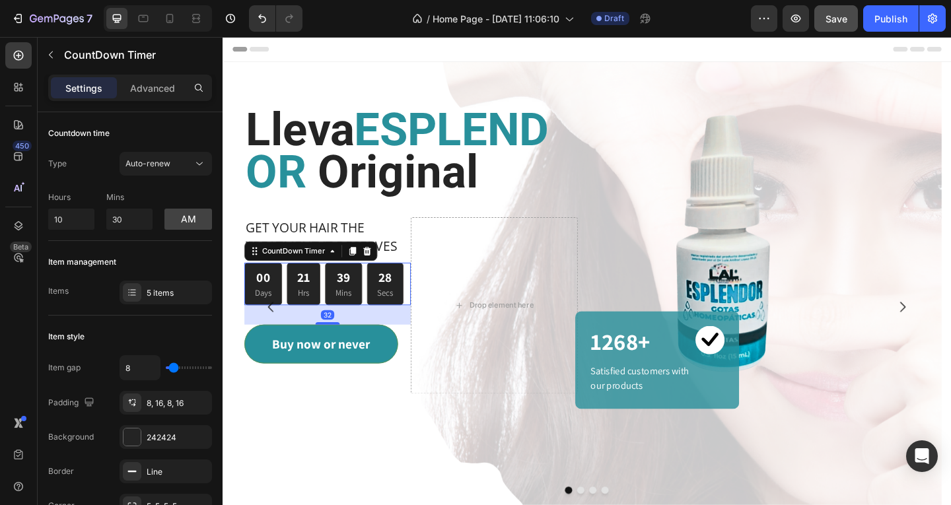
click at [364, 350] on div "32" at bounding box center [336, 339] width 181 height 21
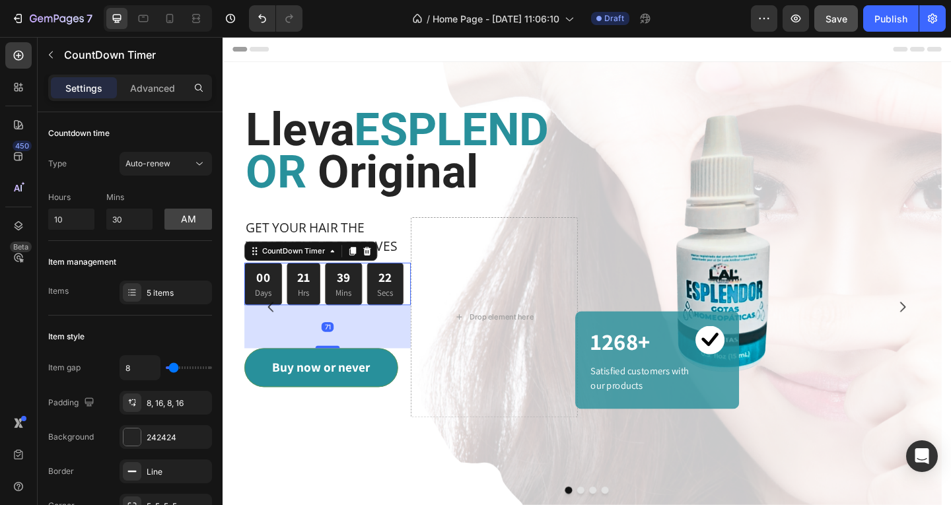
drag, startPoint x: 345, startPoint y: 395, endPoint x: 352, endPoint y: 421, distance: 26.8
click at [352, 329] on div "71" at bounding box center [336, 329] width 181 height 0
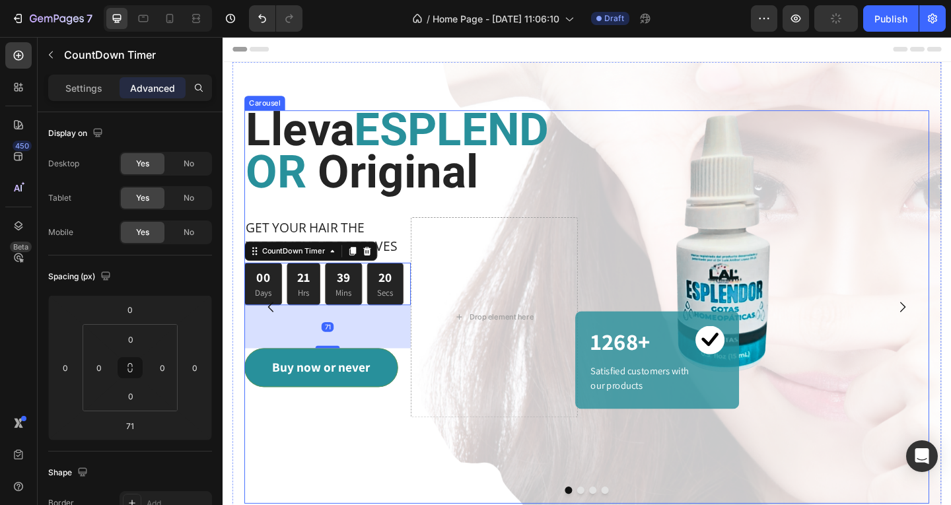
click at [906, 432] on div "Image 1268+ Heading Image Row Satisfied customers with our products Text block …" at bounding box center [800, 331] width 362 height 428
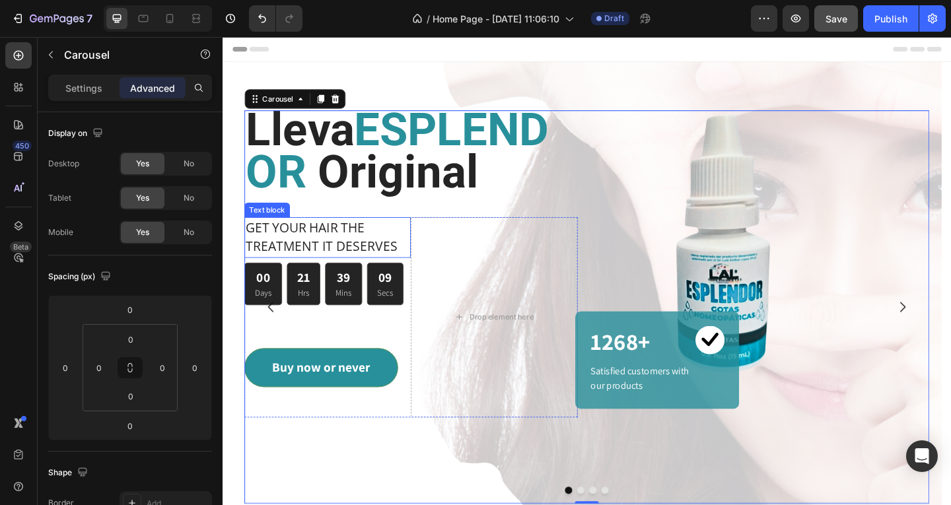
click at [320, 276] on p "GET YOUR HAIR THE TREATMENT IT DESERVES" at bounding box center [337, 255] width 178 height 42
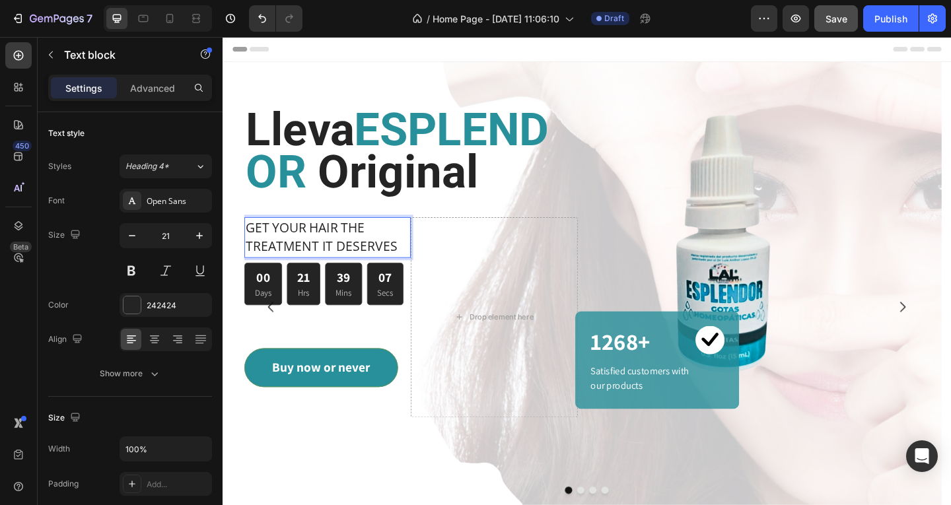
click at [412, 276] on p "GET YOUR HAIR THE TREATMENT IT DESERVES" at bounding box center [337, 255] width 178 height 42
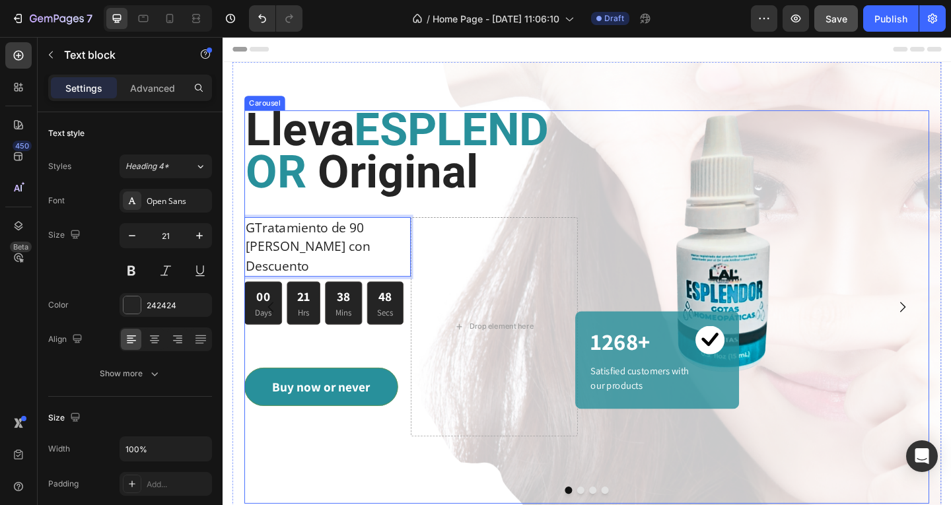
click at [260, 312] on button "Carousel Back Arrow" at bounding box center [275, 330] width 37 height 37
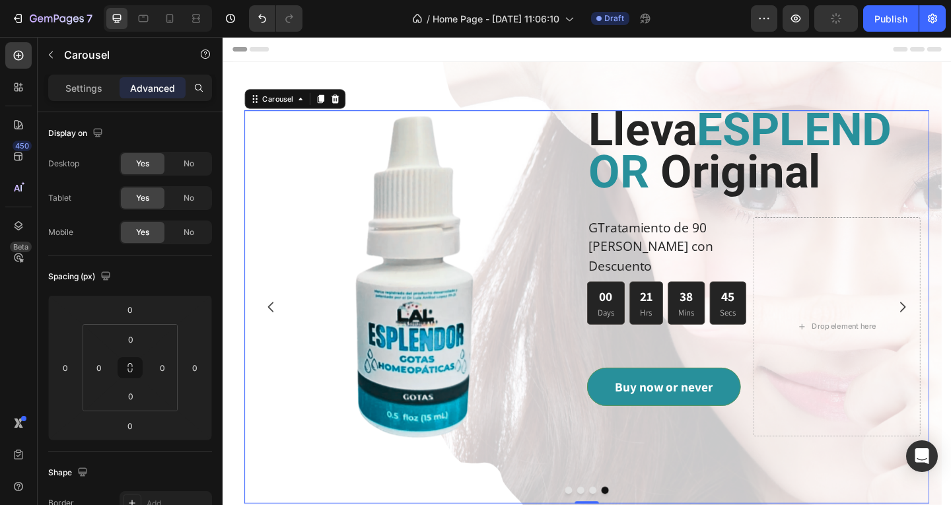
click at [950, 325] on icon "Carousel Next Arrow" at bounding box center [962, 330] width 6 height 11
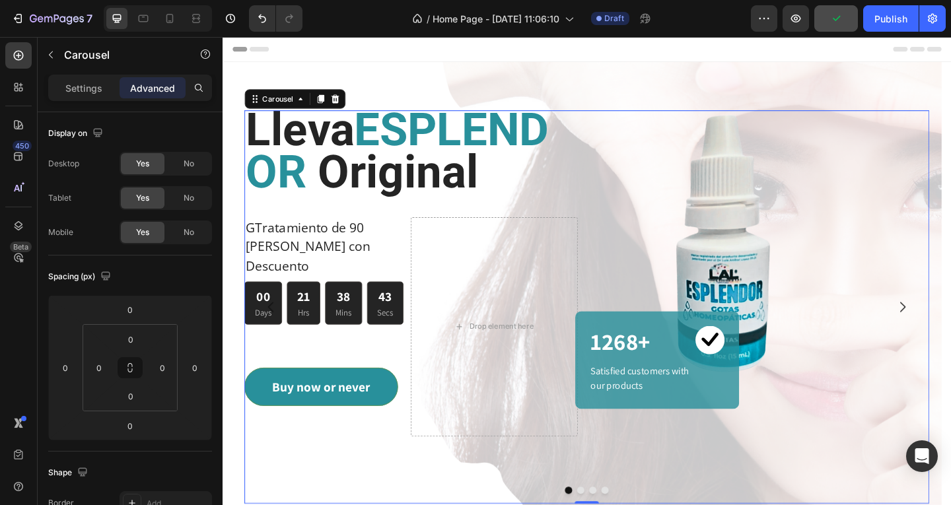
click at [285, 312] on button "Carousel Back Arrow" at bounding box center [275, 330] width 37 height 37
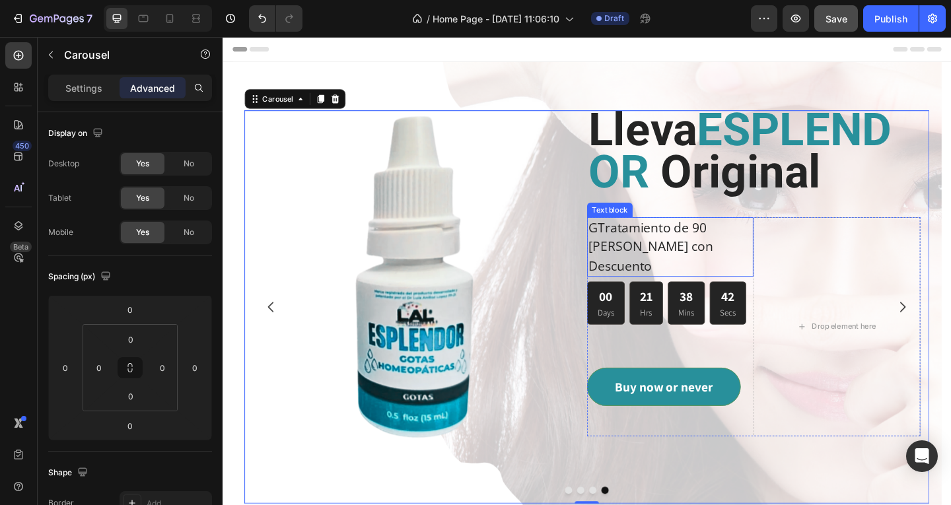
click at [646, 295] on p "GTratamiento de 90 días con Descuento" at bounding box center [709, 265] width 178 height 63
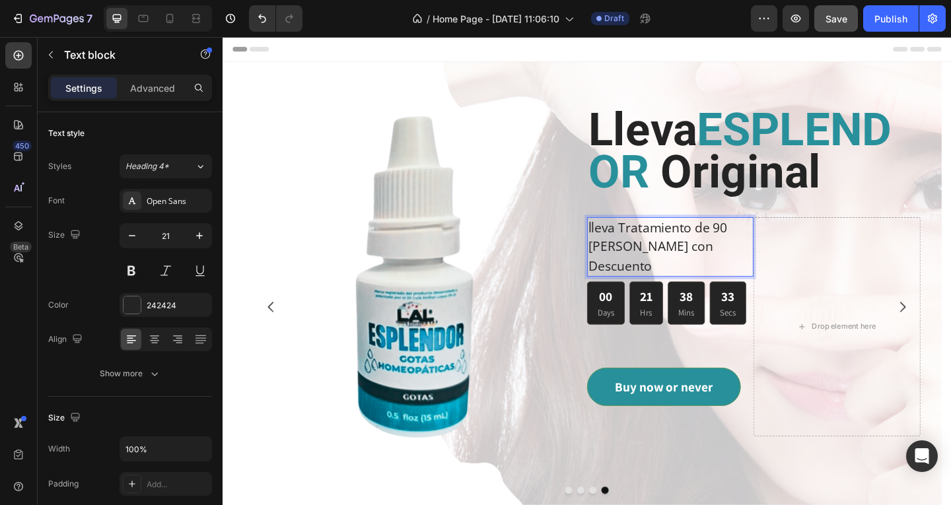
click at [950, 259] on section "Lleva ESPLENDOR Original Heading lleva Tratamiento de 90 días con Descuento Tex…" at bounding box center [618, 321] width 792 height 514
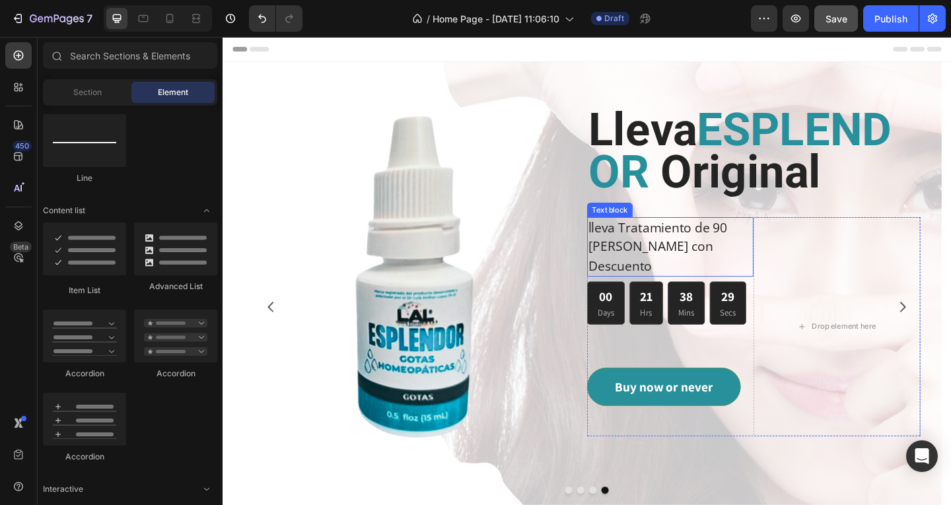
click at [723, 297] on p "lleva Tratamiento de 90 [PERSON_NAME] con Descuento" at bounding box center [709, 265] width 178 height 63
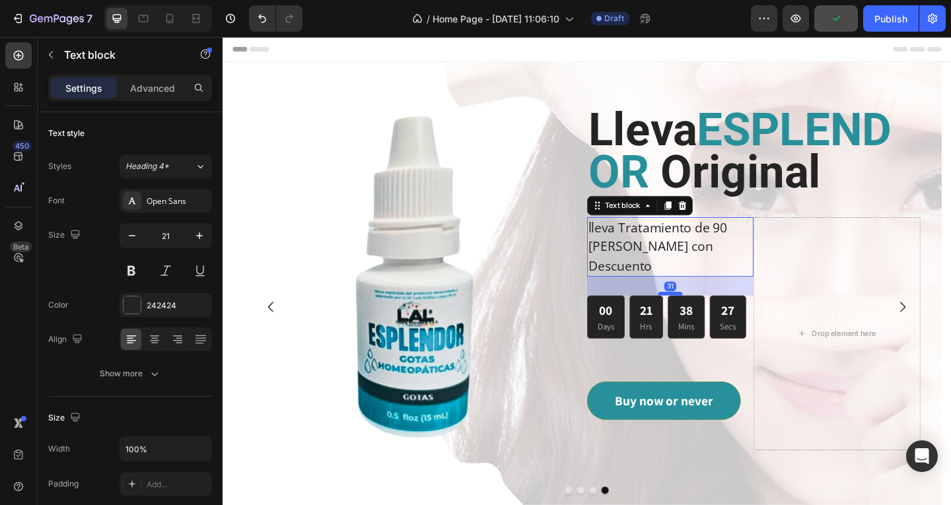
drag, startPoint x: 714, startPoint y: 327, endPoint x: 714, endPoint y: 343, distance: 15.2
click at [714, 318] on div at bounding box center [709, 316] width 26 height 4
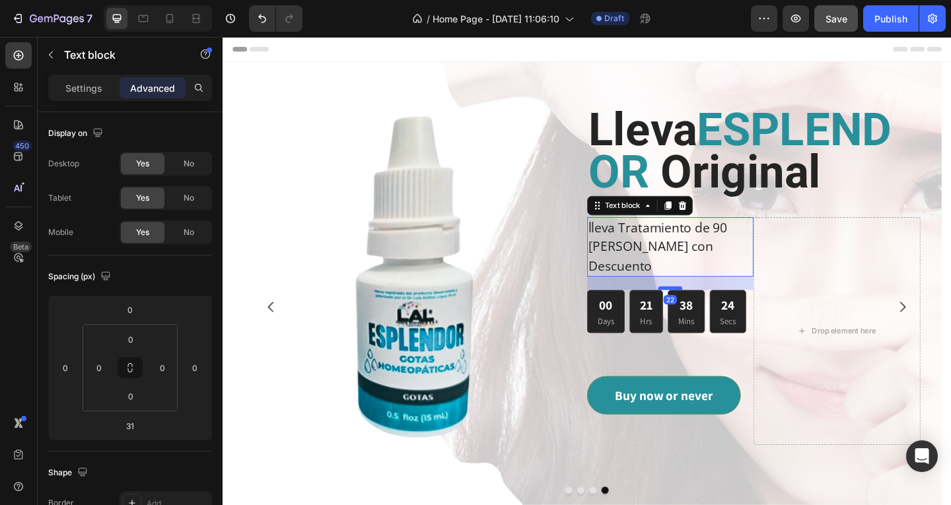
drag, startPoint x: 713, startPoint y: 342, endPoint x: 717, endPoint y: 336, distance: 7.1
click at [717, 312] on div at bounding box center [709, 310] width 26 height 4
type input "22"
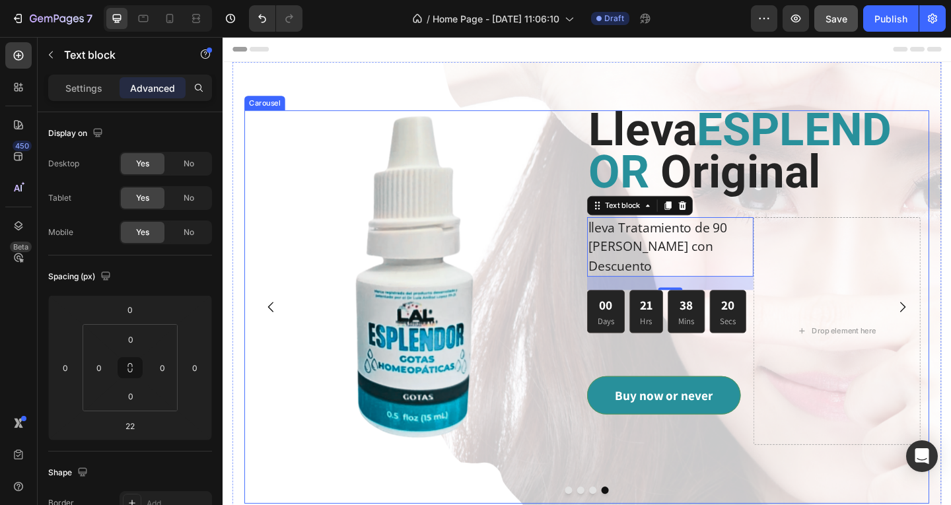
click at [950, 325] on icon "Carousel Next Arrow" at bounding box center [962, 330] width 6 height 11
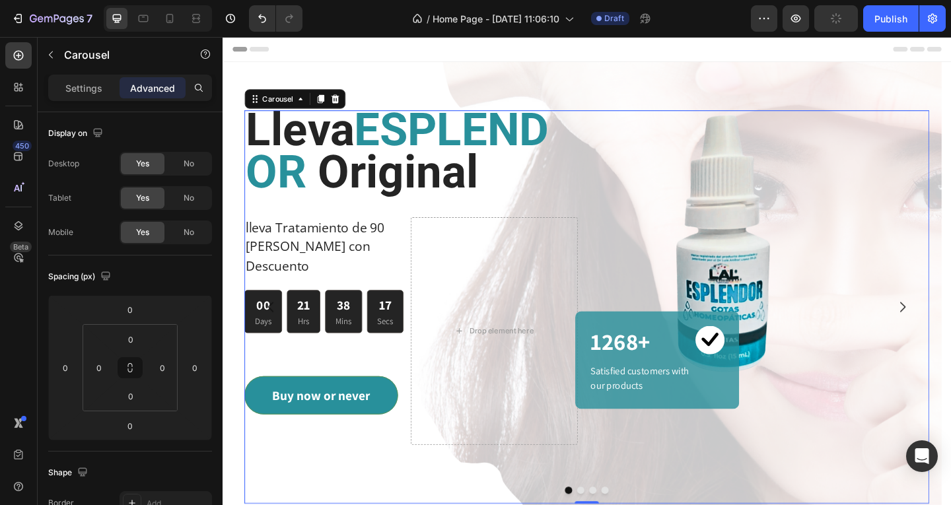
click at [950, 323] on icon "Carousel Next Arrow" at bounding box center [962, 331] width 16 height 16
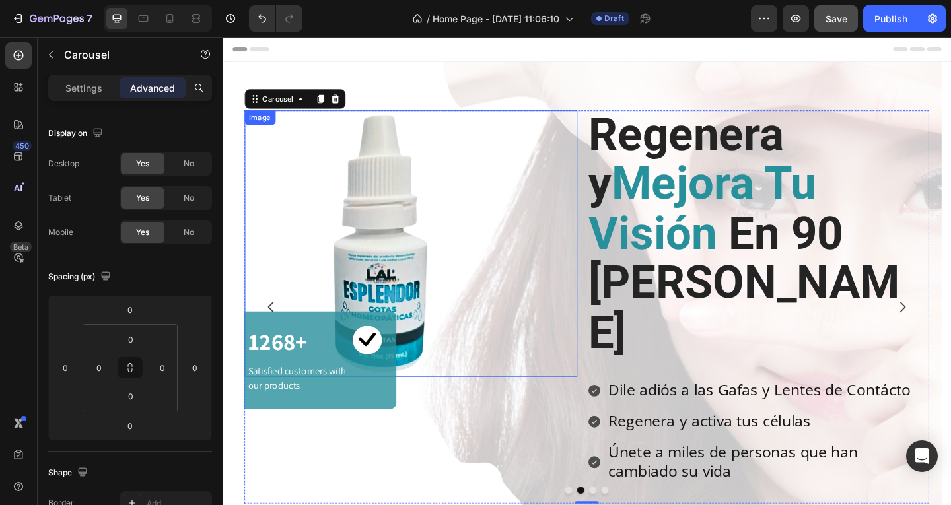
click at [477, 386] on img at bounding box center [391, 262] width 290 height 290
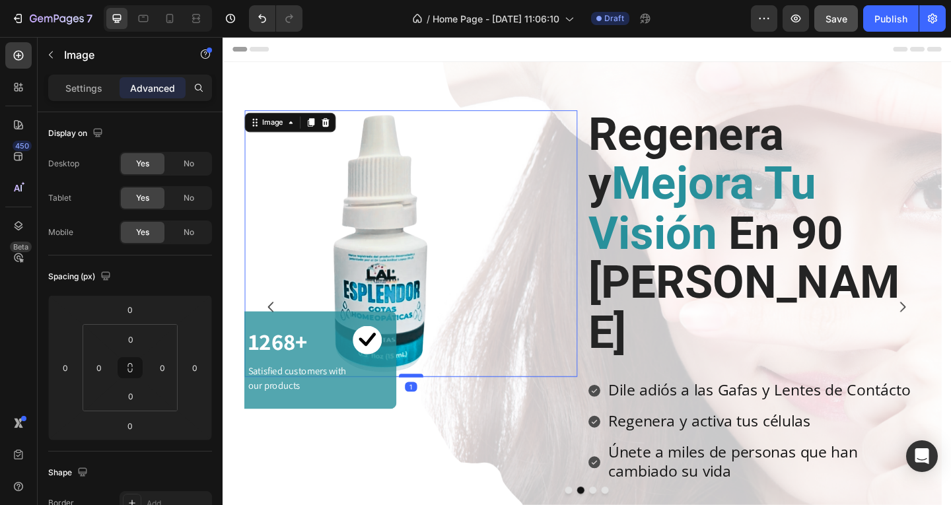
click at [433, 405] on div at bounding box center [427, 405] width 26 height 4
type input "1"
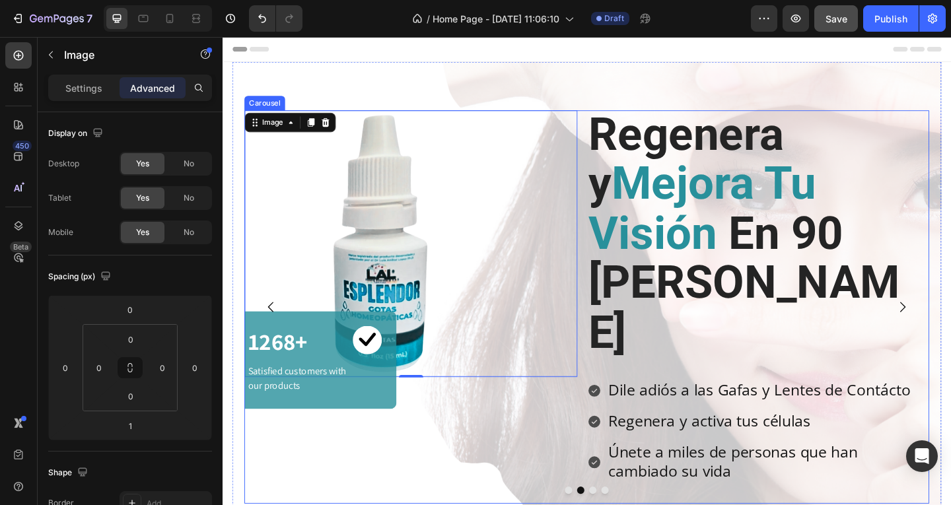
click at [950, 323] on icon "Carousel Next Arrow" at bounding box center [962, 331] width 16 height 16
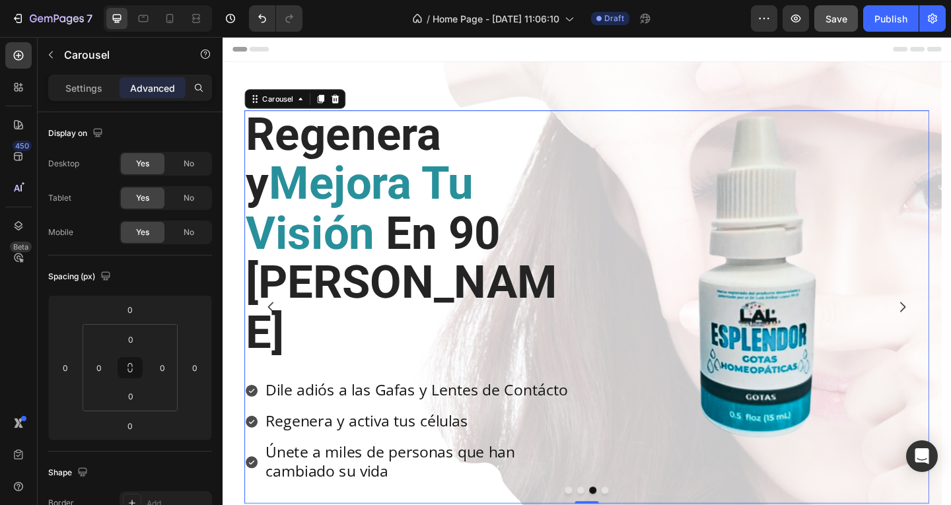
click at [950, 323] on icon "Carousel Next Arrow" at bounding box center [962, 331] width 16 height 16
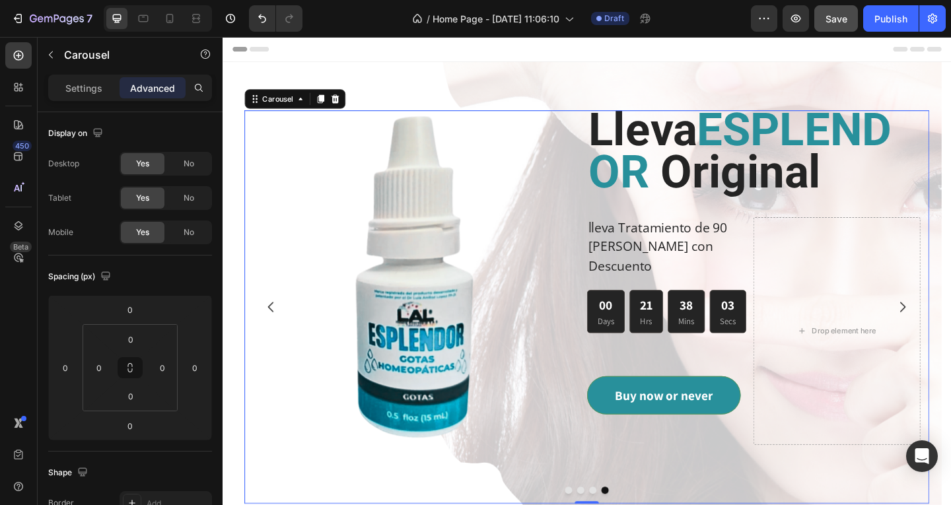
click at [275, 323] on icon "Carousel Back Arrow" at bounding box center [275, 331] width 16 height 16
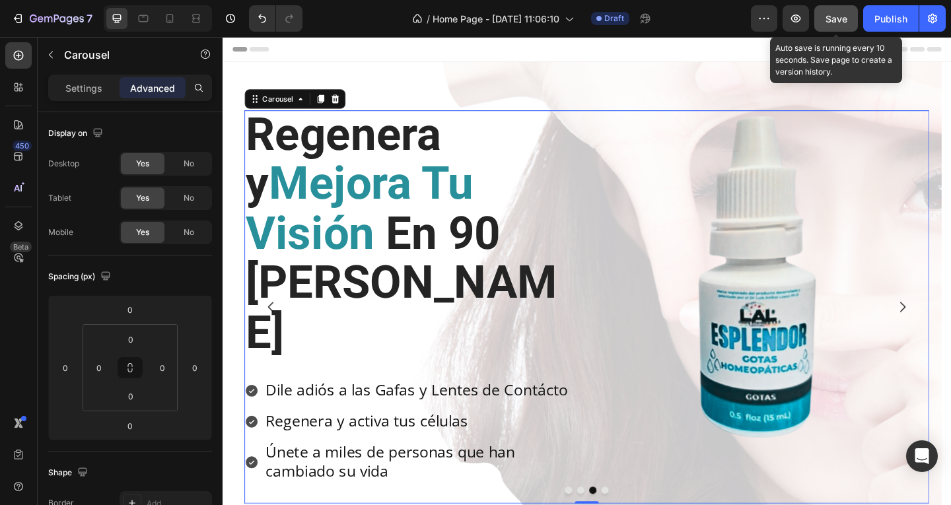
click at [845, 18] on span "Save" at bounding box center [836, 18] width 22 height 11
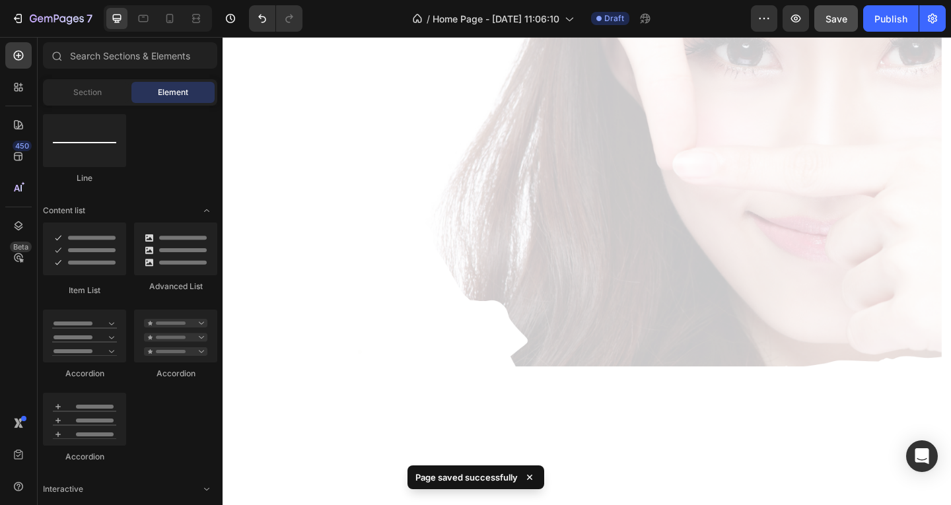
scroll to position [718, 0]
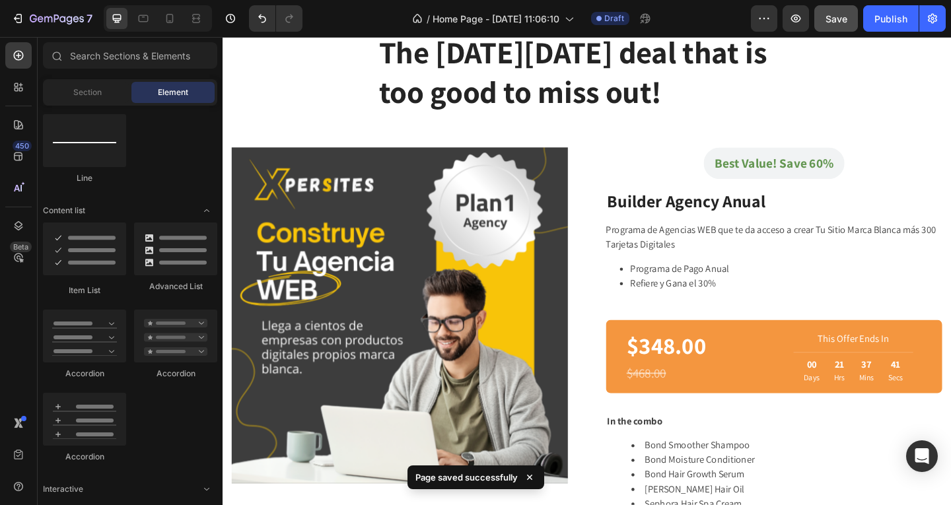
drag, startPoint x: 1011, startPoint y: 74, endPoint x: 1172, endPoint y: 63, distance: 162.1
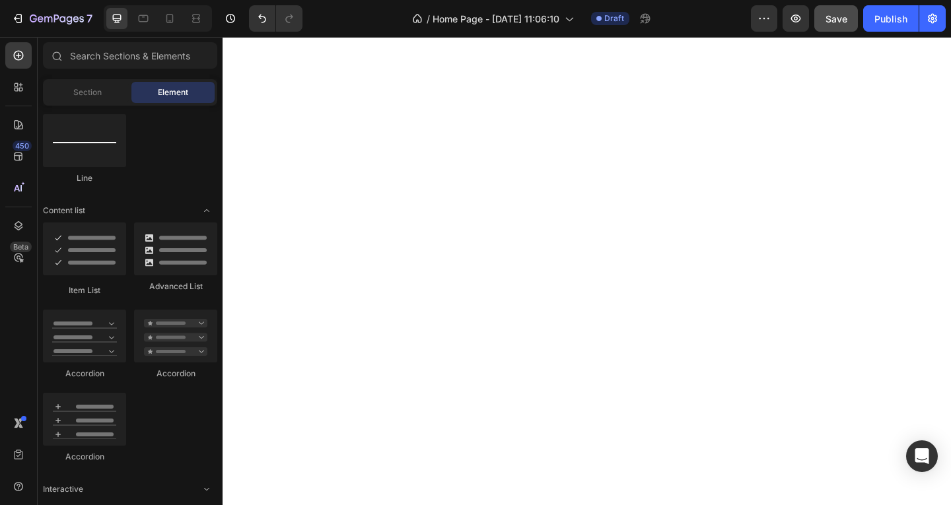
scroll to position [0, 0]
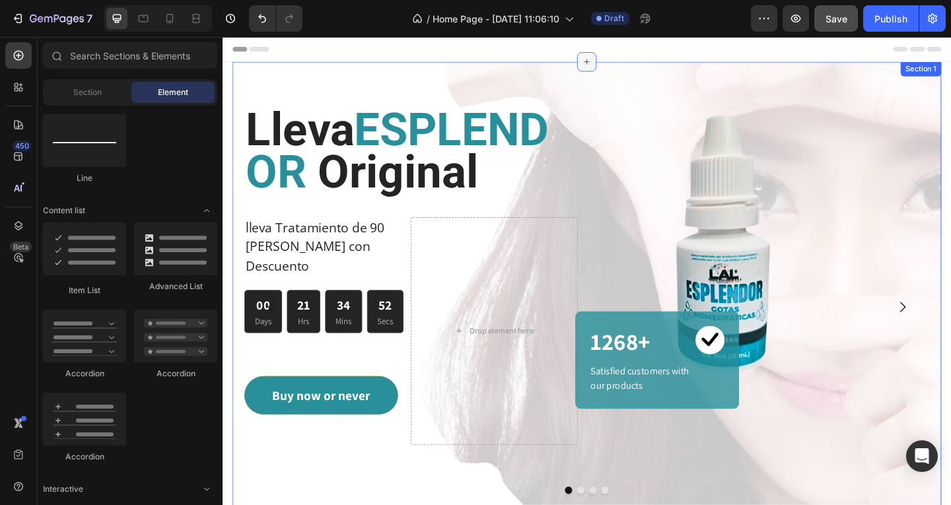
click at [617, 64] on icon at bounding box center [618, 64] width 11 height 11
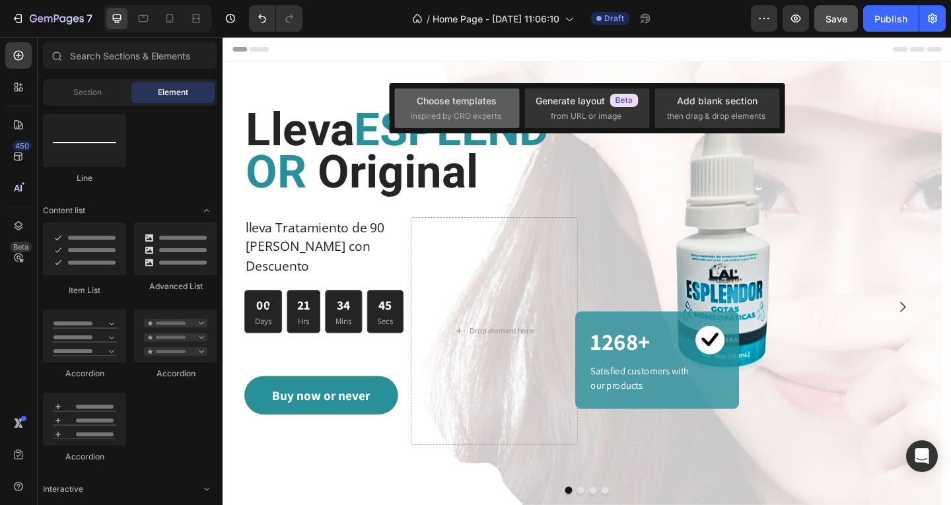
click at [469, 112] on span "inspired by CRO experts" at bounding box center [456, 116] width 90 height 12
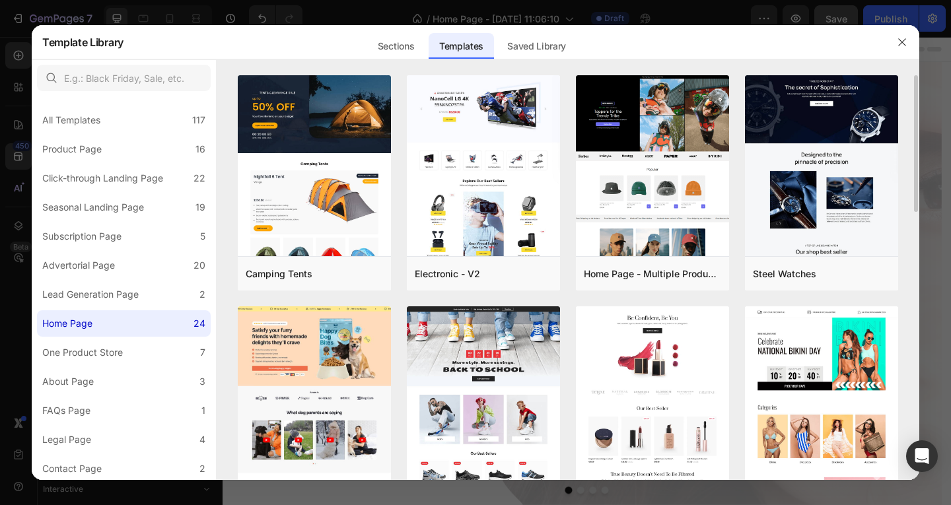
drag, startPoint x: 912, startPoint y: 164, endPoint x: 909, endPoint y: 179, distance: 15.5
click at [909, 179] on div "Camping Tents Add to page Preview Electronic - V2 Add to page Preview Home Page…" at bounding box center [568, 277] width 702 height 405
drag, startPoint x: 915, startPoint y: 168, endPoint x: 912, endPoint y: 203, distance: 34.4
click at [912, 203] on div "Camping Tents Add to page Preview Electronic - V2 Add to page Preview Home Page…" at bounding box center [568, 277] width 702 height 405
click at [912, 211] on div "Camping Tents Add to page Preview Electronic - V2 Add to page Preview Home Page…" at bounding box center [568, 277] width 702 height 405
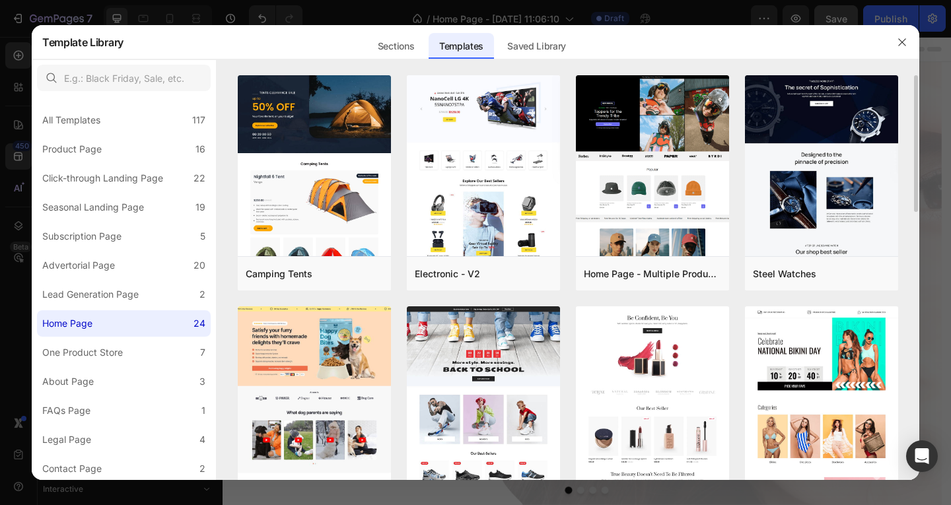
click at [914, 199] on div "Camping Tents Add to page Preview Electronic - V2 Add to page Preview Home Page…" at bounding box center [568, 277] width 702 height 405
click at [915, 199] on div "Camping Tents Add to page Preview Electronic - V2 Add to page Preview Home Page…" at bounding box center [568, 277] width 702 height 405
drag, startPoint x: 916, startPoint y: 203, endPoint x: 950, endPoint y: 102, distance: 107.1
click at [920, 217] on div "Template Library Sections Templates Existing pages Saved Library Templates Save…" at bounding box center [475, 252] width 951 height 505
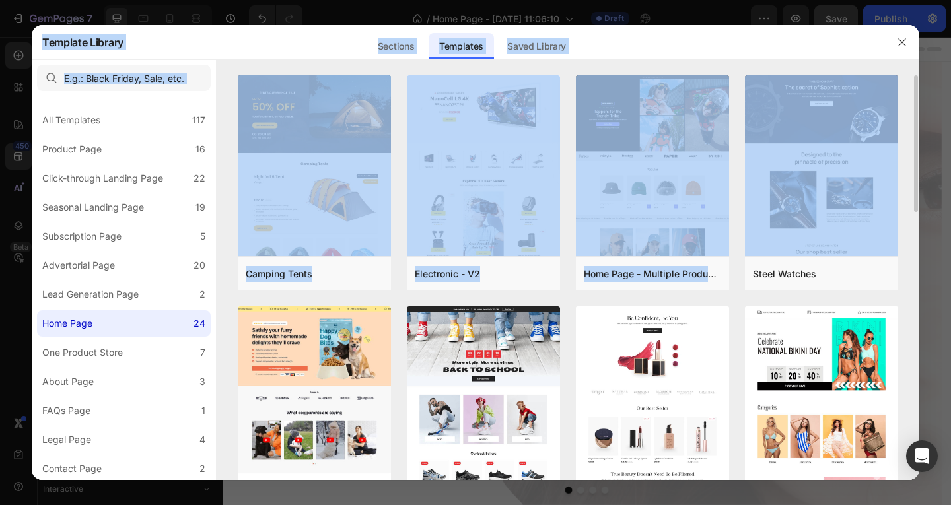
click at [909, 104] on div "Camping Tents Add to page Preview Electronic - V2 Add to page Preview Home Page…" at bounding box center [568, 277] width 702 height 405
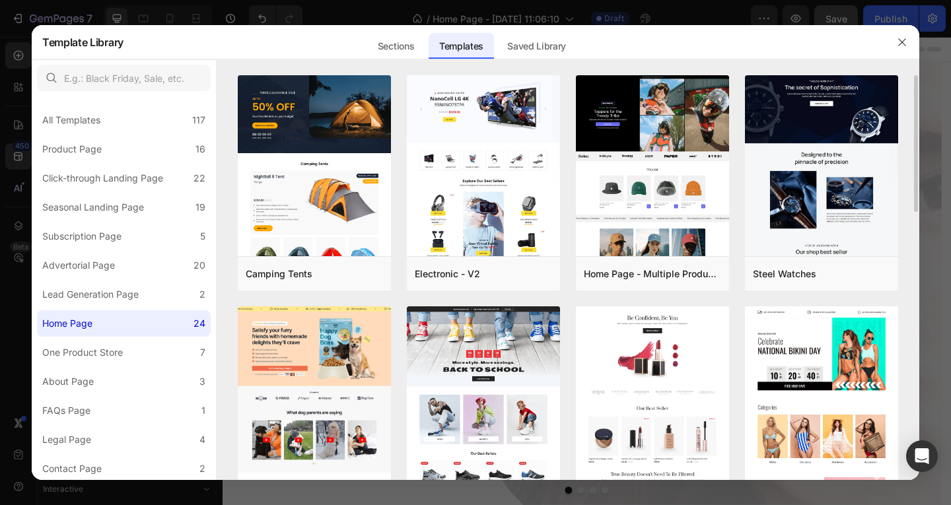
drag, startPoint x: 916, startPoint y: 93, endPoint x: 914, endPoint y: 118, distance: 24.6
click at [914, 118] on div "Camping Tents Add to page Preview Electronic - V2 Add to page Preview Home Page…" at bounding box center [568, 277] width 702 height 405
click at [915, 104] on div "Camping Tents Add to page Preview Electronic - V2 Add to page Preview Home Page…" at bounding box center [568, 277] width 702 height 405
drag, startPoint x: 914, startPoint y: 118, endPoint x: 910, endPoint y: 125, distance: 8.3
click at [914, 126] on div "Camping Tents Add to page Preview Electronic - V2 Add to page Preview Home Page…" at bounding box center [568, 277] width 702 height 405
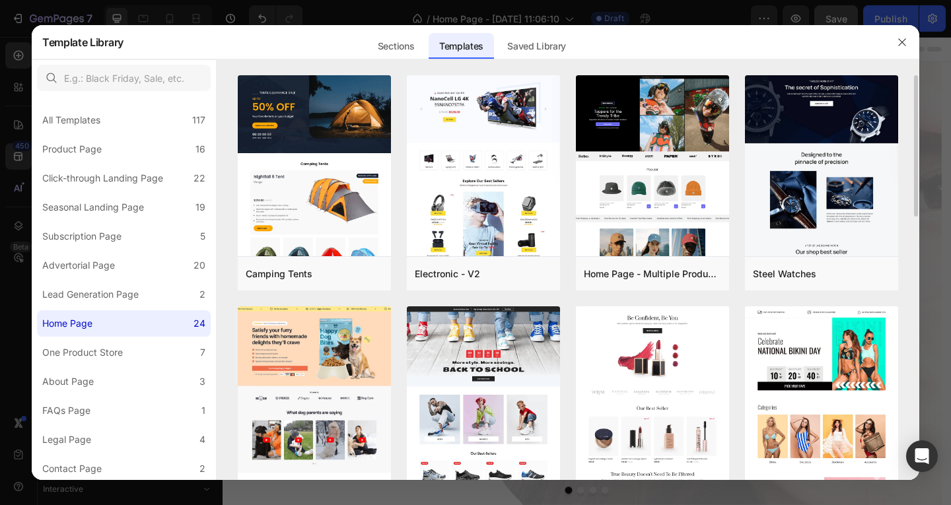
scroll to position [66, 0]
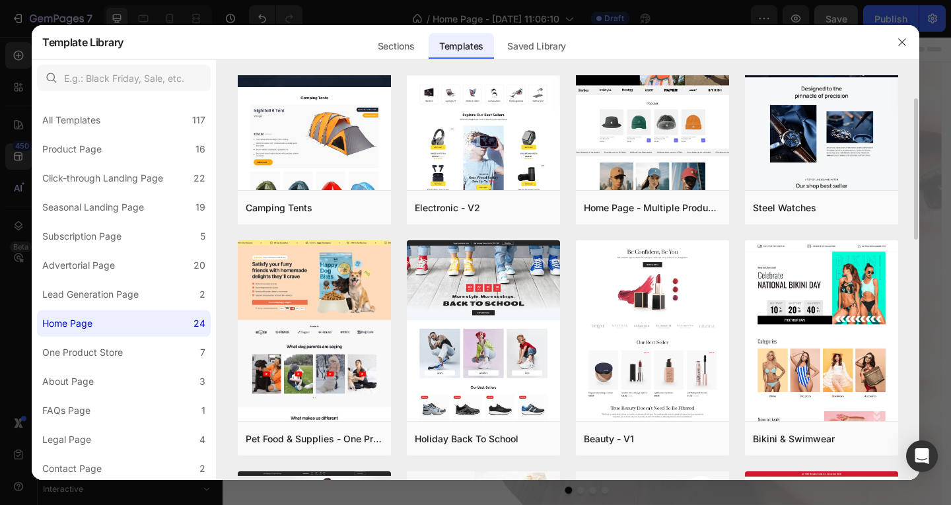
drag, startPoint x: 915, startPoint y: 137, endPoint x: 916, endPoint y: 111, distance: 26.4
click at [916, 111] on div "Camping Tents Add to page Preview Electronic - V2 Add to page Preview Home Page…" at bounding box center [568, 211] width 702 height 405
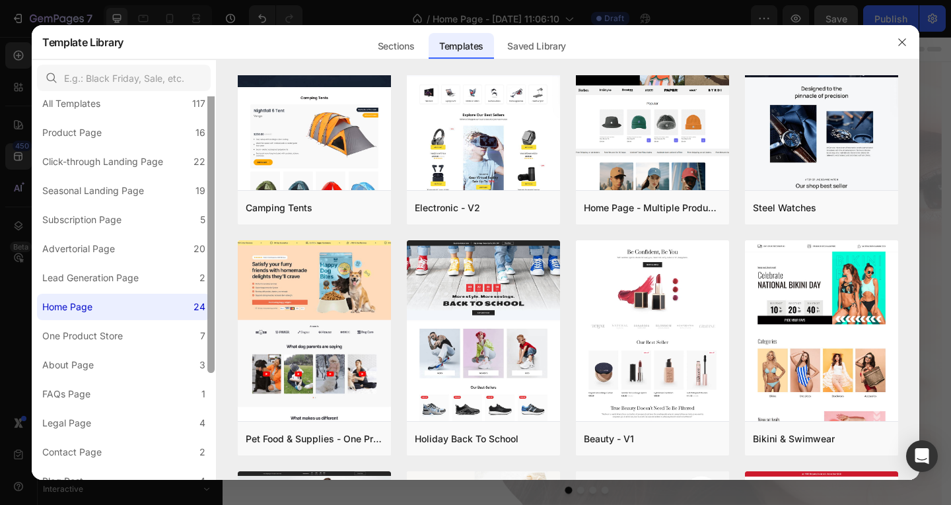
scroll to position [0, 0]
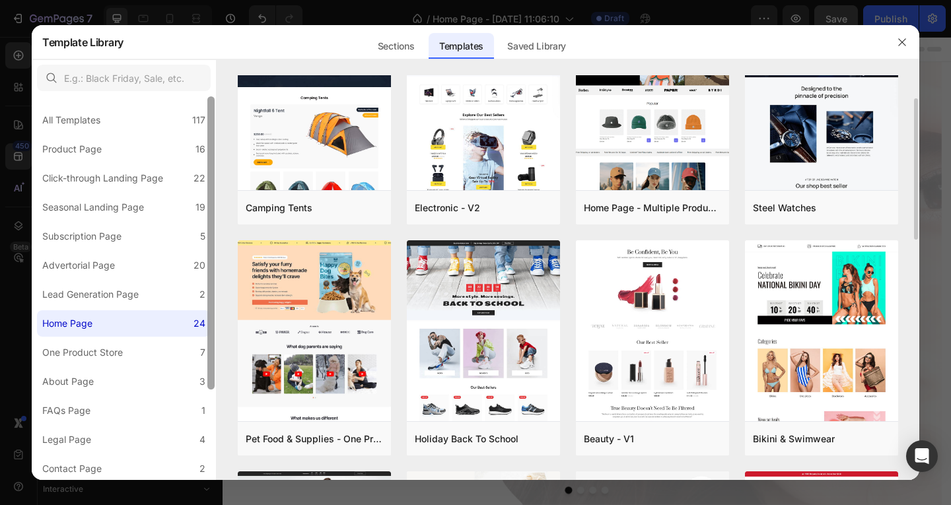
drag, startPoint x: 213, startPoint y: 331, endPoint x: 246, endPoint y: 238, distance: 97.9
click at [219, 223] on div "All Templates 117 Product Page 16 Click-through Landing Page 22 Seasonal Landin…" at bounding box center [475, 269] width 887 height 421
click at [907, 197] on div "Camping Tents Add to page Preview Electronic - V2 Add to page Preview Home Page…" at bounding box center [568, 211] width 702 height 405
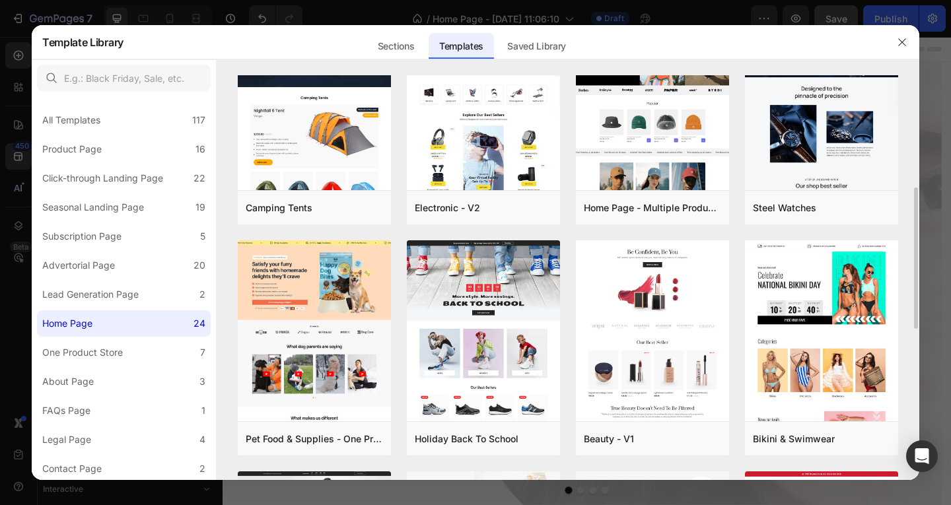
scroll to position [132, 0]
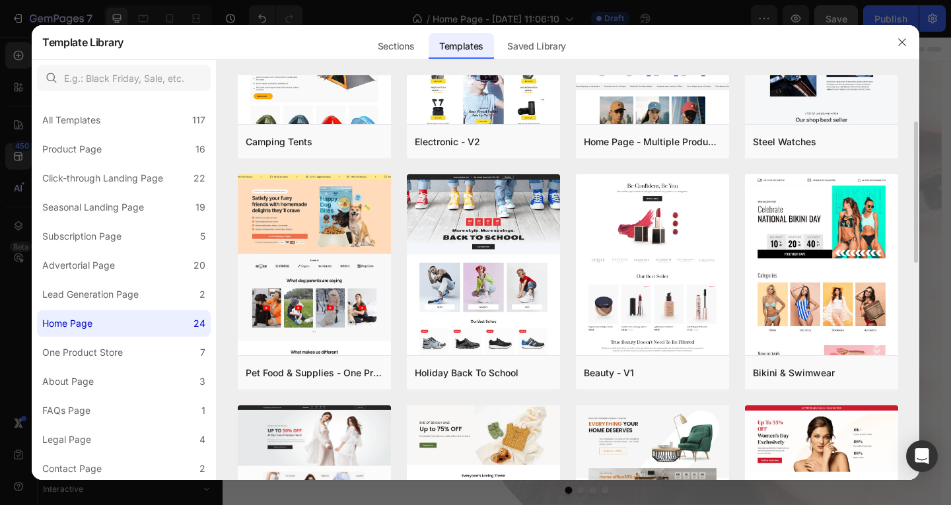
drag, startPoint x: 902, startPoint y: 384, endPoint x: 900, endPoint y: 393, distance: 10.1
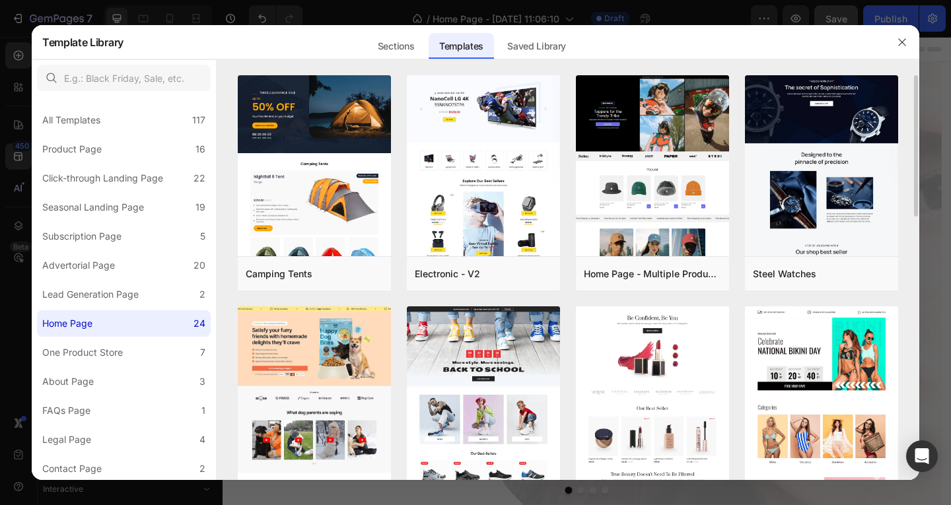
drag, startPoint x: 908, startPoint y: 277, endPoint x: 901, endPoint y: 296, distance: 20.5
click at [917, 219] on div "Camping Tents Add to page Preview Electronic - V2 Add to page Preview Home Page…" at bounding box center [568, 277] width 702 height 405
click at [918, 215] on div "Camping Tents Add to page Preview Electronic - V2 Add to page Preview Home Page…" at bounding box center [568, 277] width 702 height 405
click at [916, 212] on div "Camping Tents Add to page Preview Electronic - V2 Add to page Preview Home Page…" at bounding box center [568, 277] width 702 height 405
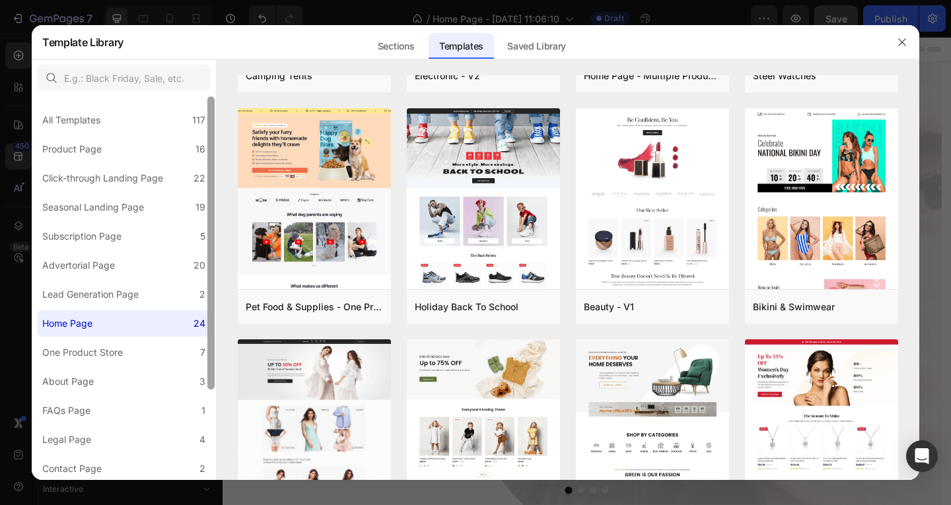
scroll to position [118, 0]
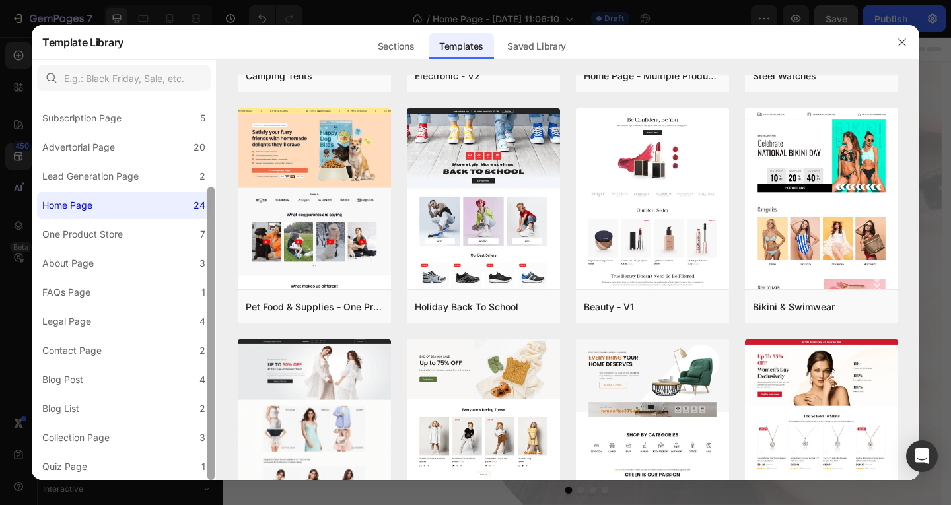
drag, startPoint x: 215, startPoint y: 385, endPoint x: 207, endPoint y: 432, distance: 47.5
click at [207, 432] on div at bounding box center [211, 288] width 10 height 384
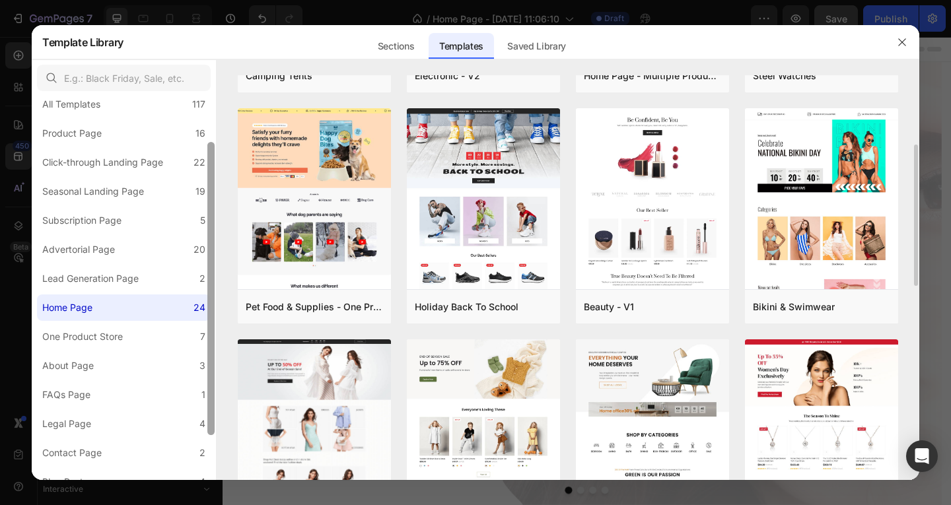
scroll to position [0, 0]
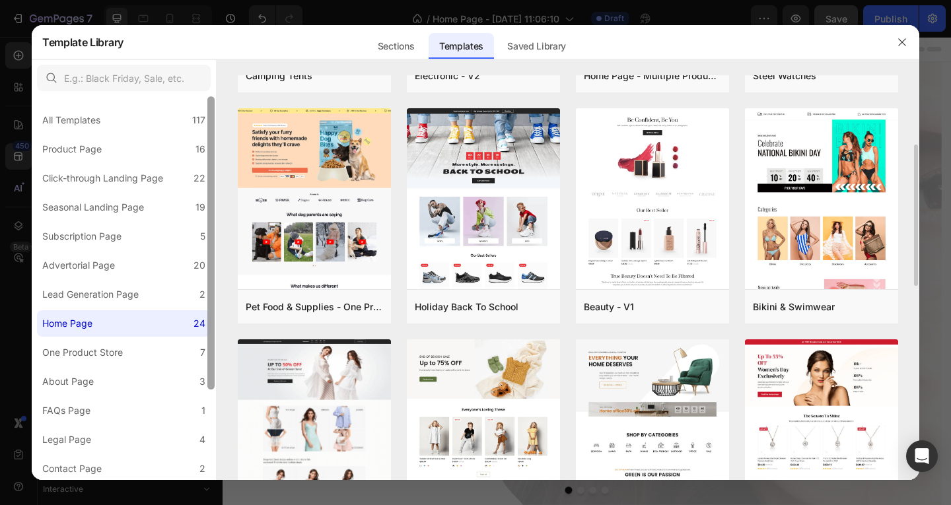
drag, startPoint x: 215, startPoint y: 361, endPoint x: 220, endPoint y: 276, distance: 85.4
click at [220, 276] on div "All Templates 117 Product Page 16 Click-through Landing Page 22 Seasonal Landin…" at bounding box center [475, 269] width 887 height 421
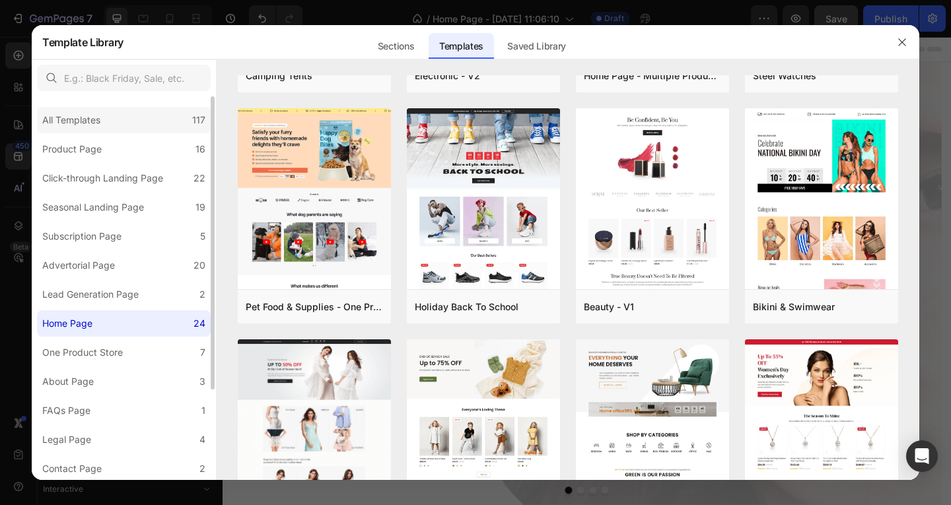
click at [120, 129] on div "All Templates 117" at bounding box center [124, 120] width 174 height 26
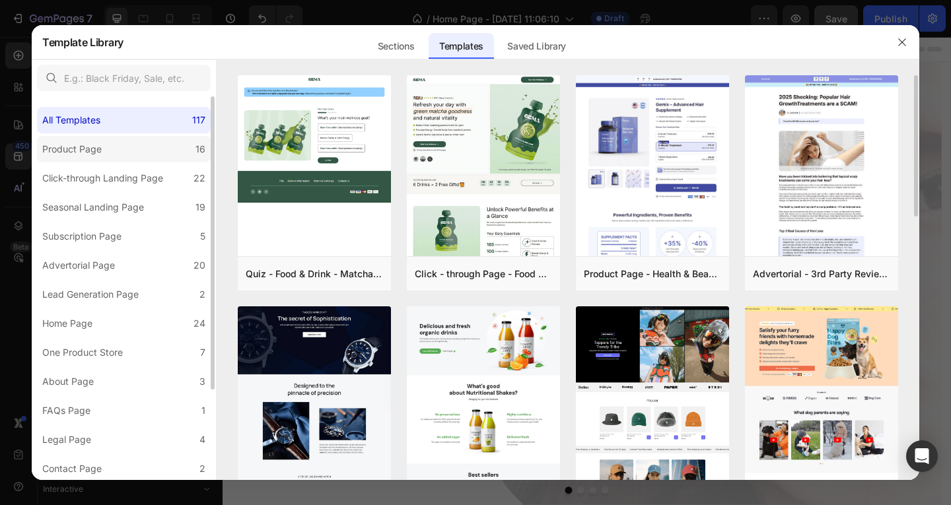
click at [118, 152] on label "Product Page 16" at bounding box center [124, 149] width 174 height 26
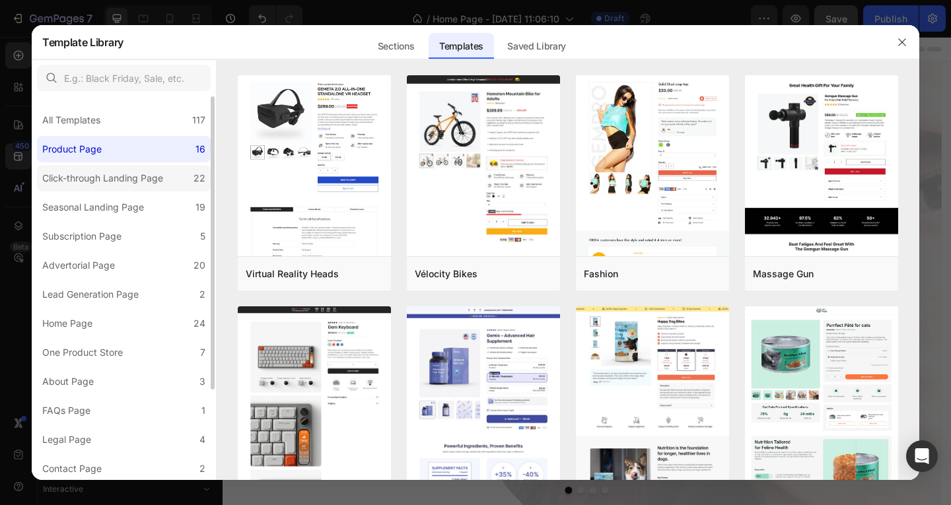
click at [118, 180] on div "Click-through Landing Page" at bounding box center [102, 178] width 121 height 16
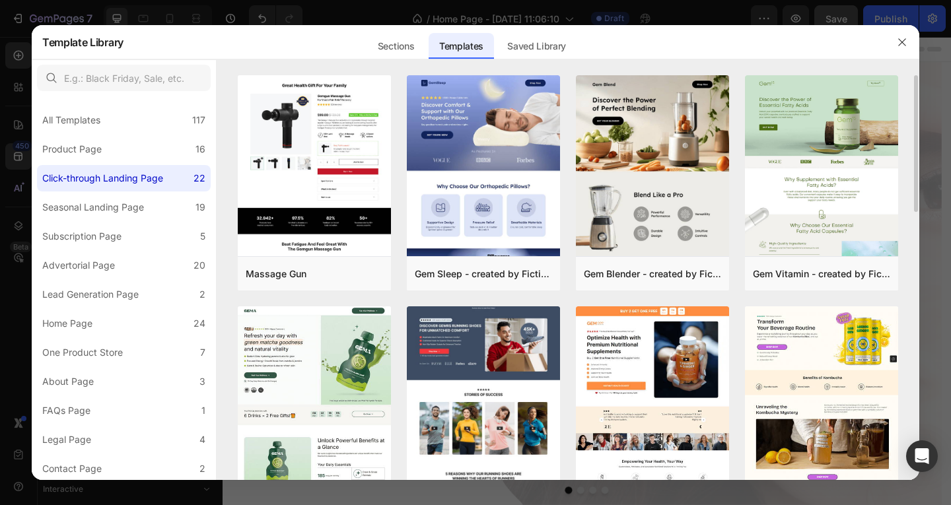
drag, startPoint x: 916, startPoint y: 160, endPoint x: 916, endPoint y: 172, distance: 11.2
click at [916, 172] on div "Massage Gun Add to page Preview Gem Sleep - created by Fiction Studio Add to pa…" at bounding box center [568, 277] width 702 height 405
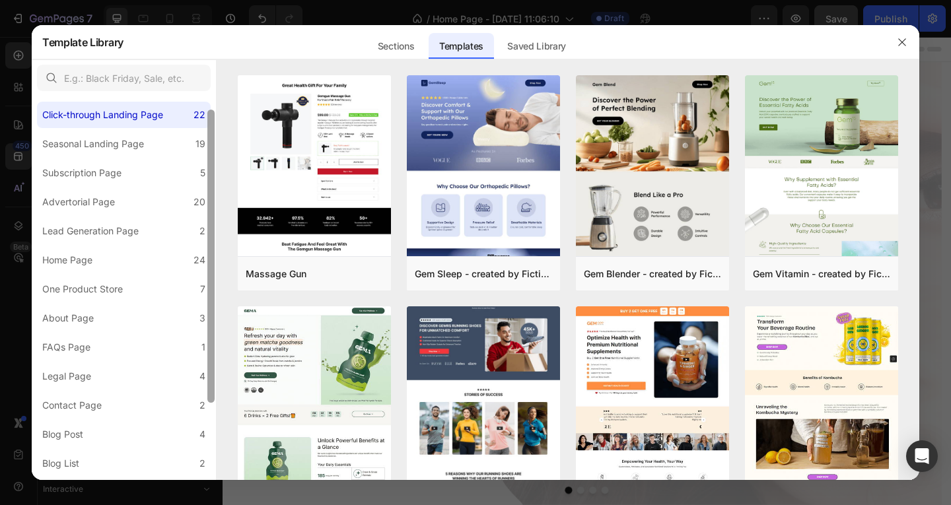
drag, startPoint x: 211, startPoint y: 194, endPoint x: 211, endPoint y: 240, distance: 46.2
click at [211, 240] on div at bounding box center [210, 256] width 7 height 293
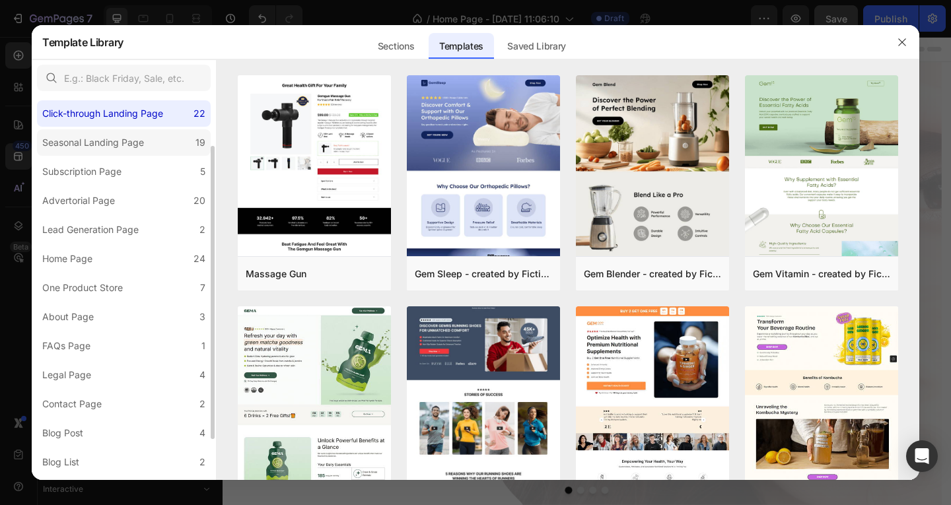
click at [138, 144] on div "Seasonal Landing Page" at bounding box center [93, 143] width 102 height 16
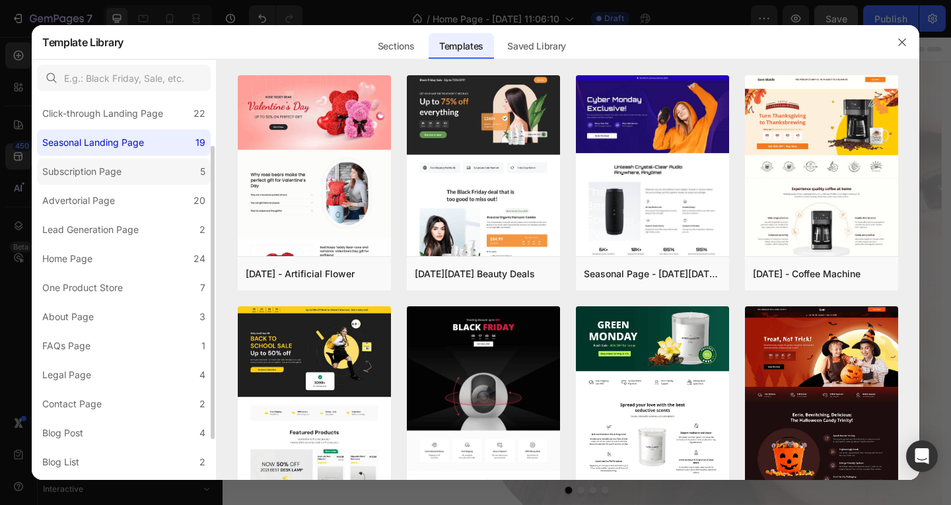
click at [125, 177] on div "Subscription Page" at bounding box center [84, 172] width 84 height 16
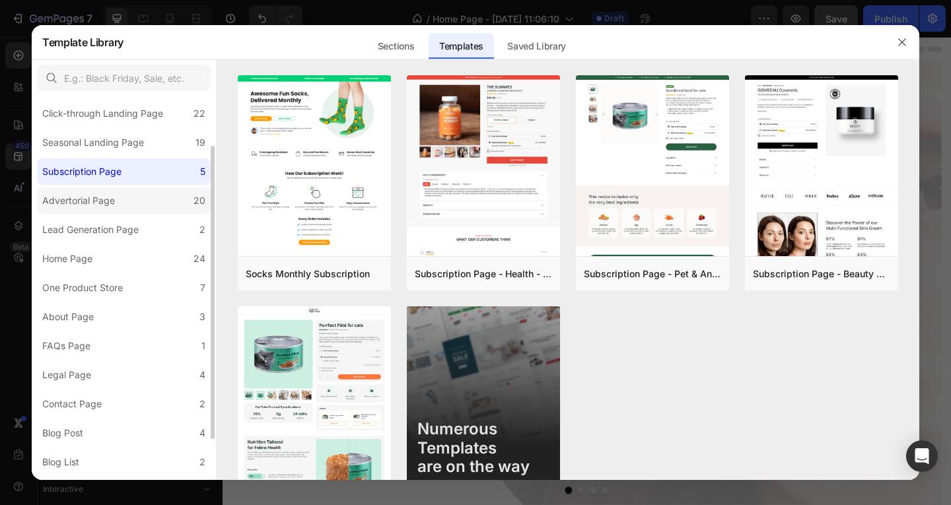
click at [108, 199] on div "Advertorial Page" at bounding box center [78, 201] width 73 height 16
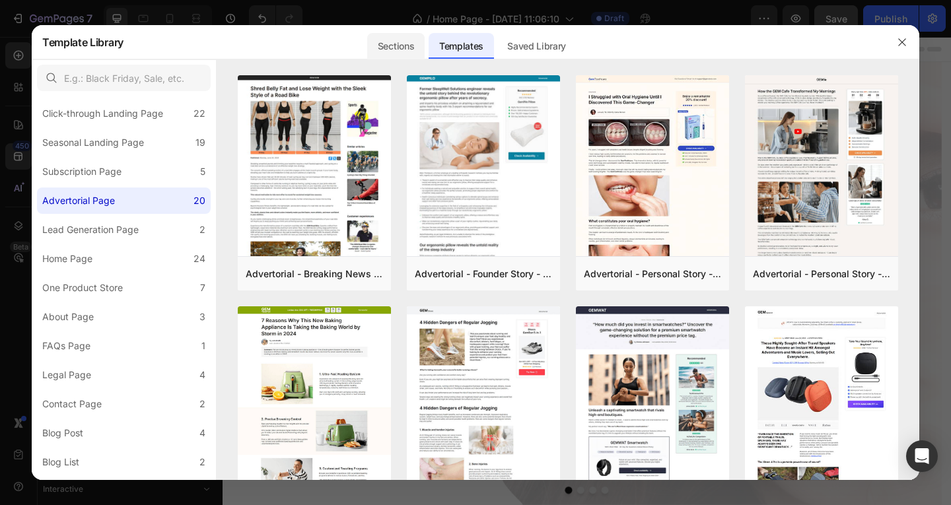
click at [404, 39] on div "Sections" at bounding box center [395, 46] width 57 height 26
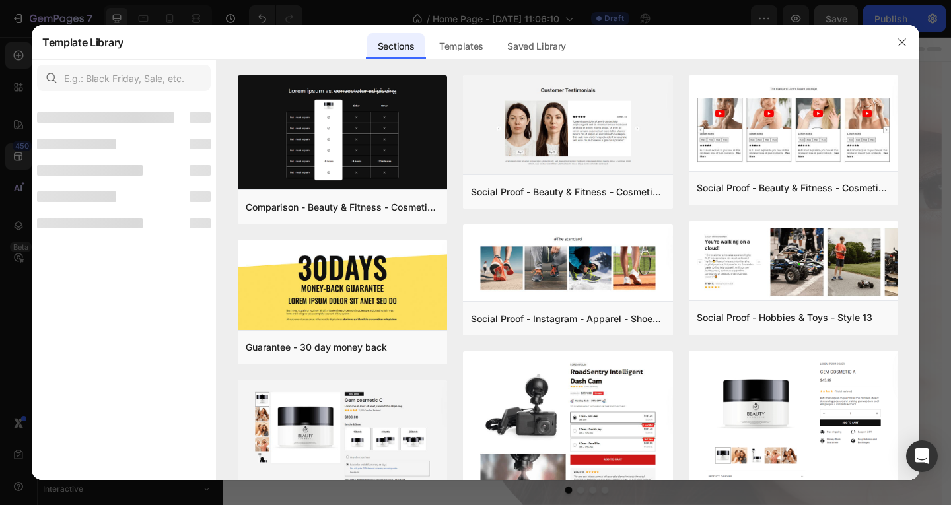
scroll to position [0, 0]
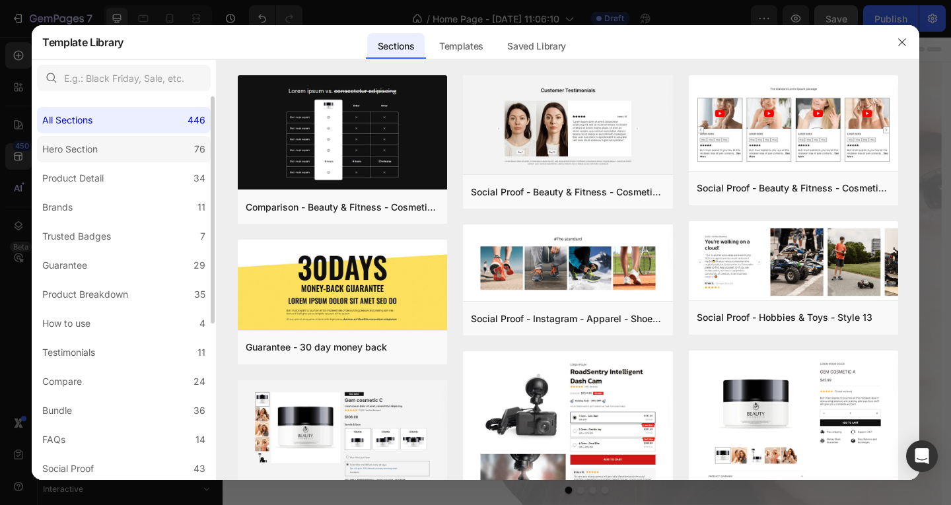
click at [145, 156] on label "Hero Section 76" at bounding box center [124, 149] width 174 height 26
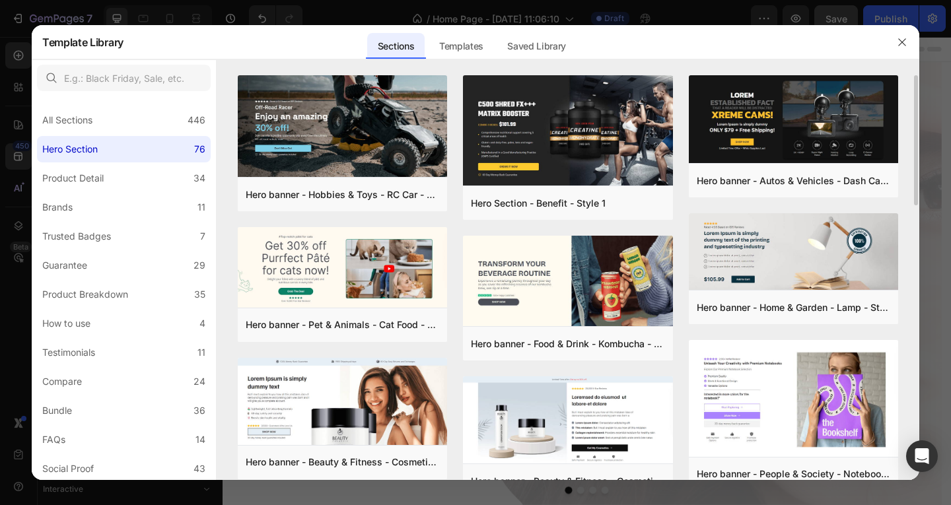
drag, startPoint x: 914, startPoint y: 101, endPoint x: 910, endPoint y: 131, distance: 30.6
click at [910, 131] on div "Hero banner - Hobbies & Toys - RC Car - Style 40 Add to page Preview Hero banne…" at bounding box center [568, 277] width 702 height 405
click at [914, 143] on div "Hero banner - Hobbies & Toys - RC Car - Style 40 Add to page Preview Hero banne…" at bounding box center [568, 277] width 702 height 405
click at [518, 201] on div "Add to page" at bounding box center [518, 203] width 45 height 12
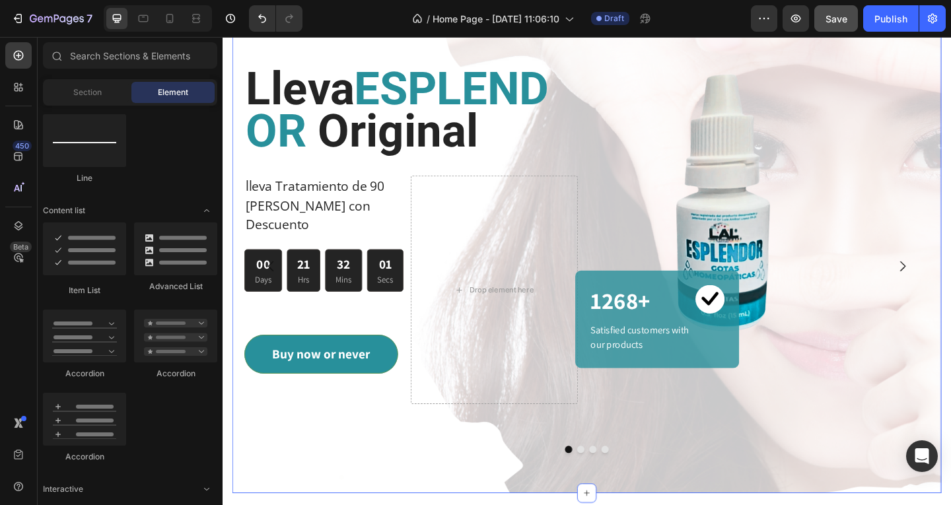
scroll to position [401, 0]
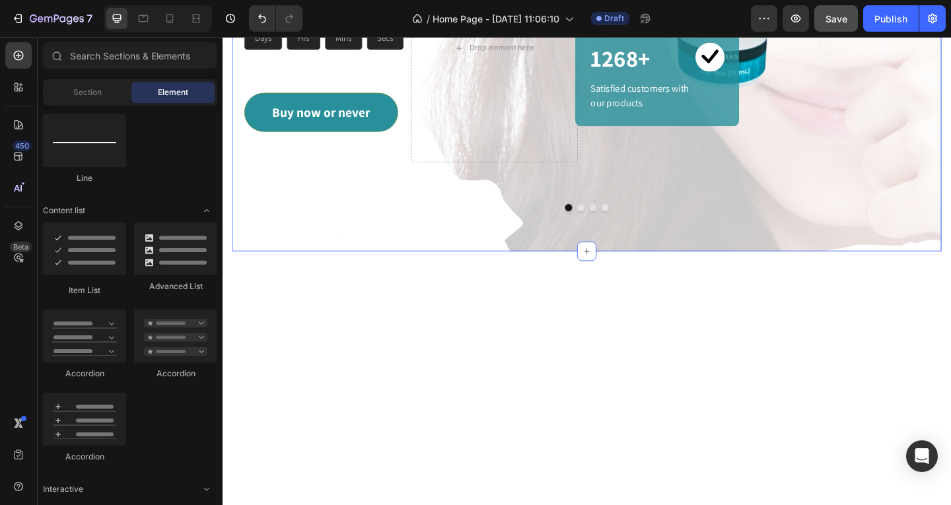
scroll to position [865, 0]
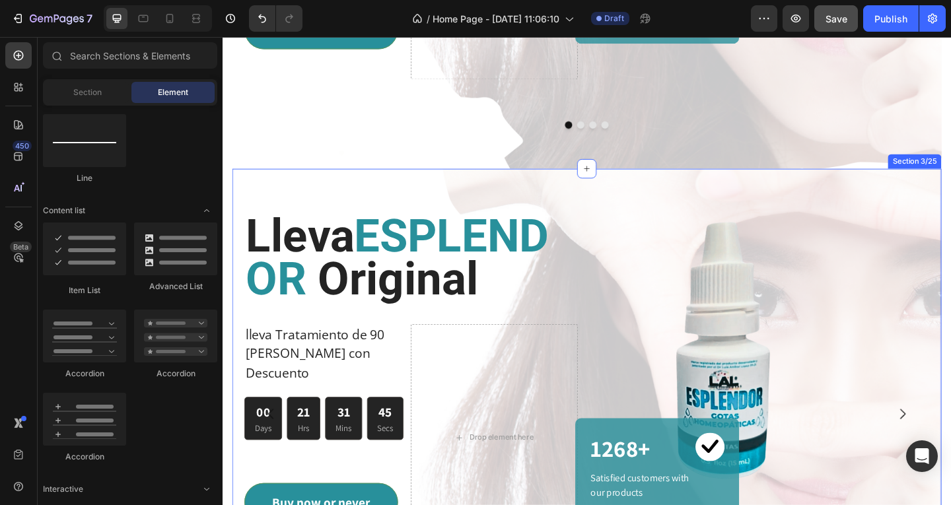
click at [950, 180] on div "Lleva ESPLENDOR Original Heading lleva Tratamiento de 90 días con Descuento Tex…" at bounding box center [618, 437] width 771 height 514
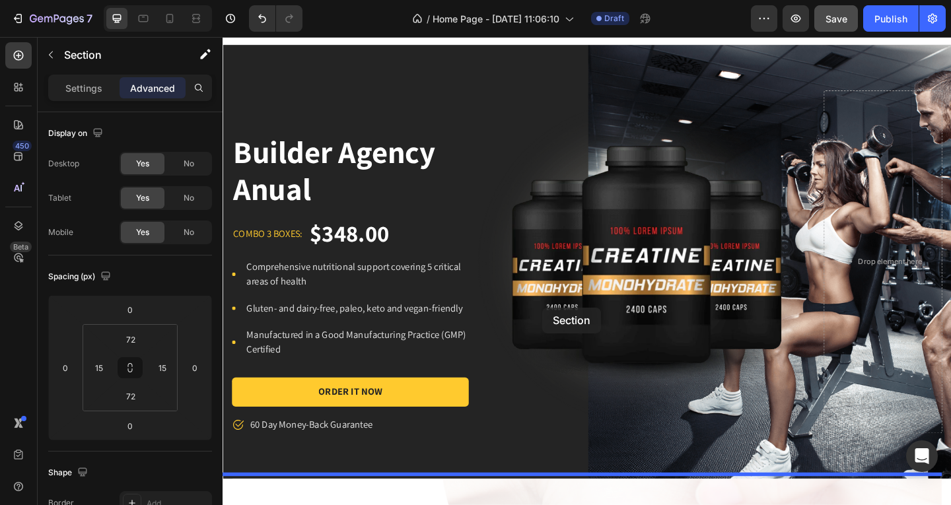
scroll to position [0, 0]
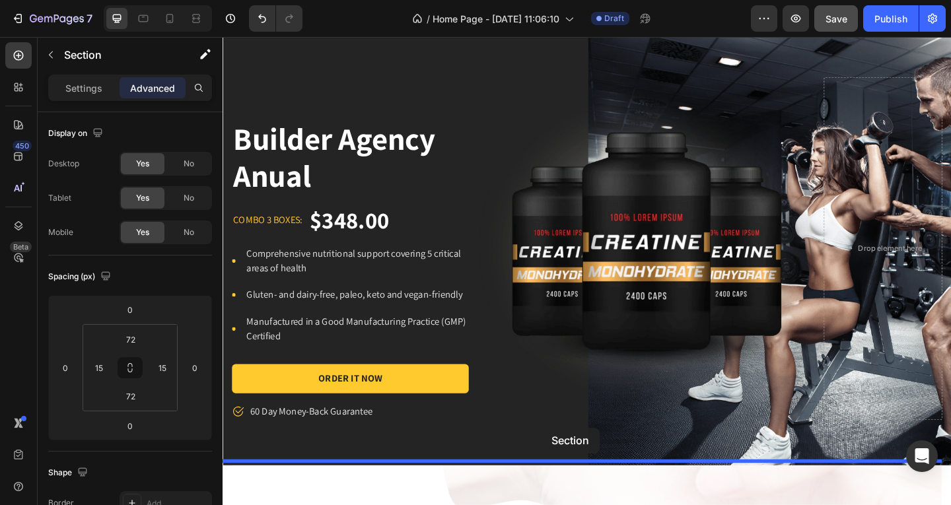
drag, startPoint x: 538, startPoint y: 279, endPoint x: 568, endPoint y: 462, distance: 185.4
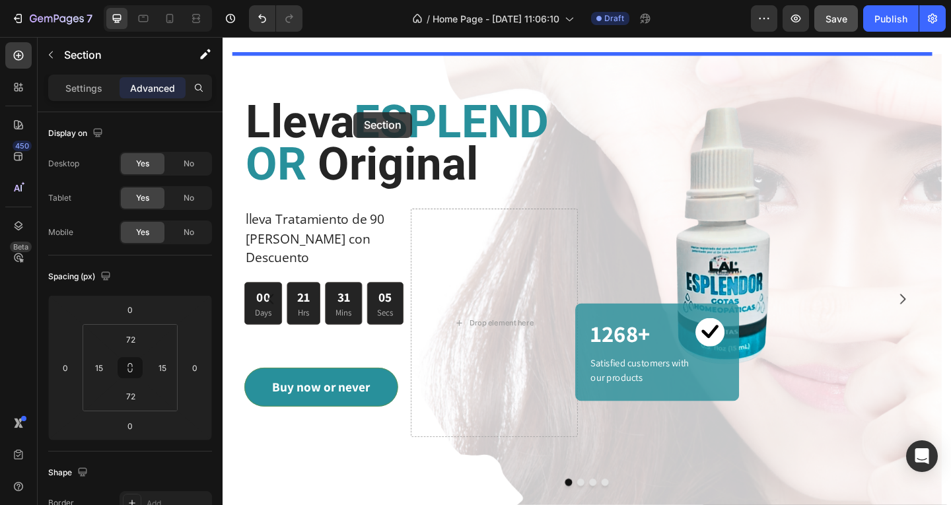
scroll to position [579, 0]
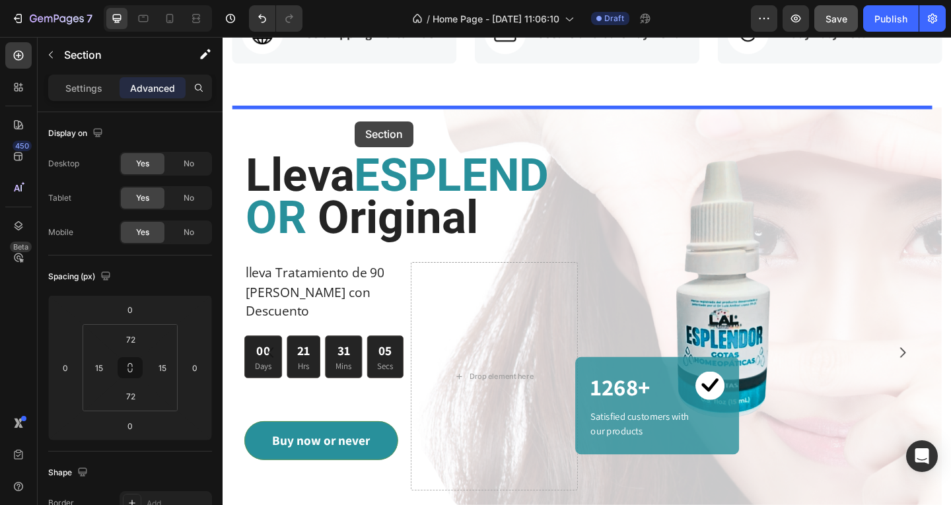
drag, startPoint x: 337, startPoint y: 420, endPoint x: 712, endPoint y: 274, distance: 401.7
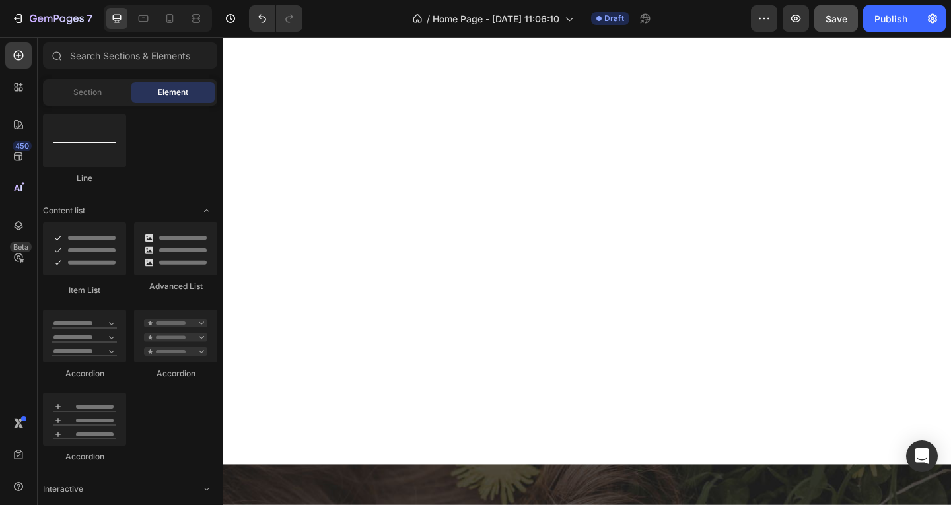
scroll to position [4493, 0]
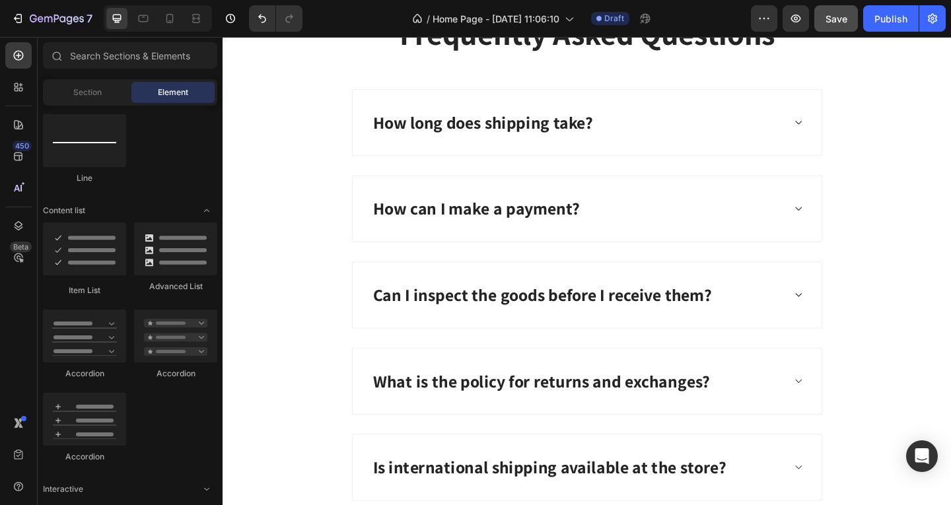
drag, startPoint x: 1008, startPoint y: 306, endPoint x: 1060, endPoint y: 57, distance: 253.6
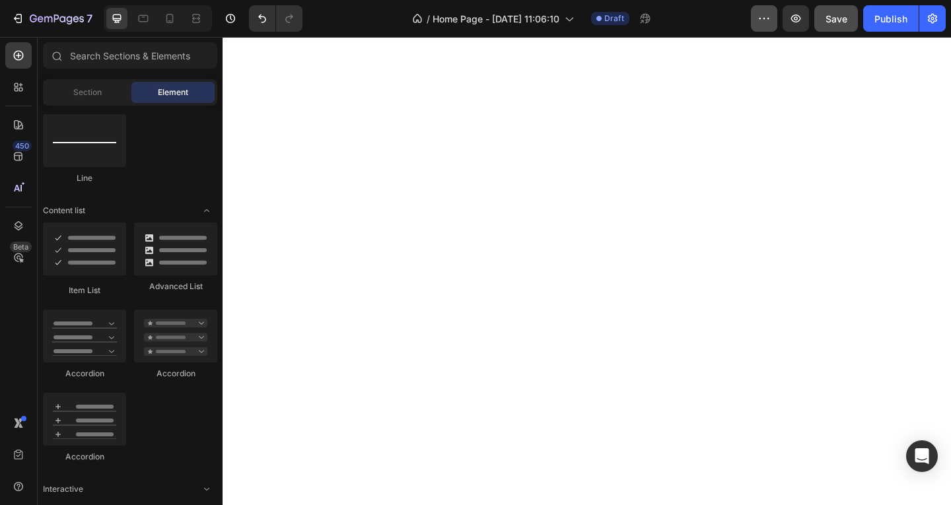
scroll to position [0, 0]
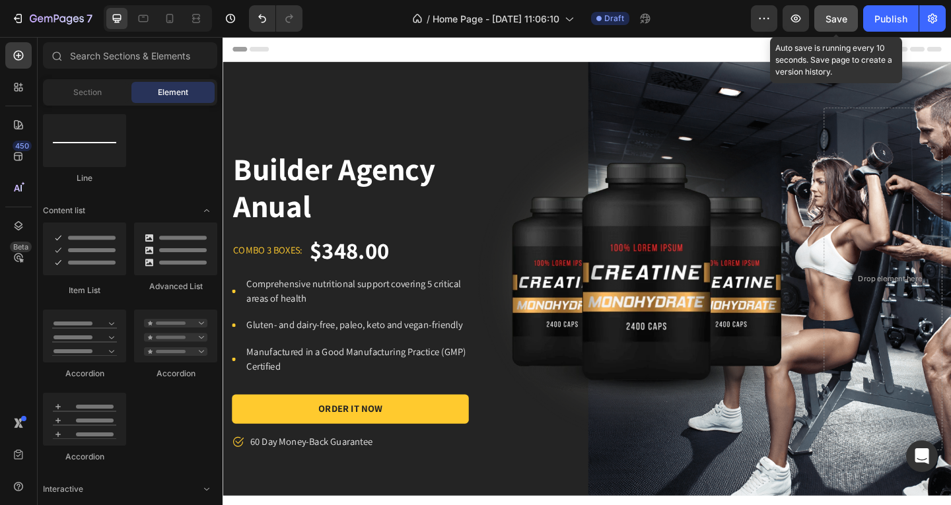
click at [839, 19] on span "Save" at bounding box center [836, 18] width 22 height 11
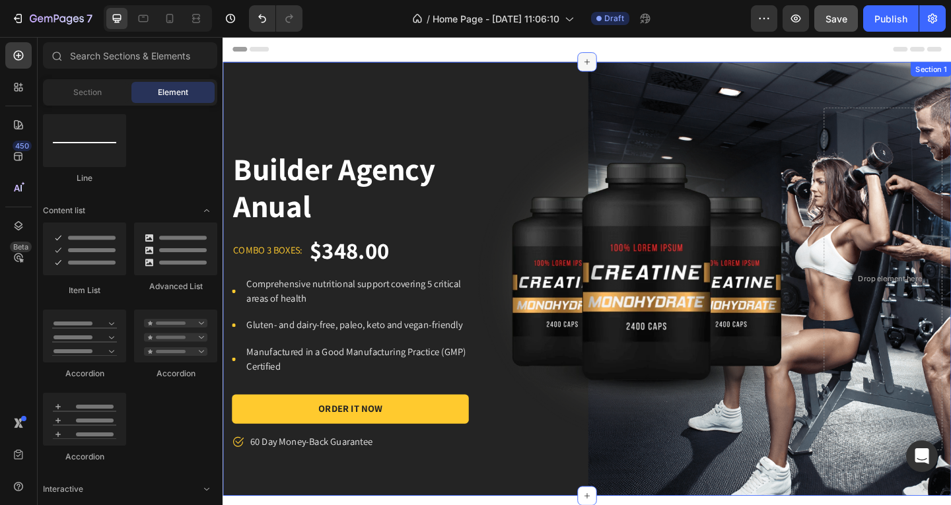
click at [616, 64] on icon at bounding box center [619, 64] width 6 height 6
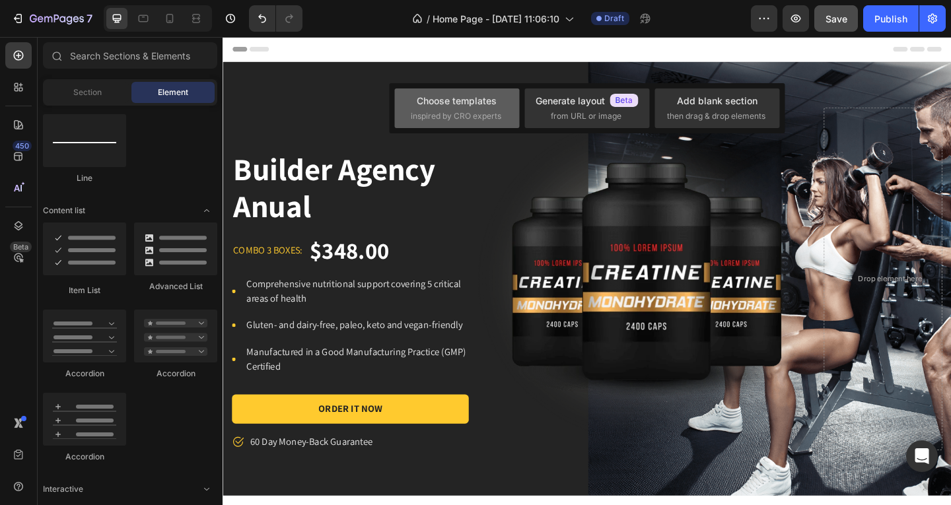
click at [451, 108] on div "Choose templates inspired by CRO experts" at bounding box center [457, 108] width 92 height 28
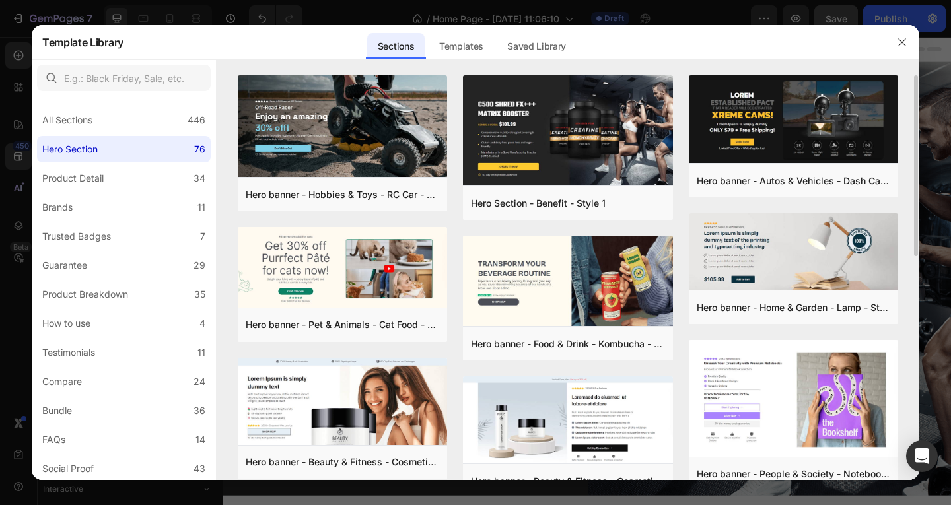
drag, startPoint x: 915, startPoint y: 105, endPoint x: 912, endPoint y: 115, distance: 10.2
click at [914, 114] on div "Hero banner - Hobbies & Toys - RC Car - Style 40 Add to page Preview Hero banne…" at bounding box center [568, 277] width 702 height 405
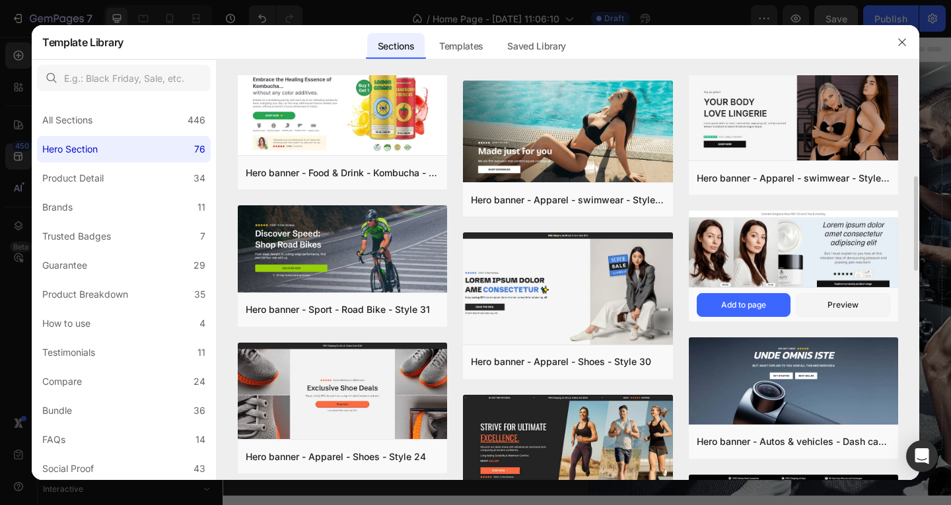
scroll to position [499, 0]
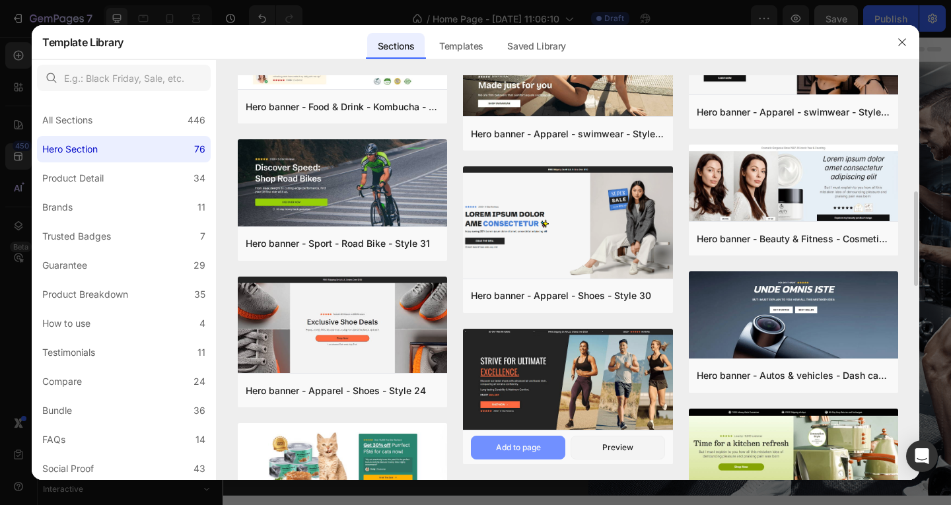
click at [529, 446] on div "Add to page" at bounding box center [518, 448] width 45 height 12
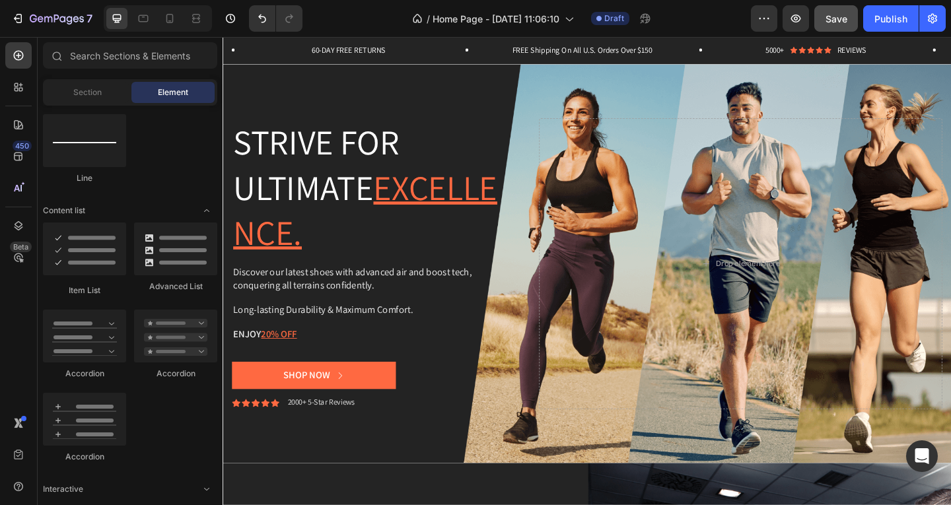
scroll to position [0, 0]
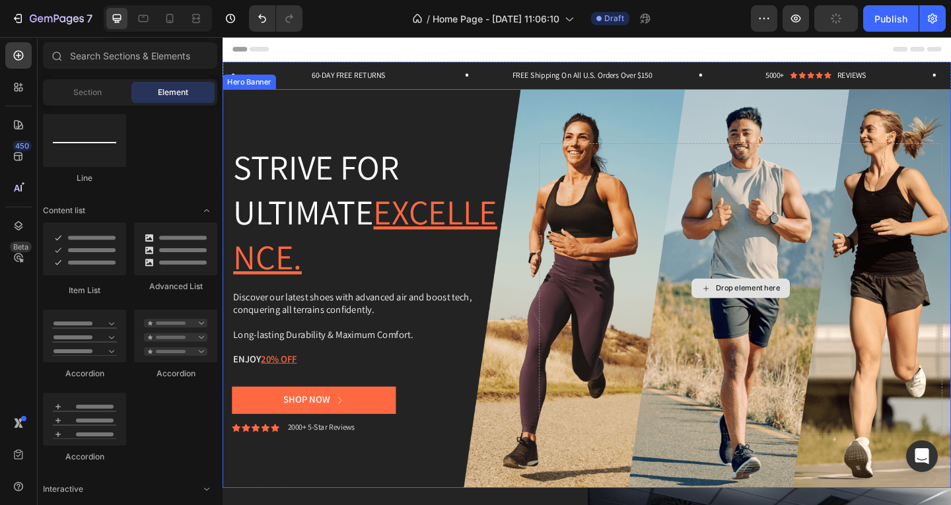
click at [654, 187] on div "Drop element here" at bounding box center [785, 310] width 438 height 316
click at [596, 136] on div "Strive for ultimate excellence. Heading Discover our latest shoes with advanced…" at bounding box center [618, 310] width 792 height 358
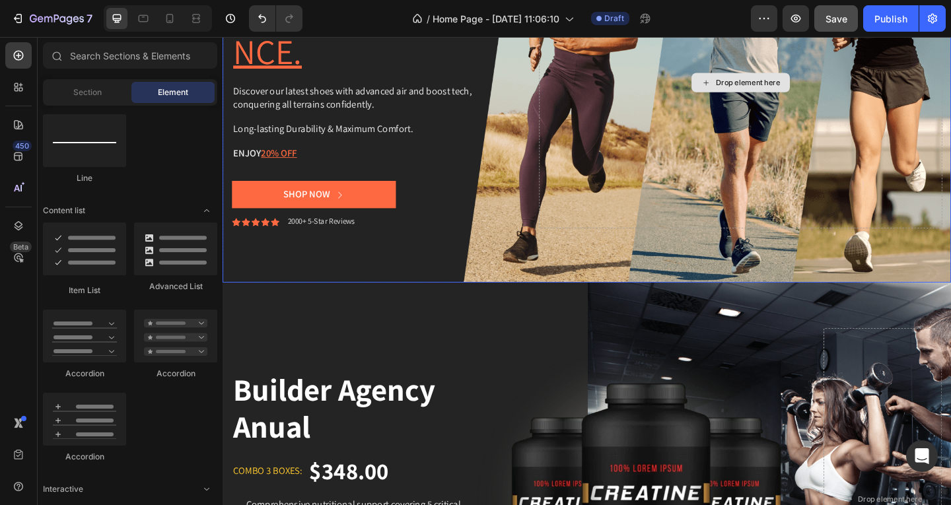
scroll to position [230, 0]
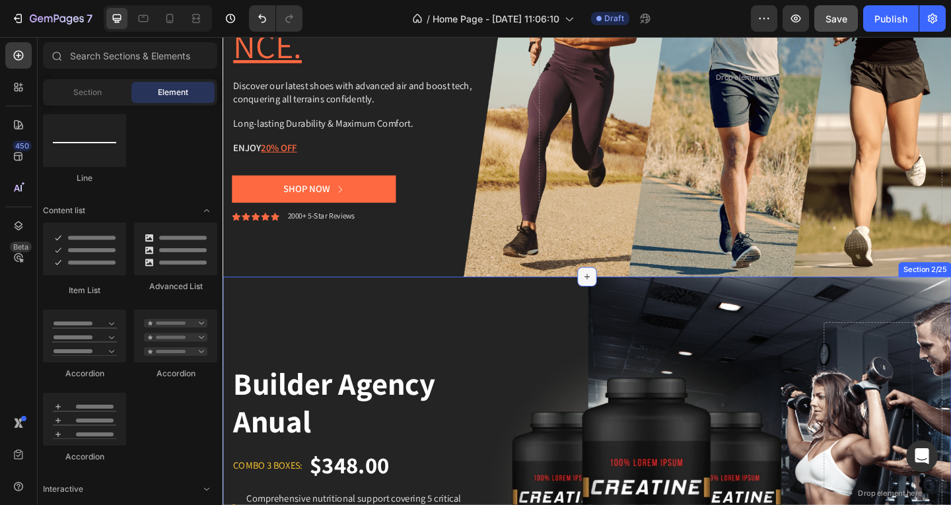
click at [616, 298] on icon at bounding box center [619, 297] width 6 height 6
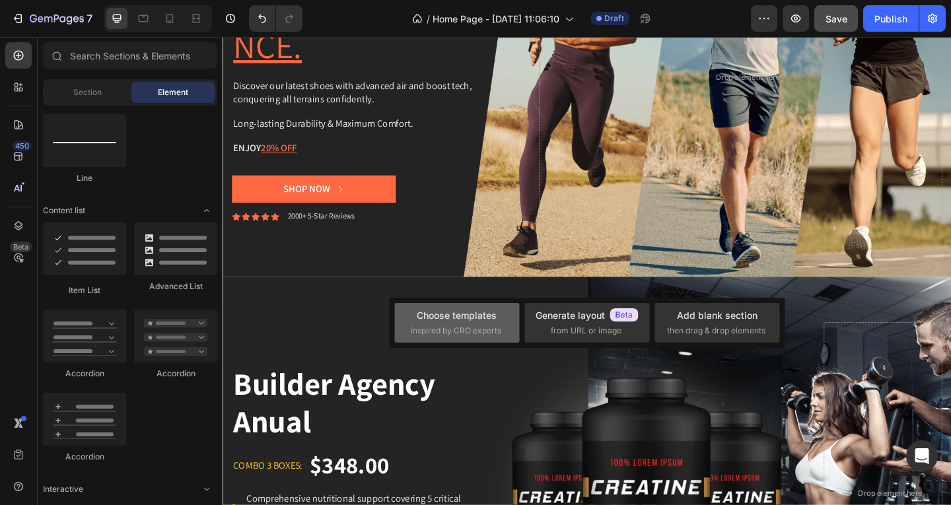
click at [471, 326] on span "inspired by CRO experts" at bounding box center [456, 331] width 90 height 12
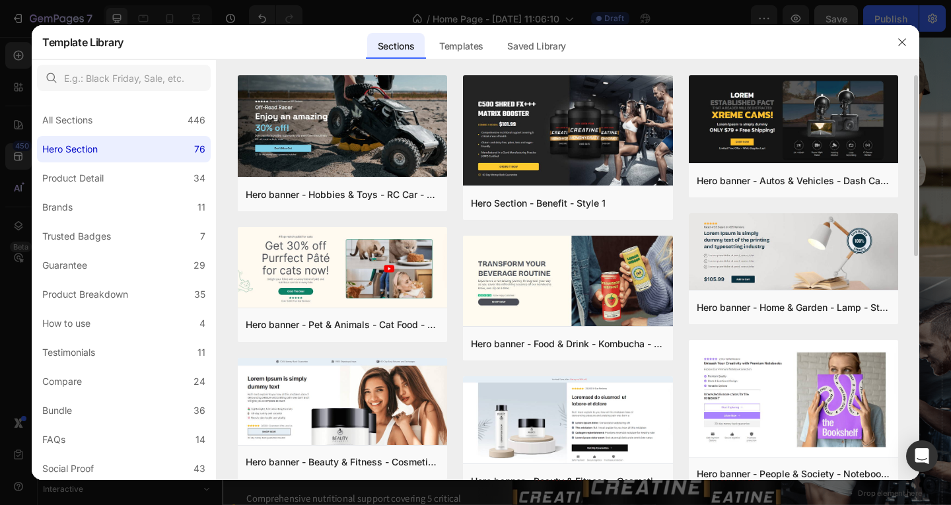
drag, startPoint x: 916, startPoint y: 104, endPoint x: 912, endPoint y: 122, distance: 18.9
click at [912, 122] on div "Hero banner - Hobbies & Toys - RC Car - Style 40 Add to page Preview Hero banne…" at bounding box center [568, 277] width 702 height 405
click at [902, 154] on div "Hero banner - Hobbies & Toys - RC Car - Style 40 Add to page Preview Hero banne…" at bounding box center [568, 277] width 702 height 405
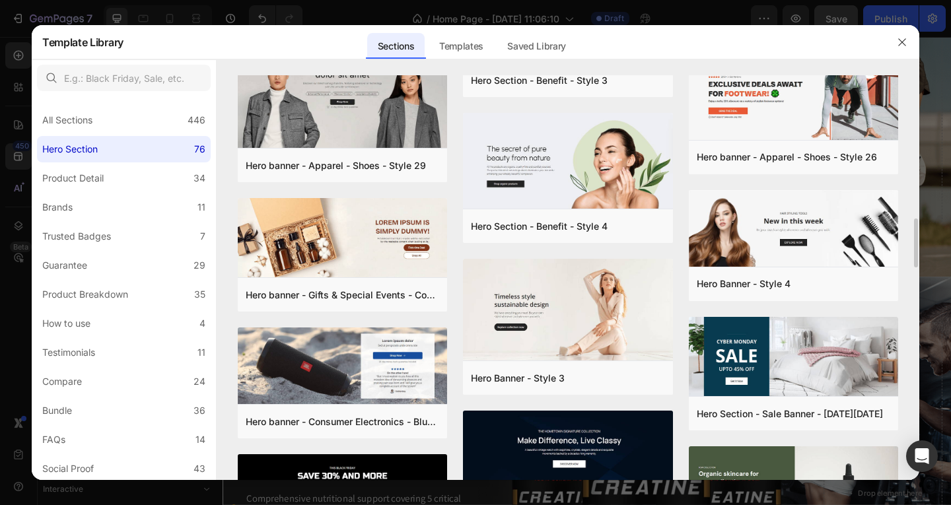
scroll to position [1488, 0]
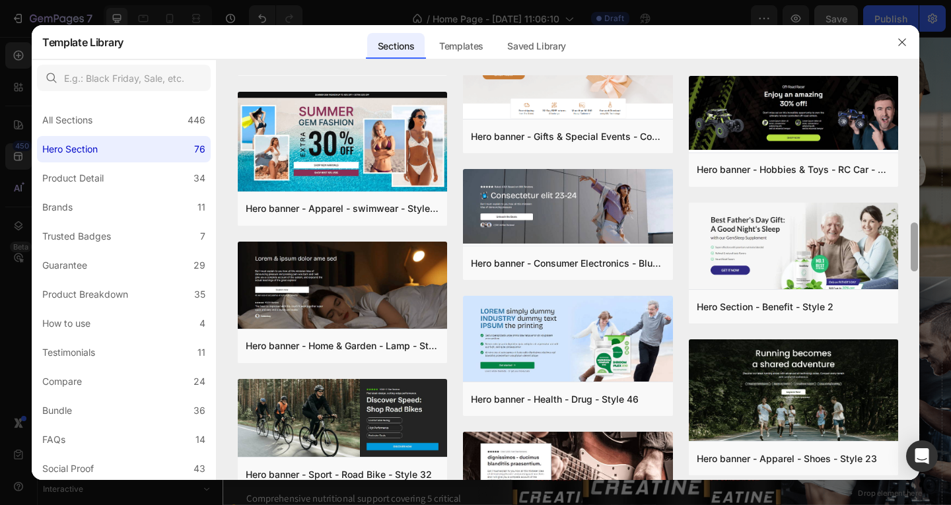
drag, startPoint x: 913, startPoint y: 266, endPoint x: 907, endPoint y: 203, distance: 63.7
click at [907, 203] on div "Hero banner - Hobbies & Toys - RC Car - Style 40 Add to page Preview Hero banne…" at bounding box center [568, 277] width 702 height 405
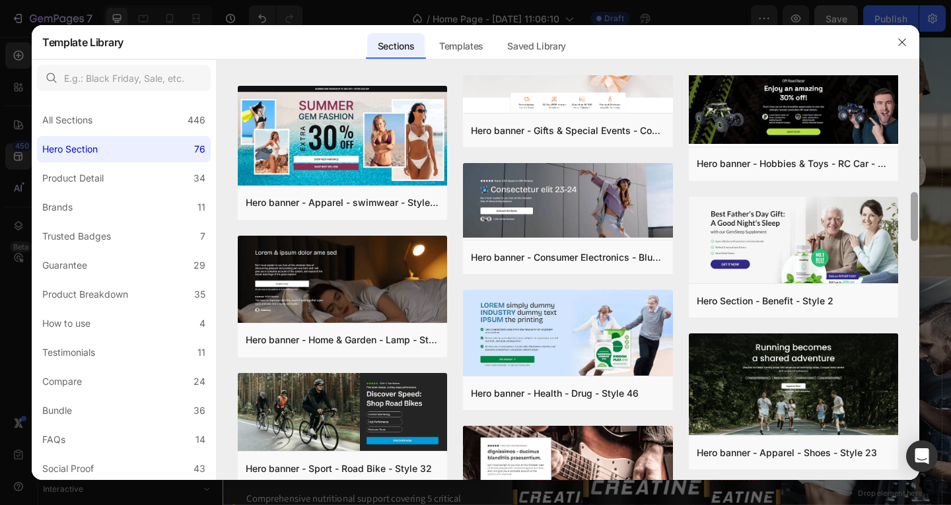
click at [914, 219] on div at bounding box center [913, 216] width 7 height 49
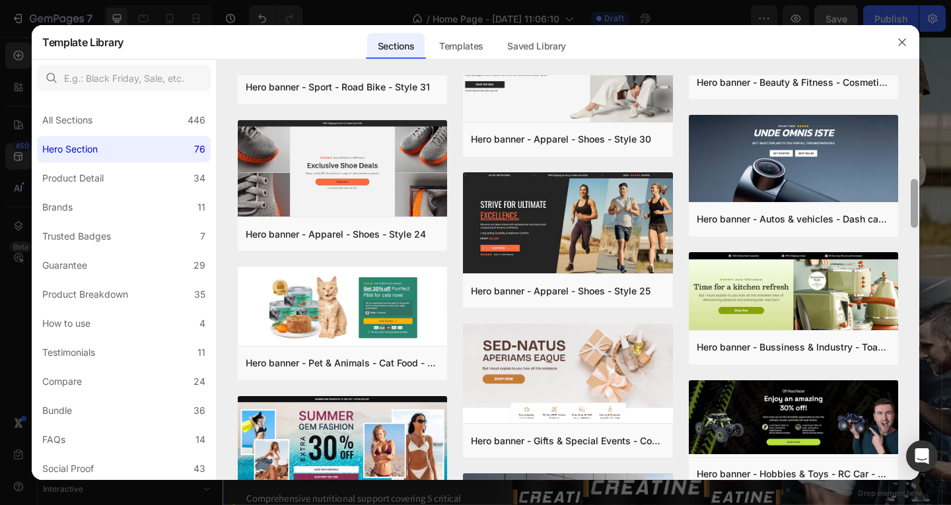
scroll to position [634, 0]
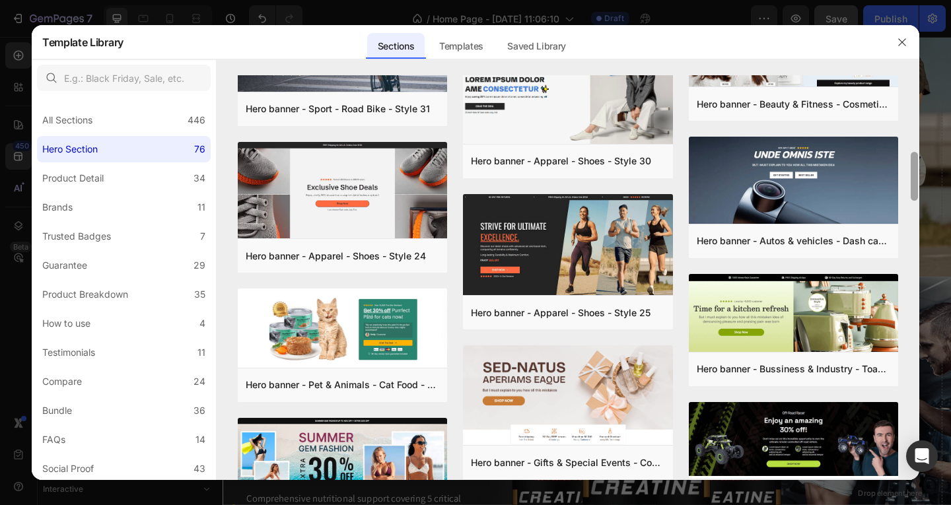
drag, startPoint x: 914, startPoint y: 219, endPoint x: 922, endPoint y: 178, distance: 41.2
click at [922, 178] on div "Template Library Sections Templates Existing pages Saved Library Templates Save…" at bounding box center [475, 252] width 951 height 505
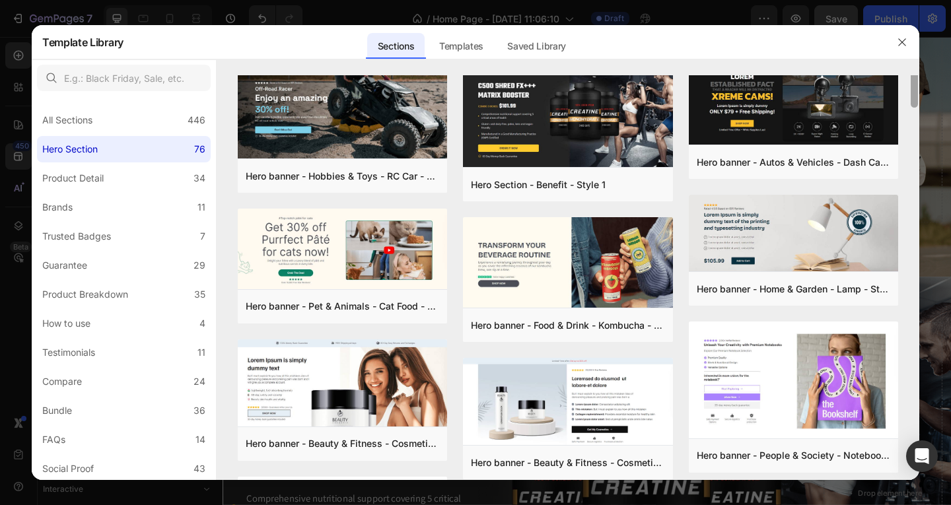
scroll to position [0, 0]
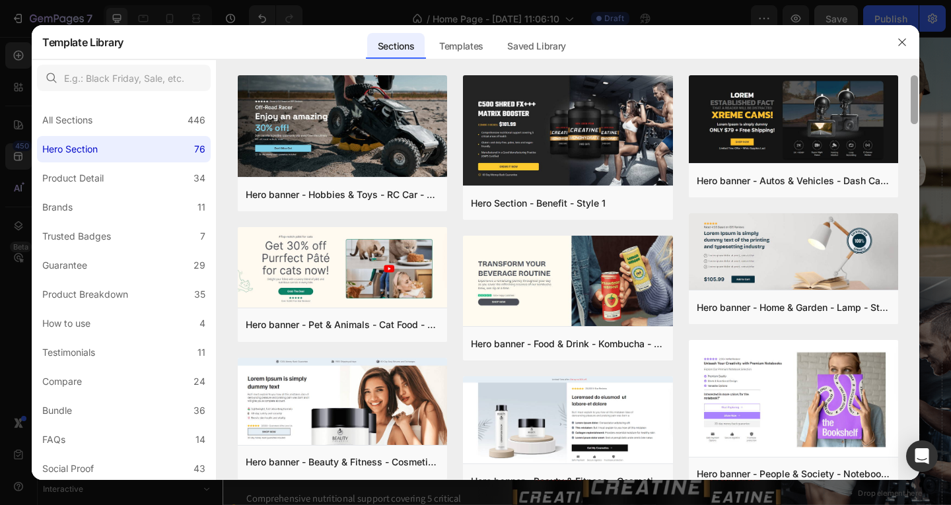
drag, startPoint x: 913, startPoint y: 184, endPoint x: 929, endPoint y: 97, distance: 88.7
click at [929, 97] on div "Template Library Sections Templates Existing pages Saved Library Templates Save…" at bounding box center [475, 252] width 951 height 505
click at [916, 117] on div "Hero banner - Hobbies & Toys - RC Car - Style 40 Add to page Preview Hero banne…" at bounding box center [568, 277] width 702 height 405
click at [918, 146] on div "Hero banner - Hobbies & Toys - RC Car - Style 40 Add to page Preview Hero banne…" at bounding box center [568, 277] width 702 height 405
click at [916, 119] on div "Hero banner - Hobbies & Toys - RC Car - Style 40 Add to page Preview Hero banne…" at bounding box center [568, 277] width 702 height 405
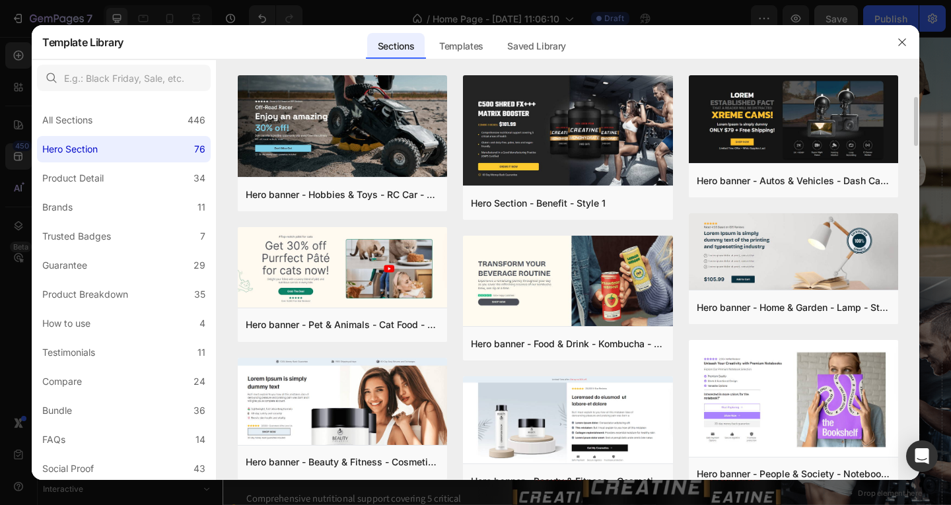
scroll to position [20, 0]
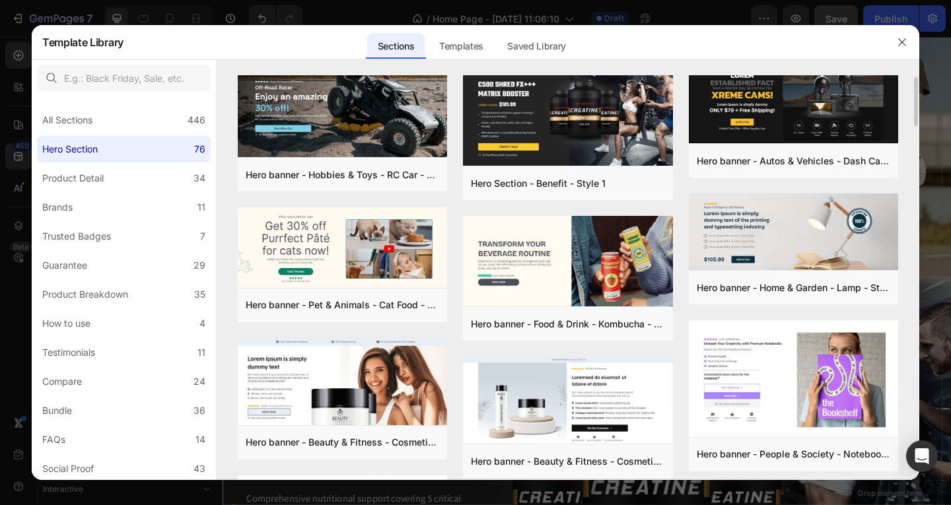
click at [916, 127] on div "Hero banner - Hobbies & Toys - RC Car - Style 40 Add to page Preview Hero banne…" at bounding box center [568, 257] width 702 height 405
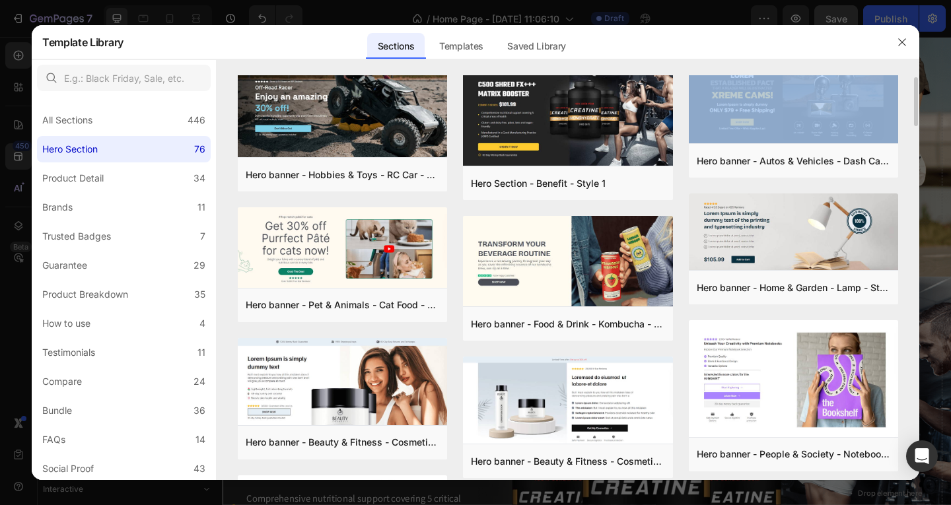
drag, startPoint x: 916, startPoint y: 127, endPoint x: 914, endPoint y: 105, distance: 21.8
click at [914, 105] on div "Hero banner - Hobbies & Toys - RC Car - Style 40 Add to page Preview Hero banne…" at bounding box center [568, 257] width 702 height 405
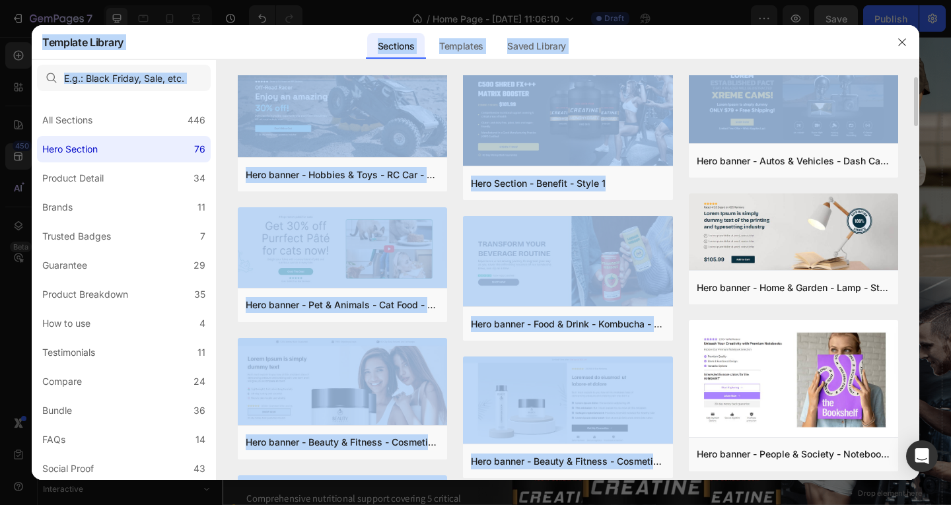
drag, startPoint x: 922, startPoint y: 176, endPoint x: 913, endPoint y: 169, distance: 11.2
click at [913, 169] on div "Template Library Sections Templates Existing pages Saved Library Templates Save…" at bounding box center [475, 252] width 951 height 505
click at [913, 169] on div "Hero banner - Hobbies & Toys - RC Car - Style 40 Add to page Preview Hero banne…" at bounding box center [568, 257] width 702 height 405
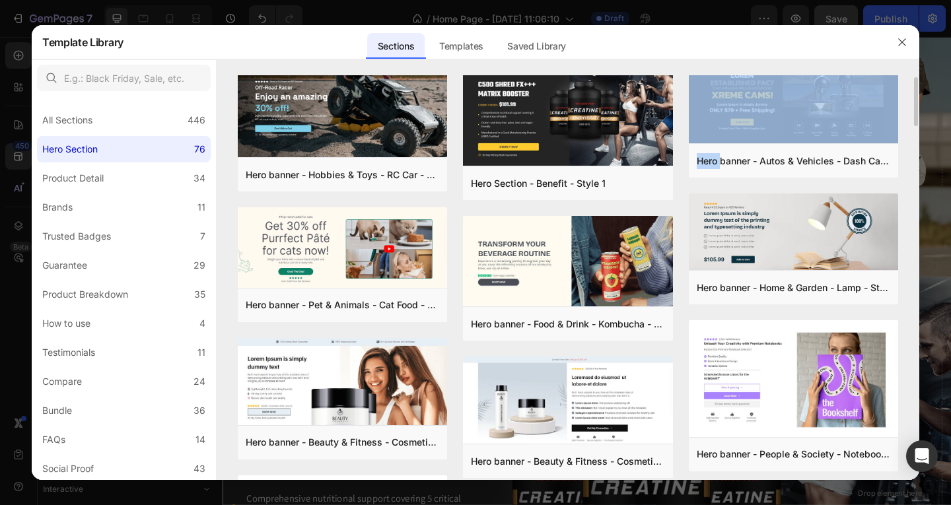
click at [913, 169] on div "Hero banner - Hobbies & Toys - RC Car - Style 40 Add to page Preview Hero banne…" at bounding box center [568, 257] width 702 height 405
click at [908, 149] on div "Hero banner - Hobbies & Toys - RC Car - Style 40 Add to page Preview Hero banne…" at bounding box center [568, 257] width 702 height 405
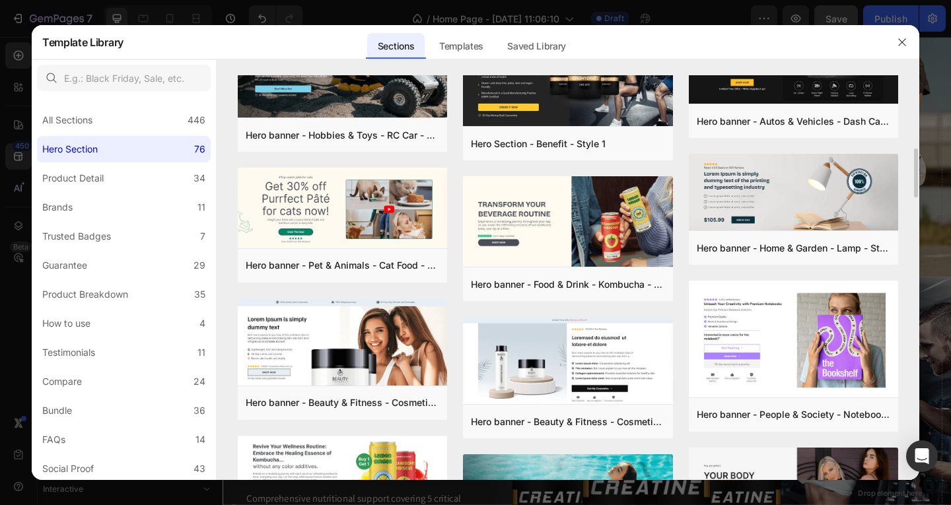
scroll to position [218, 0]
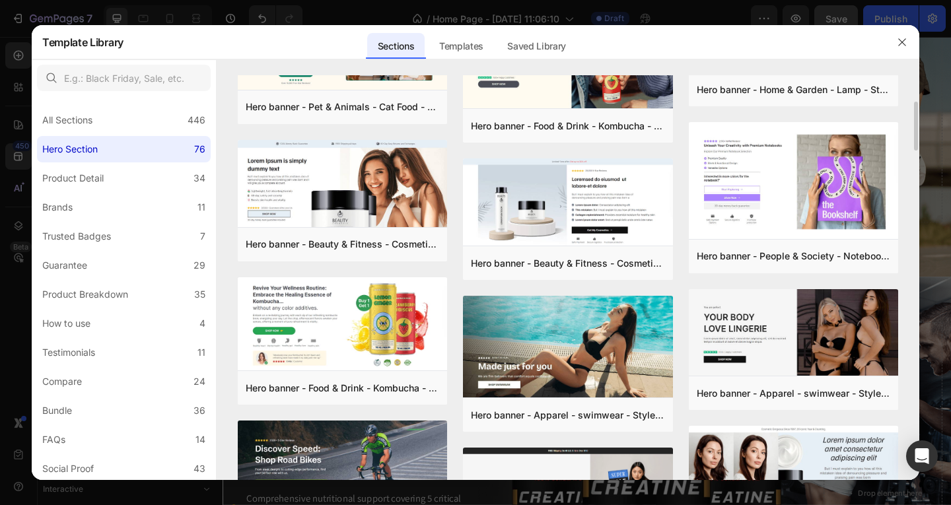
drag, startPoint x: 914, startPoint y: 141, endPoint x: 908, endPoint y: 166, distance: 25.6
click at [908, 166] on div "Hero banner - Hobbies & Toys - RC Car - Style 40 Add to page Preview Hero banne…" at bounding box center [568, 59] width 702 height 405
click at [907, 197] on div "Hero banner - Hobbies & Toys - RC Car - Style 40 Add to page Preview Hero banne…" at bounding box center [568, 59] width 702 height 405
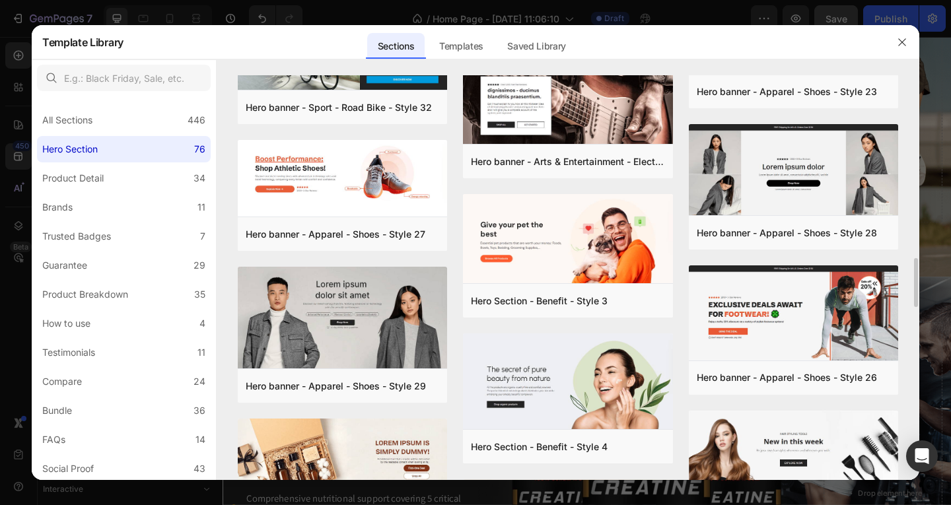
scroll to position [1446, 0]
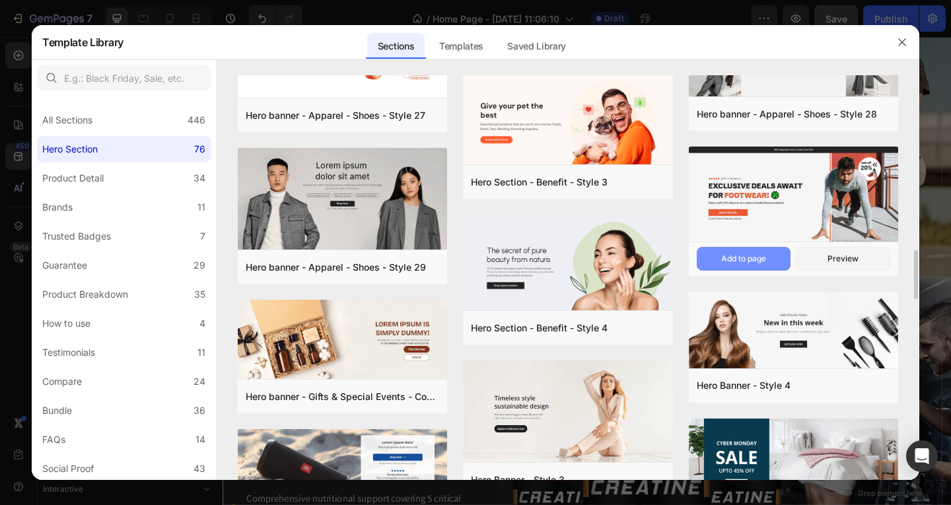
click at [749, 259] on div "Add to page" at bounding box center [743, 259] width 45 height 12
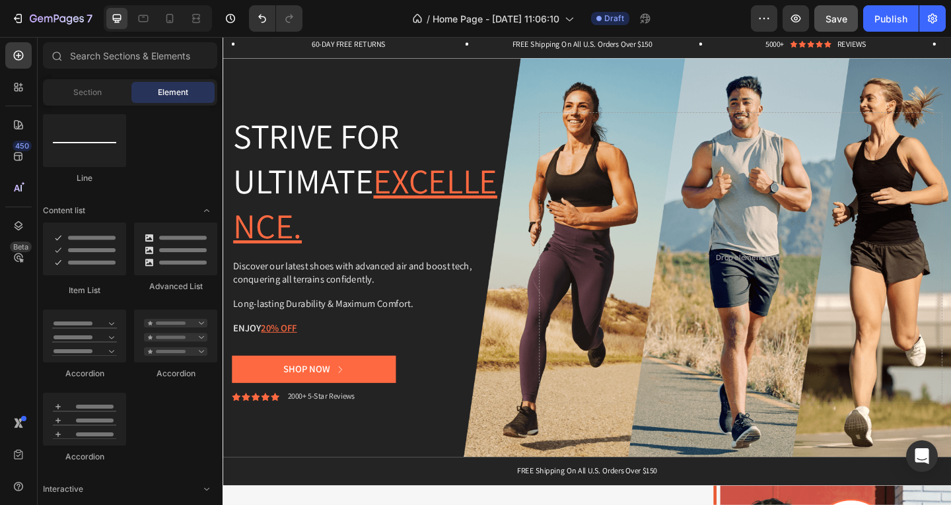
scroll to position [0, 0]
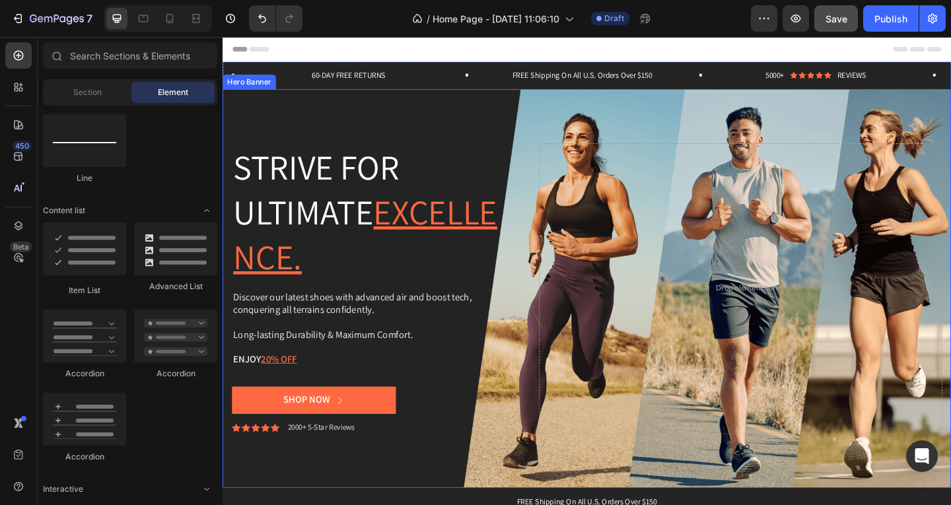
click at [885, 123] on div "Background Image" at bounding box center [618, 311] width 792 height 434
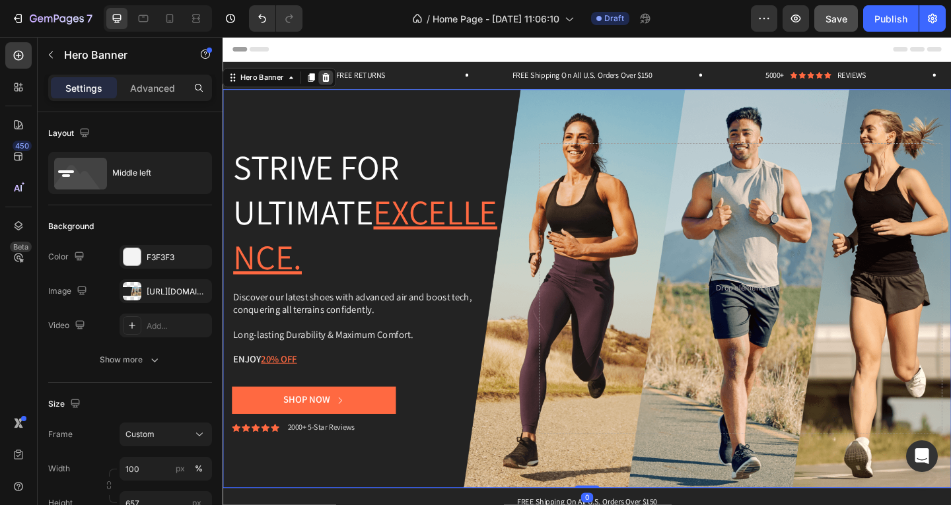
click at [338, 81] on icon at bounding box center [334, 81] width 11 height 11
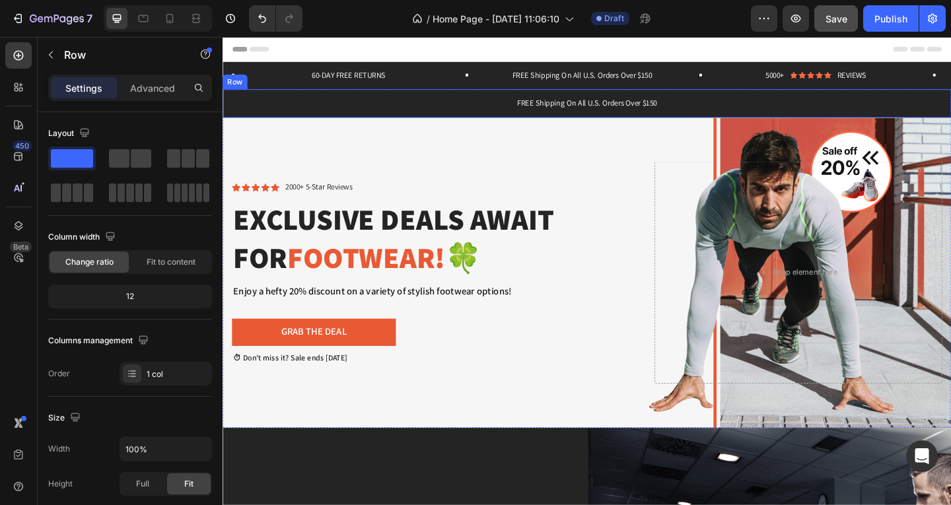
click at [226, 111] on div "FREE Shipping On All U.S. Orders Over $150 Text Block Row" at bounding box center [618, 109] width 792 height 31
click at [308, 81] on icon at bounding box center [303, 81] width 11 height 11
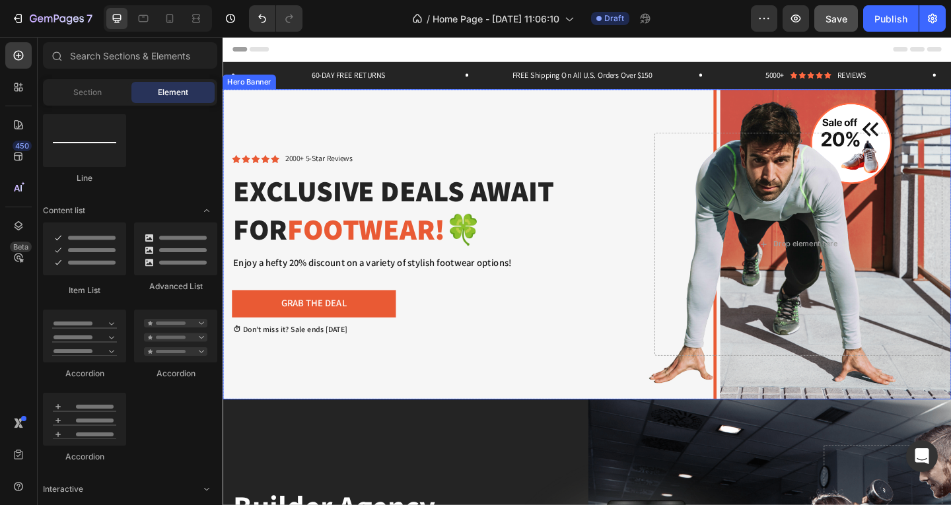
click at [733, 112] on div "Background Image" at bounding box center [618, 262] width 792 height 337
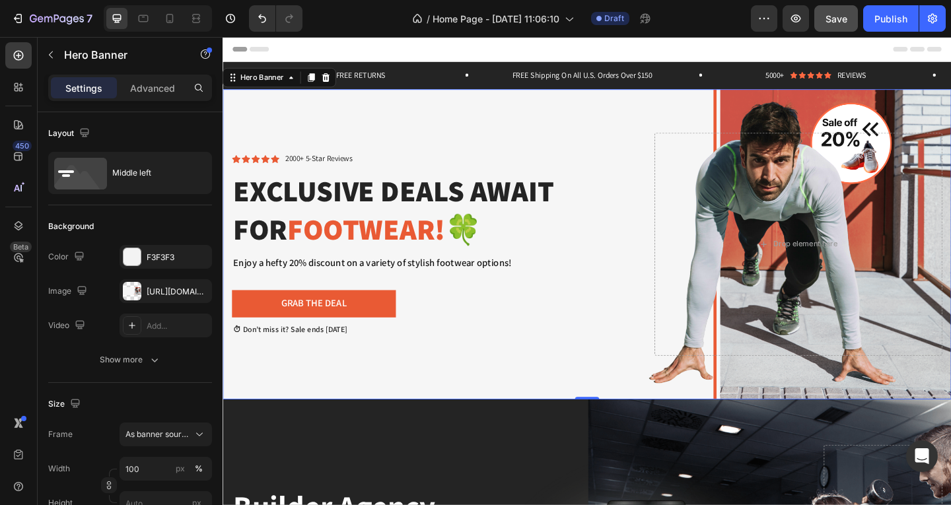
click at [907, 130] on div "Background Image" at bounding box center [618, 262] width 792 height 337
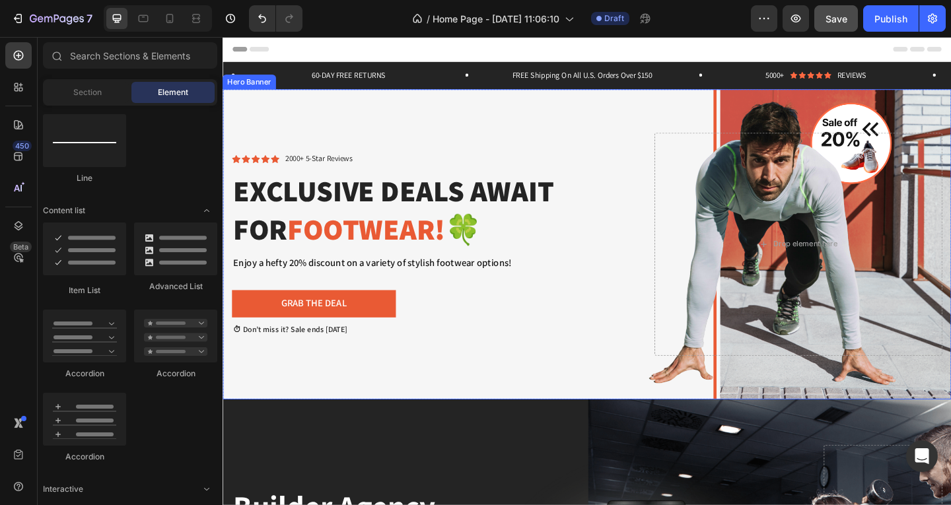
click at [613, 123] on div "Background Image" at bounding box center [618, 262] width 792 height 337
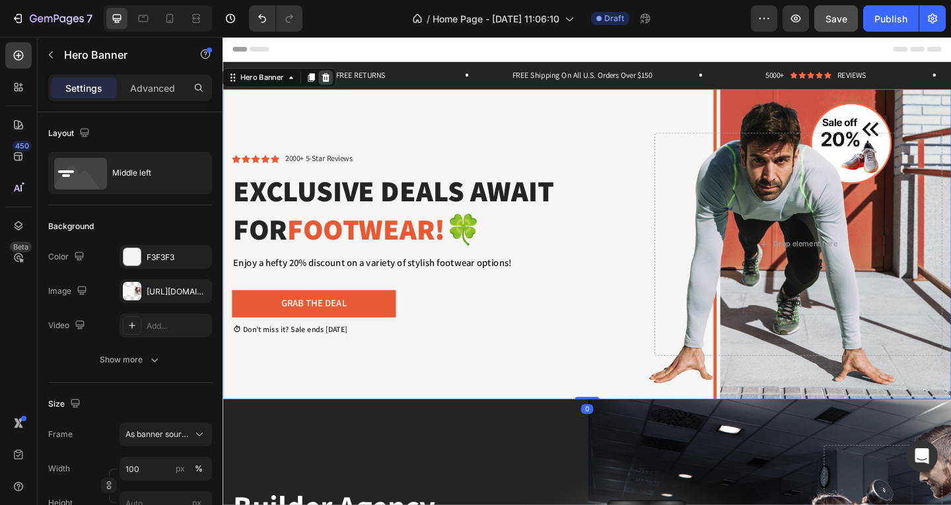
click at [333, 81] on icon at bounding box center [334, 81] width 11 height 11
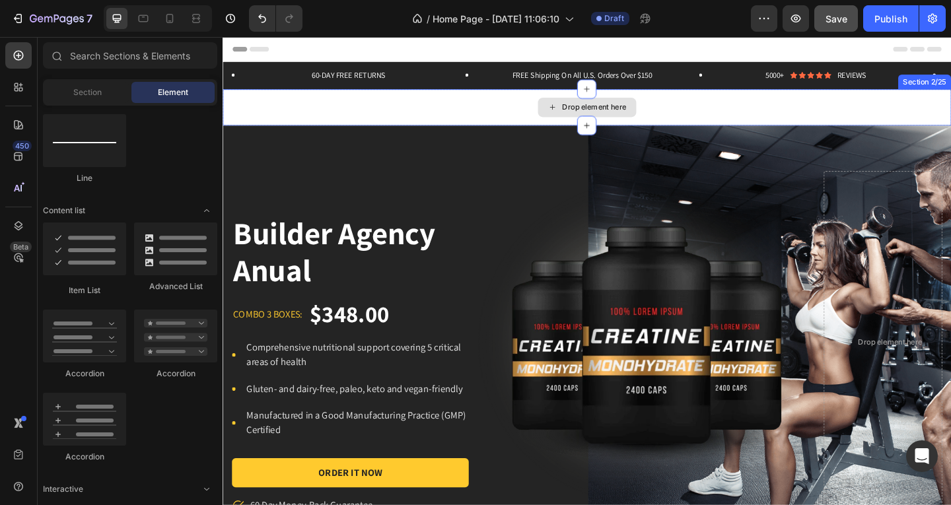
click at [412, 106] on div "Drop element here" at bounding box center [618, 114] width 792 height 40
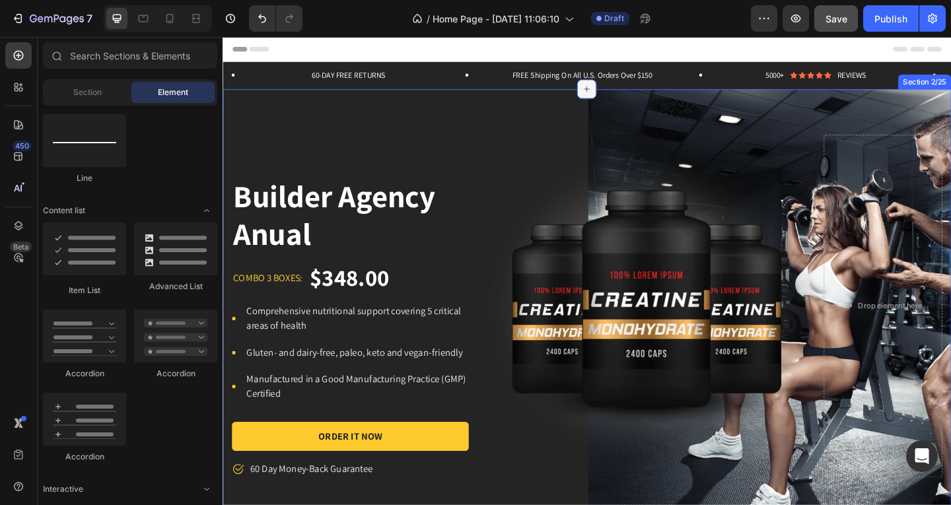
click at [616, 93] on icon at bounding box center [619, 93] width 6 height 6
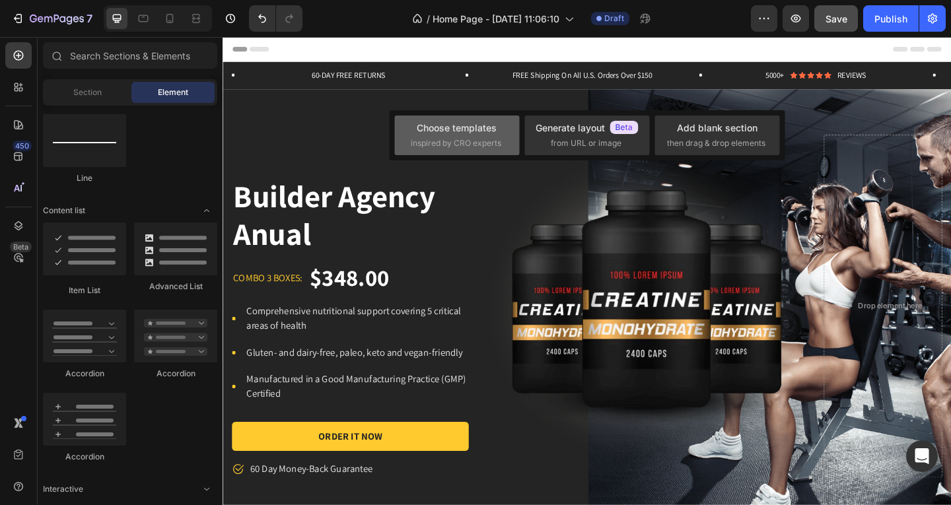
click at [473, 133] on div "Choose templates" at bounding box center [457, 128] width 80 height 14
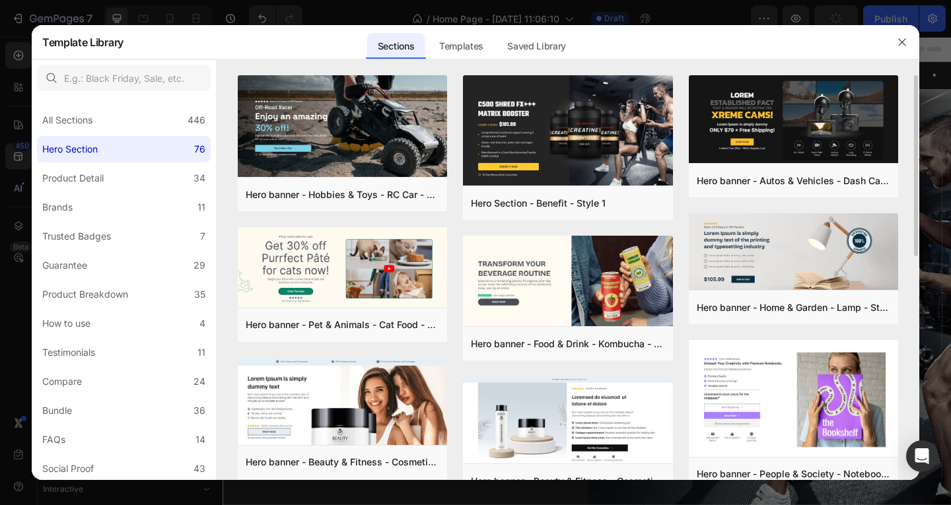
scroll to position [20, 0]
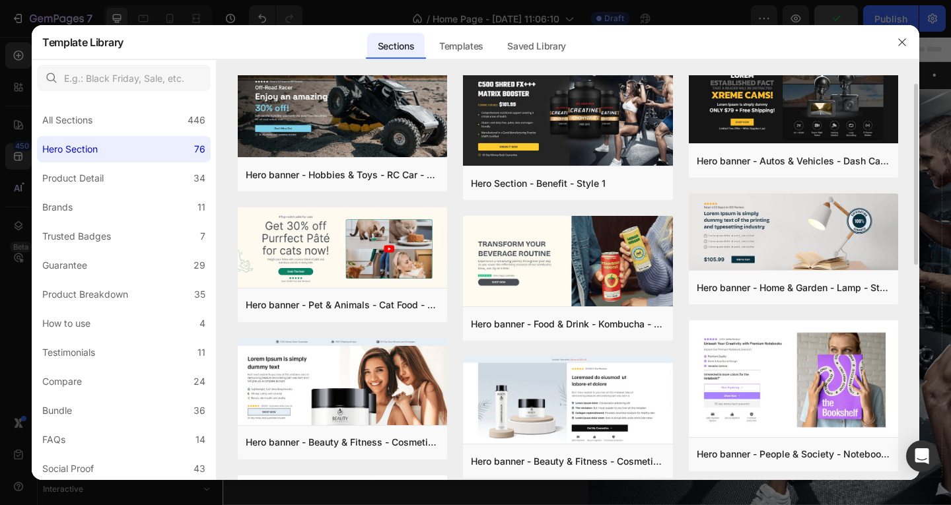
click at [900, 118] on div "Hero banner - Hobbies & Toys - RC Car - Style 40 Add to page Preview Hero banne…" at bounding box center [568, 257] width 702 height 405
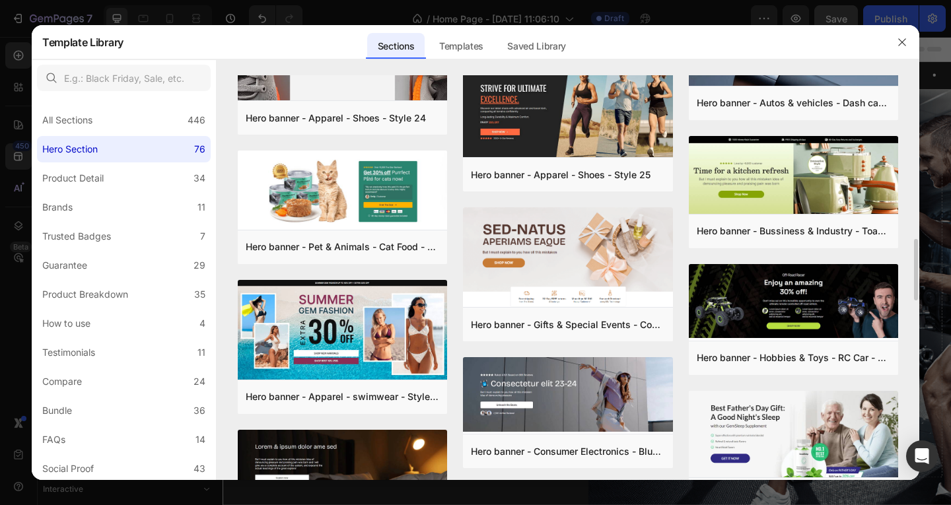
scroll to position [732, 0]
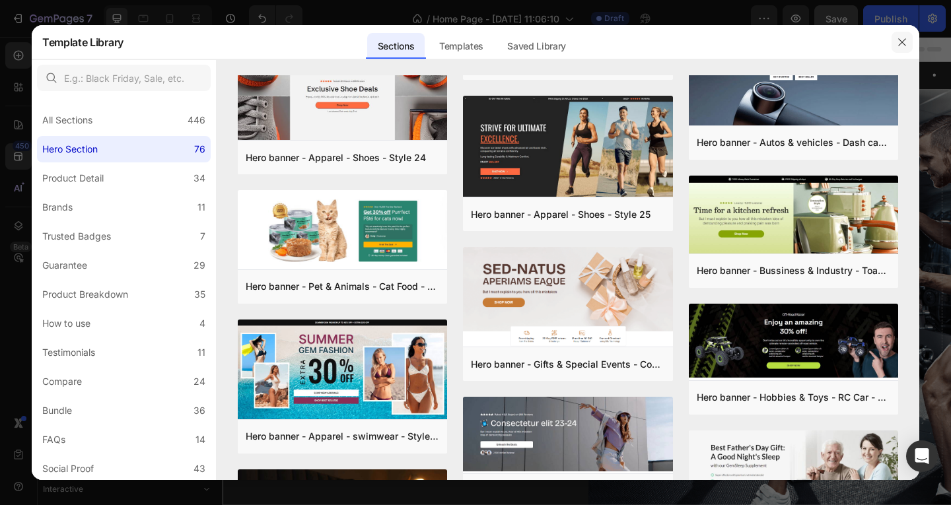
click at [905, 42] on icon "button" at bounding box center [901, 42] width 11 height 11
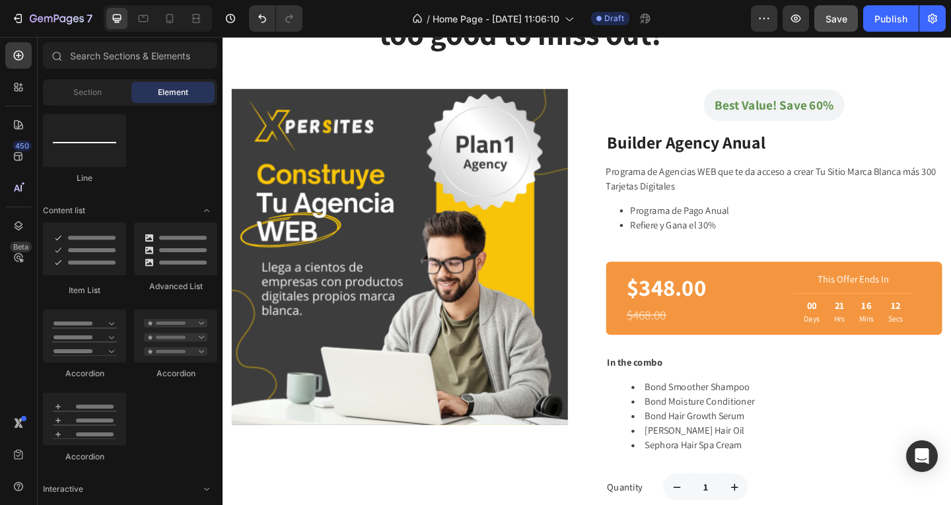
scroll to position [0, 0]
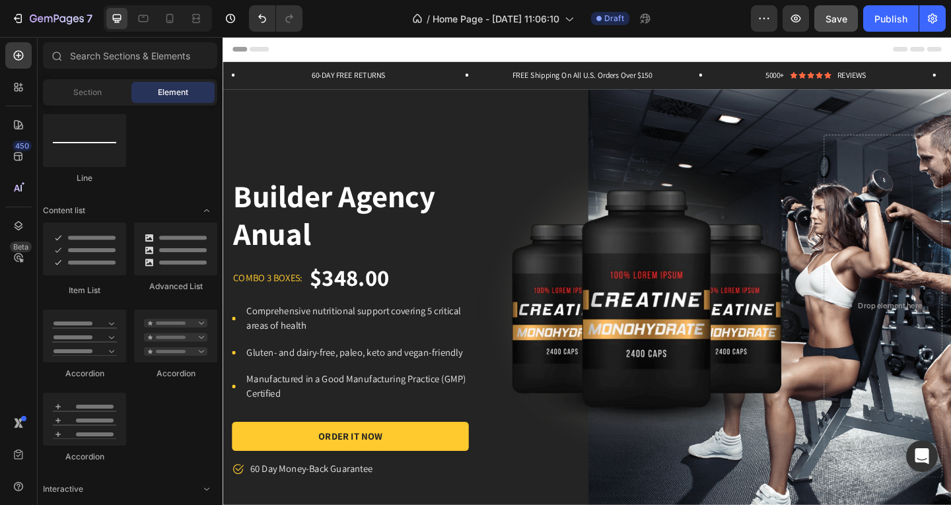
drag, startPoint x: 1005, startPoint y: 69, endPoint x: 1115, endPoint y: 72, distance: 109.6
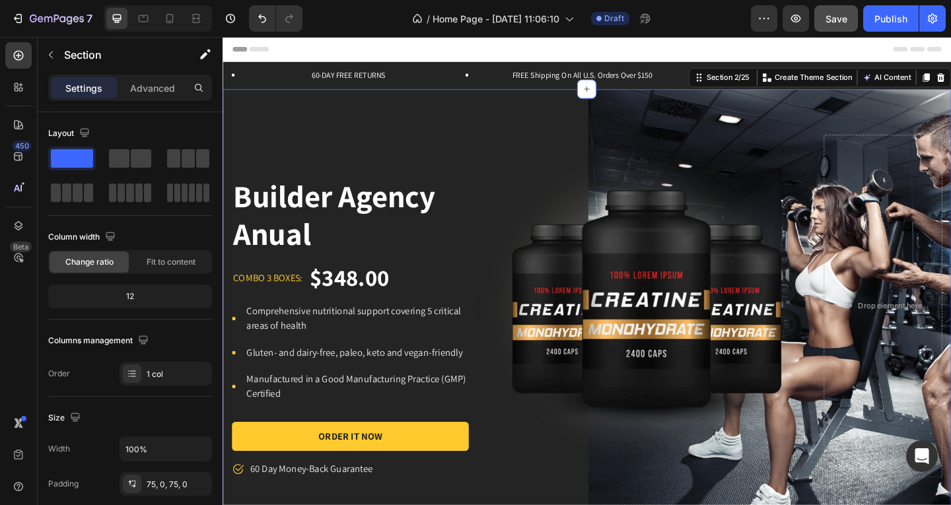
click at [274, 134] on div "Builder Agency Anual Product Title combo 3 boxes: Text block $348.00 Product Pr…" at bounding box center [618, 330] width 792 height 472
click at [56, 59] on button "button" at bounding box center [50, 54] width 21 height 21
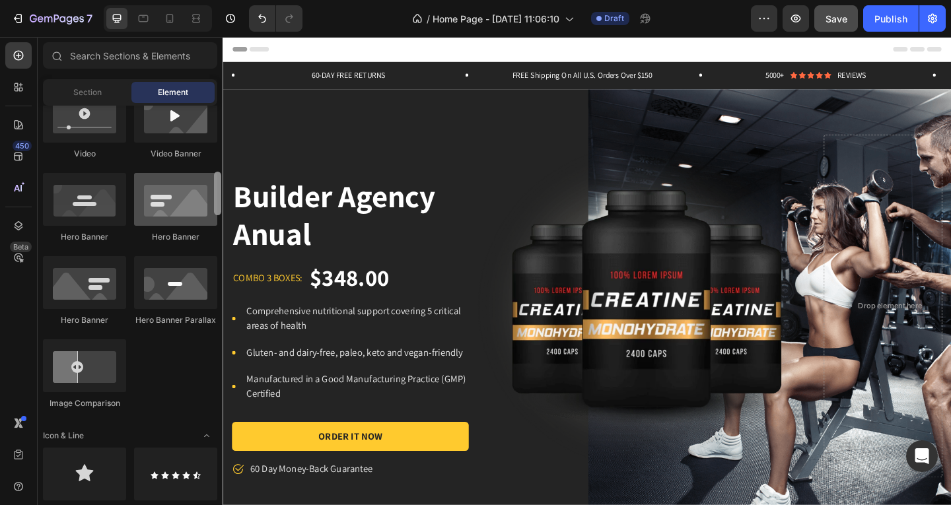
scroll to position [542, 0]
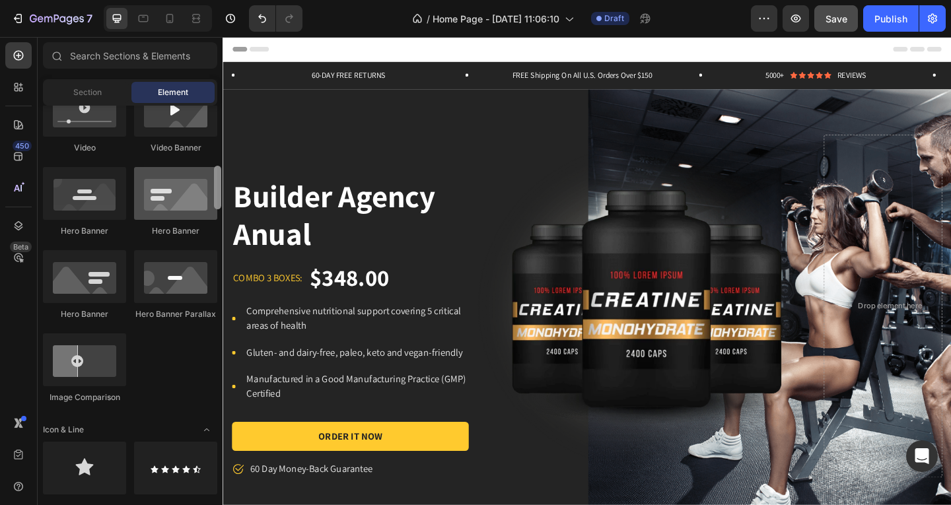
drag, startPoint x: 215, startPoint y: 232, endPoint x: 206, endPoint y: 187, distance: 46.5
click at [206, 187] on div "Layout Row Row Row Row Text Heading Text Block Button Button Button Media Image…" at bounding box center [130, 304] width 185 height 396
click at [218, 199] on div at bounding box center [217, 188] width 7 height 44
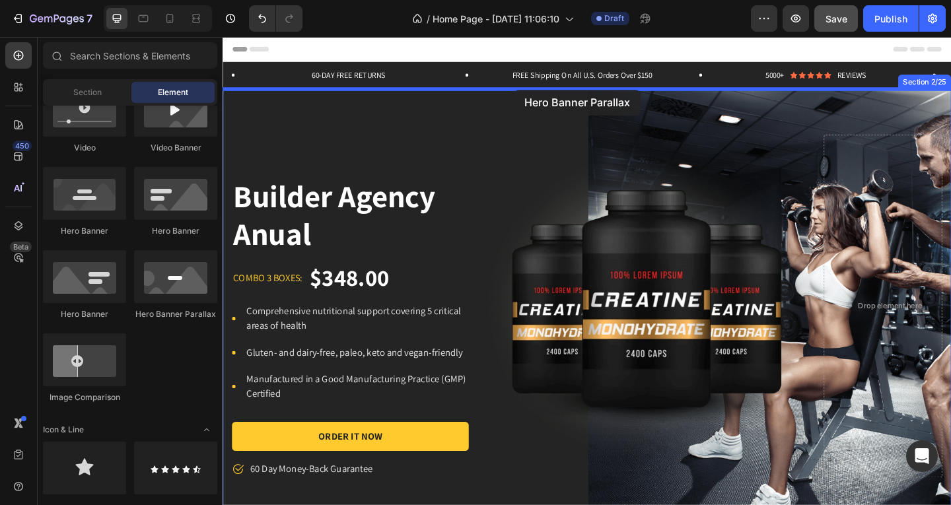
drag, startPoint x: 426, startPoint y: 316, endPoint x: 539, endPoint y: 94, distance: 248.3
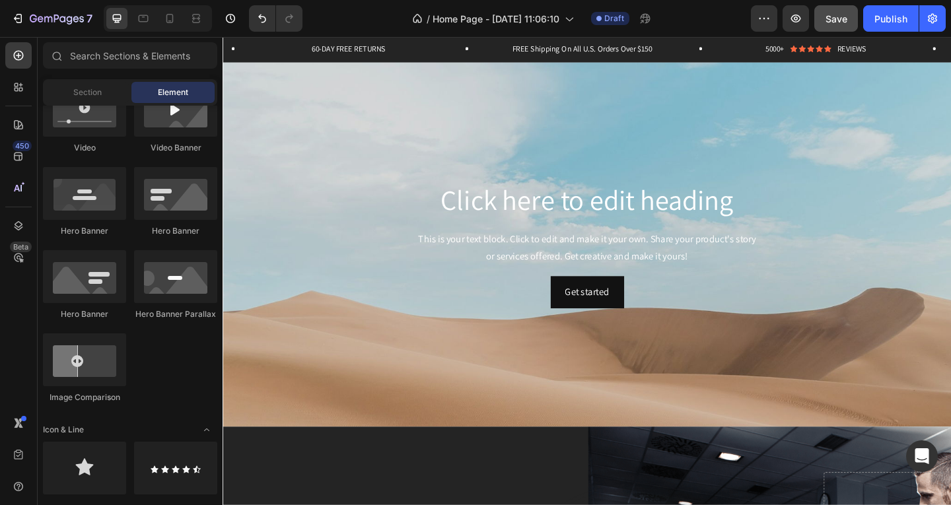
scroll to position [0, 0]
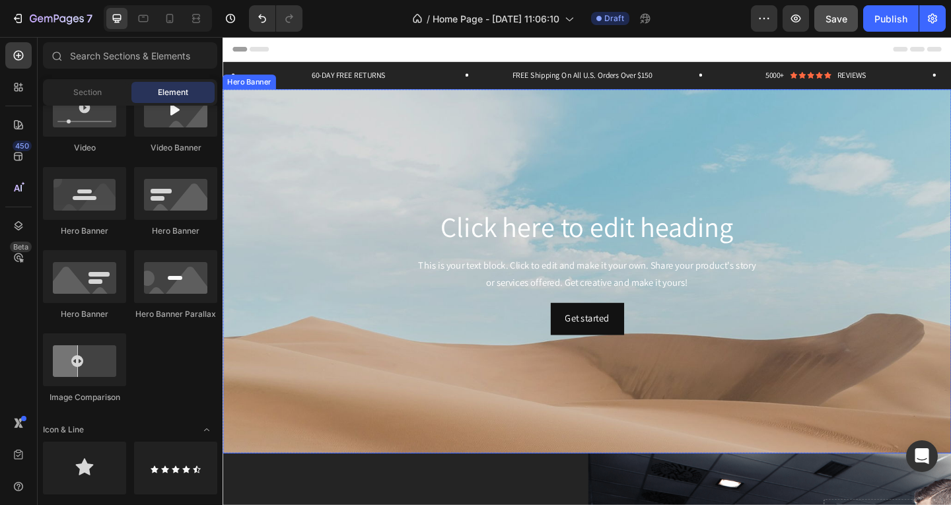
click at [276, 134] on div "Background Image" at bounding box center [618, 380] width 792 height 594
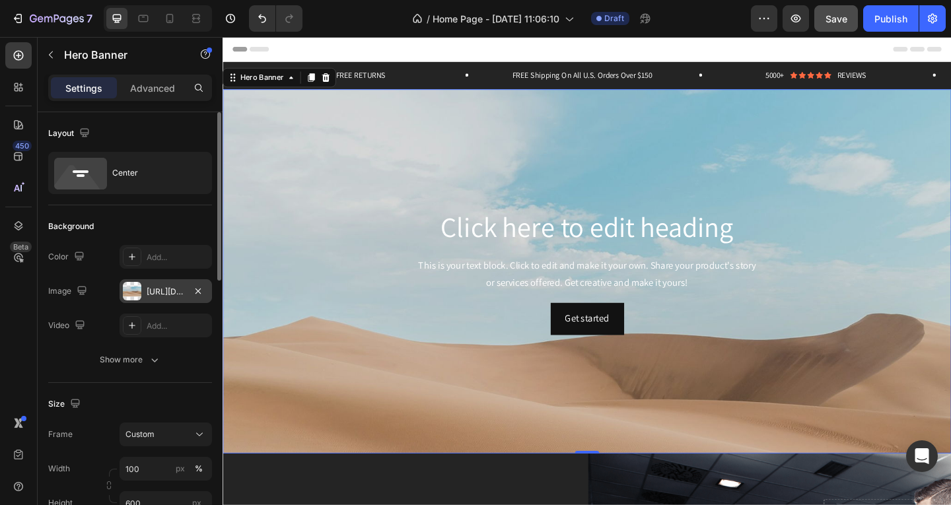
click at [135, 293] on div at bounding box center [132, 291] width 18 height 18
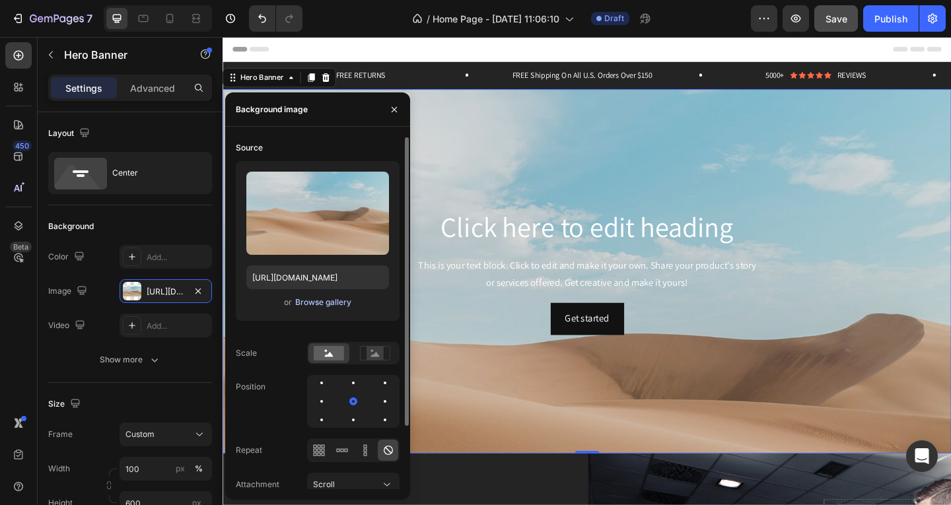
click at [329, 306] on div "Browse gallery" at bounding box center [323, 302] width 56 height 12
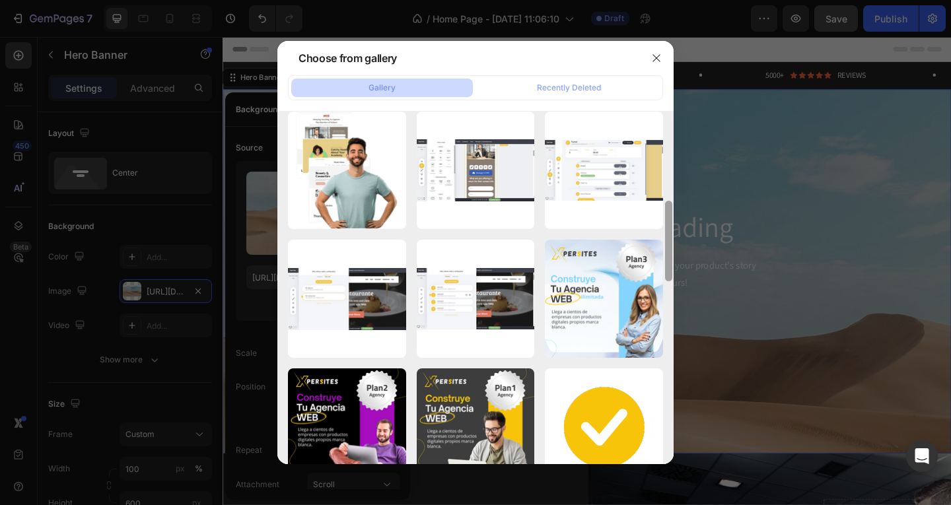
drag, startPoint x: 668, startPoint y: 171, endPoint x: 675, endPoint y: 302, distance: 131.6
click at [667, 347] on div at bounding box center [668, 288] width 10 height 354
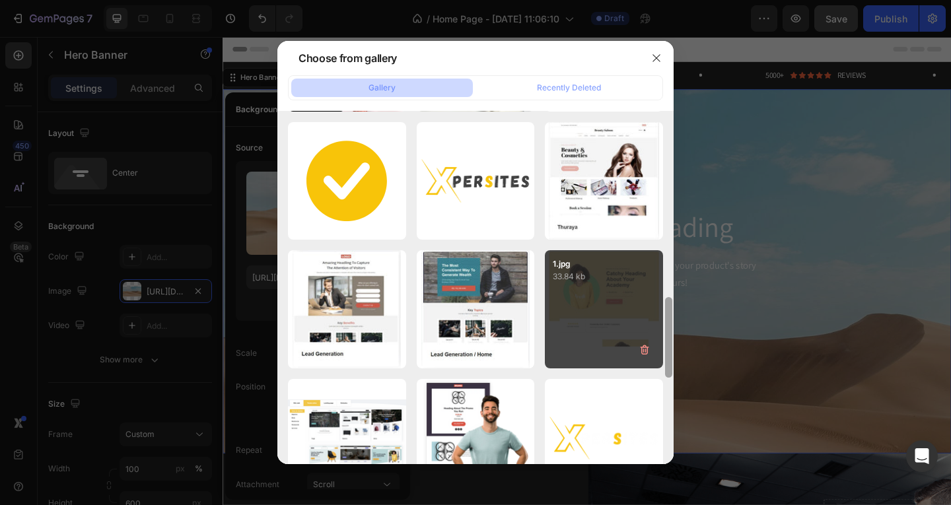
scroll to position [779, 0]
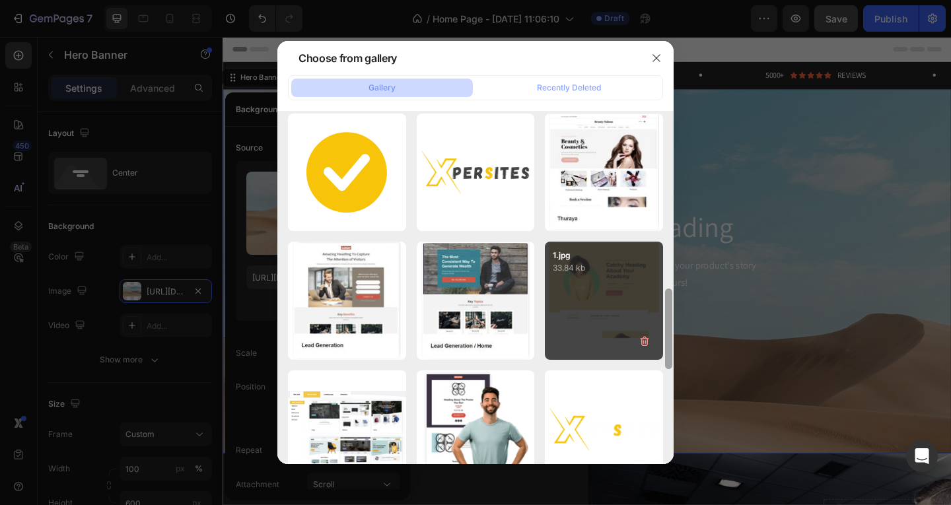
drag, startPoint x: 669, startPoint y: 262, endPoint x: 658, endPoint y: 351, distance: 89.8
click at [658, 351] on div "Diseño sin título (46).png 654.19 kb esplendor 800 pix.png 251.04 kb Frame 4274…" at bounding box center [475, 288] width 396 height 354
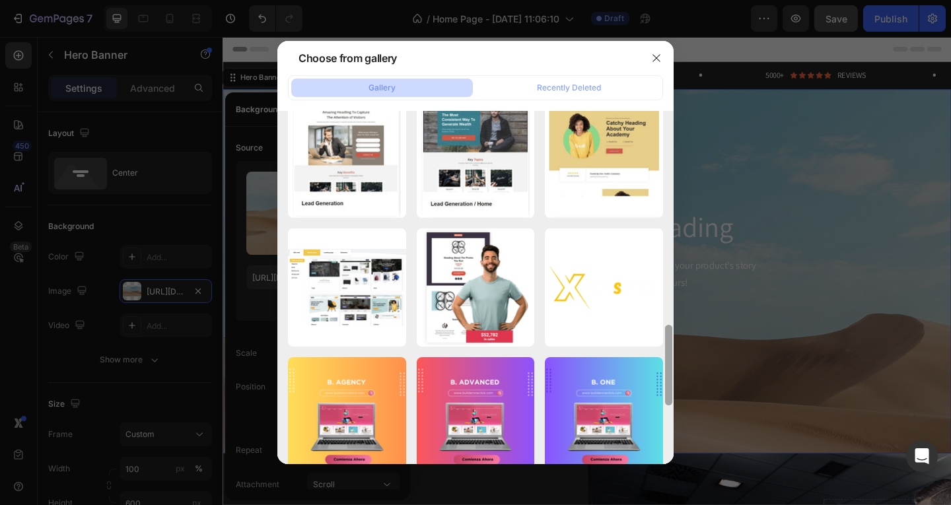
scroll to position [924, 0]
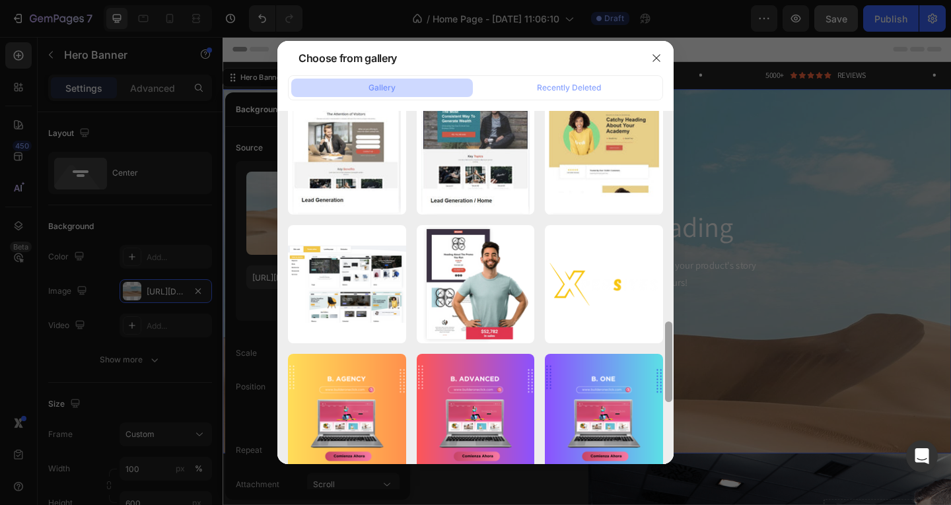
drag, startPoint x: 669, startPoint y: 334, endPoint x: 663, endPoint y: 367, distance: 33.5
click at [663, 367] on div at bounding box center [668, 288] width 10 height 354
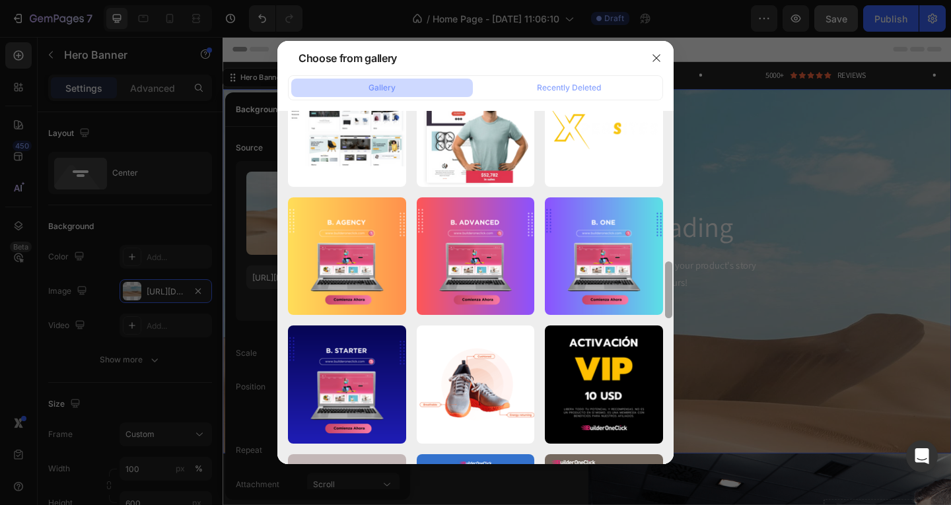
scroll to position [1034, 0]
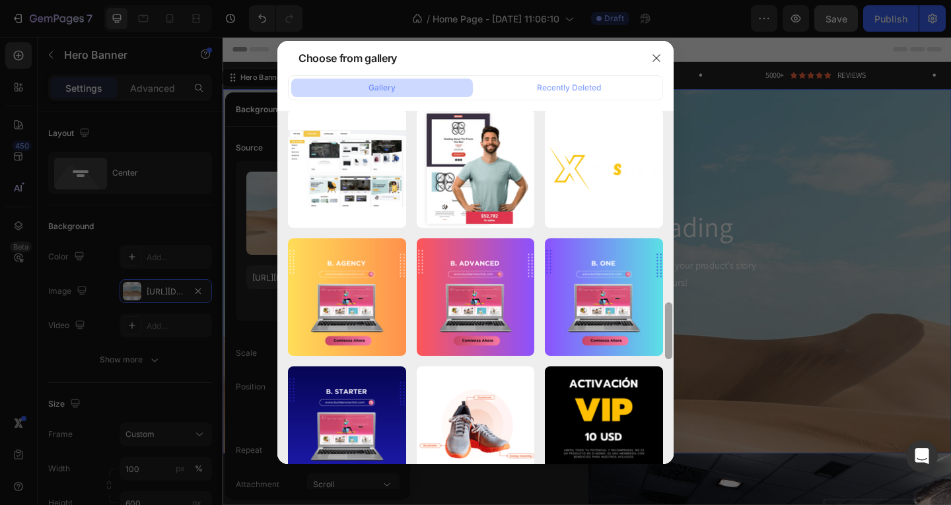
drag, startPoint x: 669, startPoint y: 358, endPoint x: 672, endPoint y: 378, distance: 20.0
click at [677, 383] on div "Choose from gallery Gallery Recently Deleted Diseño sin título (46).png 654.19 …" at bounding box center [475, 252] width 951 height 505
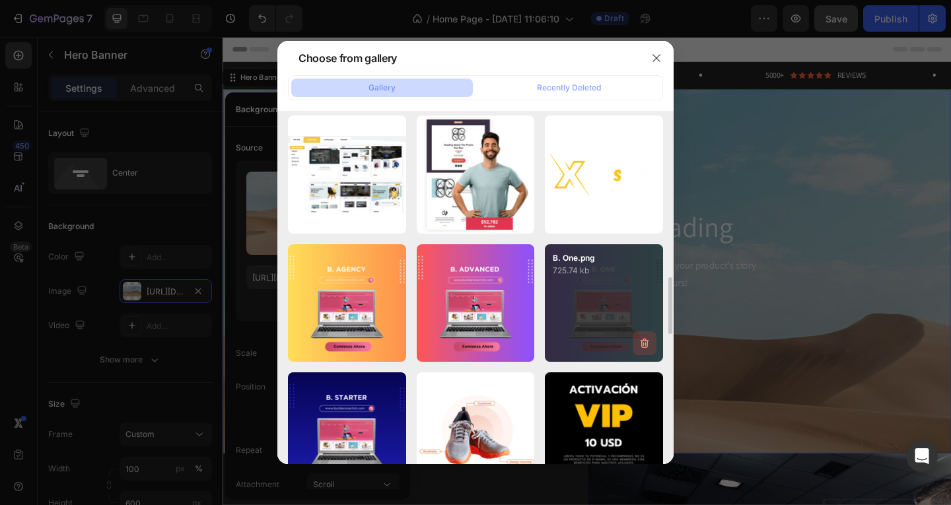
click at [644, 341] on icon "button" at bounding box center [644, 344] width 9 height 10
click at [642, 343] on div "Delete" at bounding box center [637, 346] width 24 height 12
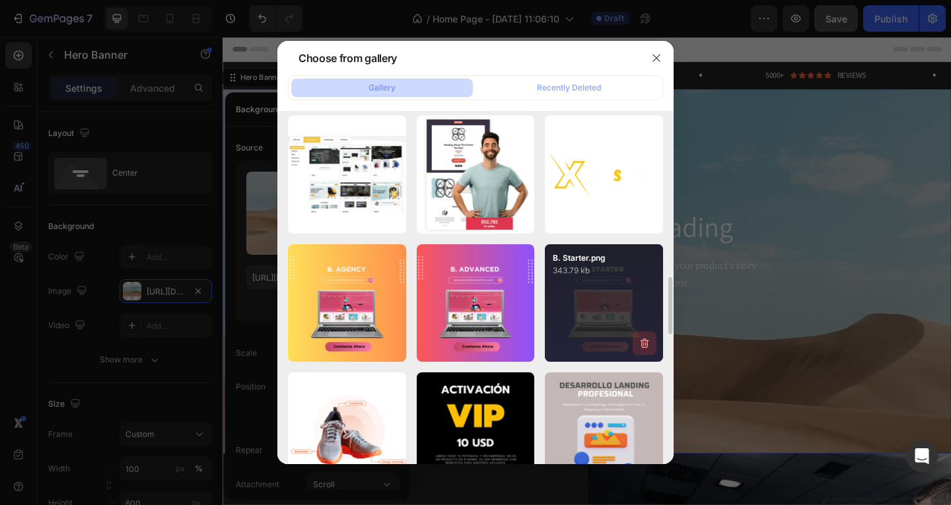
click at [648, 347] on icon "button" at bounding box center [644, 343] width 13 height 13
click at [648, 347] on div "Delete" at bounding box center [637, 346] width 24 height 12
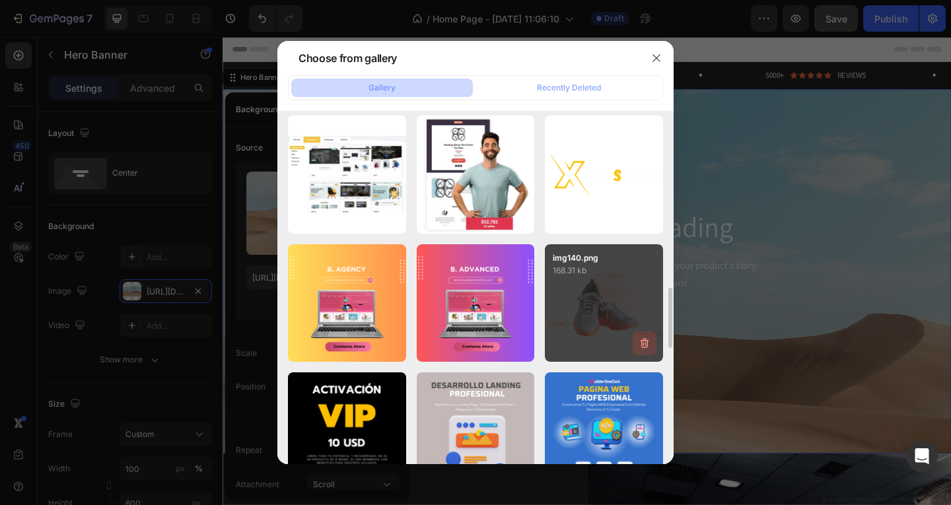
click at [641, 345] on icon "button" at bounding box center [644, 344] width 9 height 10
click at [641, 345] on div "Delete" at bounding box center [637, 346] width 24 height 12
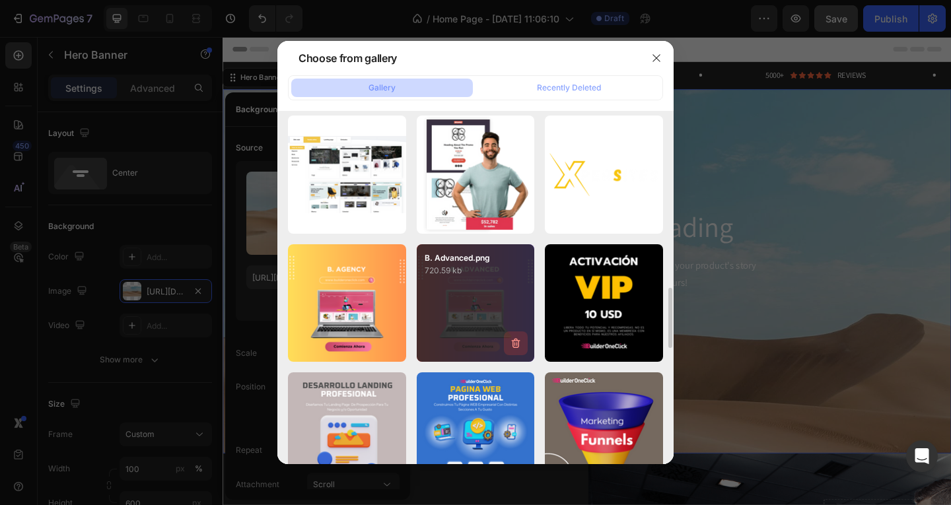
click at [517, 342] on icon "button" at bounding box center [515, 343] width 13 height 13
click at [519, 341] on div "Delete" at bounding box center [508, 346] width 24 height 12
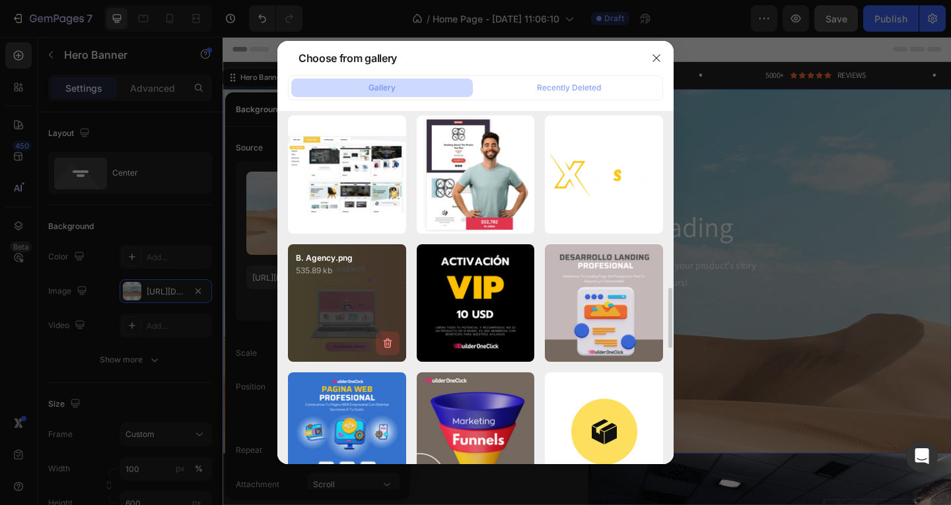
click at [389, 342] on icon "button" at bounding box center [387, 344] width 9 height 10
click at [390, 342] on div "Delete" at bounding box center [380, 346] width 24 height 12
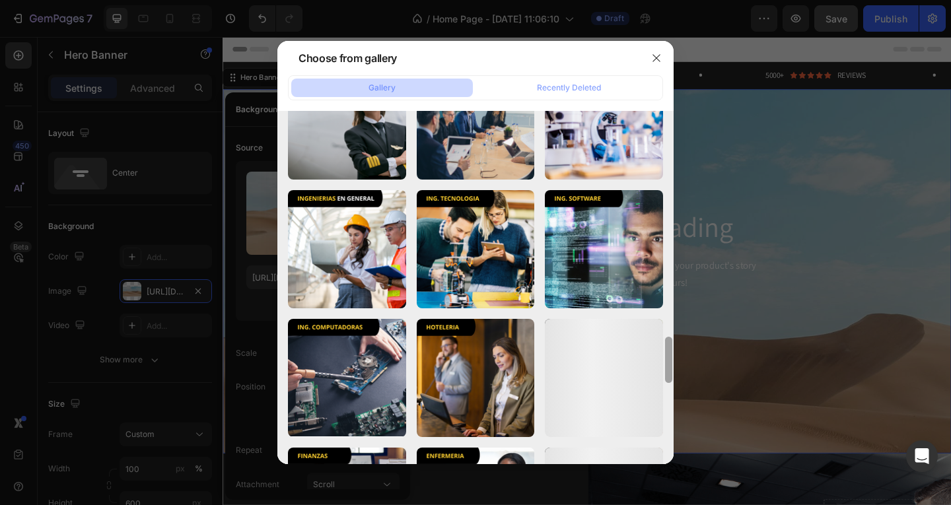
scroll to position [1734, 0]
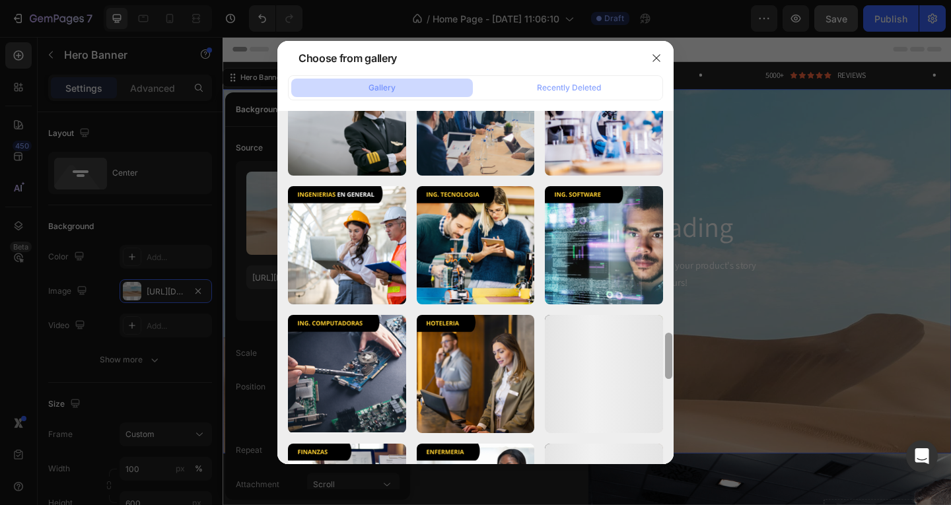
drag, startPoint x: 671, startPoint y: 330, endPoint x: 665, endPoint y: 458, distance: 128.2
click at [665, 458] on div at bounding box center [668, 284] width 10 height 354
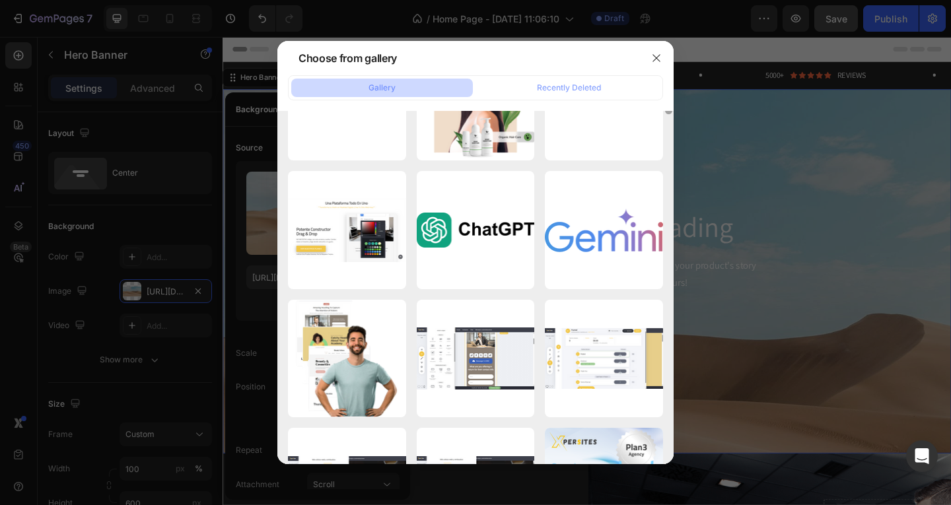
scroll to position [0, 0]
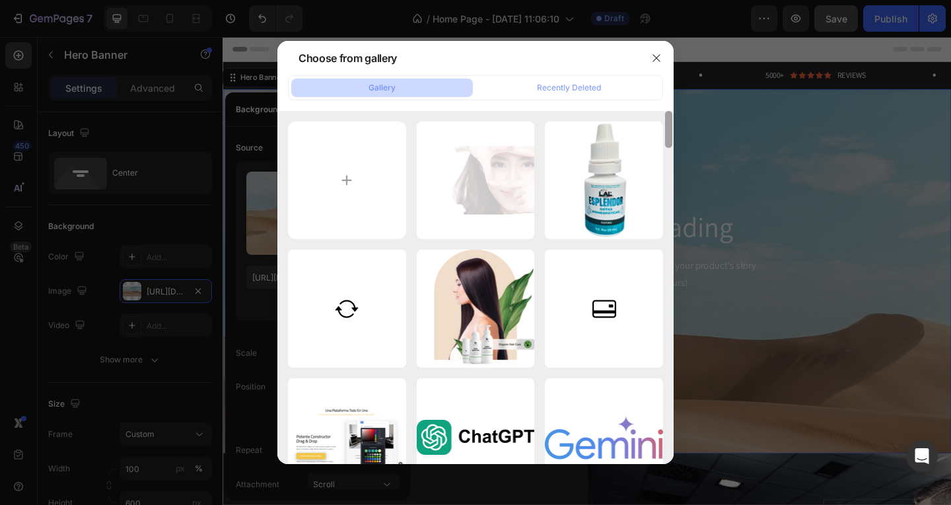
drag, startPoint x: 670, startPoint y: 368, endPoint x: 689, endPoint y: 133, distance: 236.5
click at [689, 133] on div "Choose from gallery Gallery Recently Deleted Diseño sin título (46).png 654.19 …" at bounding box center [475, 252] width 951 height 505
click at [786, 257] on div at bounding box center [475, 252] width 951 height 505
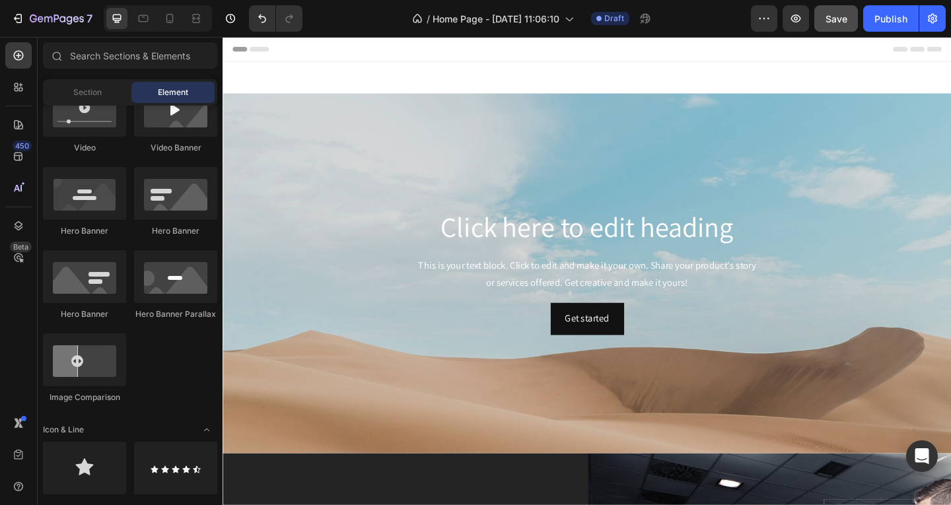
scroll to position [323, 0]
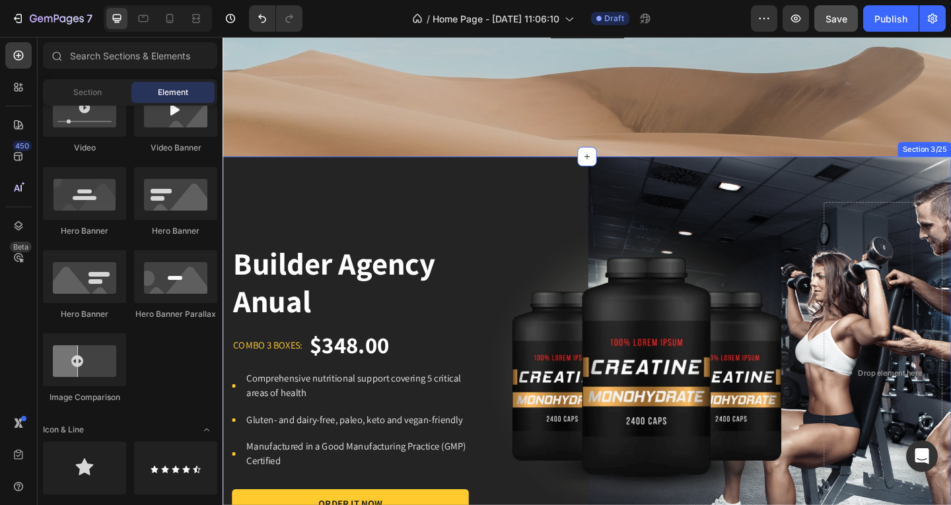
click at [780, 209] on div "Builder Agency Anual Product Title combo 3 boxes: Text block $348.00 Product Pr…" at bounding box center [618, 403] width 792 height 472
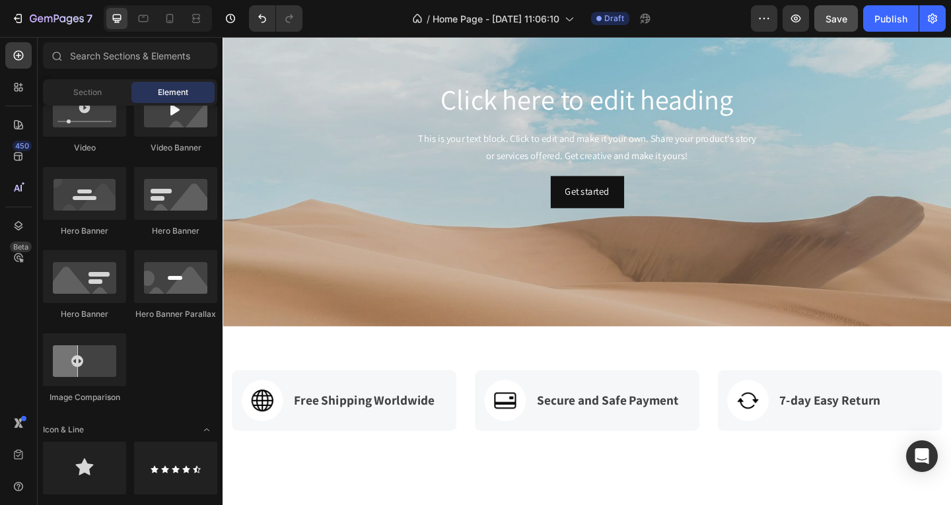
scroll to position [0, 0]
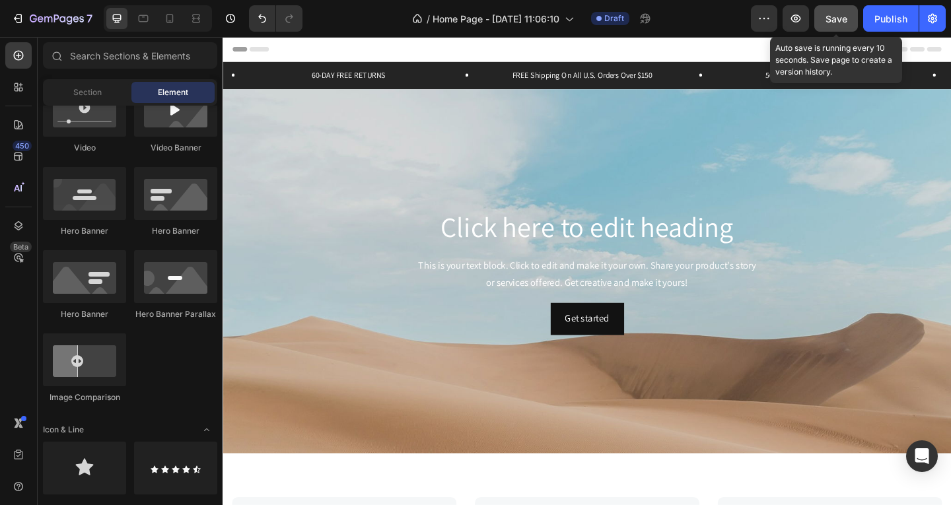
click at [828, 20] on span "Save" at bounding box center [836, 18] width 22 height 11
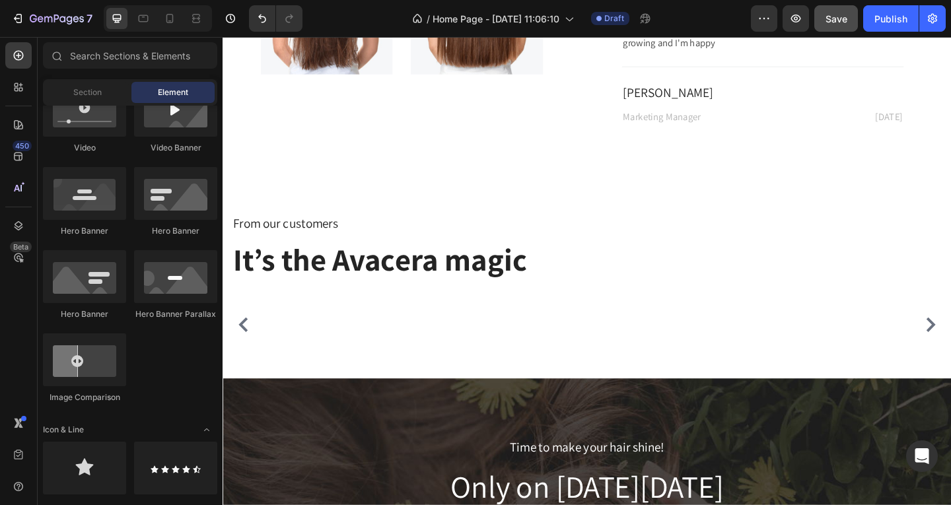
scroll to position [3105, 0]
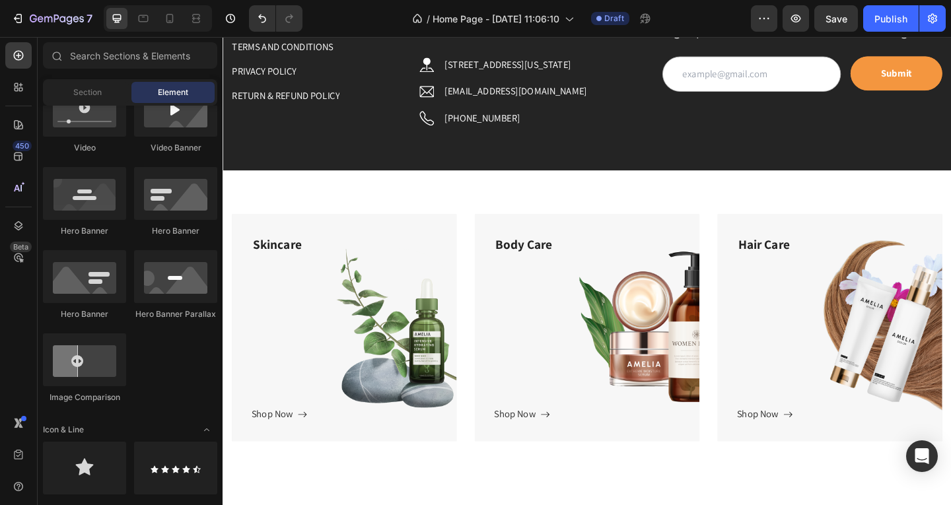
scroll to position [4629, 0]
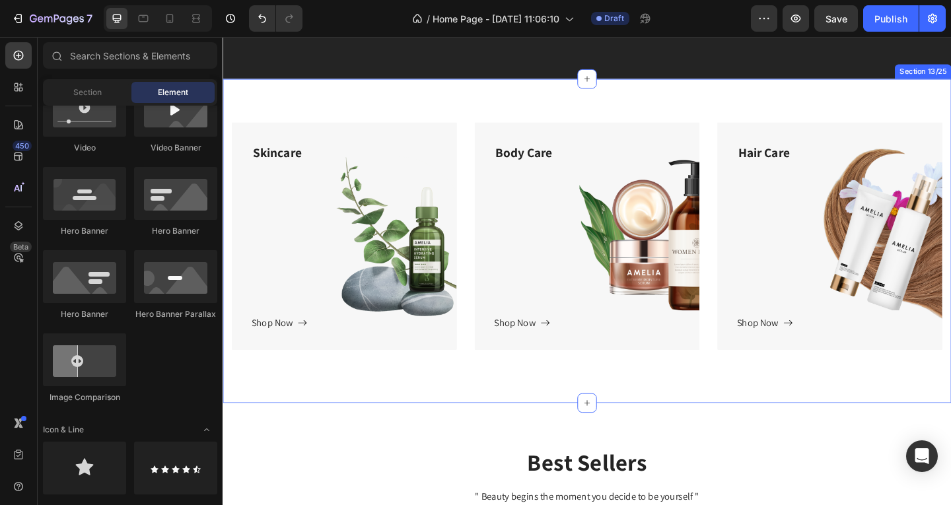
click at [343, 106] on div "Title Line Skincare Text block Shop Now Button Row Hero Banner Body Care Text b…" at bounding box center [618, 259] width 792 height 353
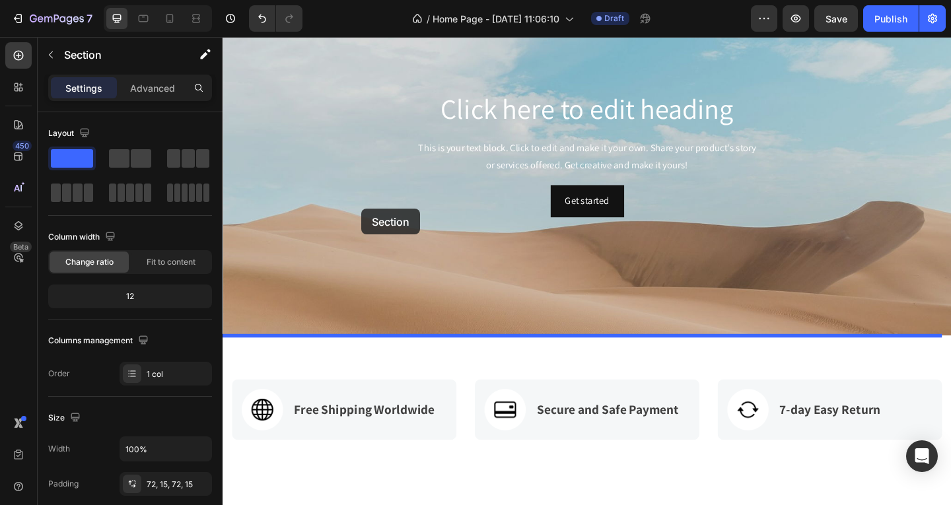
scroll to position [57, 0]
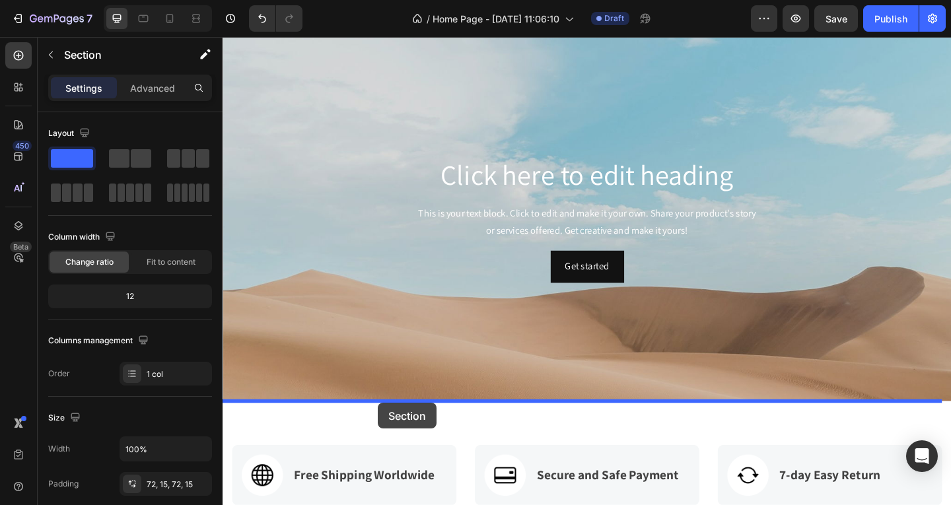
drag, startPoint x: 327, startPoint y: 108, endPoint x: 392, endPoint y: 435, distance: 333.2
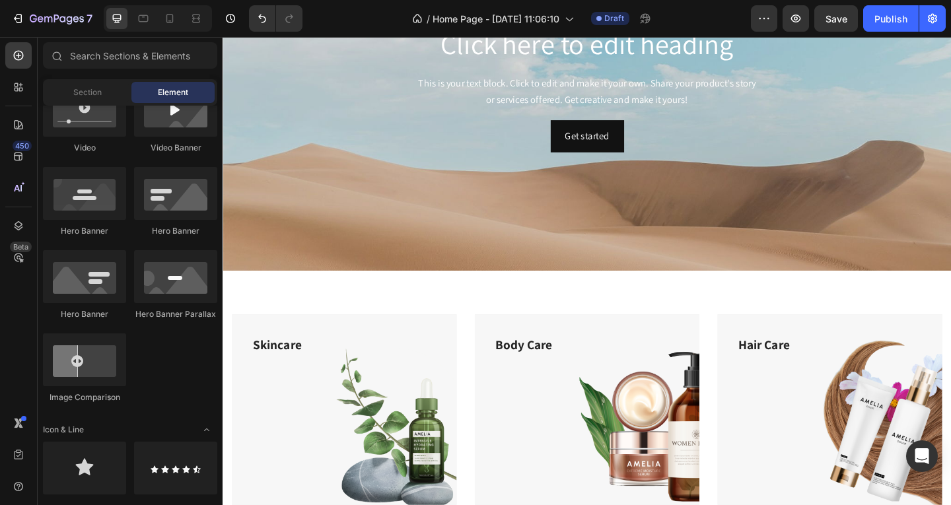
scroll to position [193, 0]
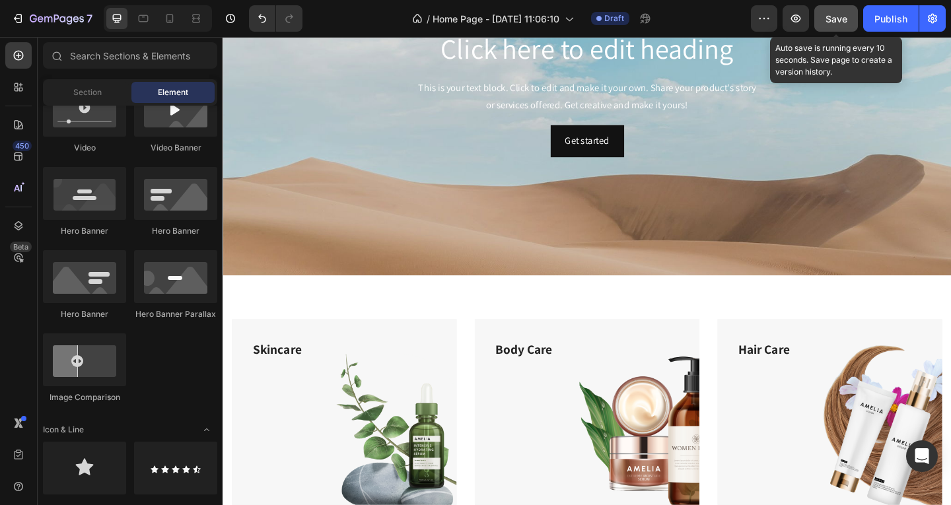
click at [824, 20] on button "Save" at bounding box center [836, 18] width 44 height 26
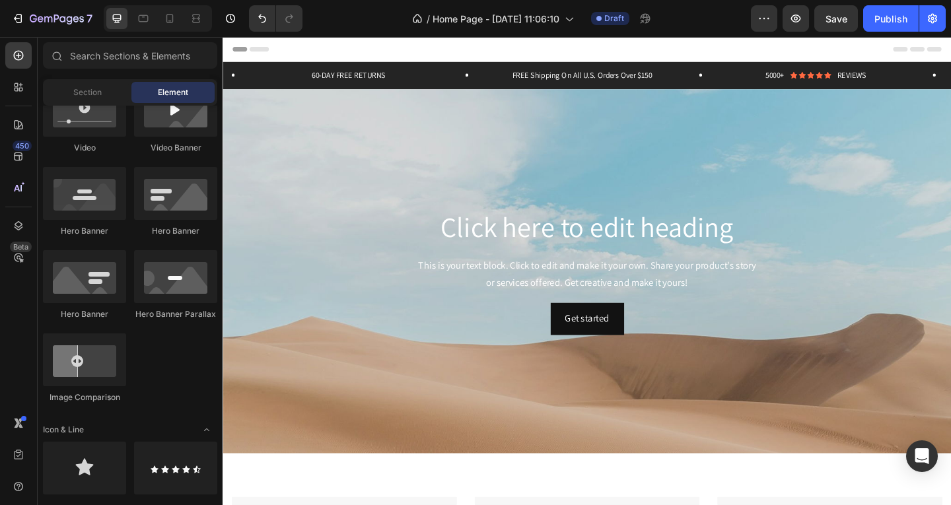
scroll to position [34, 0]
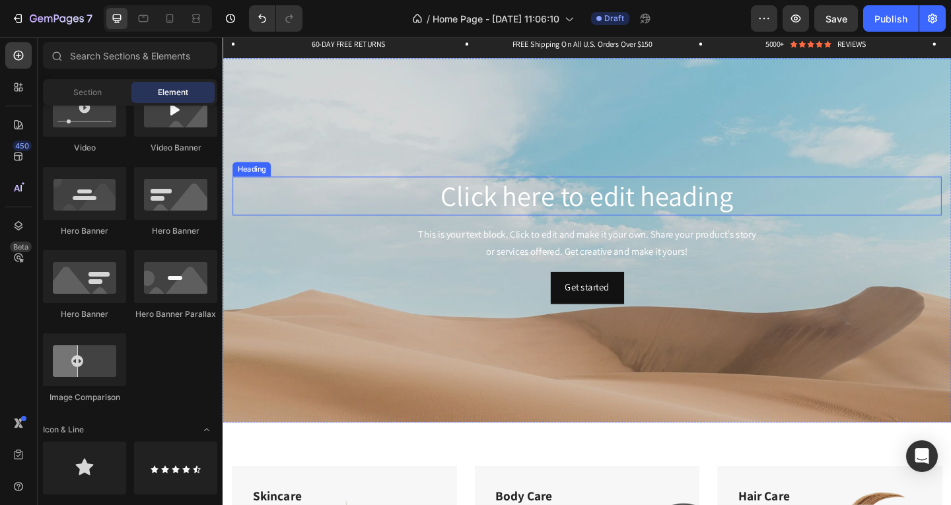
click at [656, 219] on h2 "Click here to edit heading" at bounding box center [618, 210] width 771 height 42
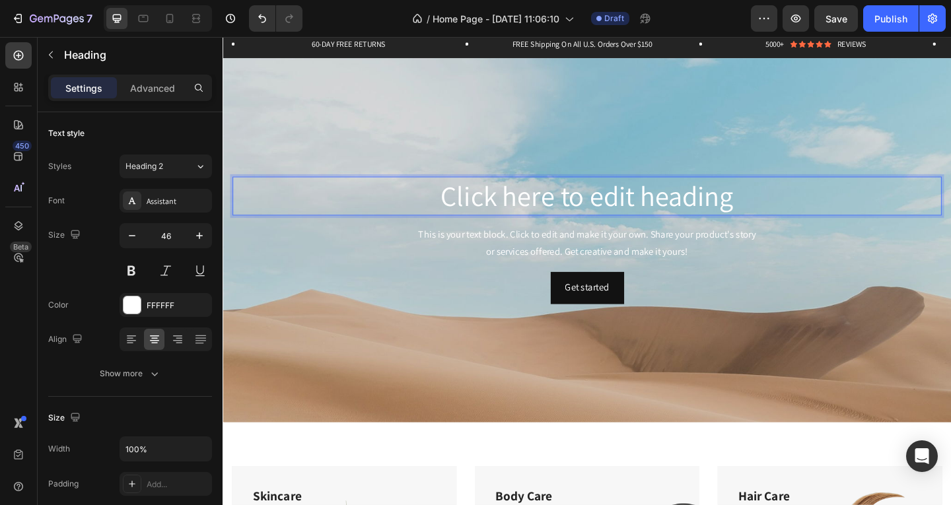
click at [656, 219] on h2 "Click here to edit heading" at bounding box center [618, 210] width 771 height 42
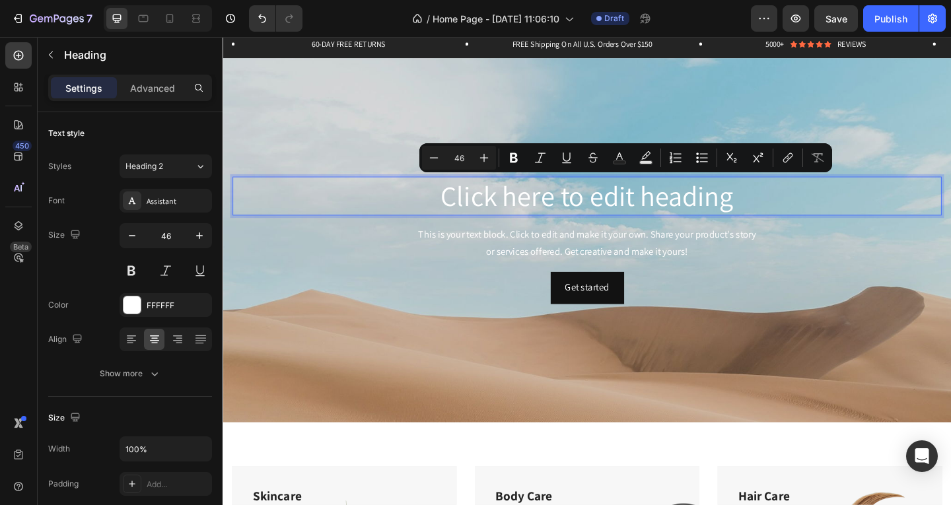
click at [753, 213] on p "Click here to edit heading" at bounding box center [618, 210] width 768 height 40
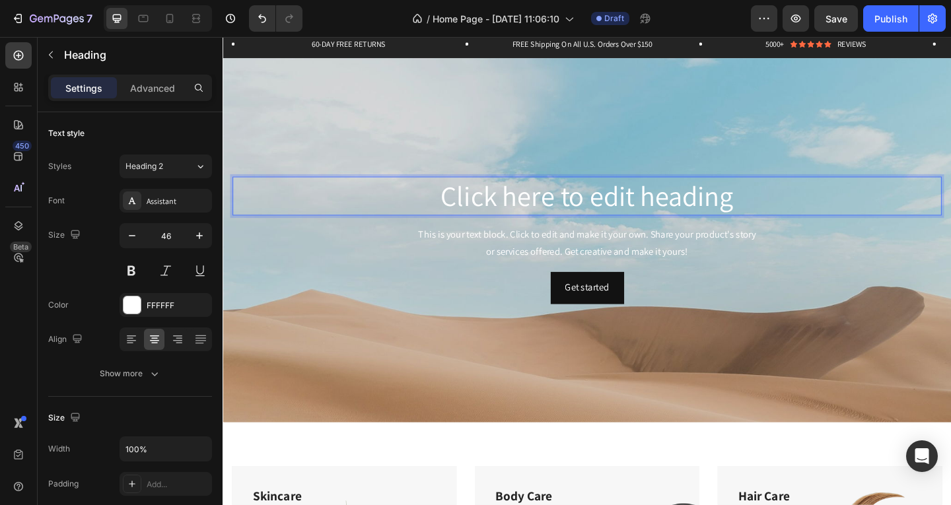
click at [774, 213] on p "Click here to edit heading" at bounding box center [618, 210] width 768 height 40
click at [406, 207] on p "CEncuentra Todo Tipo De Productos" at bounding box center [618, 210] width 768 height 40
click at [837, 211] on p "Encuentra Todo Tipo De Productos" at bounding box center [618, 210] width 768 height 40
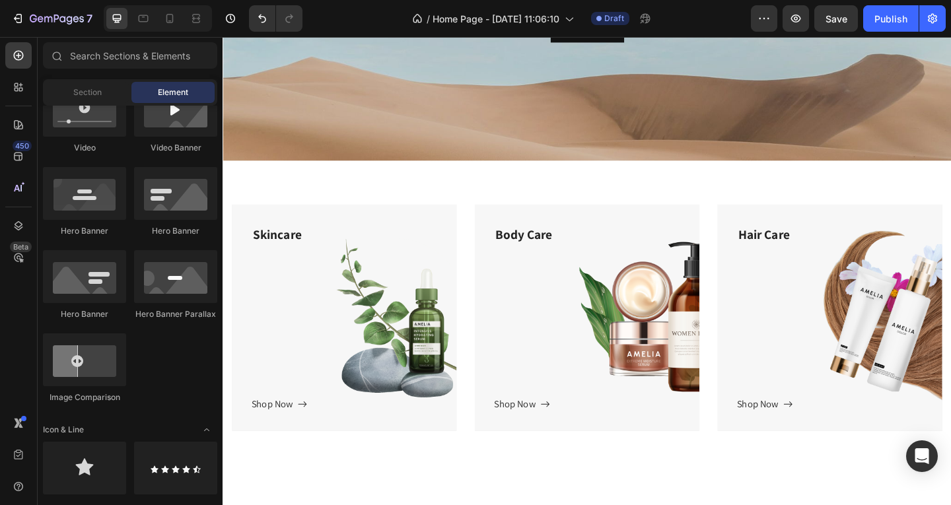
scroll to position [358, 0]
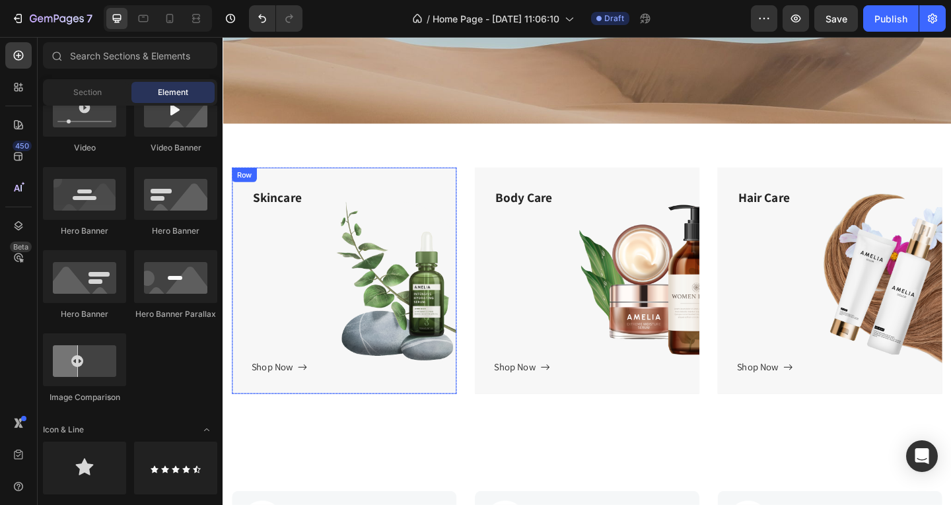
click at [399, 343] on div "Skincare Text block Shop Now Button" at bounding box center [354, 302] width 202 height 205
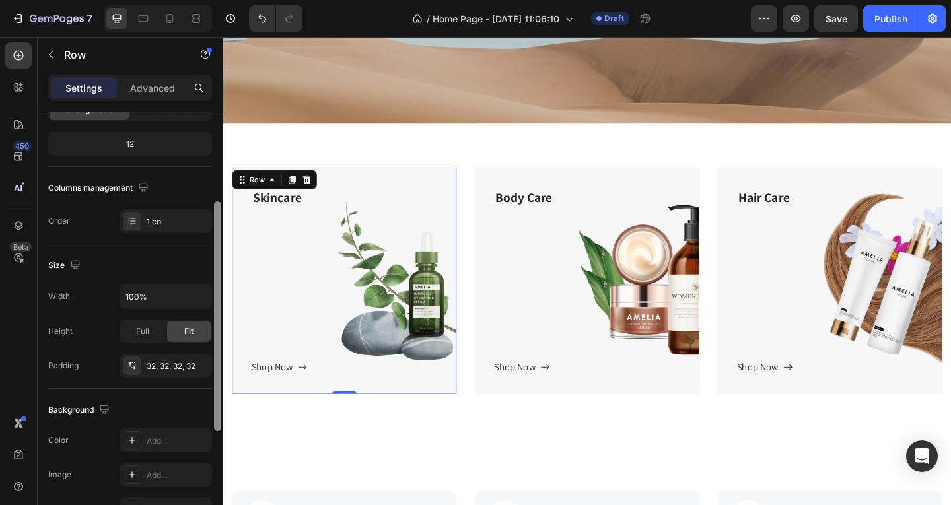
scroll to position [171, 0]
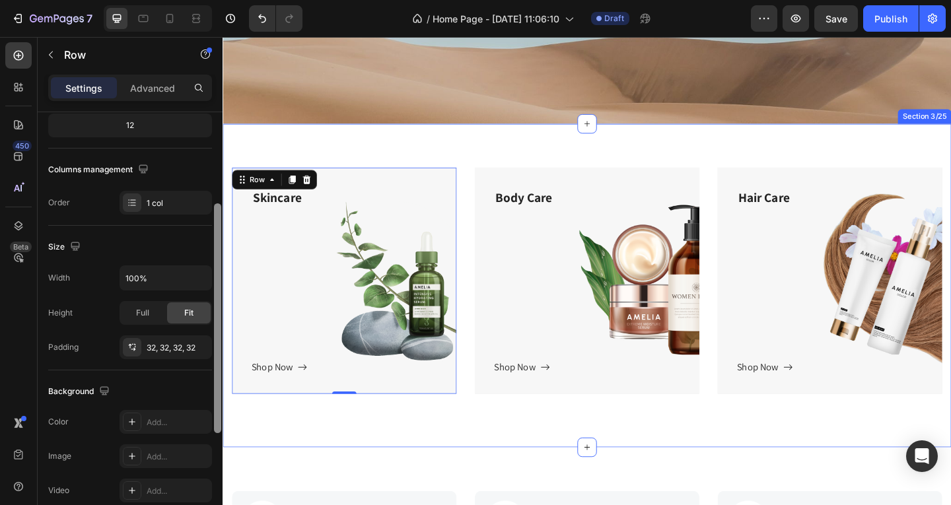
drag, startPoint x: 439, startPoint y: 229, endPoint x: 228, endPoint y: 339, distance: 237.7
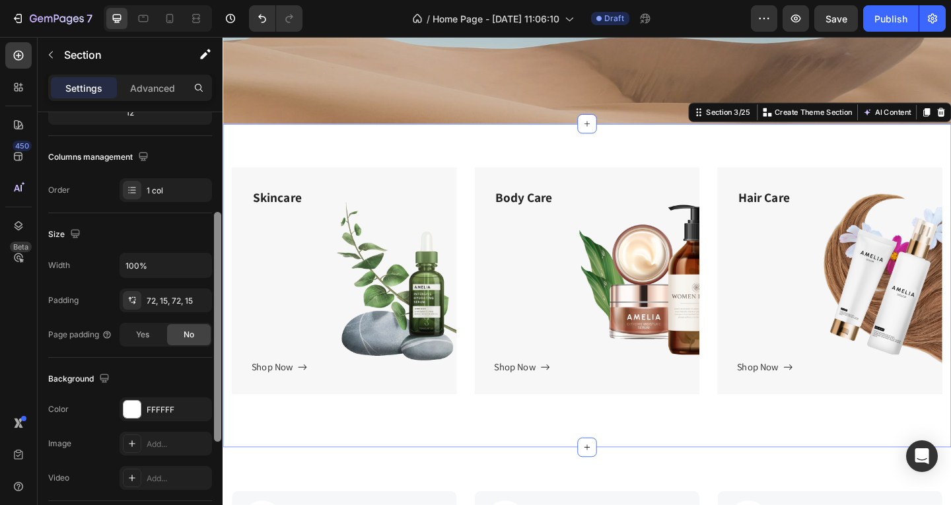
scroll to position [179, 0]
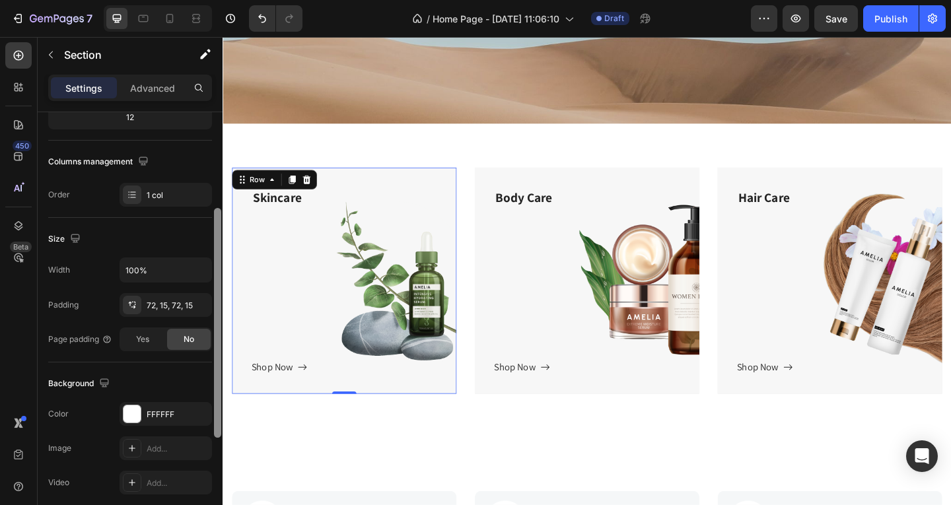
click at [311, 287] on div "Skincare Text block Shop Now Button" at bounding box center [354, 302] width 202 height 205
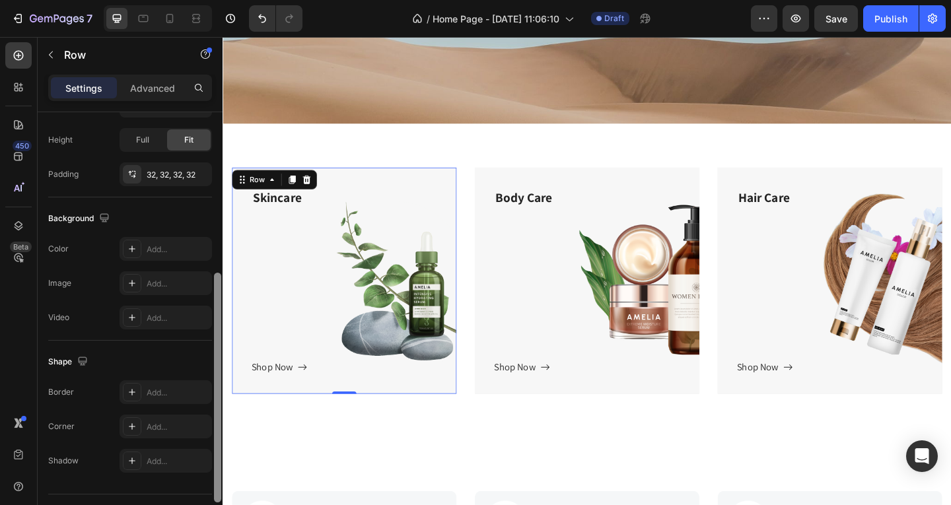
scroll to position [329, 0]
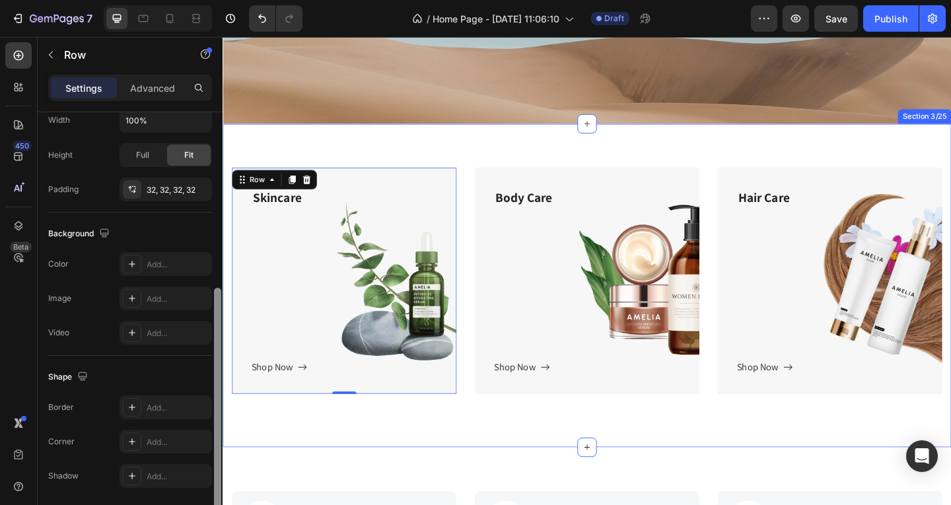
drag, startPoint x: 440, startPoint y: 335, endPoint x: 225, endPoint y: 312, distance: 216.4
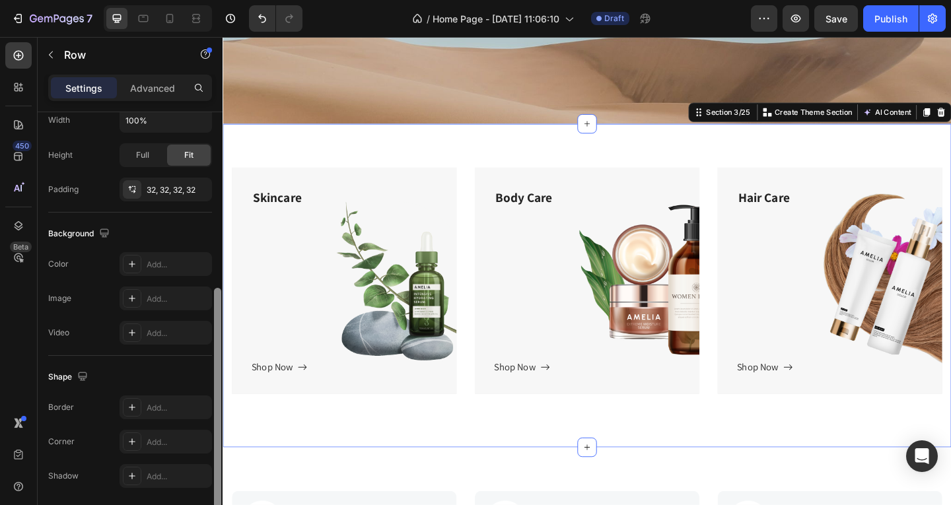
scroll to position [0, 0]
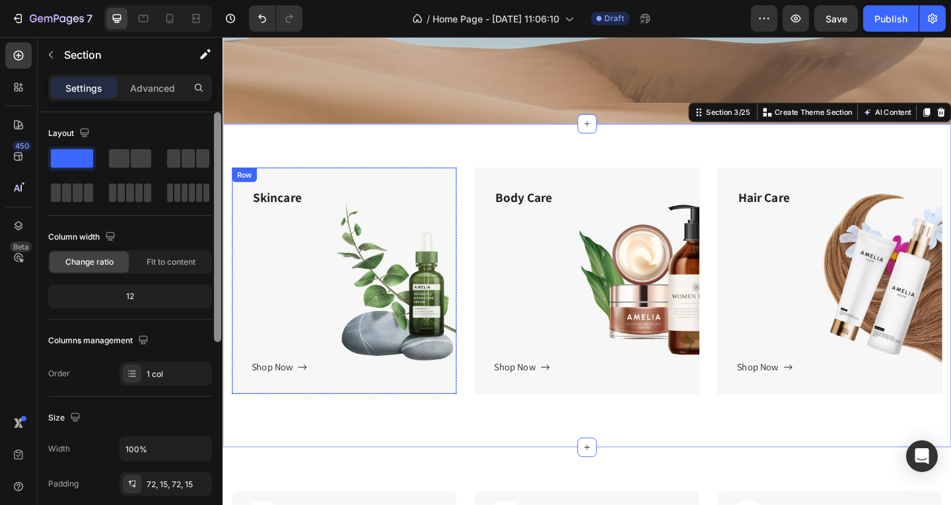
click at [290, 289] on div "Skincare Text block Shop Now Button" at bounding box center [354, 302] width 202 height 205
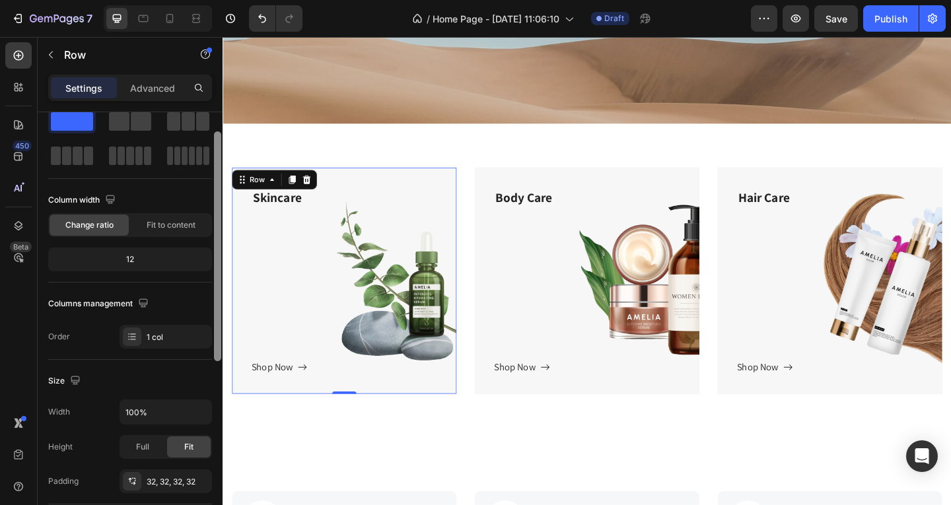
scroll to position [34, 0]
drag, startPoint x: 219, startPoint y: 269, endPoint x: 217, endPoint y: 210, distance: 59.4
click at [217, 210] on div at bounding box center [217, 245] width 7 height 230
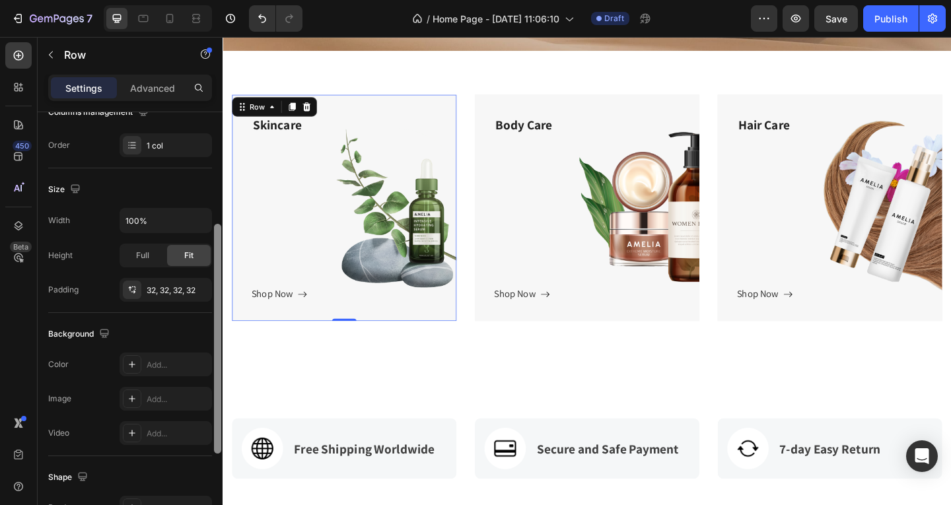
scroll to position [247, 0]
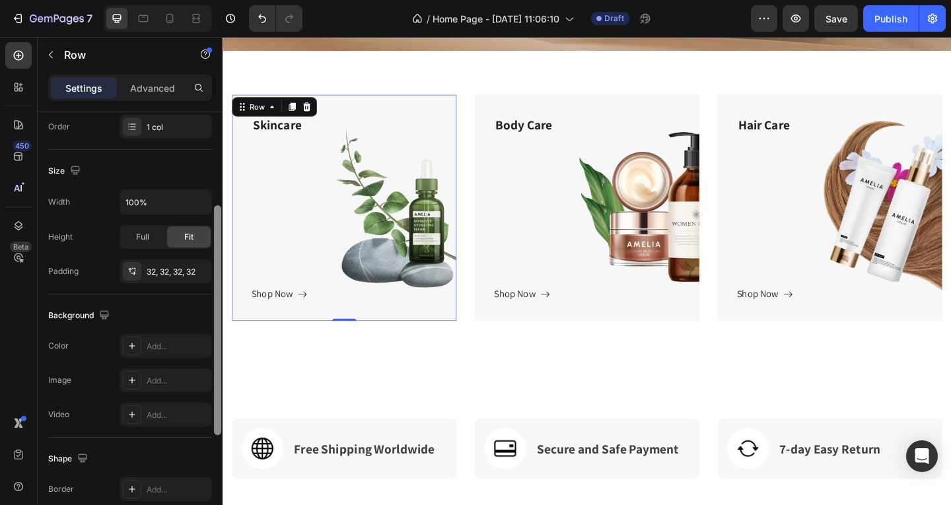
drag, startPoint x: 219, startPoint y: 217, endPoint x: 211, endPoint y: 326, distance: 109.9
click at [211, 326] on div "Layout Column width Change ratio Fit to content 12 Columns management Order 1 c…" at bounding box center [130, 327] width 185 height 430
click at [374, 273] on div "Skincare Text block Shop Now Button" at bounding box center [354, 223] width 202 height 205
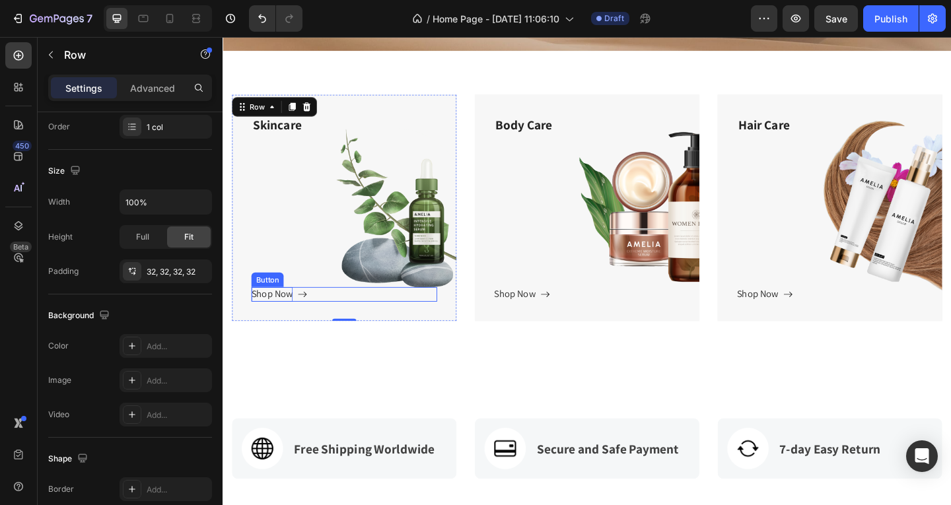
click at [273, 318] on div "Shop Now" at bounding box center [275, 317] width 45 height 16
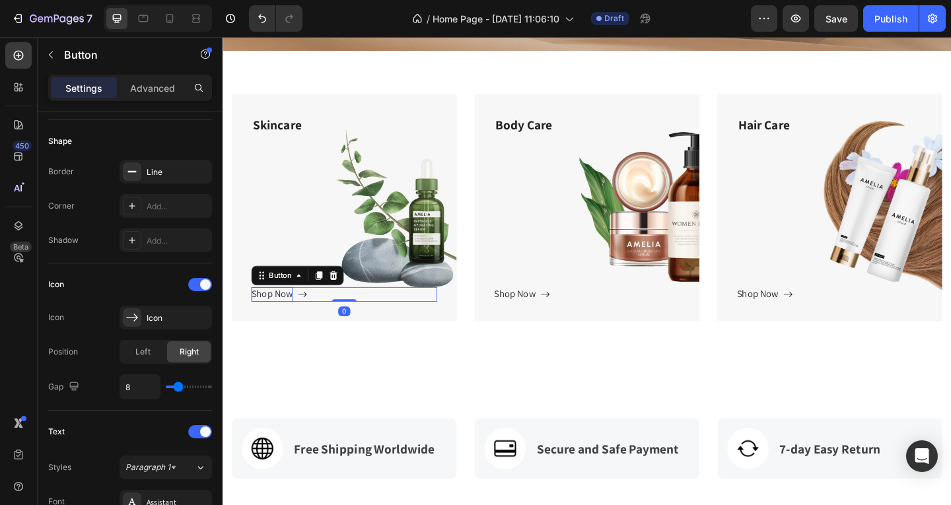
scroll to position [0, 0]
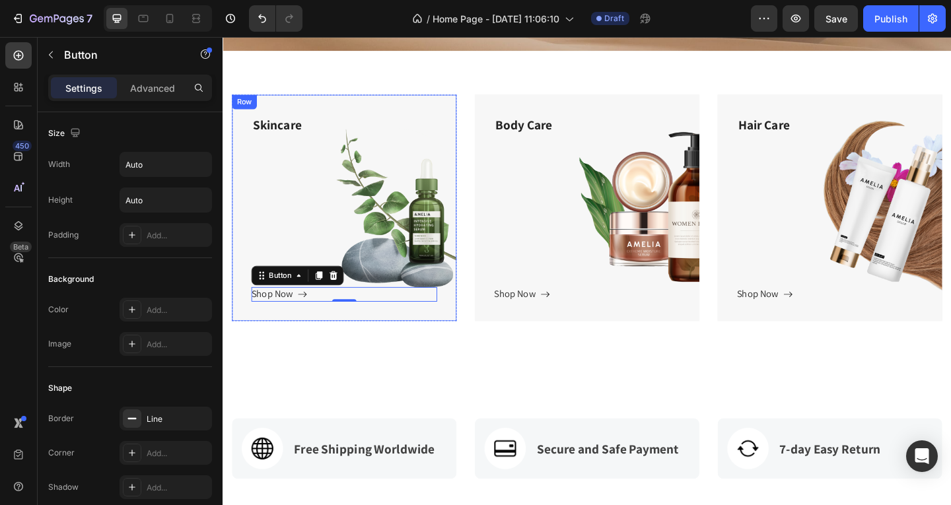
click at [362, 203] on div "Skincare Text block Shop Now Button 0" at bounding box center [354, 223] width 202 height 205
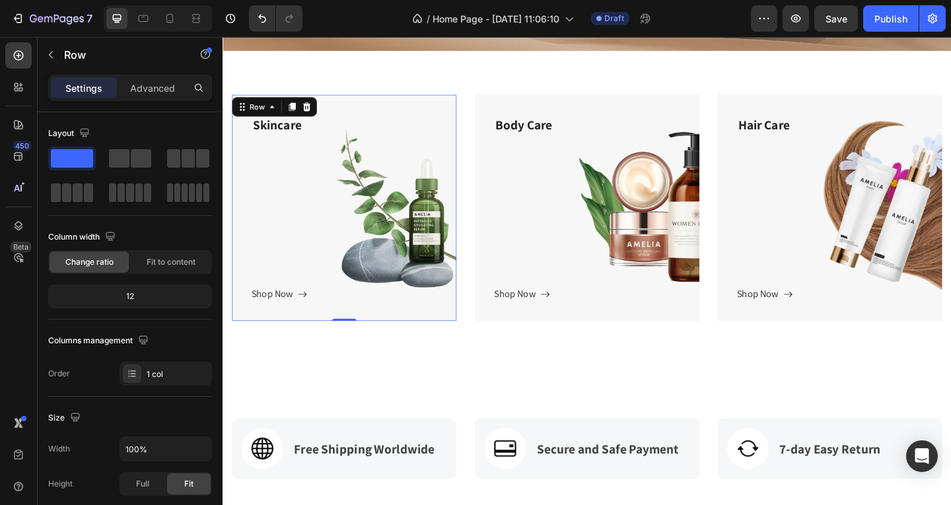
click at [395, 197] on div "Skincare Text block Shop Now Button" at bounding box center [354, 223] width 202 height 205
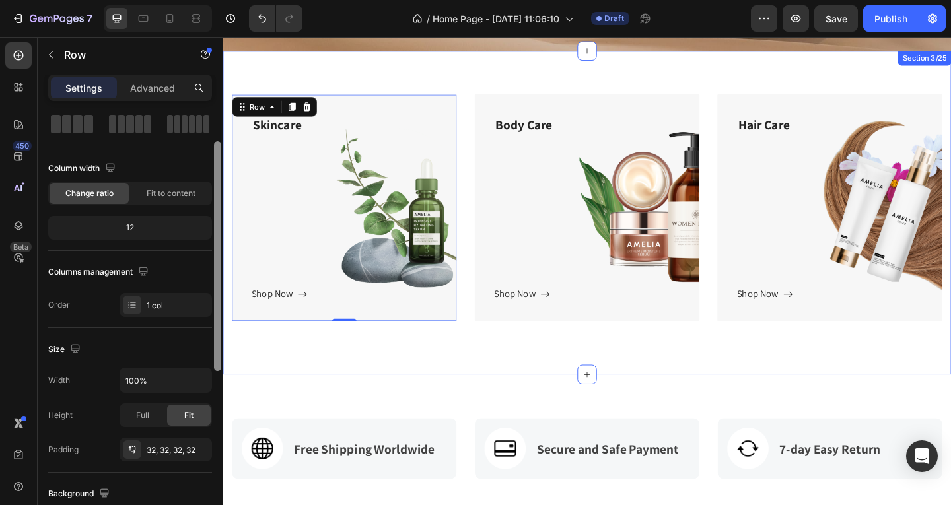
scroll to position [71, 0]
drag, startPoint x: 438, startPoint y: 211, endPoint x: 226, endPoint y: 250, distance: 215.5
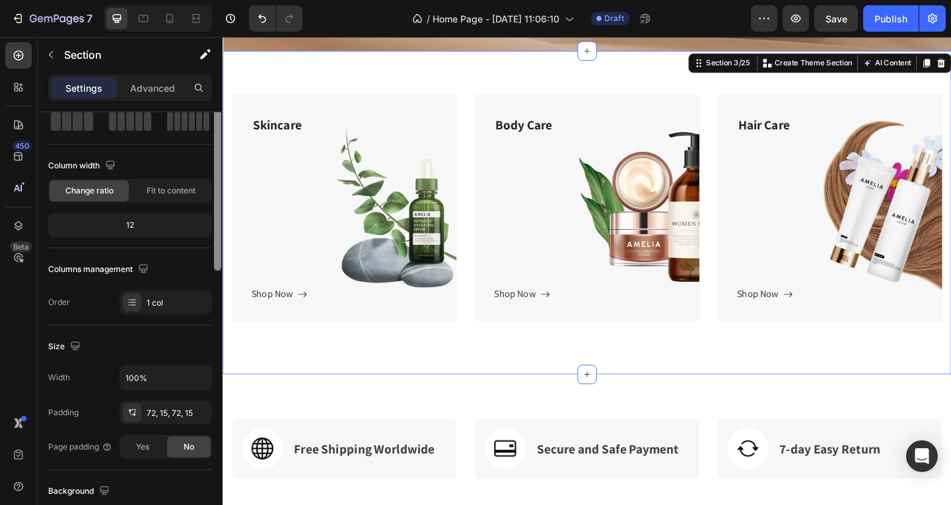
scroll to position [0, 0]
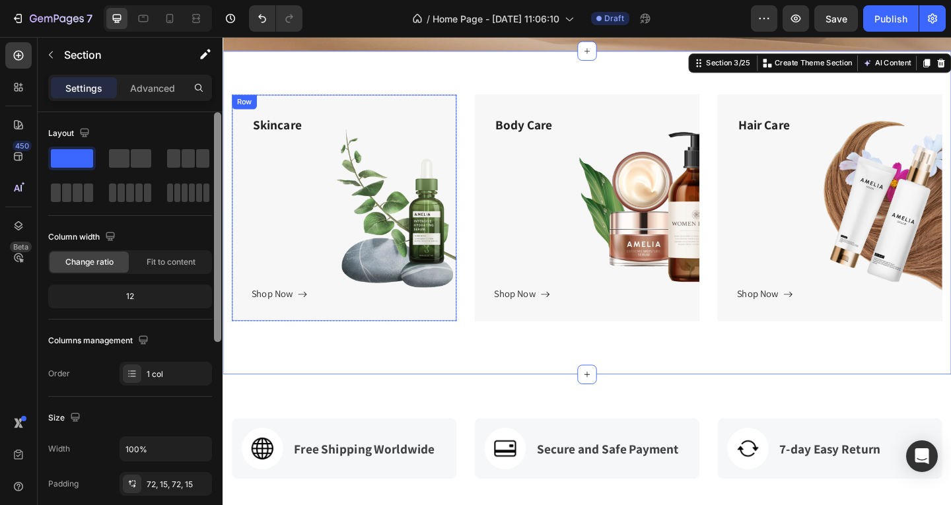
click at [269, 242] on div "Skincare Text block Shop Now Button" at bounding box center [354, 223] width 202 height 205
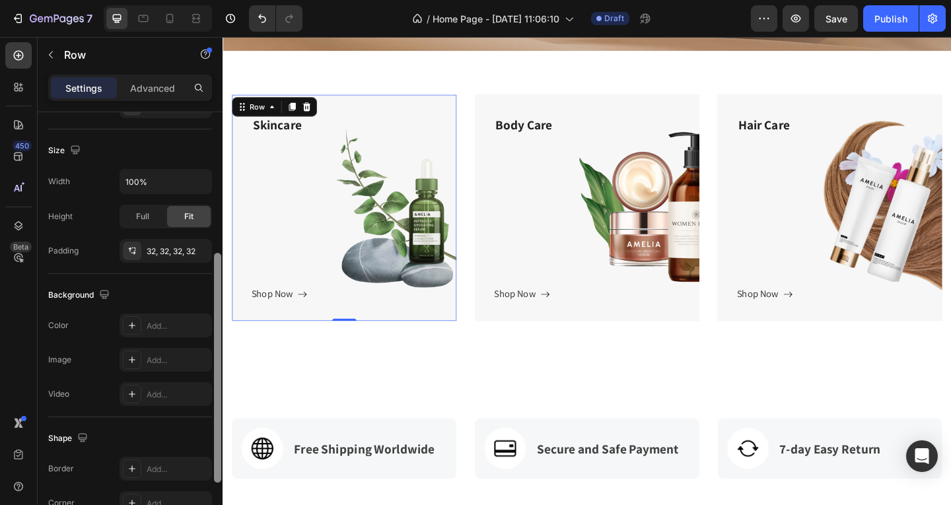
scroll to position [273, 0]
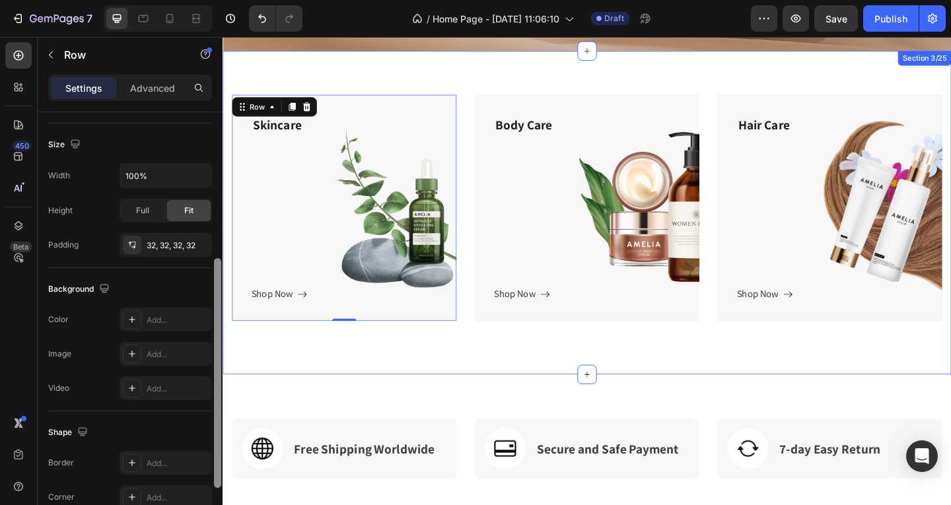
drag, startPoint x: 440, startPoint y: 300, endPoint x: 224, endPoint y: 358, distance: 224.4
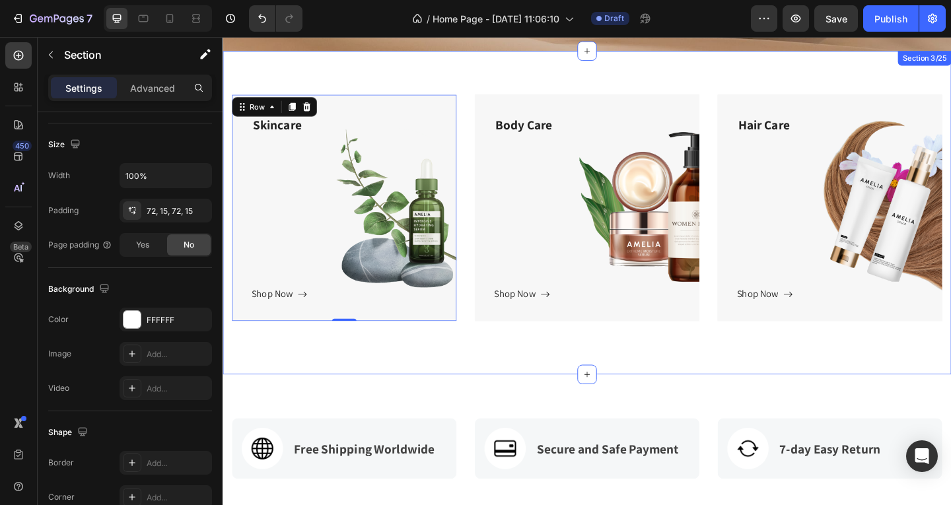
scroll to position [0, 0]
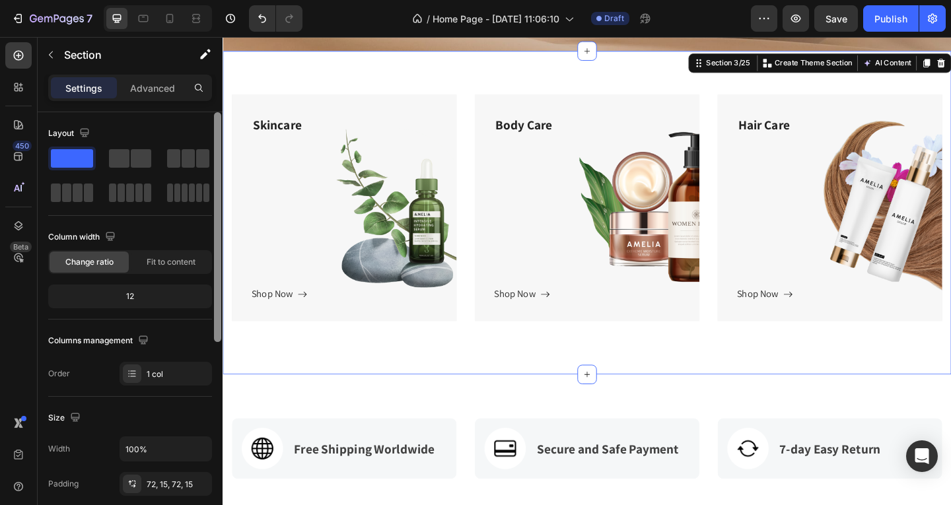
click at [239, 358] on div "Title Line Skincare Text block Shop Now Button Row Hero Banner Body Care Text b…" at bounding box center [618, 228] width 792 height 353
click at [246, 329] on div "Skincare Text block Shop Now Button Row" at bounding box center [354, 223] width 244 height 247
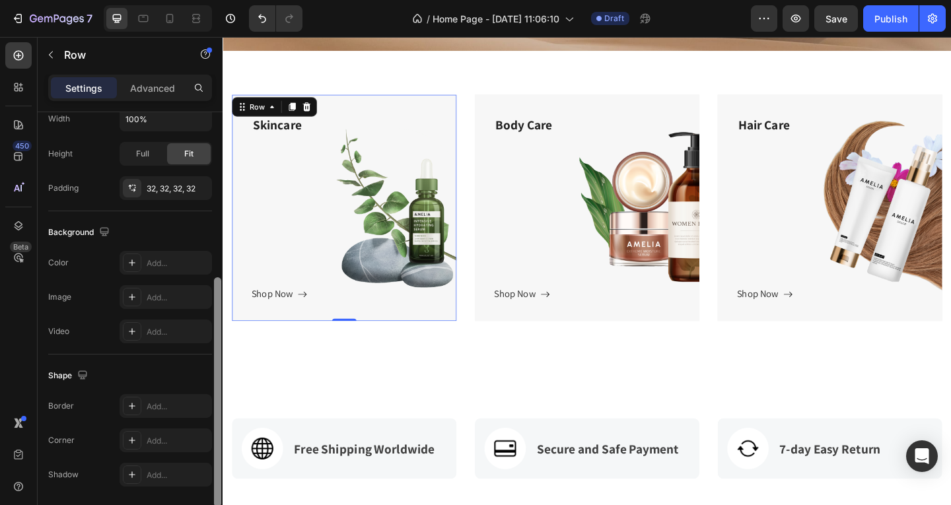
click at [217, 354] on div at bounding box center [217, 392] width 7 height 230
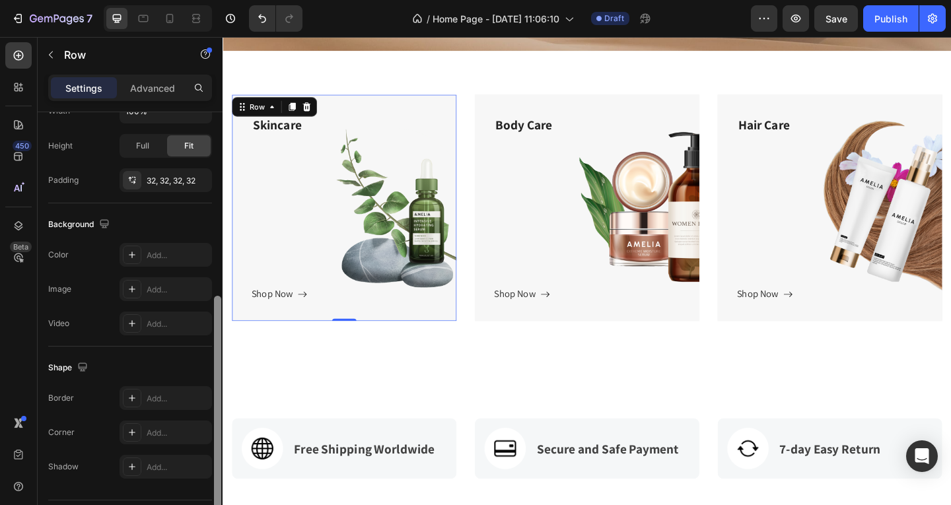
click at [215, 367] on div at bounding box center [217, 411] width 7 height 230
click at [140, 288] on div at bounding box center [132, 287] width 18 height 18
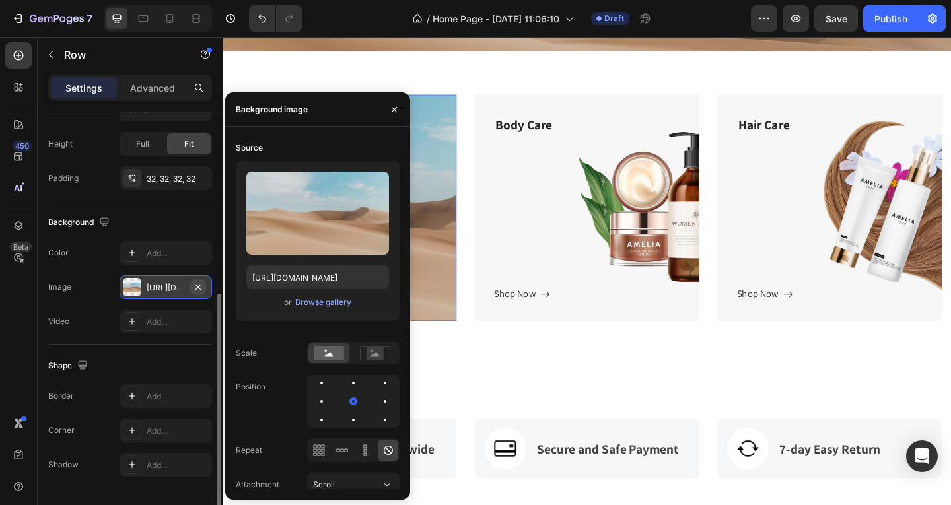
click at [200, 287] on icon "button" at bounding box center [198, 287] width 11 height 11
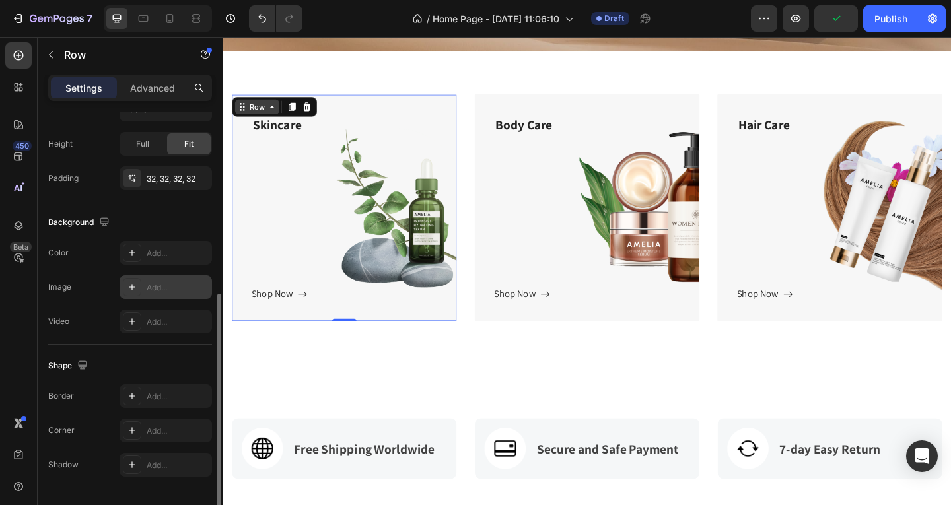
click at [263, 115] on div "Row" at bounding box center [260, 113] width 22 height 12
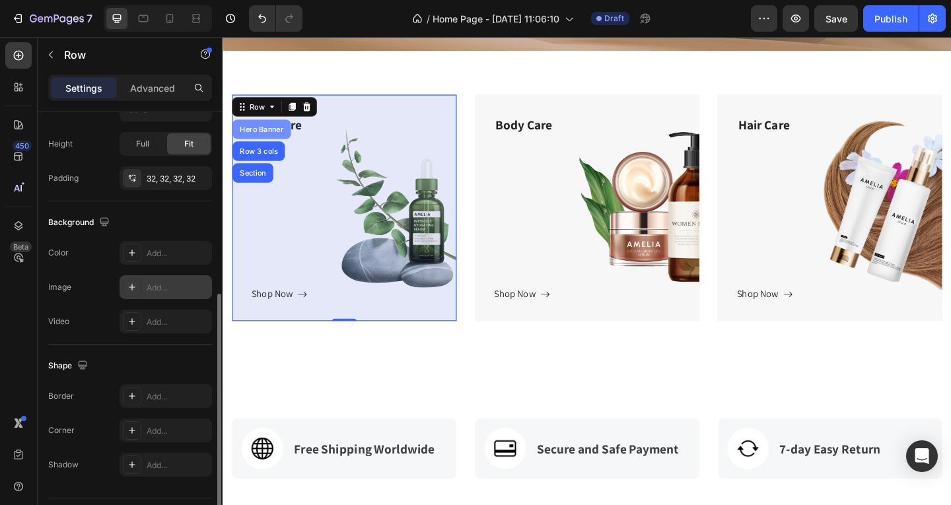
click at [265, 135] on div "Hero Banner" at bounding box center [264, 137] width 53 height 8
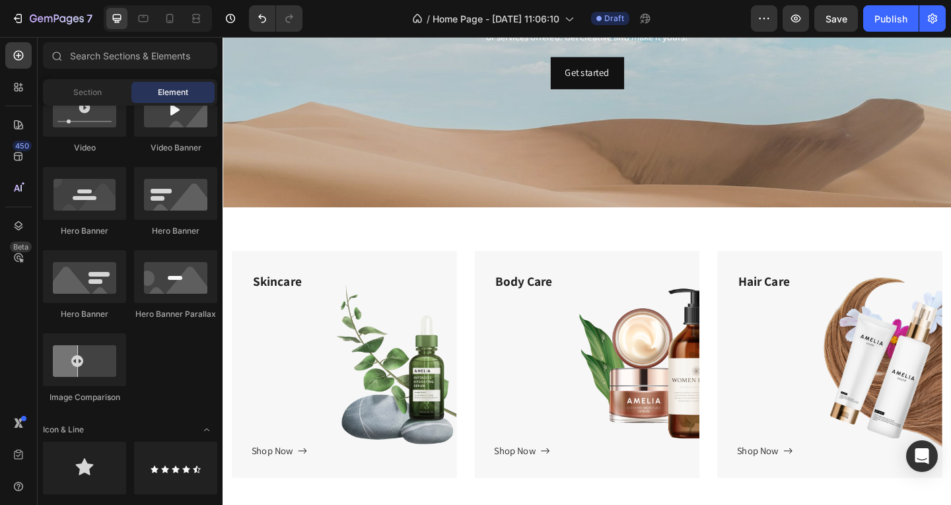
scroll to position [455, 0]
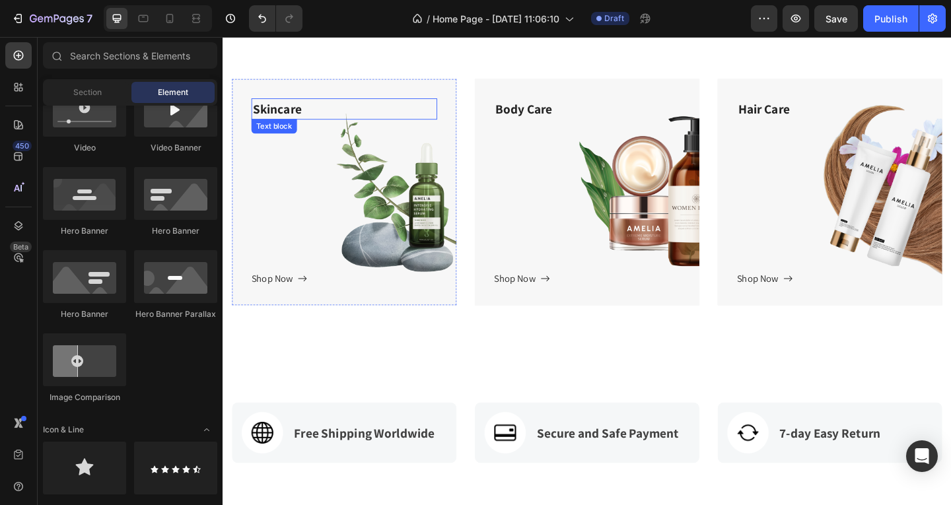
click at [300, 114] on p "Skincare" at bounding box center [354, 115] width 199 height 21
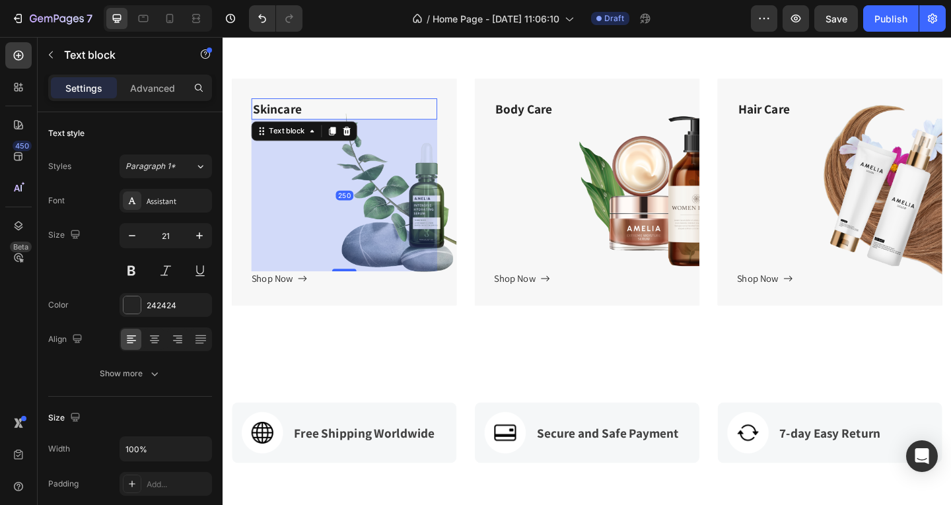
click at [306, 115] on p "Skincare" at bounding box center [354, 115] width 199 height 21
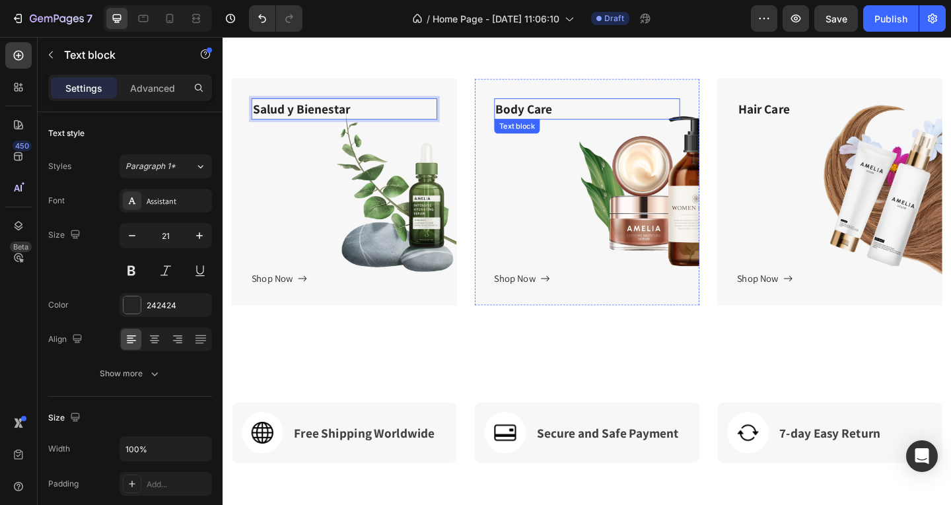
click at [560, 119] on p "Body Care" at bounding box center [618, 115] width 199 height 21
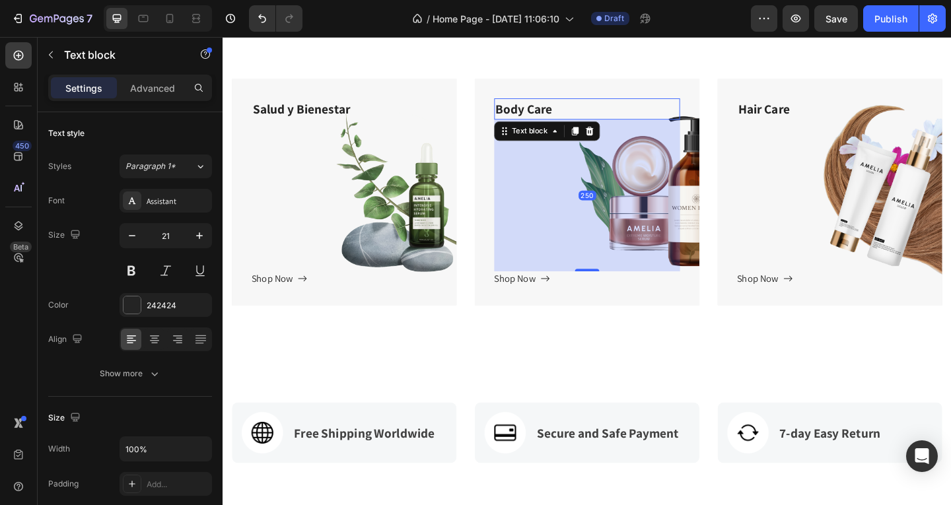
click at [590, 112] on p "Body Care" at bounding box center [618, 115] width 199 height 21
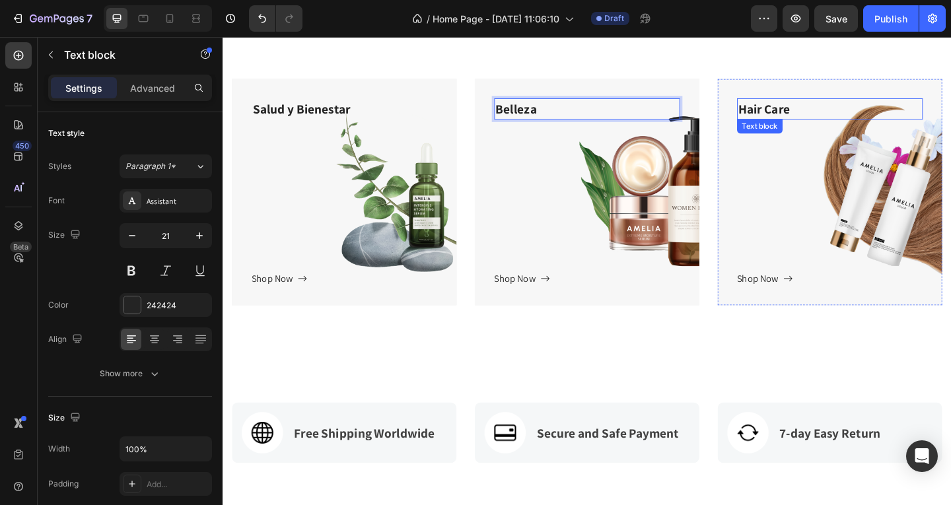
click at [826, 112] on p "Hair Care" at bounding box center [882, 115] width 199 height 21
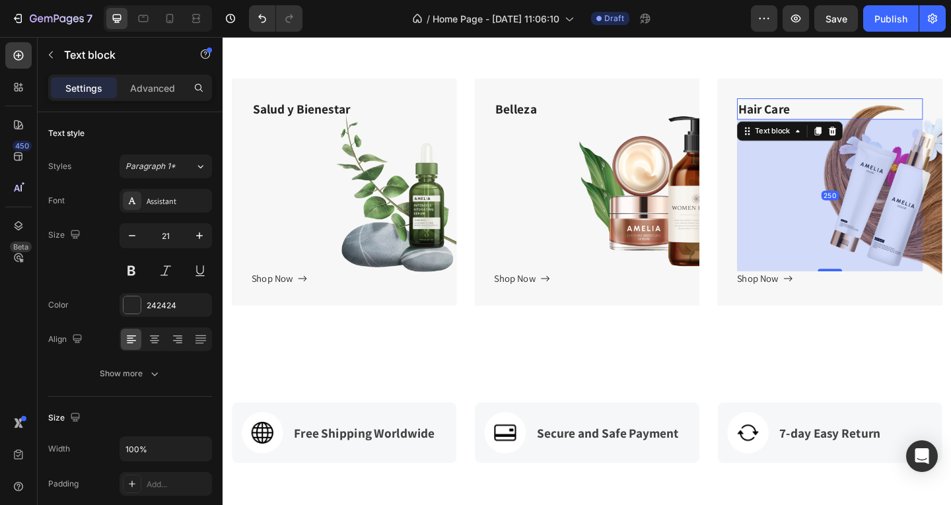
click at [836, 112] on p "Hair Care" at bounding box center [882, 115] width 199 height 21
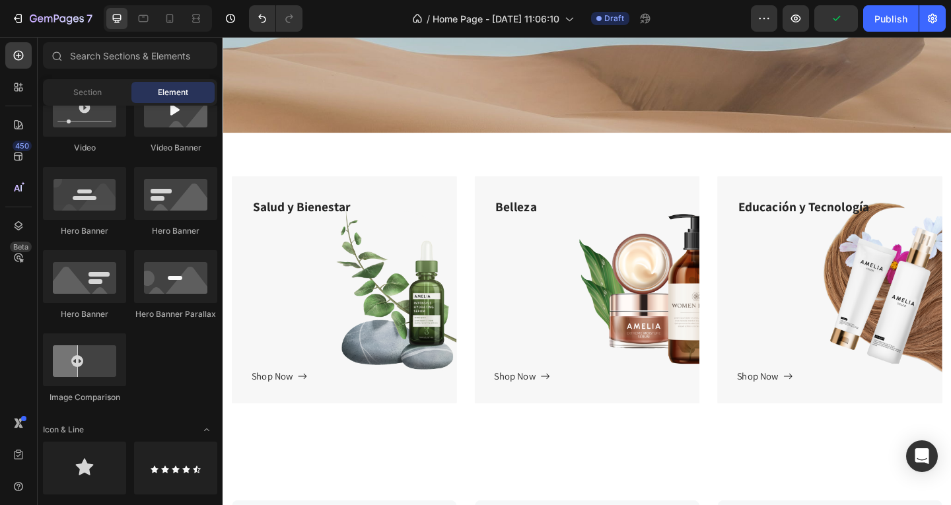
scroll to position [360, 0]
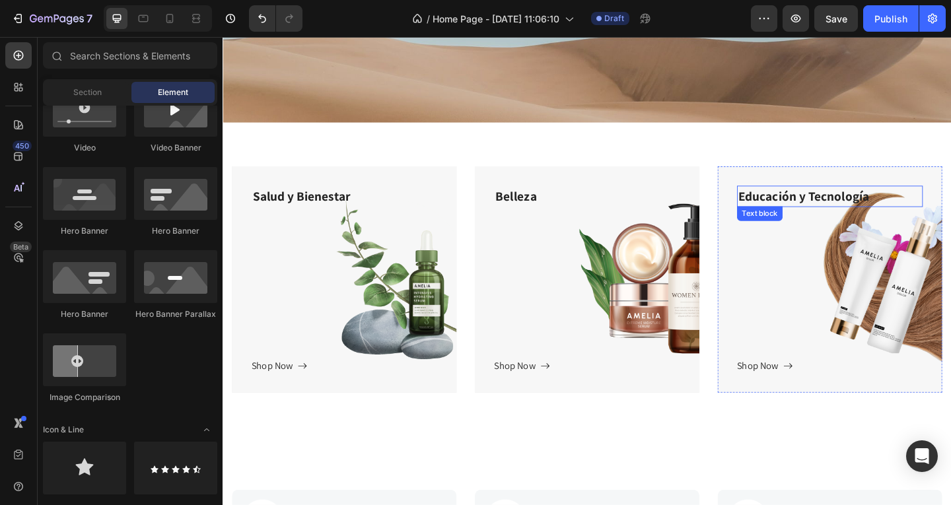
click at [896, 207] on p "Educación y Tecnología" at bounding box center [882, 210] width 199 height 21
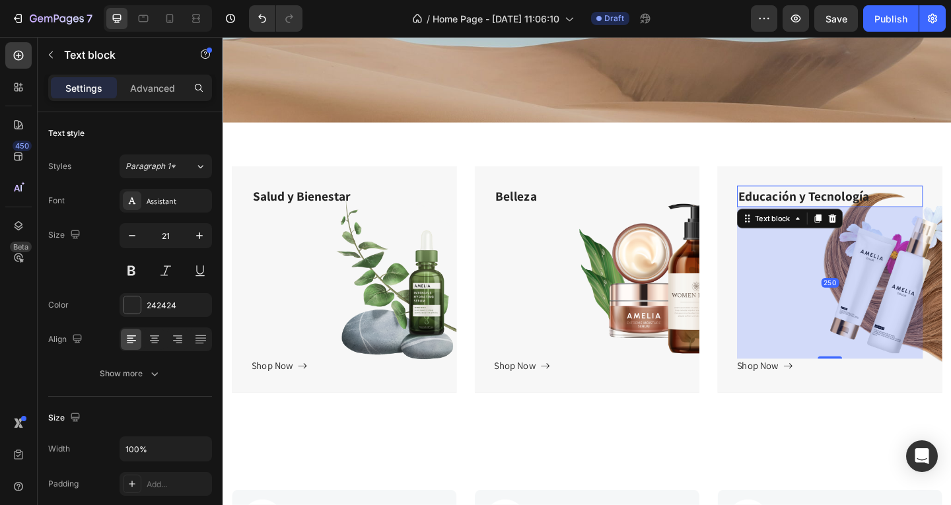
click at [906, 211] on p "Educación y Tecnología" at bounding box center [882, 210] width 199 height 21
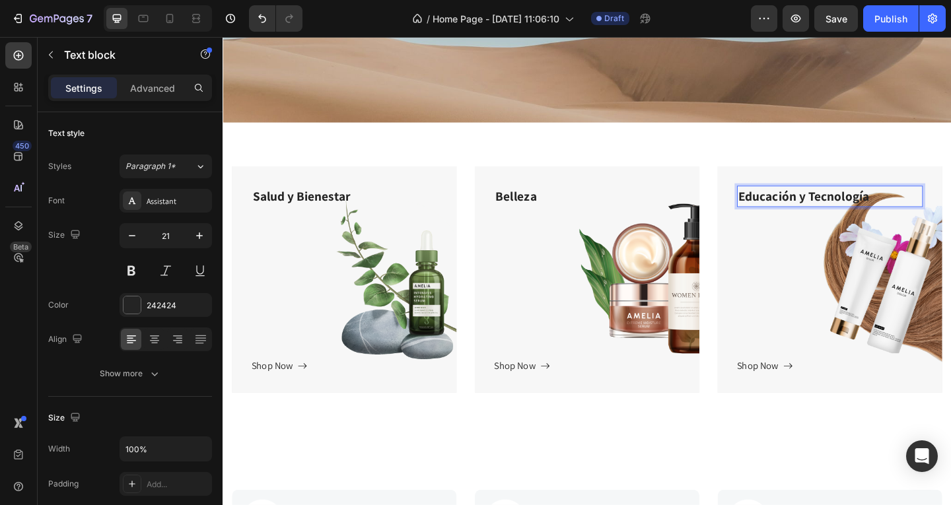
click at [917, 210] on p "Educación y Tecnología" at bounding box center [882, 210] width 199 height 21
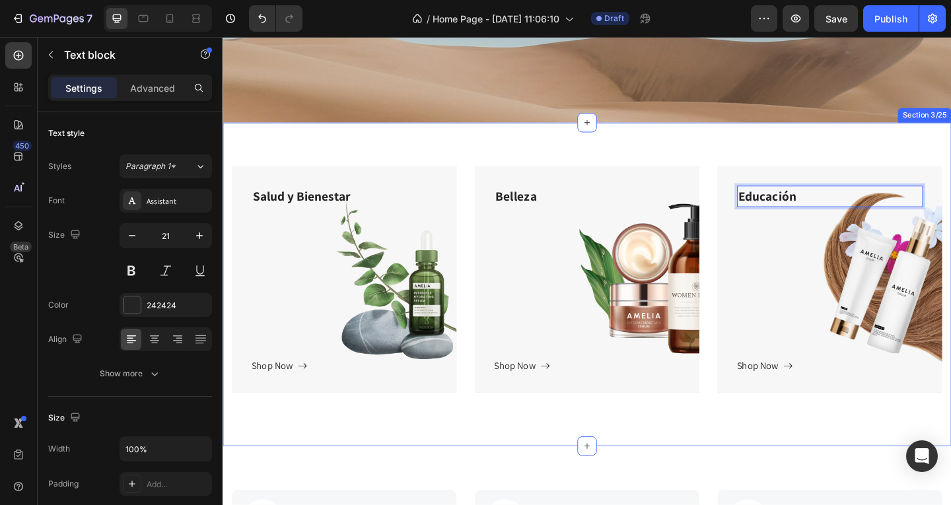
click at [950, 165] on div "Title Line Salud y Bienestar Text block Shop Now Button Row Hero Banner Belleza…" at bounding box center [618, 306] width 792 height 353
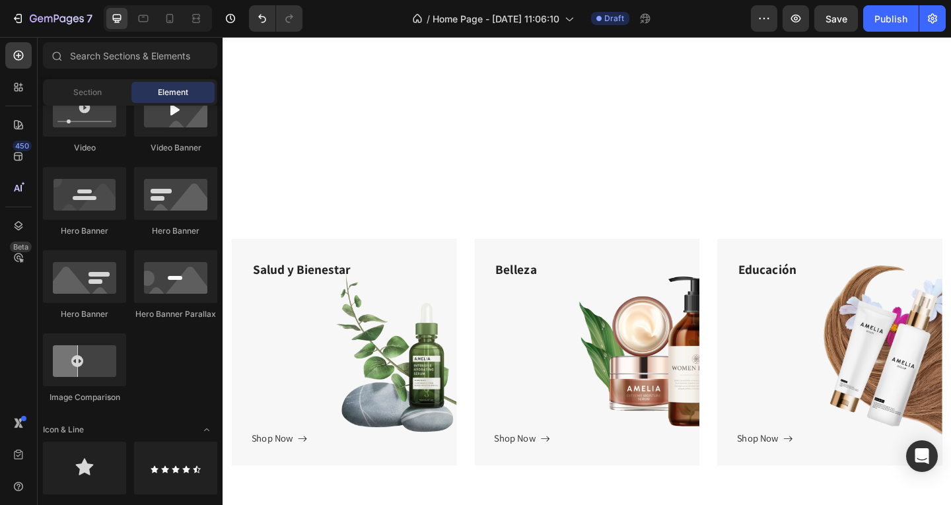
scroll to position [707, 0]
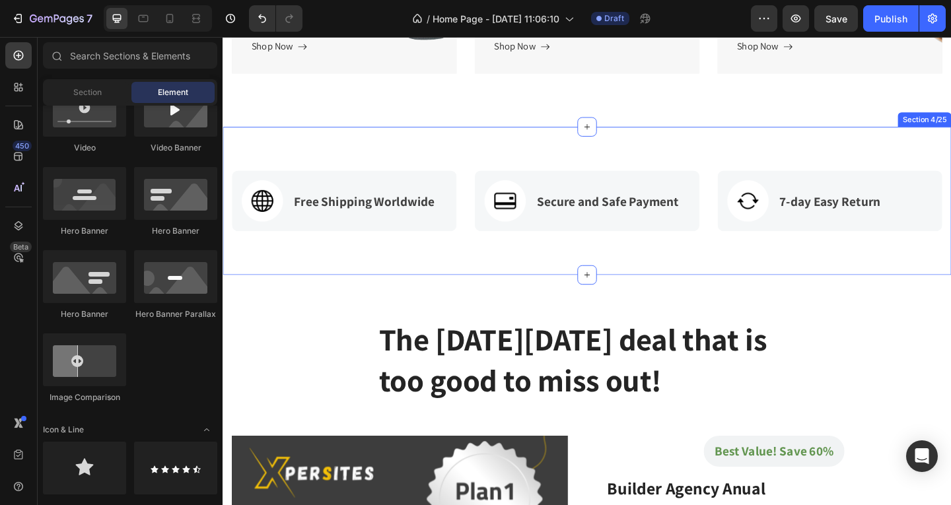
click at [514, 162] on div "Image Free Shipping Worldwide Text block Row Image Secure and Safe Payment Text…" at bounding box center [618, 215] width 792 height 161
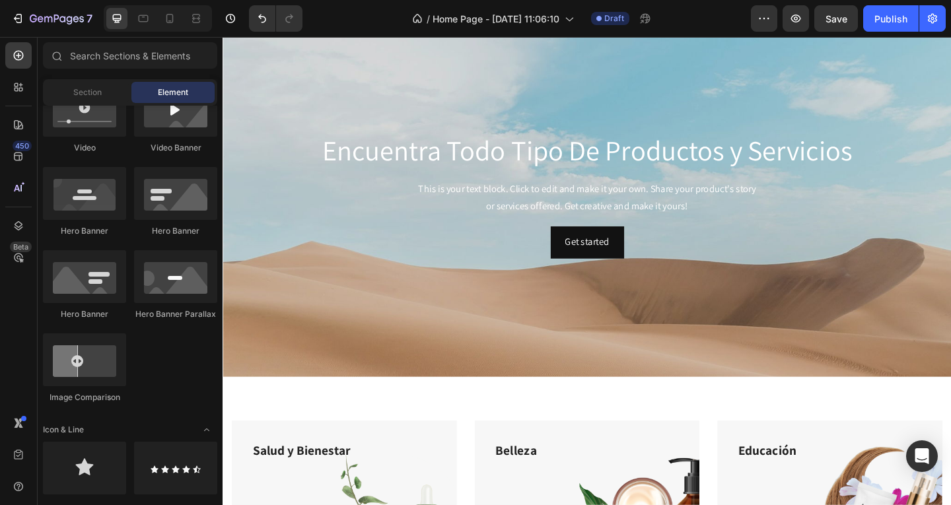
scroll to position [5, 0]
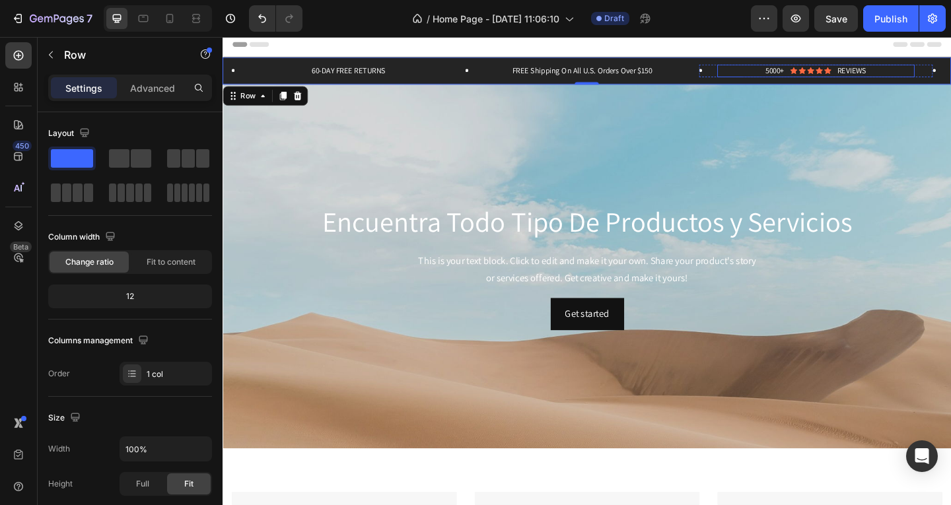
click at [950, 77] on div "5000+ Text Block Icon Icon Icon Icon Icon Icon List REVIEWS Text Block Row" at bounding box center [867, 74] width 215 height 14
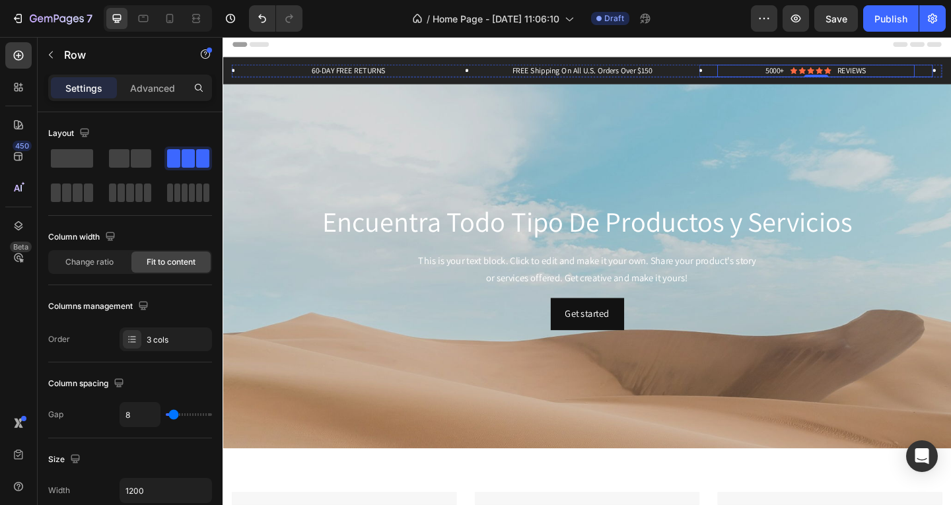
click at [950, 76] on div "5000+ Text Block Icon Icon Icon Icon Icon Icon List REVIEWS Text Block Row 0 Row" at bounding box center [868, 74] width 254 height 14
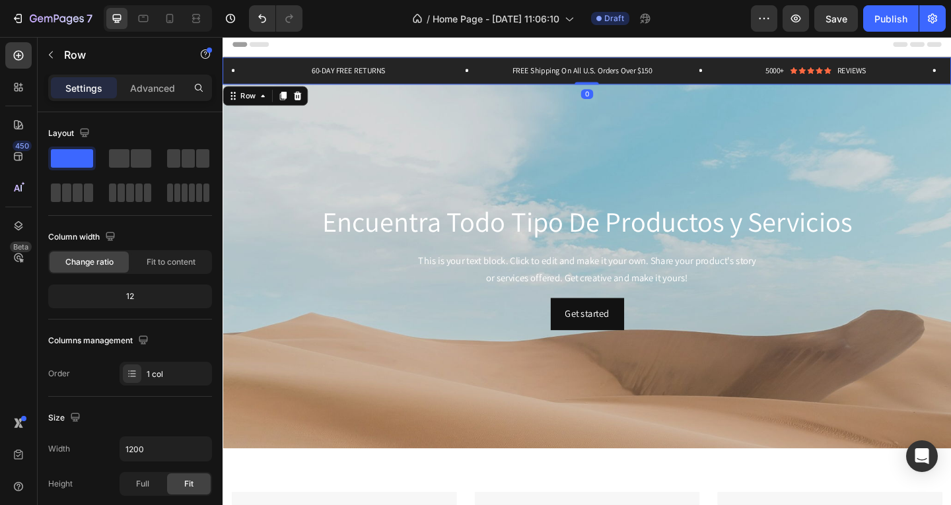
click at [950, 83] on div "60-DAY FREE RETURNS Text Block Row FREE Shipping On All U.S. Orders Over $150 T…" at bounding box center [618, 74] width 792 height 30
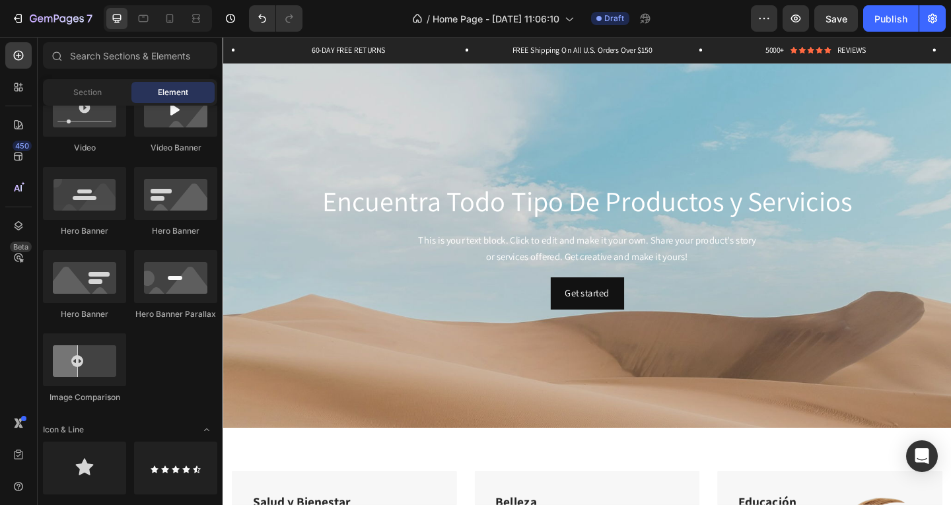
scroll to position [0, 0]
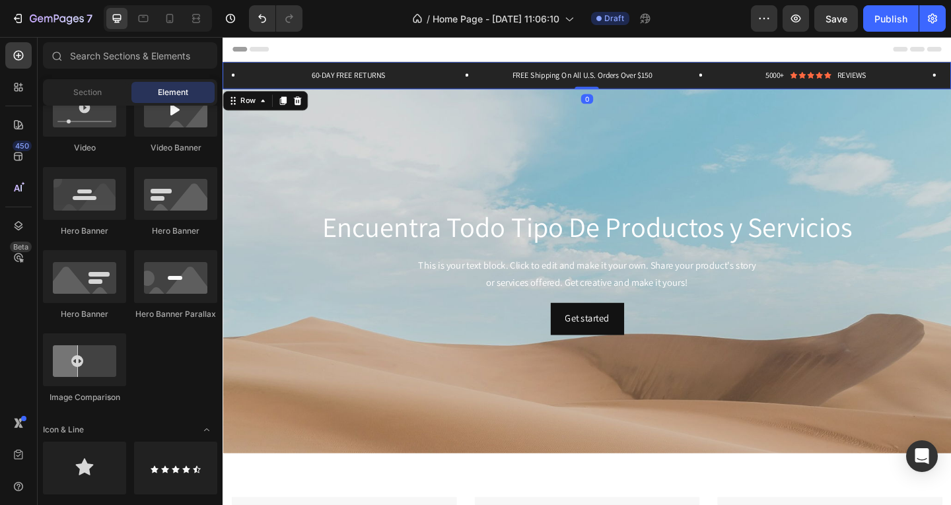
click at [496, 87] on div "60-DAY FREE RETURNS Text Block Row FREE Shipping On All U.S. Orders Over $150 T…" at bounding box center [618, 79] width 792 height 30
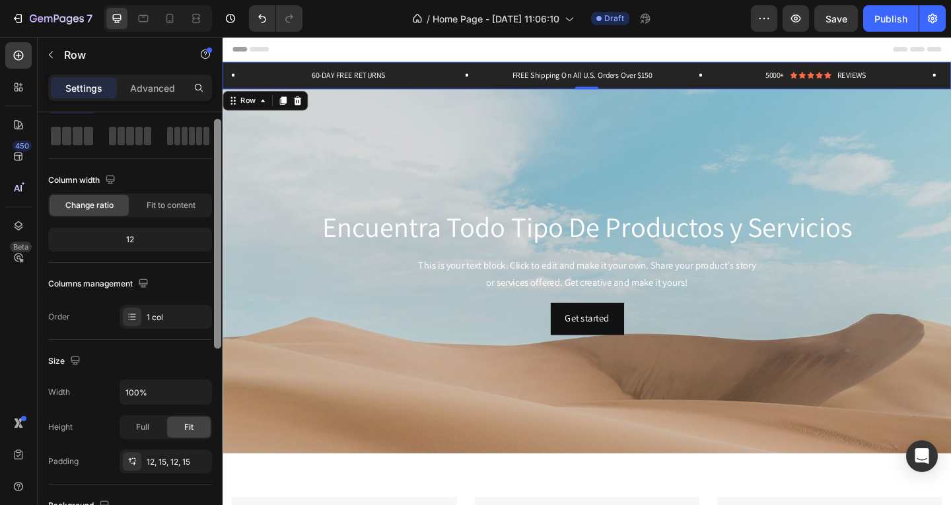
scroll to position [58, 0]
drag, startPoint x: 220, startPoint y: 151, endPoint x: 220, endPoint y: 182, distance: 30.4
click at [220, 182] on div at bounding box center [217, 258] width 7 height 230
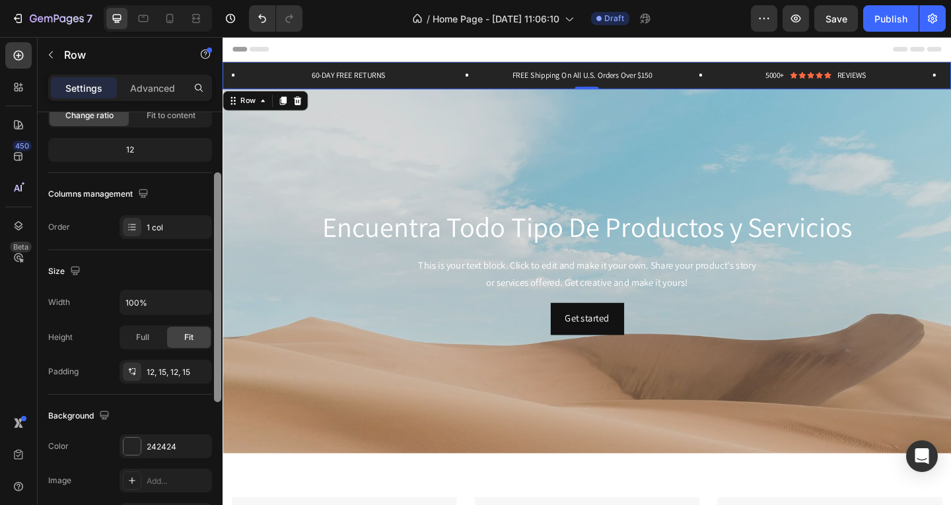
scroll to position [148, 0]
drag, startPoint x: 217, startPoint y: 197, endPoint x: 220, endPoint y: 246, distance: 48.3
click at [220, 246] on div at bounding box center [217, 306] width 7 height 230
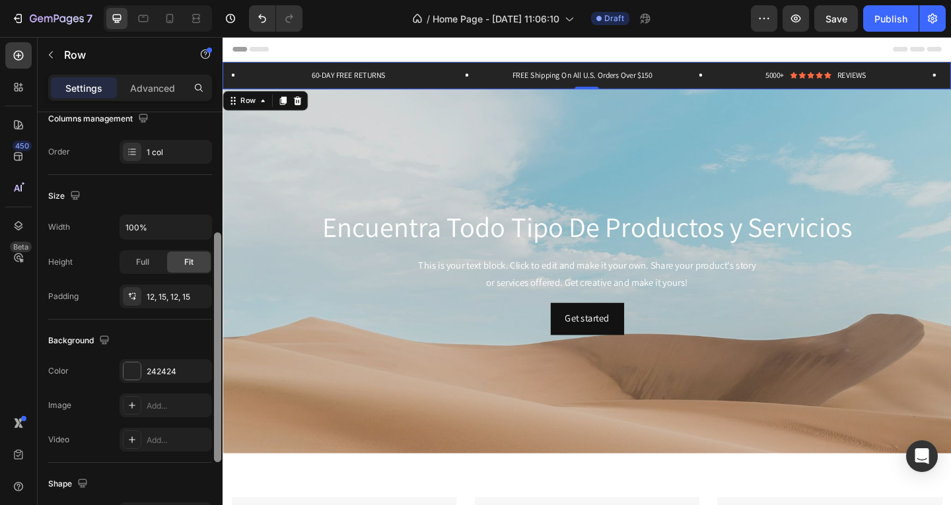
scroll to position [223, 0]
drag, startPoint x: 220, startPoint y: 267, endPoint x: 219, endPoint y: 308, distance: 40.3
click at [219, 308] on div at bounding box center [217, 346] width 7 height 230
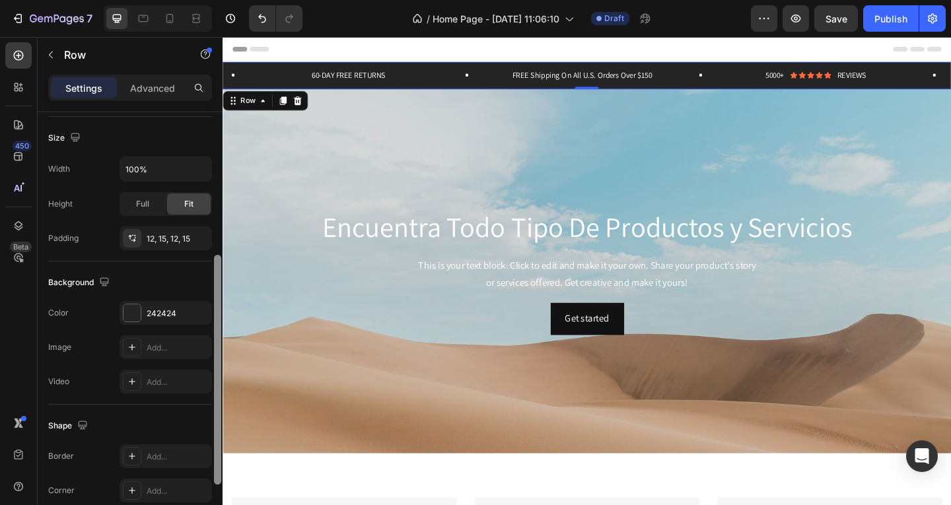
scroll to position [287, 0]
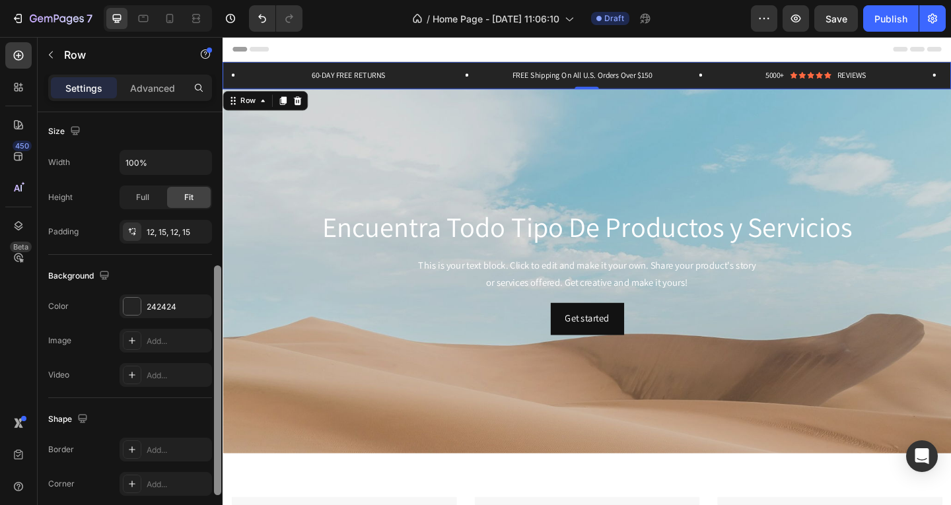
drag, startPoint x: 219, startPoint y: 308, endPoint x: 215, endPoint y: 341, distance: 33.8
click at [215, 341] on div at bounding box center [217, 380] width 7 height 230
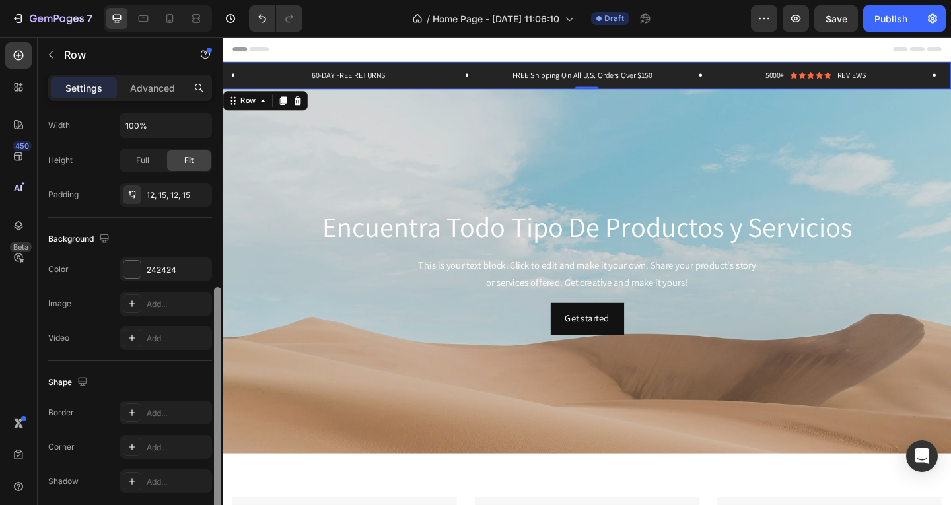
scroll to position [332, 0]
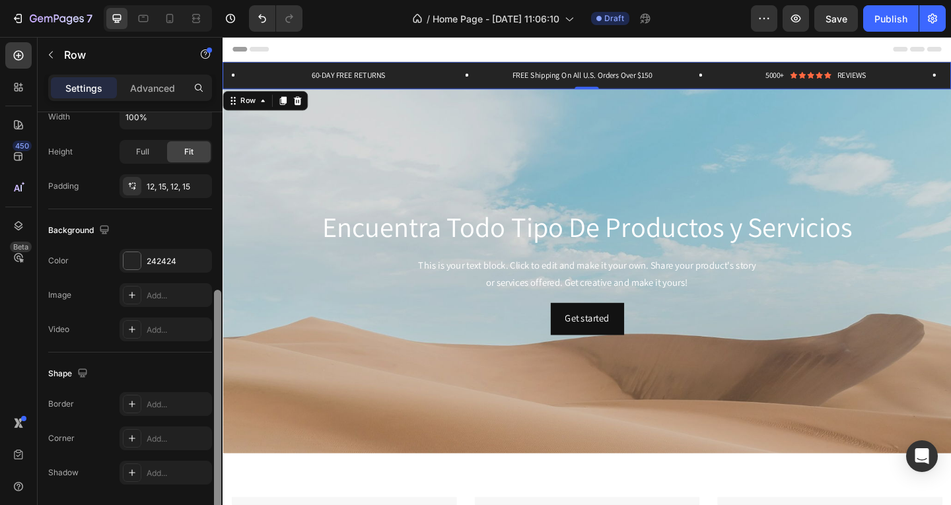
drag, startPoint x: 217, startPoint y: 343, endPoint x: 213, endPoint y: 367, distance: 24.6
click at [213, 367] on div at bounding box center [218, 327] width 10 height 430
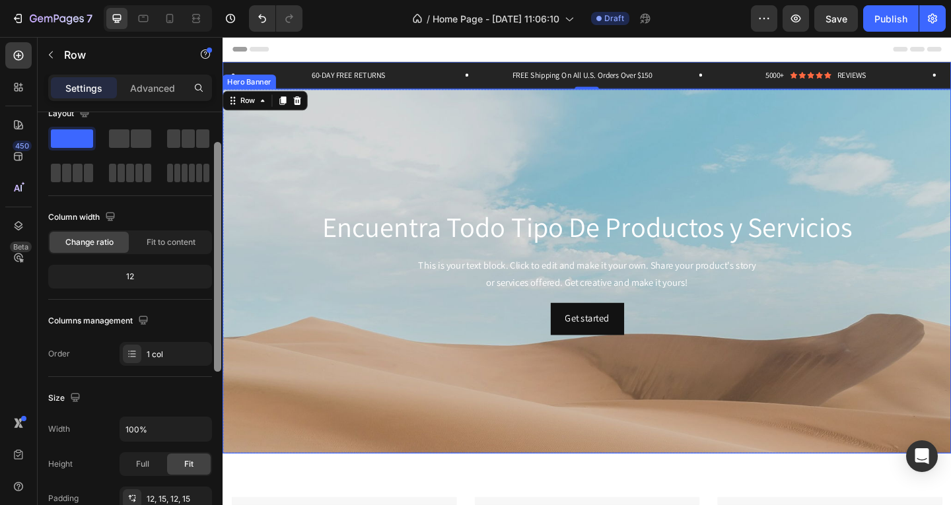
scroll to position [13, 0]
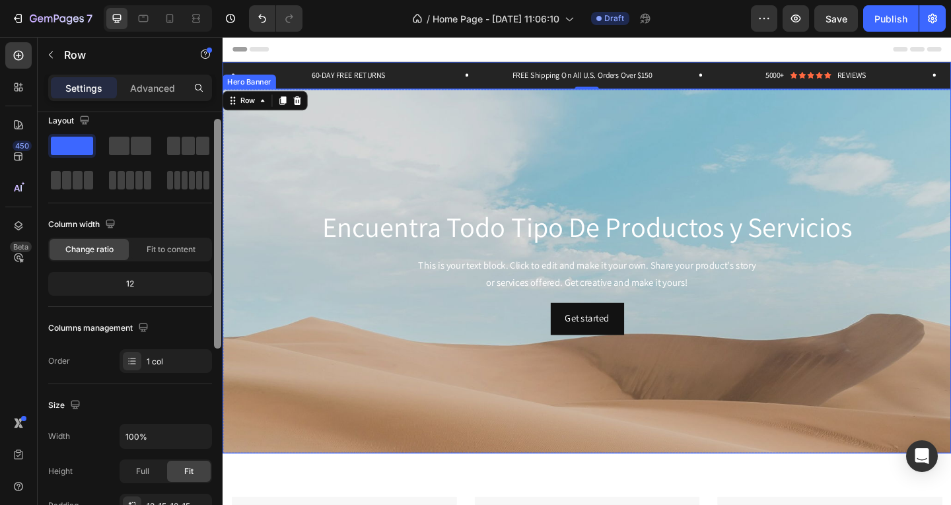
drag, startPoint x: 440, startPoint y: 399, endPoint x: 224, endPoint y: 186, distance: 303.0
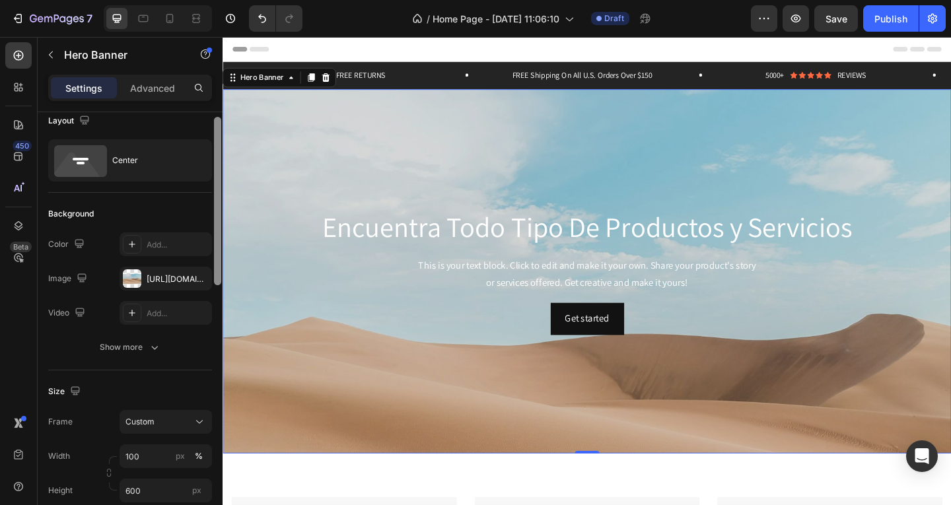
scroll to position [0, 0]
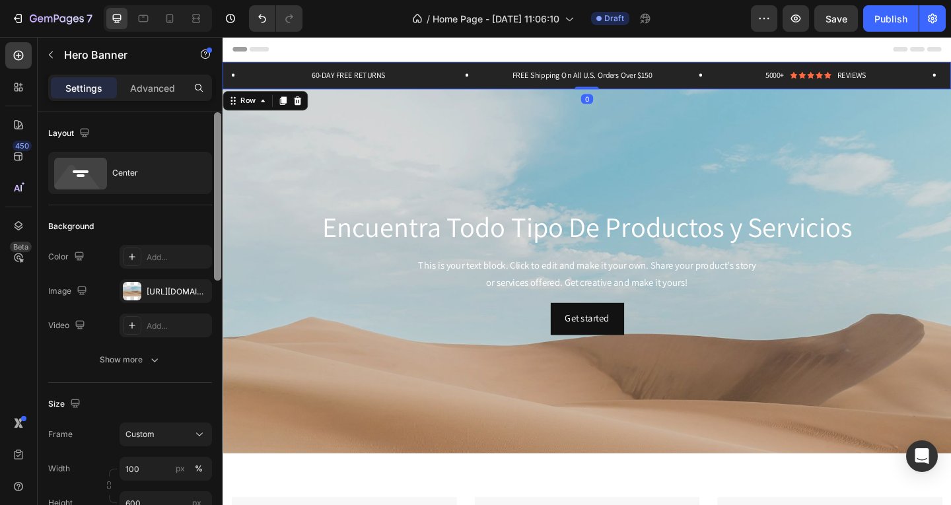
click at [477, 88] on div "60-DAY FREE RETURNS Text Block Row FREE Shipping On All U.S. Orders Over $150 T…" at bounding box center [618, 79] width 792 height 30
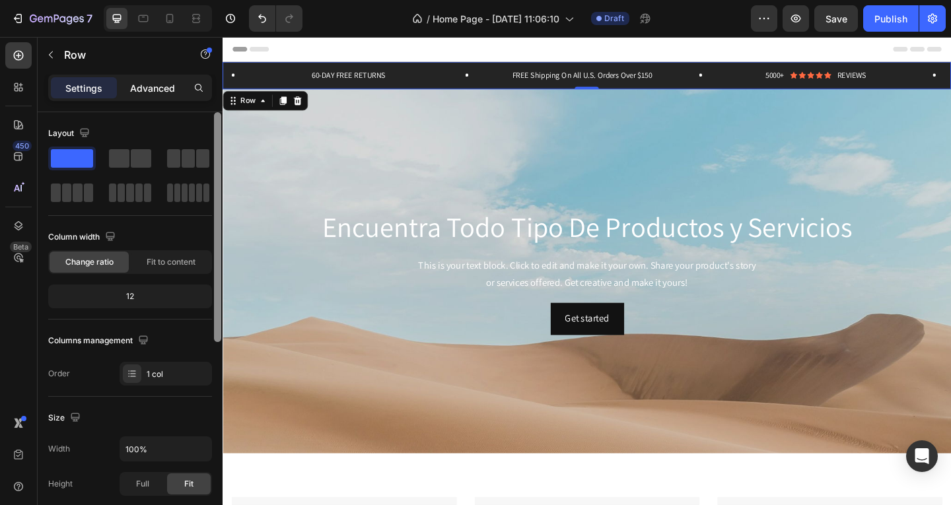
click at [168, 90] on p "Advanced" at bounding box center [152, 88] width 45 height 14
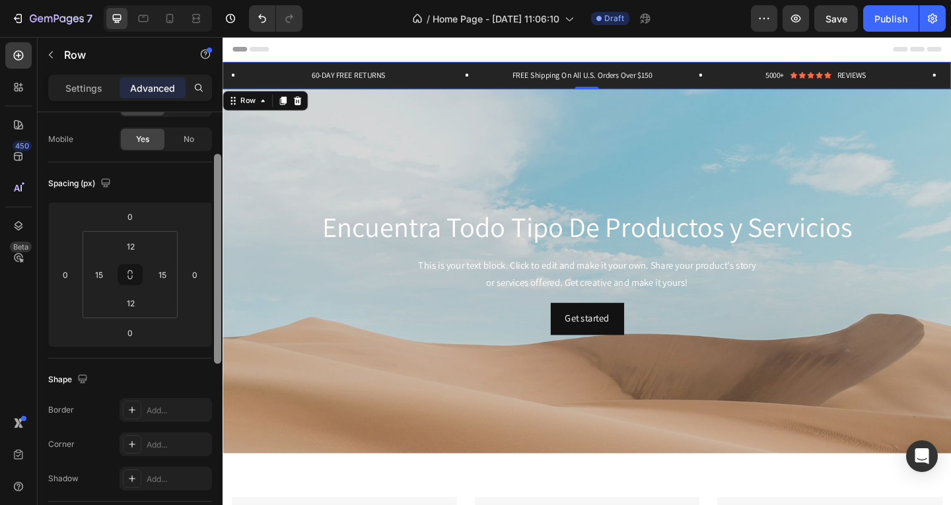
scroll to position [100, 0]
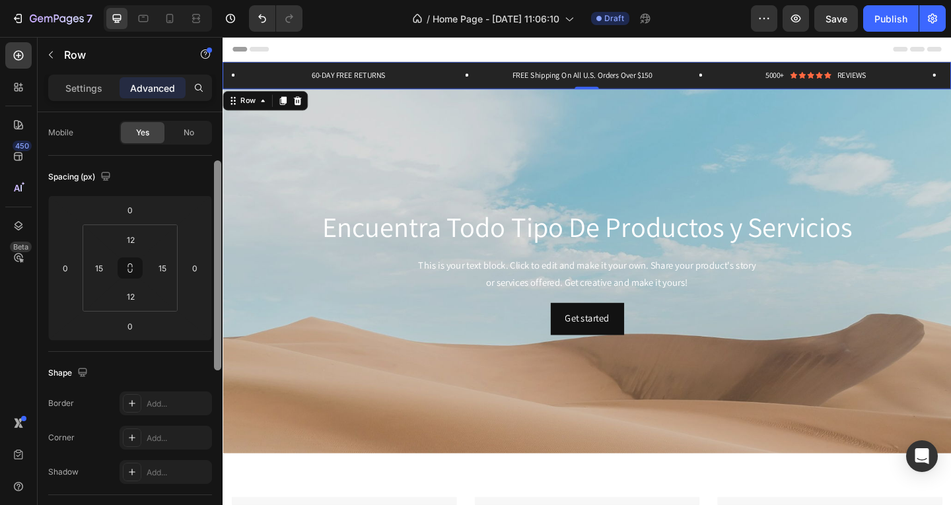
drag, startPoint x: 220, startPoint y: 151, endPoint x: 220, endPoint y: 199, distance: 48.9
click at [220, 199] on div at bounding box center [217, 265] width 7 height 210
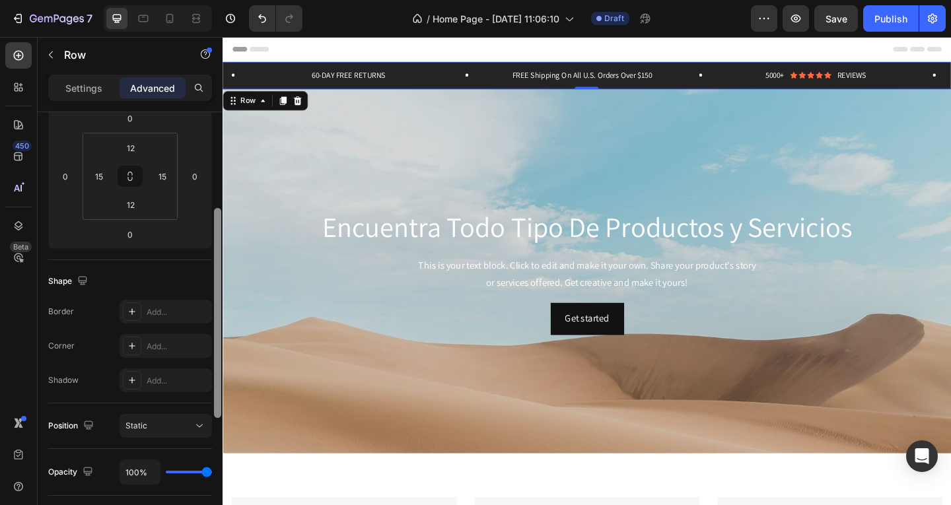
scroll to position [193, 0]
drag, startPoint x: 219, startPoint y: 213, endPoint x: 219, endPoint y: 258, distance: 45.6
click at [219, 258] on div at bounding box center [217, 312] width 7 height 210
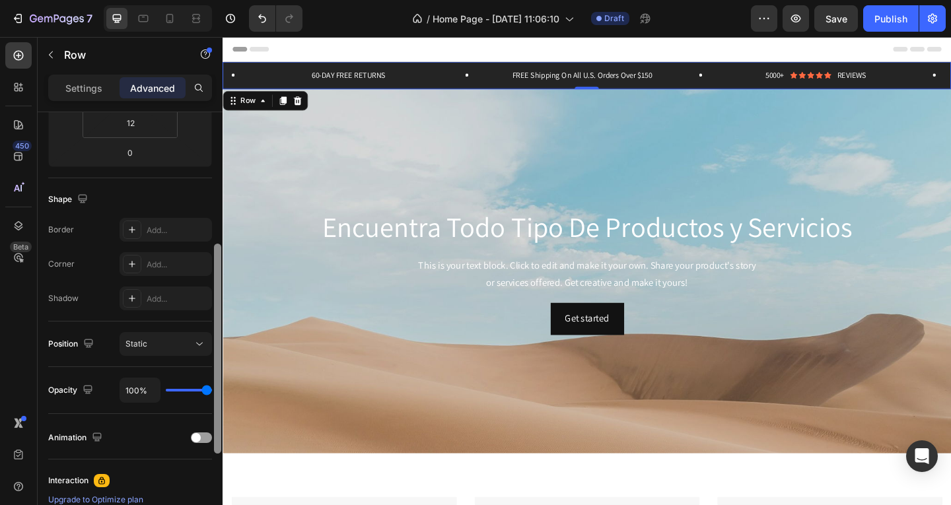
scroll to position [275, 0]
drag, startPoint x: 219, startPoint y: 258, endPoint x: 217, endPoint y: 298, distance: 40.3
click at [217, 298] on div at bounding box center [217, 347] width 7 height 210
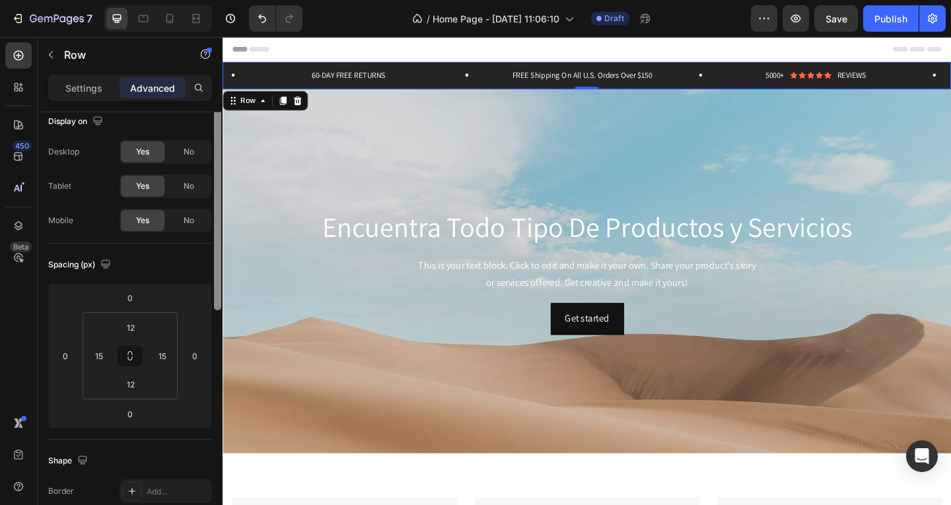
scroll to position [0, 0]
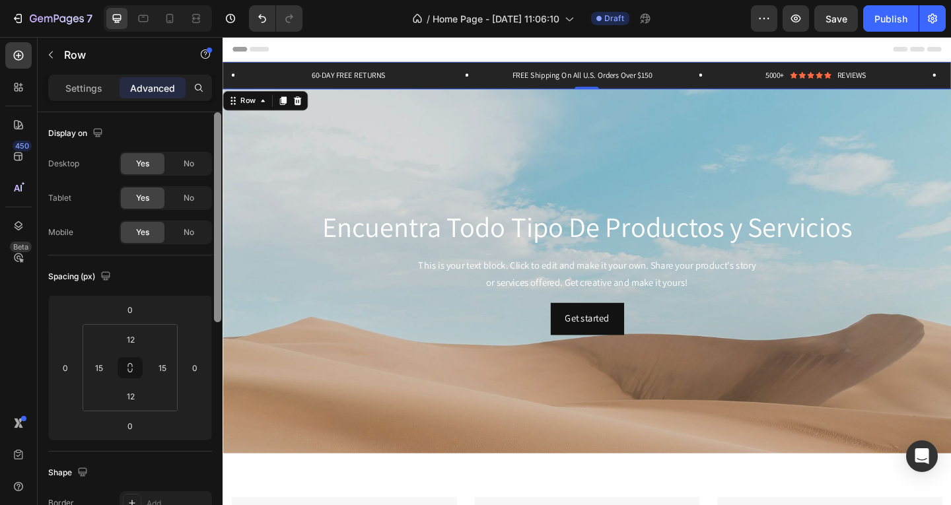
drag, startPoint x: 217, startPoint y: 298, endPoint x: 217, endPoint y: 145, distance: 153.8
click at [217, 145] on div at bounding box center [217, 217] width 7 height 210
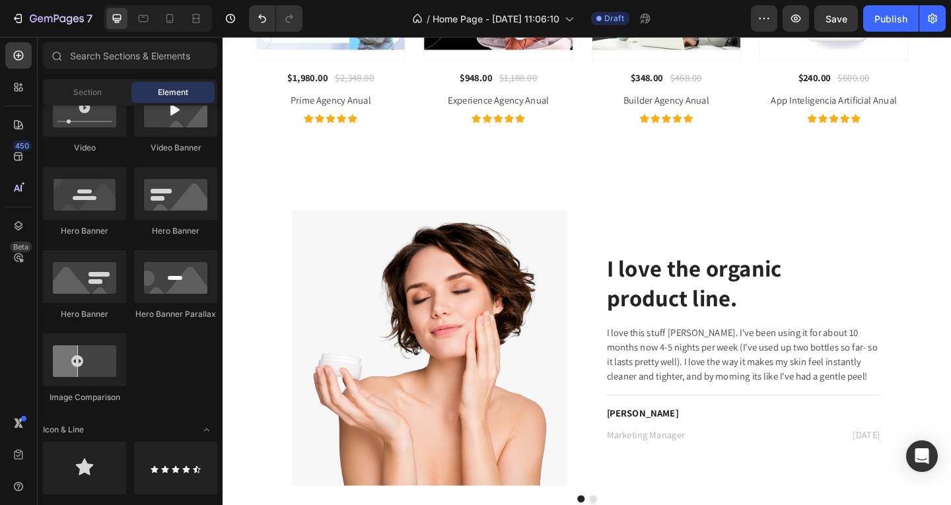
scroll to position [6852, 0]
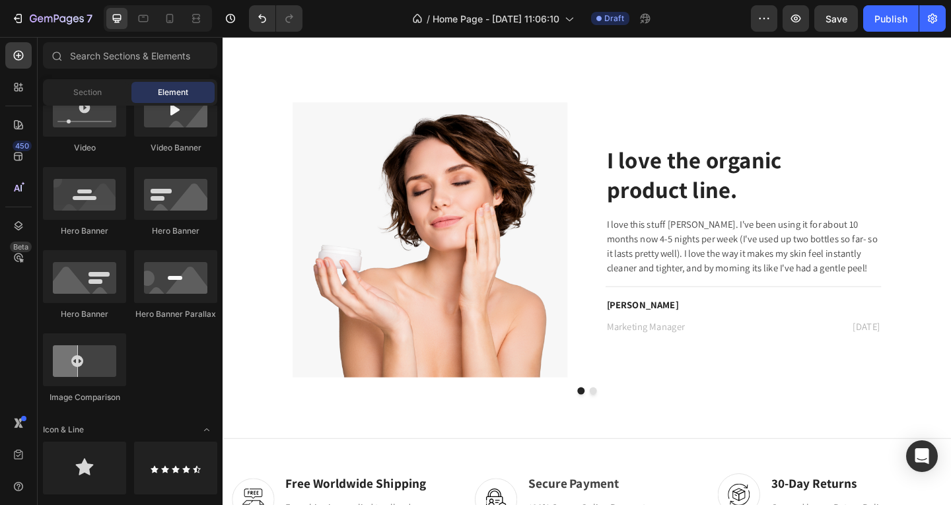
drag, startPoint x: 1009, startPoint y: 454, endPoint x: 1133, endPoint y: 479, distance: 127.3
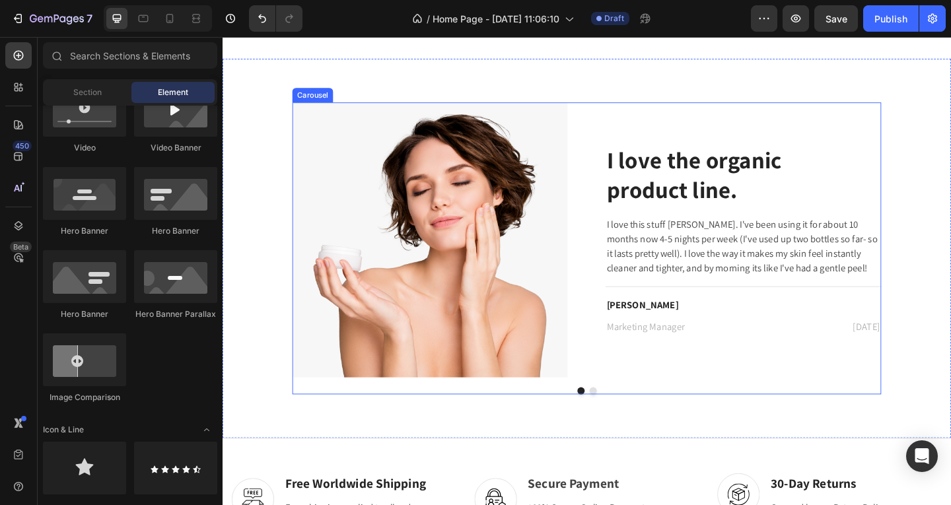
click at [621, 422] on button "Dot" at bounding box center [625, 422] width 8 height 8
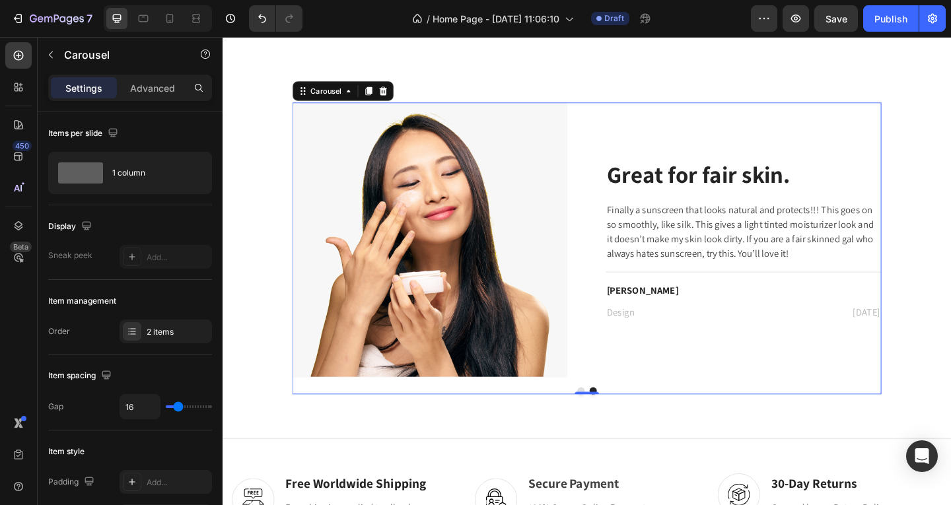
click at [608, 419] on button "Dot" at bounding box center [612, 422] width 8 height 8
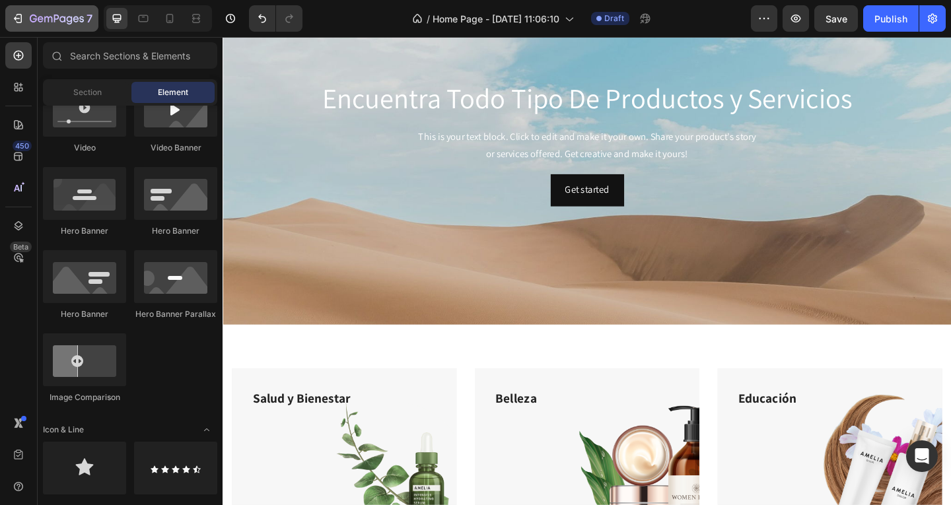
scroll to position [17, 0]
